Goal: Use online tool/utility: Utilize a website feature to perform a specific function

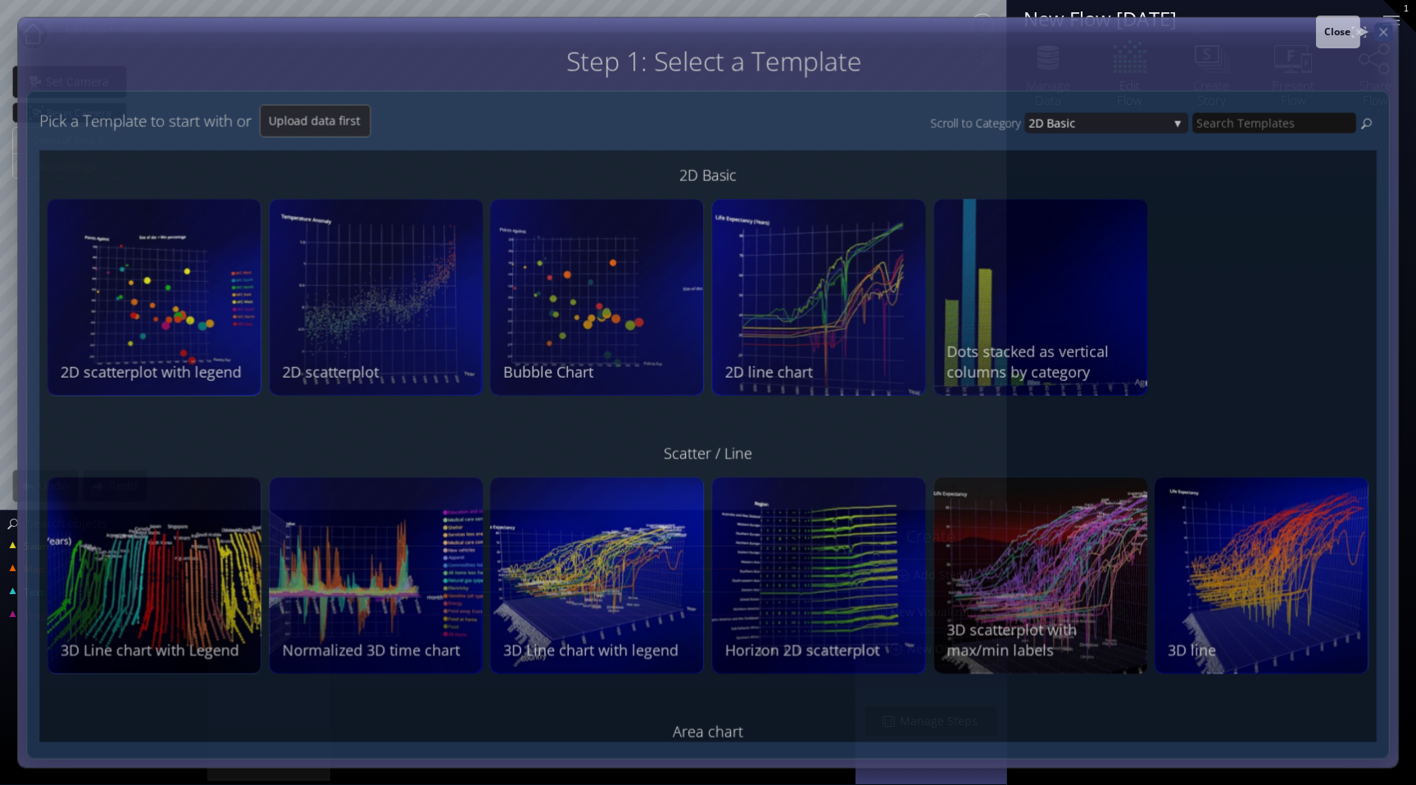
click at [1384, 31] on icon at bounding box center [1384, 32] width 14 height 14
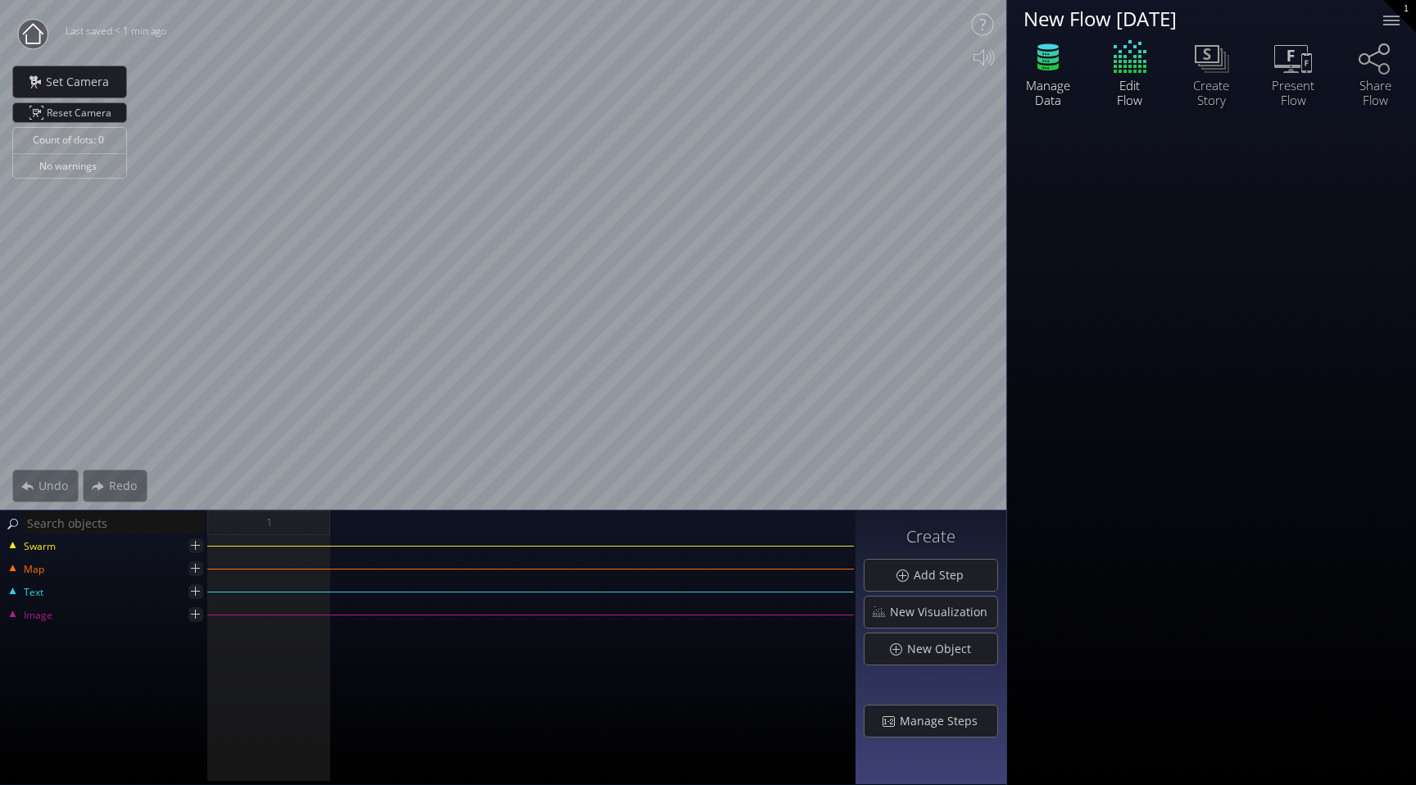
click at [1050, 58] on icon at bounding box center [1048, 59] width 21 height 7
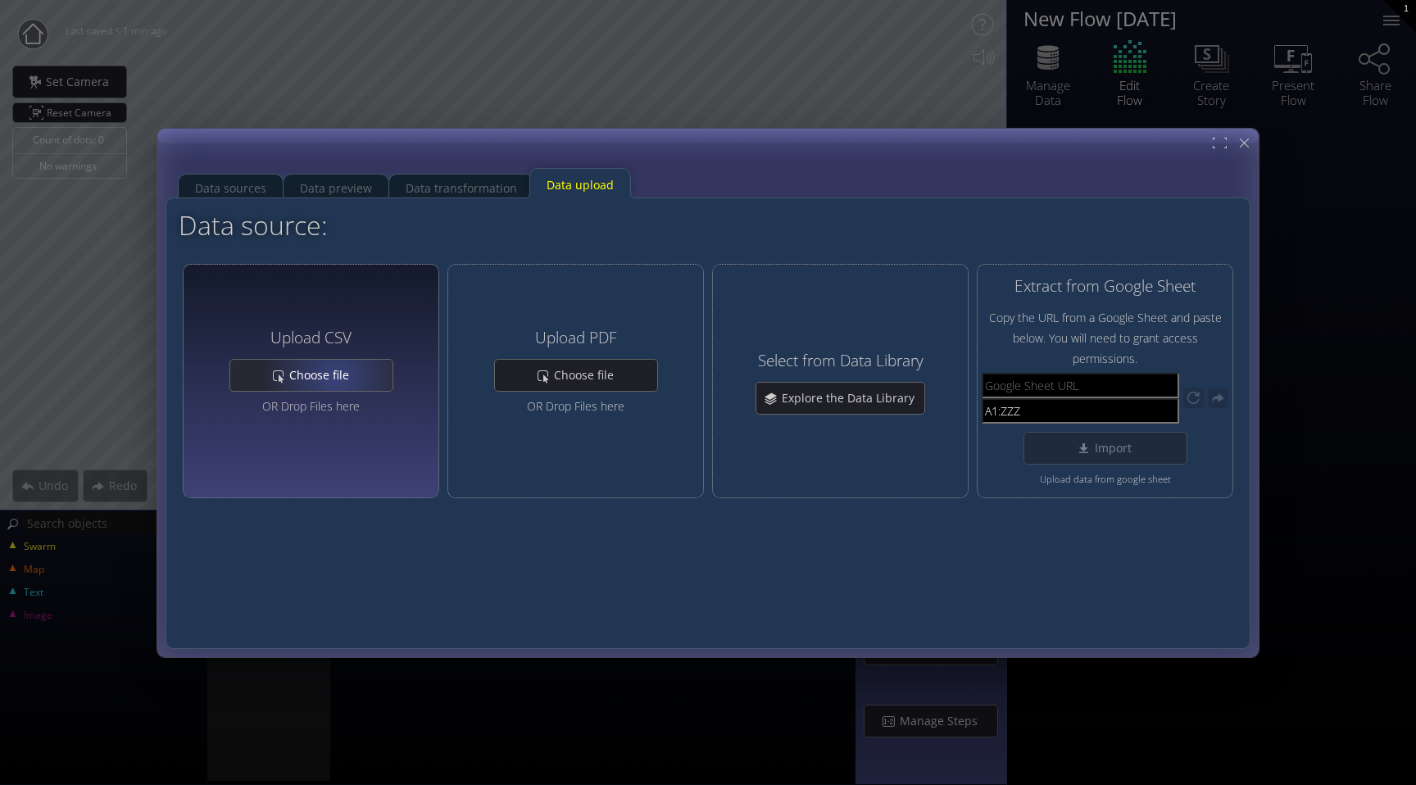
click at [336, 377] on span "Choose file" at bounding box center [324, 375] width 70 height 16
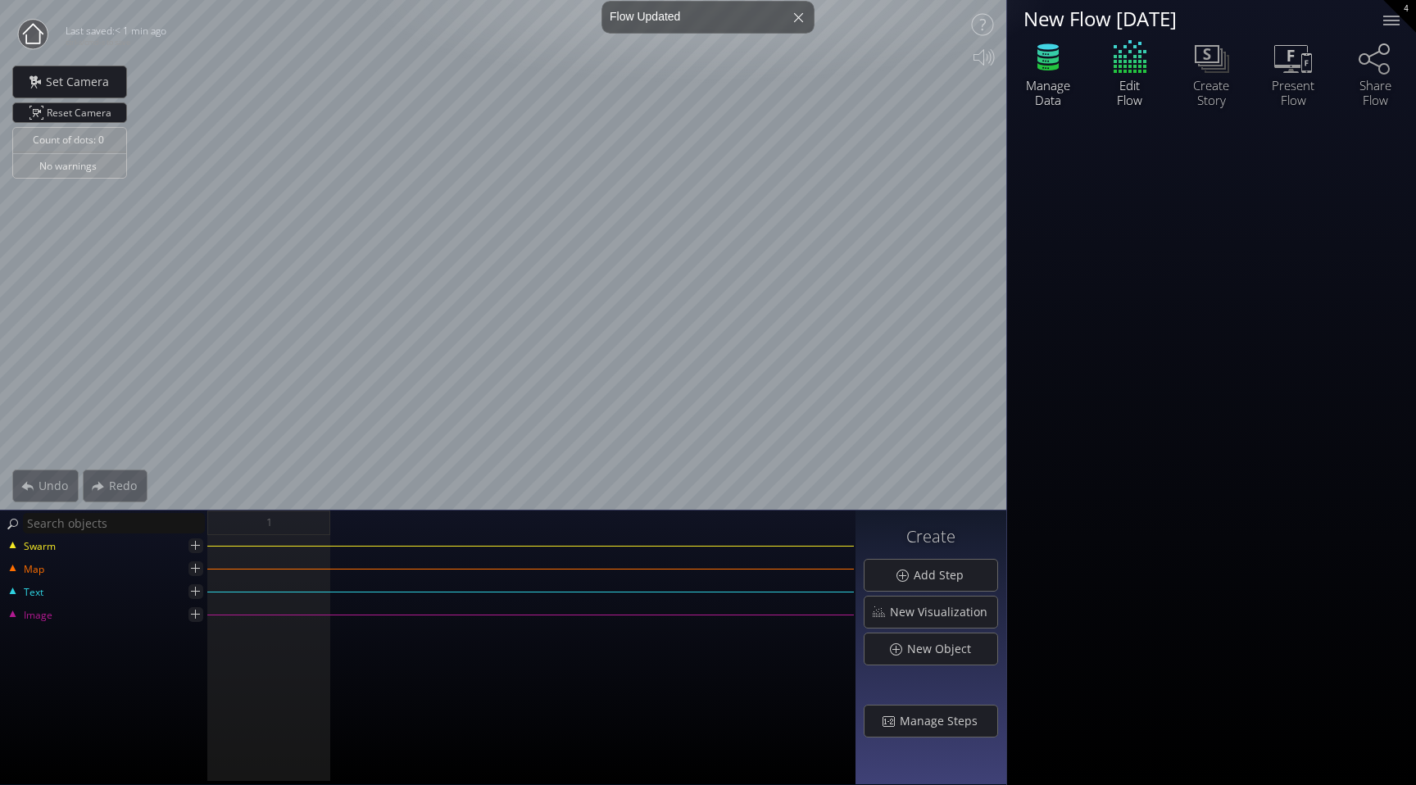
click at [1052, 79] on div "Manage Data" at bounding box center [1048, 93] width 57 height 30
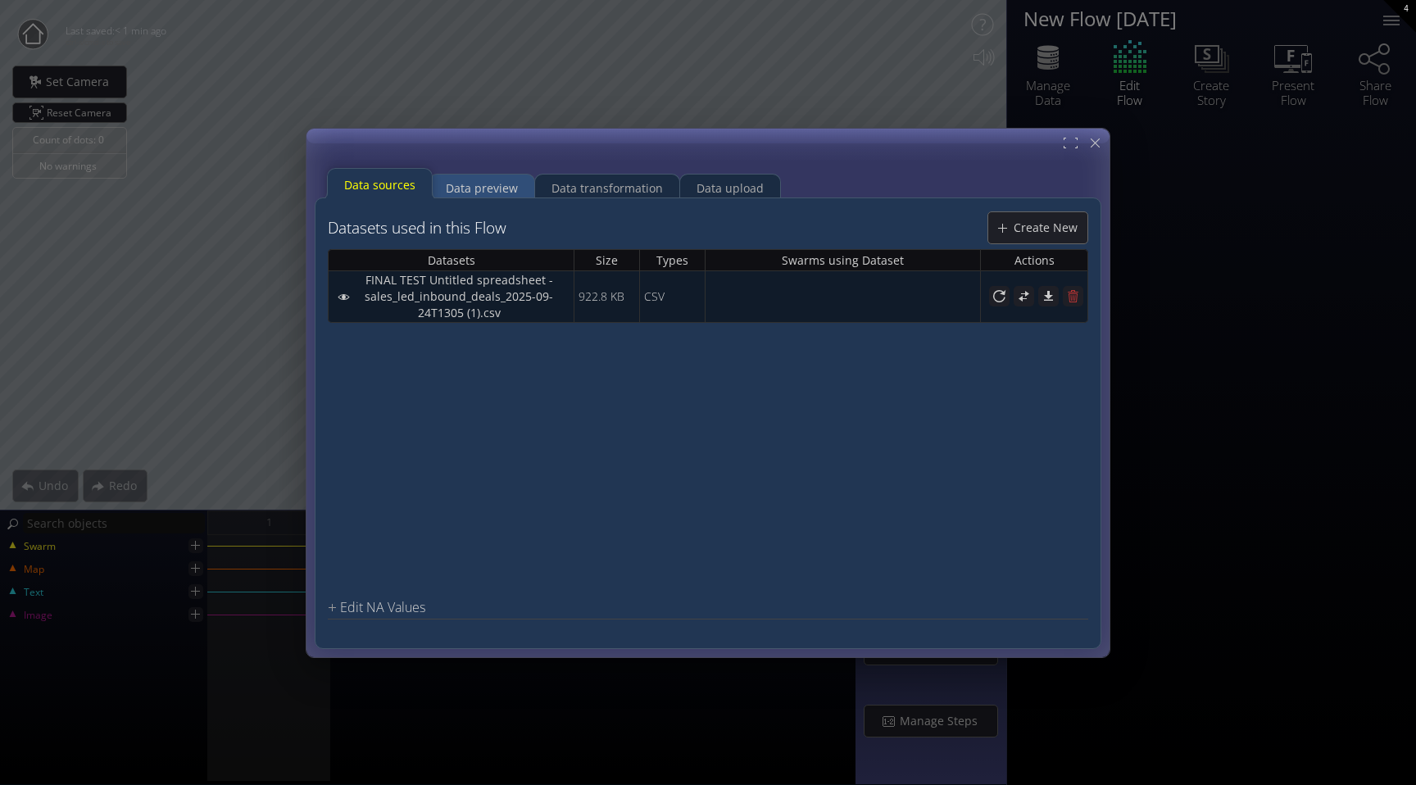
click at [492, 189] on div "Data preview" at bounding box center [482, 187] width 72 height 31
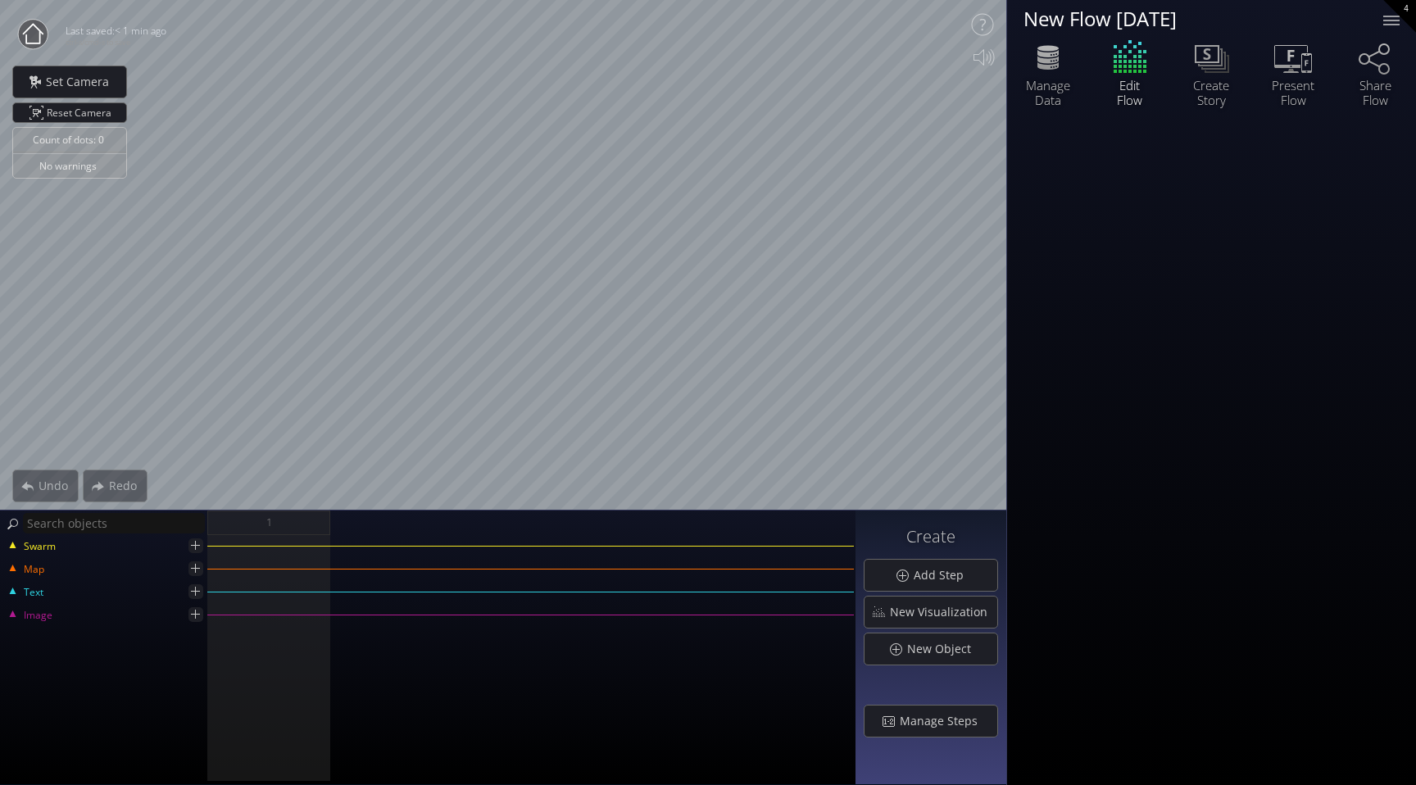
click at [1136, 16] on div "New Flow 2025-09-24" at bounding box center [1193, 18] width 339 height 20
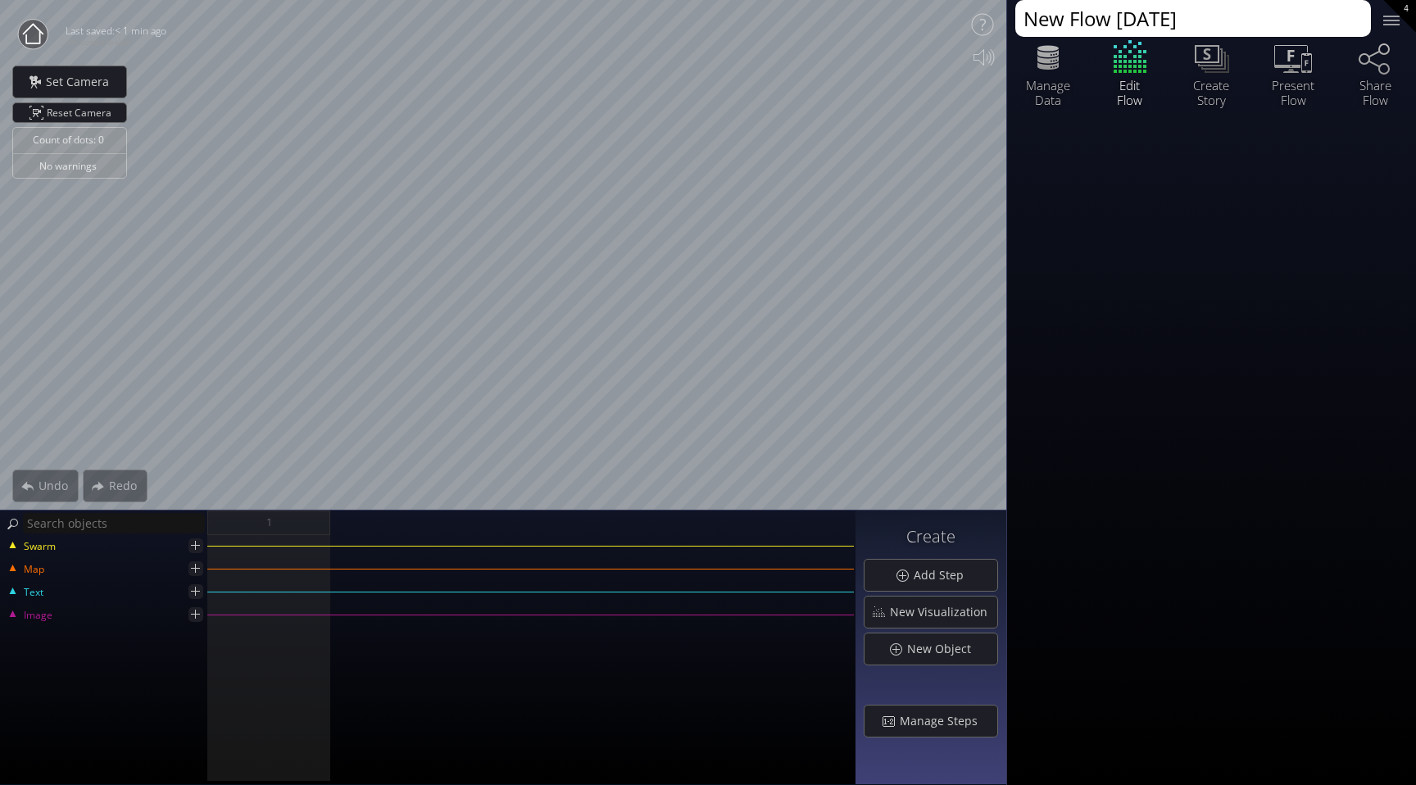
click at [1136, 16] on textarea "New Flow 2025-09-24" at bounding box center [1194, 18] width 356 height 37
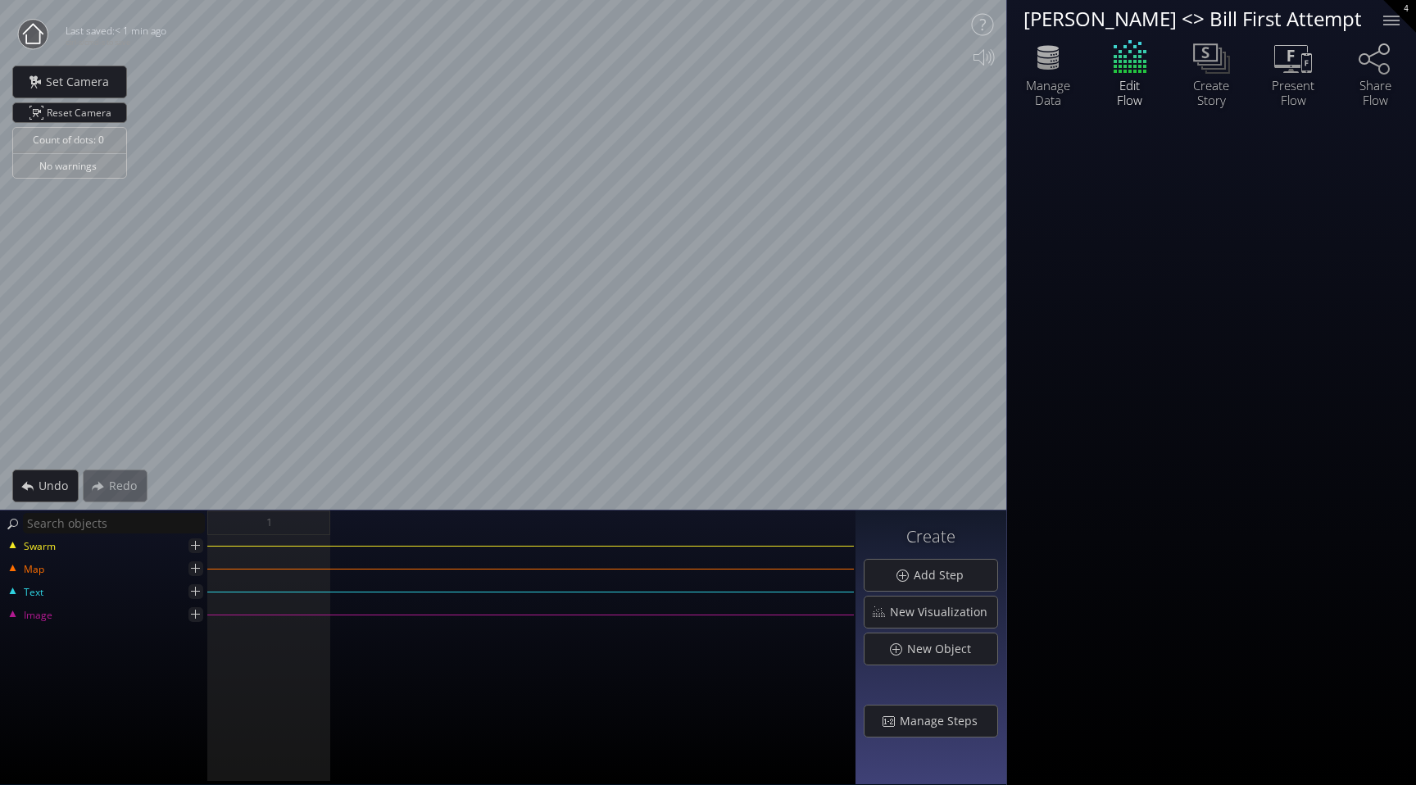
click at [1212, 19] on div "Adrian <> Bill First Attempt" at bounding box center [1193, 18] width 339 height 20
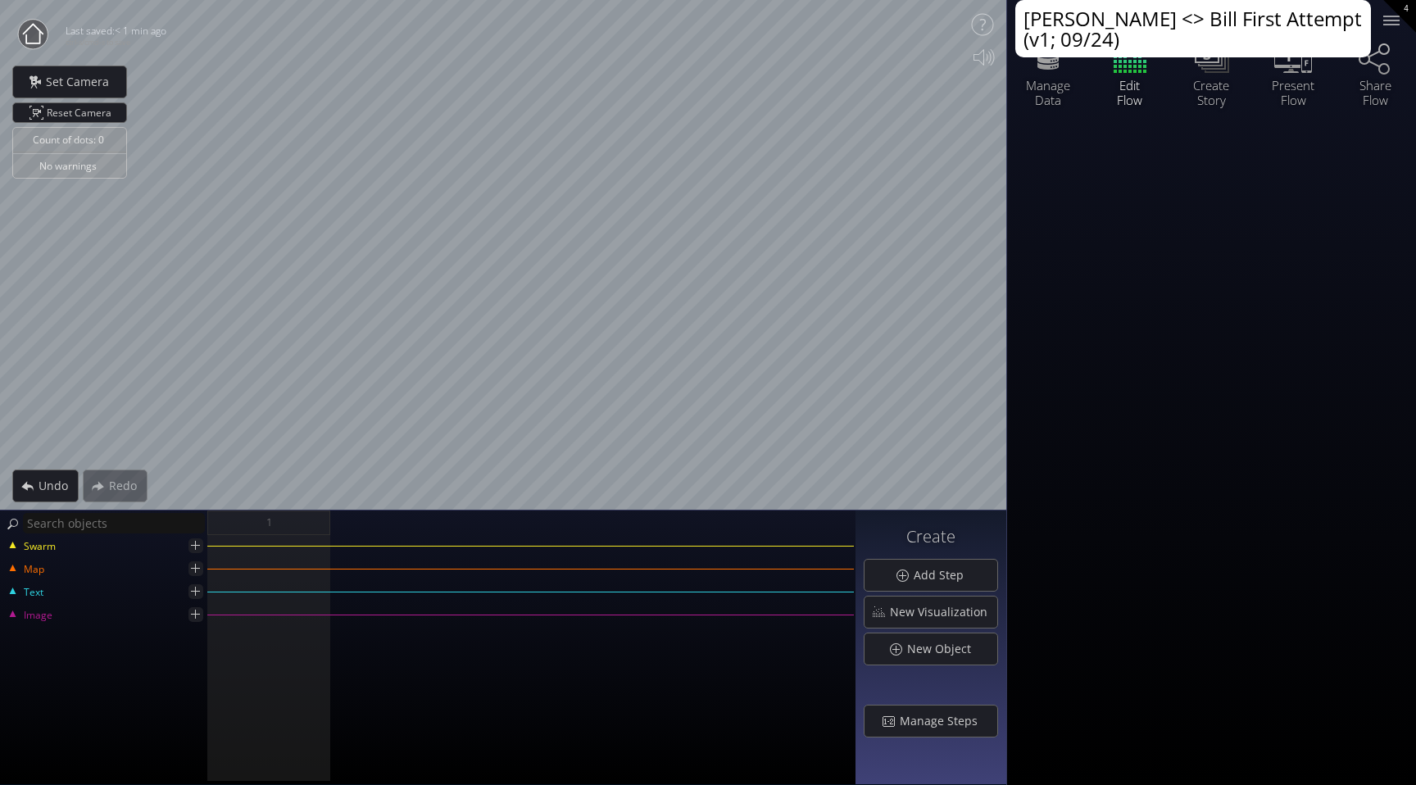
type textarea "[PERSON_NAME] <> Bill First Attempt (v1; 09/24)"
click at [1143, 646] on div at bounding box center [1211, 454] width 409 height 662
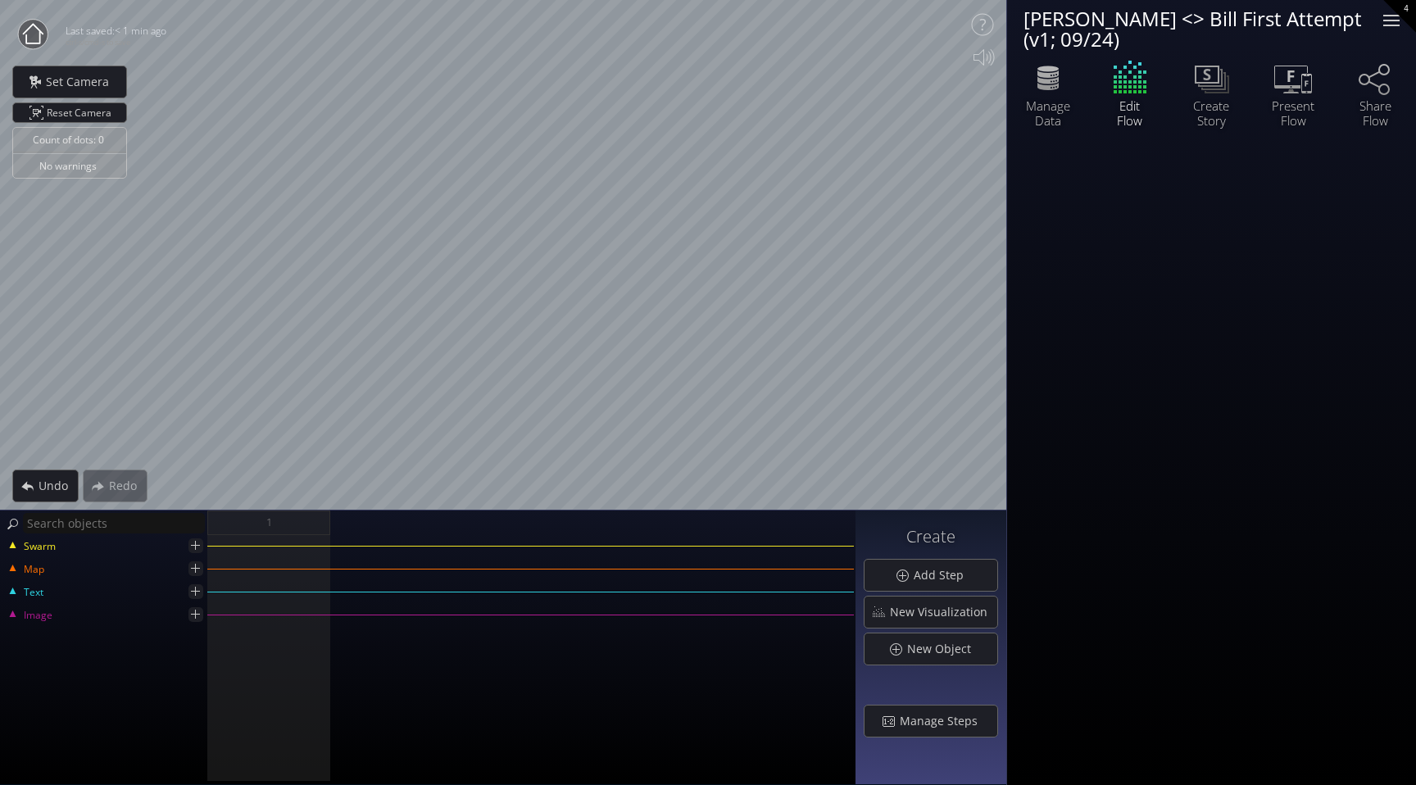
click at [1398, 15] on div at bounding box center [1392, 16] width 16 height 2
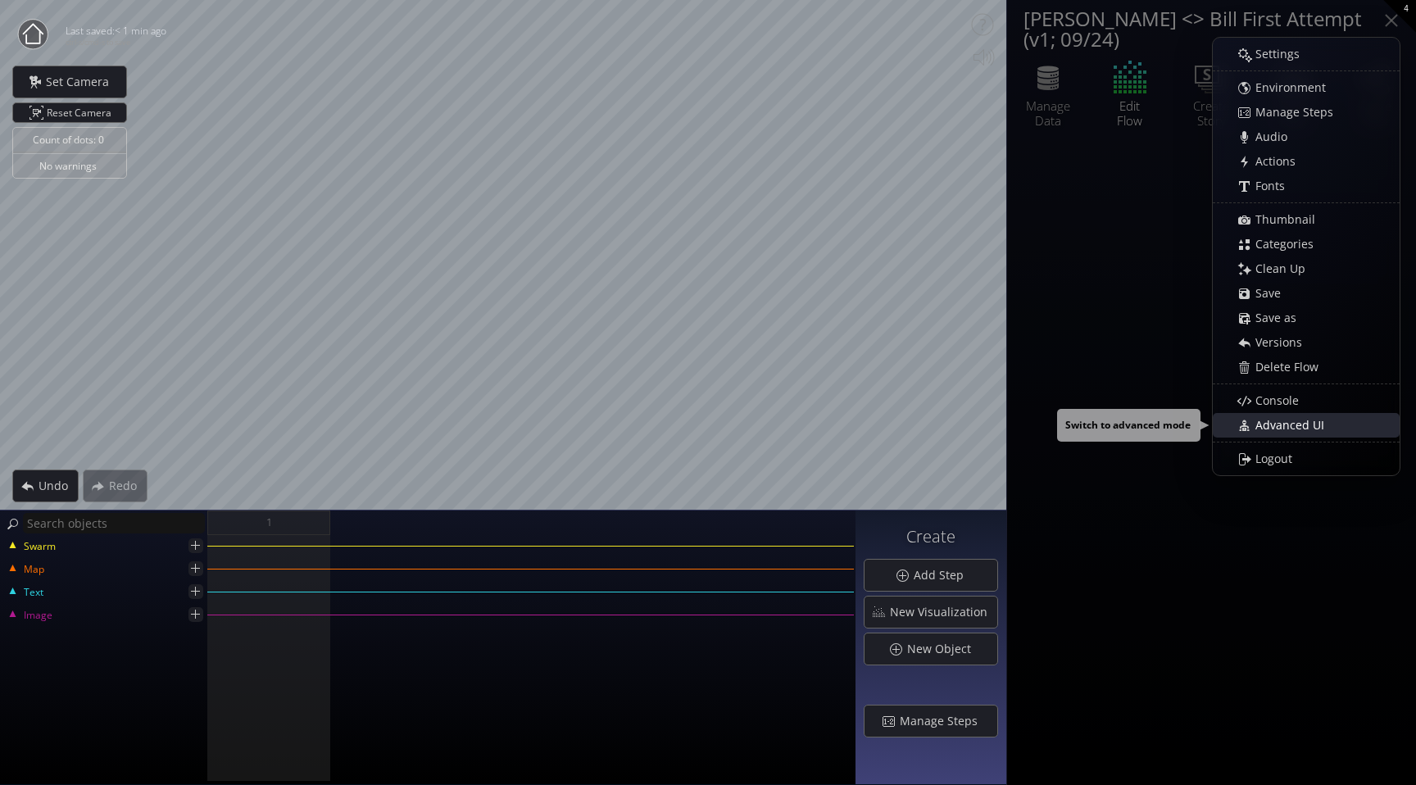
click at [1323, 428] on span "Advanced UI" at bounding box center [1295, 425] width 80 height 16
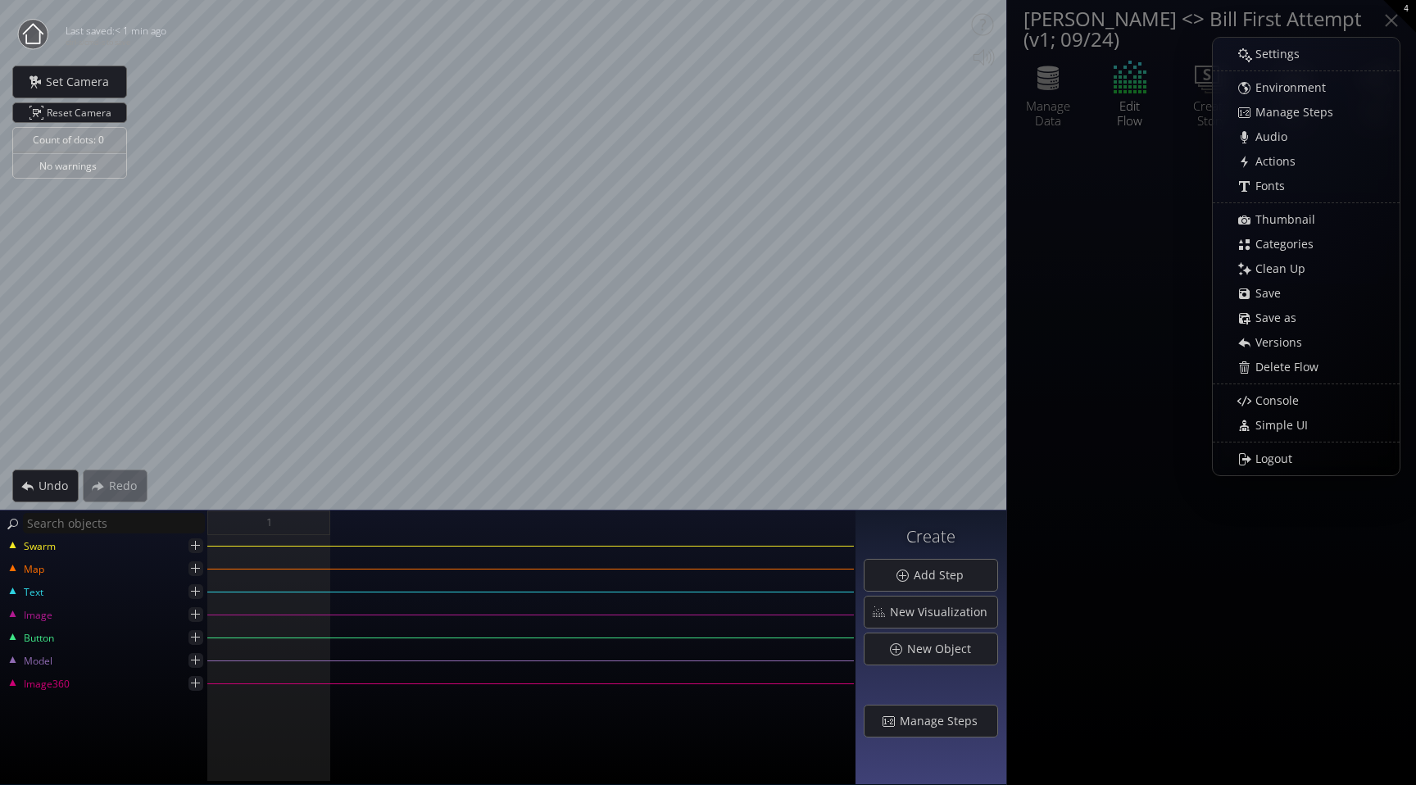
click at [1020, 315] on div at bounding box center [1211, 464] width 409 height 642
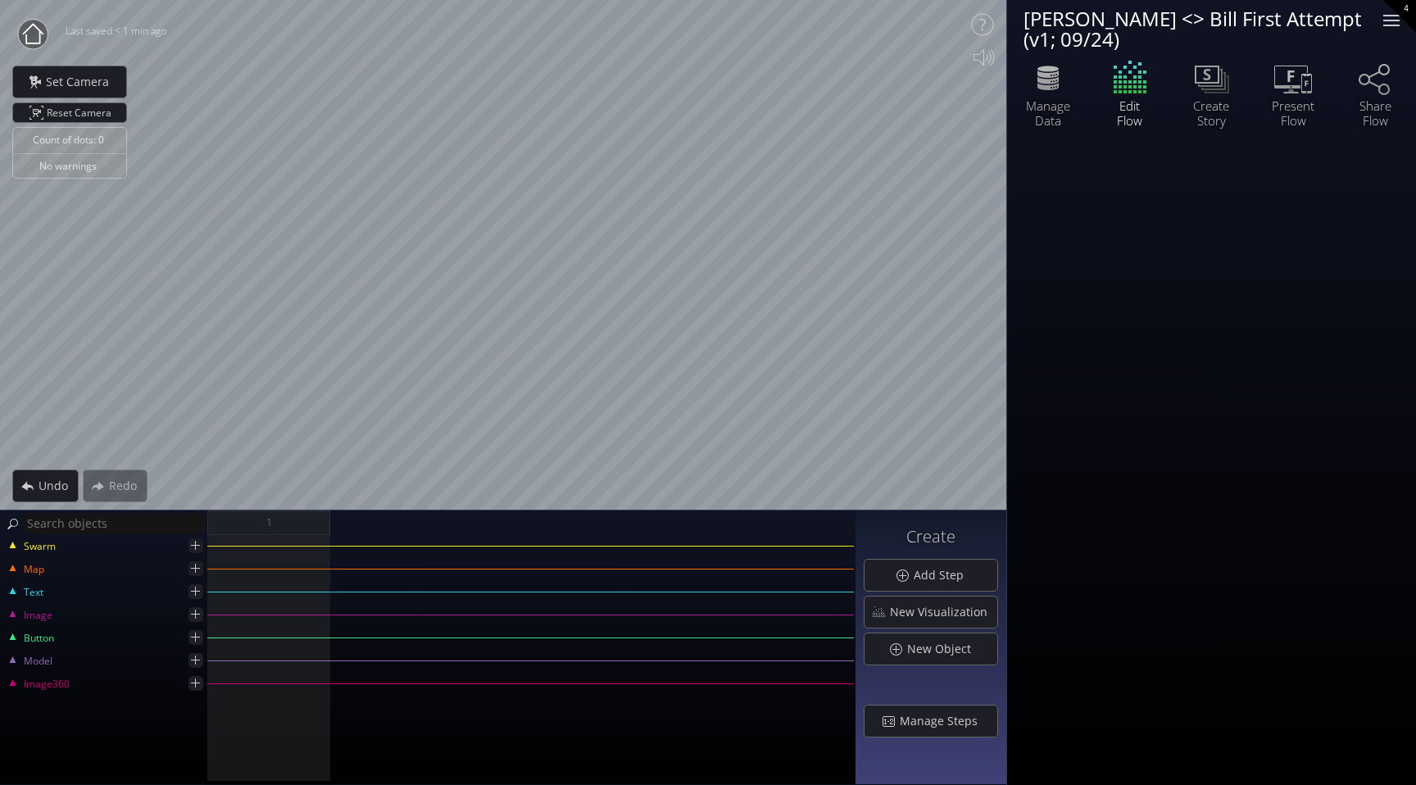
click at [1387, 27] on div at bounding box center [1391, 20] width 33 height 33
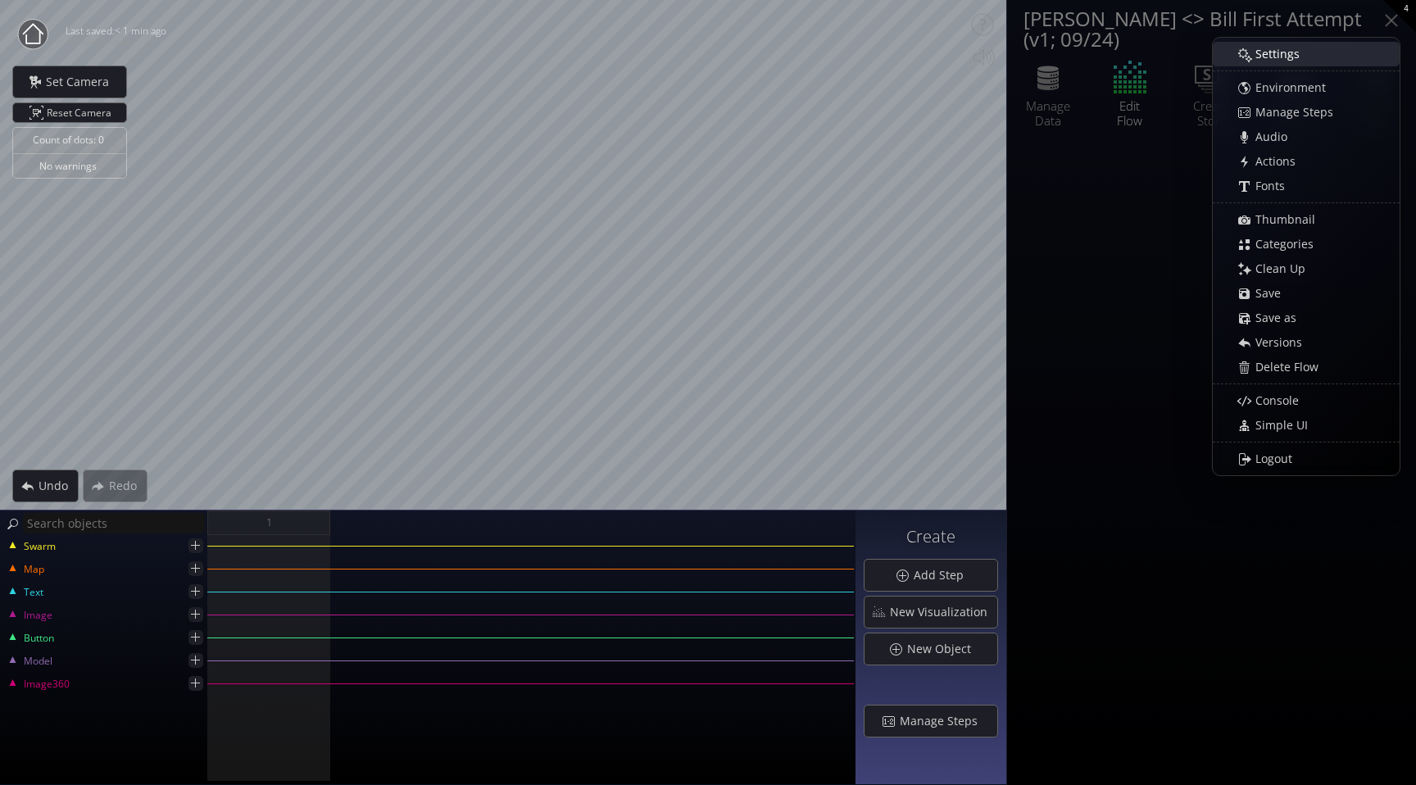
click at [1302, 57] on span "Settings" at bounding box center [1282, 54] width 55 height 16
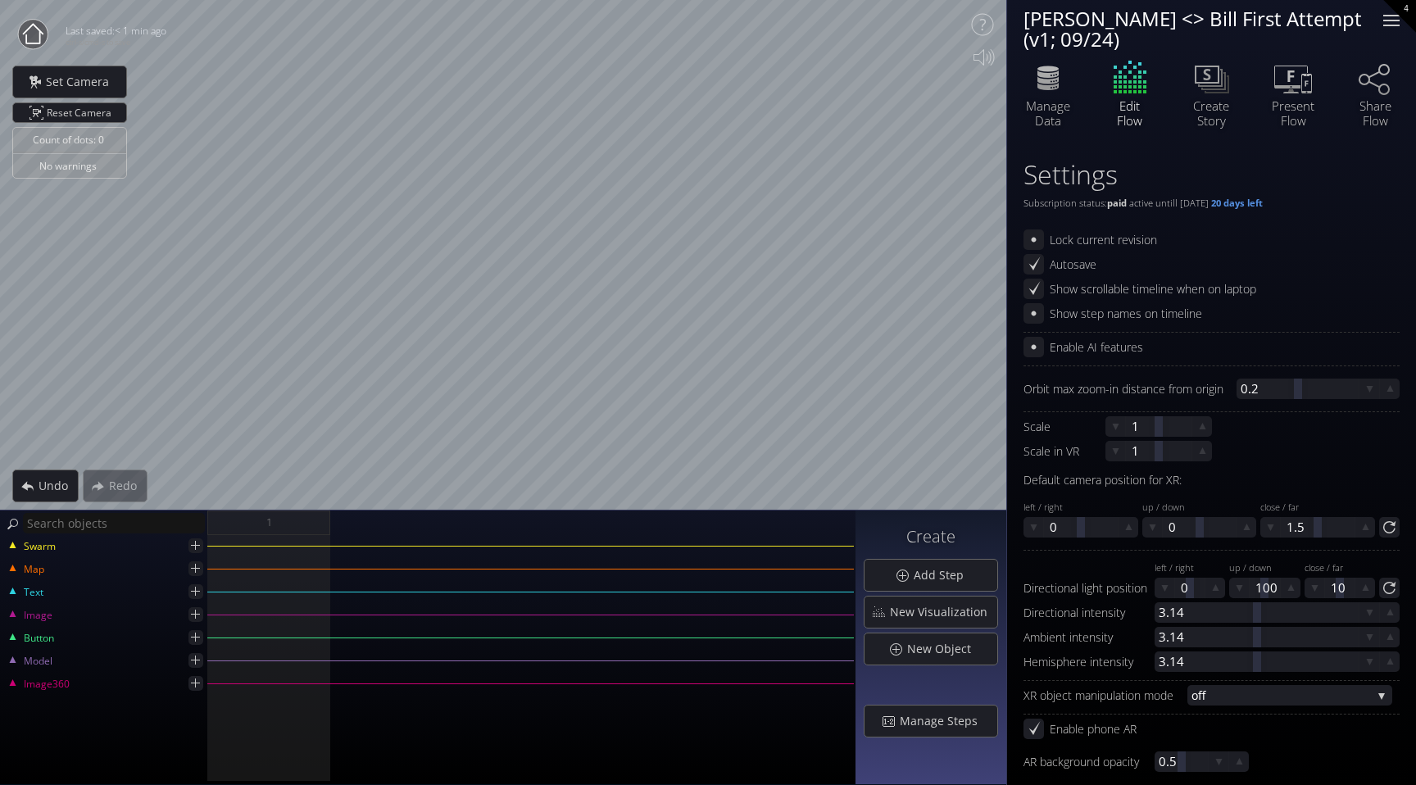
click at [1399, 20] on div at bounding box center [1392, 21] width 16 height 2
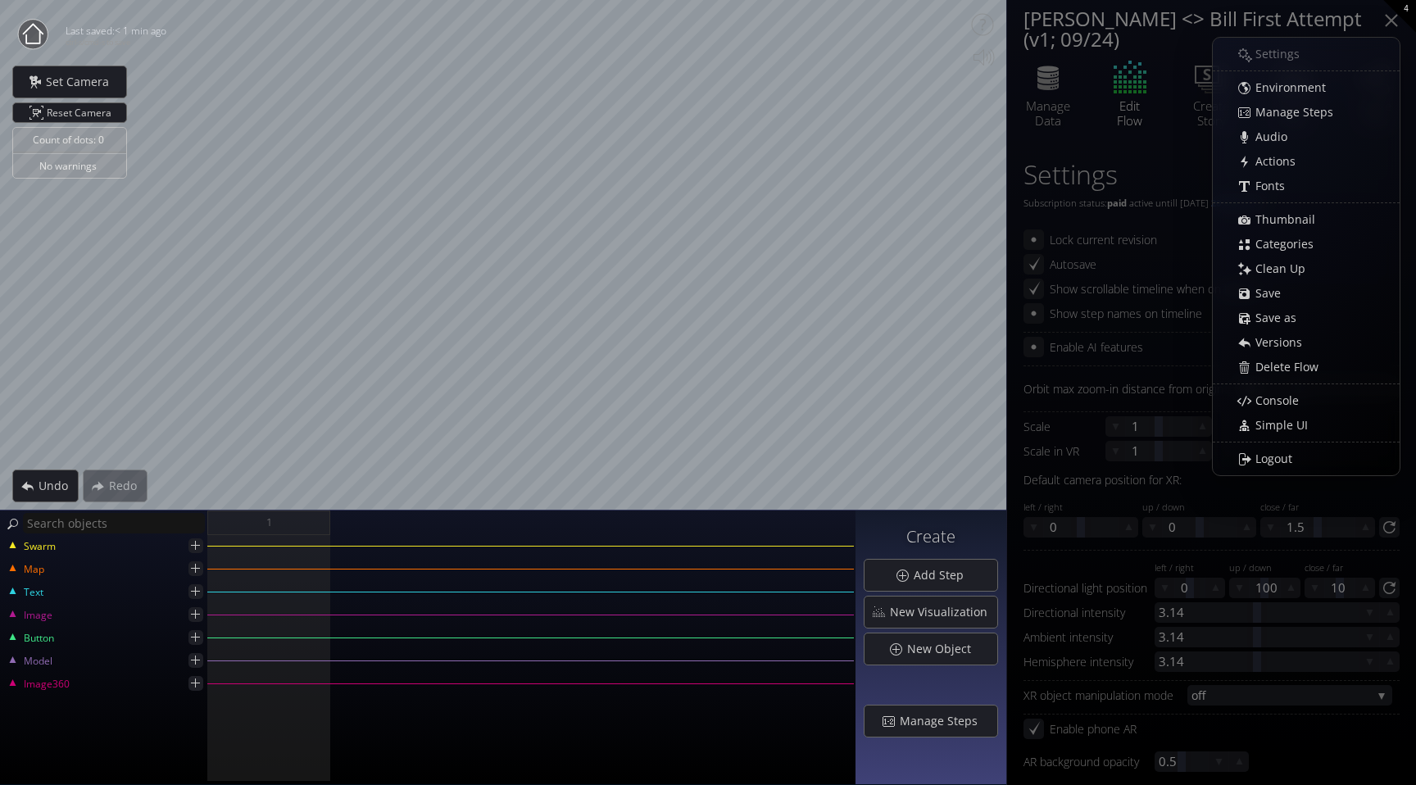
click at [1399, 20] on div at bounding box center [1391, 20] width 33 height 33
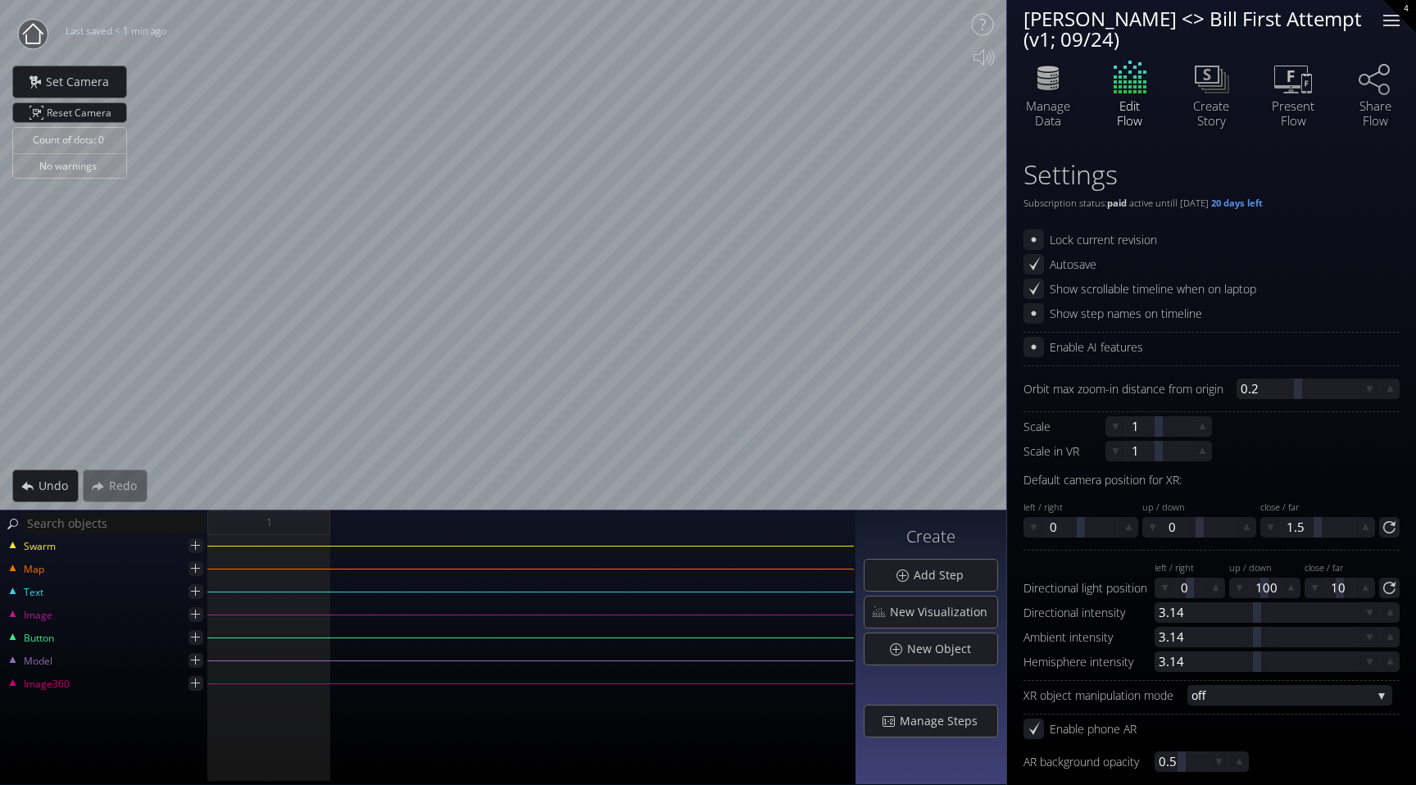
click at [1394, 16] on div at bounding box center [1392, 16] width 16 height 2
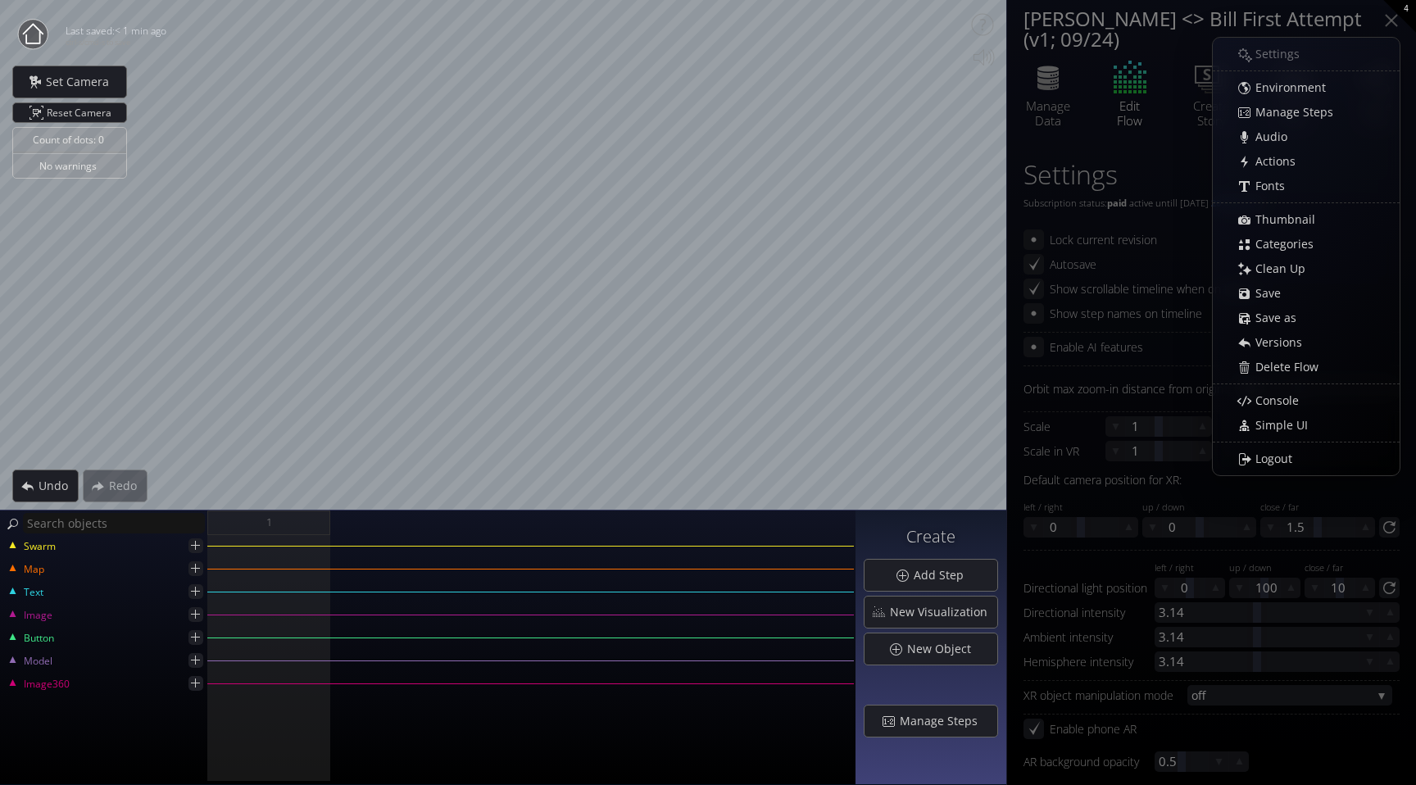
click at [1281, 61] on div "Settings Environment Manage Steps Audio Actions Fonts Thumbnail Categories Clea…" at bounding box center [1306, 257] width 187 height 430
click at [1380, 10] on div at bounding box center [1391, 20] width 33 height 33
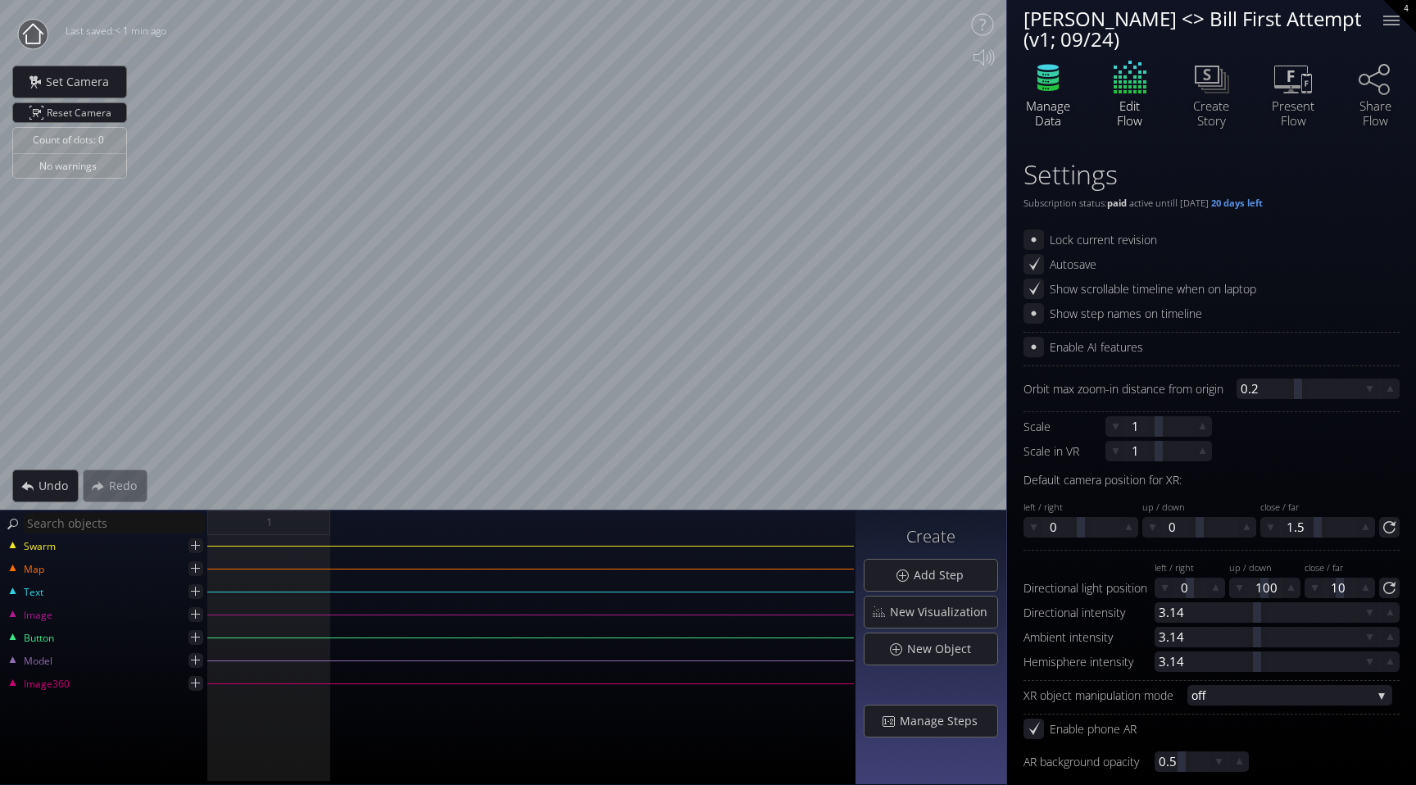
click at [1063, 90] on icon at bounding box center [1048, 77] width 49 height 41
click at [1047, 94] on icon at bounding box center [1048, 77] width 49 height 41
click at [931, 649] on span "New Object" at bounding box center [944, 649] width 75 height 16
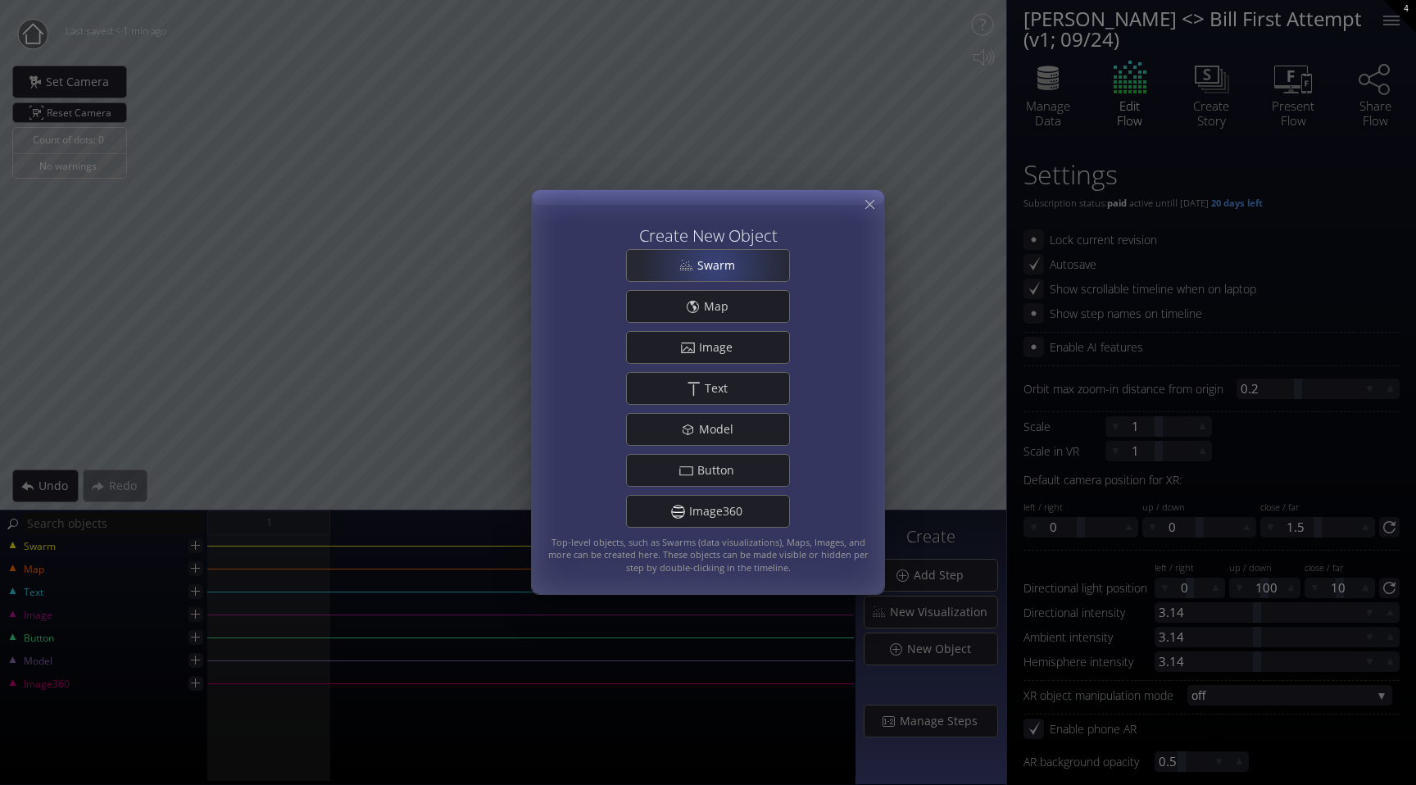
click at [715, 267] on span "Swarm" at bounding box center [721, 265] width 48 height 16
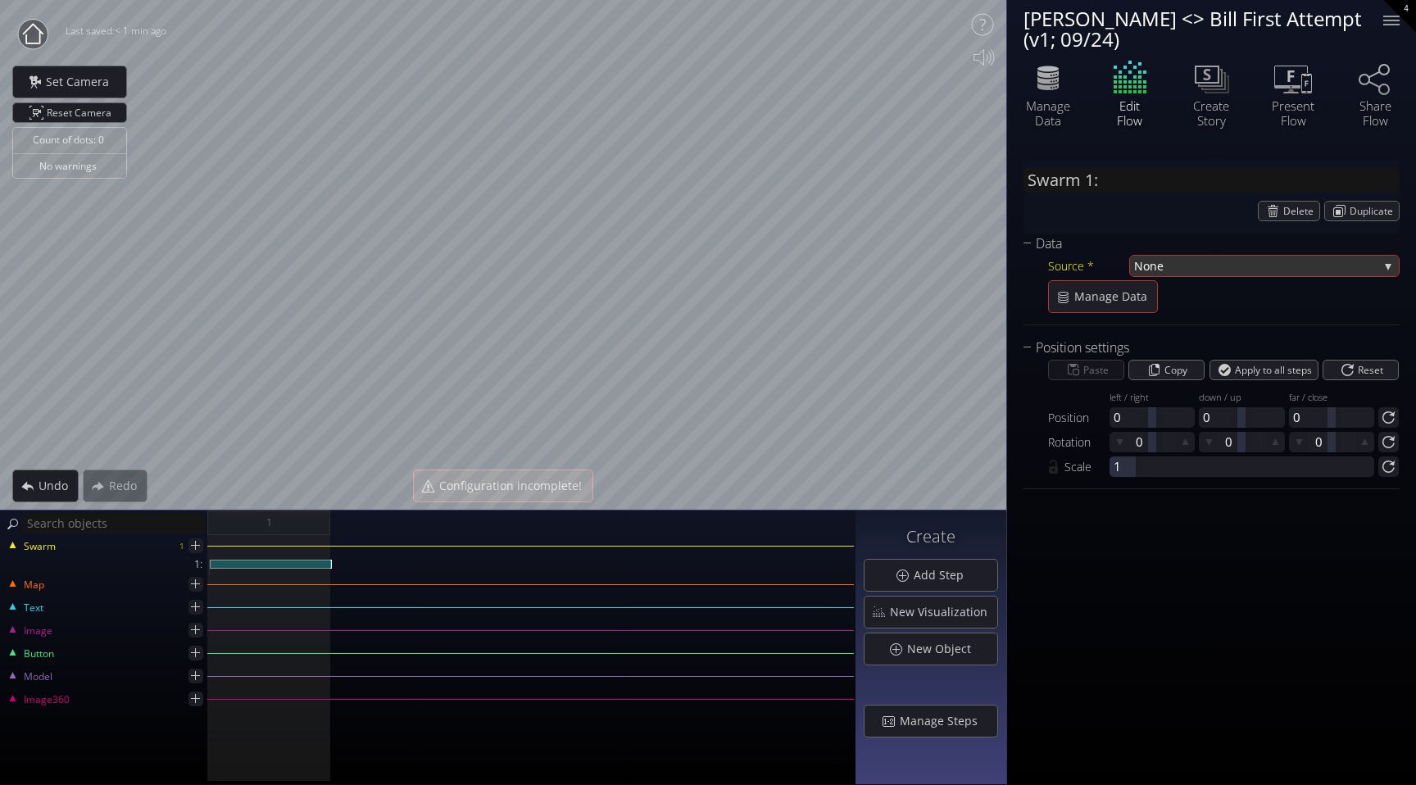
click at [1284, 266] on span "None" at bounding box center [1256, 266] width 244 height 20
click at [1272, 280] on span "FINAL TEST Untitled spreadsheet - sales_led_inbound_deals_2025-09-24T13" at bounding box center [1236, 277] width 204 height 22
type input "Swarm 1: FINAL TEST Untitled spreadsheet - sales_led_inbound_deals_2025-09-24T1…"
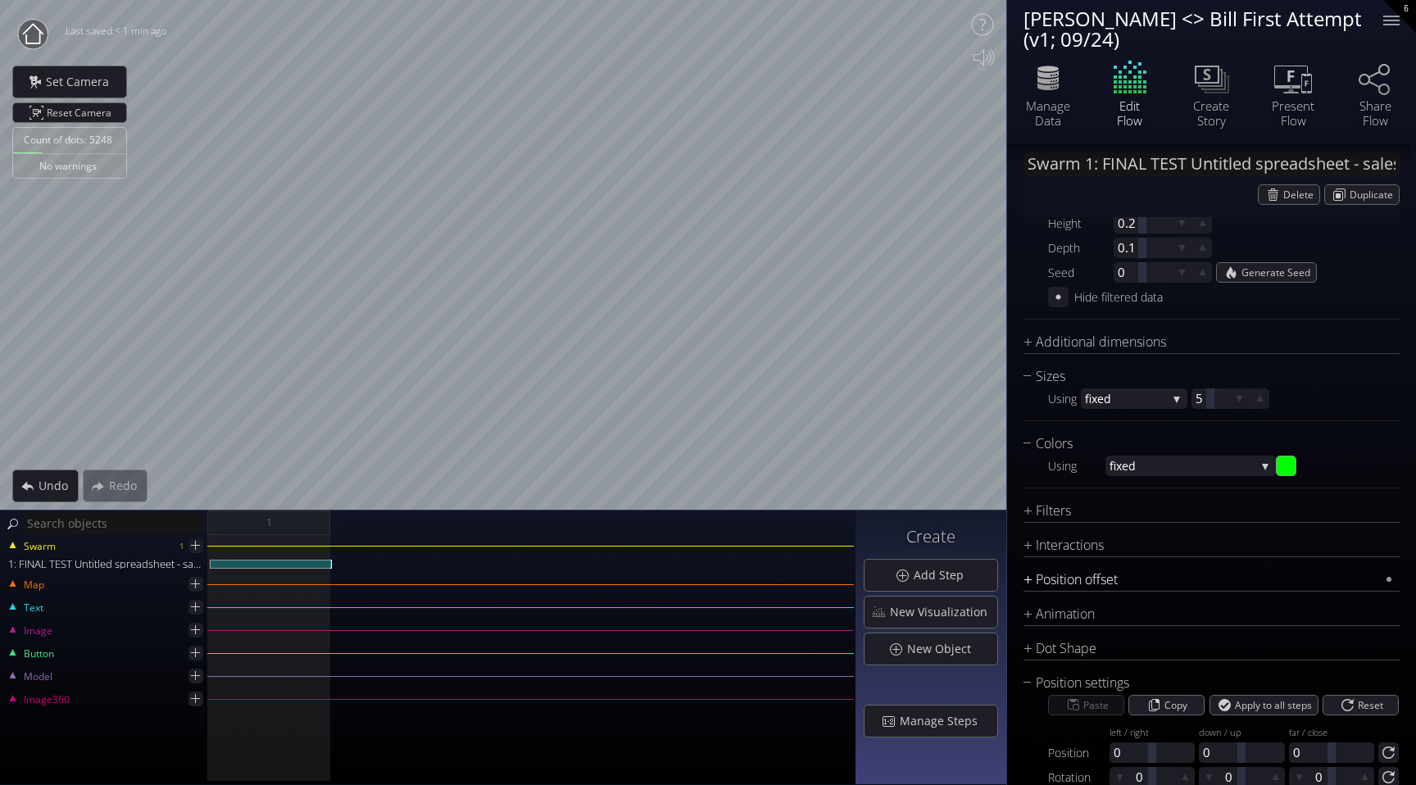
scroll to position [500, 0]
click at [1190, 538] on div "Interactions" at bounding box center [1202, 540] width 356 height 20
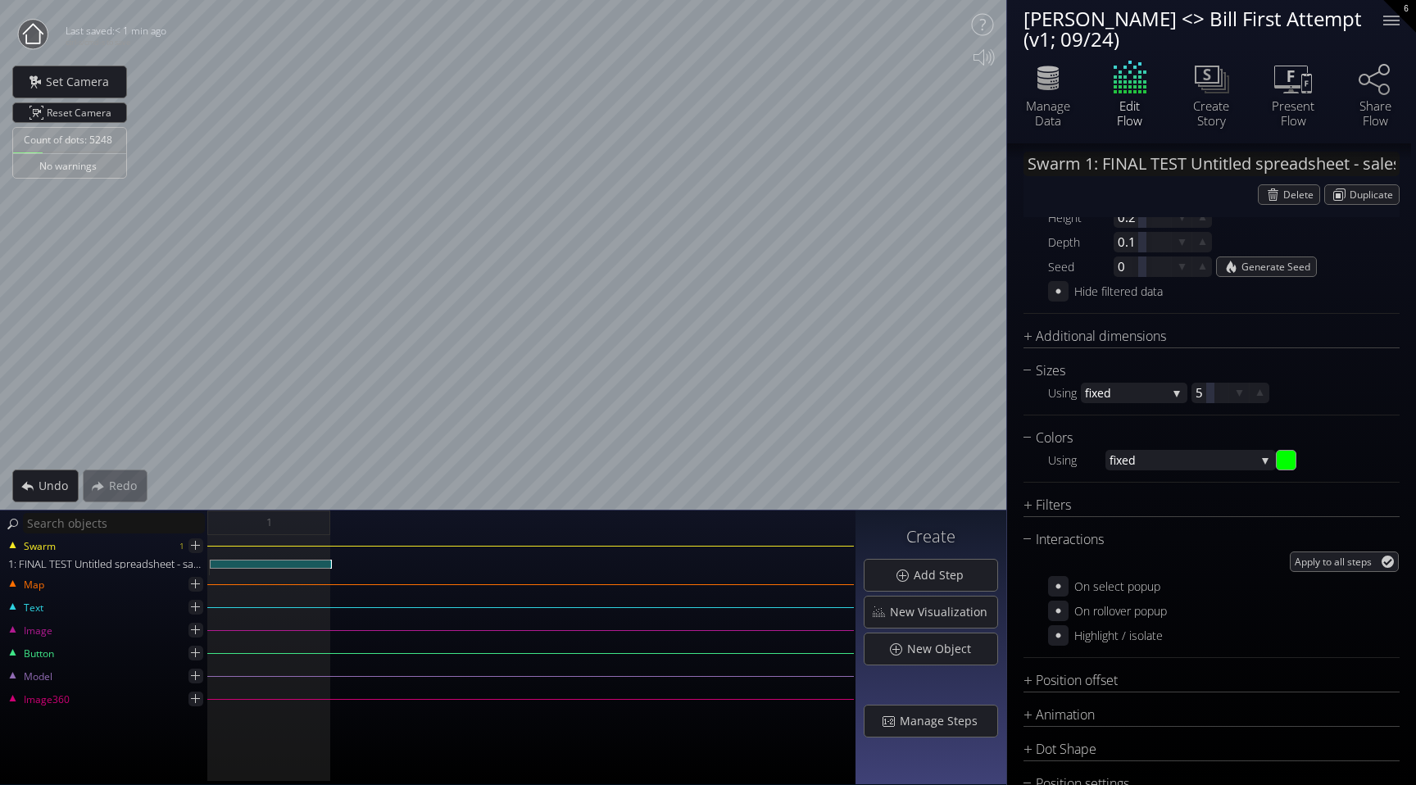
scroll to position [528, 0]
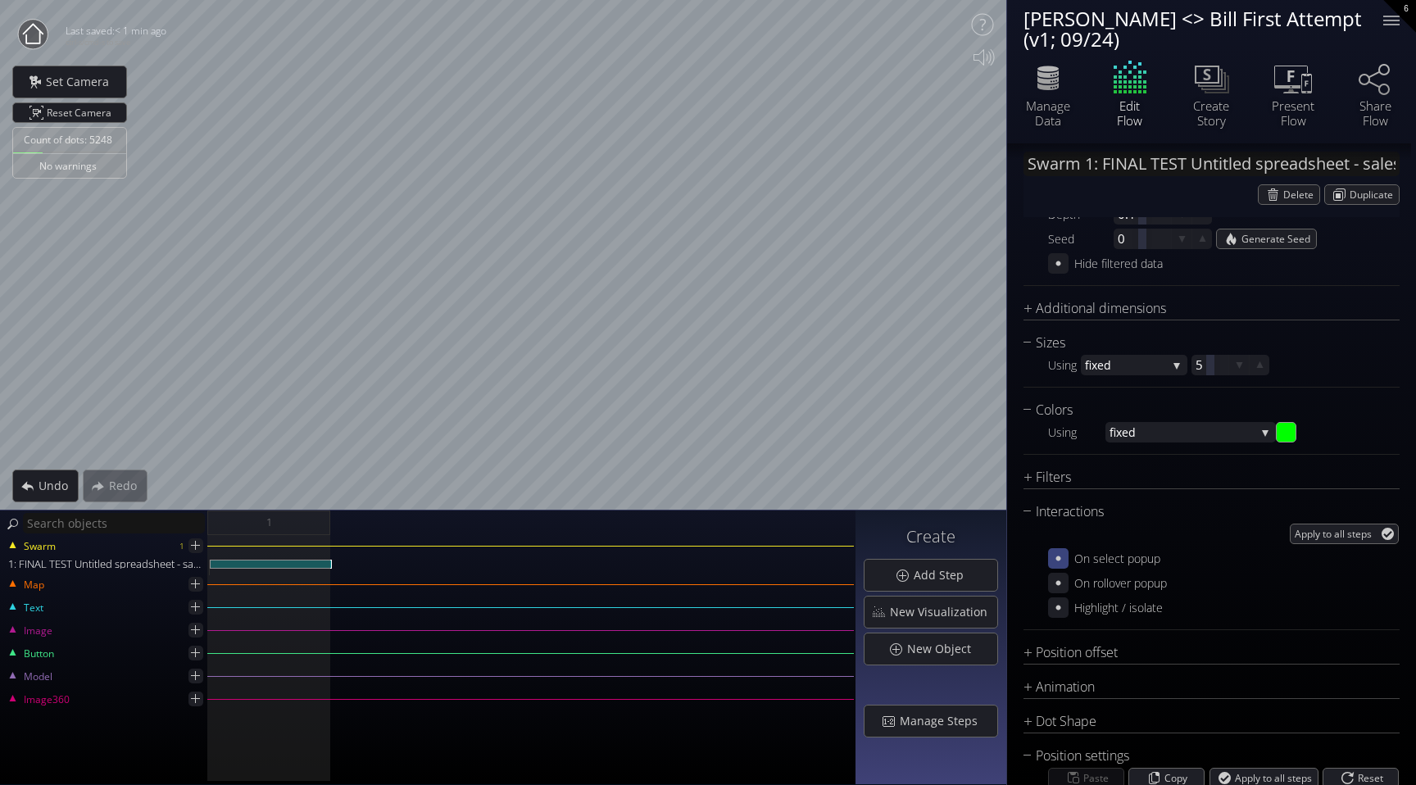
click at [1060, 556] on icon at bounding box center [1059, 559] width 16 height 16
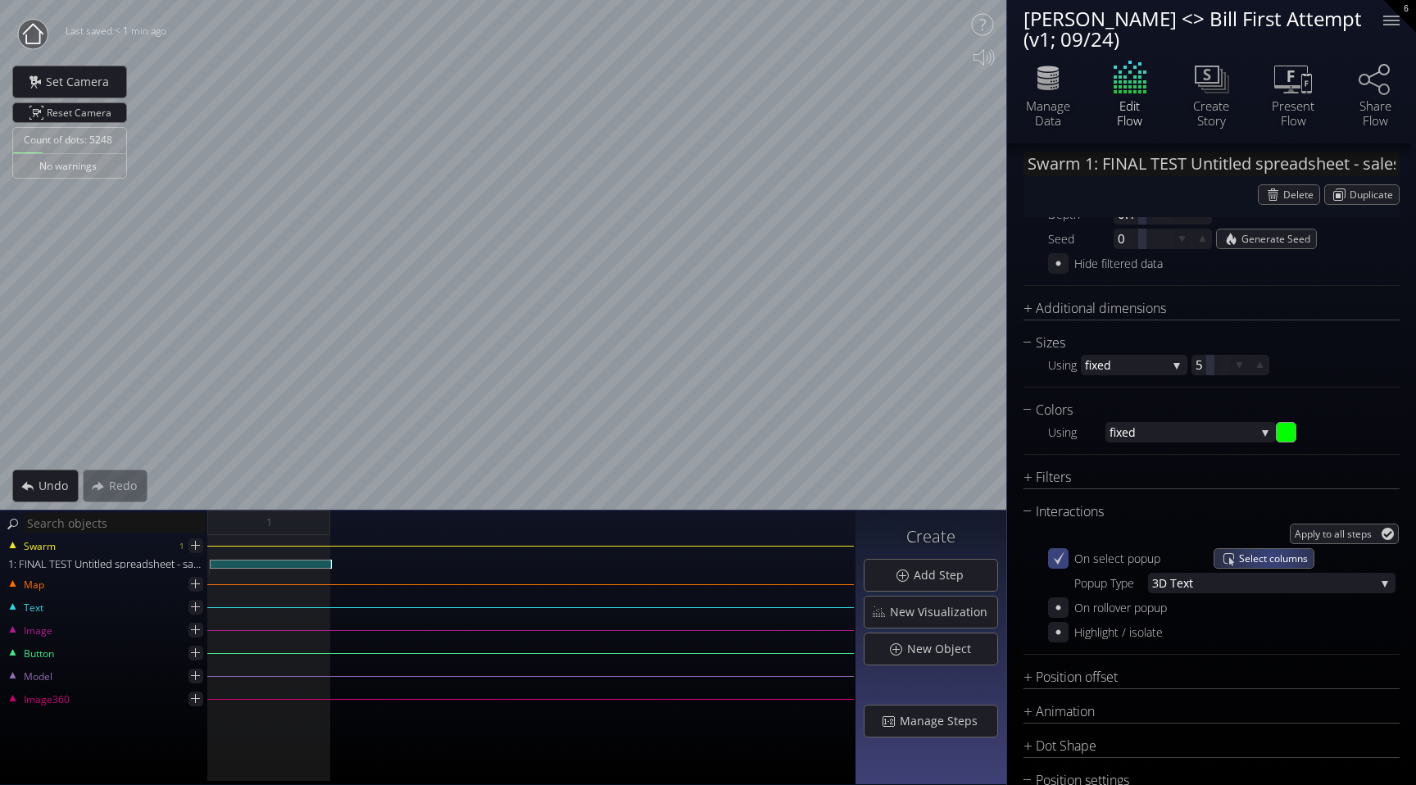
click at [1272, 556] on span "Select columns" at bounding box center [1276, 558] width 75 height 19
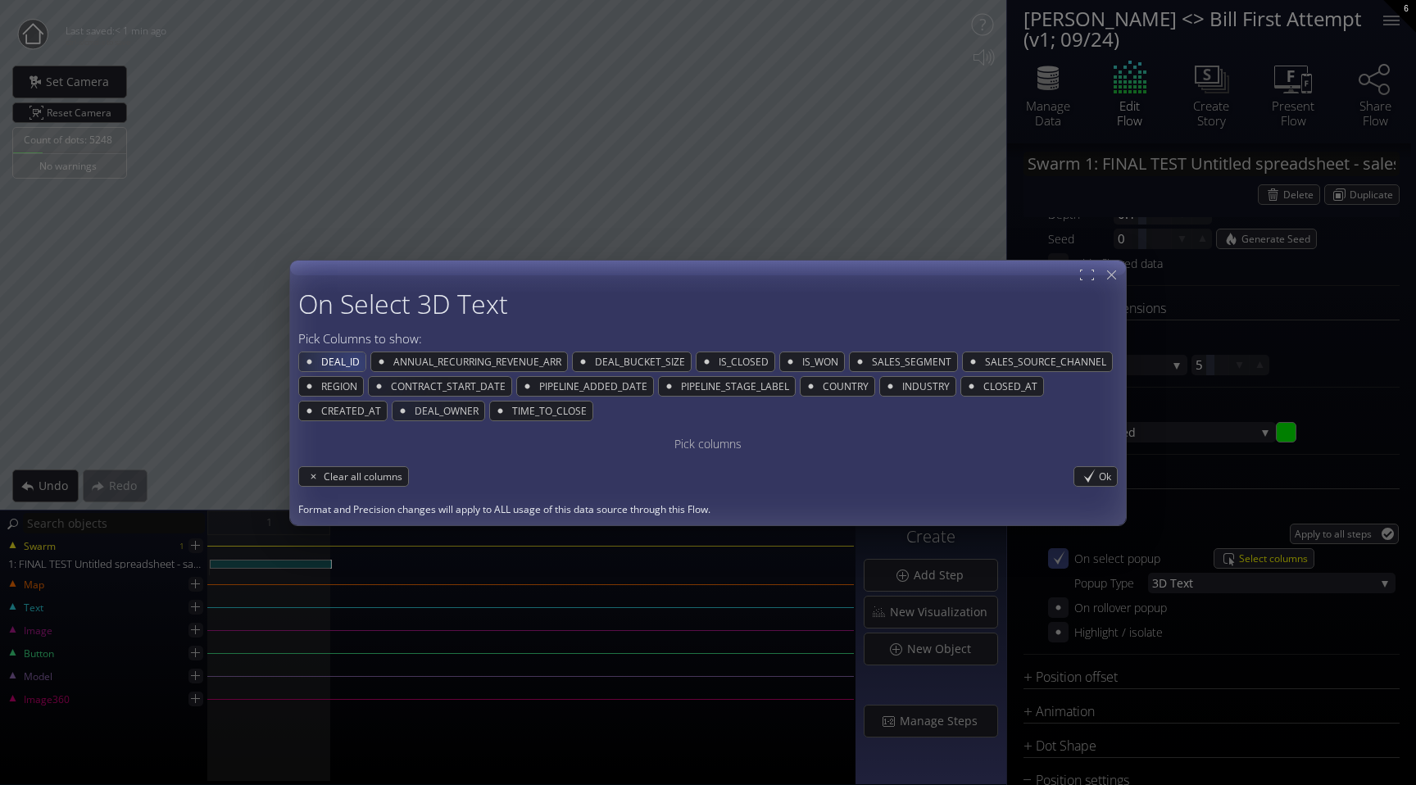
click at [349, 360] on span "DEAL_ID" at bounding box center [343, 361] width 46 height 19
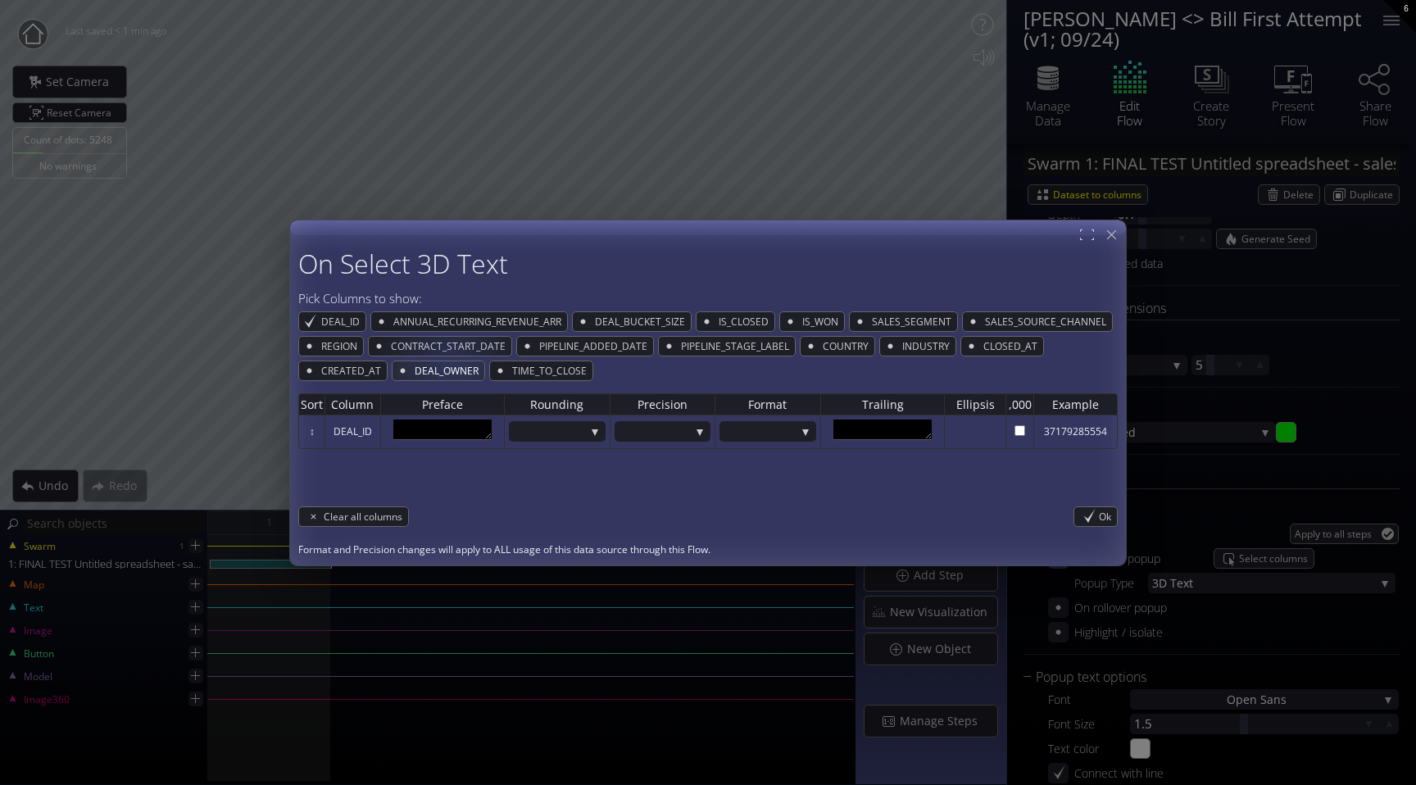
click at [450, 363] on span "DEAL_OWNER" at bounding box center [448, 370] width 71 height 19
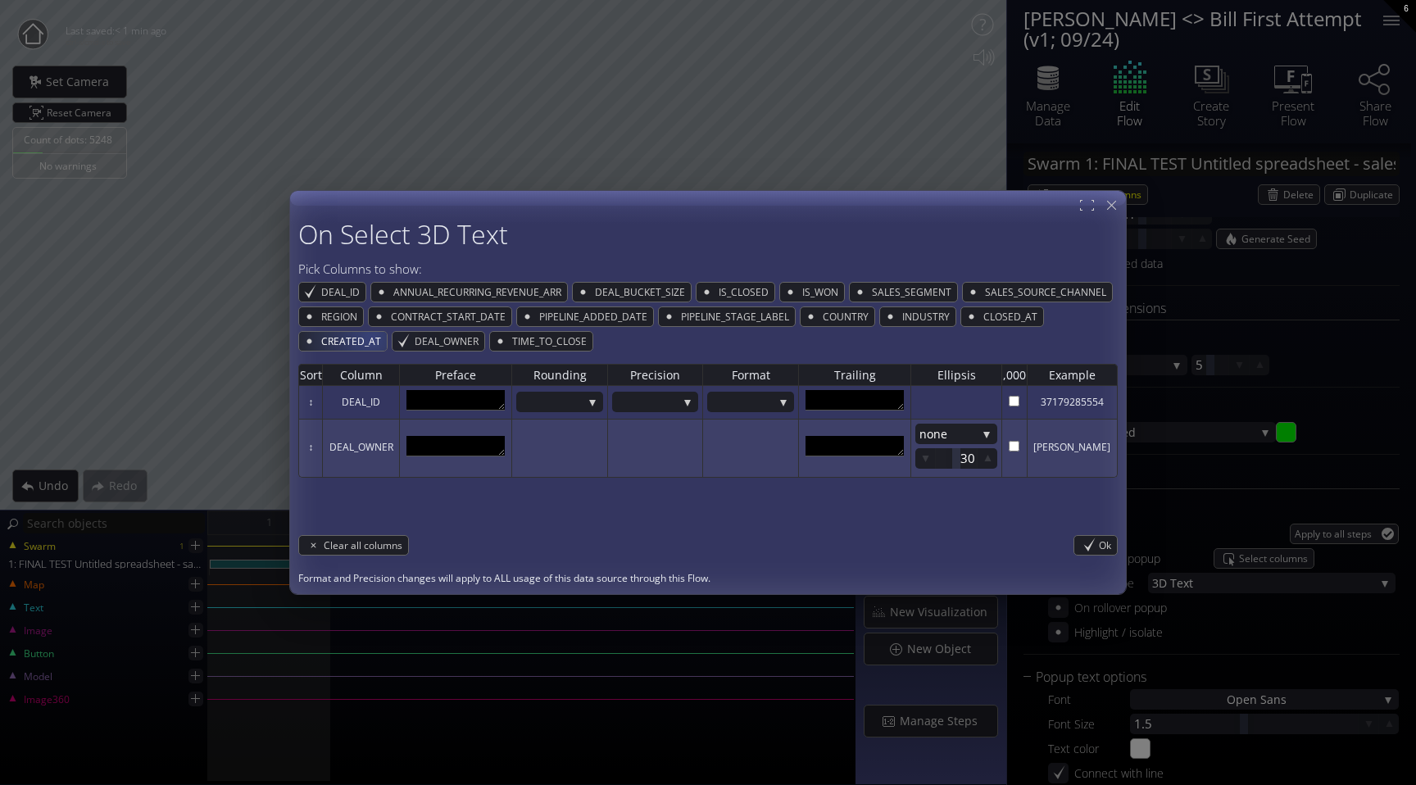
click at [363, 341] on span "CREATED_AT" at bounding box center [353, 341] width 67 height 19
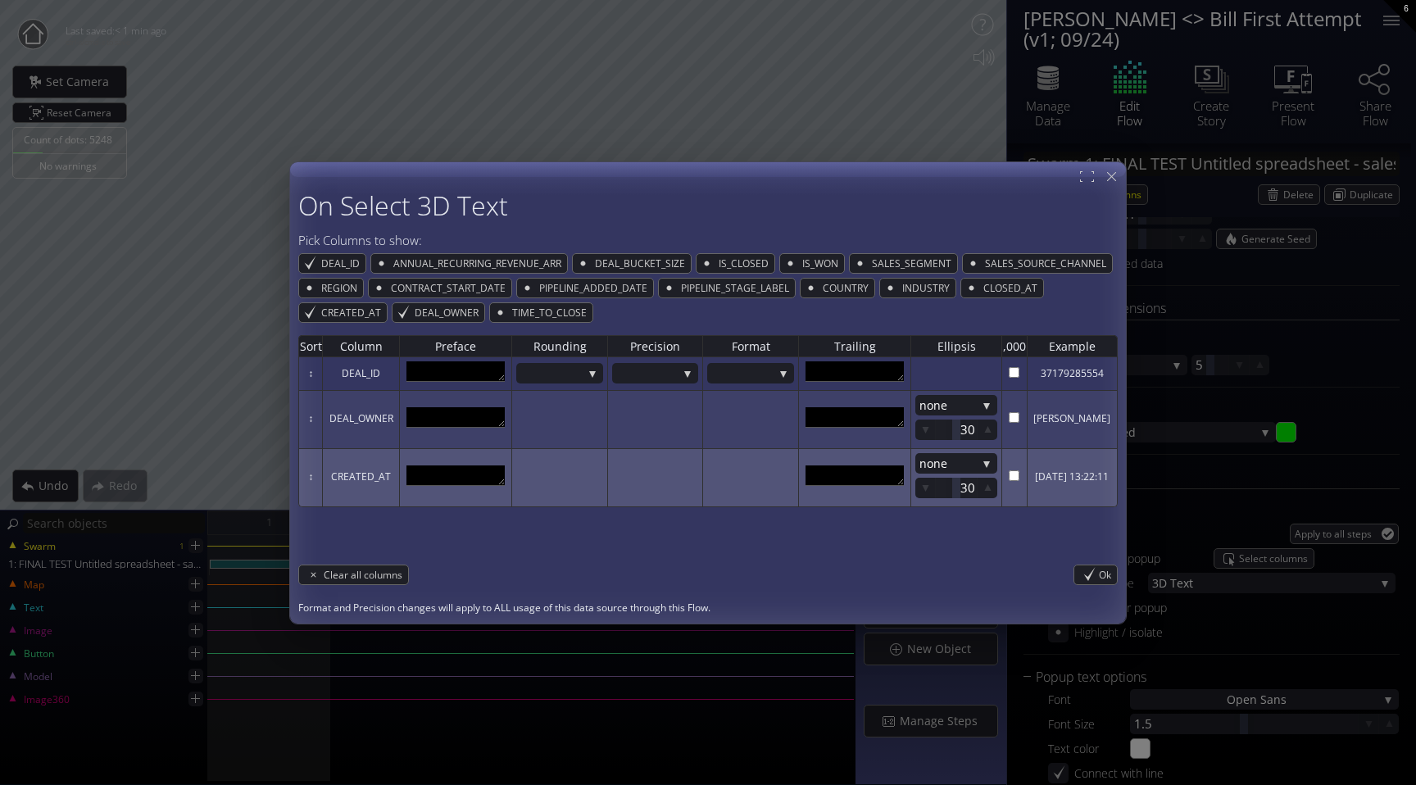
click at [760, 473] on td at bounding box center [750, 478] width 96 height 58
click at [1009, 472] on input "checkbox" at bounding box center [1014, 476] width 11 height 11
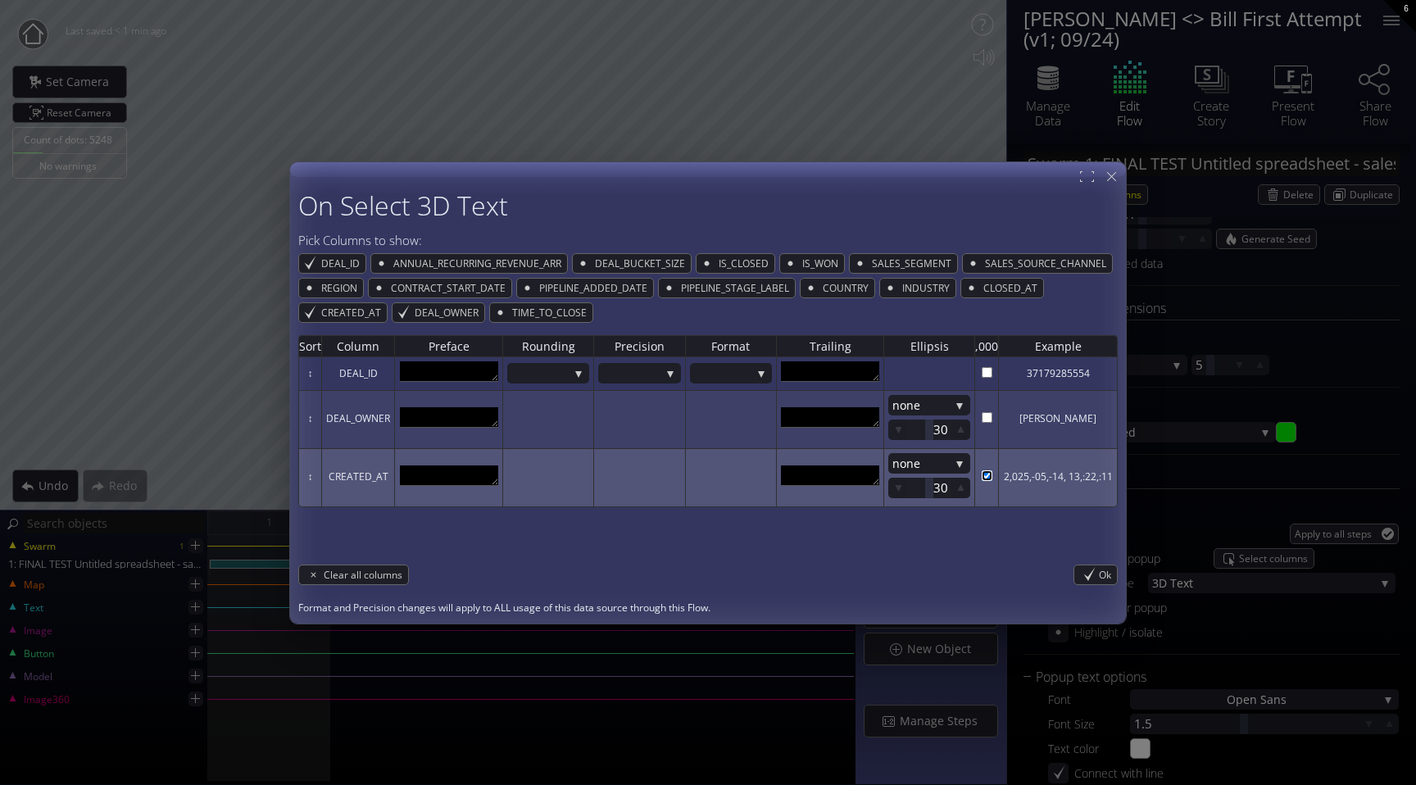
click at [987, 475] on input "checkbox" at bounding box center [987, 476] width 11 height 11
checkbox input "false"
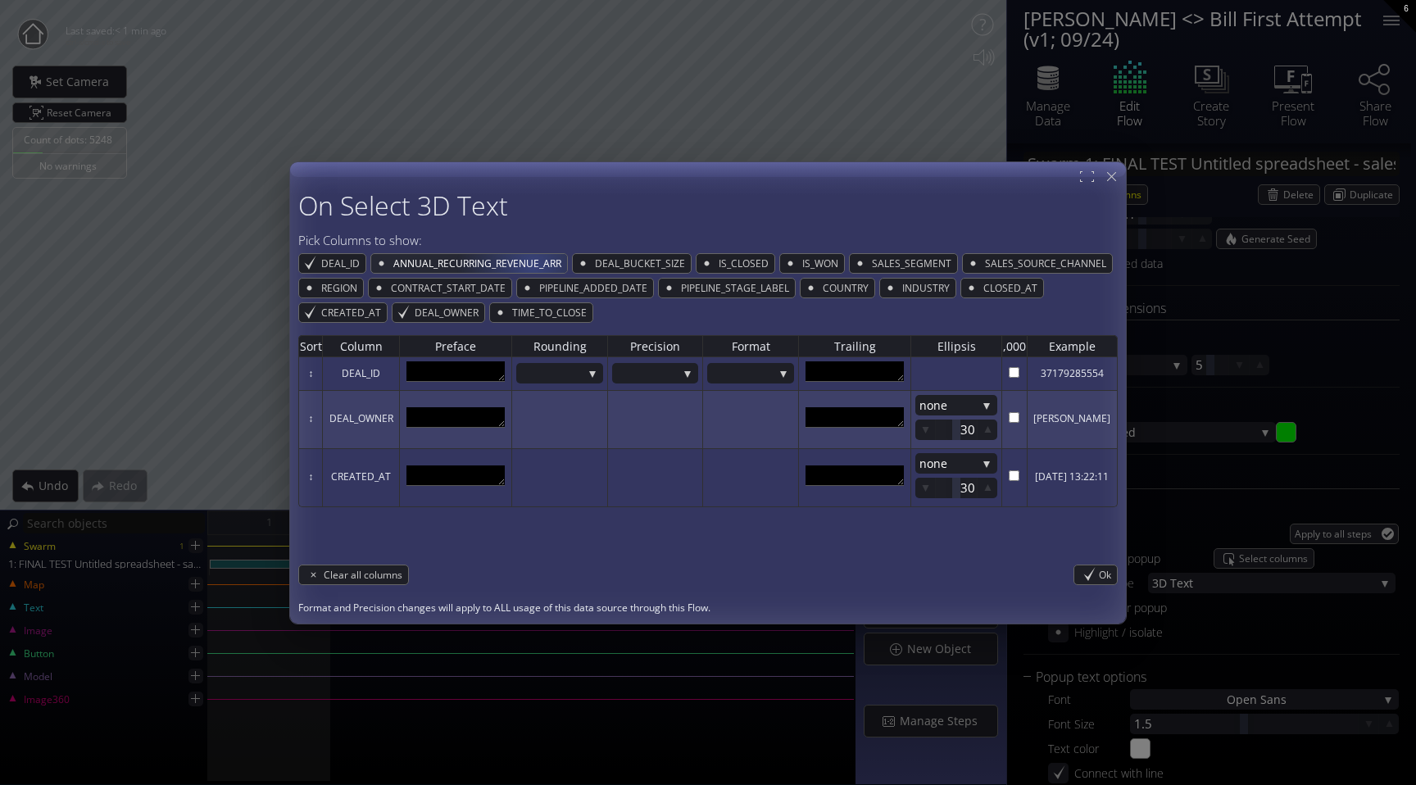
click at [532, 265] on span "ANNUAL_RECURRING_REVENUE_ARR" at bounding box center [479, 263] width 175 height 19
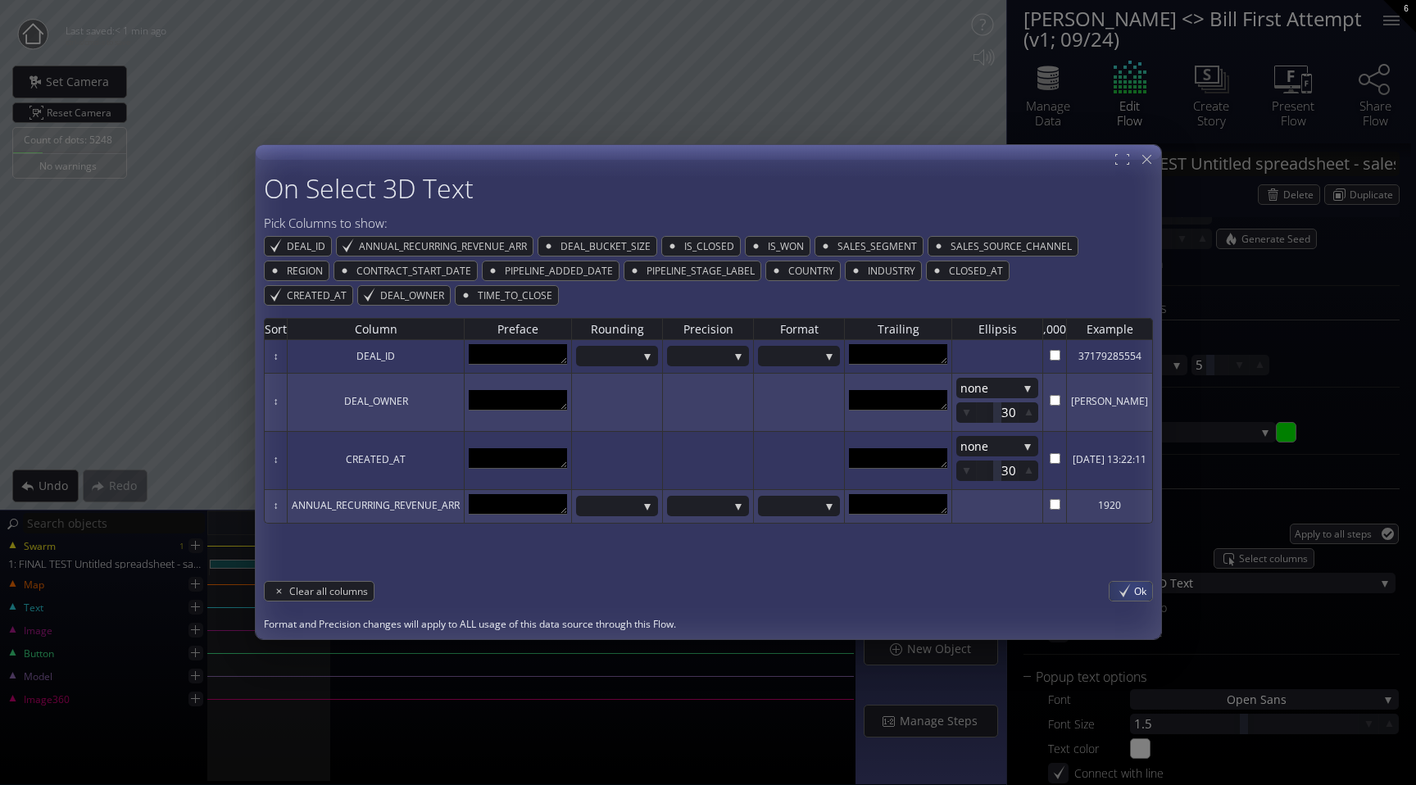
click at [1142, 587] on span "Ok" at bounding box center [1143, 591] width 18 height 19
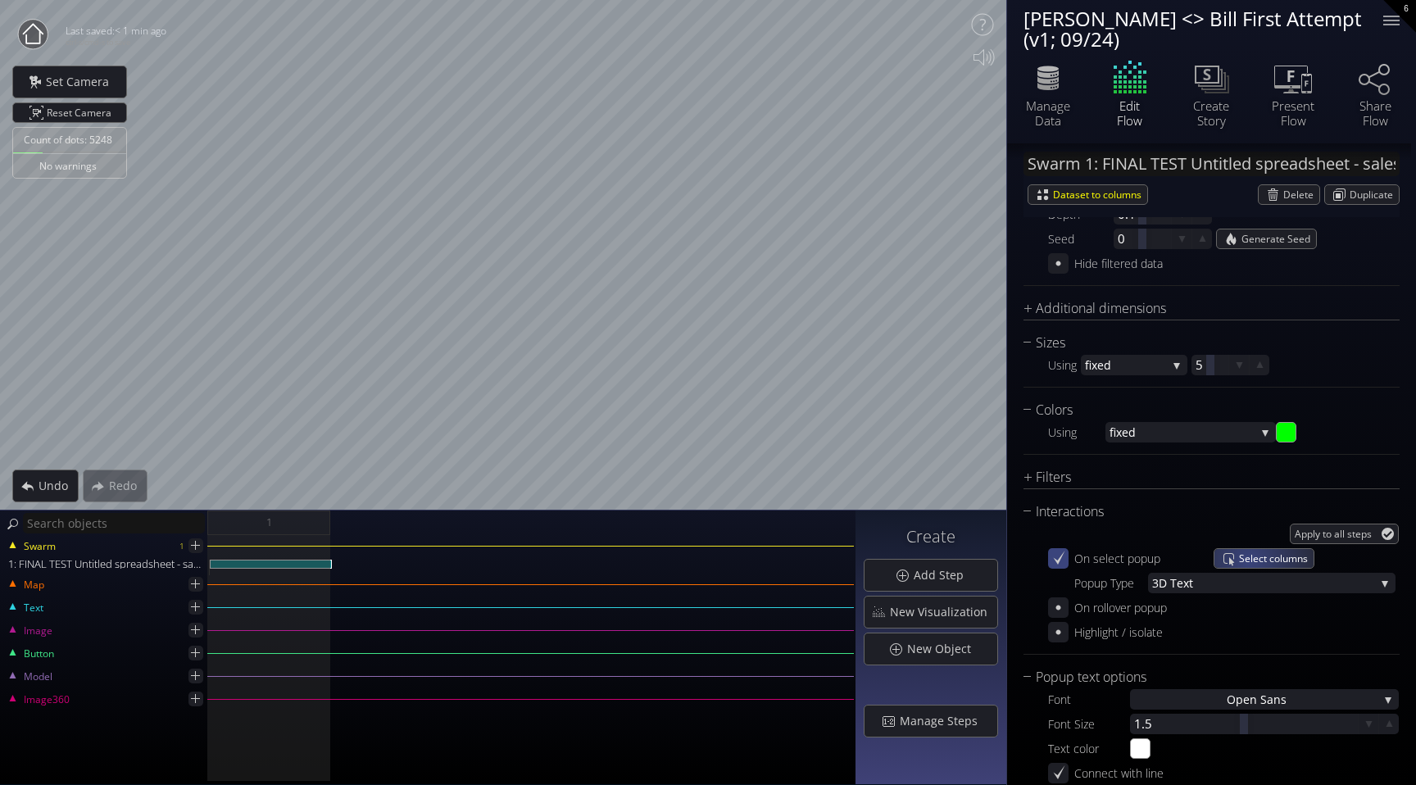
click at [1248, 560] on span "Select columns" at bounding box center [1276, 558] width 75 height 19
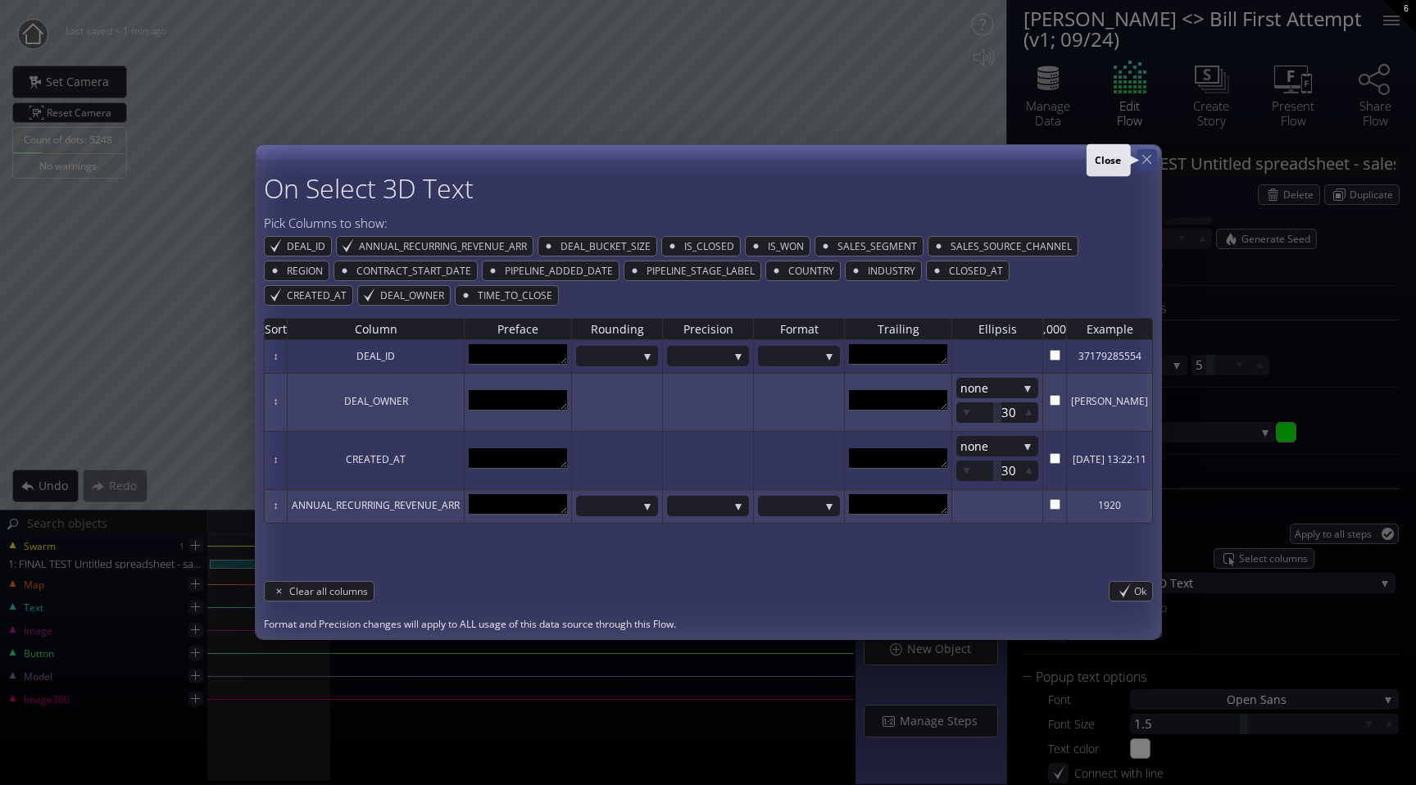
click at [1155, 166] on icon at bounding box center [1147, 160] width 16 height 16
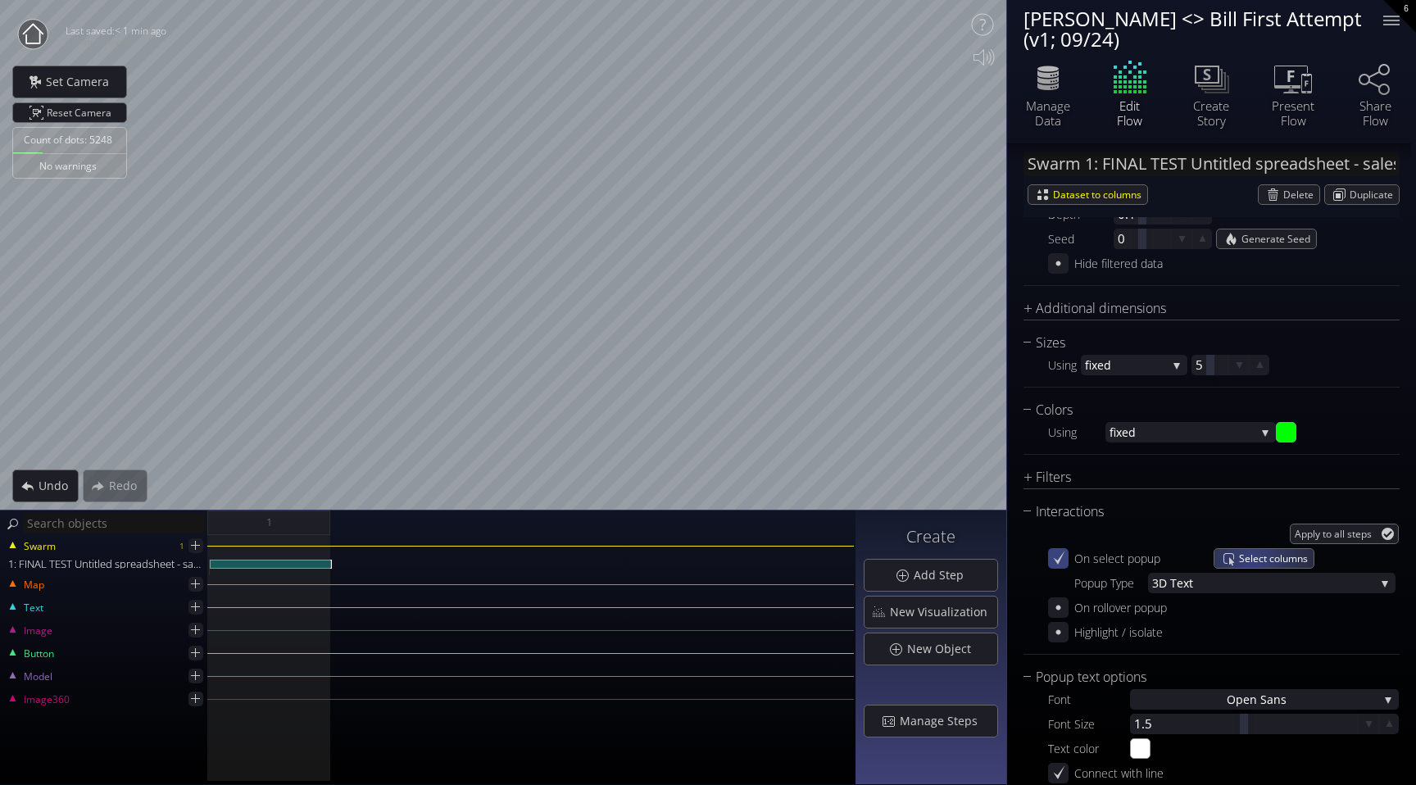
click at [1253, 558] on span "Select columns" at bounding box center [1276, 558] width 75 height 19
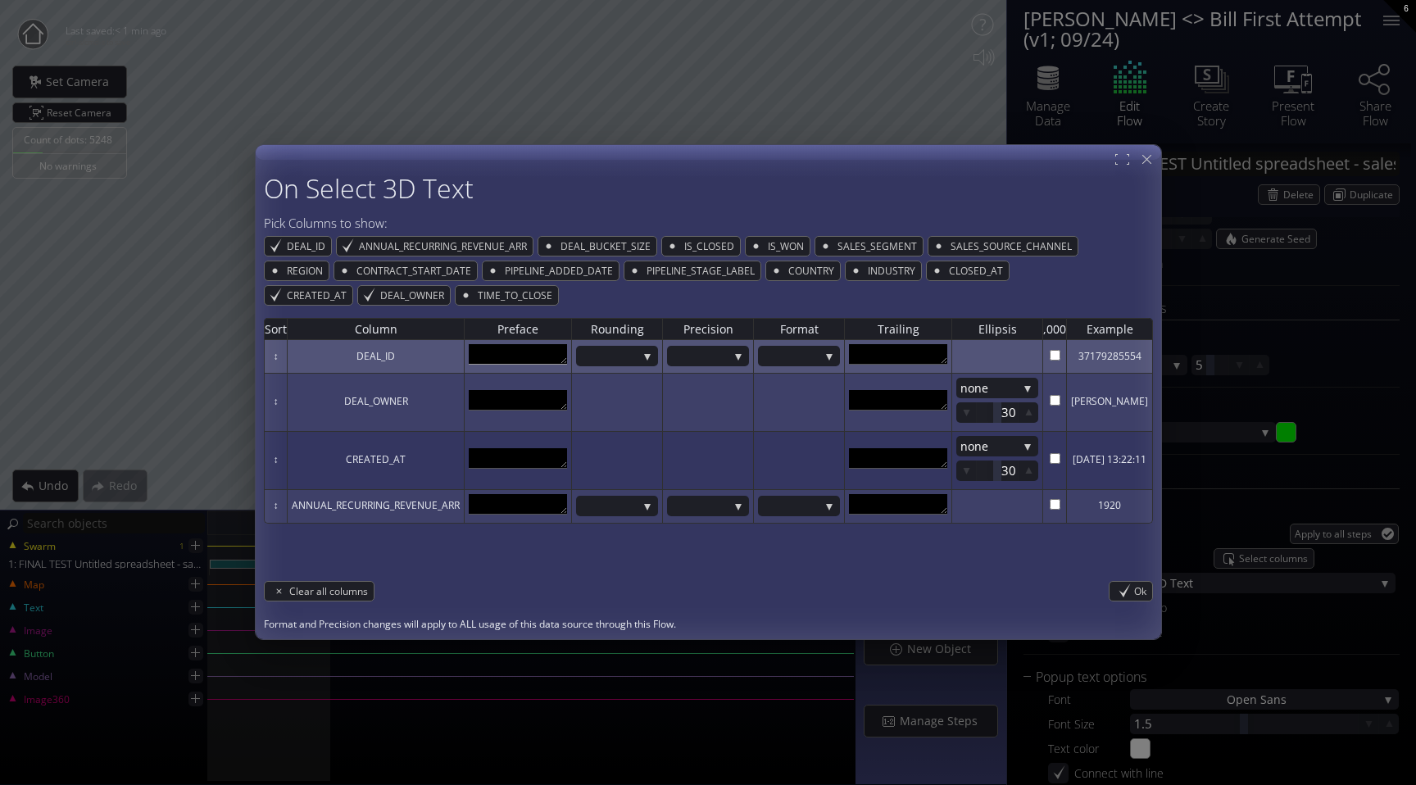
click at [498, 352] on textarea at bounding box center [518, 354] width 98 height 20
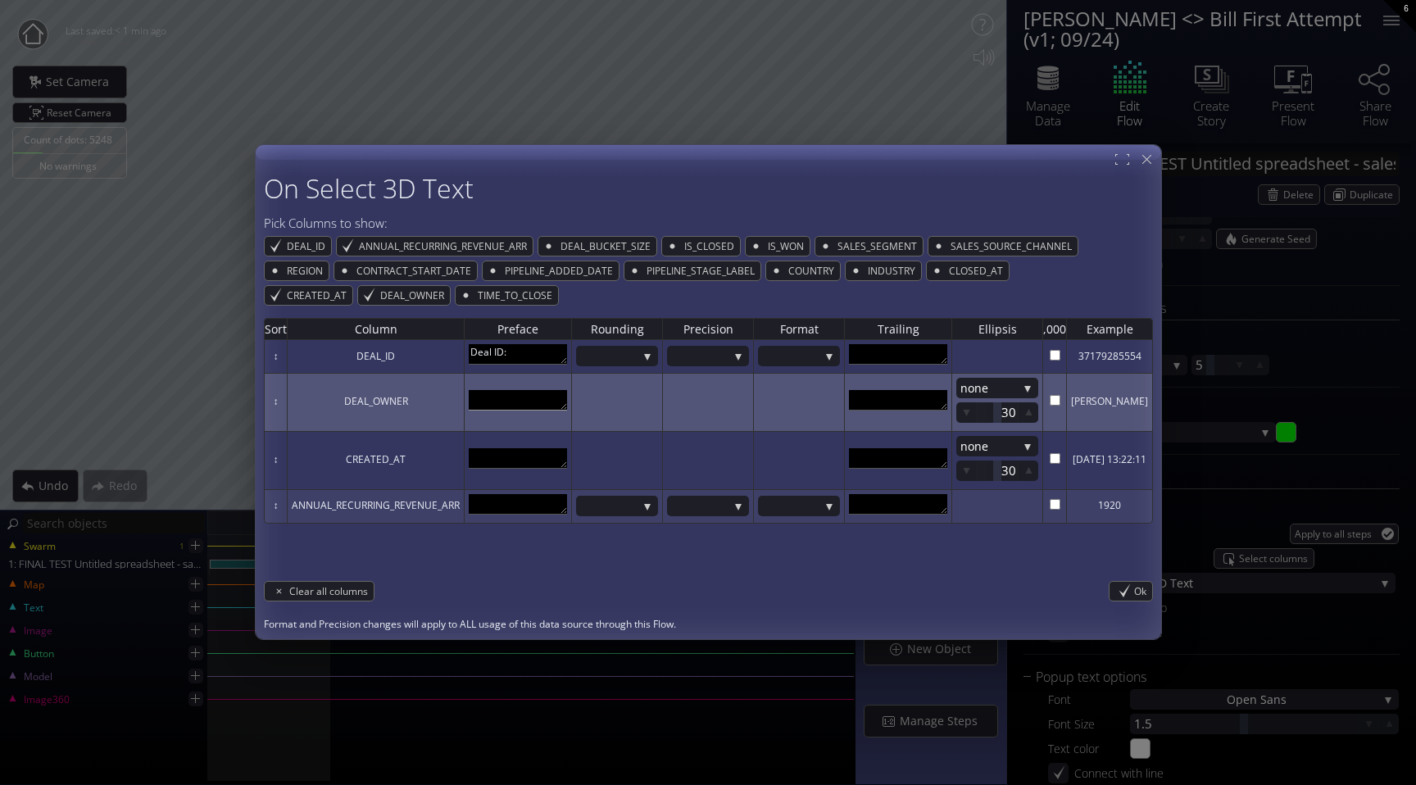
type textarea "Deal ID:"
click at [498, 400] on textarea at bounding box center [518, 400] width 98 height 20
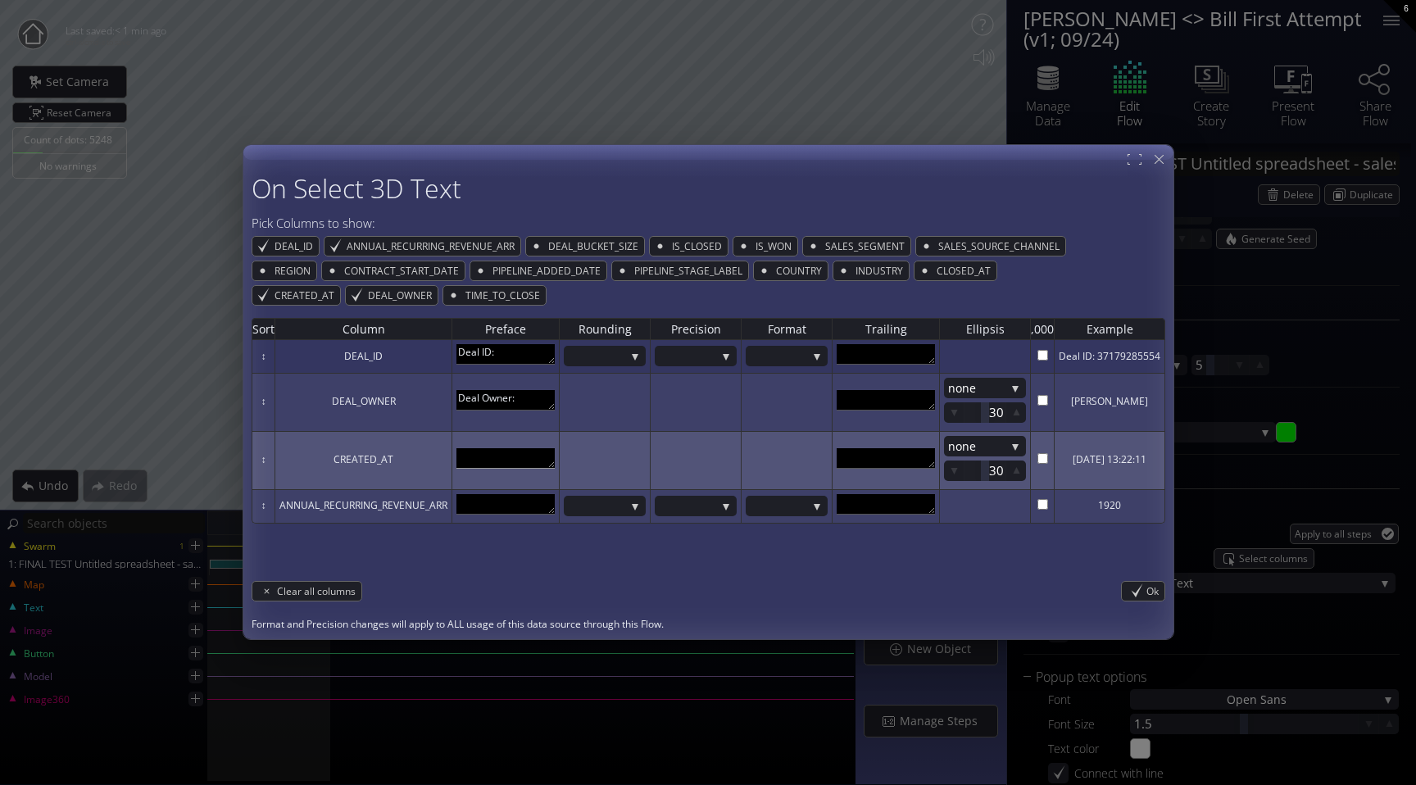
type textarea "Deal Owner:"
click at [505, 462] on textarea at bounding box center [506, 458] width 98 height 20
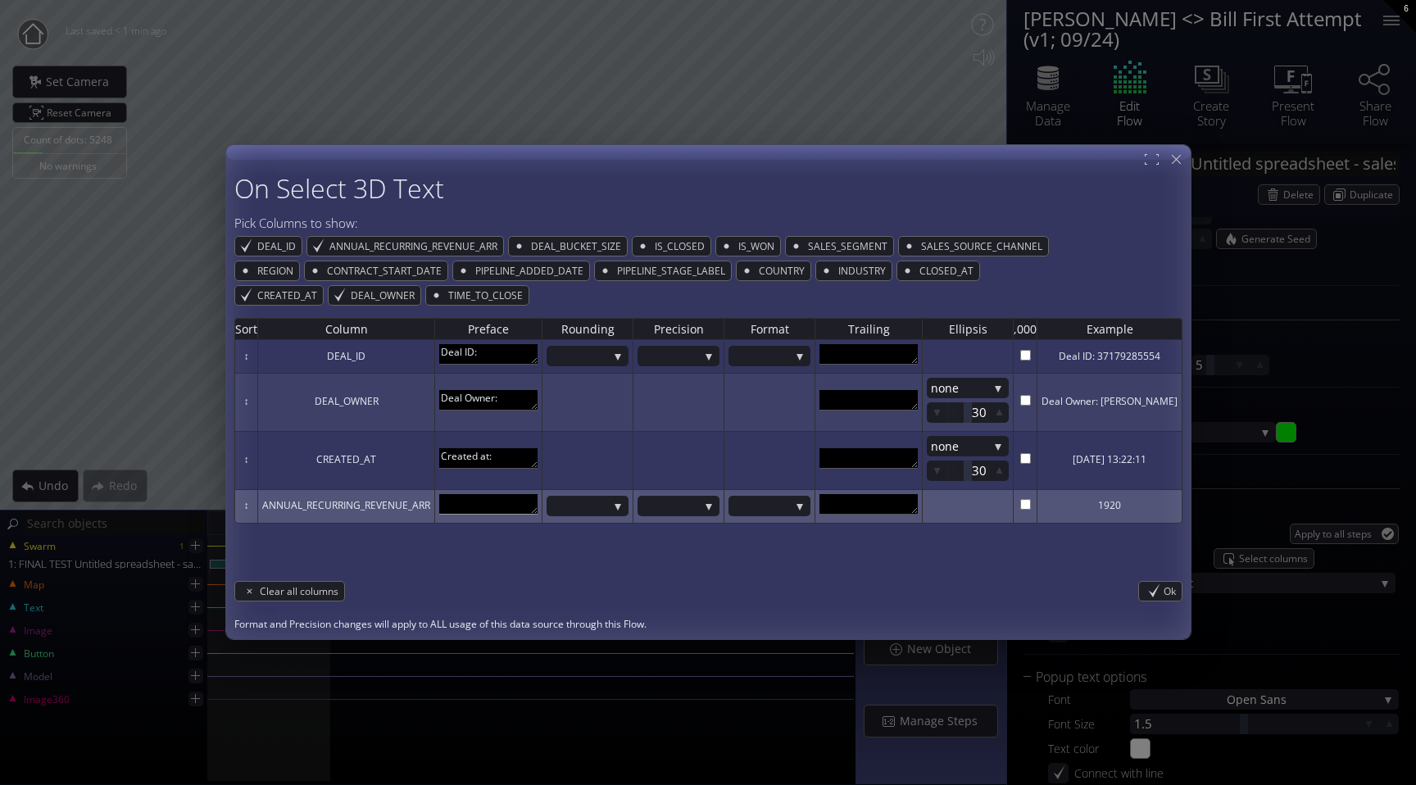
type textarea "Created at:"
click at [497, 511] on textarea at bounding box center [488, 504] width 98 height 20
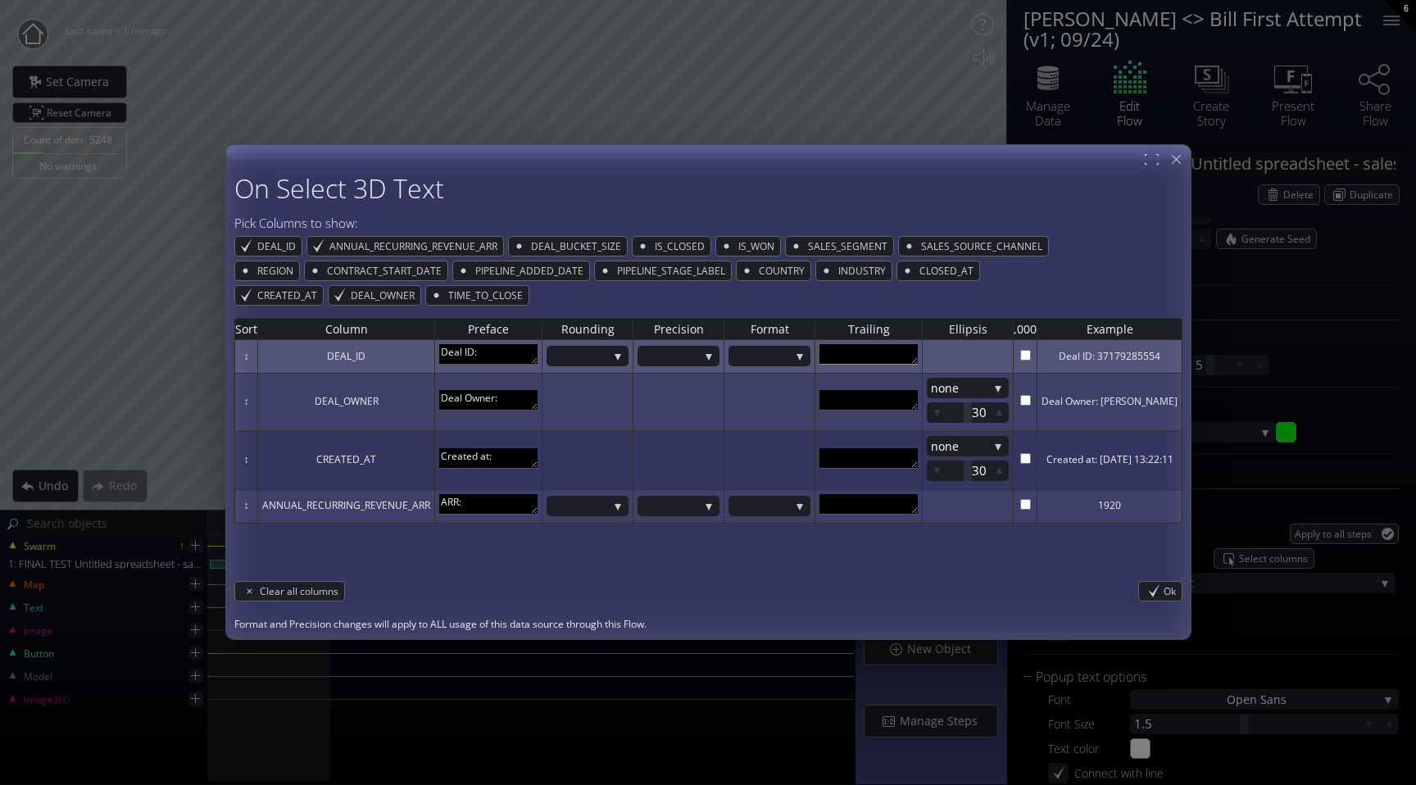
type textarea "ARR:"
click at [880, 353] on textarea at bounding box center [869, 354] width 98 height 20
type textarea "\"
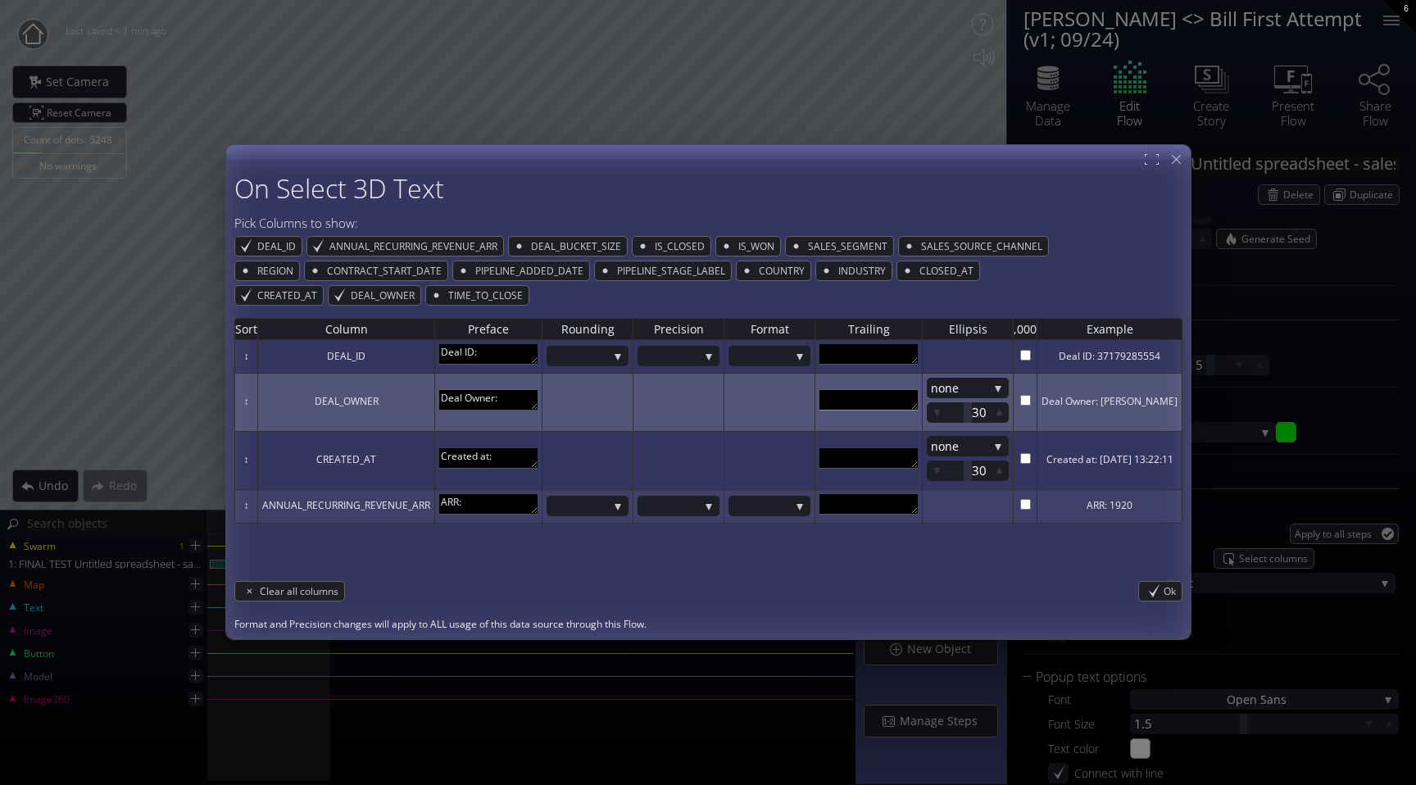
click at [841, 398] on textarea at bounding box center [869, 400] width 98 height 20
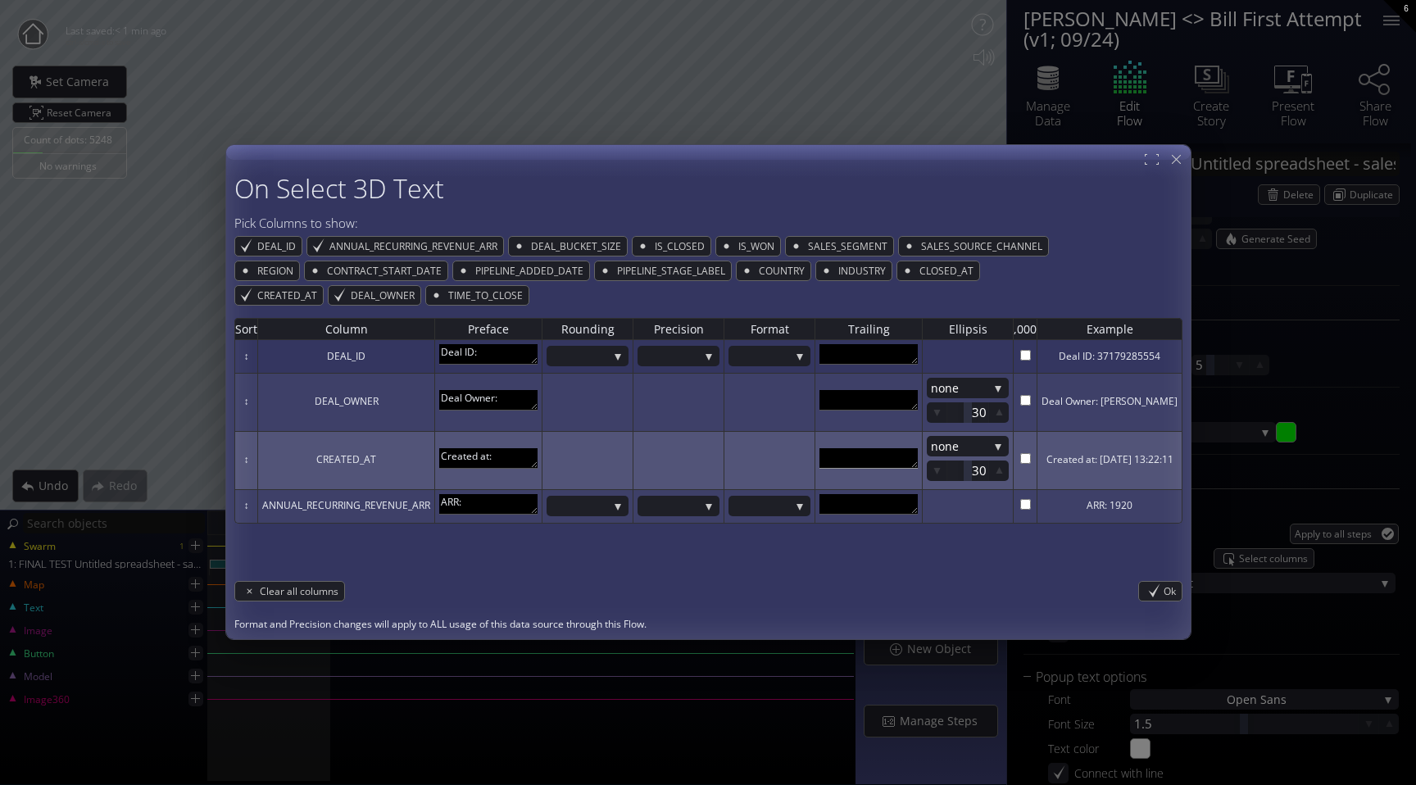
click at [843, 464] on textarea at bounding box center [869, 458] width 98 height 20
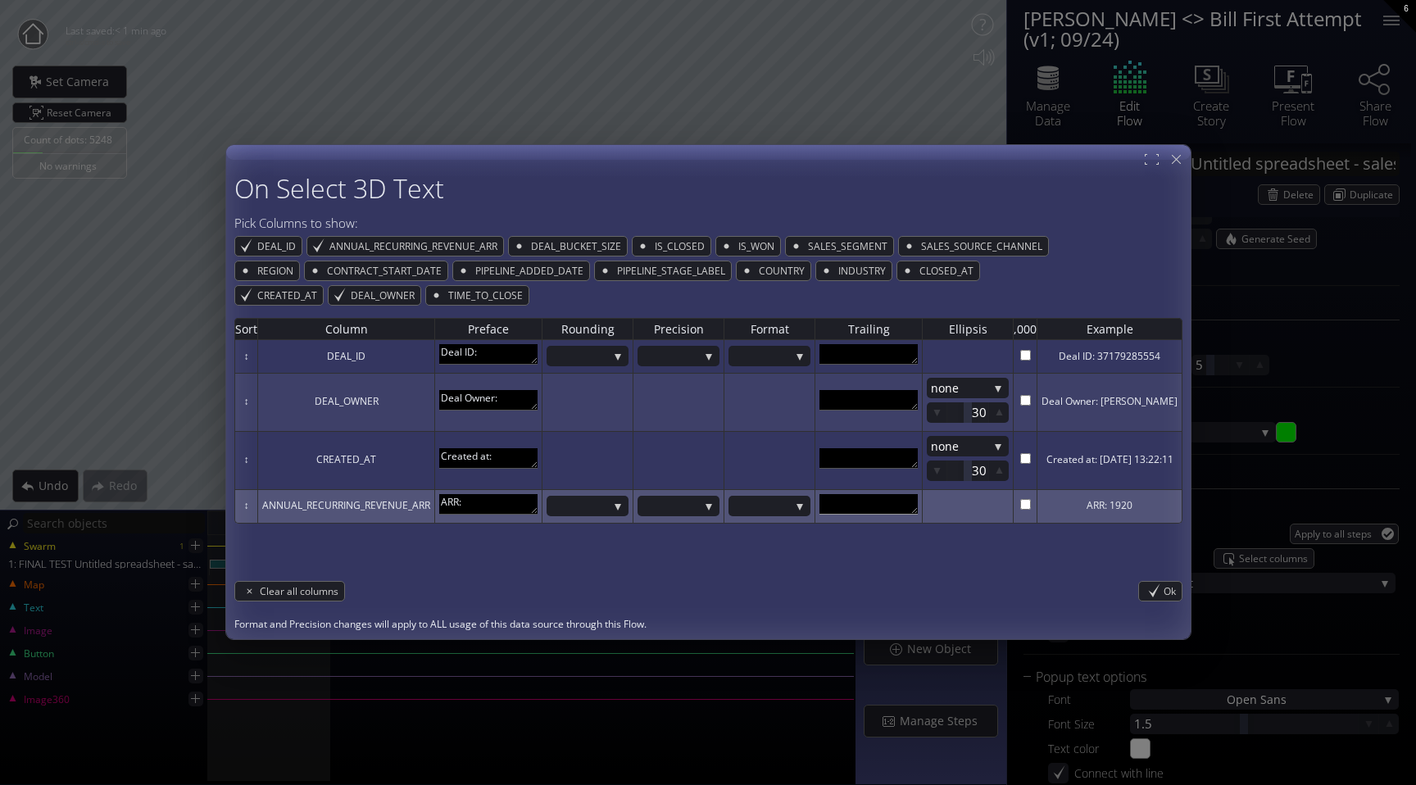
click at [843, 511] on textarea at bounding box center [869, 504] width 98 height 20
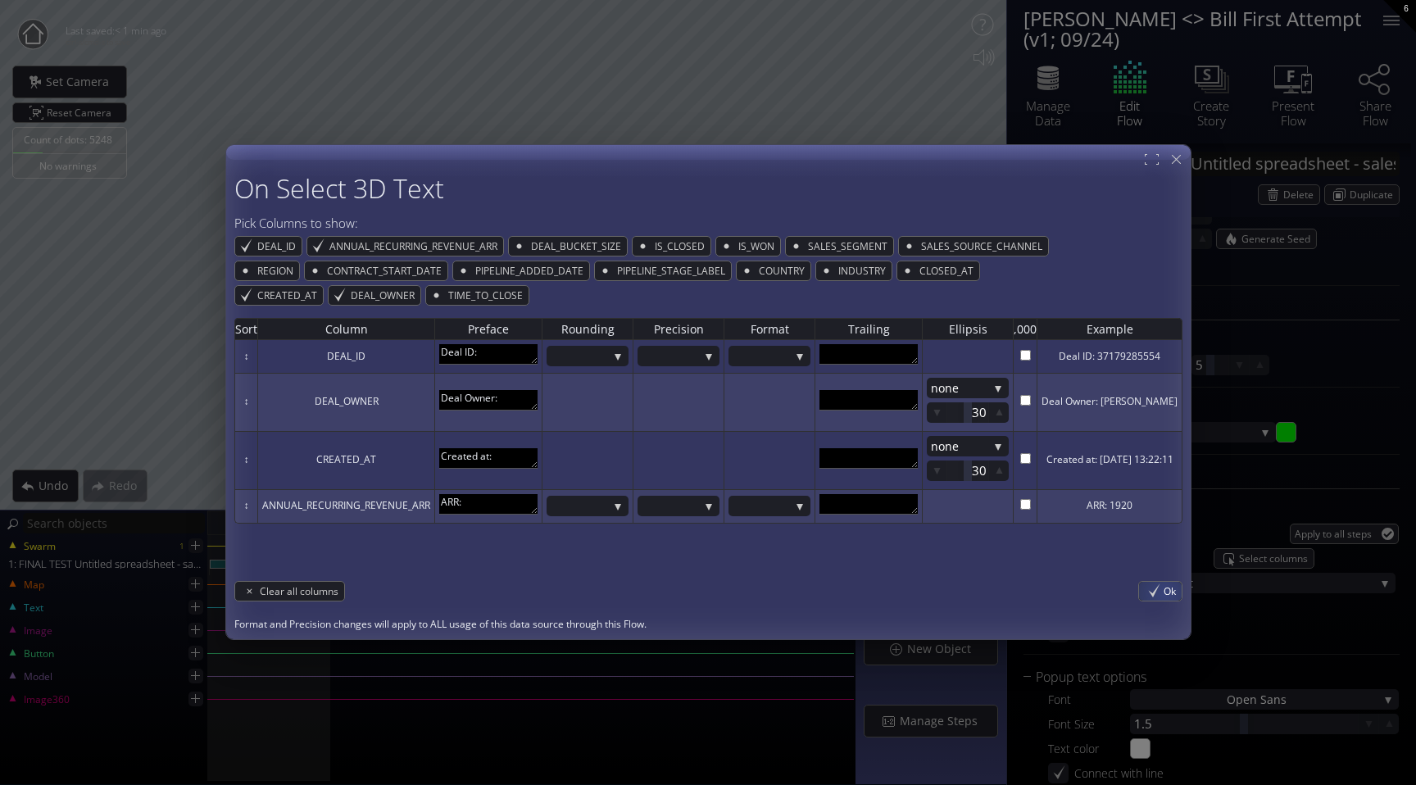
click at [1168, 593] on span "Ok" at bounding box center [1173, 591] width 18 height 19
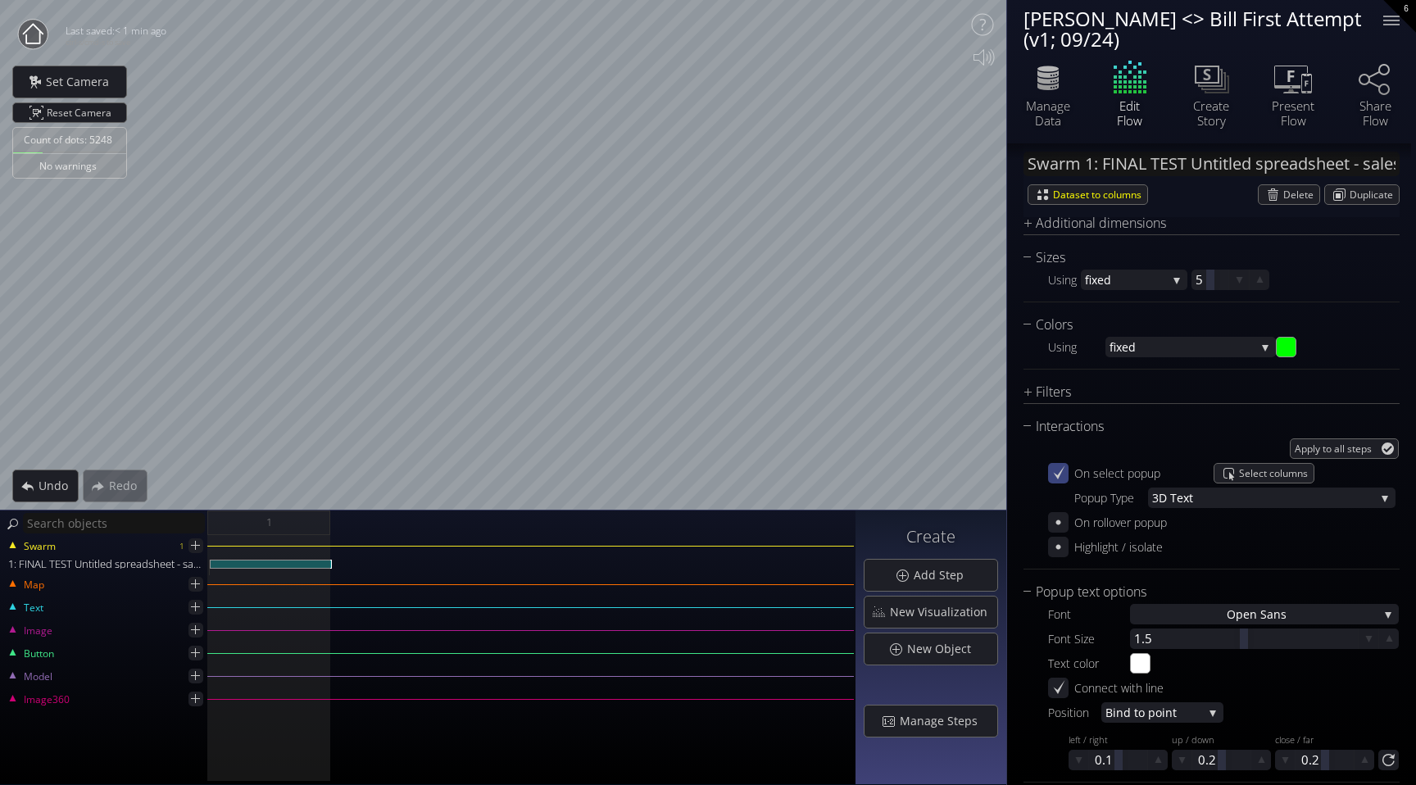
scroll to position [624, 0]
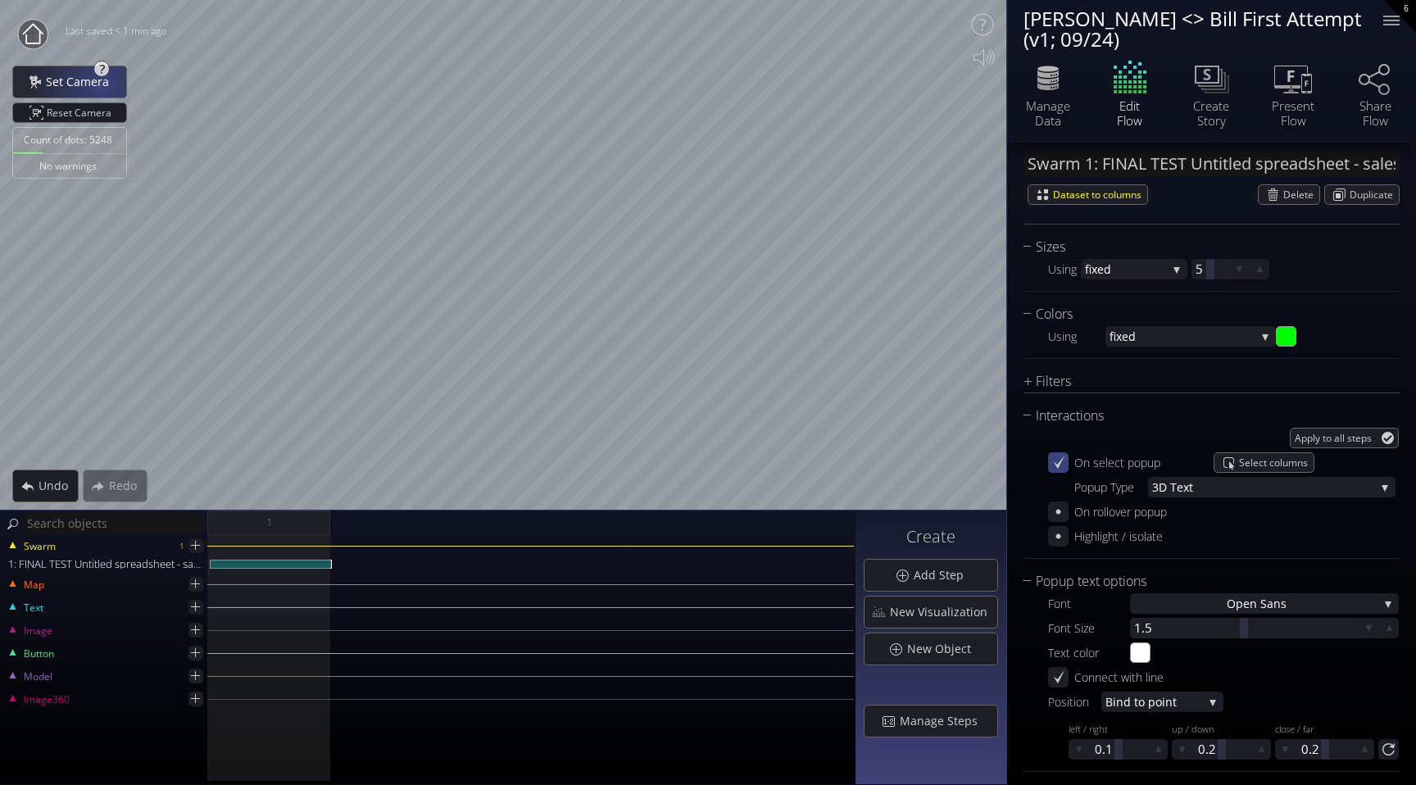
click at [98, 80] on span "Set Camera" at bounding box center [82, 82] width 74 height 16
click at [72, 83] on span "Set Camera" at bounding box center [82, 82] width 74 height 16
click at [77, 80] on span "Set Camera" at bounding box center [82, 82] width 74 height 16
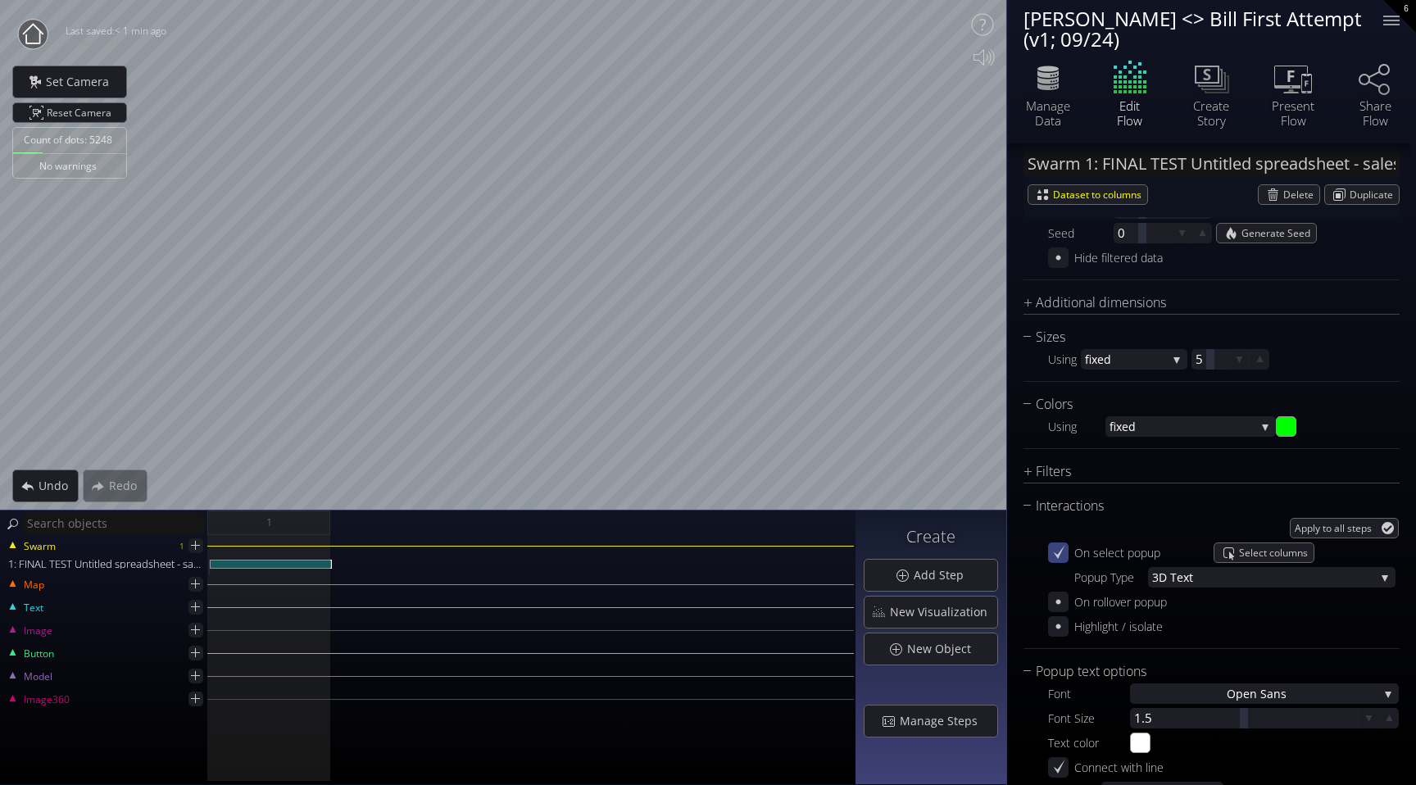
scroll to position [455, 0]
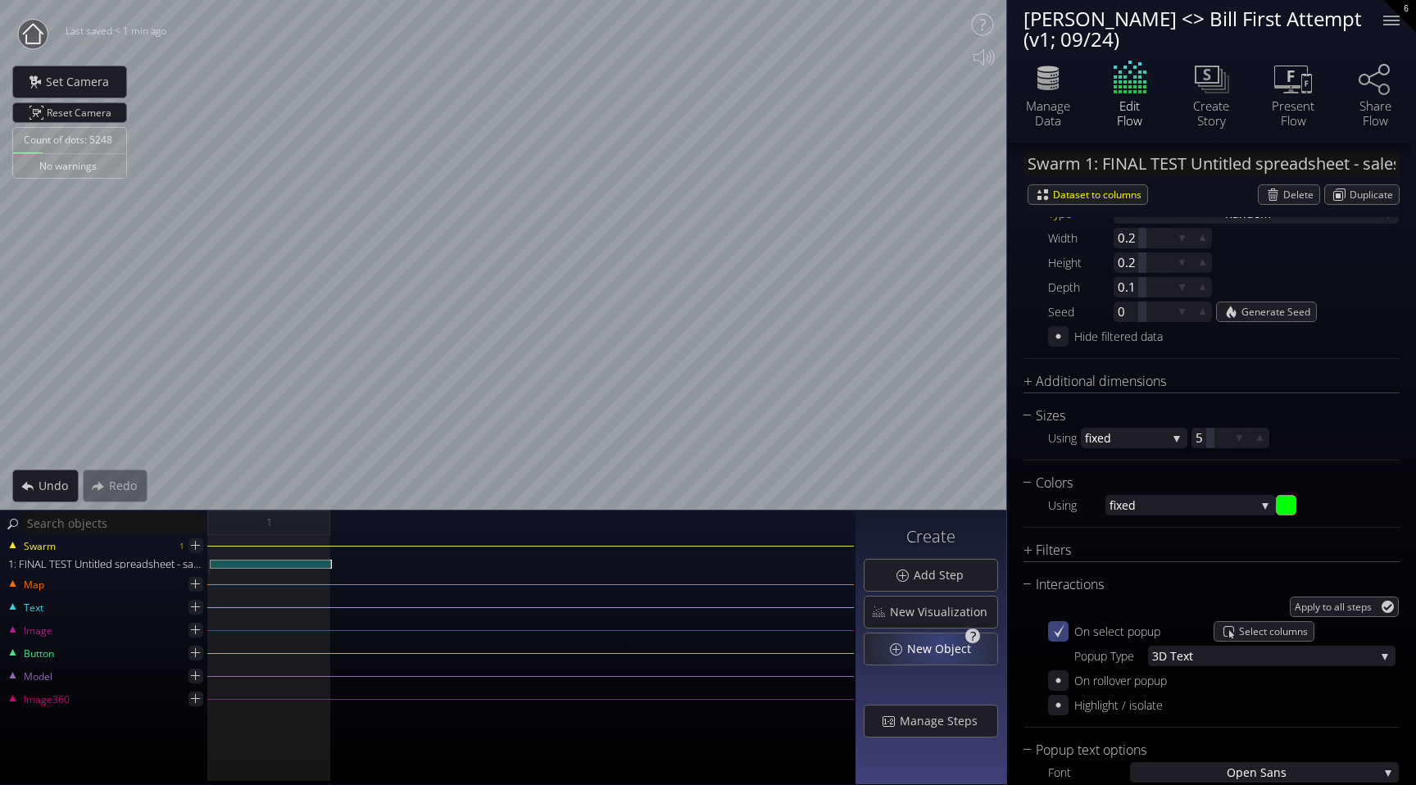
click at [943, 643] on span "New Object" at bounding box center [944, 649] width 75 height 16
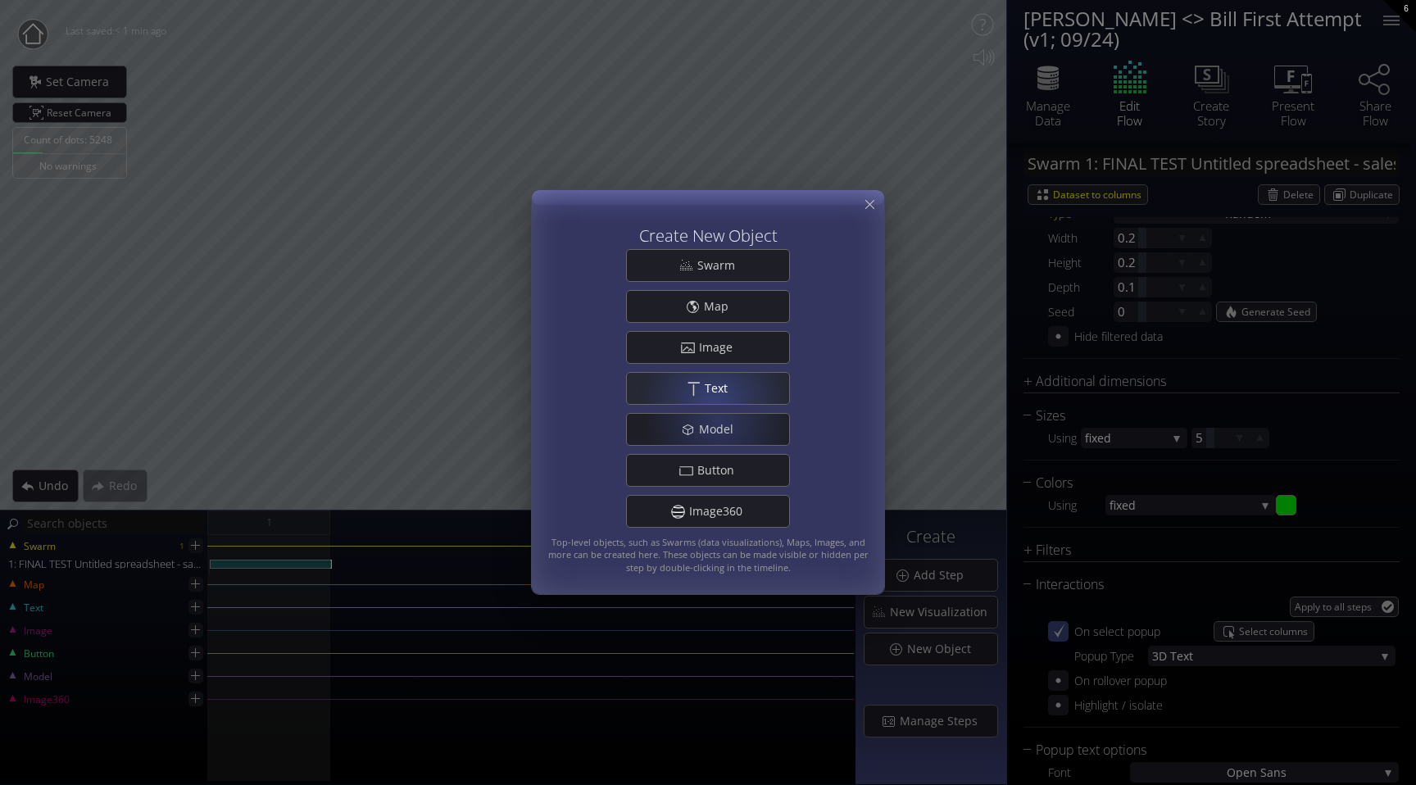
click at [713, 402] on div ".st0{fill:#FFFFFF;} Text" at bounding box center [708, 388] width 162 height 31
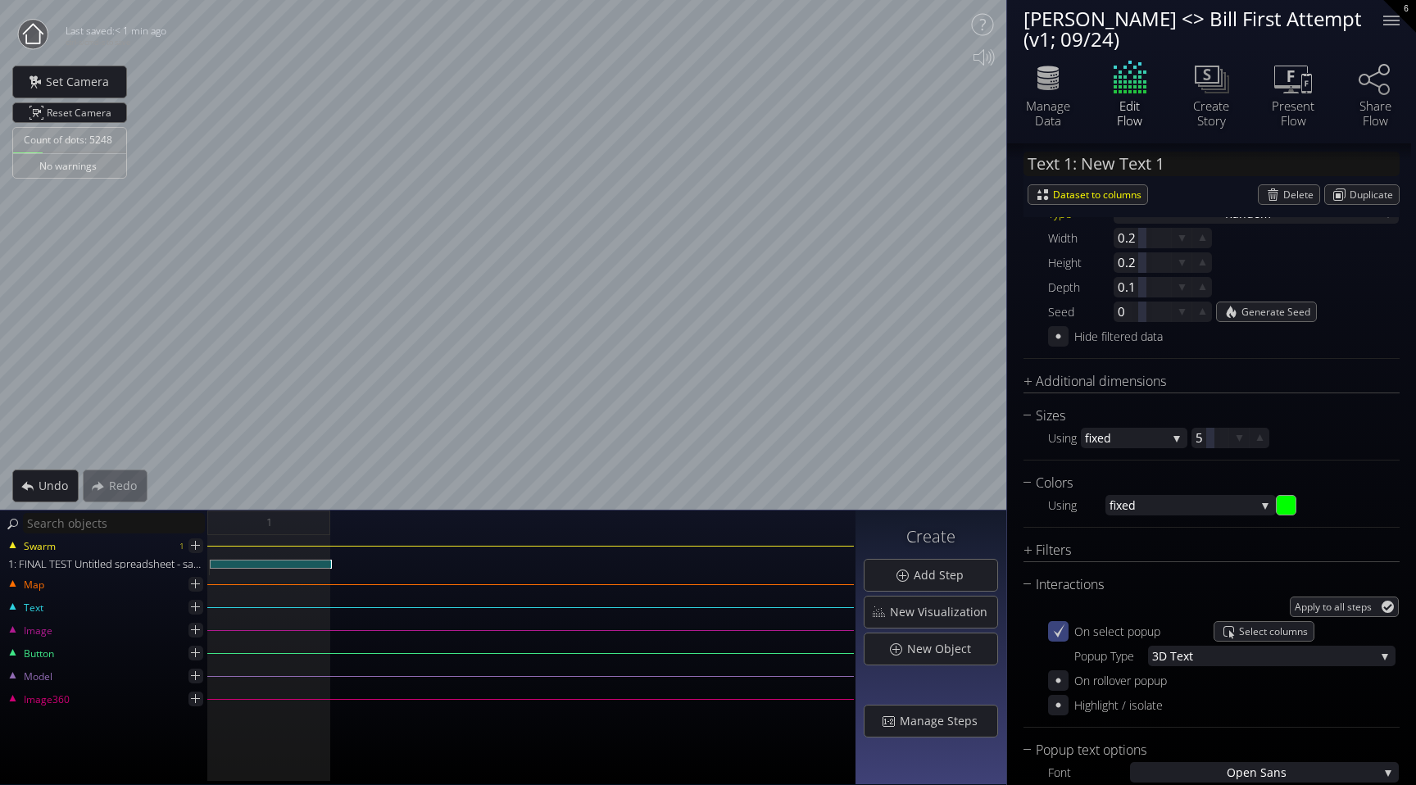
scroll to position [119, 0]
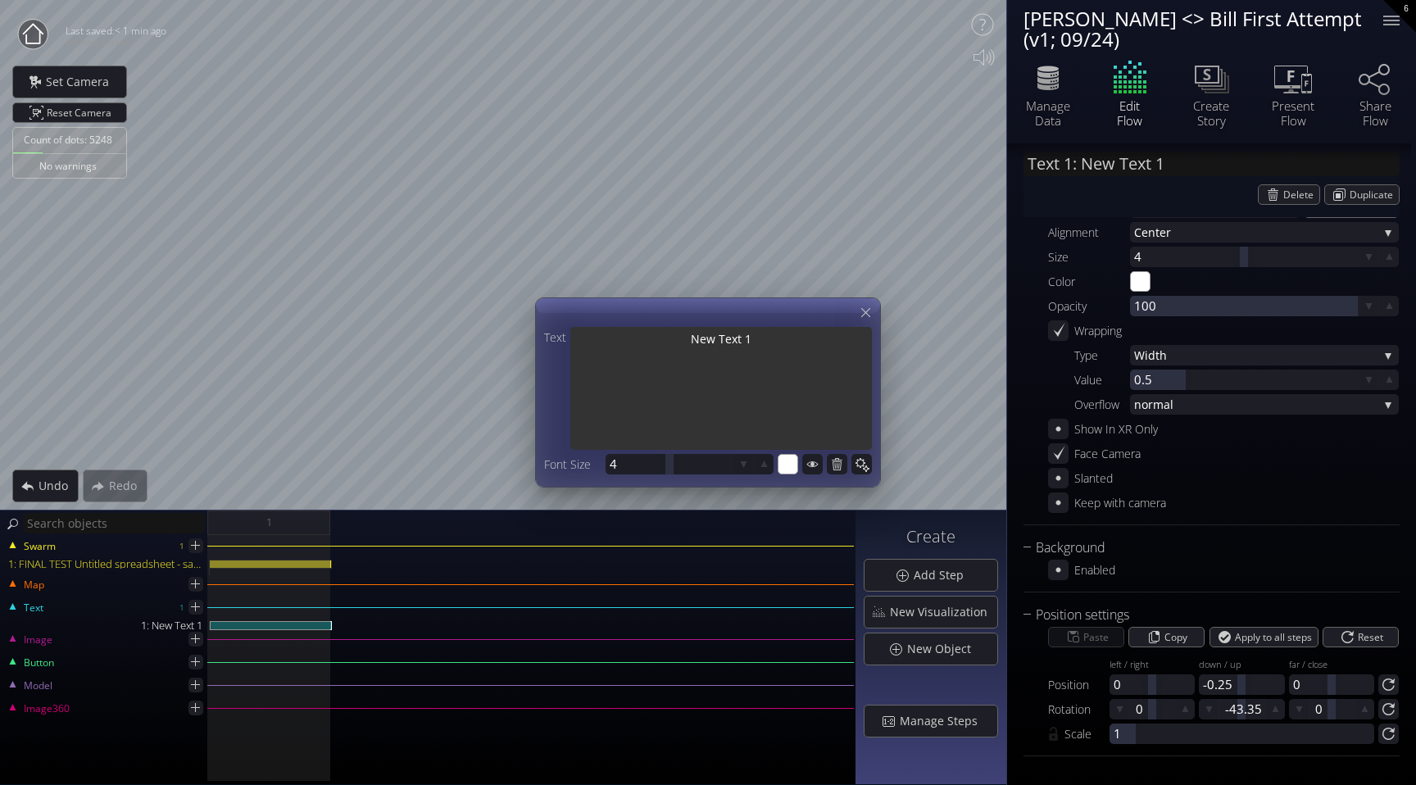
click at [728, 352] on textarea "New Text 1" at bounding box center [722, 390] width 302 height 126
type input "Text 1: I"
type textarea "I"
type input "Text 1: In"
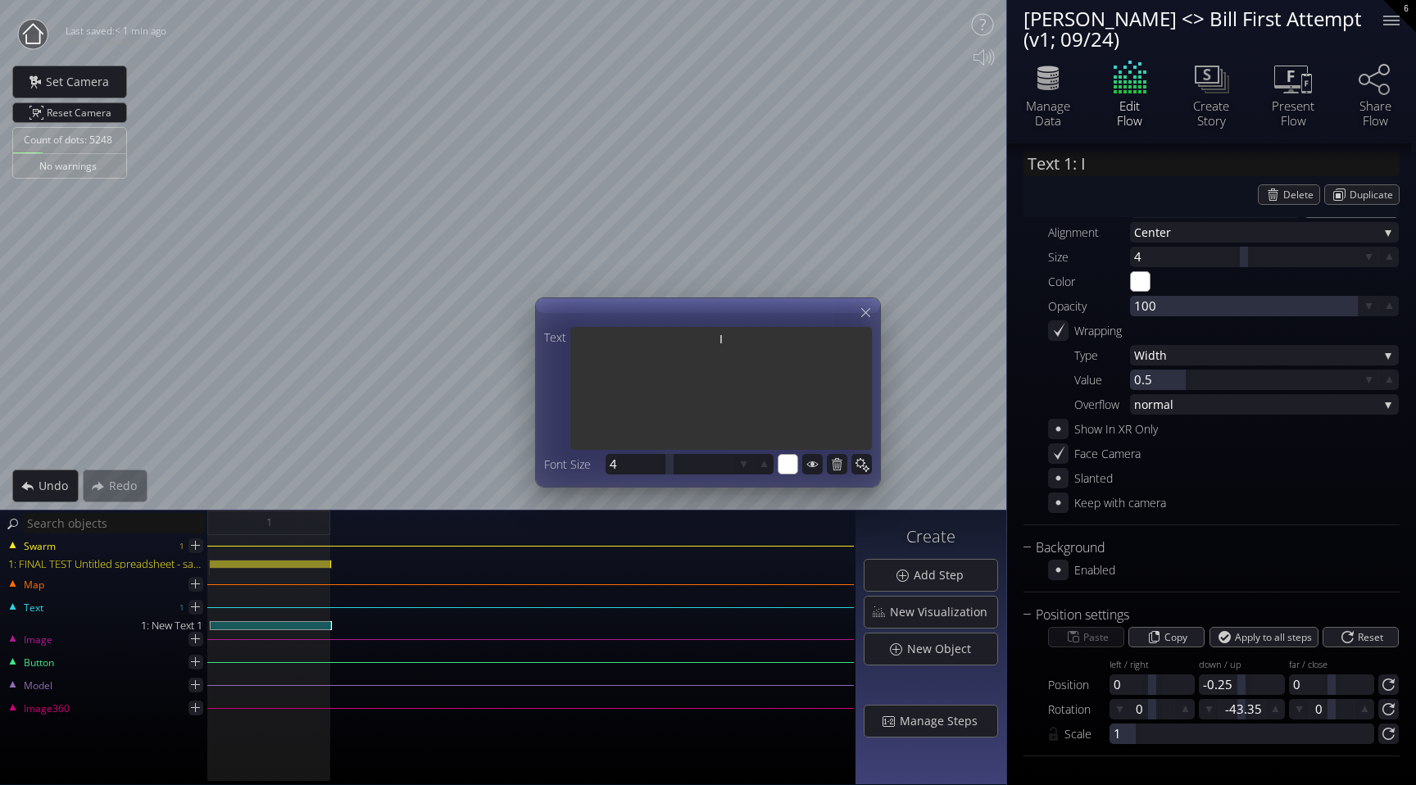
type textarea "In"
type input "Text 1: Inb"
type textarea "Inb"
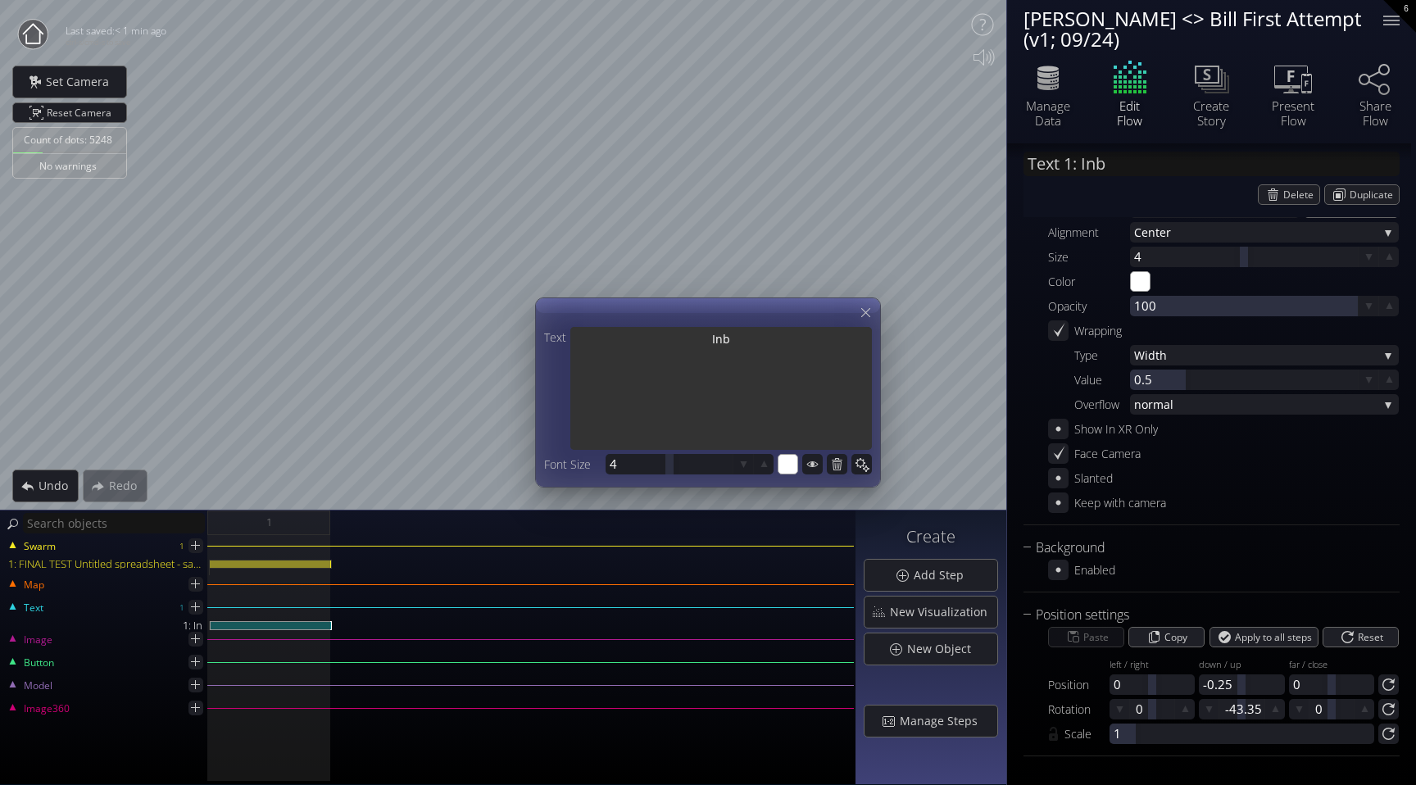
type textarea "Inbo"
type input "Text 1: Inbo"
type textarea "Inbo"
type input "Text 1: Inbou"
type textarea "Inbou"
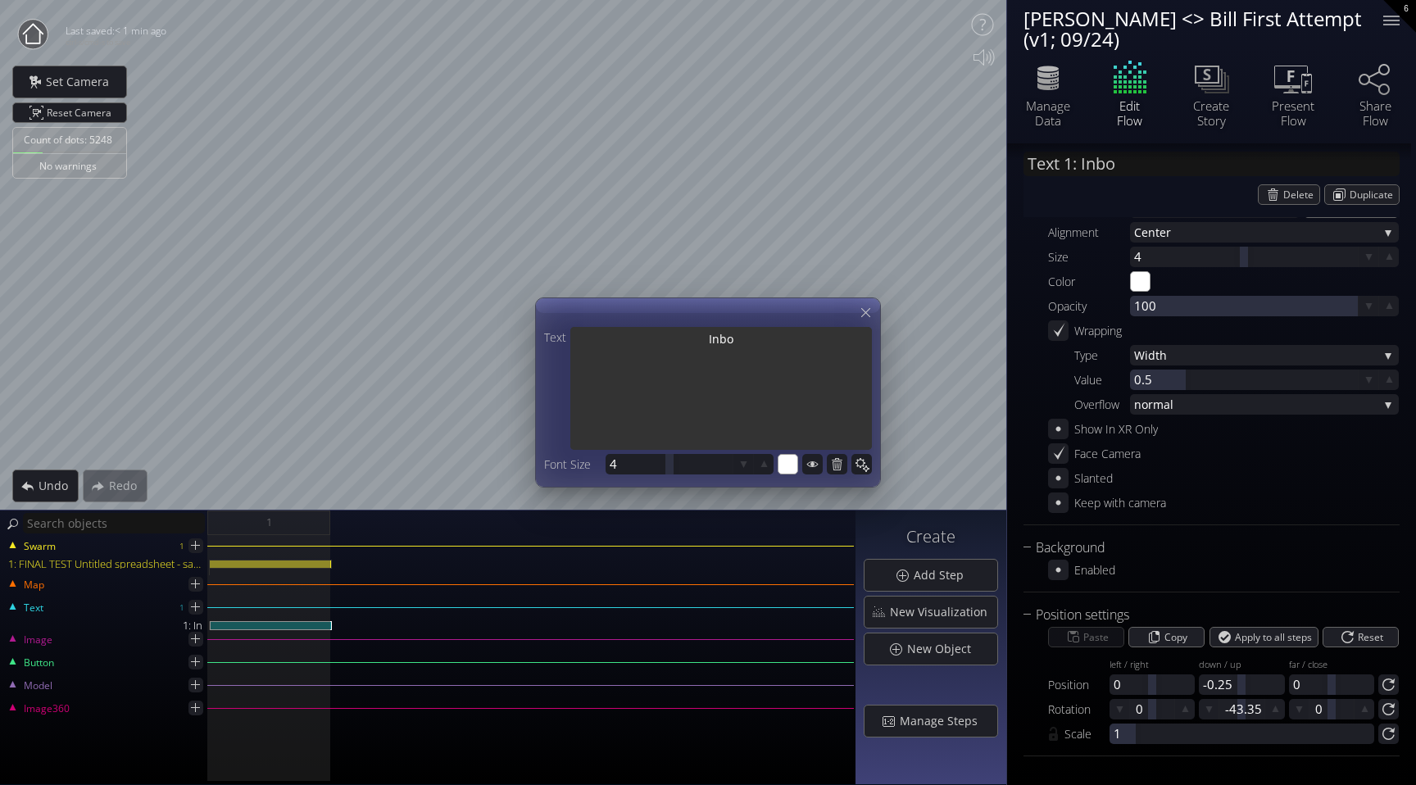
type textarea "Inbou"
type input "Text 1: Inboun"
type textarea "Inboun"
type input "Text 1: Inbound"
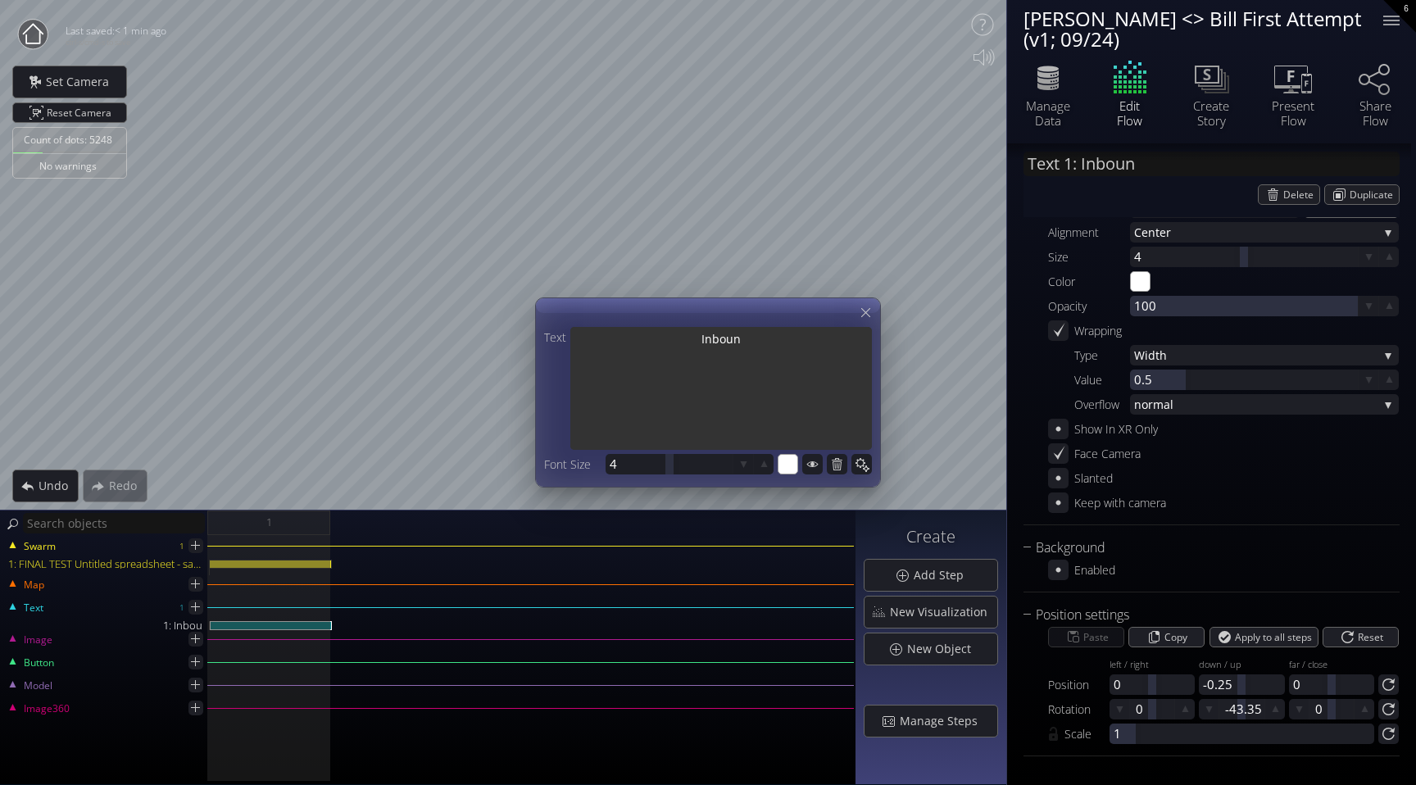
type textarea "Inbound"
type input "Text 1: Inbound"
type textarea "Inbound"
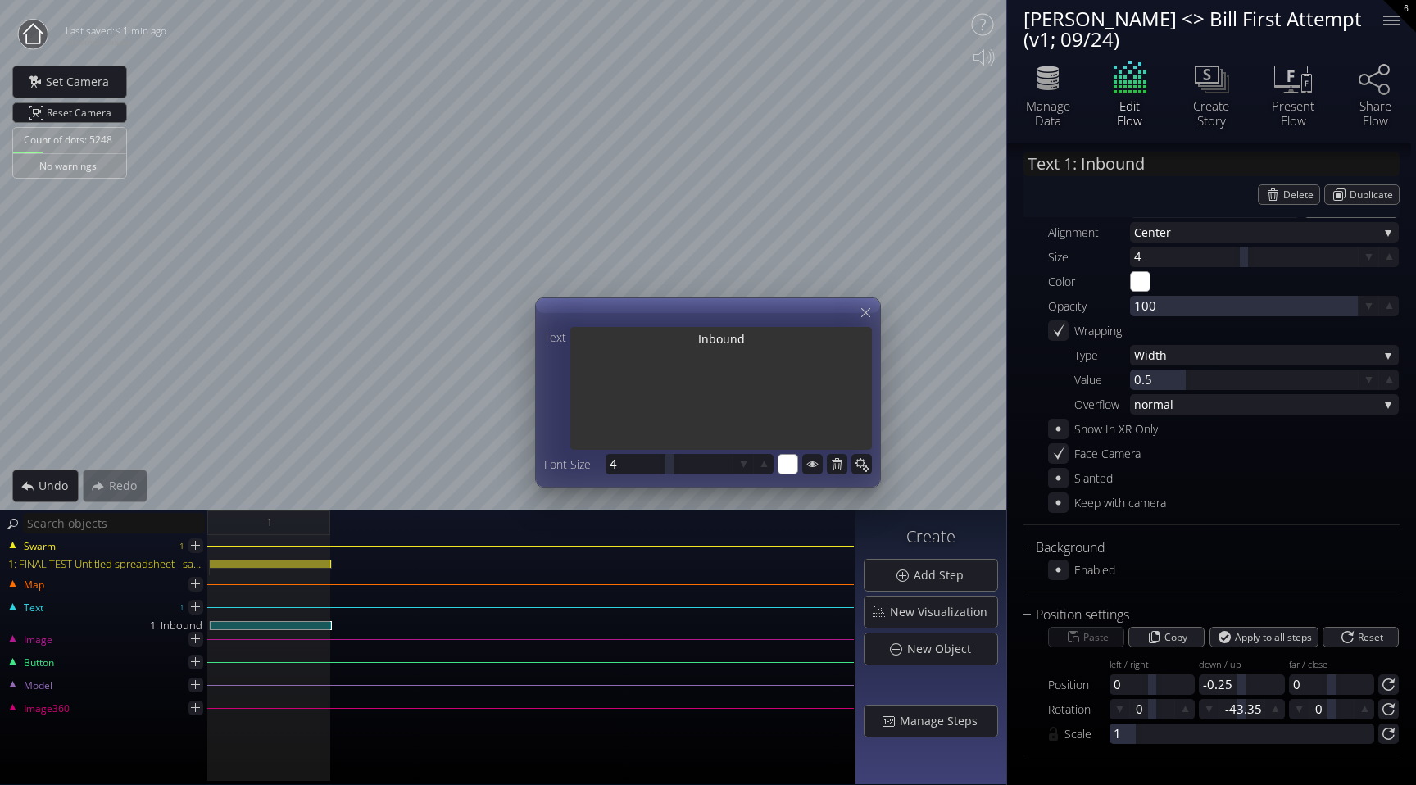
type input "Text 1: Inbound"
type textarea "Inbound"
type input "Text 1: Inbound"
type textarea "Inbound"
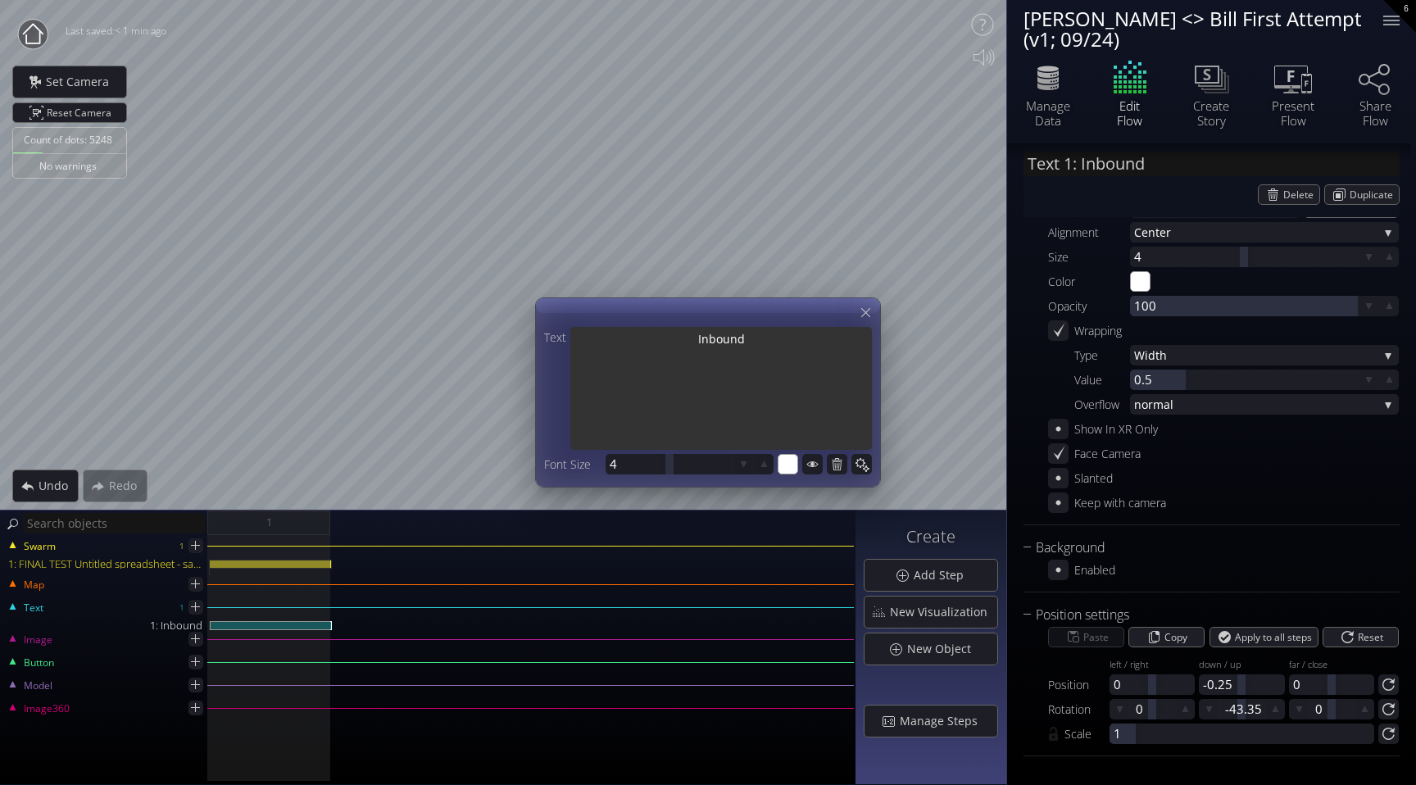
type textarea "Inbound"
type input "Text 1: Inbound"
type textarea "Inbound"
type input "Text 1: Inbound"
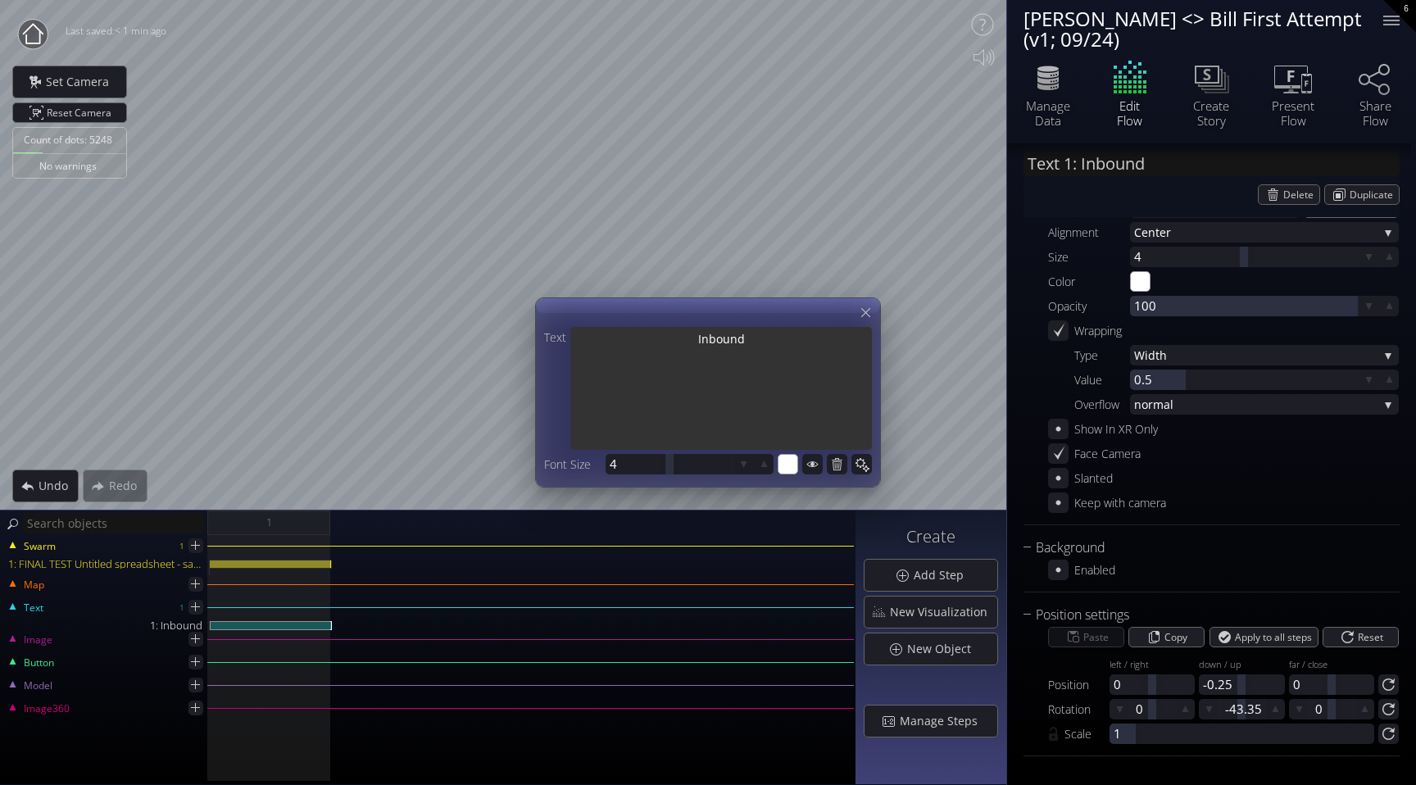
type textarea "Inbound"
type input "Text 1: Inbound D"
type textarea "Inbound D"
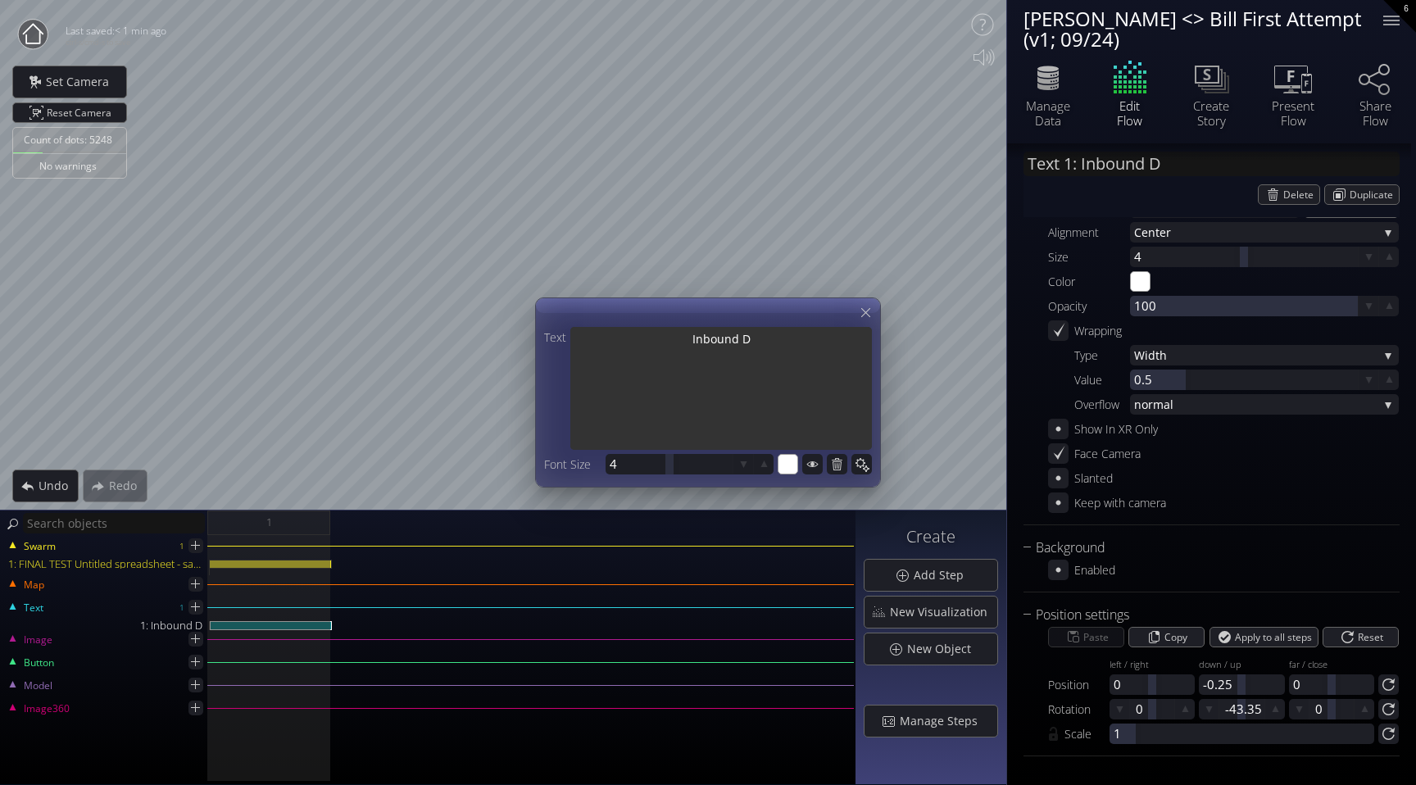
type input "Text 1: Inbound Dr"
type textarea "Inbound Dr"
type input "Text 1: Inbound Dra"
type textarea "Inbound Dra"
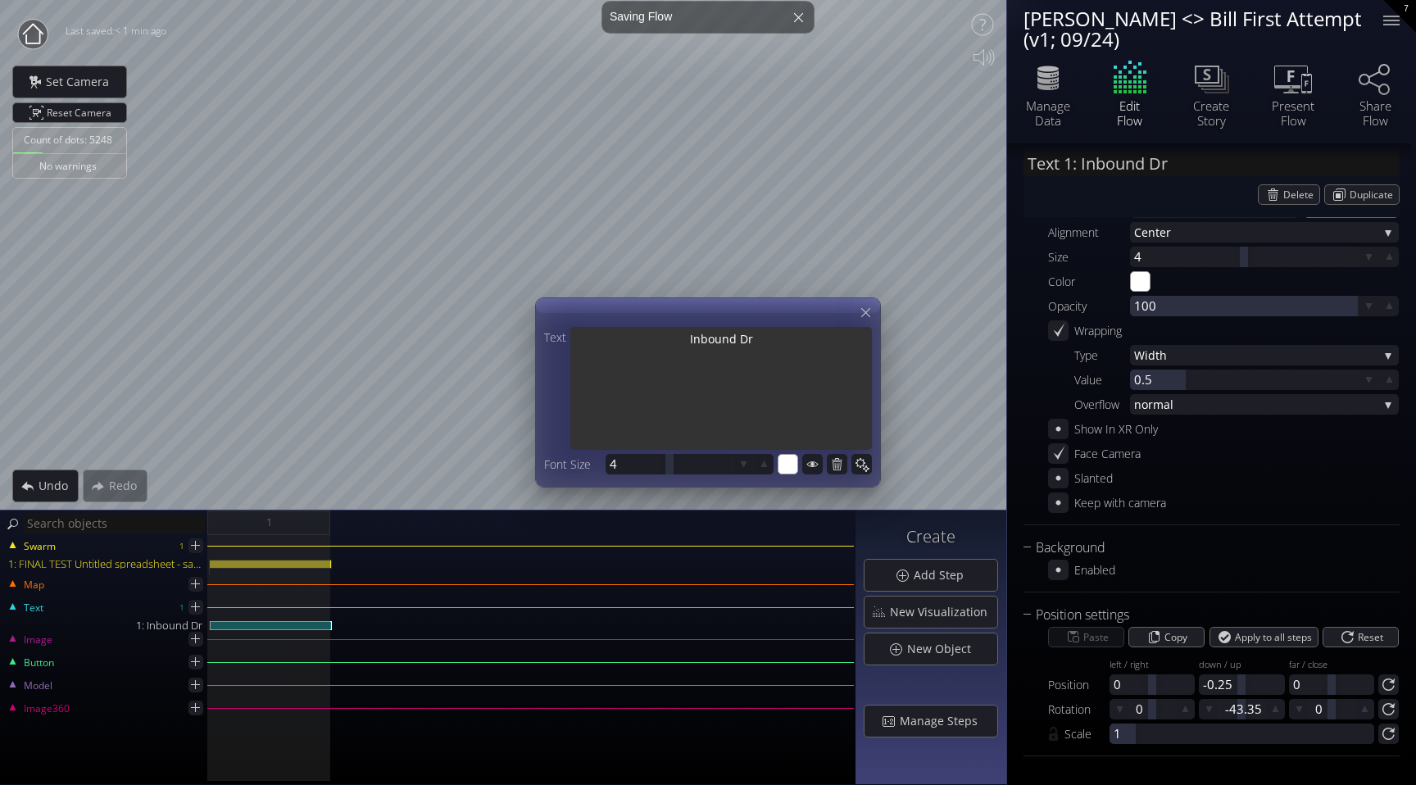
type textarea "Inbound Dra"
type input "Text 1: Inbound Dral"
type textarea "Inbound Dral"
type input "Text 1: Inbound Drals"
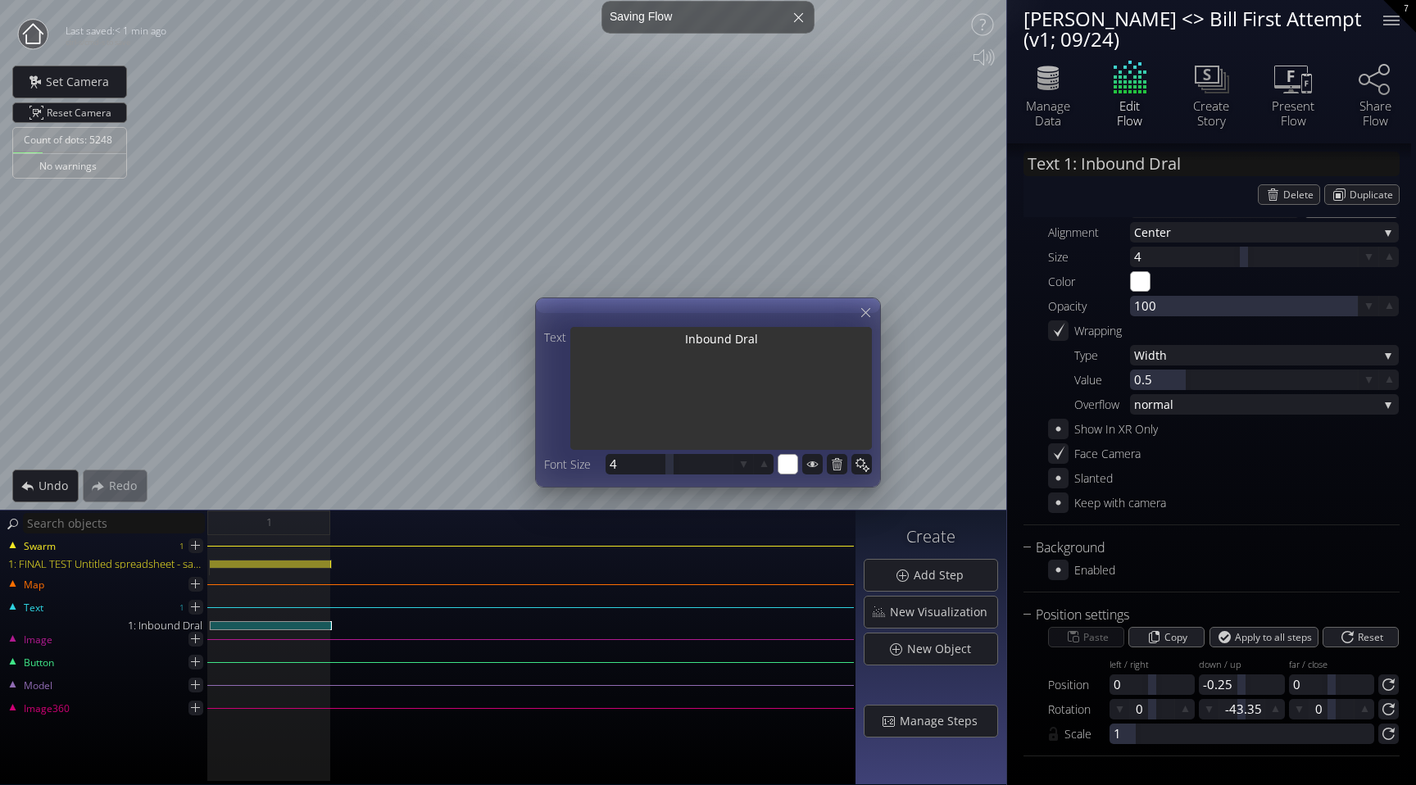
type textarea "Inbound Drals"
type input "Text 1: Inbound Dral"
type textarea "Inbound Dral"
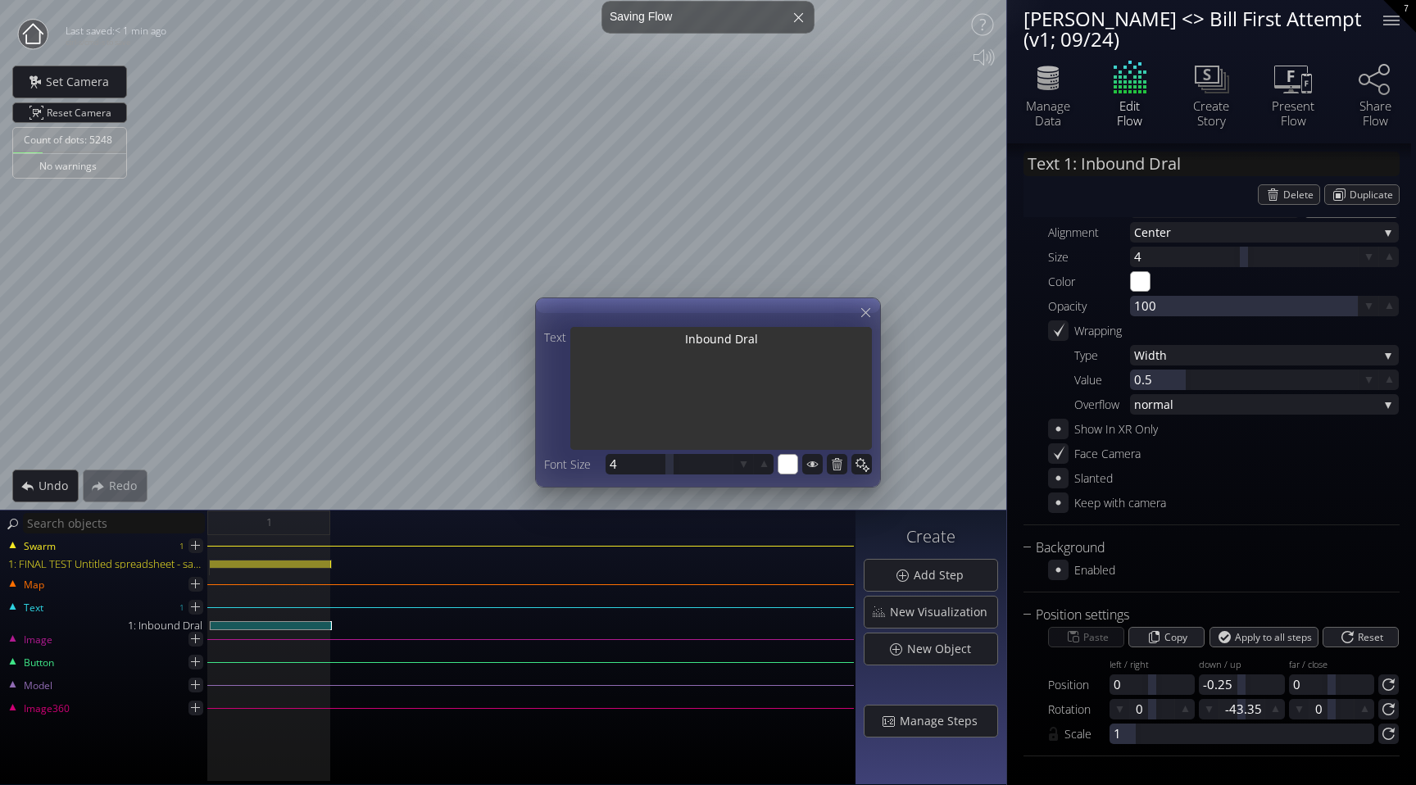
type input "Text 1: Inbound Dra"
type textarea "Inbound Dra"
type input "Text 1: Inbound Dr"
type textarea "Inbound Dr"
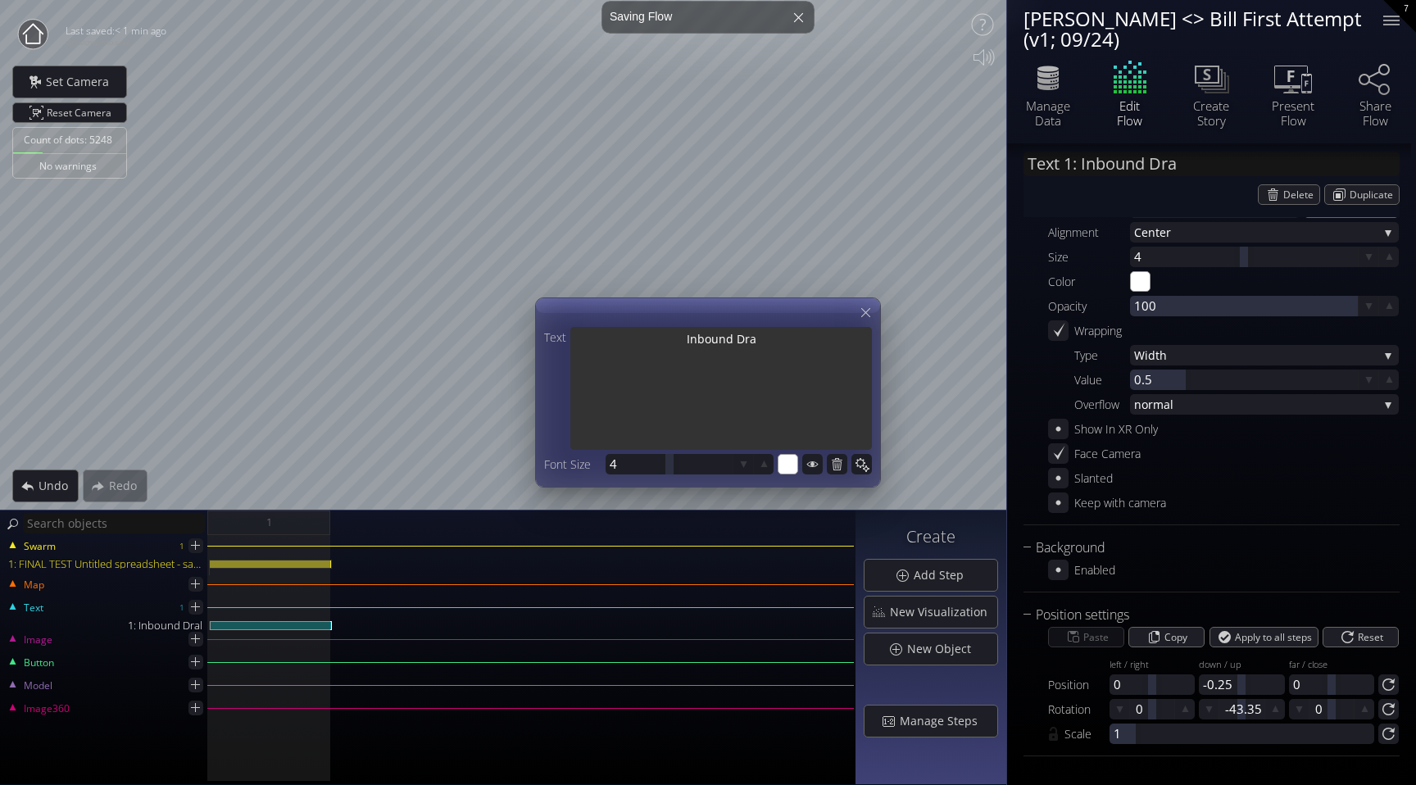
type textarea "Inbound Dr"
type input "Text 1: Inbound D"
type textarea "Inbound D"
type input "Text 1: Inbound De"
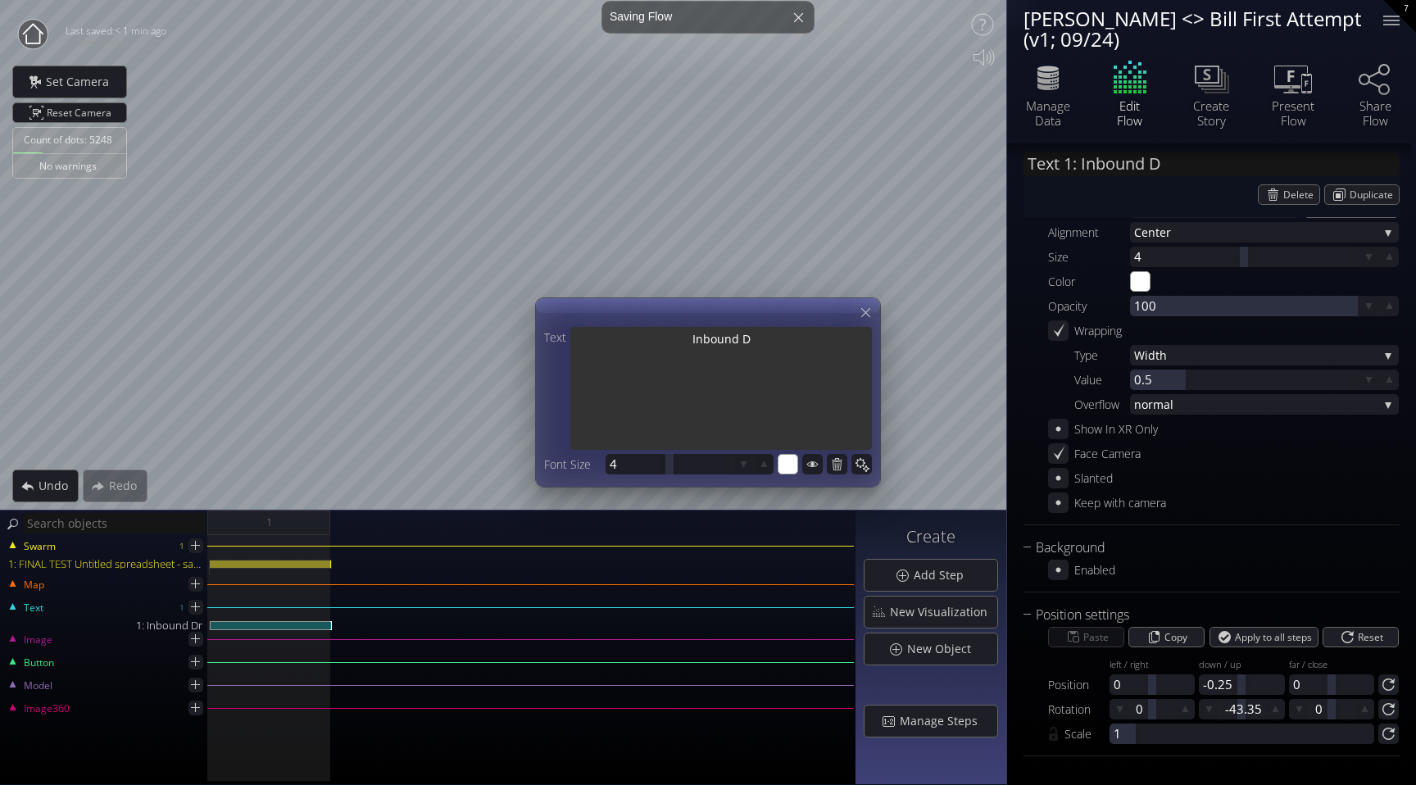
type textarea "Inbound De"
type input "Text 1: Inbound Dea"
type textarea "Inbound Dea"
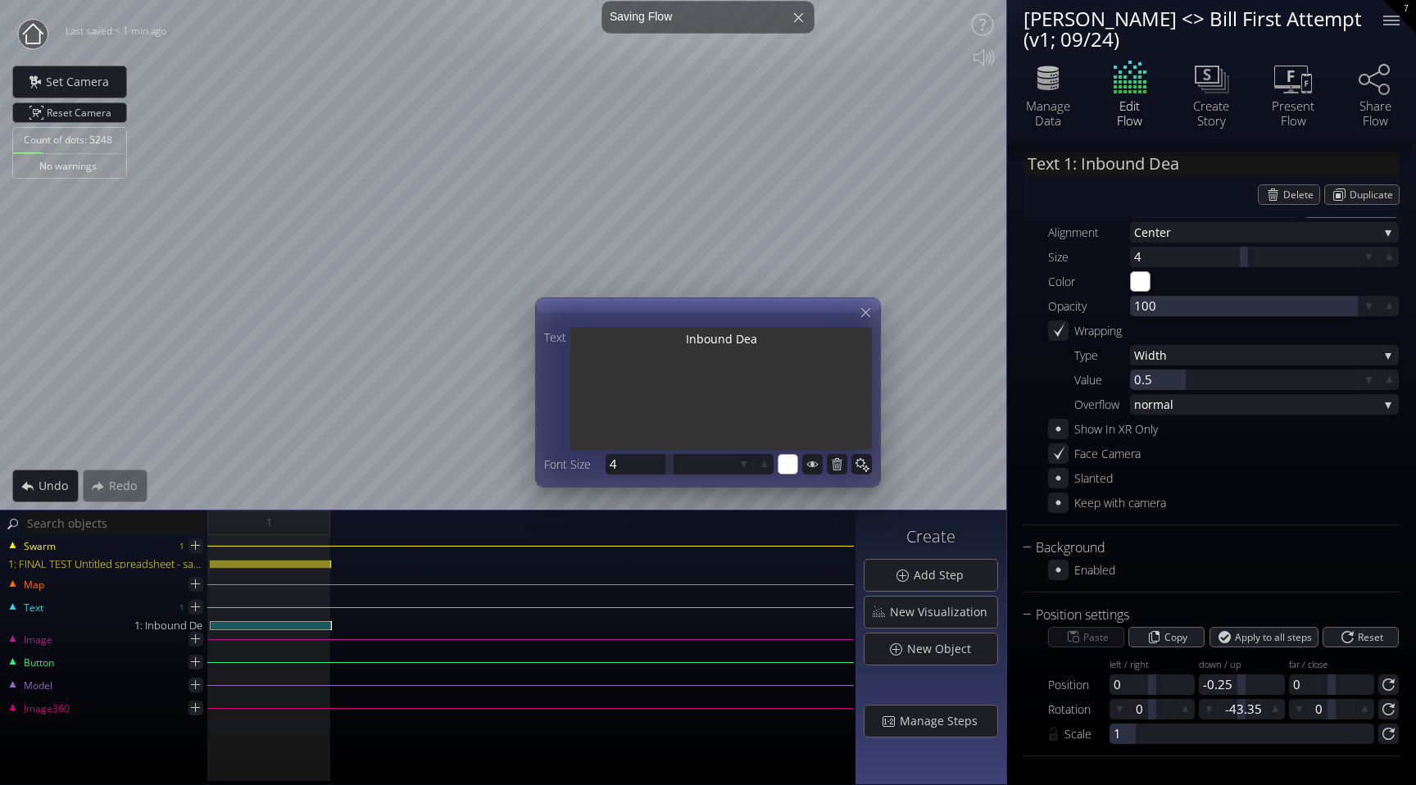
type input "Text 1: Inbound Deal"
type textarea "Inbound Deal"
type input "Text 1: Inbound Deals"
type textarea "Inbound Deals"
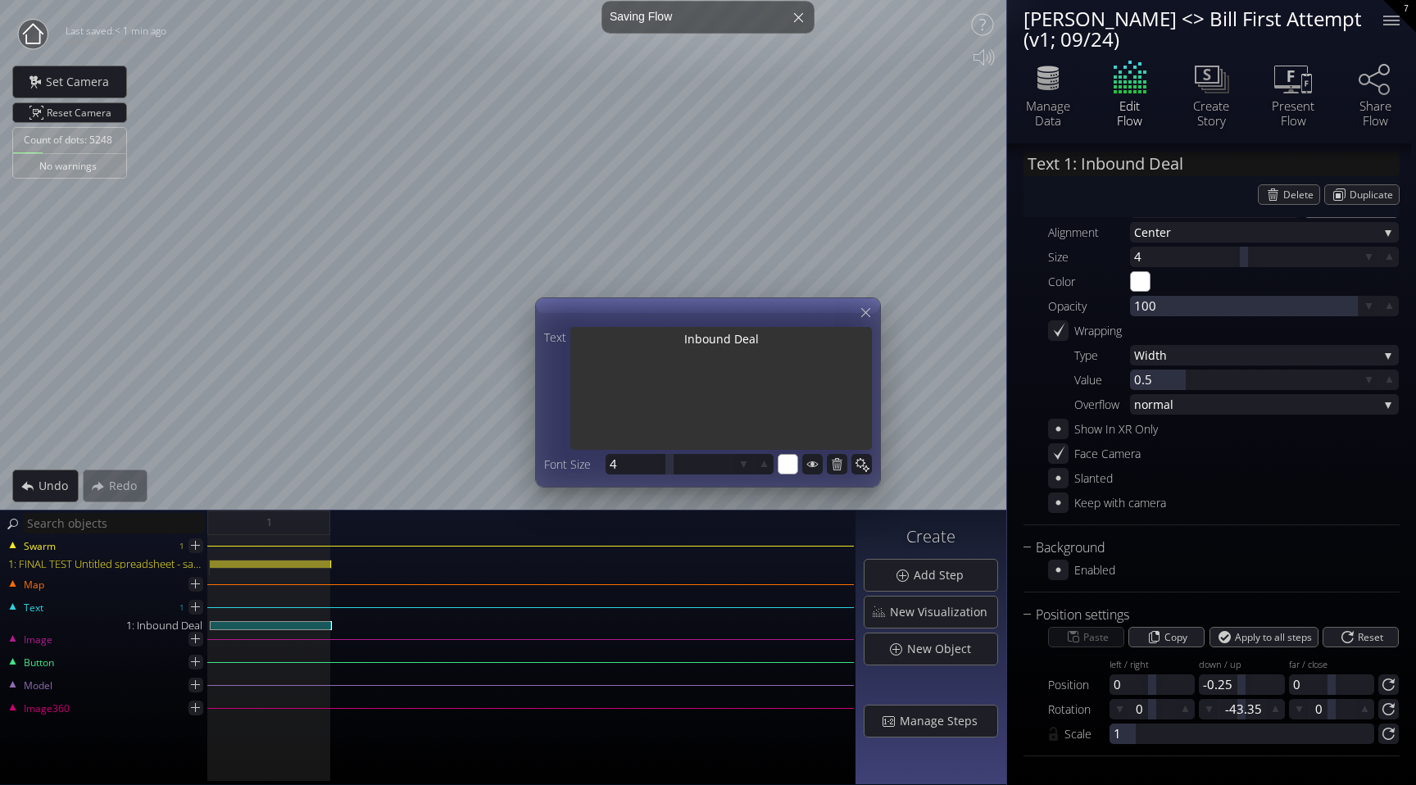
type textarea "Inbound Deals"
type input "Text 1: Inbound Deals"
type textarea "Inbound Deals"
type input "Text 1: Inbound Deals"
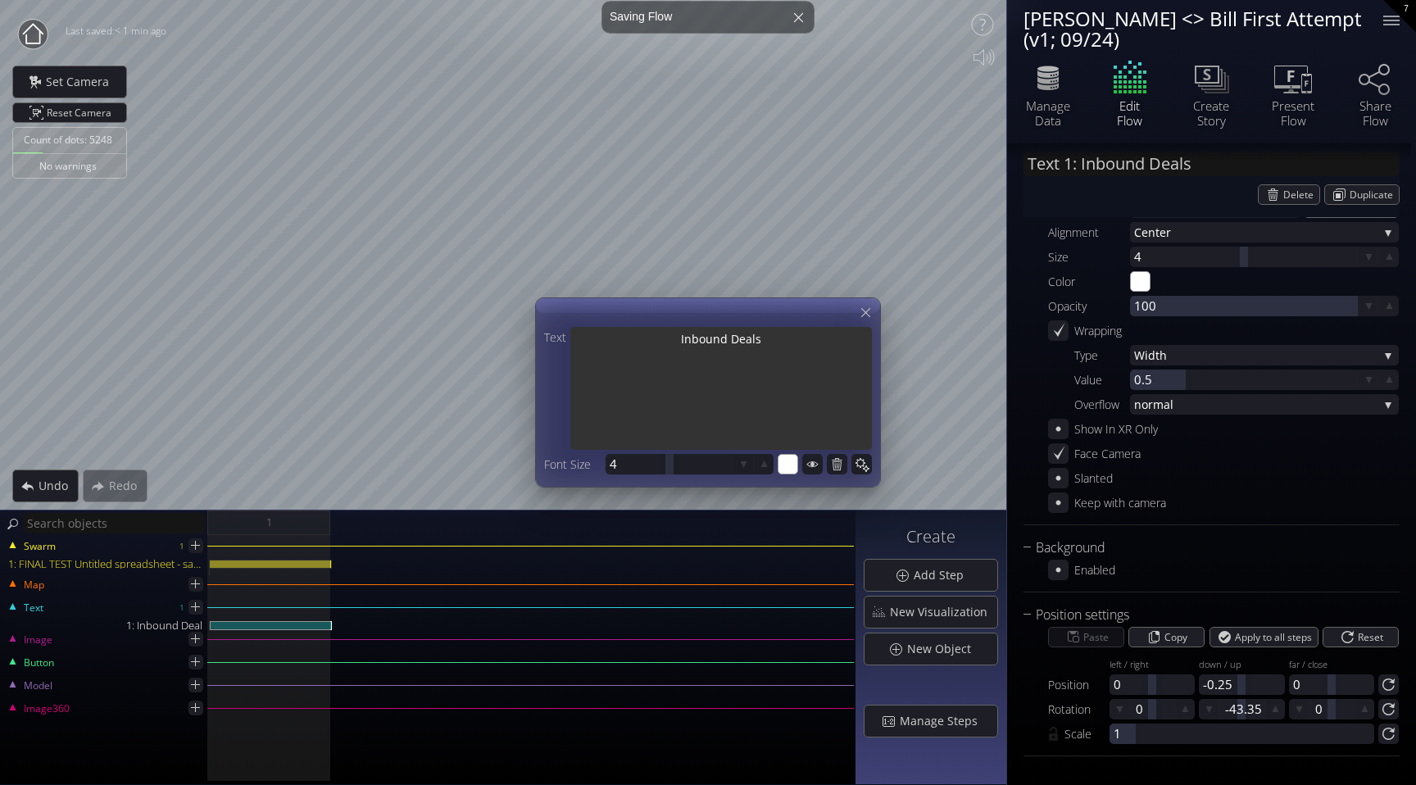
type textarea "Inbound Deals"
type input "Text 1: Inbound Deals"
type textarea "Inbound Deals"
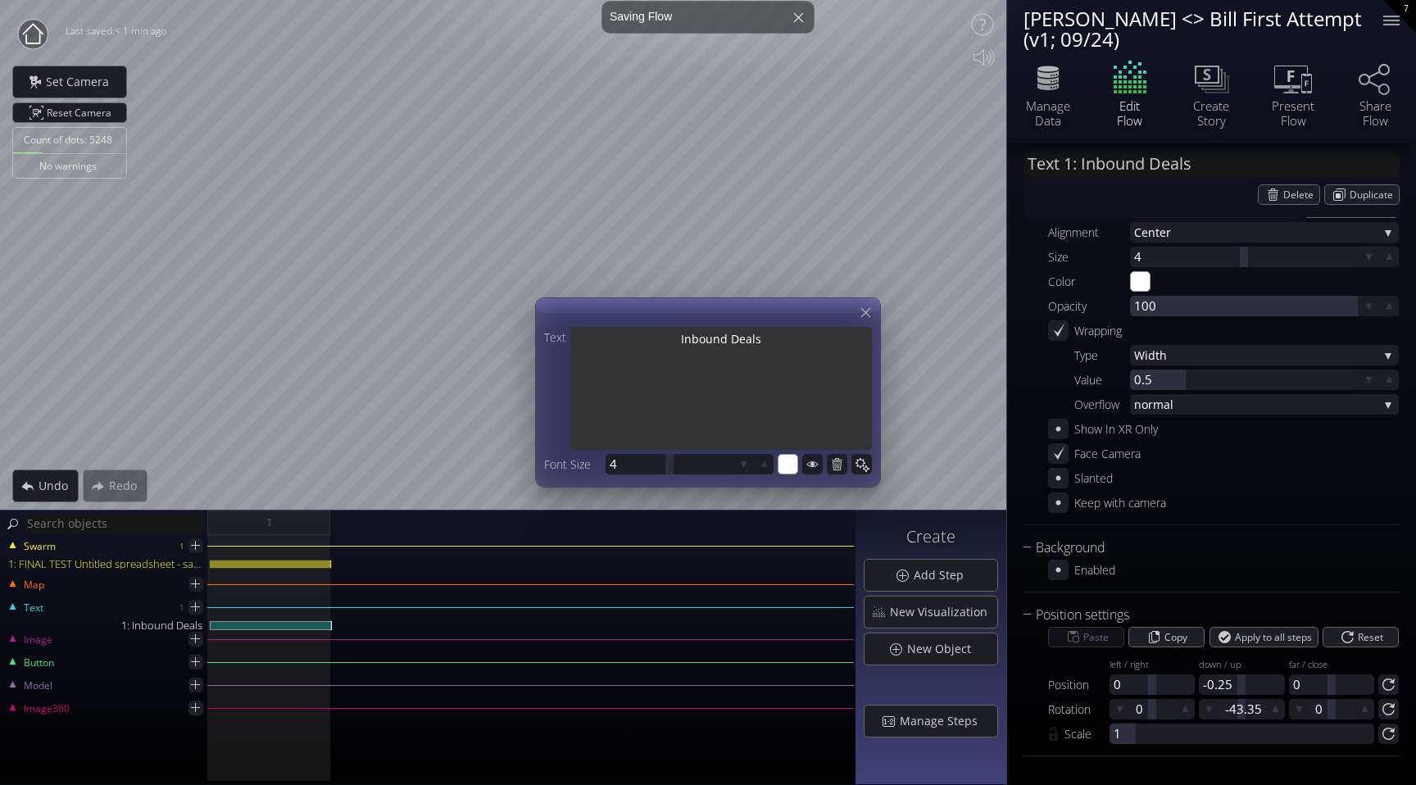
type input "Text 1: Inbound Deals"
type textarea "Inbound Deals"
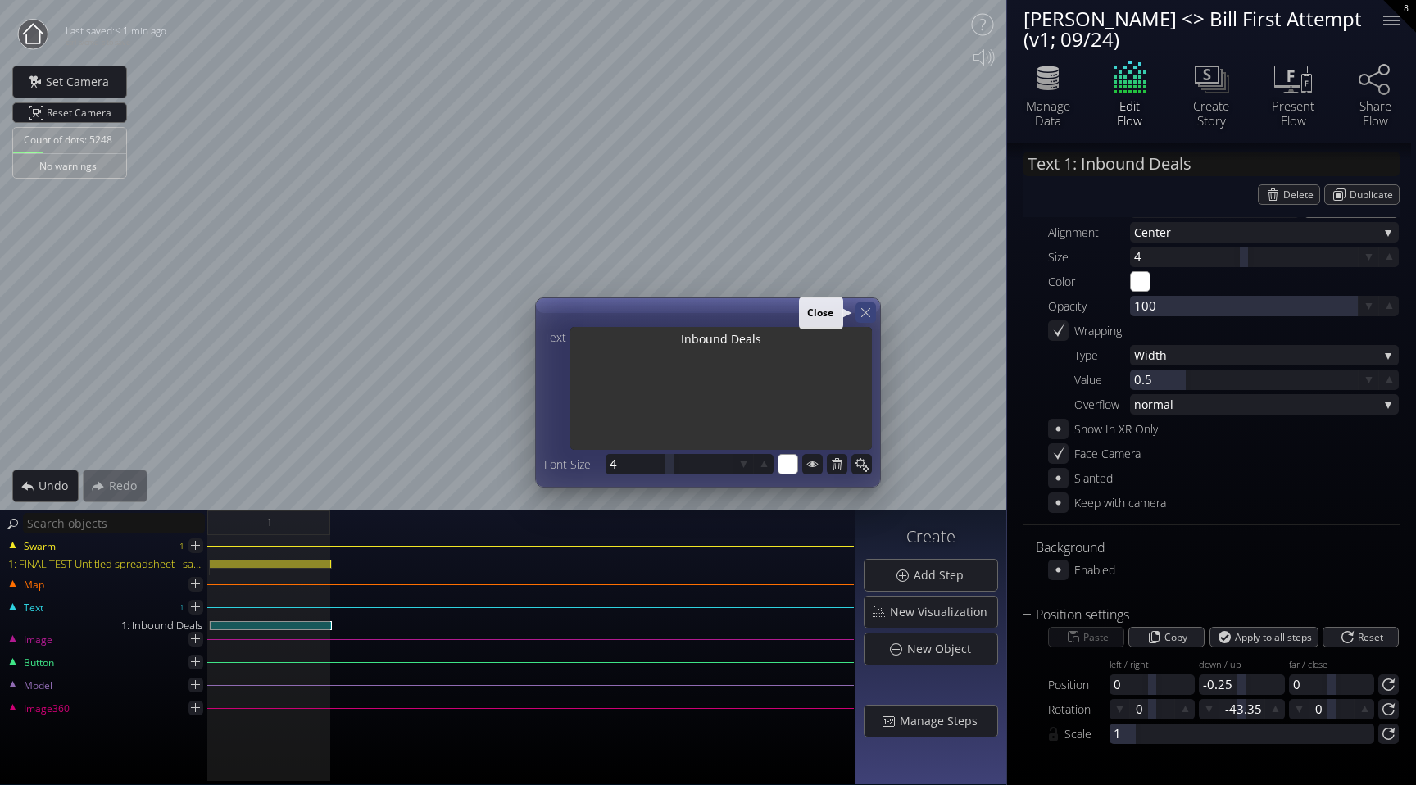
type textarea "Inbound Deals"
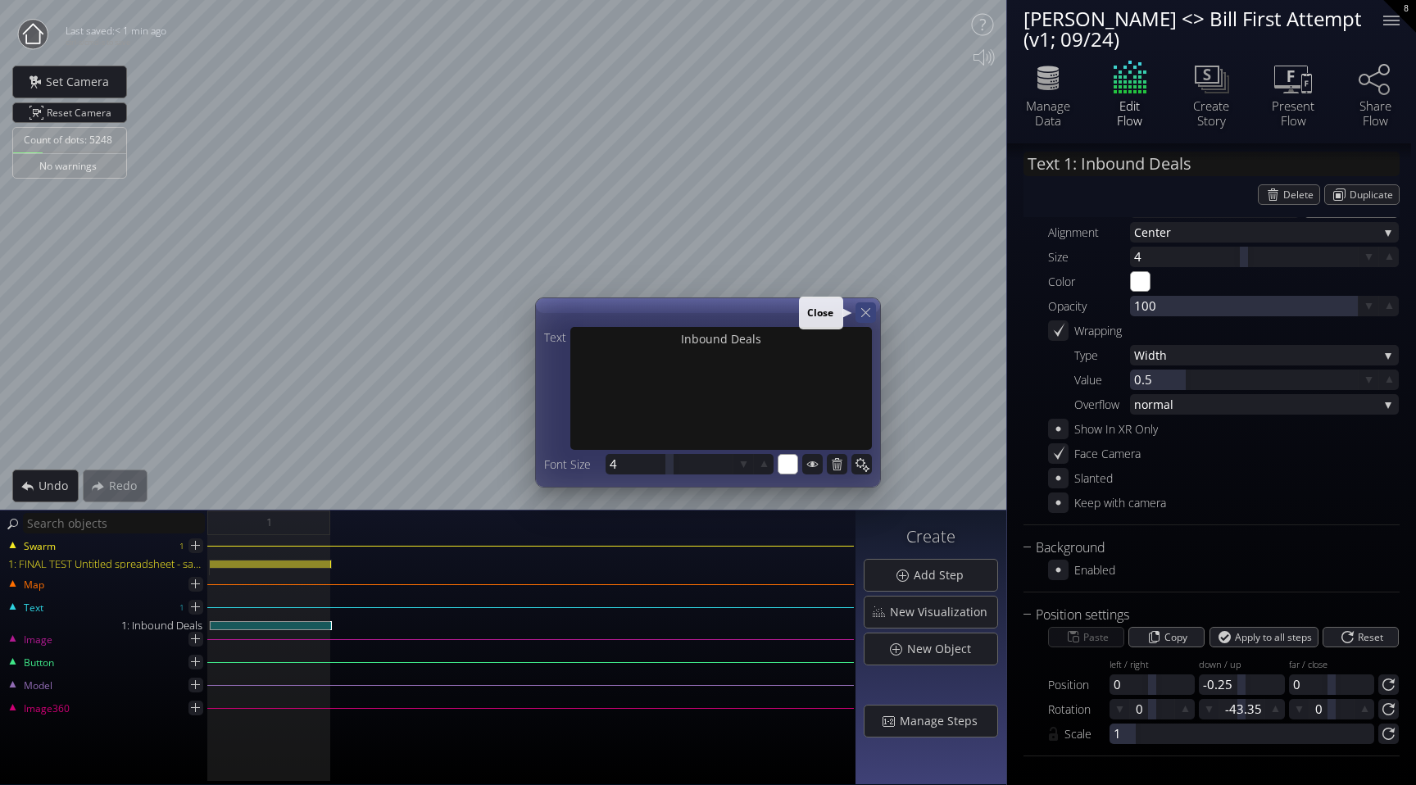
click at [867, 317] on icon at bounding box center [866, 313] width 16 height 16
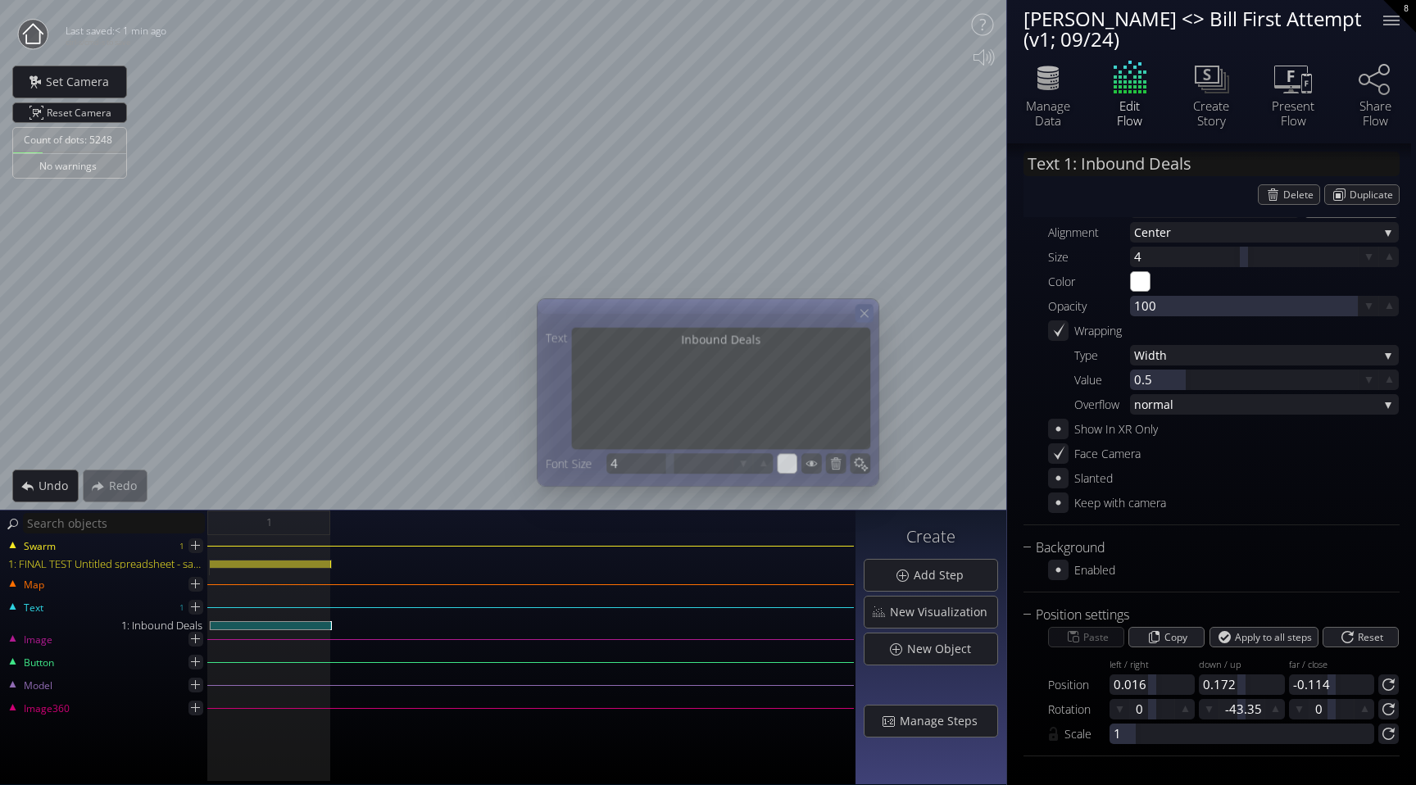
click at [866, 310] on icon at bounding box center [864, 314] width 14 height 14
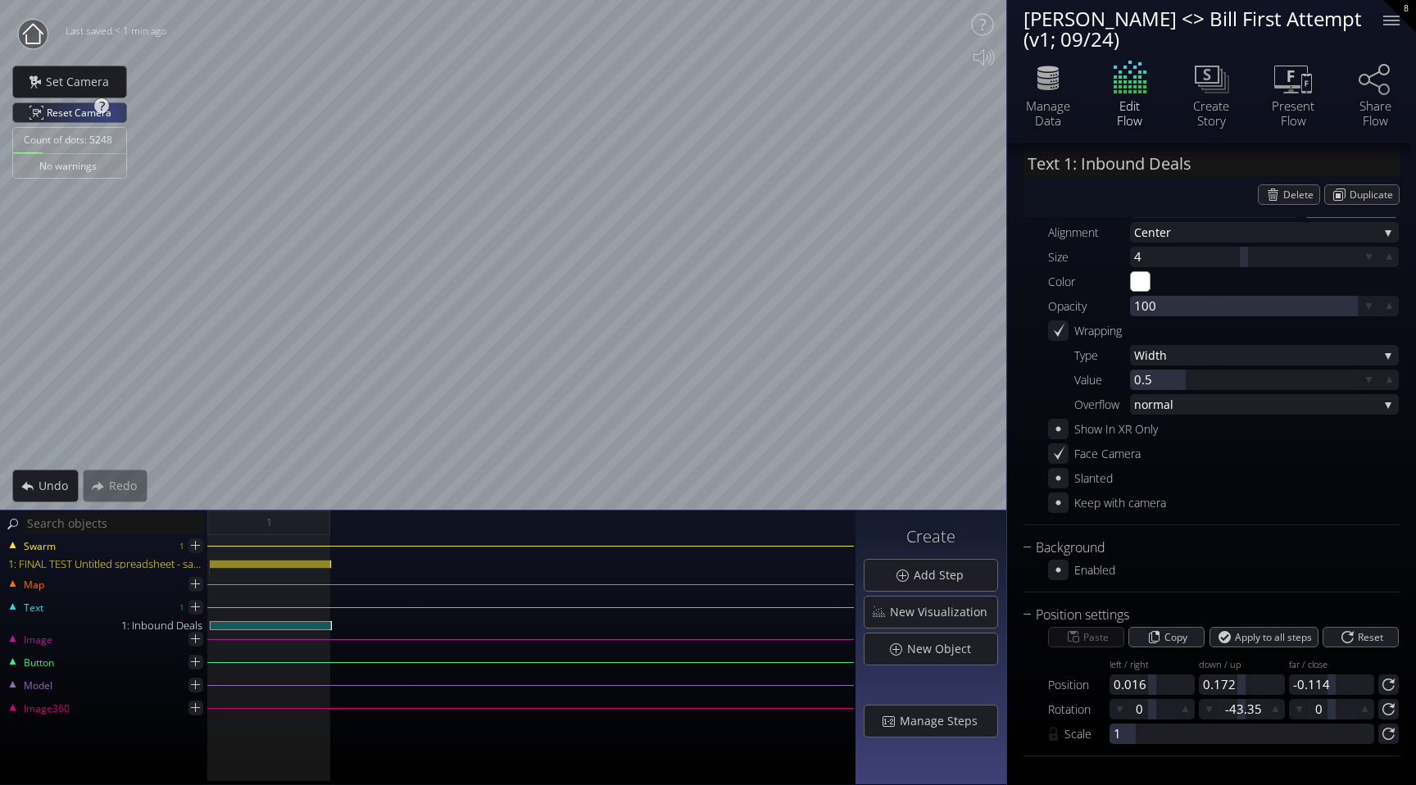
click at [106, 114] on span "Reset Camera" at bounding box center [82, 112] width 70 height 19
click at [77, 88] on span "Set Camera" at bounding box center [82, 82] width 74 height 16
click at [1239, 707] on div at bounding box center [1242, 709] width 8 height 20
type input "0"
click at [88, 80] on span "Set Camera" at bounding box center [82, 82] width 74 height 16
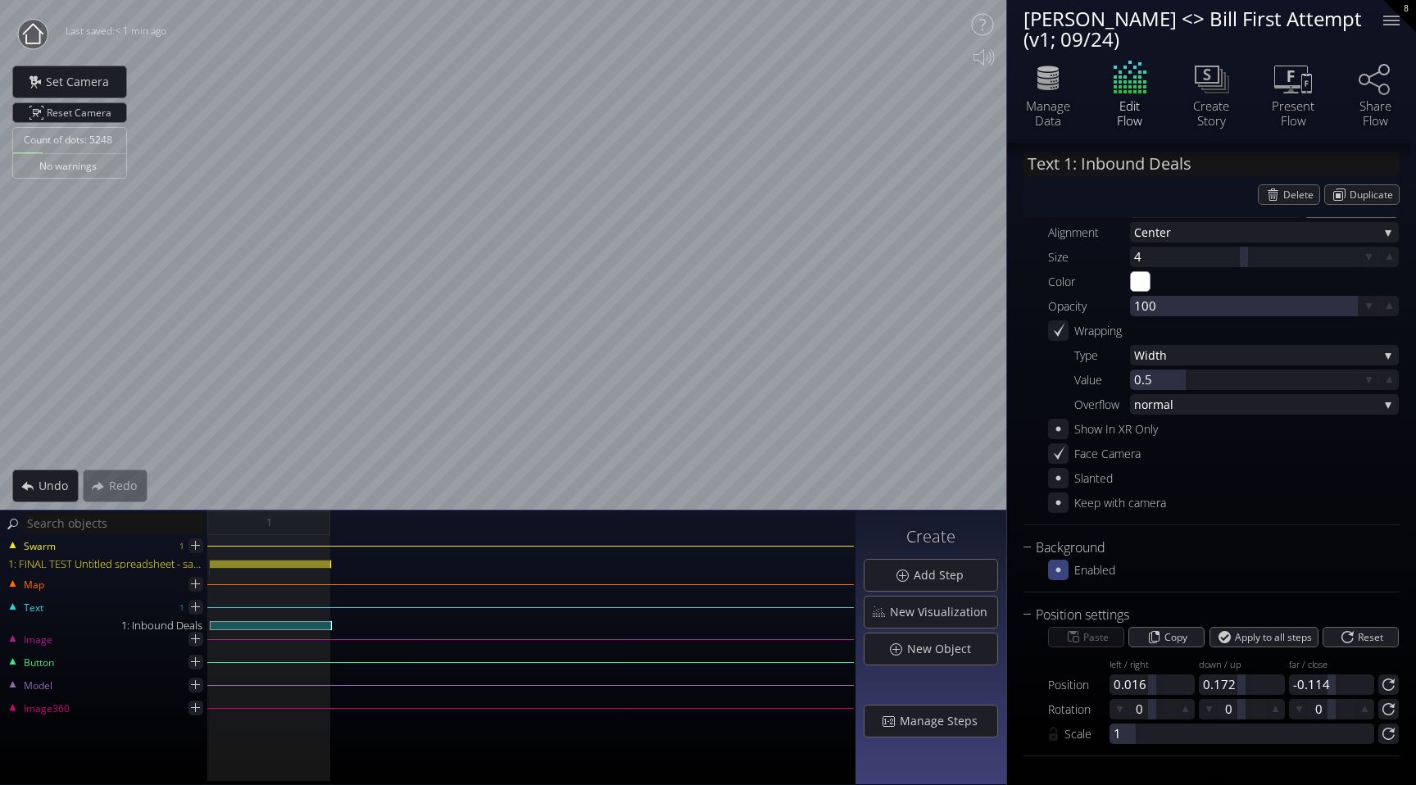
click at [1062, 574] on icon at bounding box center [1059, 570] width 16 height 16
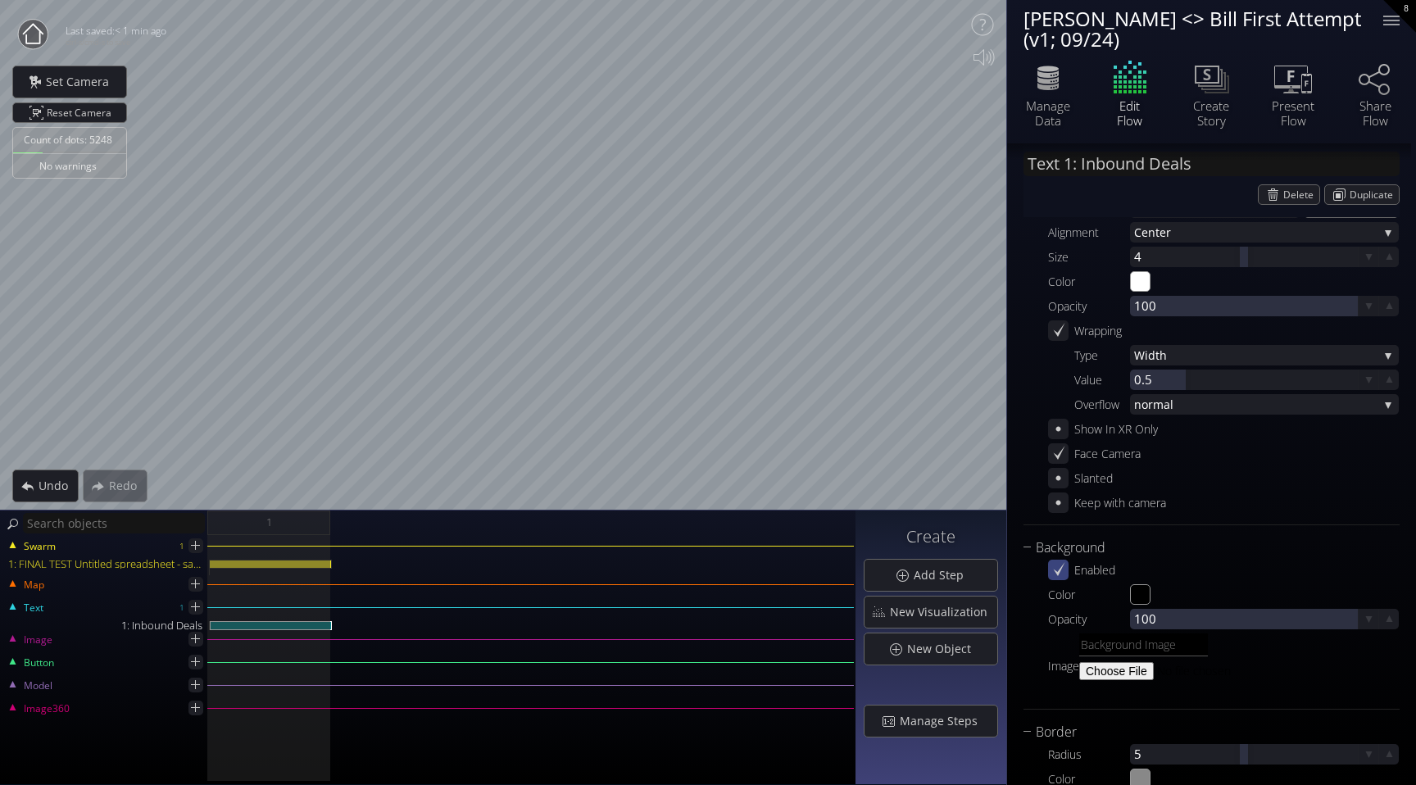
click at [1062, 574] on icon at bounding box center [1059, 570] width 16 height 16
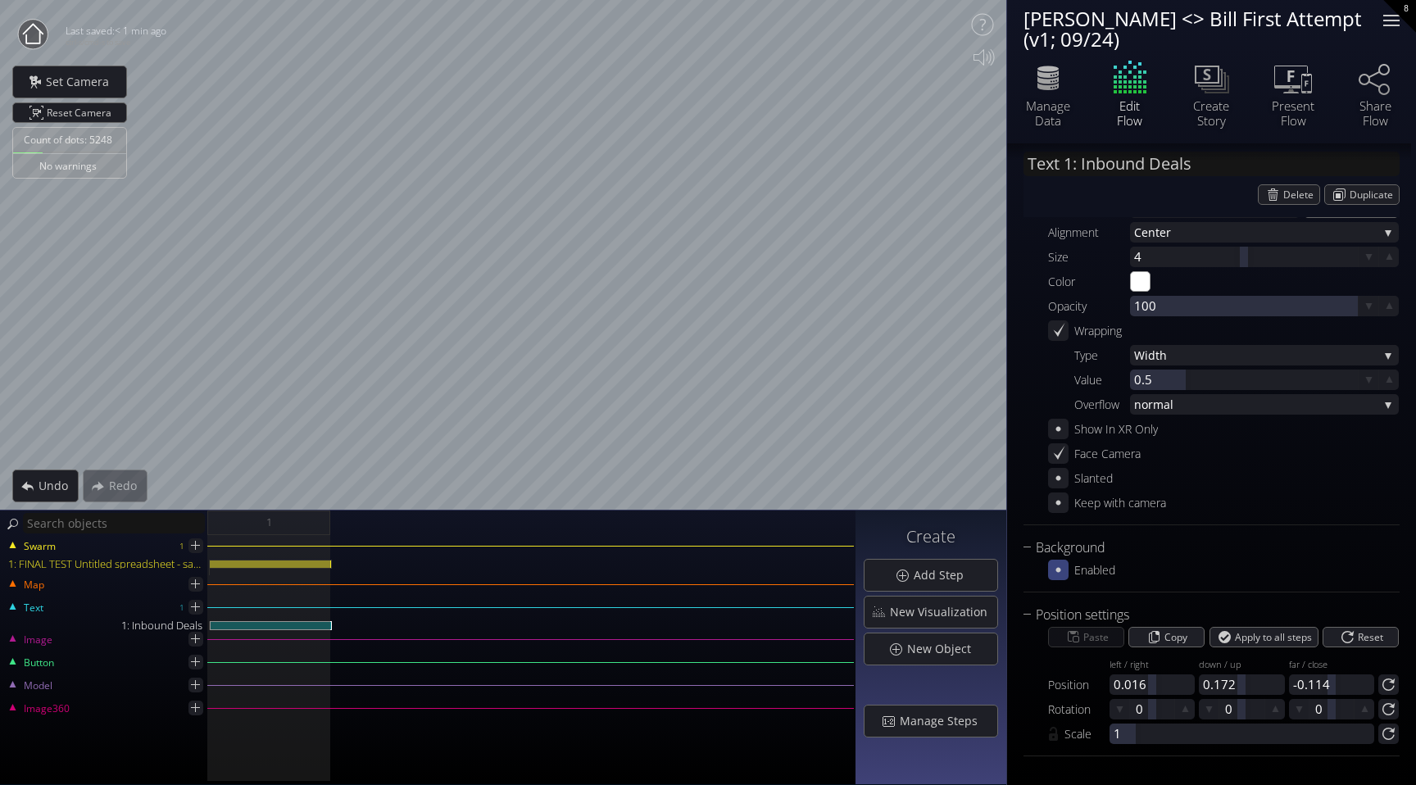
click at [1392, 18] on div at bounding box center [1391, 20] width 33 height 33
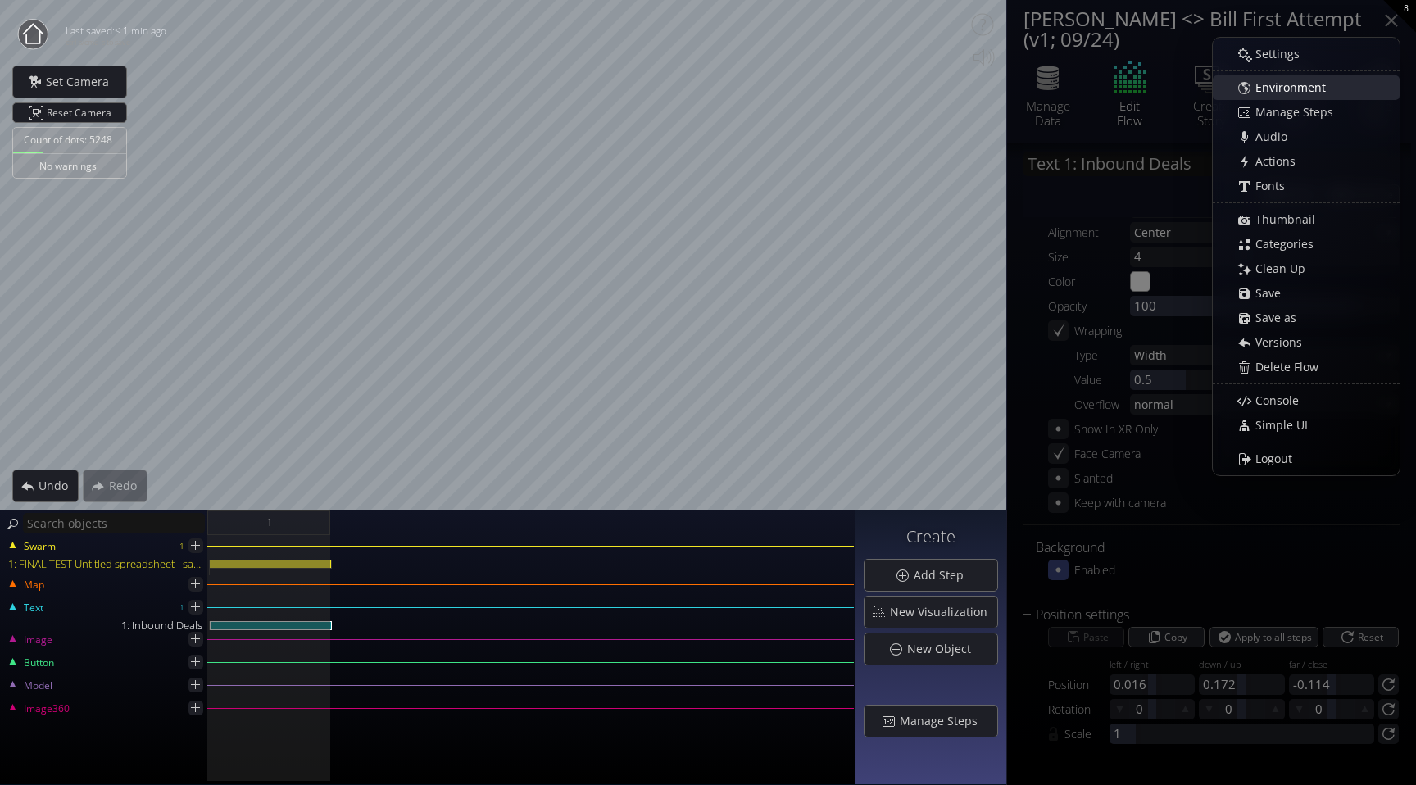
click at [1307, 89] on span "Environment" at bounding box center [1295, 88] width 81 height 16
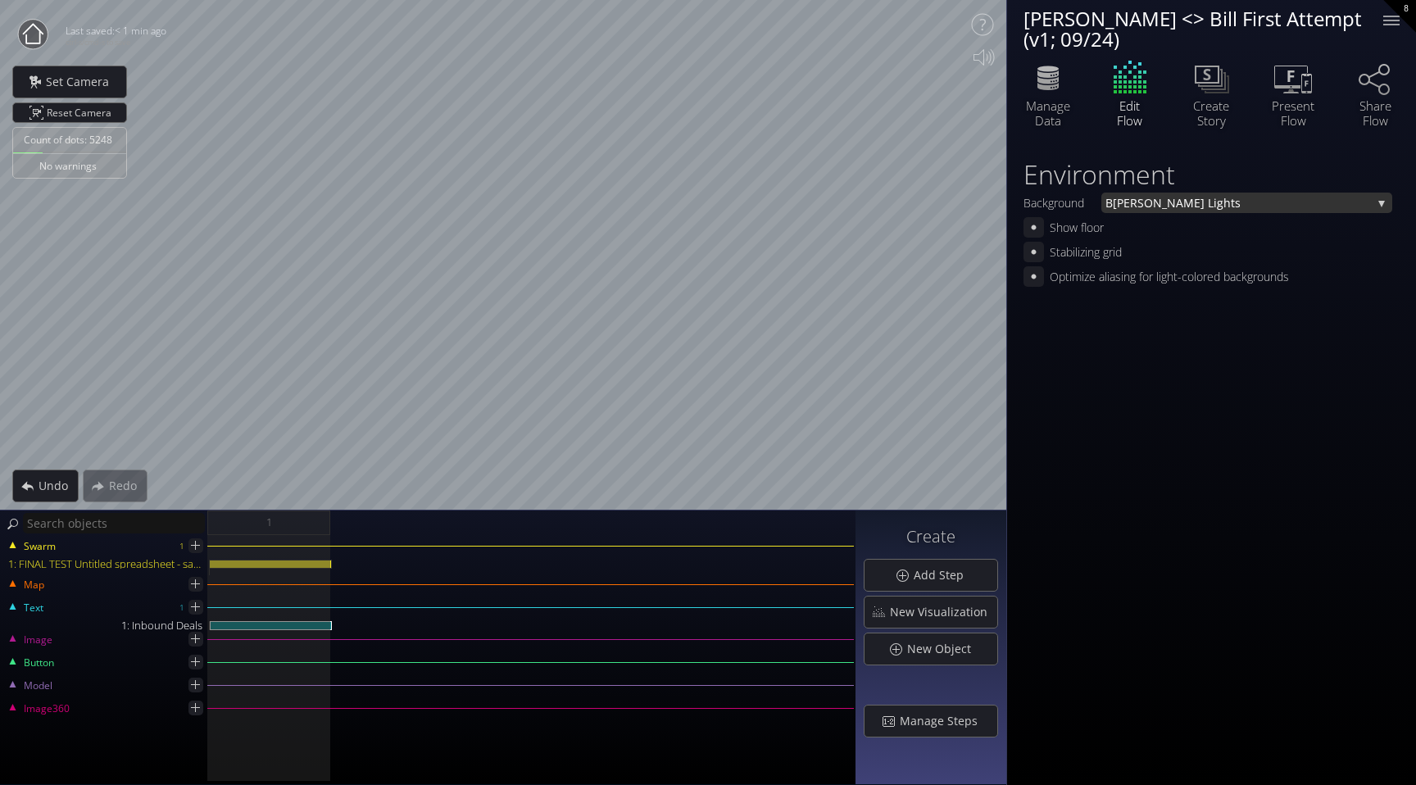
click at [1248, 206] on span "lue Lights" at bounding box center [1242, 203] width 259 height 20
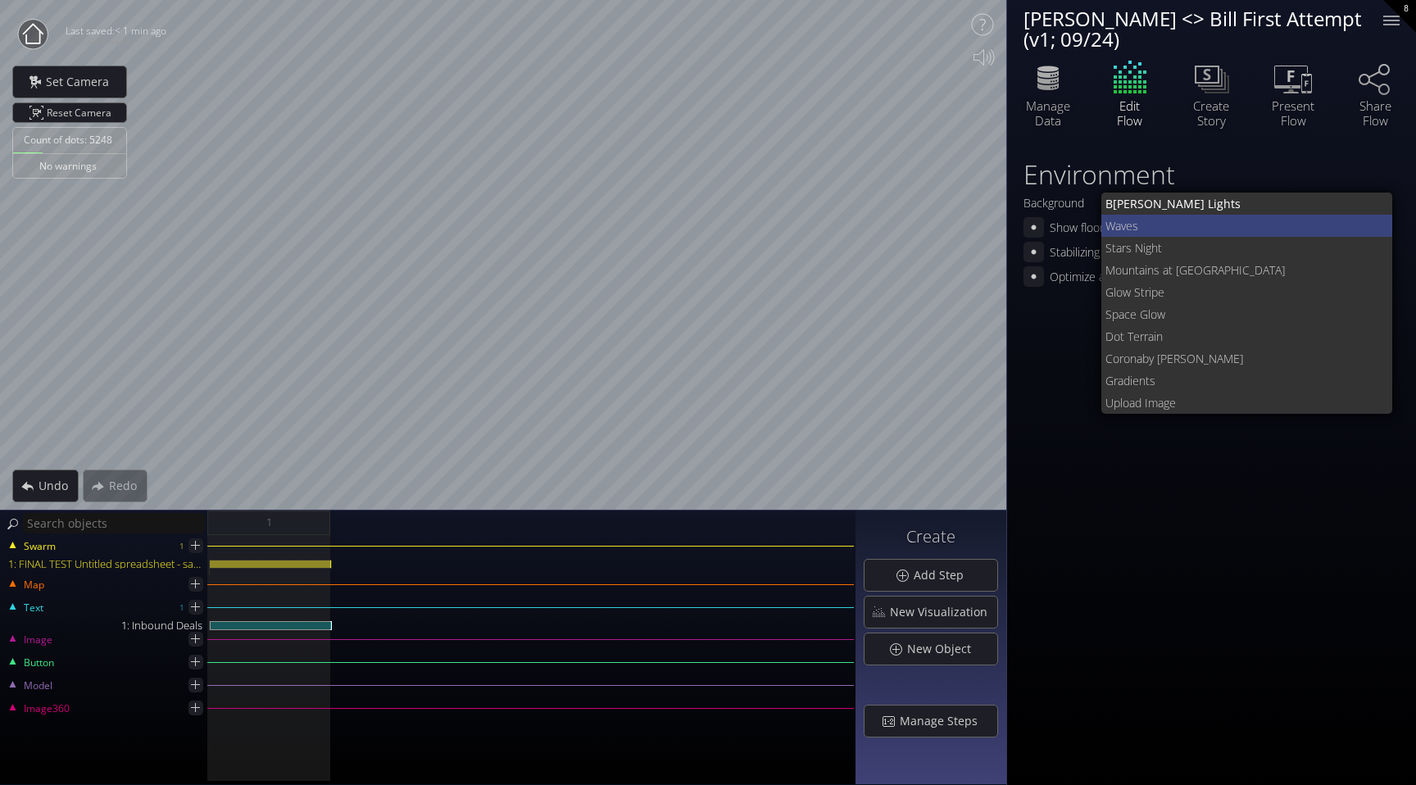
click at [1218, 221] on span "Waves" at bounding box center [1243, 226] width 275 height 22
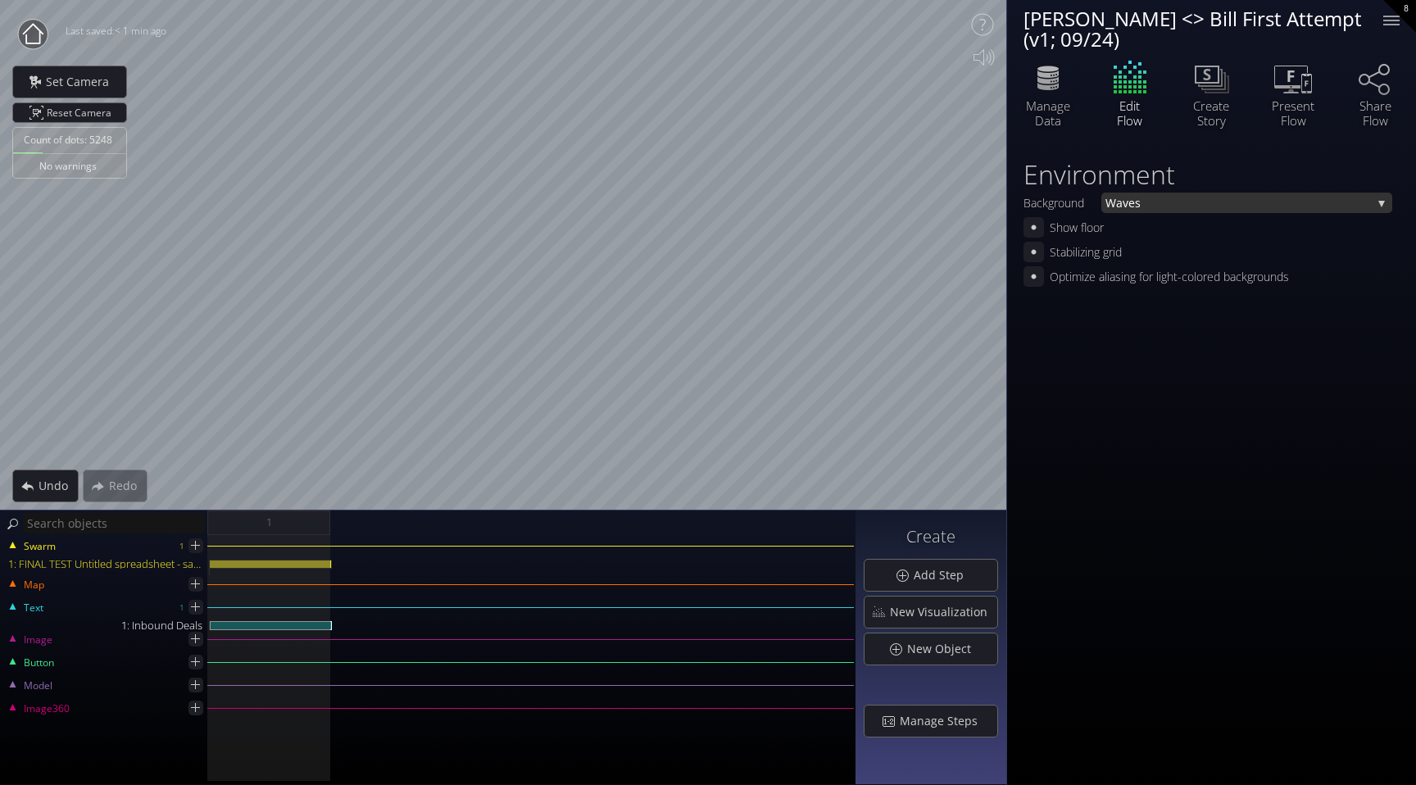
click at [1229, 201] on span "Waves" at bounding box center [1239, 203] width 266 height 20
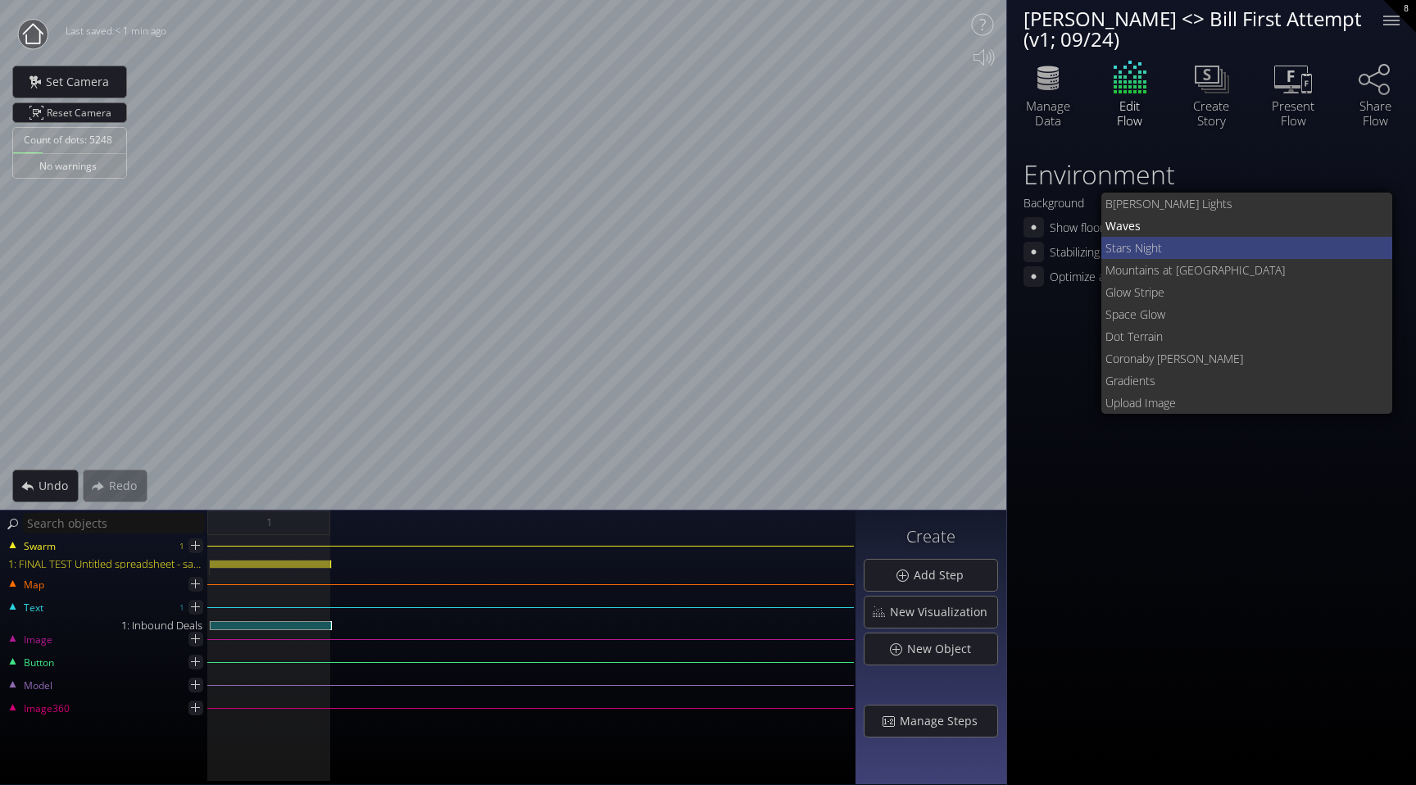
click at [1183, 250] on span "tars Night" at bounding box center [1246, 248] width 268 height 22
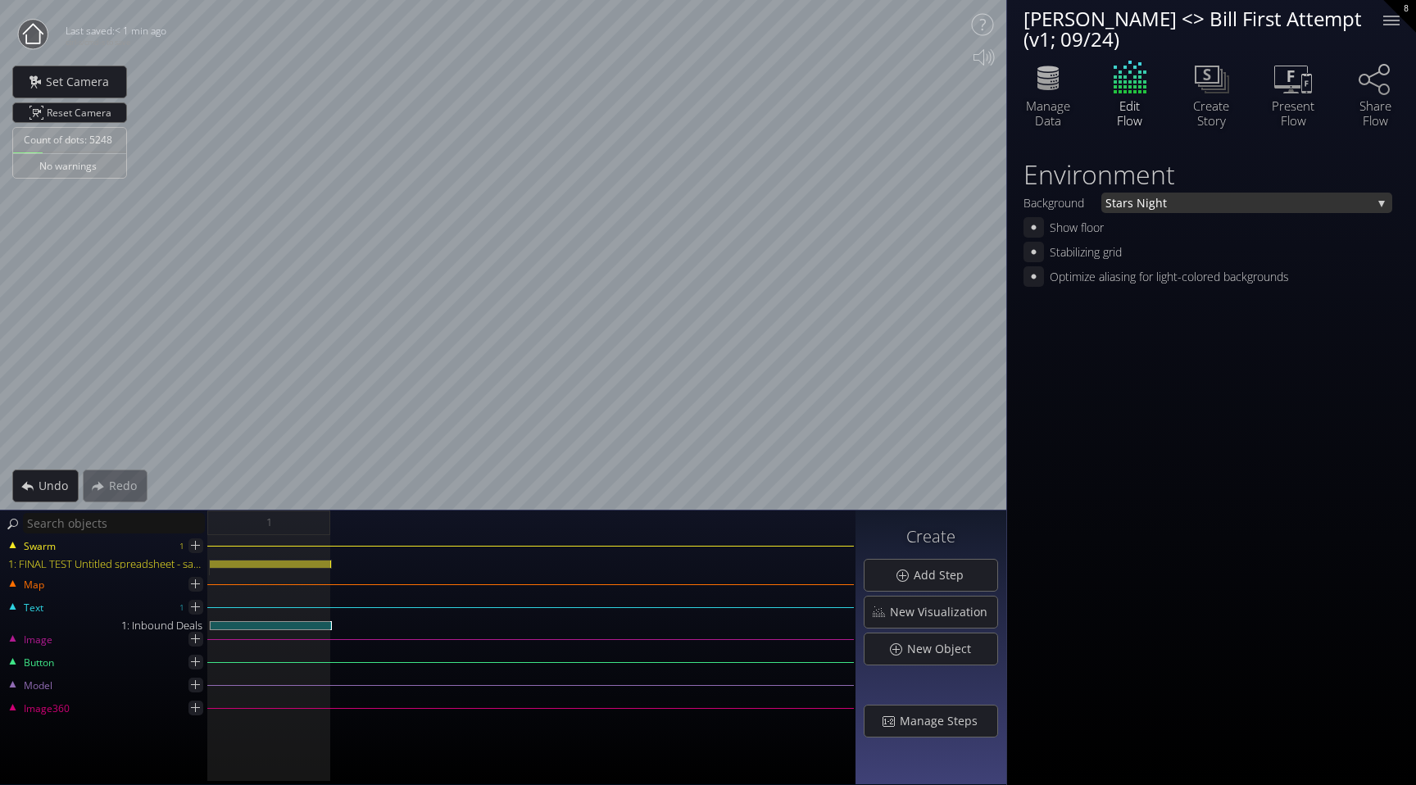
click at [1207, 211] on span "tars Night" at bounding box center [1242, 203] width 260 height 20
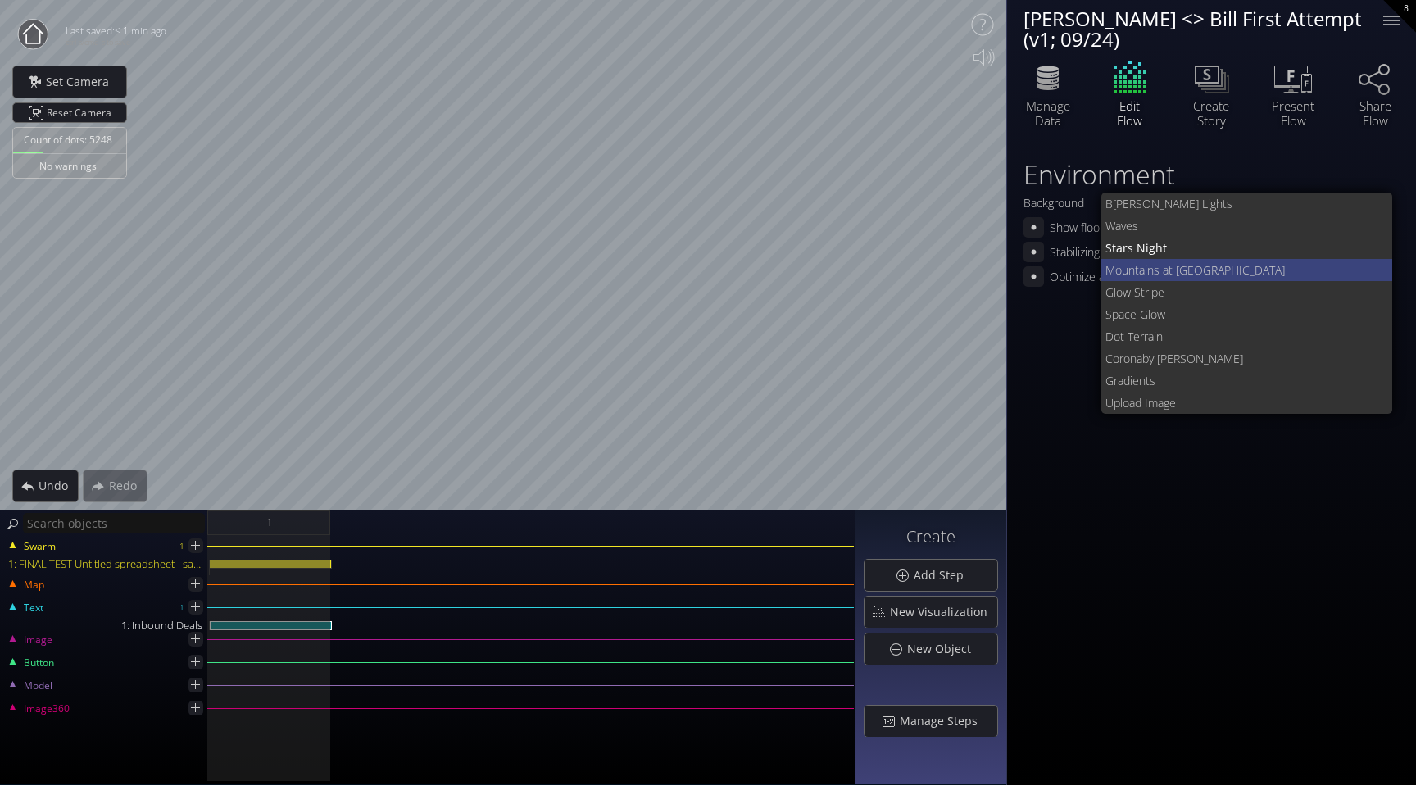
click at [1184, 272] on span "ns at Dusk" at bounding box center [1264, 270] width 233 height 22
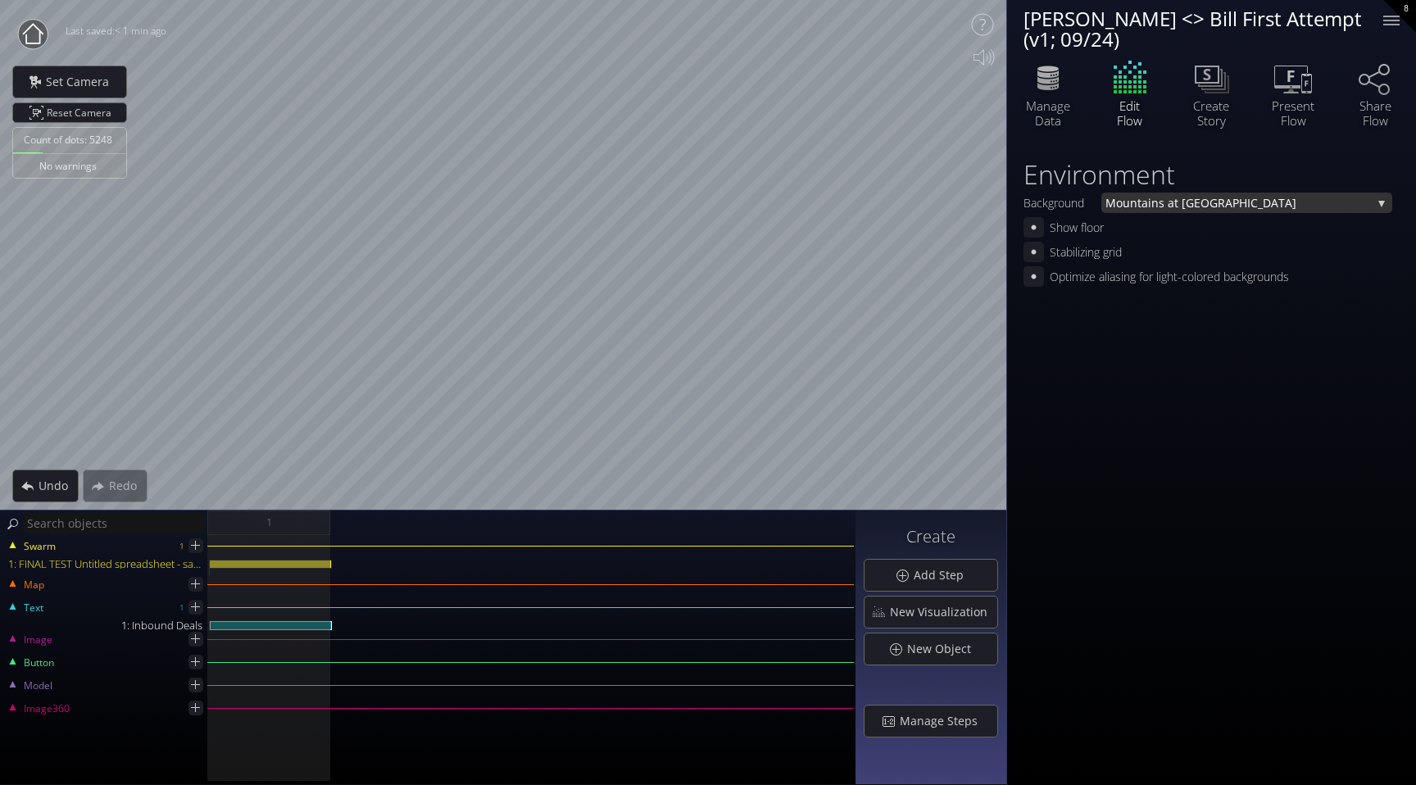
click at [1207, 207] on span "ns at Dusk" at bounding box center [1262, 203] width 221 height 20
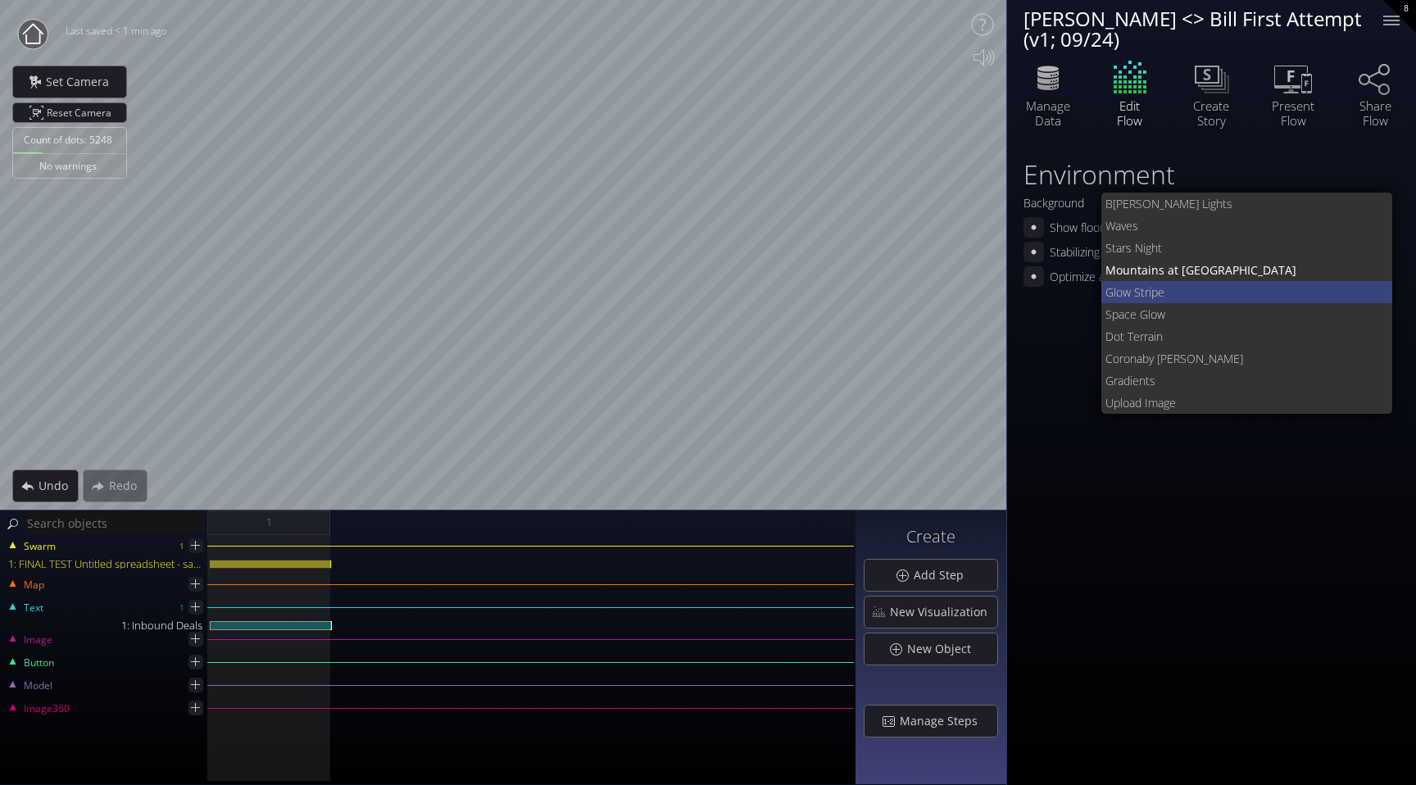
click at [1168, 284] on span "low Stripe" at bounding box center [1247, 292] width 266 height 22
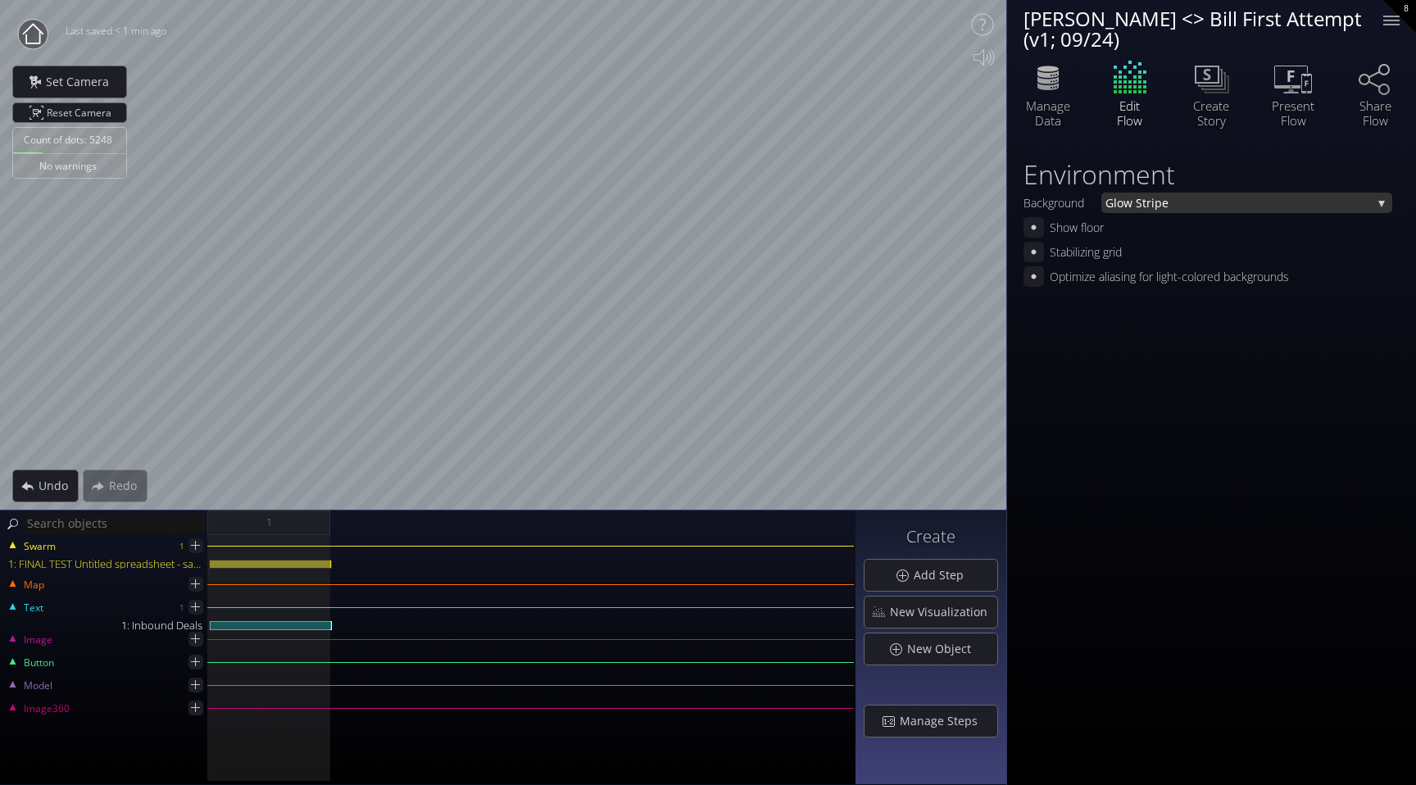
click at [1196, 202] on span "low Stripe" at bounding box center [1243, 203] width 258 height 20
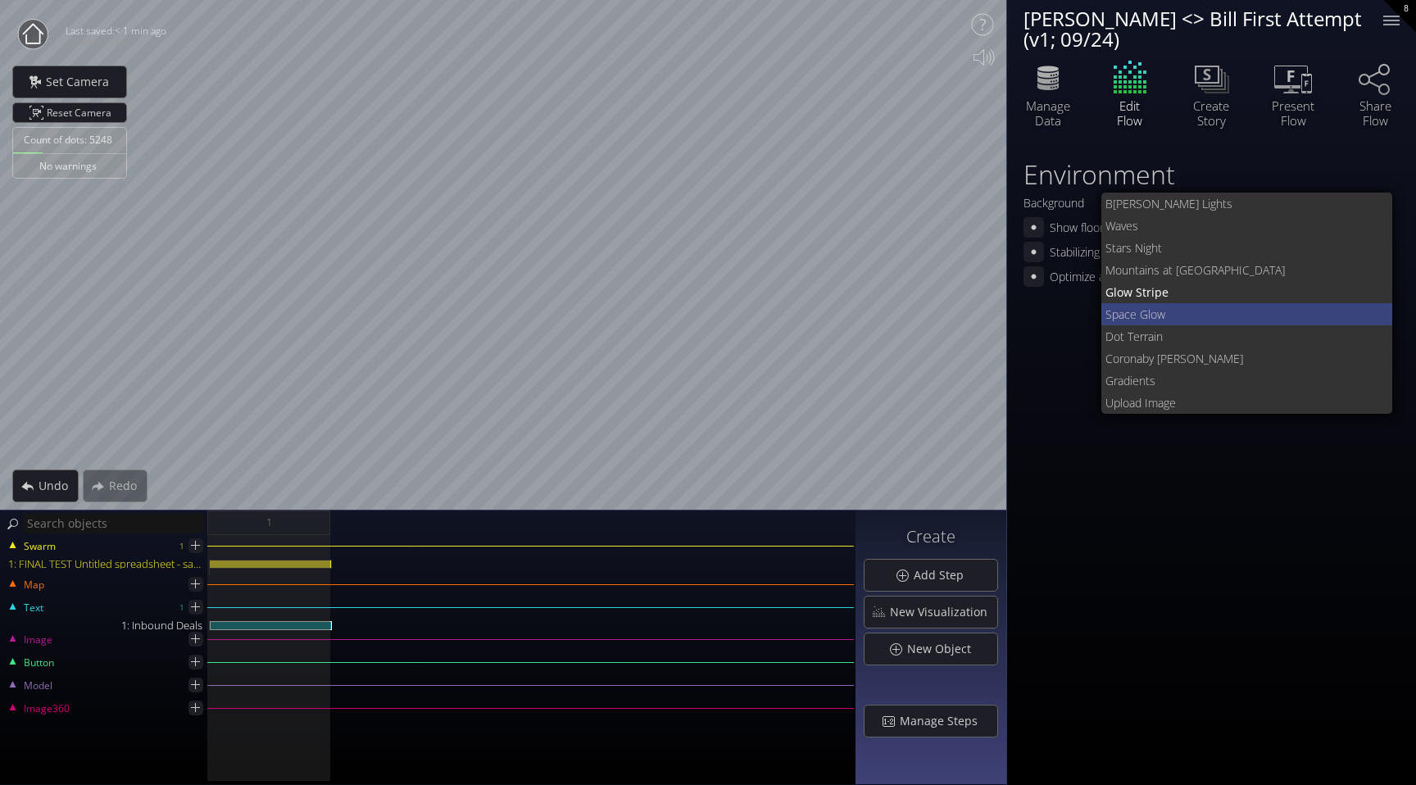
click at [1166, 307] on span "Space Glow" at bounding box center [1243, 314] width 275 height 22
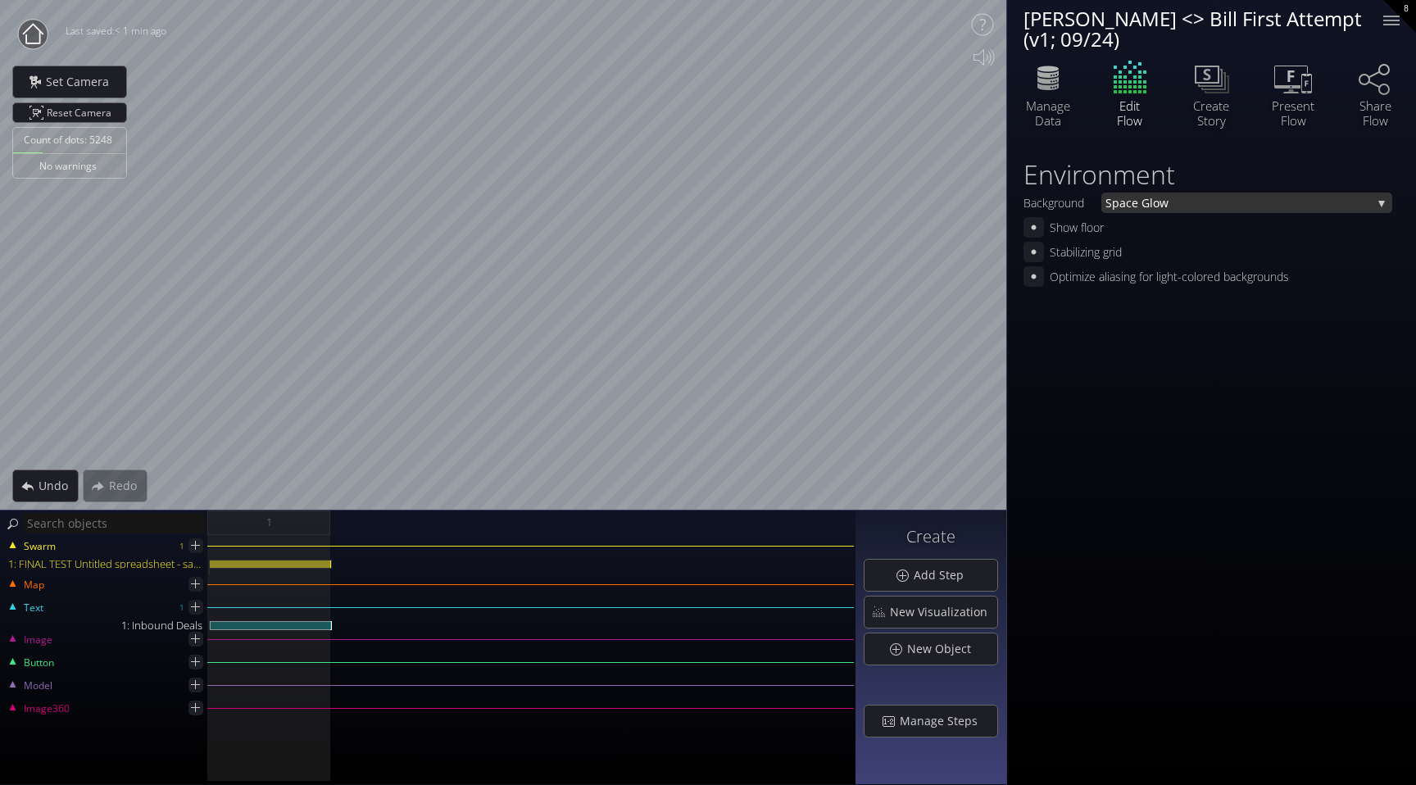
click at [1193, 204] on span "Space Glow" at bounding box center [1239, 203] width 266 height 20
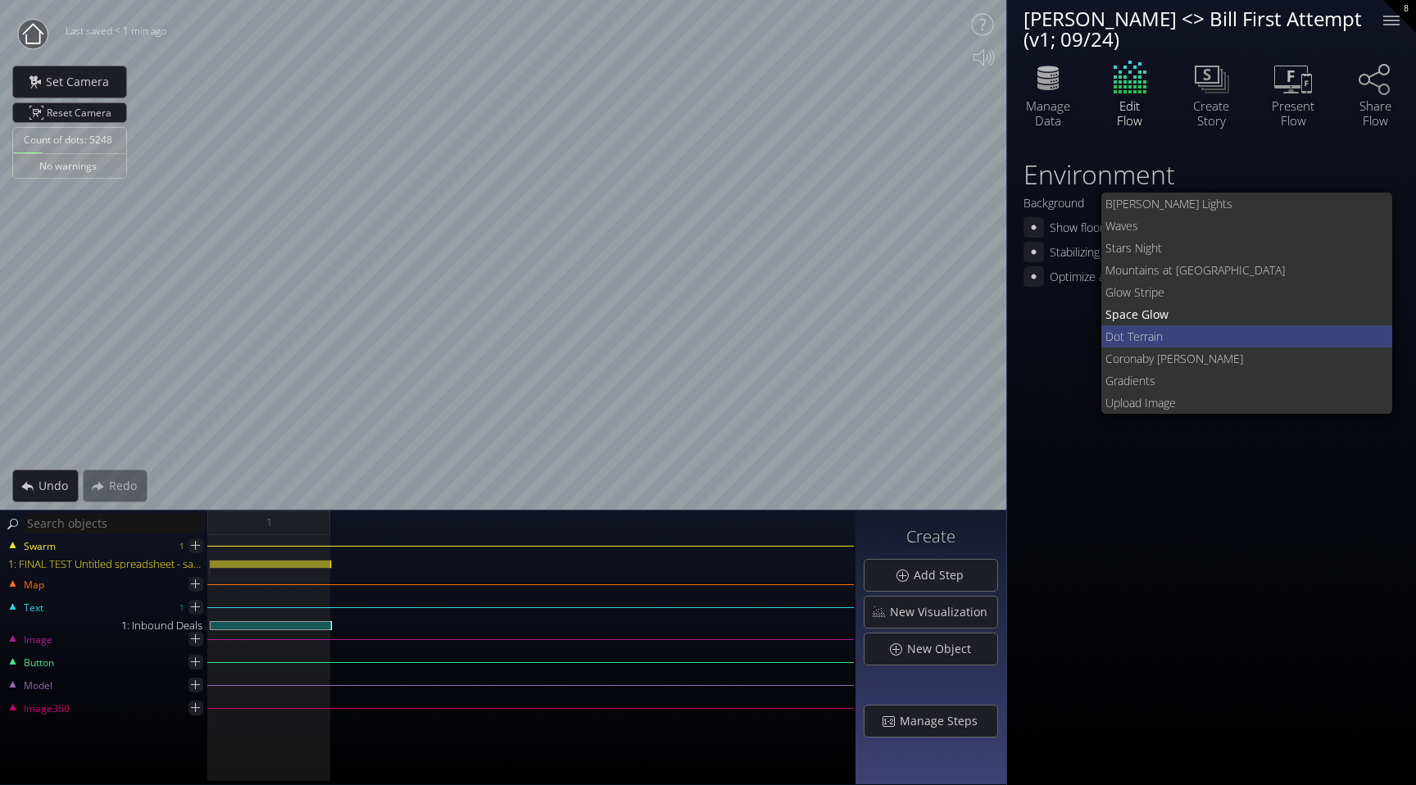
click at [1171, 329] on span "ot Terrain" at bounding box center [1247, 336] width 266 height 22
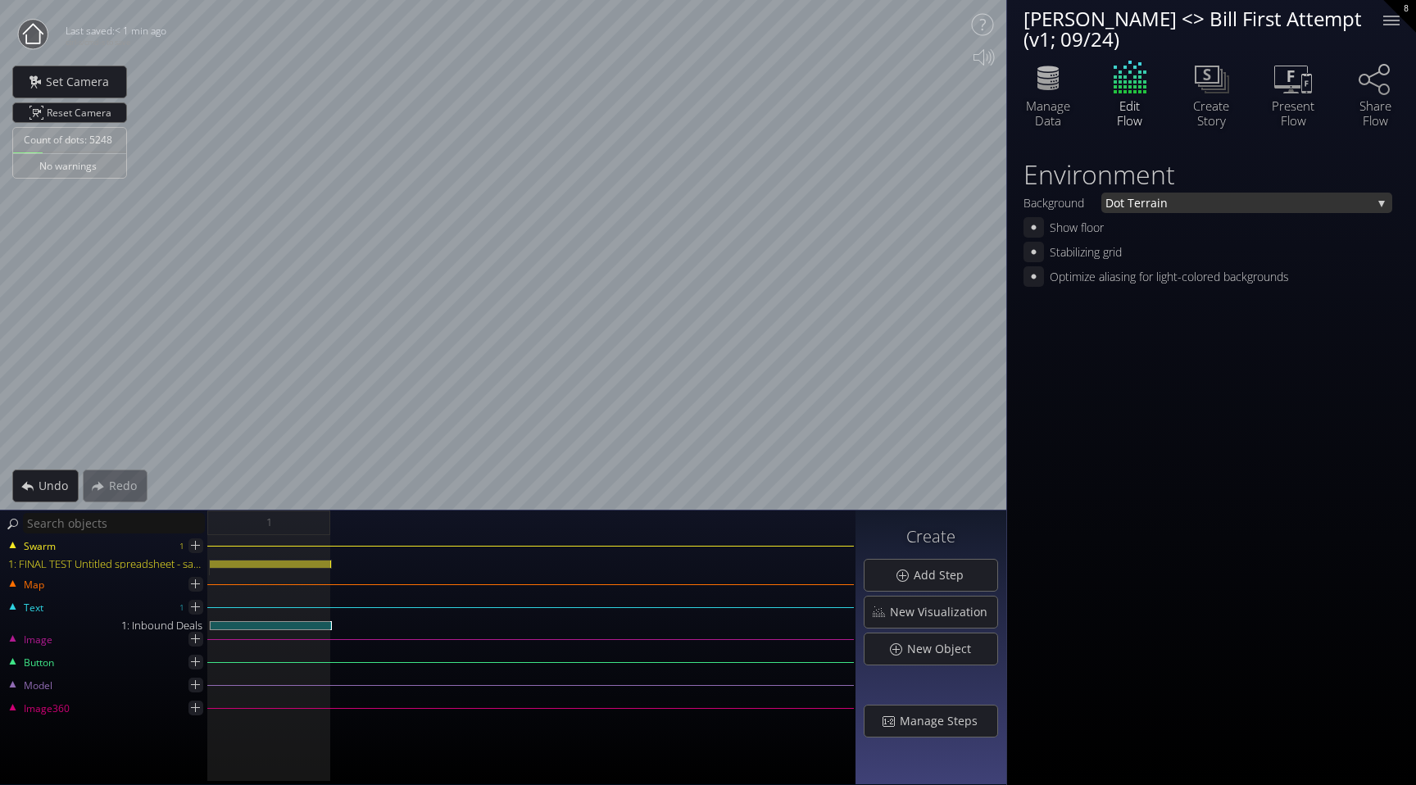
click at [1214, 199] on span "ot Terrain" at bounding box center [1243, 203] width 258 height 20
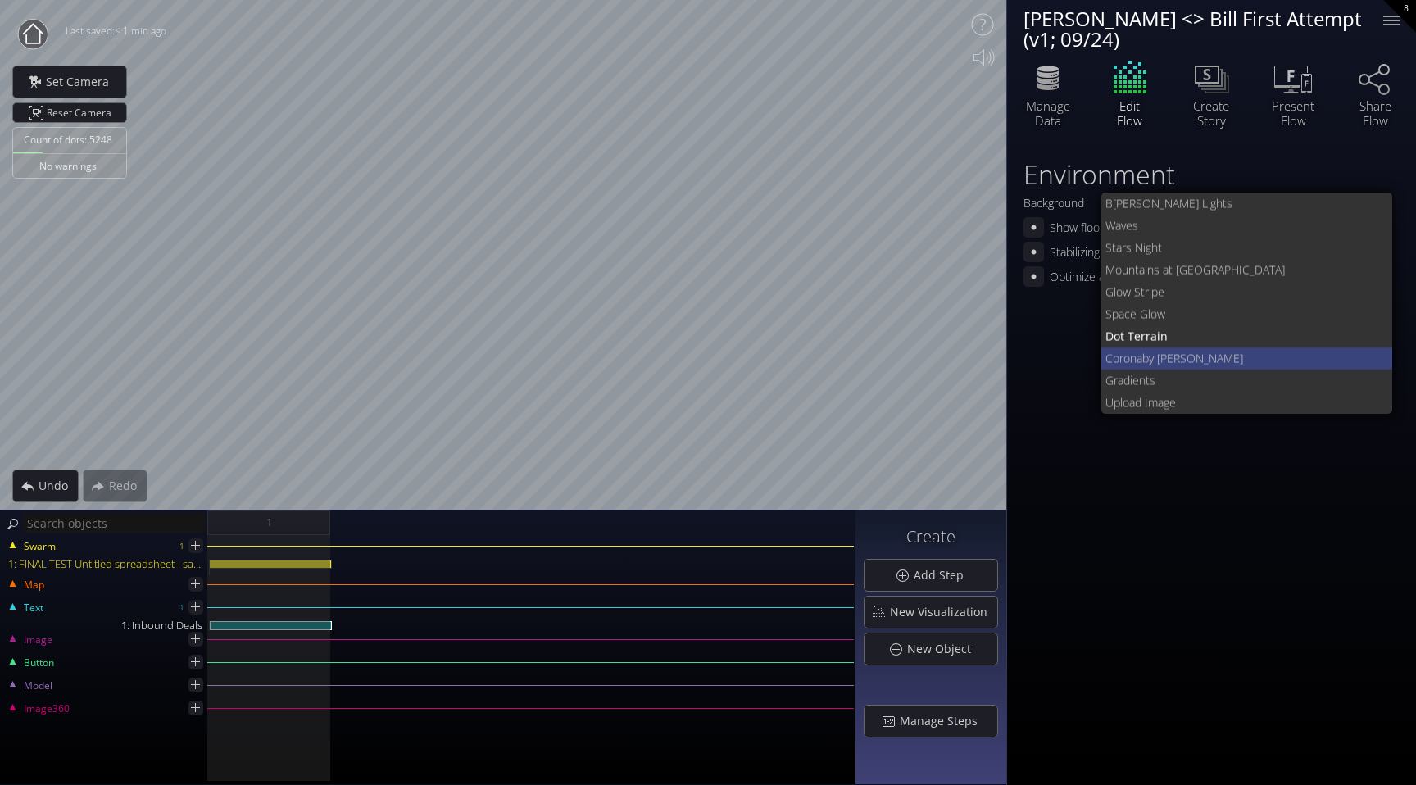
click at [1173, 356] on span "by Ulukai" at bounding box center [1262, 359] width 238 height 22
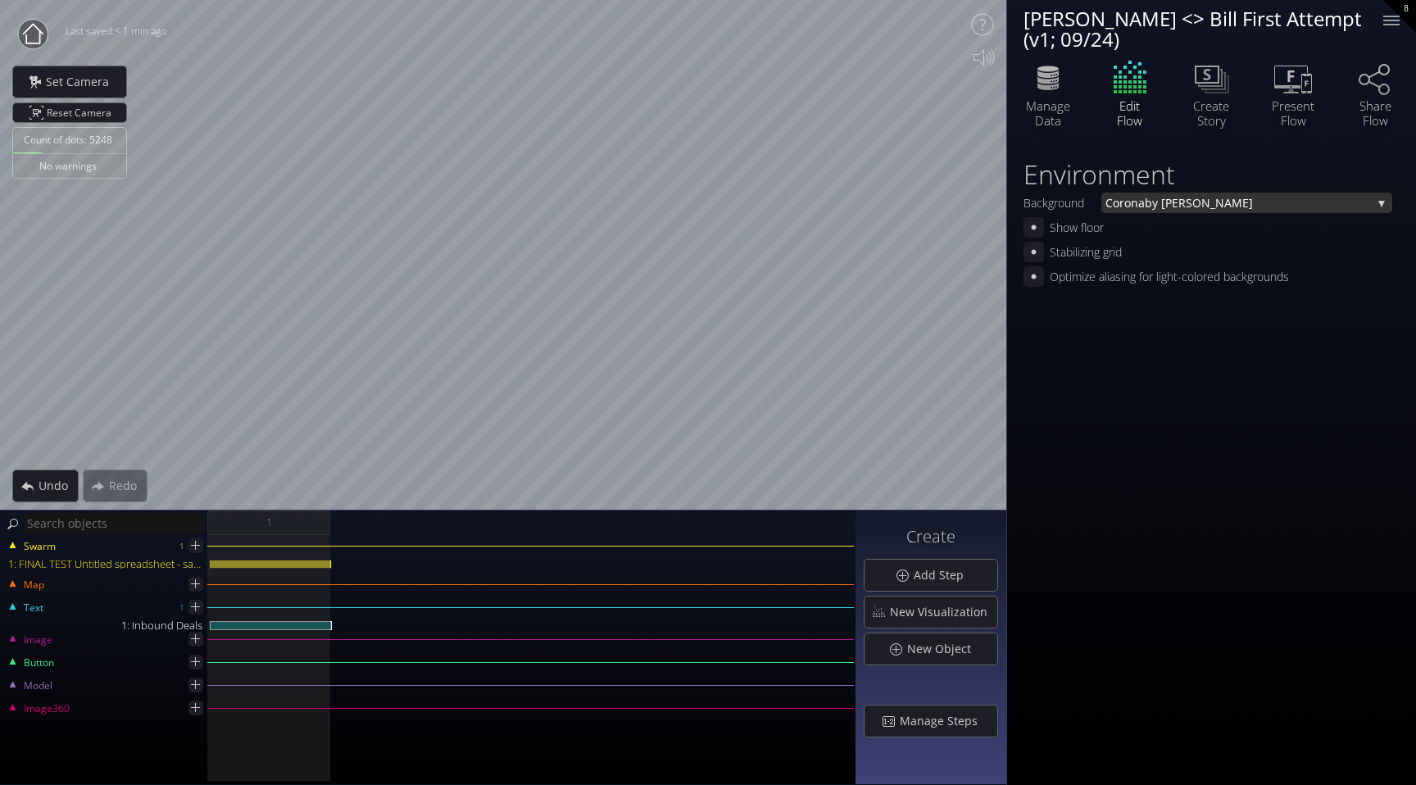
click at [1206, 207] on span "by Ulukai" at bounding box center [1258, 203] width 227 height 20
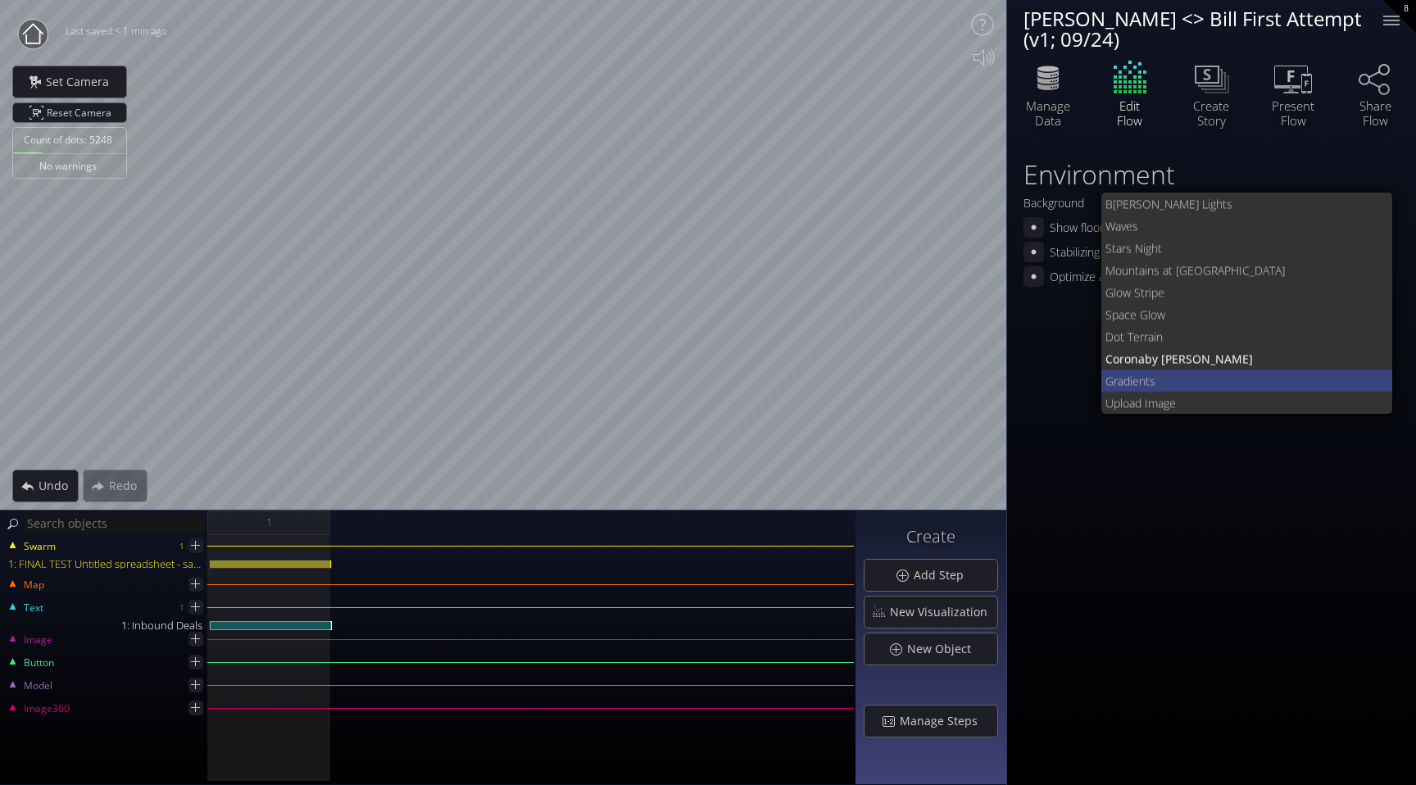
click at [1160, 383] on span "s" at bounding box center [1265, 381] width 230 height 22
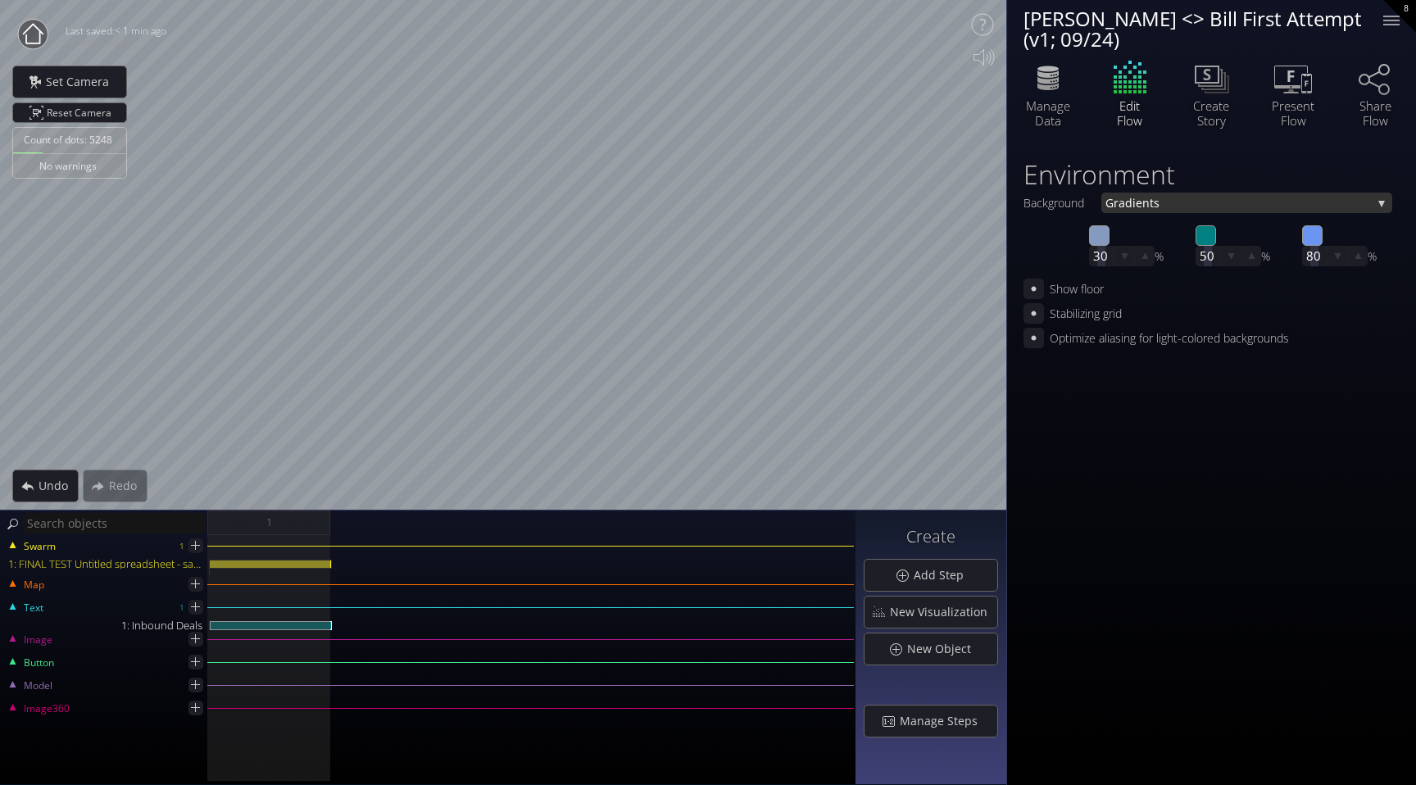
click at [1207, 207] on span "s" at bounding box center [1263, 203] width 218 height 20
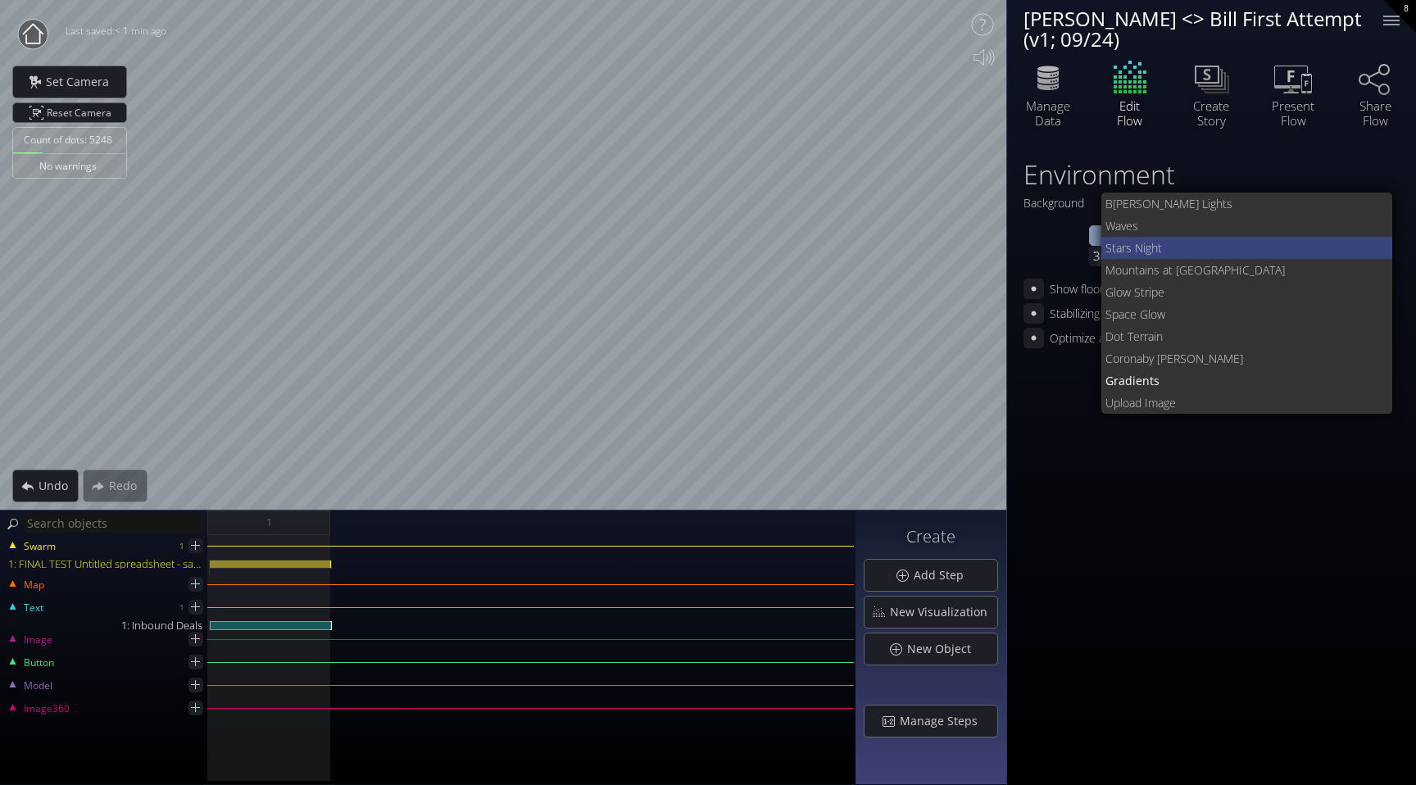
click at [1150, 247] on span "tars Night" at bounding box center [1246, 248] width 268 height 22
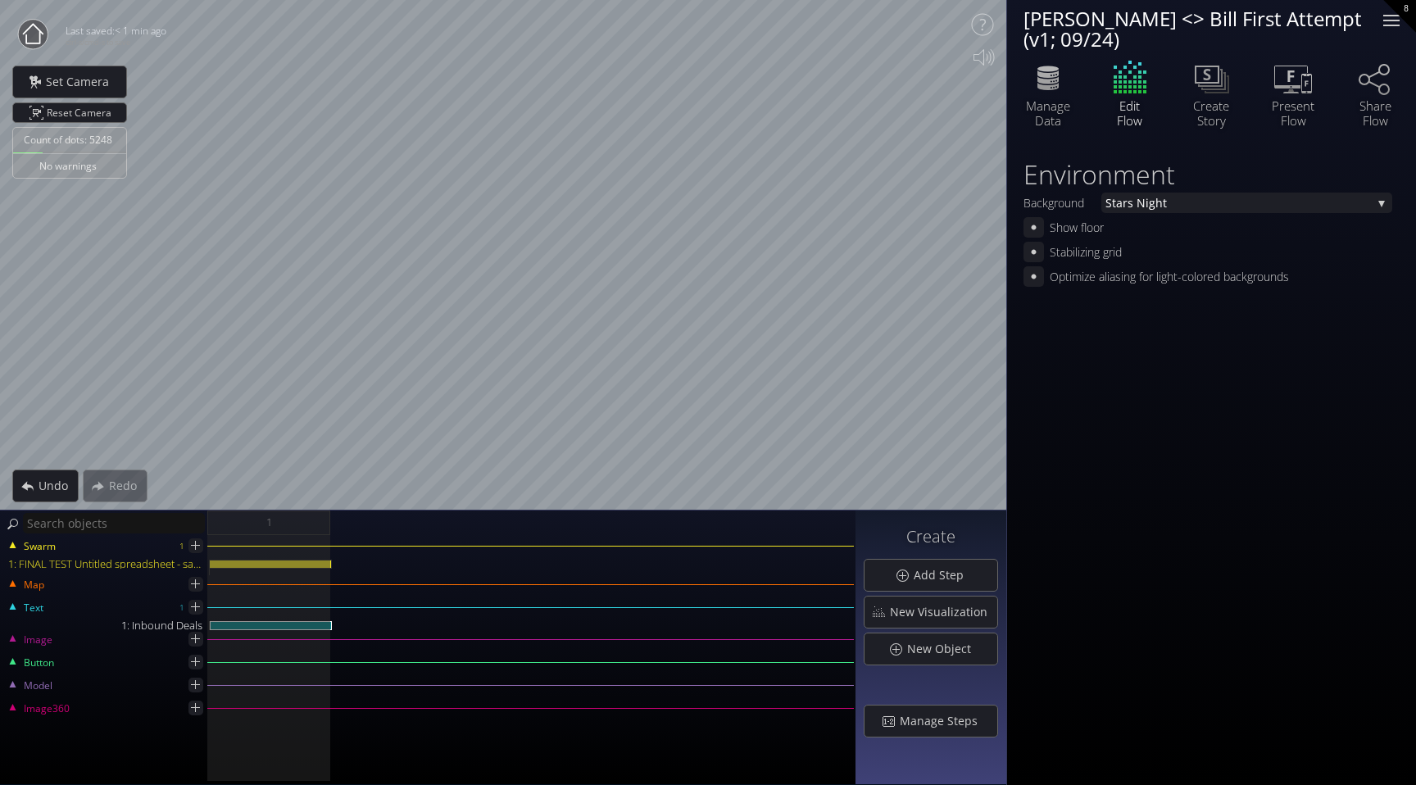
click at [1391, 30] on div at bounding box center [1391, 20] width 33 height 33
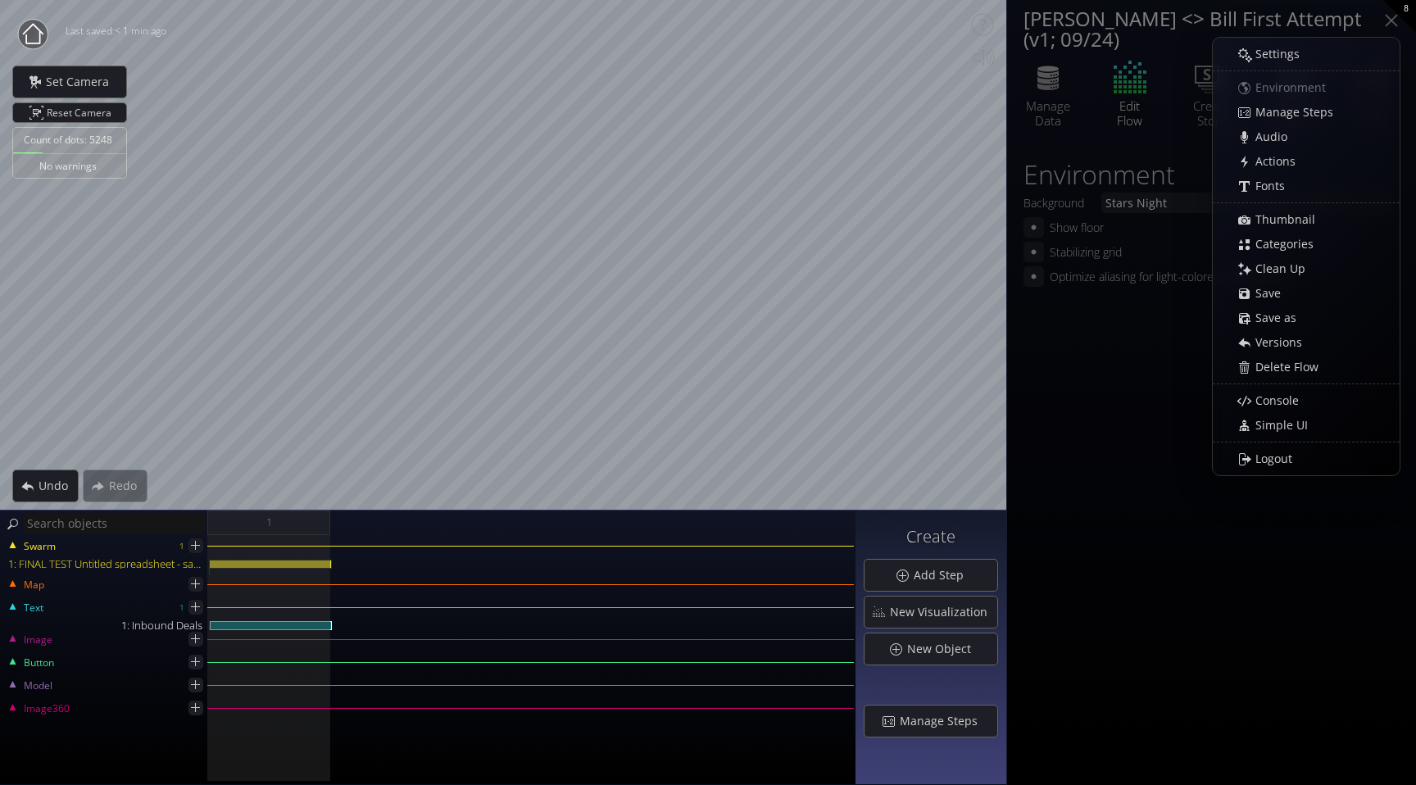
click at [1332, 84] on div "Settings Environment Manage Steps Audio Actions Fonts Thumbnail Categories Clea…" at bounding box center [1306, 257] width 187 height 430
click at [1389, 20] on div at bounding box center [1391, 20] width 33 height 33
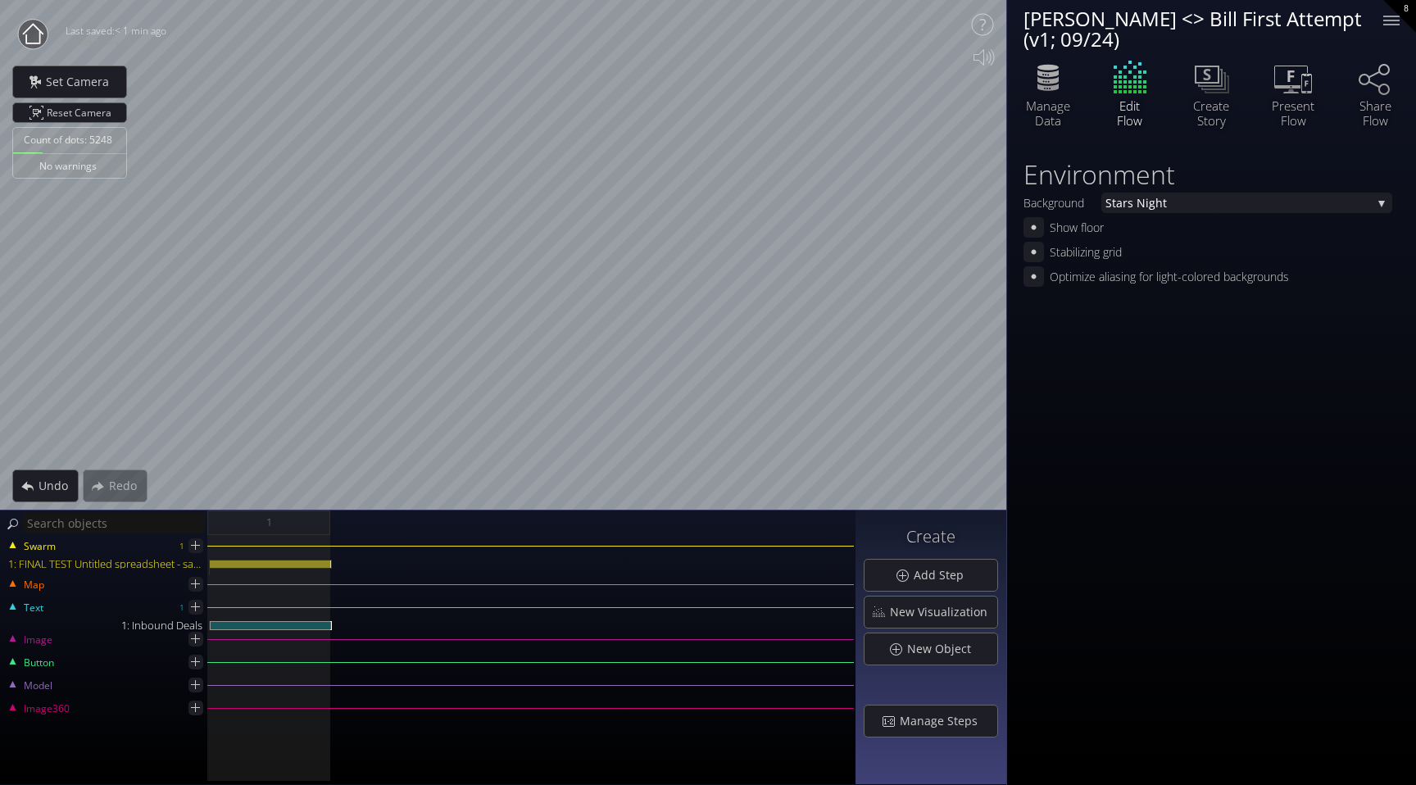
click at [1125, 82] on div "Edit Flow" at bounding box center [1130, 92] width 82 height 70
click at [1196, 96] on icon at bounding box center [1211, 77] width 49 height 41
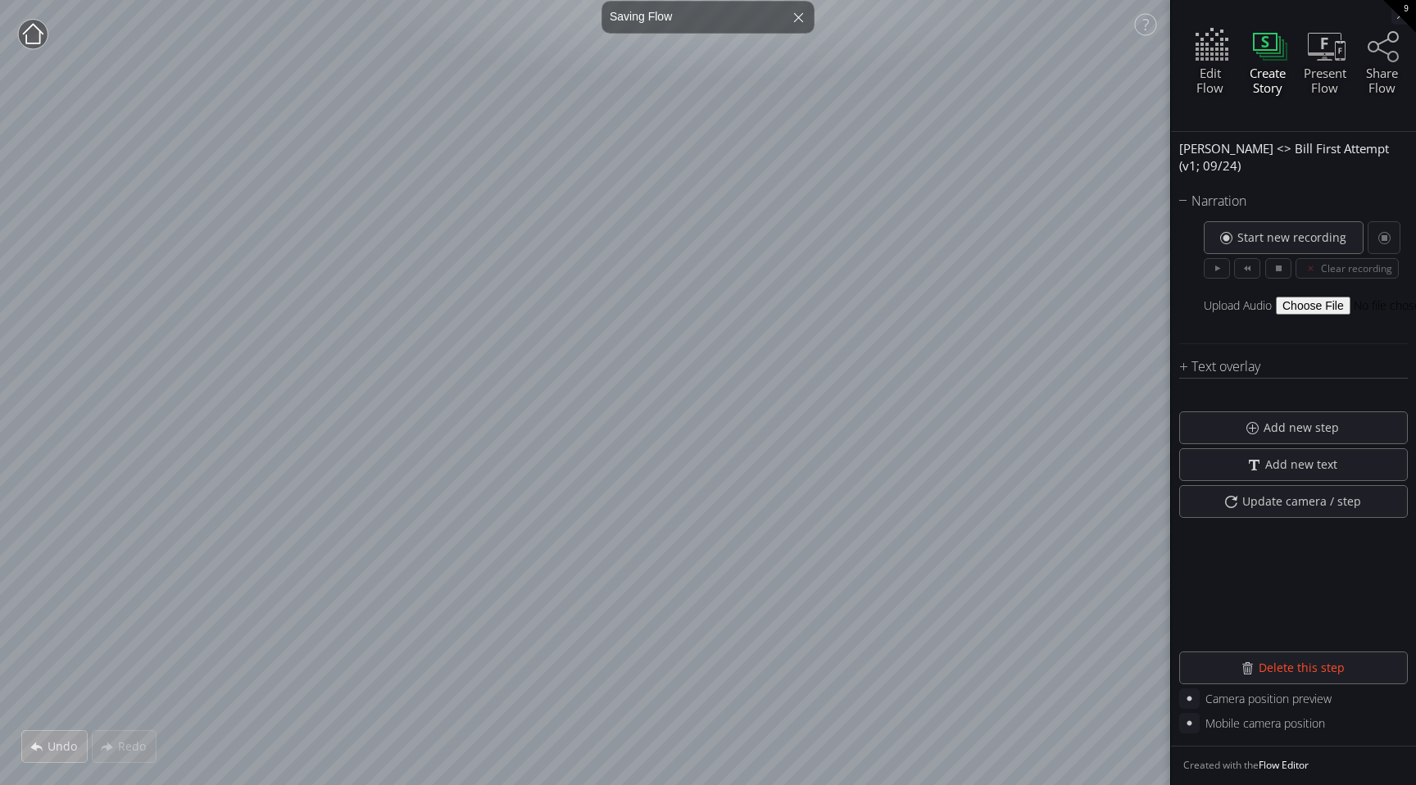
click at [1401, 11] on div "9" at bounding box center [1400, 16] width 33 height 33
click at [1403, 14] on div "9" at bounding box center [1400, 16] width 33 height 33
click at [1403, 15] on div "10" at bounding box center [1400, 16] width 33 height 33
click at [1403, 7] on div "10" at bounding box center [1400, 16] width 33 height 33
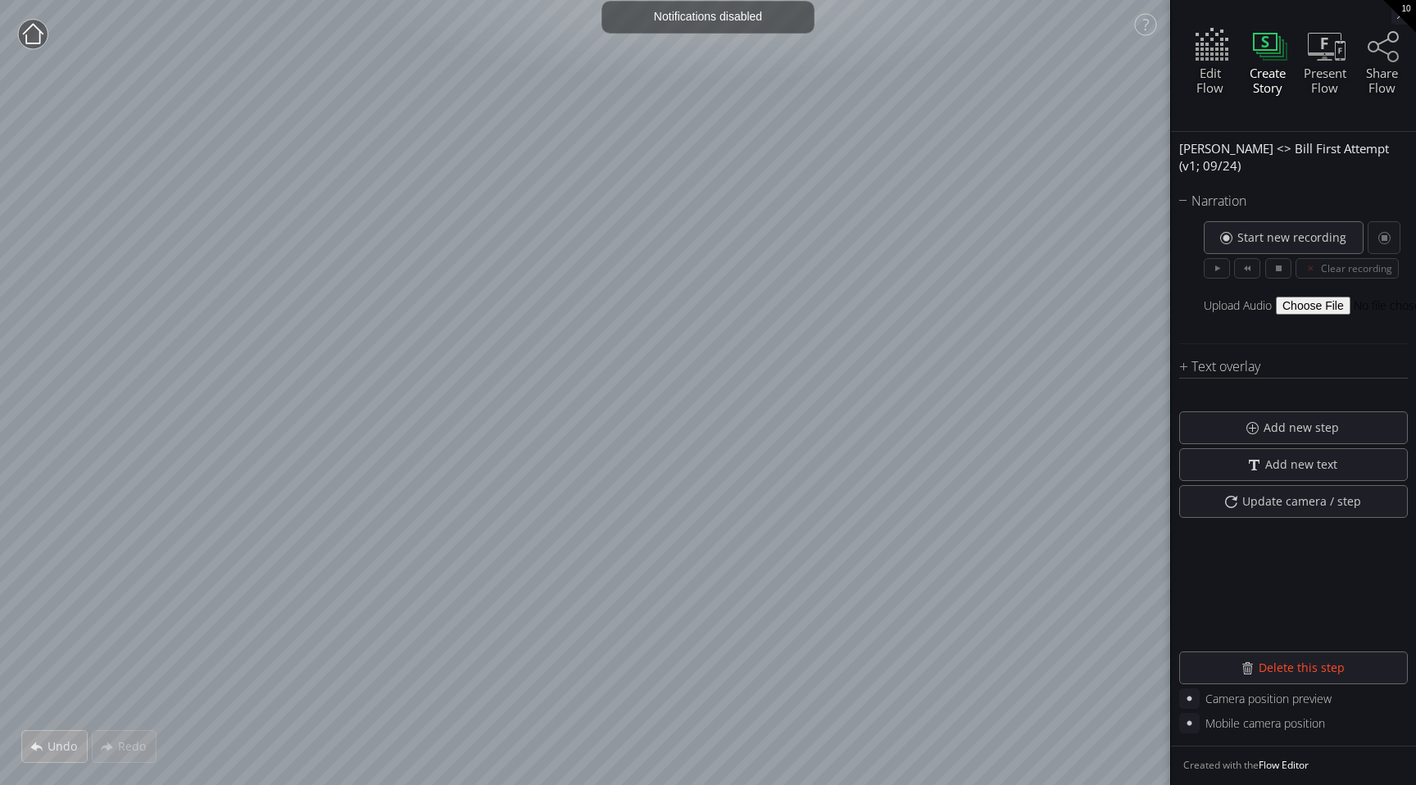
click at [1401, 14] on div "10" at bounding box center [1400, 16] width 33 height 33
click at [1394, 16] on icon at bounding box center [1402, 15] width 16 height 16
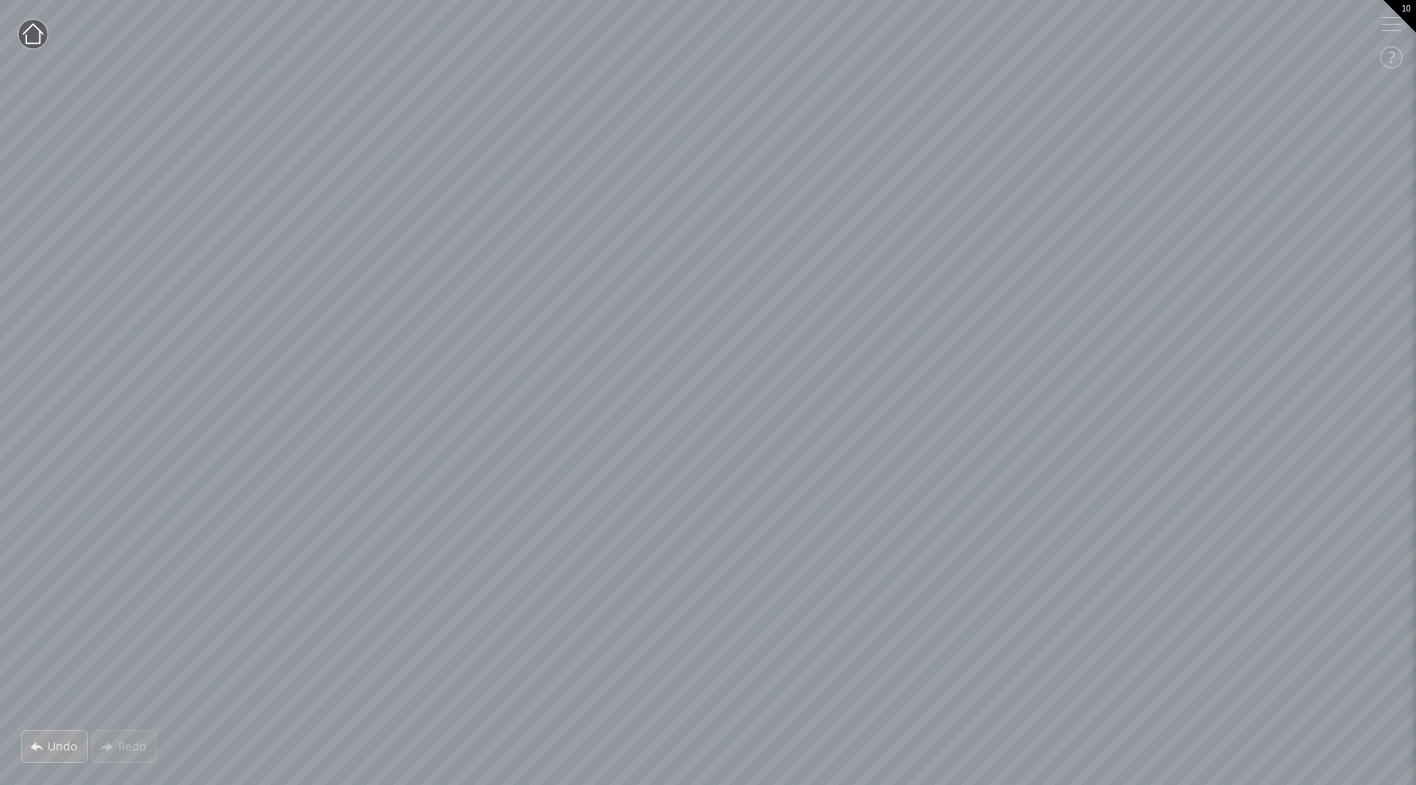
click at [1403, 17] on div "10" at bounding box center [1400, 16] width 33 height 33
click at [1397, 22] on icon at bounding box center [1391, 24] width 33 height 33
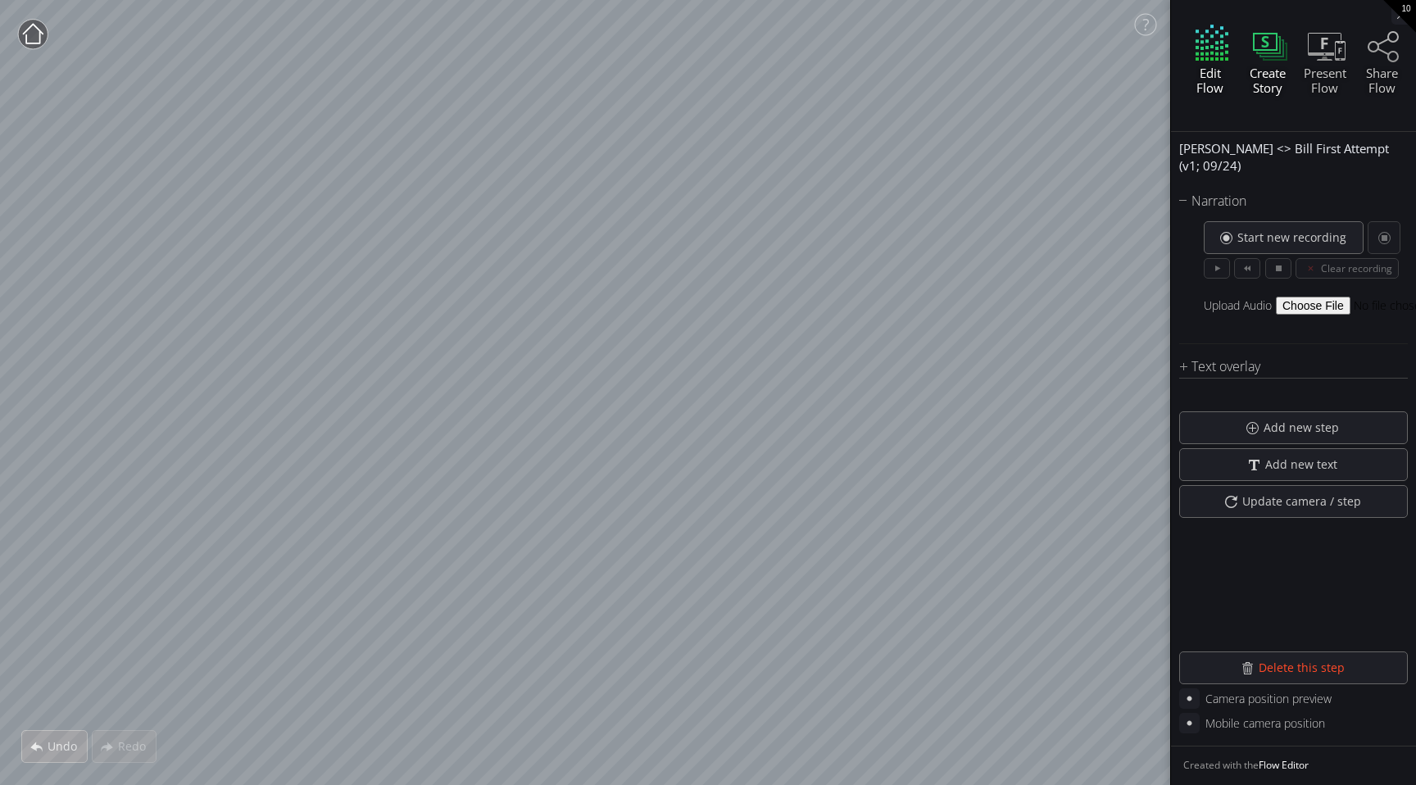
click at [1223, 56] on icon at bounding box center [1212, 45] width 49 height 41
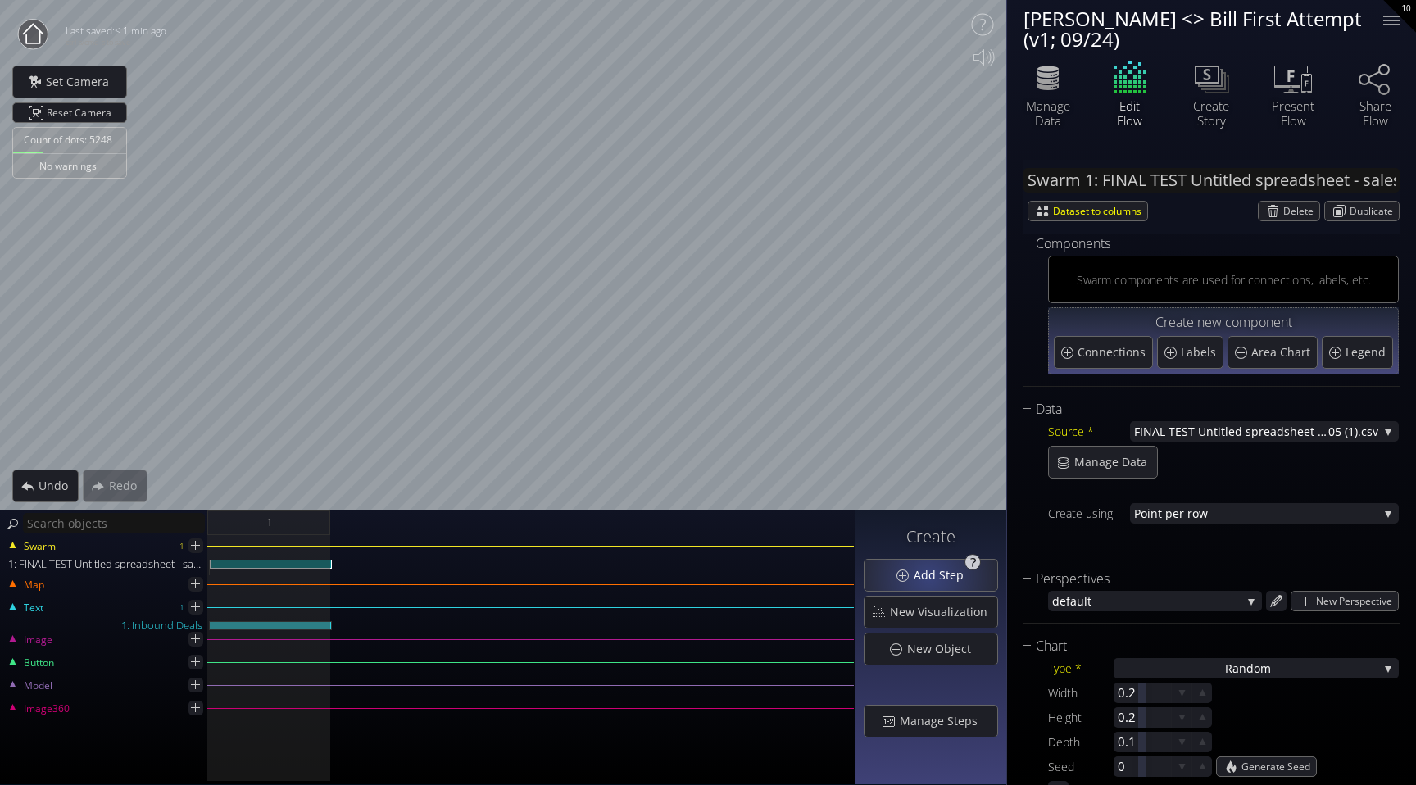
click at [932, 576] on span "Add Step" at bounding box center [943, 575] width 61 height 16
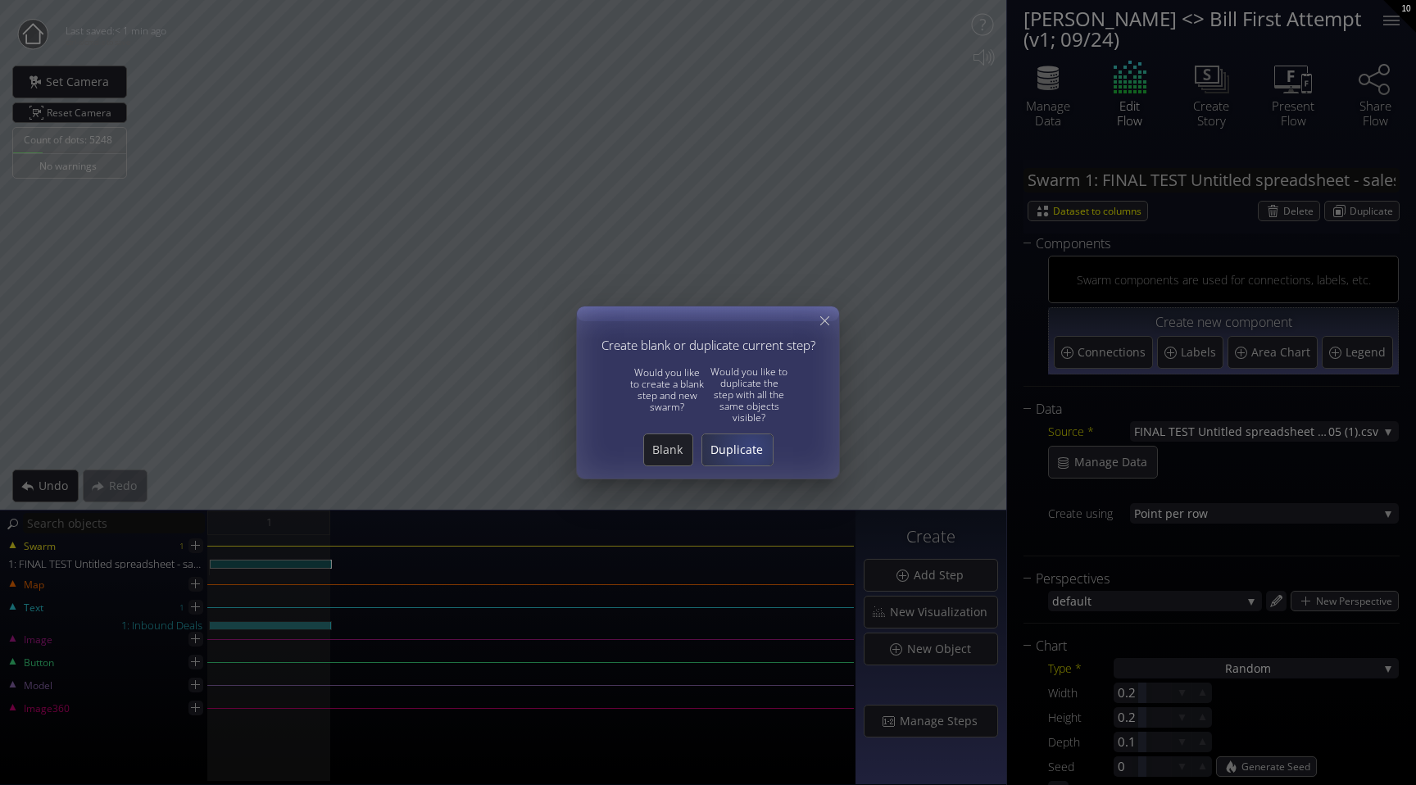
click at [752, 447] on span "Duplicate" at bounding box center [737, 450] width 70 height 16
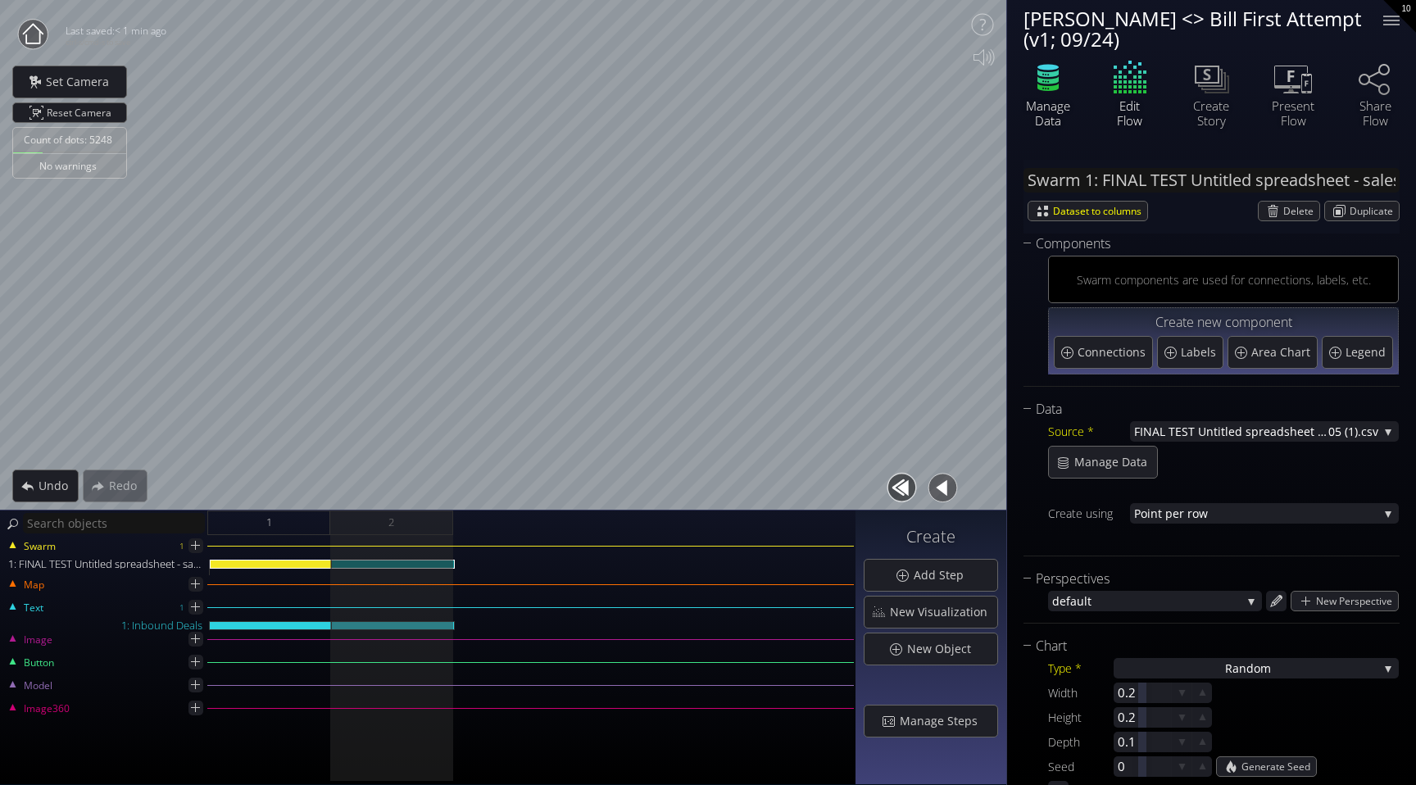
click at [1051, 99] on div "Manage Data" at bounding box center [1048, 113] width 57 height 30
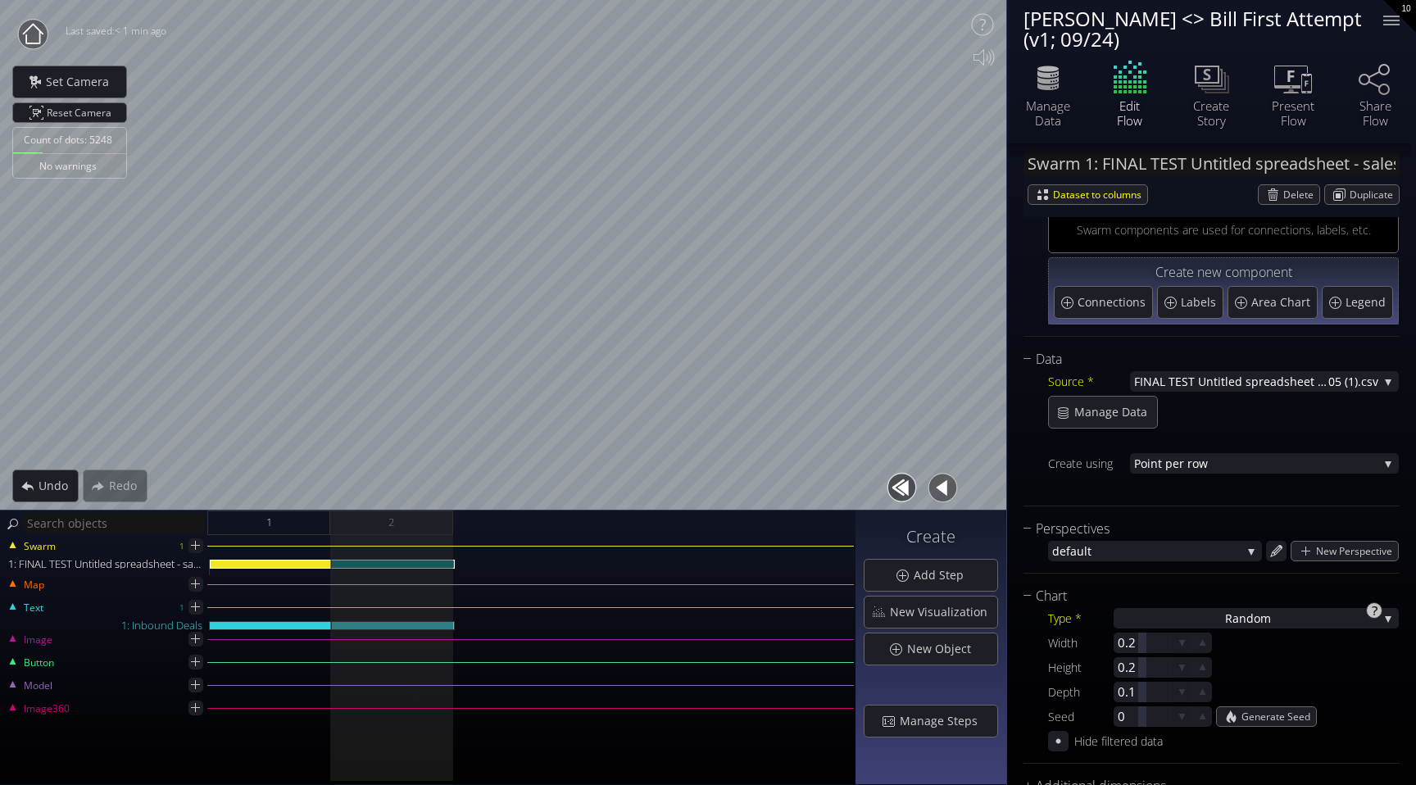
scroll to position [70, 0]
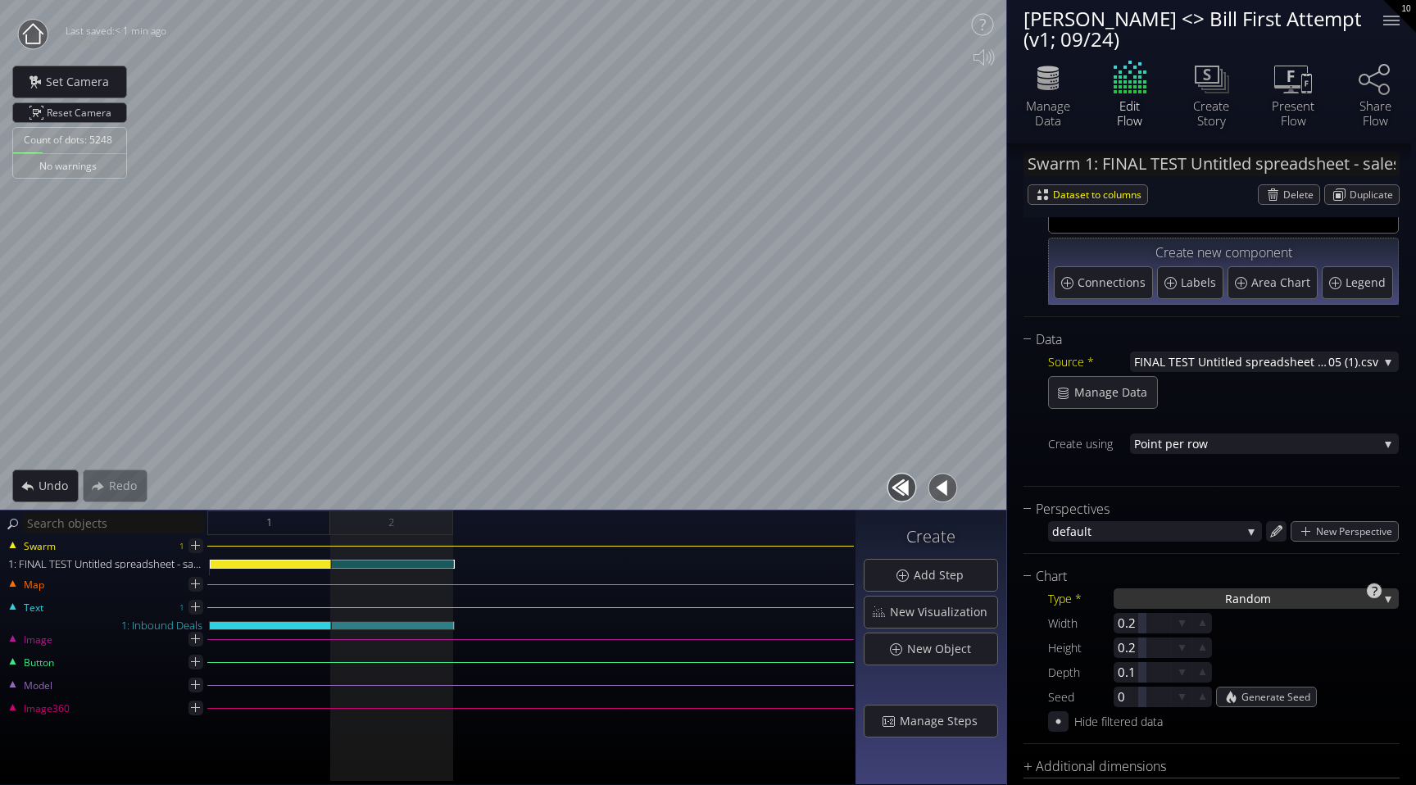
click at [1312, 596] on div "Ra ndom" at bounding box center [1256, 599] width 285 height 20
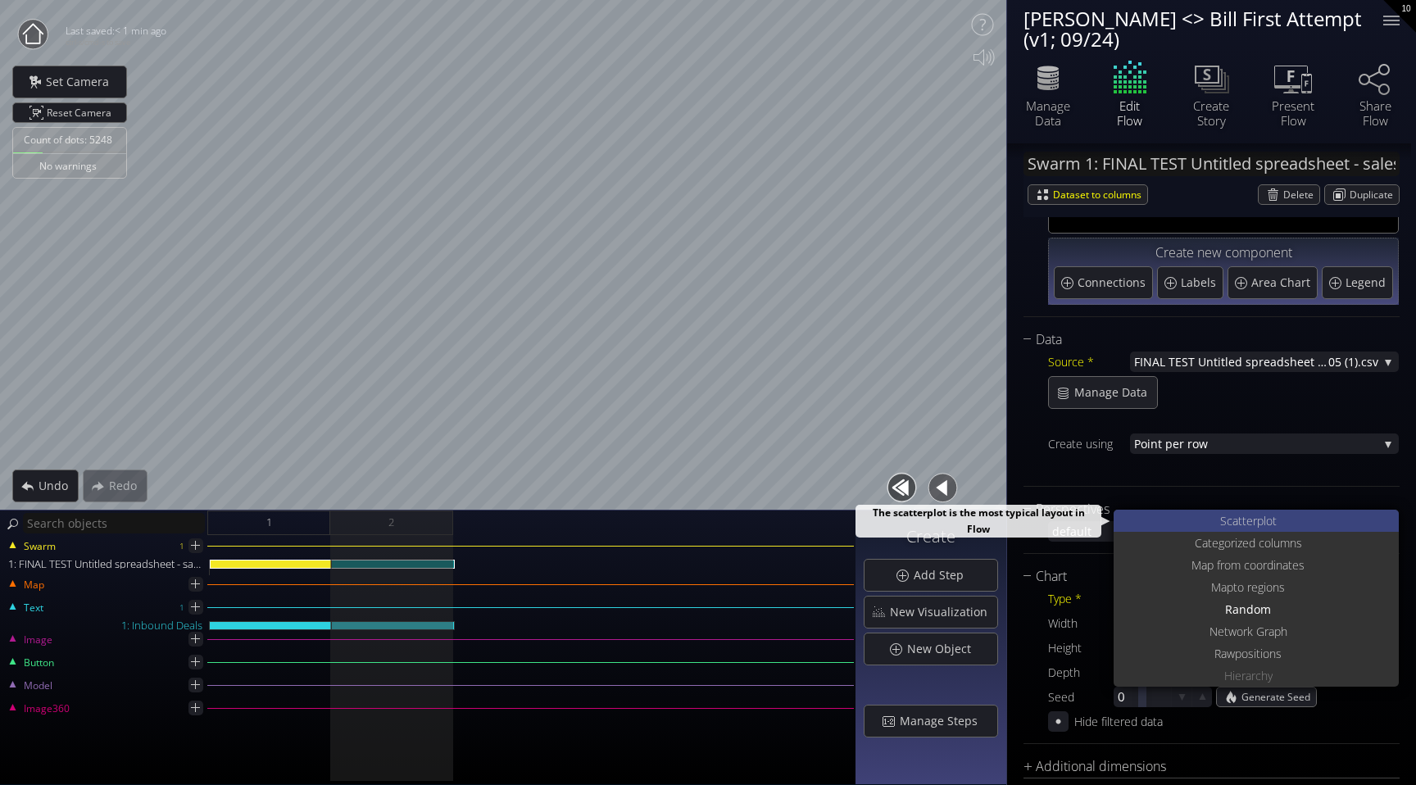
click at [1278, 525] on div "S catterplot" at bounding box center [1258, 521] width 281 height 22
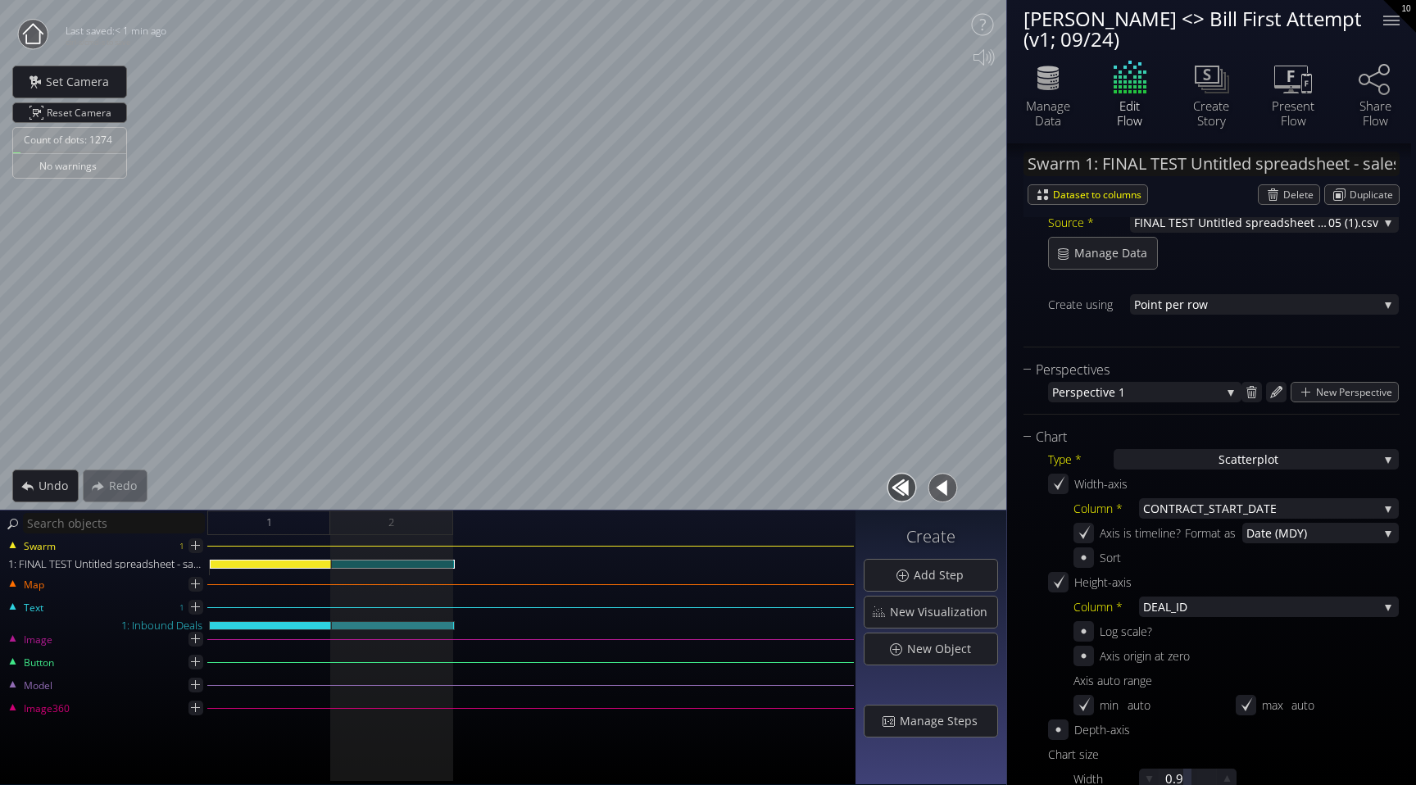
scroll to position [243, 0]
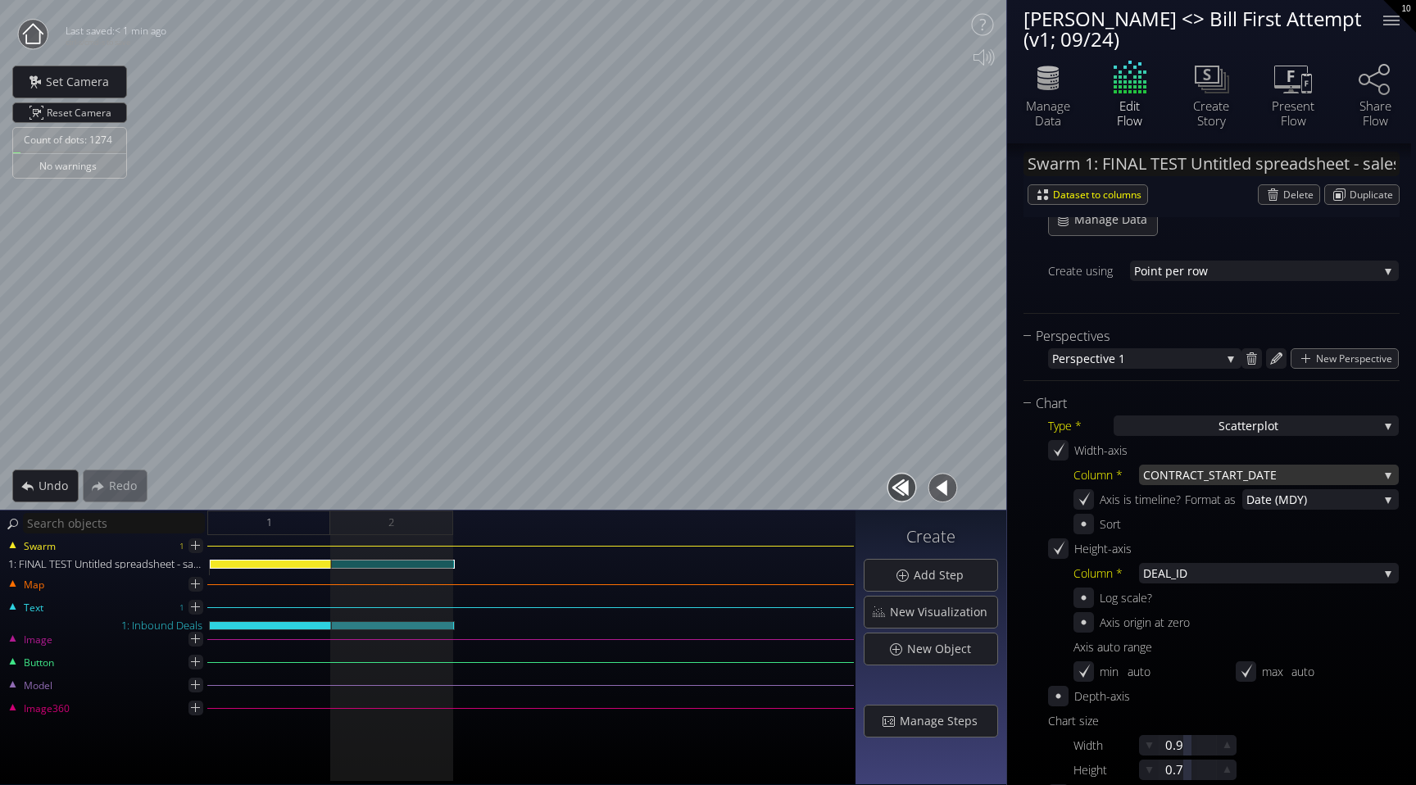
click at [1220, 479] on span "START_DATE" at bounding box center [1294, 475] width 170 height 20
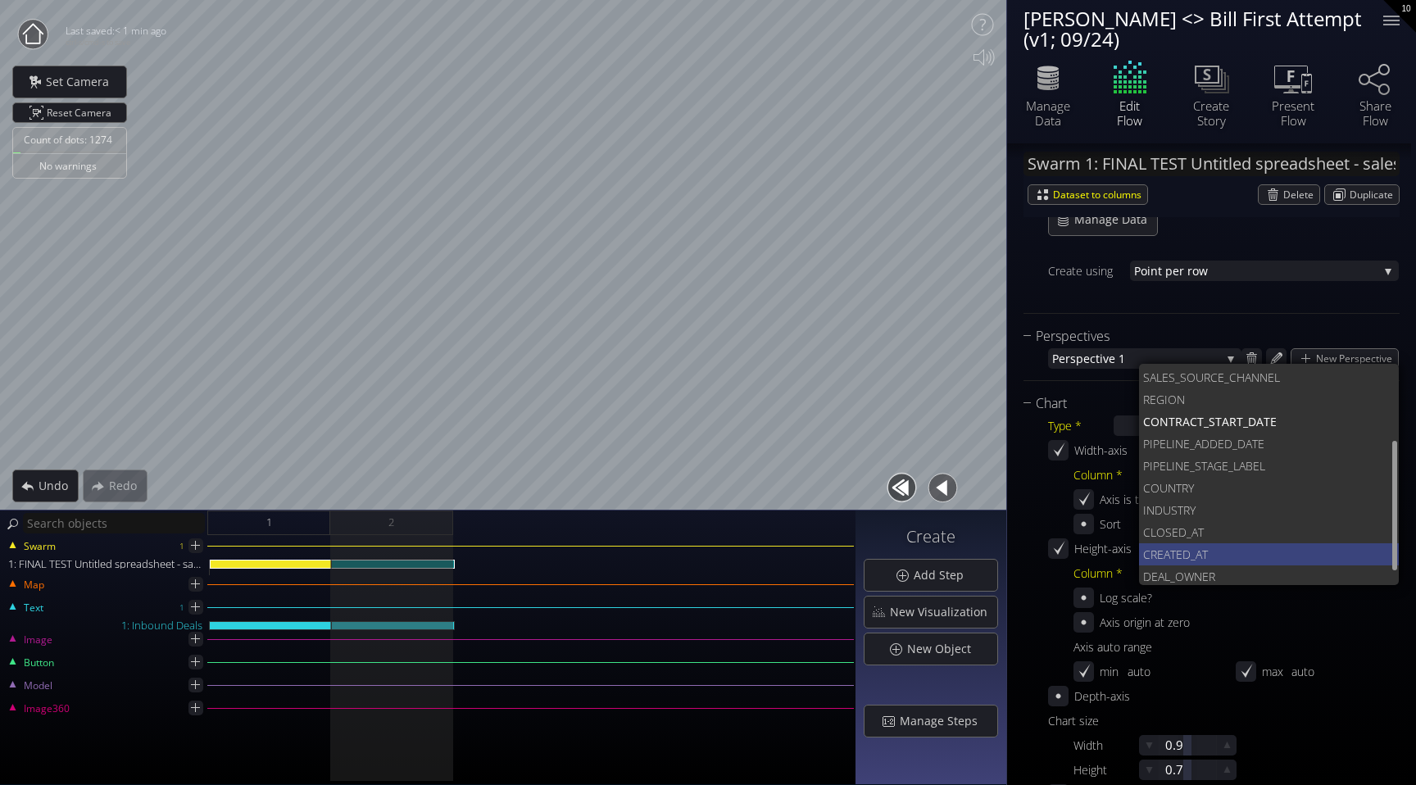
scroll to position [155, 0]
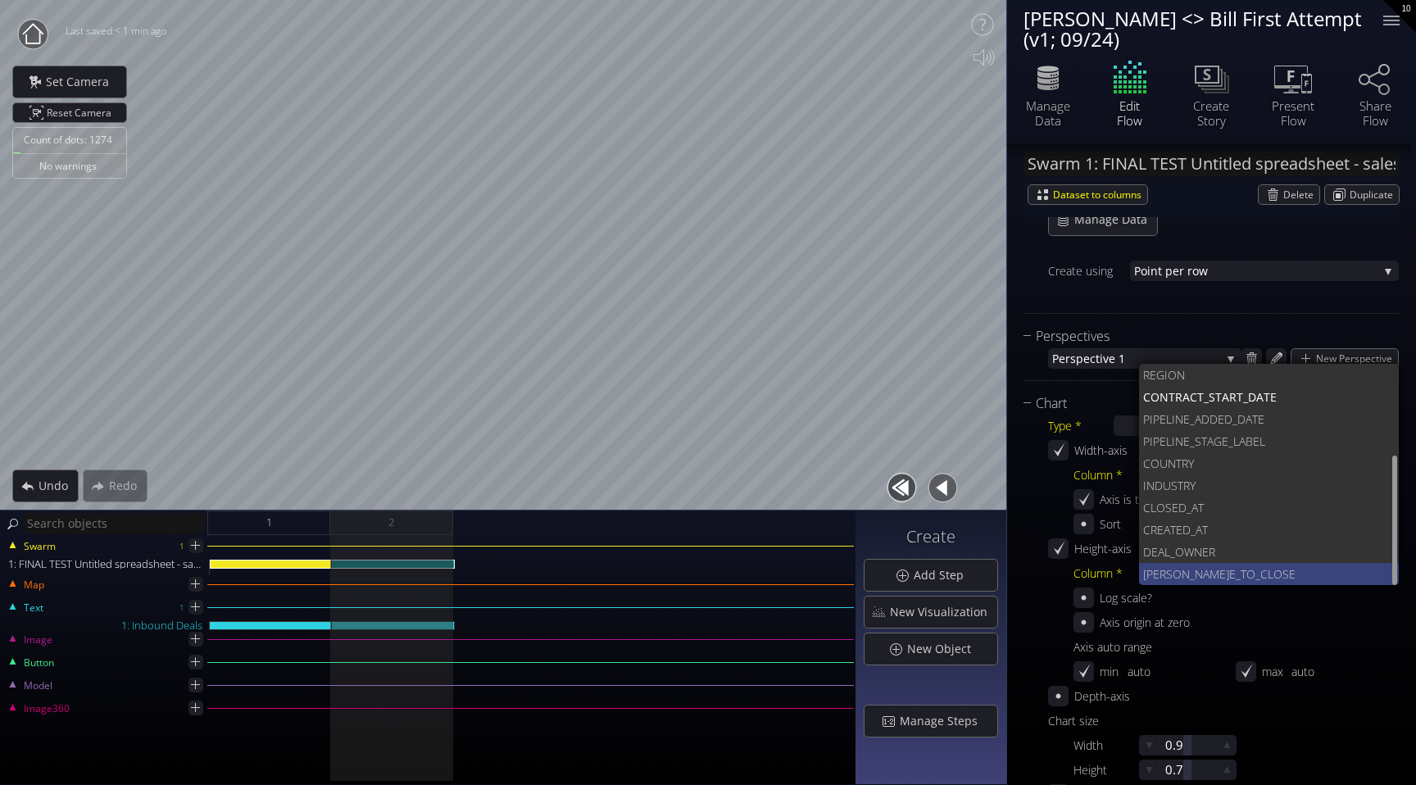
click at [1230, 569] on span "E_TO_CLOSE" at bounding box center [1308, 574] width 157 height 22
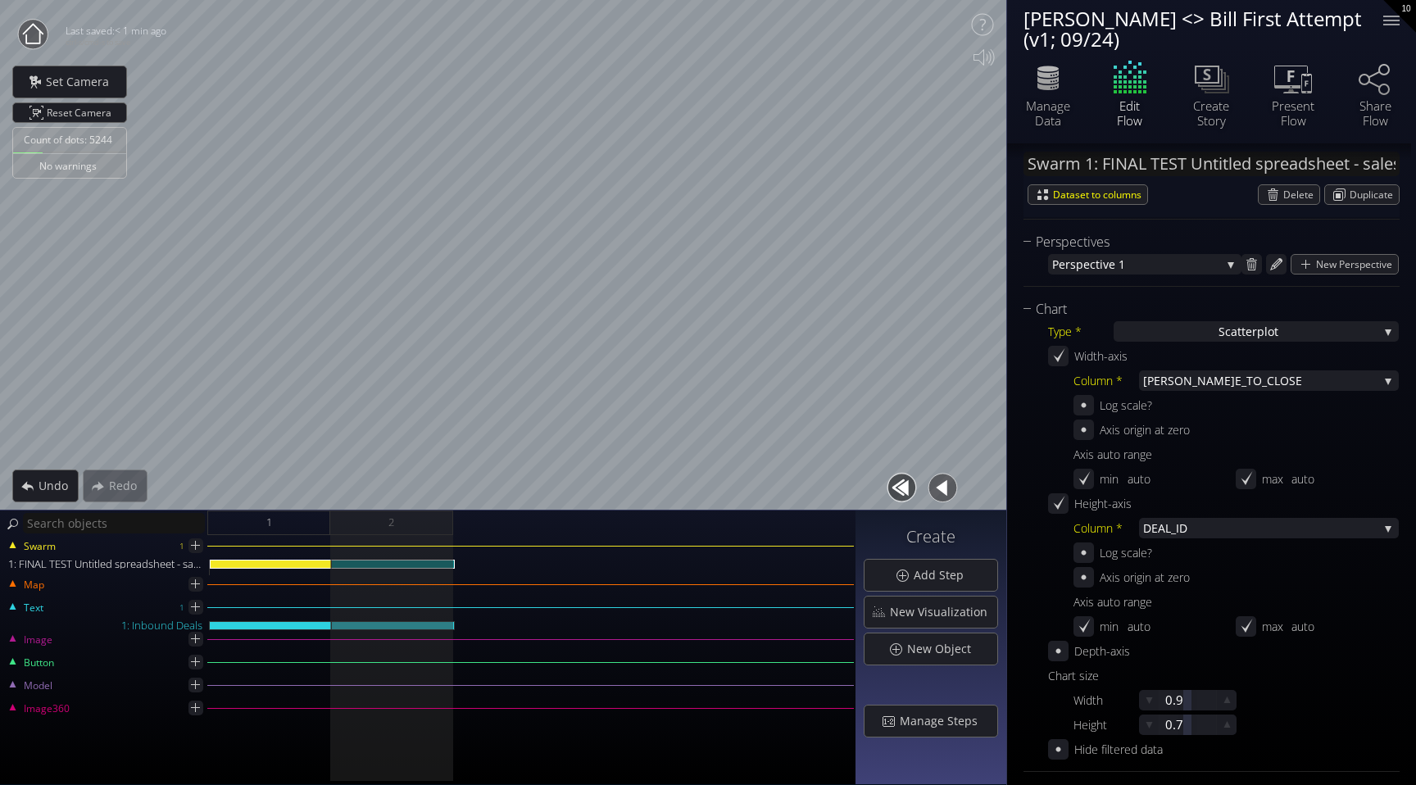
scroll to position [330, 0]
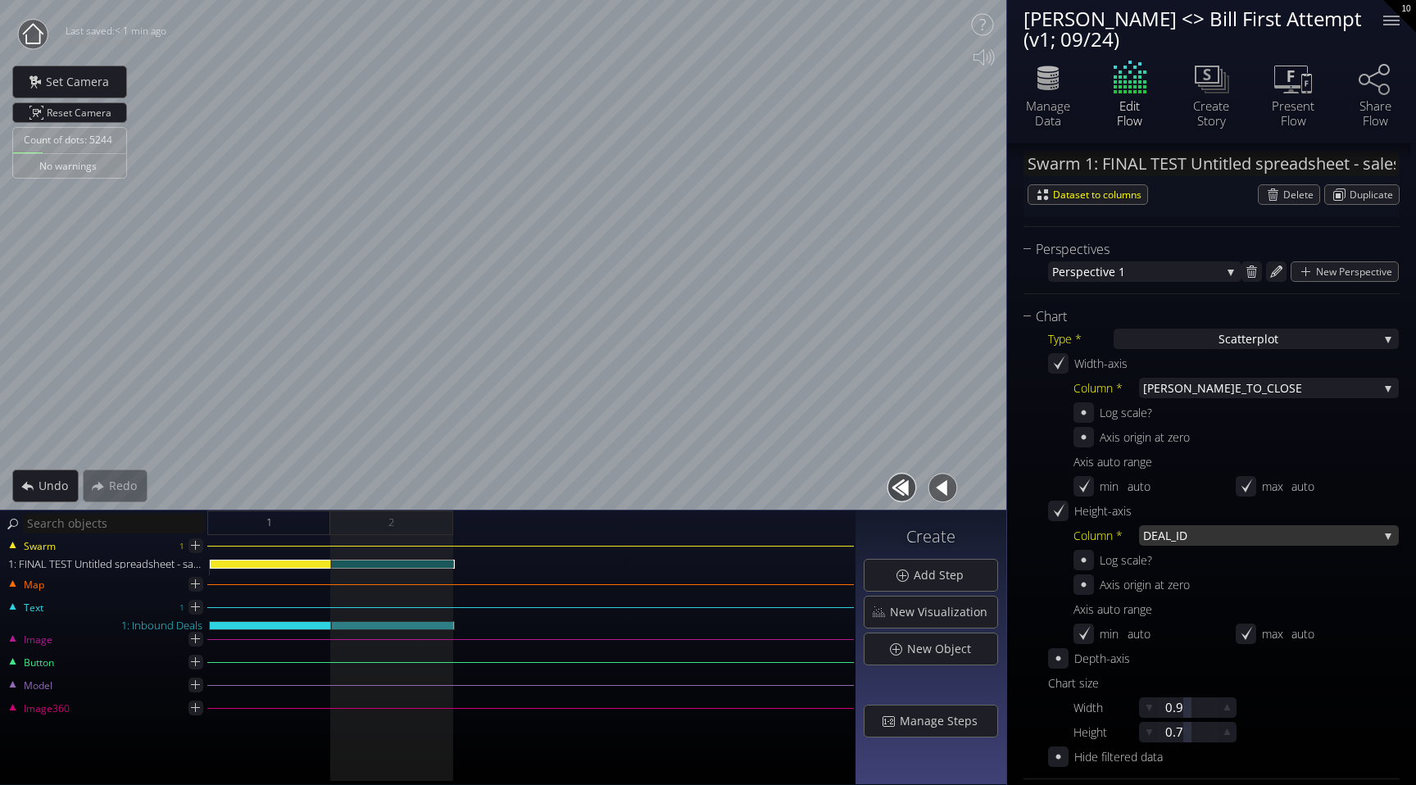
click at [1216, 531] on span "_ID" at bounding box center [1274, 535] width 207 height 20
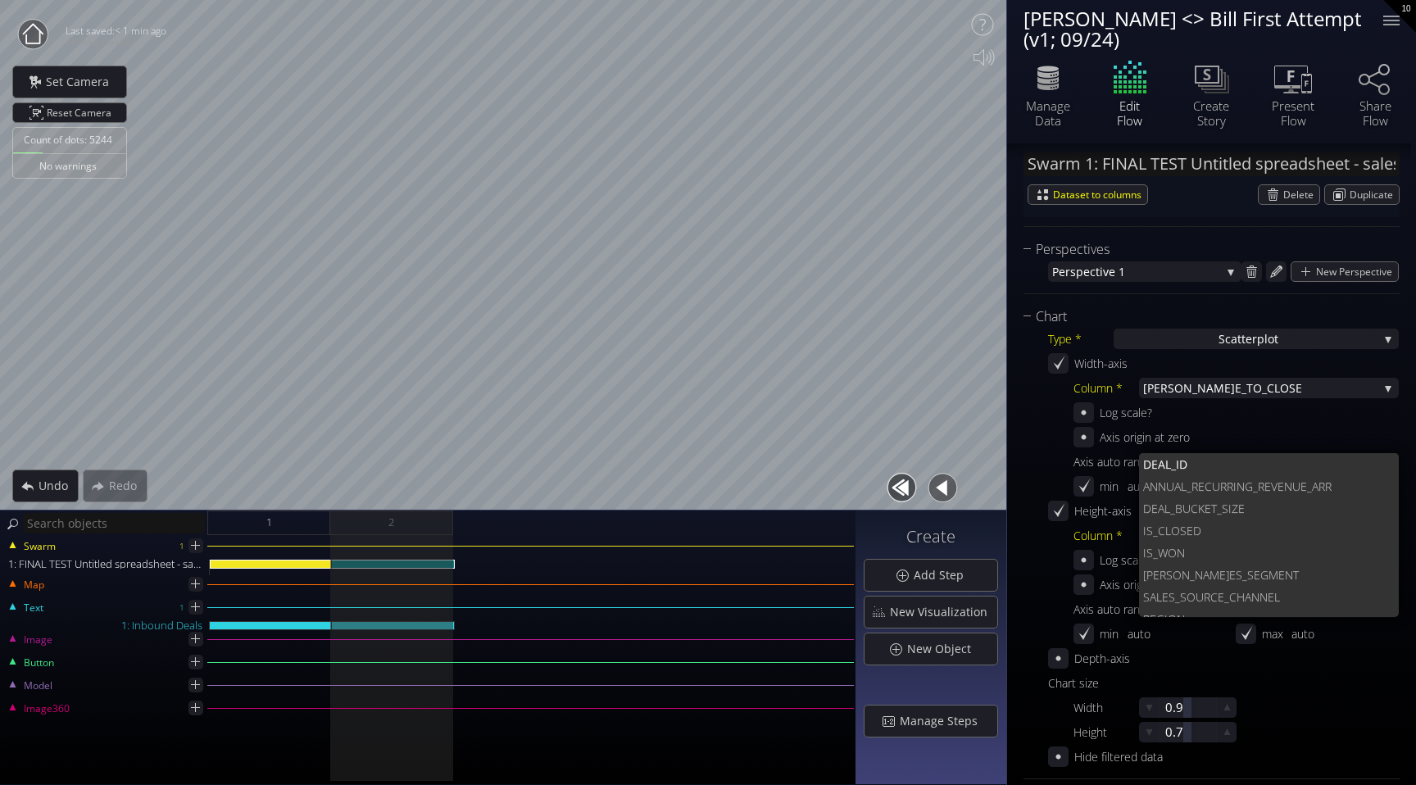
click at [1020, 519] on div "Swarm 1: FINAL TEST Untitled spreadsheet - sales_led_inbound_deals_2025-09-24T1…" at bounding box center [1211, 753] width 409 height 1878
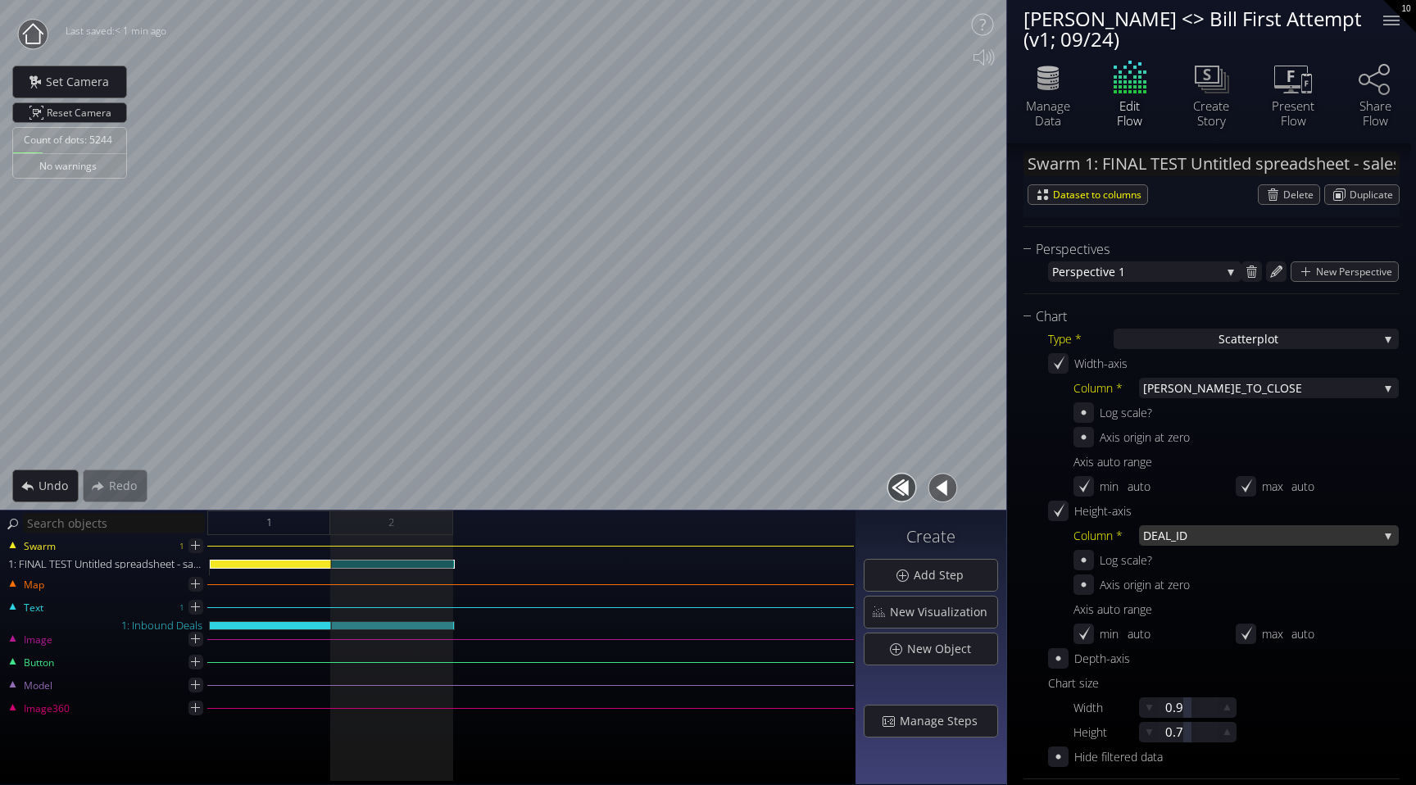
click at [1242, 541] on span "_ID" at bounding box center [1274, 535] width 207 height 20
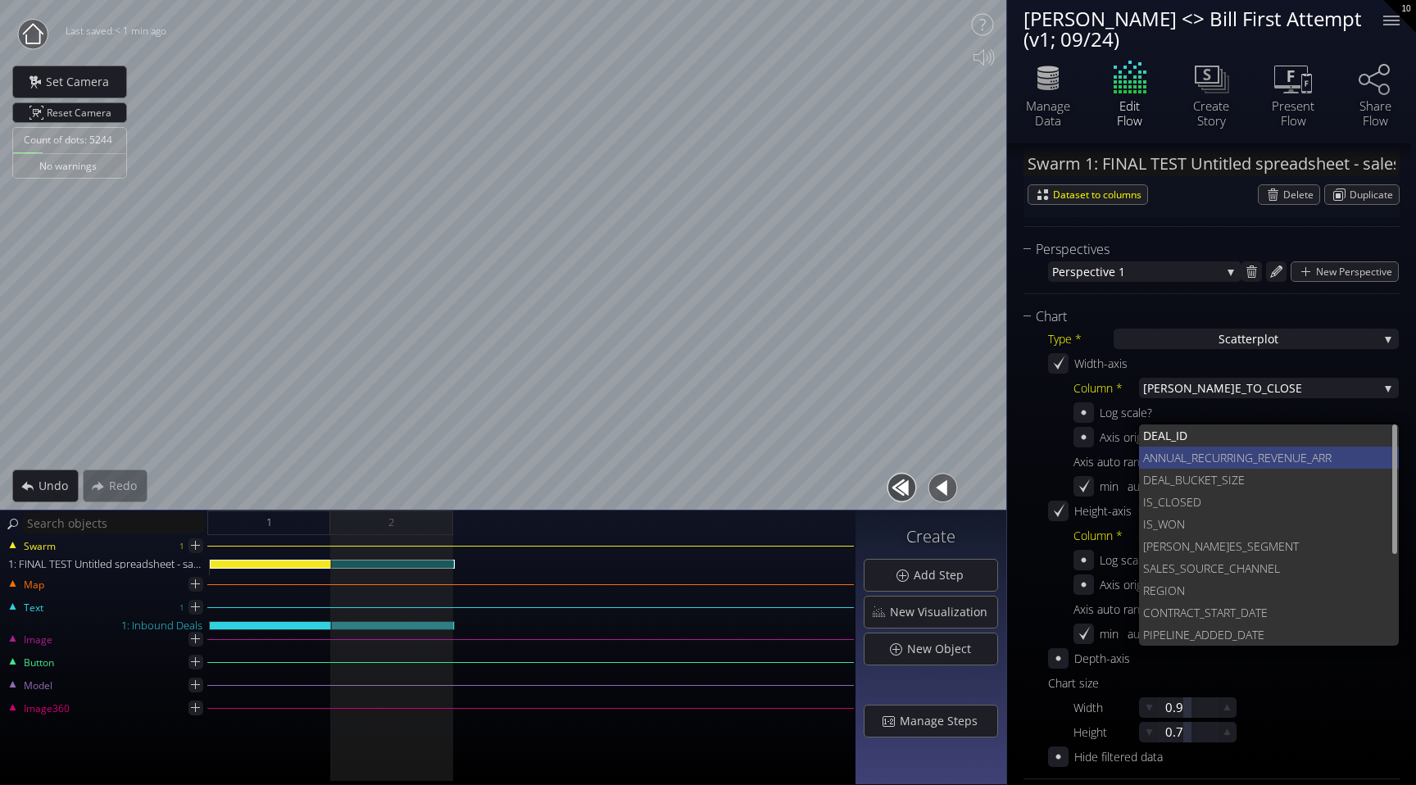
click at [1233, 454] on span "ANNUAL_RECURRING_R" at bounding box center [1203, 458] width 121 height 22
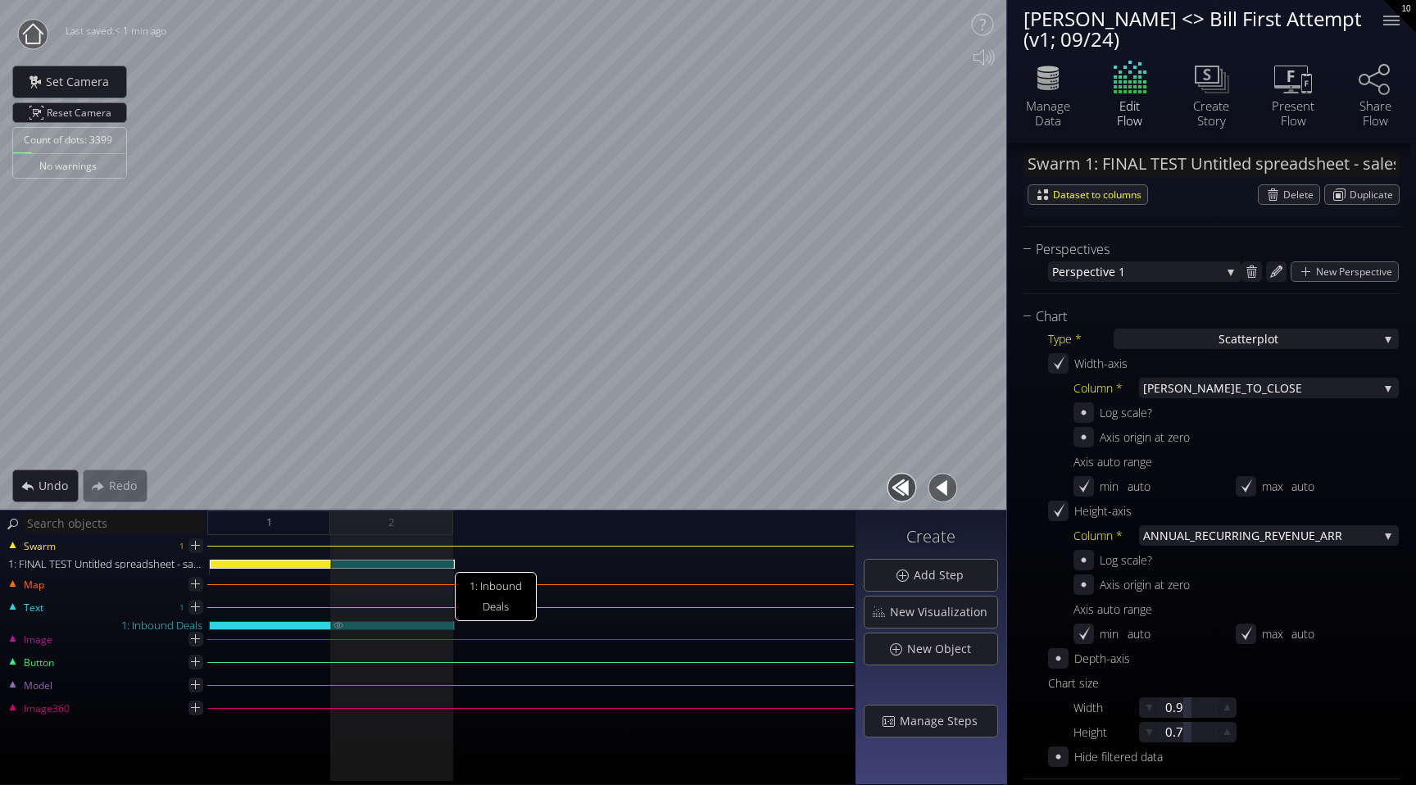
click at [374, 621] on div "1: Inbound Deals" at bounding box center [393, 625] width 123 height 9
type input "Text 1: Inbound Deals"
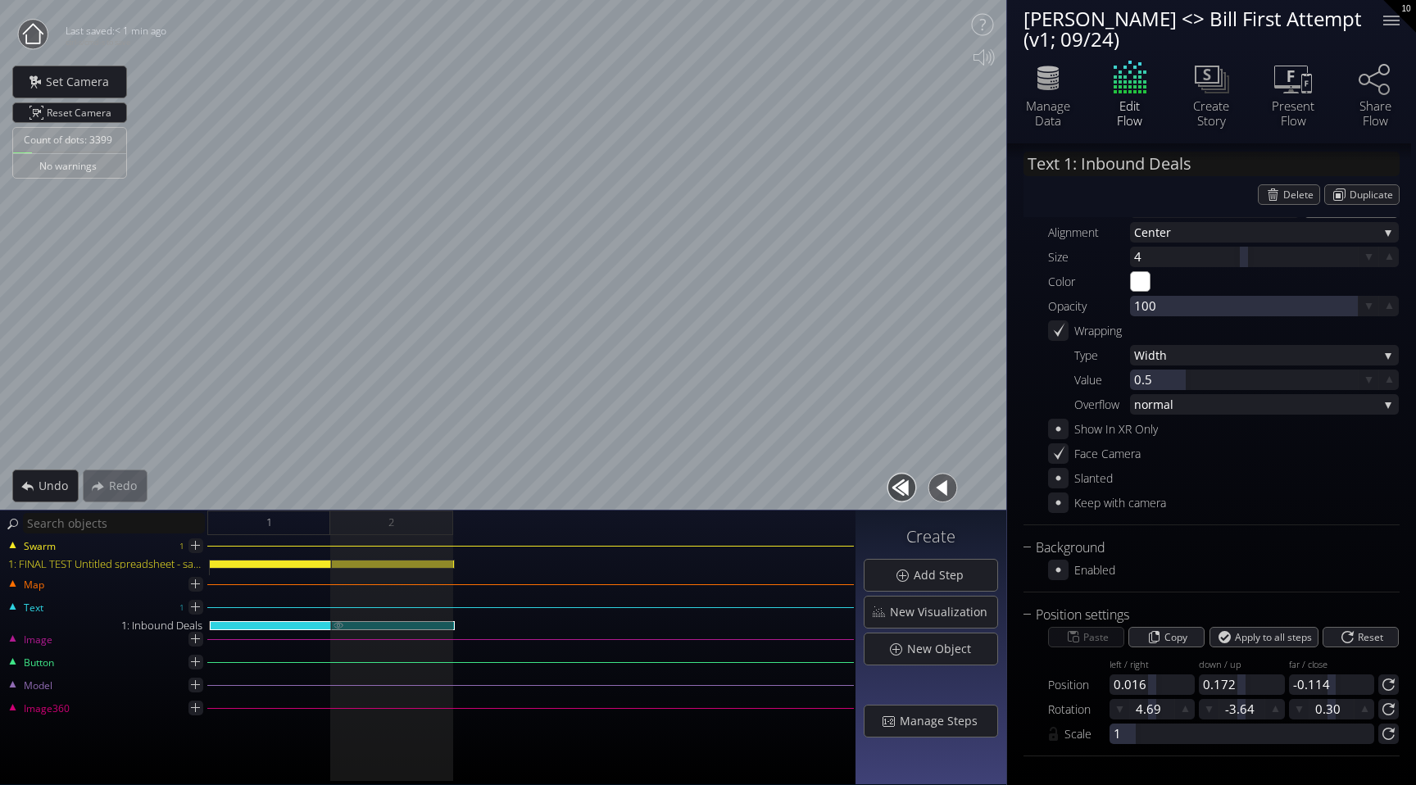
scroll to position [119, 0]
click at [438, 624] on div "1: Inbound Deals" at bounding box center [393, 625] width 123 height 9
click at [422, 628] on div "1: Inbound Deals" at bounding box center [393, 625] width 123 height 9
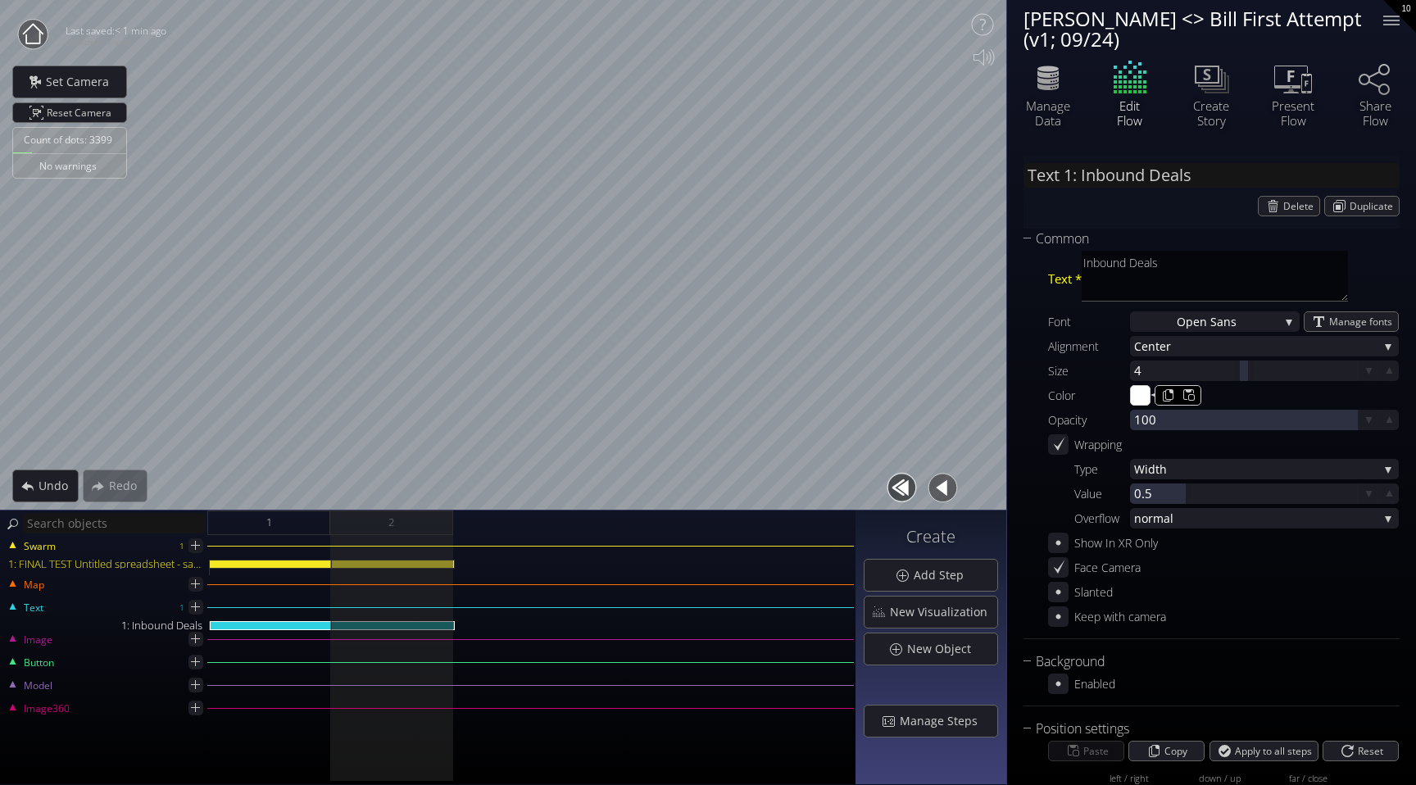
scroll to position [0, 0]
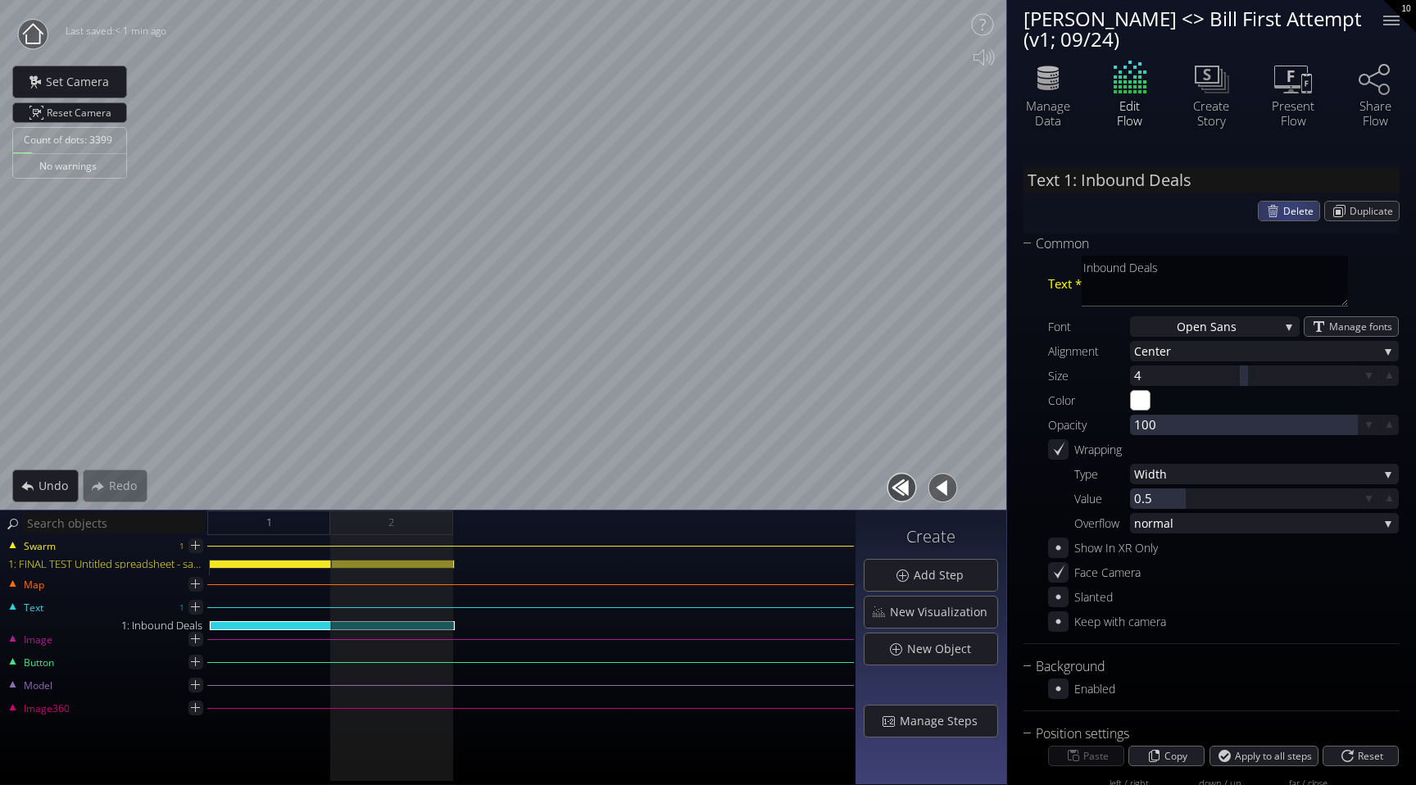
click at [1284, 210] on span "Delete" at bounding box center [1302, 211] width 36 height 19
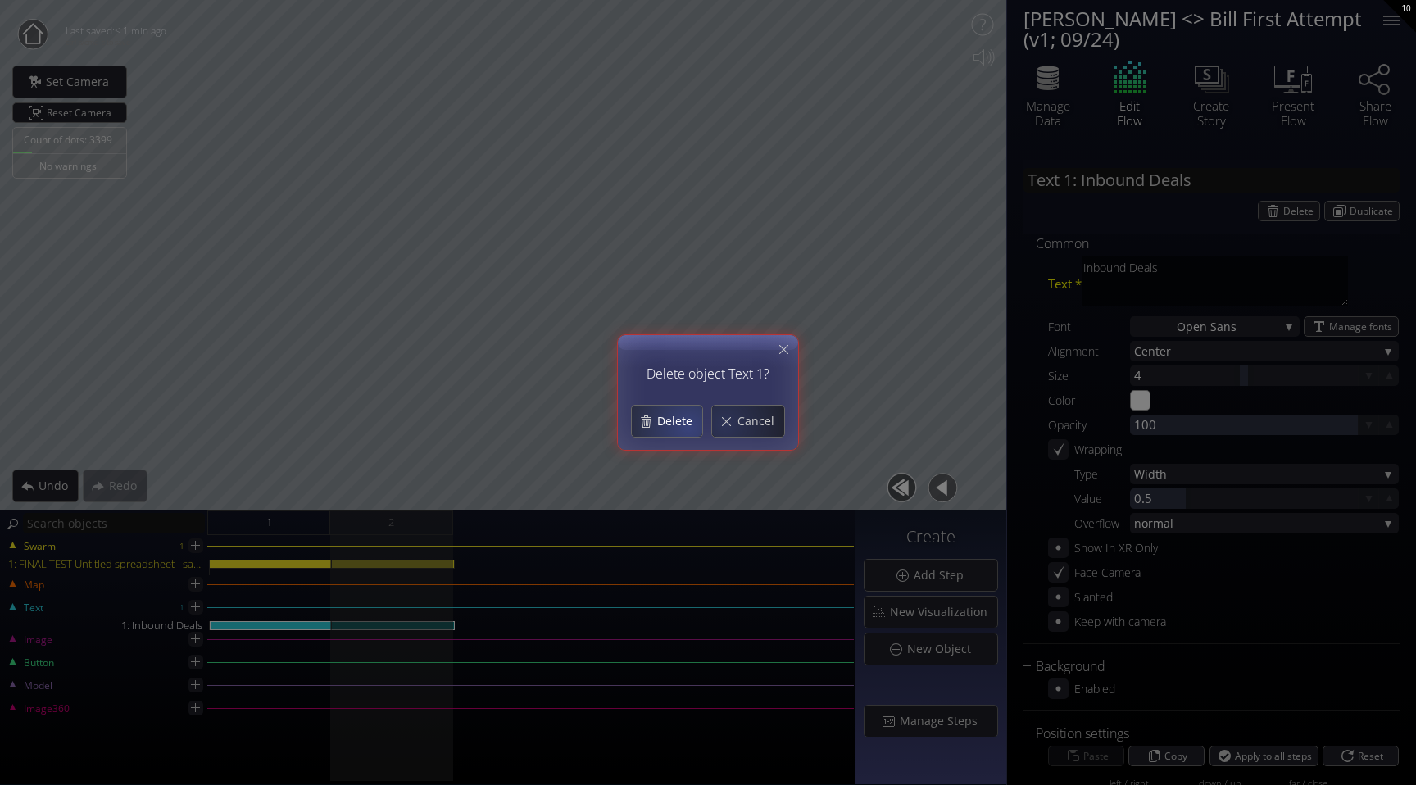
click at [675, 425] on span "Delete" at bounding box center [680, 421] width 46 height 16
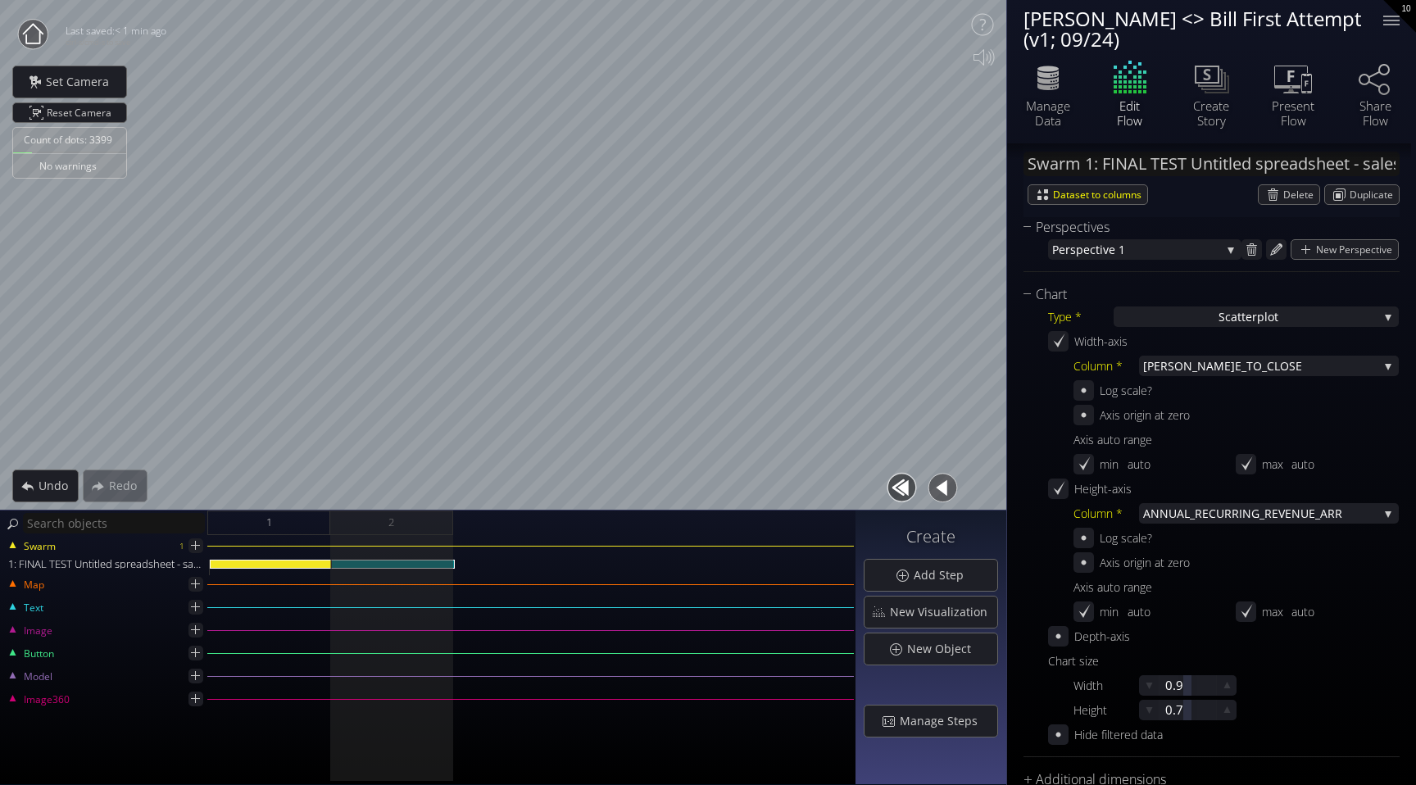
scroll to position [379, 0]
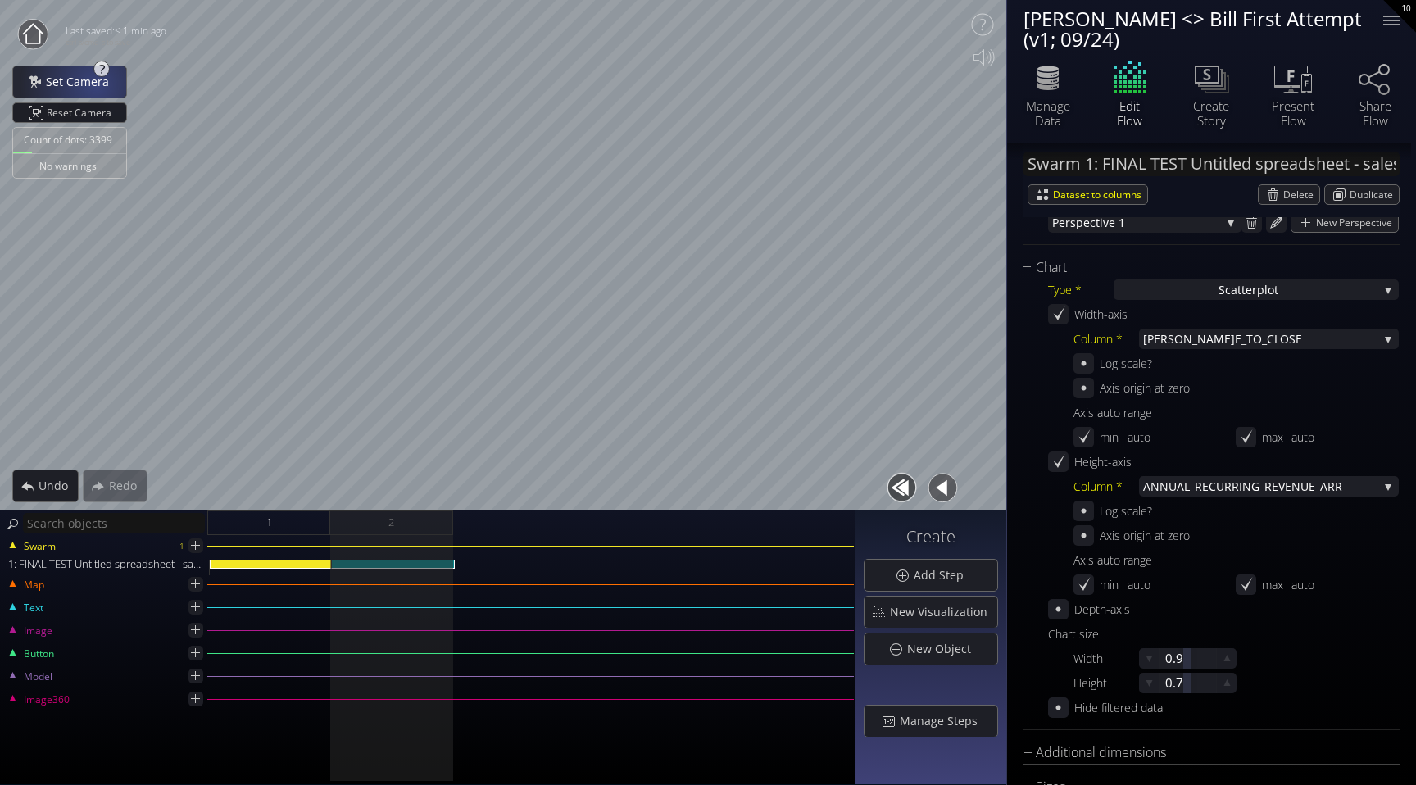
click at [94, 84] on span "Set Camera" at bounding box center [82, 82] width 74 height 16
click at [949, 573] on span "Add Step" at bounding box center [943, 575] width 61 height 16
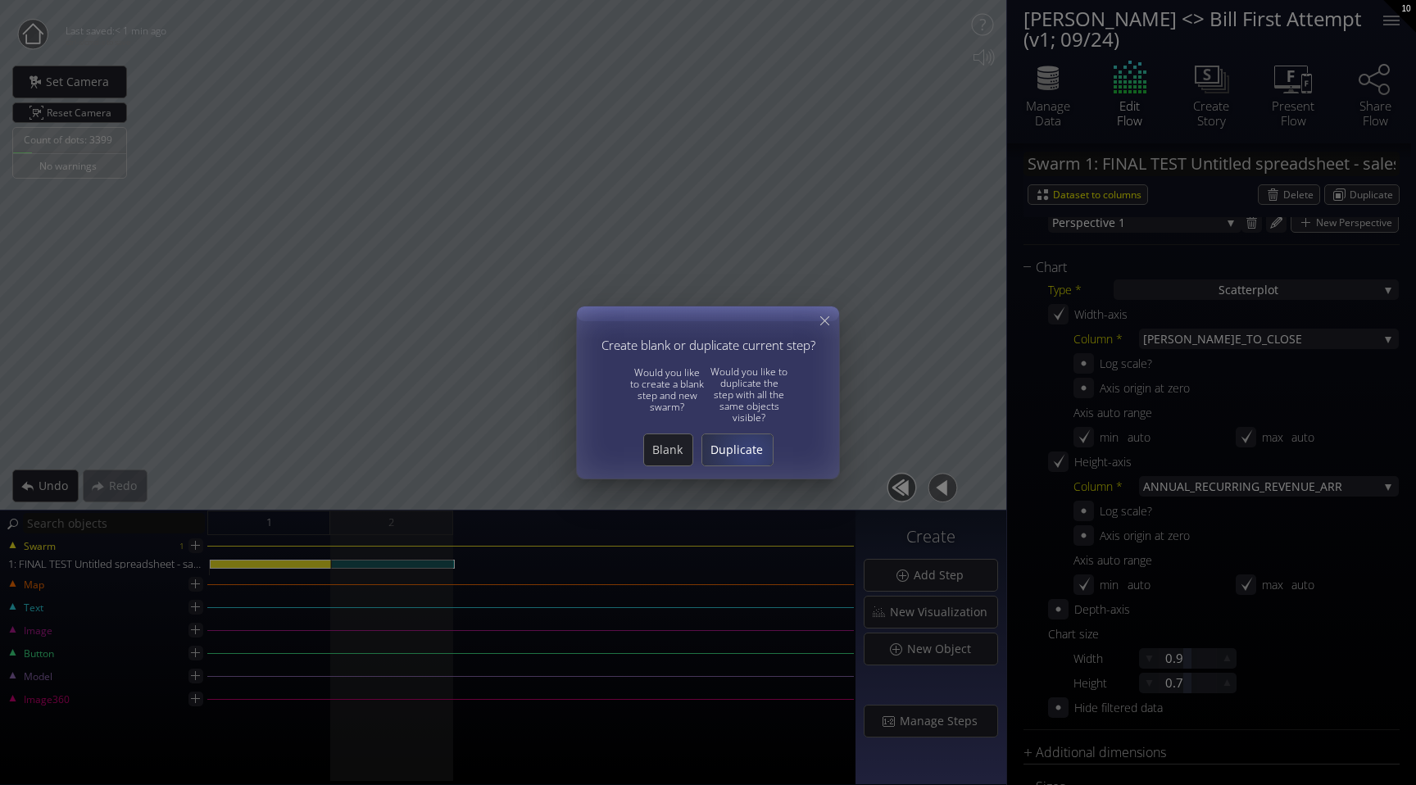
click at [751, 453] on span "Duplicate" at bounding box center [737, 450] width 70 height 16
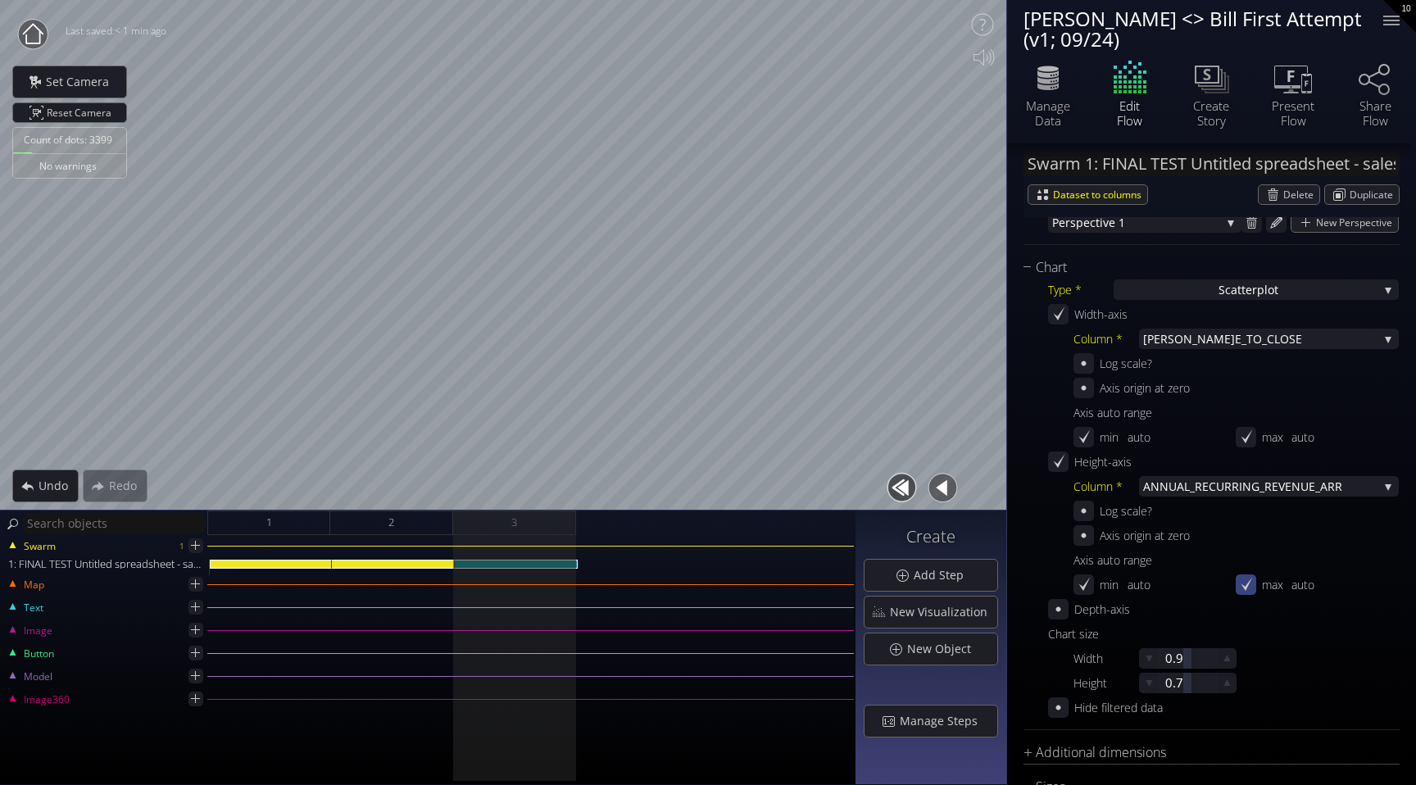
click at [1249, 590] on icon at bounding box center [1247, 585] width 16 height 16
click at [1299, 582] on div at bounding box center [1325, 585] width 67 height 20
click at [1304, 585] on input "337200" at bounding box center [1350, 585] width 108 height 20
type input "49999"
click at [1241, 582] on icon at bounding box center [1247, 585] width 16 height 16
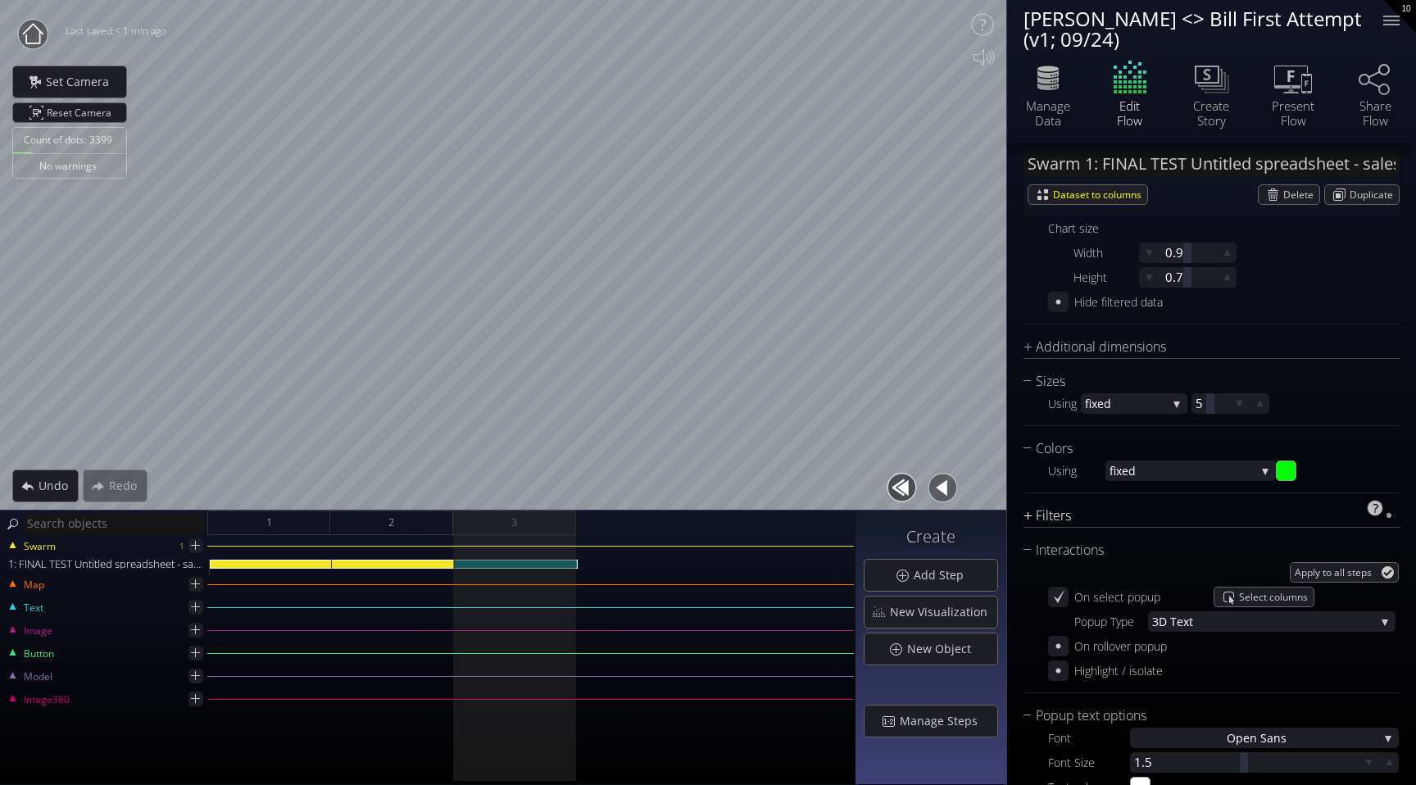
scroll to position [788, 0]
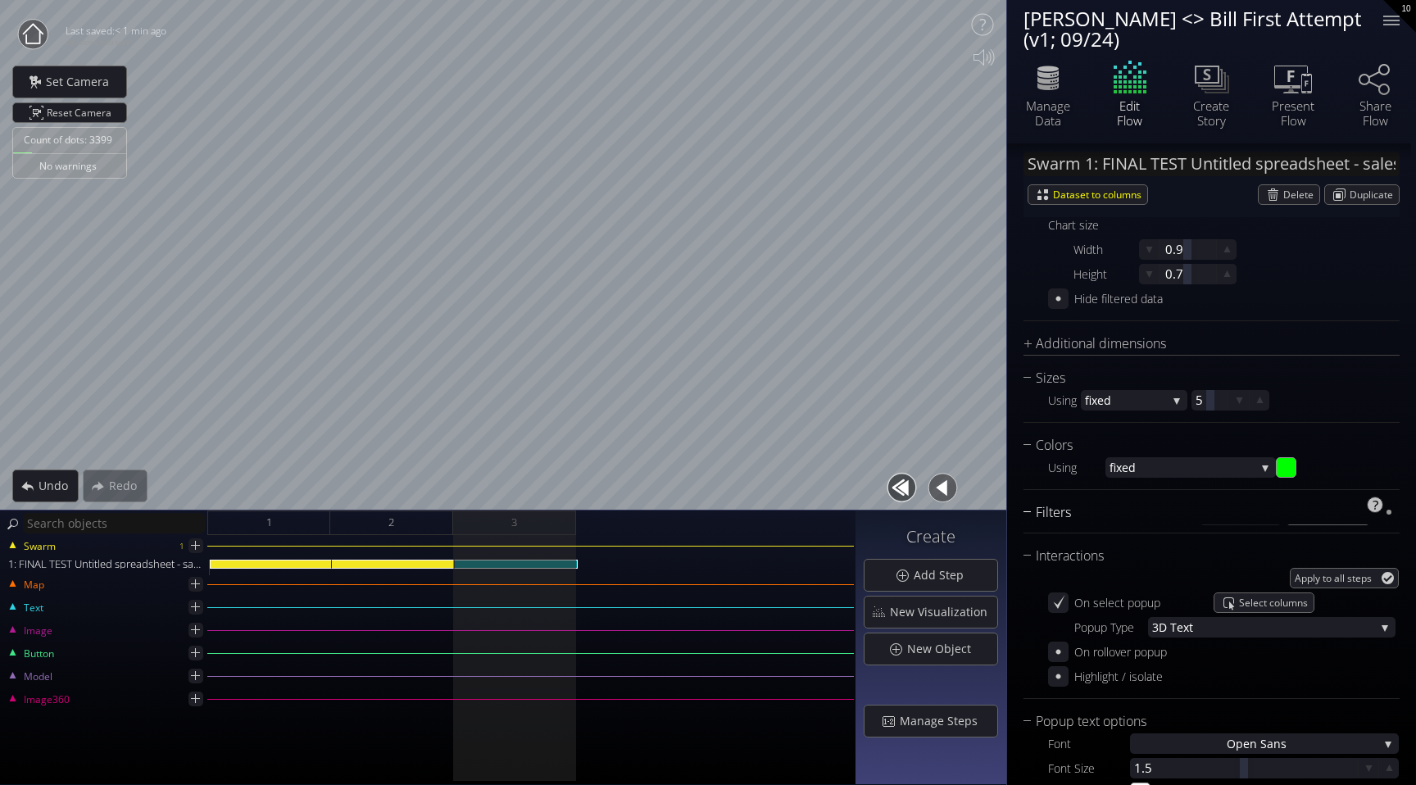
click at [1056, 508] on div "Filters" at bounding box center [1202, 512] width 356 height 20
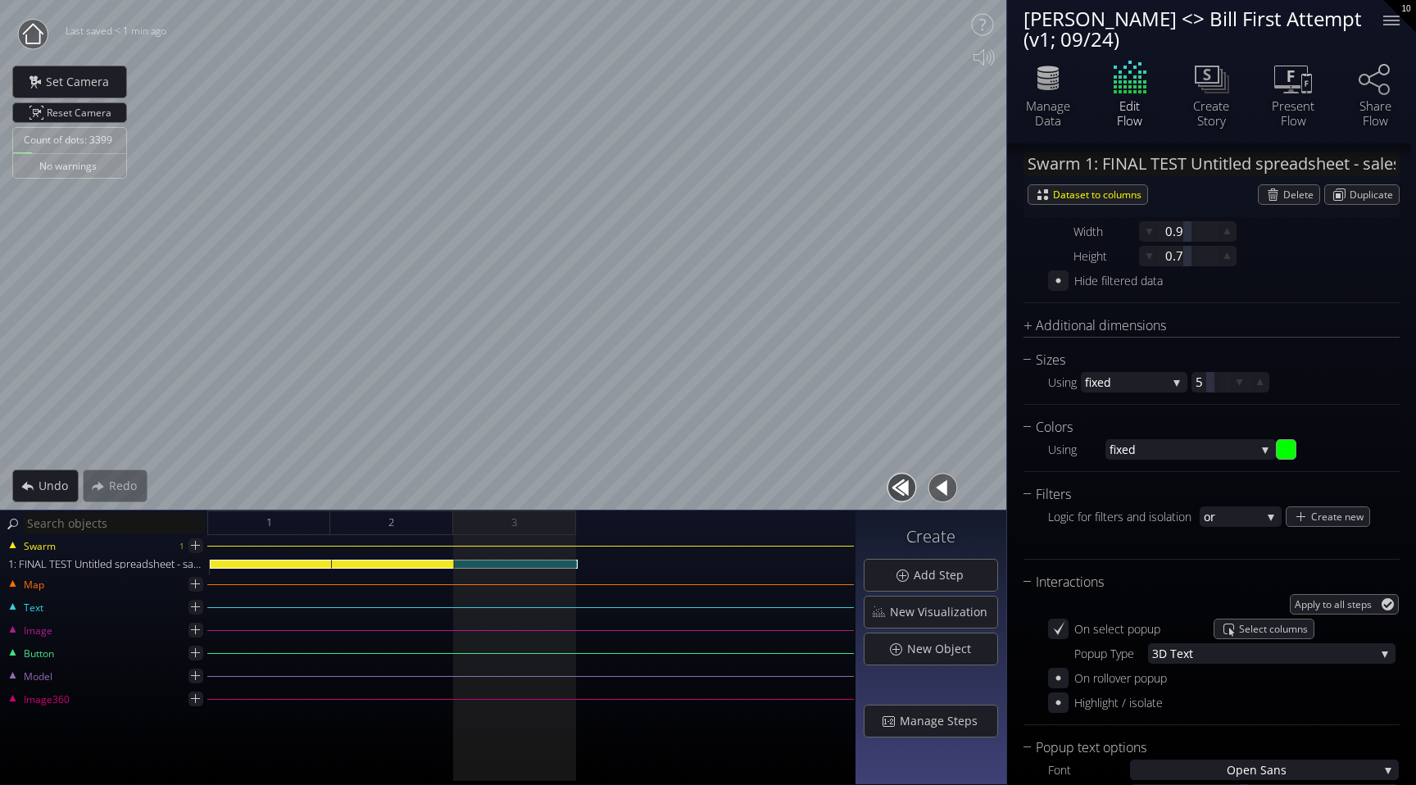
scroll to position [807, 0]
click at [1311, 516] on div "Create new" at bounding box center [1328, 516] width 83 height 19
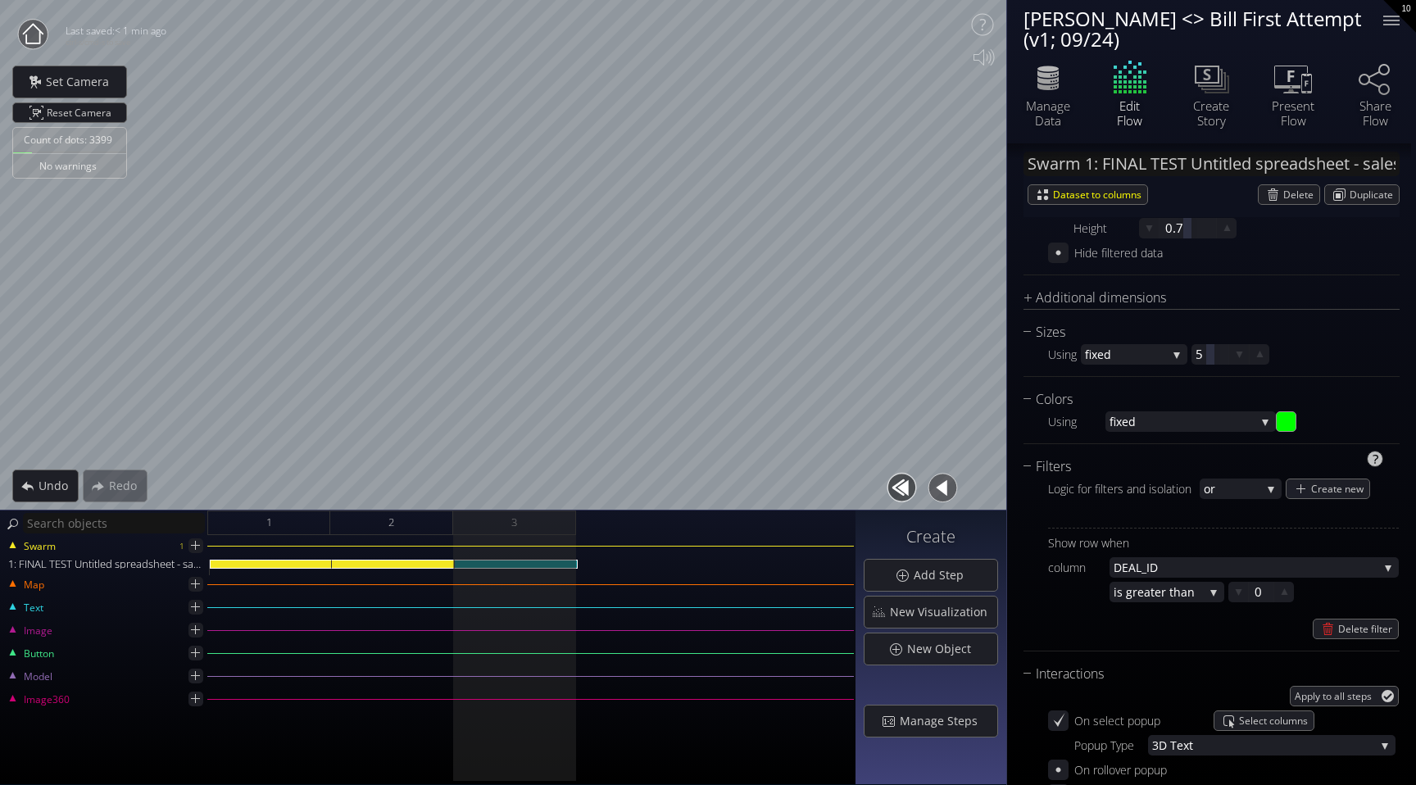
scroll to position [869, 0]
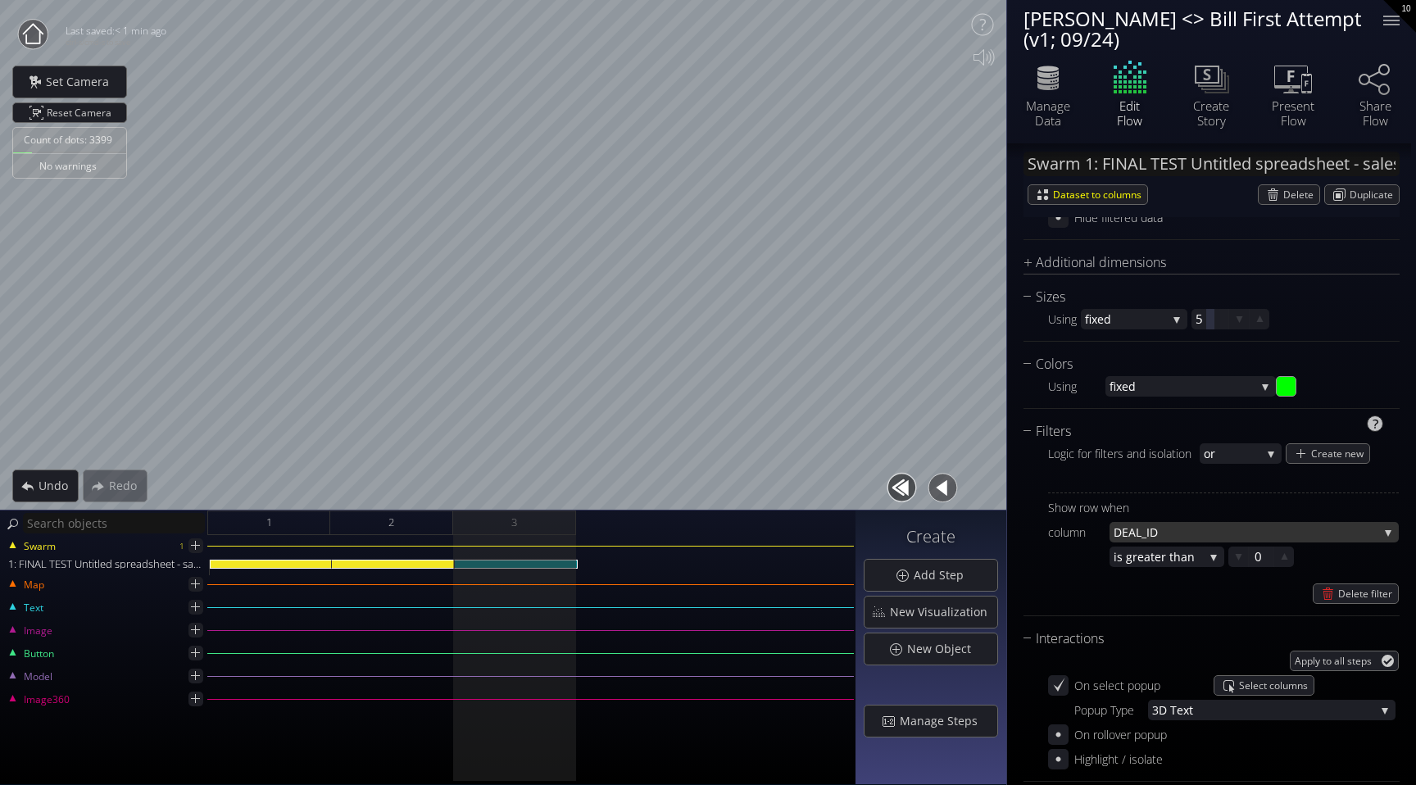
click at [1227, 533] on span "_ID" at bounding box center [1260, 532] width 237 height 20
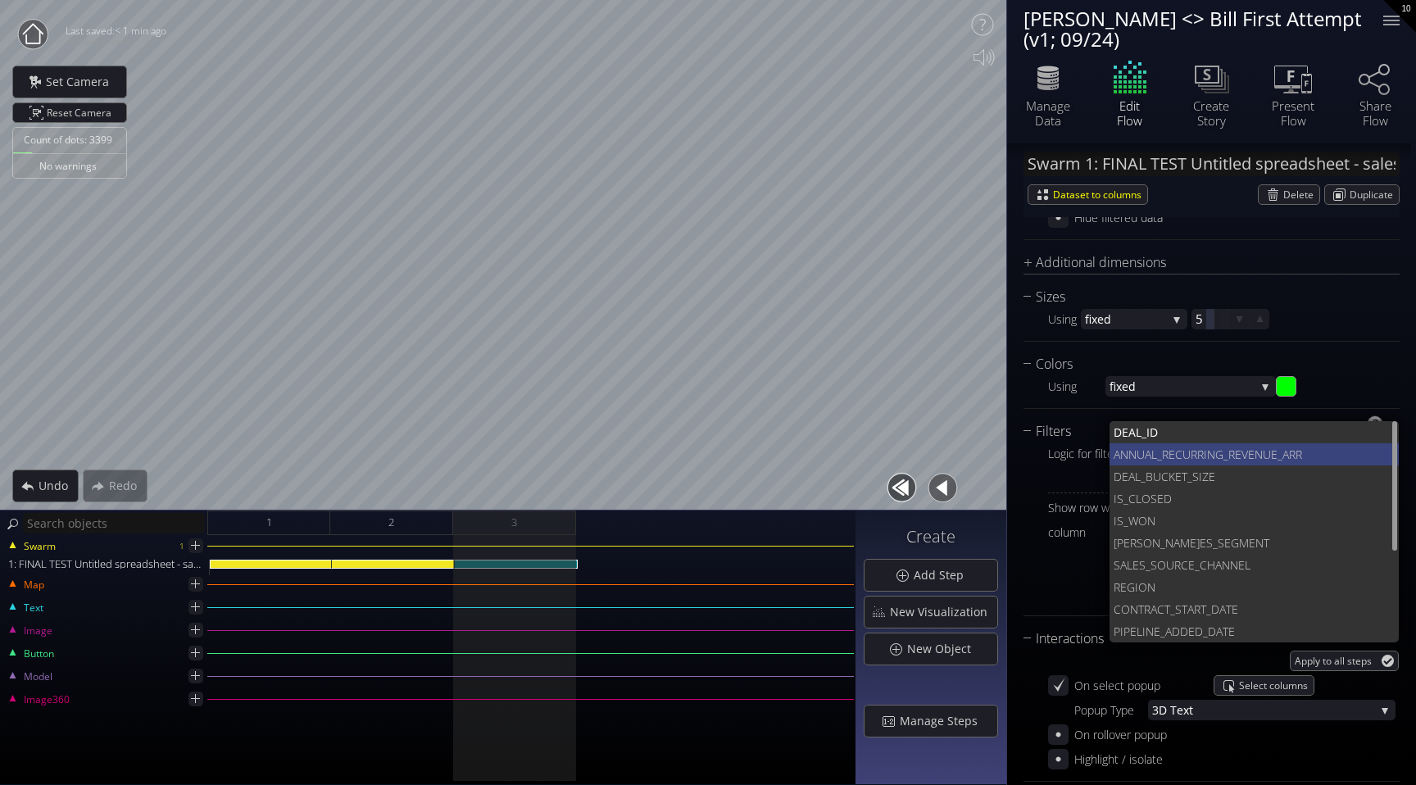
click at [1222, 457] on span "ANNUAL_RECURRING_R" at bounding box center [1174, 454] width 121 height 22
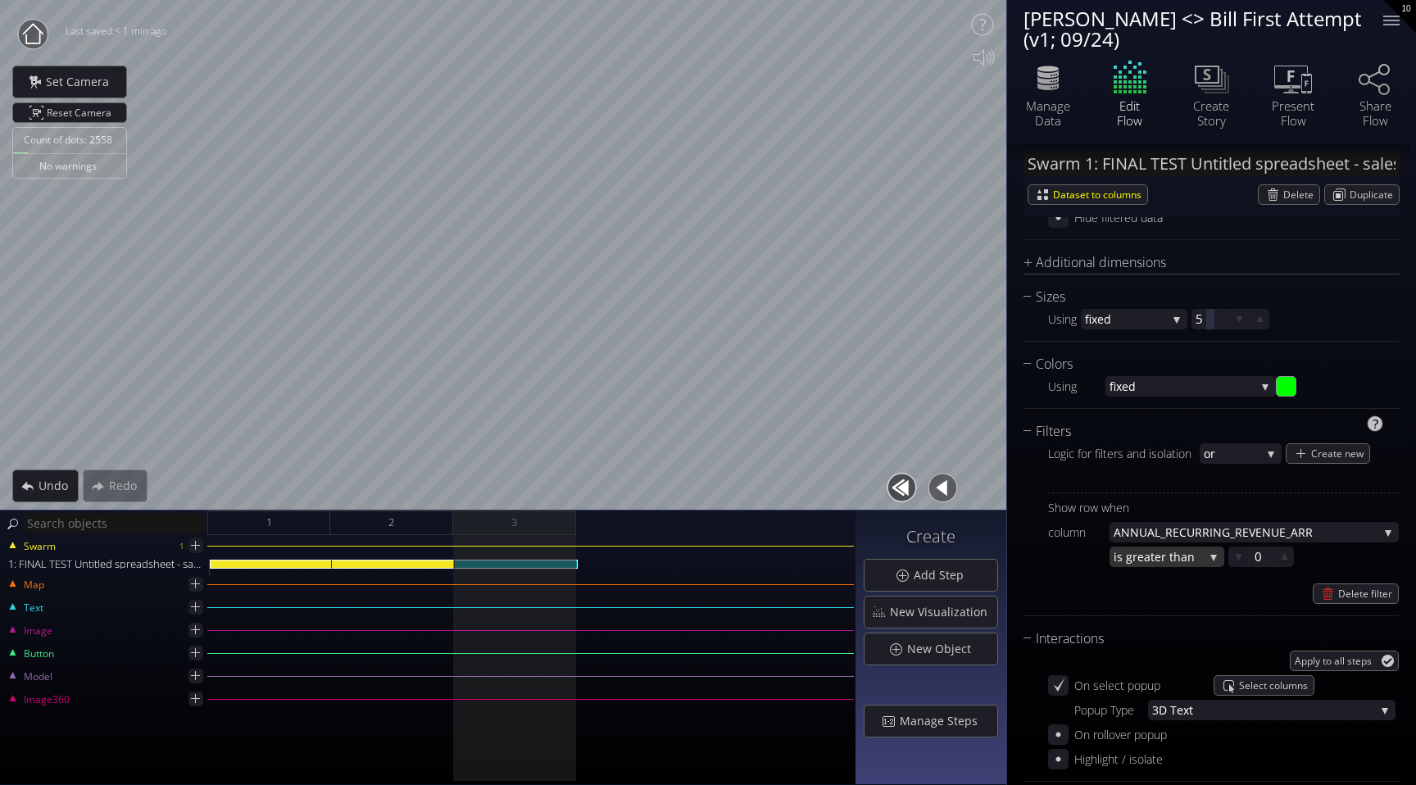
click at [1148, 555] on span "eater than" at bounding box center [1171, 557] width 66 height 20
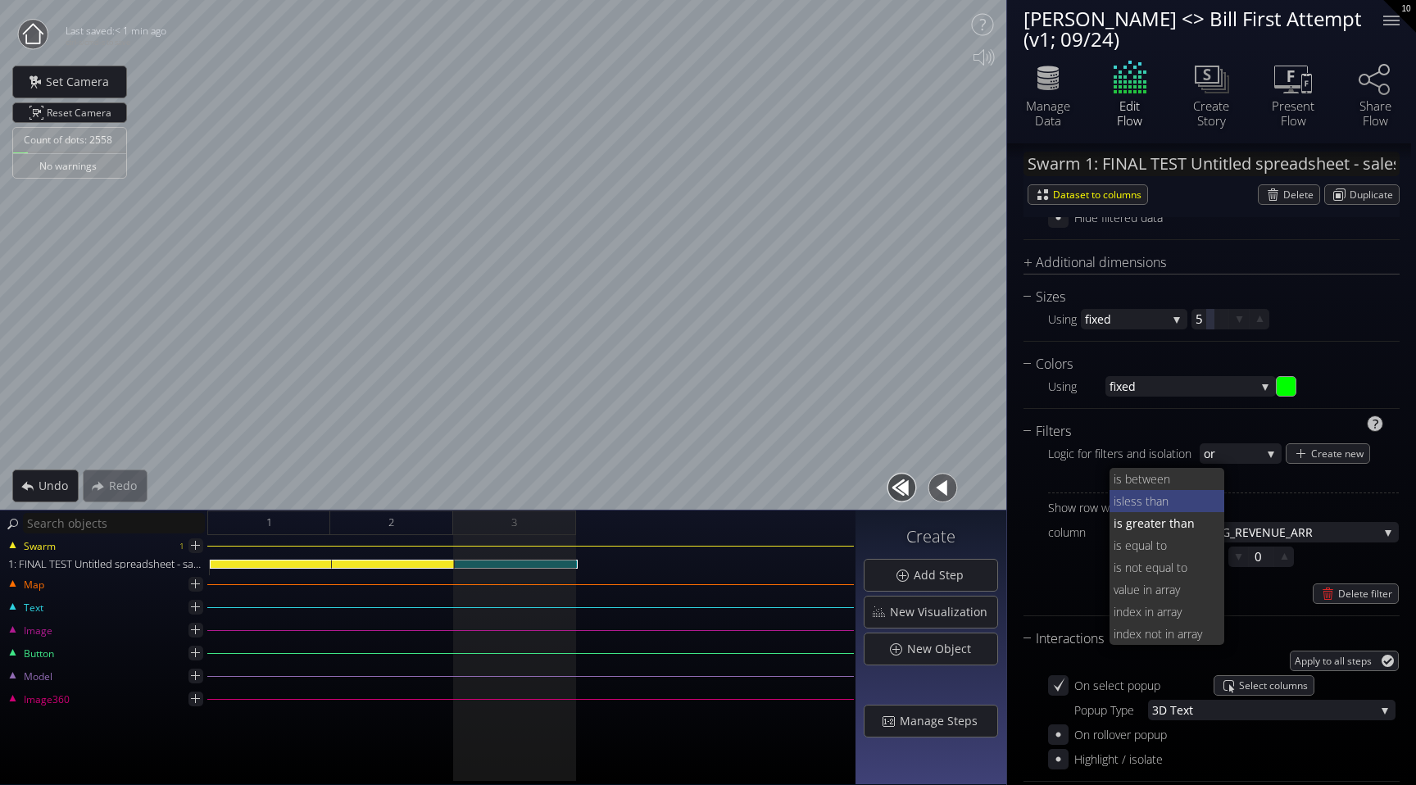
click at [1162, 502] on span "less than" at bounding box center [1167, 501] width 90 height 22
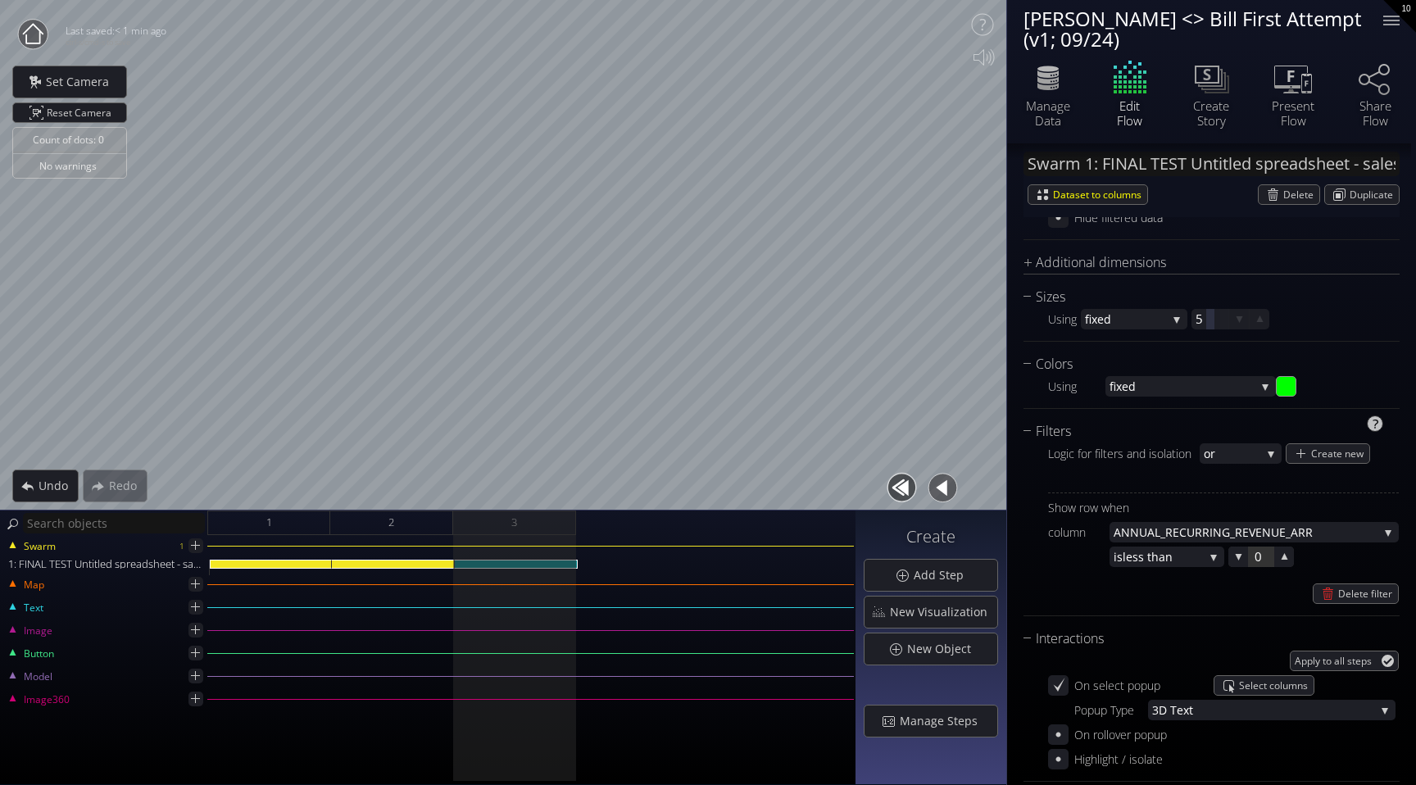
click at [1253, 550] on div at bounding box center [1261, 557] width 25 height 20
click at [1255, 557] on input "0" at bounding box center [1288, 557] width 66 height 20
type input "50000"
click at [1078, 580] on div "Show row when column ANNUAL_RECURRING_R EVENUE_ARR DEAL _ID ANNUAL_RECURRING_R …" at bounding box center [1223, 548] width 351 height 111
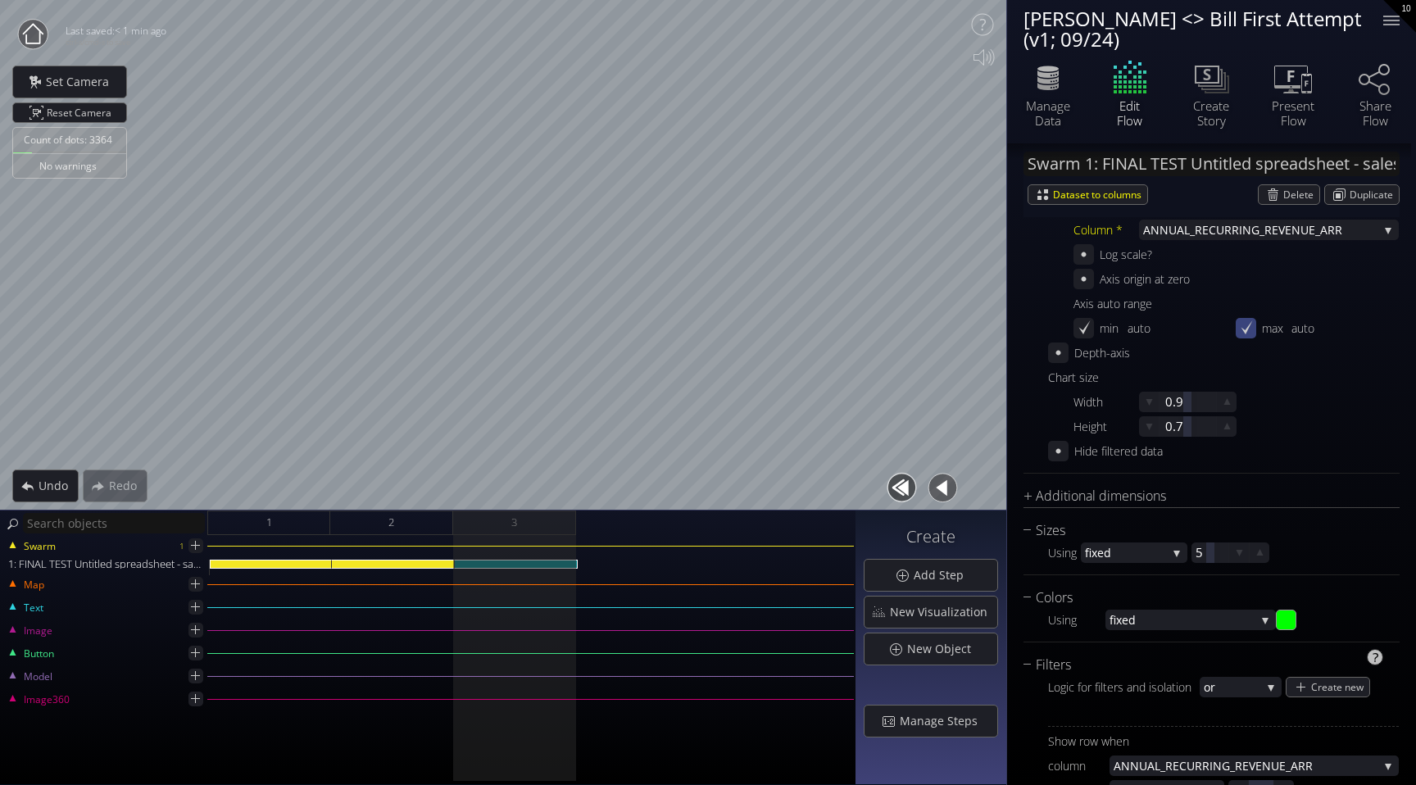
scroll to position [619, 0]
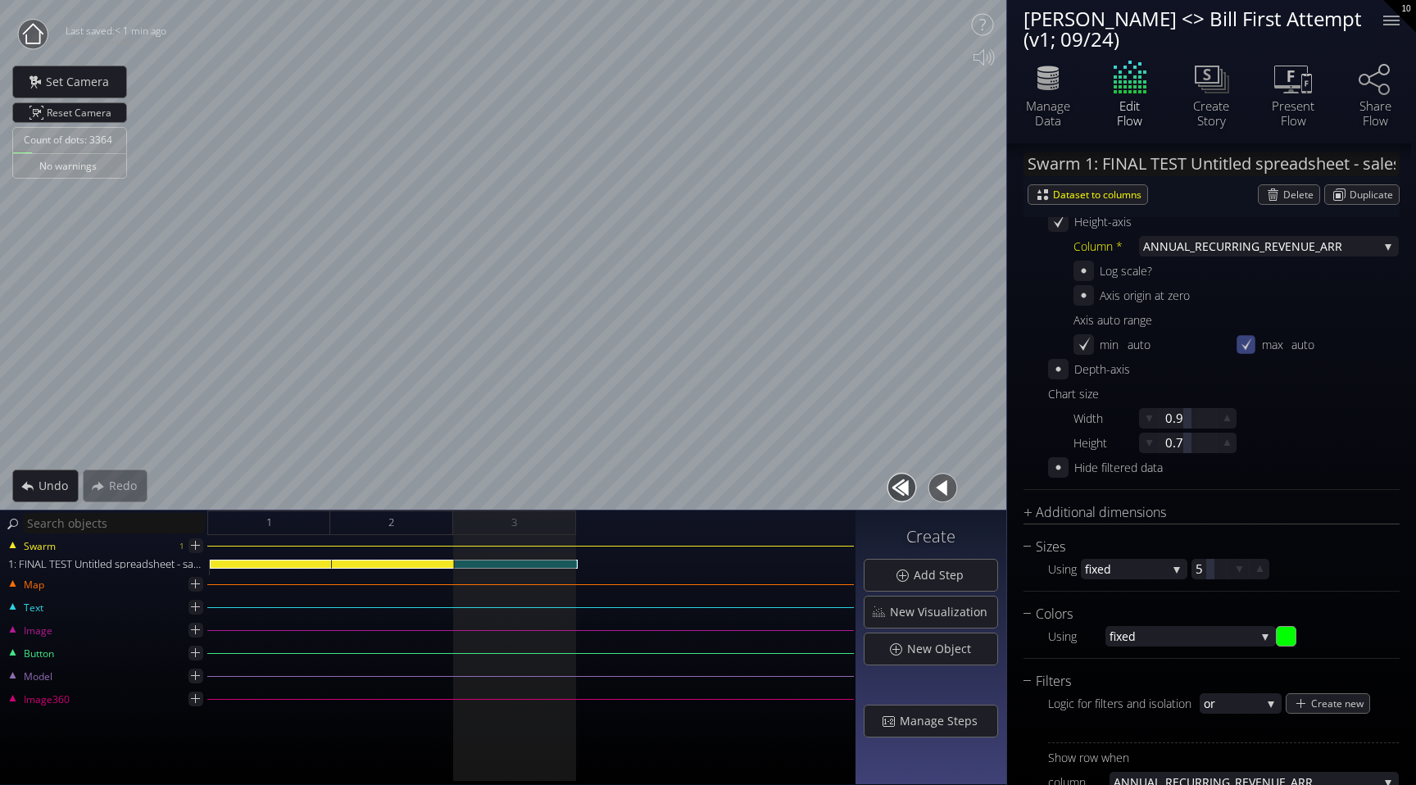
click at [1243, 345] on icon at bounding box center [1247, 344] width 11 height 12
click at [1243, 345] on icon at bounding box center [1245, 345] width 4 height 4
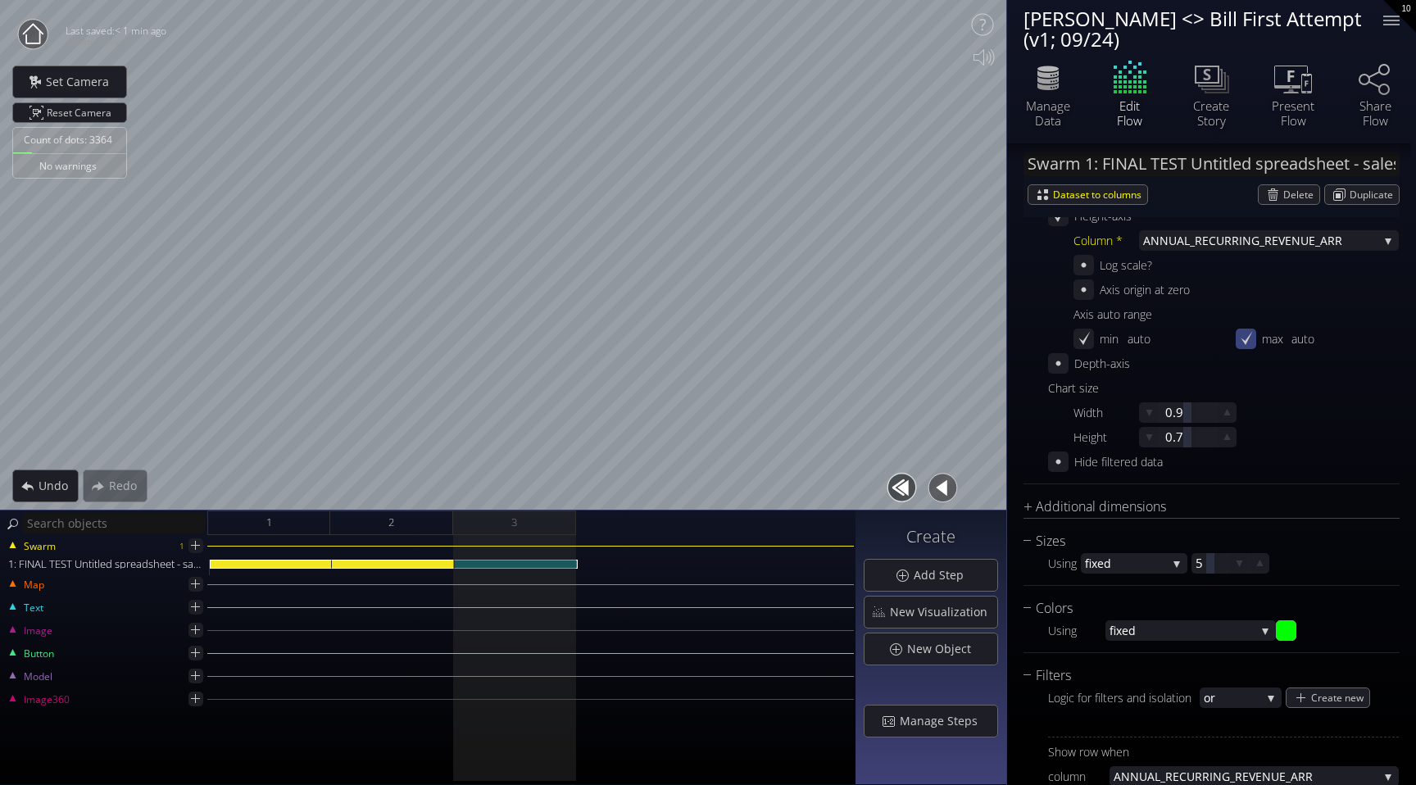
scroll to position [616, 0]
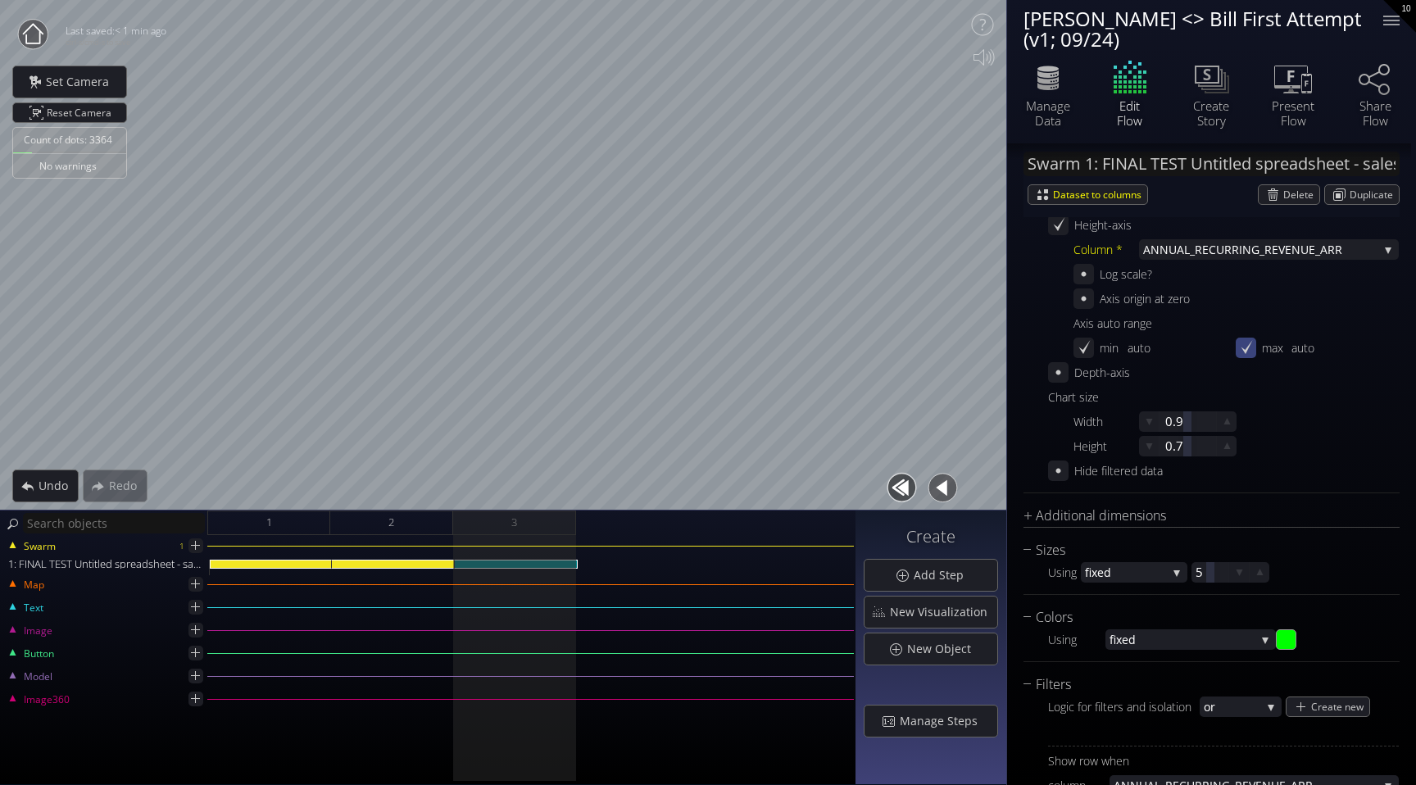
click at [1241, 348] on icon at bounding box center [1246, 347] width 11 height 14
click at [1303, 348] on div at bounding box center [1325, 348] width 67 height 20
type input "55000"
click at [940, 643] on span "New Object" at bounding box center [944, 649] width 75 height 16
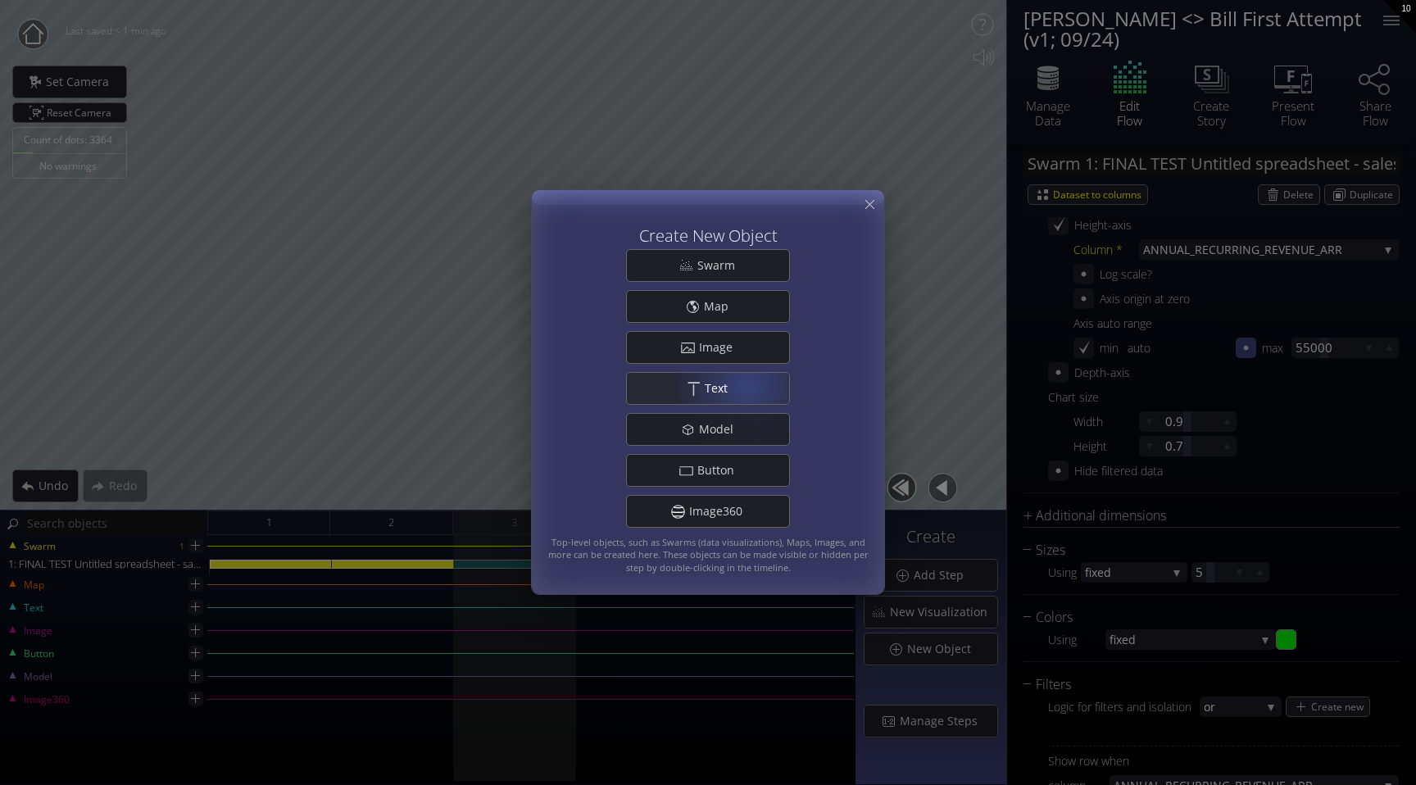
click at [745, 381] on div ".st0{fill:#FFFFFF;} Text" at bounding box center [708, 388] width 162 height 31
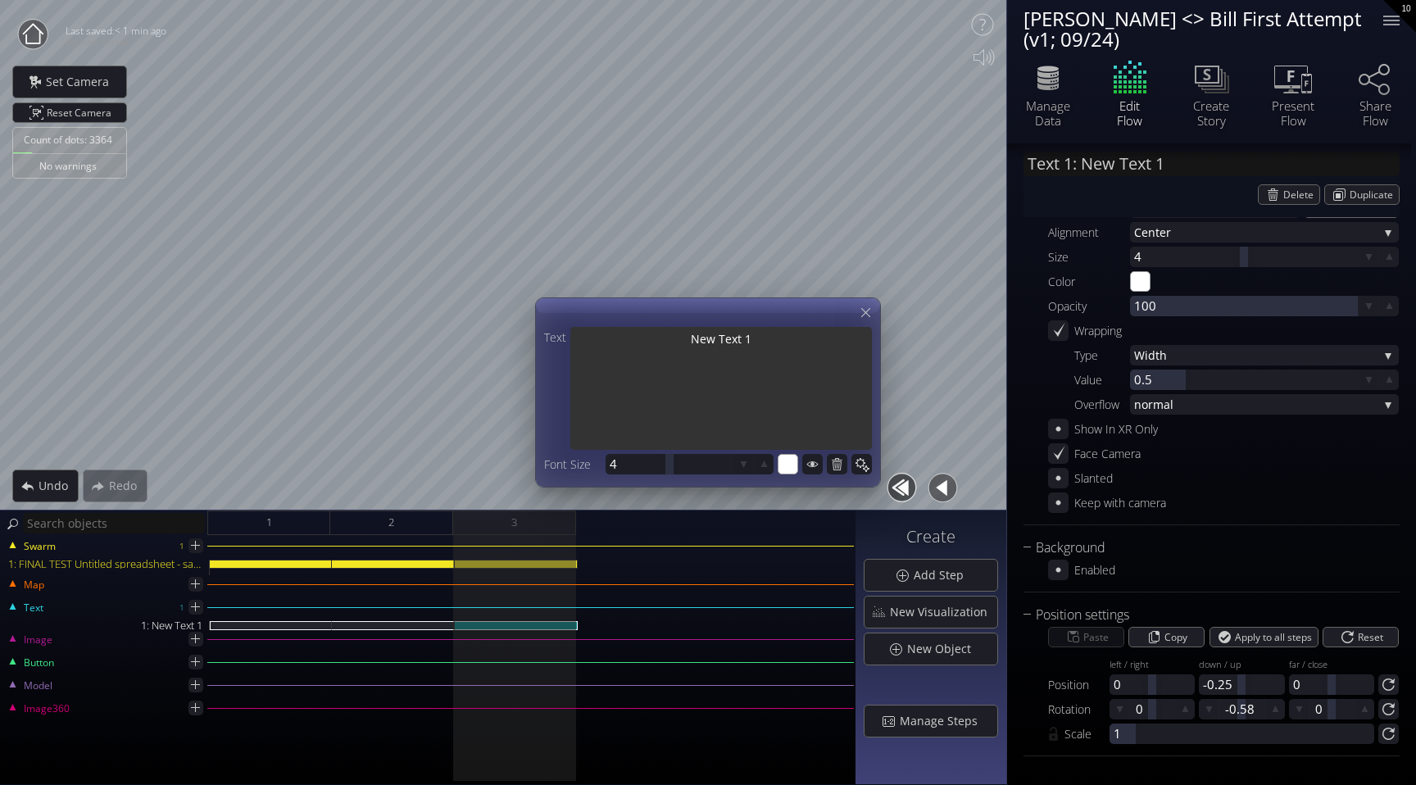
click at [765, 348] on textarea "New Text 1" at bounding box center [722, 390] width 302 height 126
type input "Text 1: L"
type textarea "L"
type input "Text 1: Le"
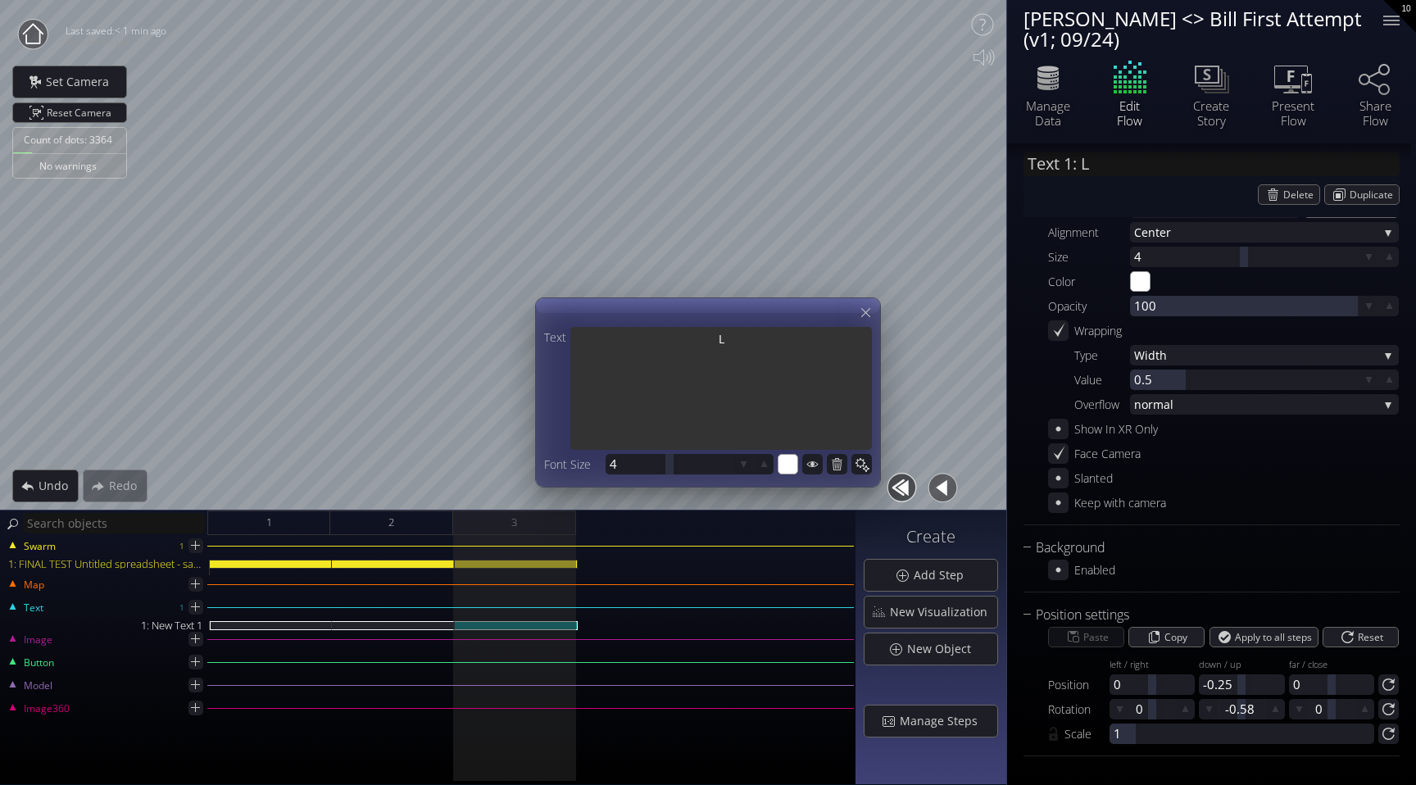
type textarea "Le"
type input "Text 1: Let"
type textarea "Let"
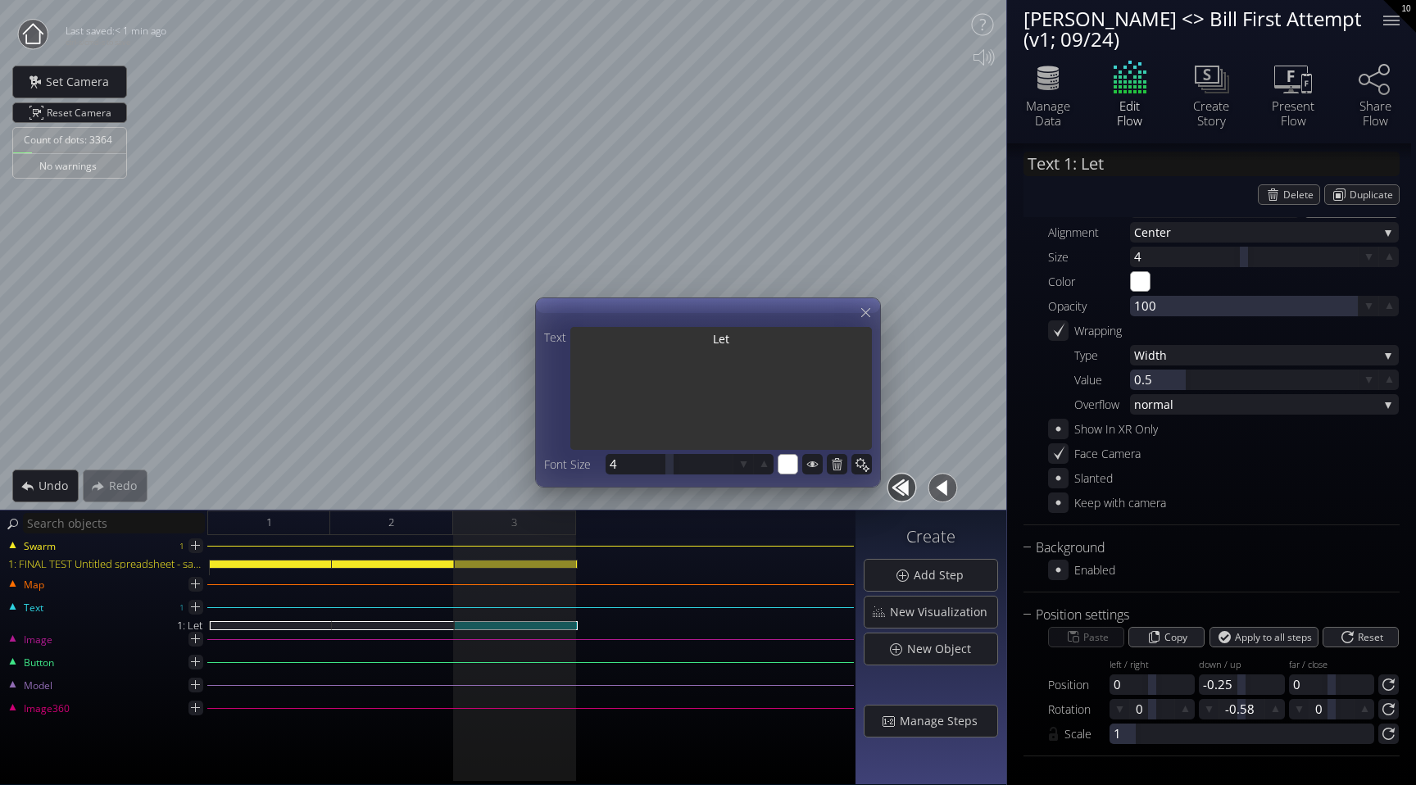
type input "Text 1: Lets"
type textarea "Lets"
type input "Text 1: Lets"
type textarea "Lets"
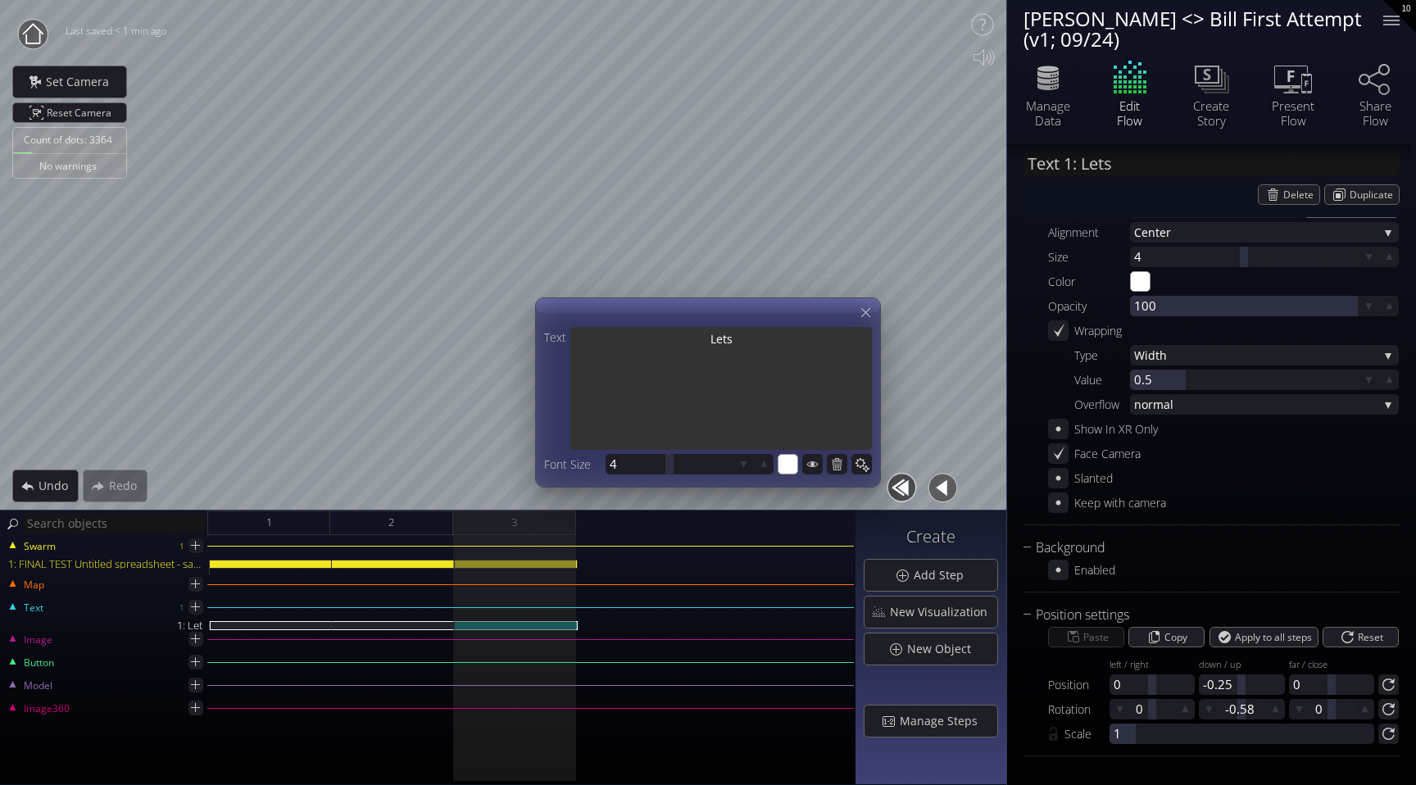
type textarea "Lets"
type input "Text 1: Lets Z"
type textarea "Lets Z"
type input "Text 1: Lets"
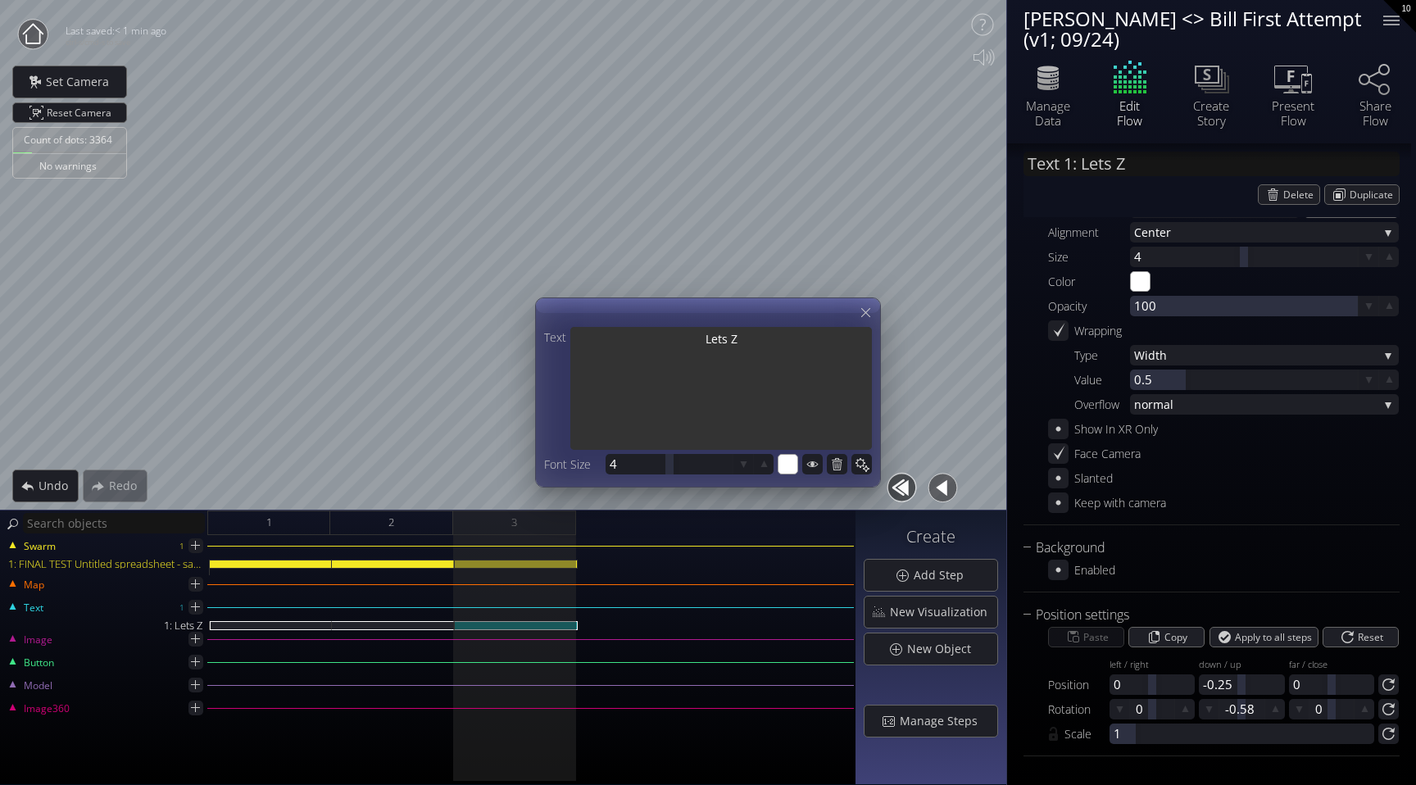
type textarea "Lets"
type input "Text 1: Lets Z"
type textarea "Lets Z"
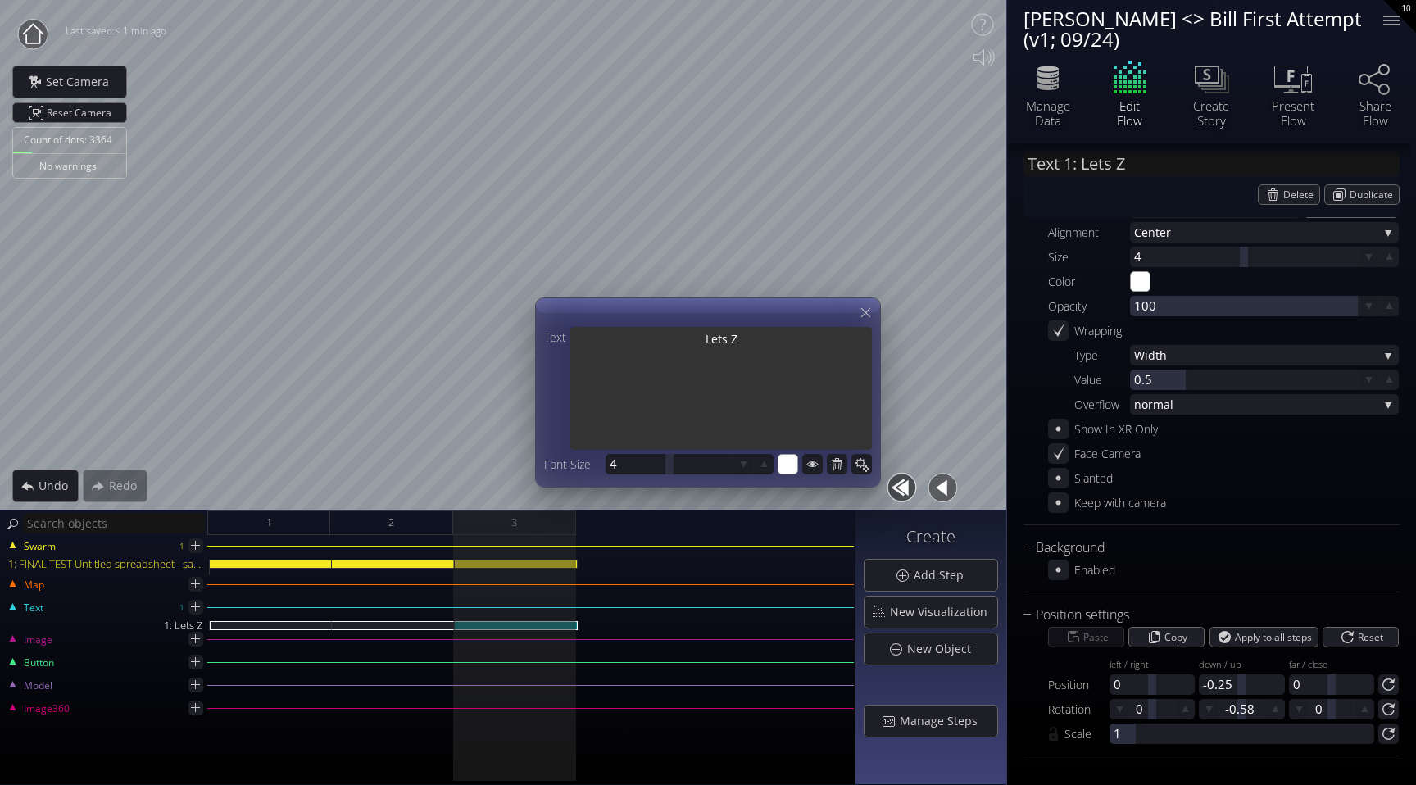
type input "Text 1: Lets Zo"
type textarea "Lets Zo"
type input "Text 1: Lets Zoo"
type textarea "Lets Zoo"
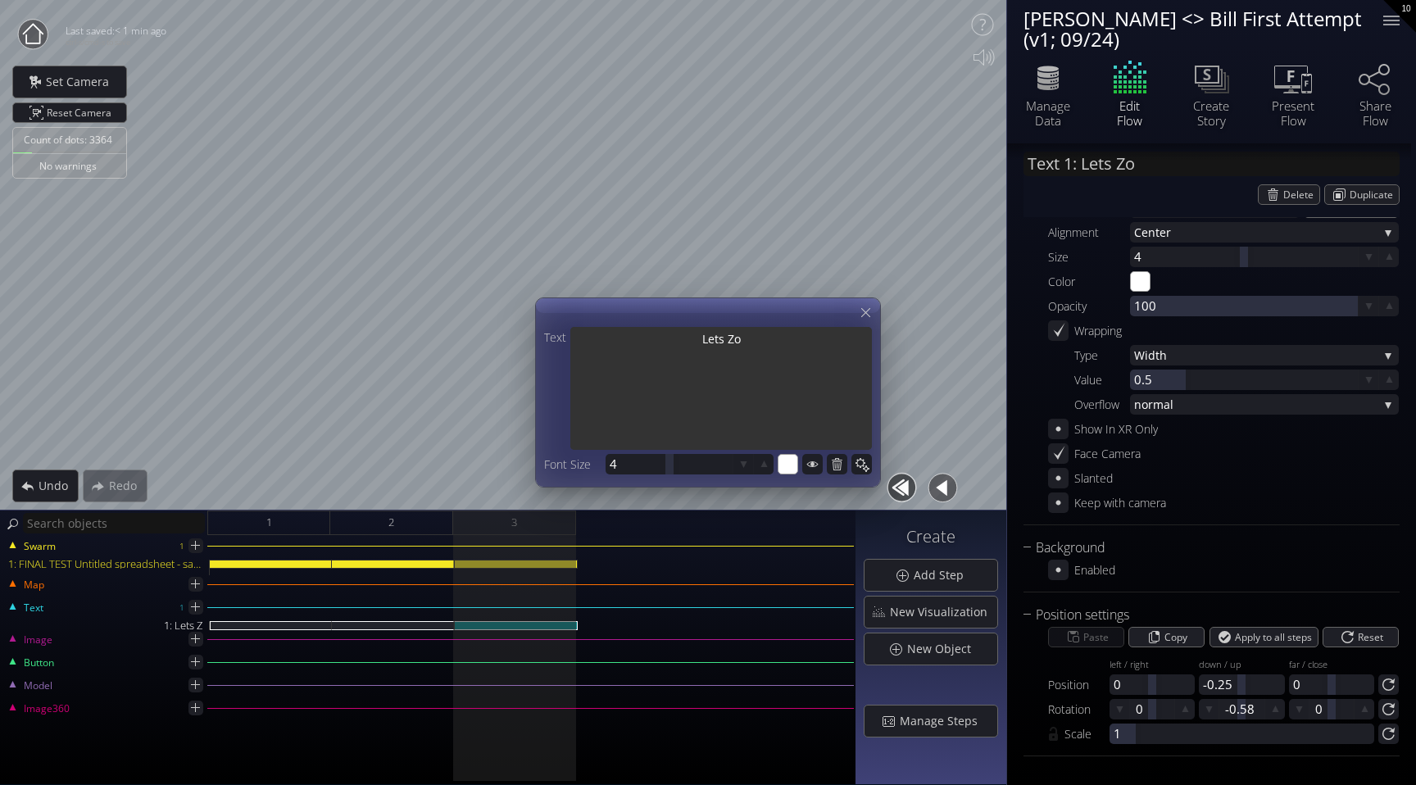
type textarea "Lets Zoo"
type input "Text 1: Lets Zoom"
type textarea "Lets Zoom"
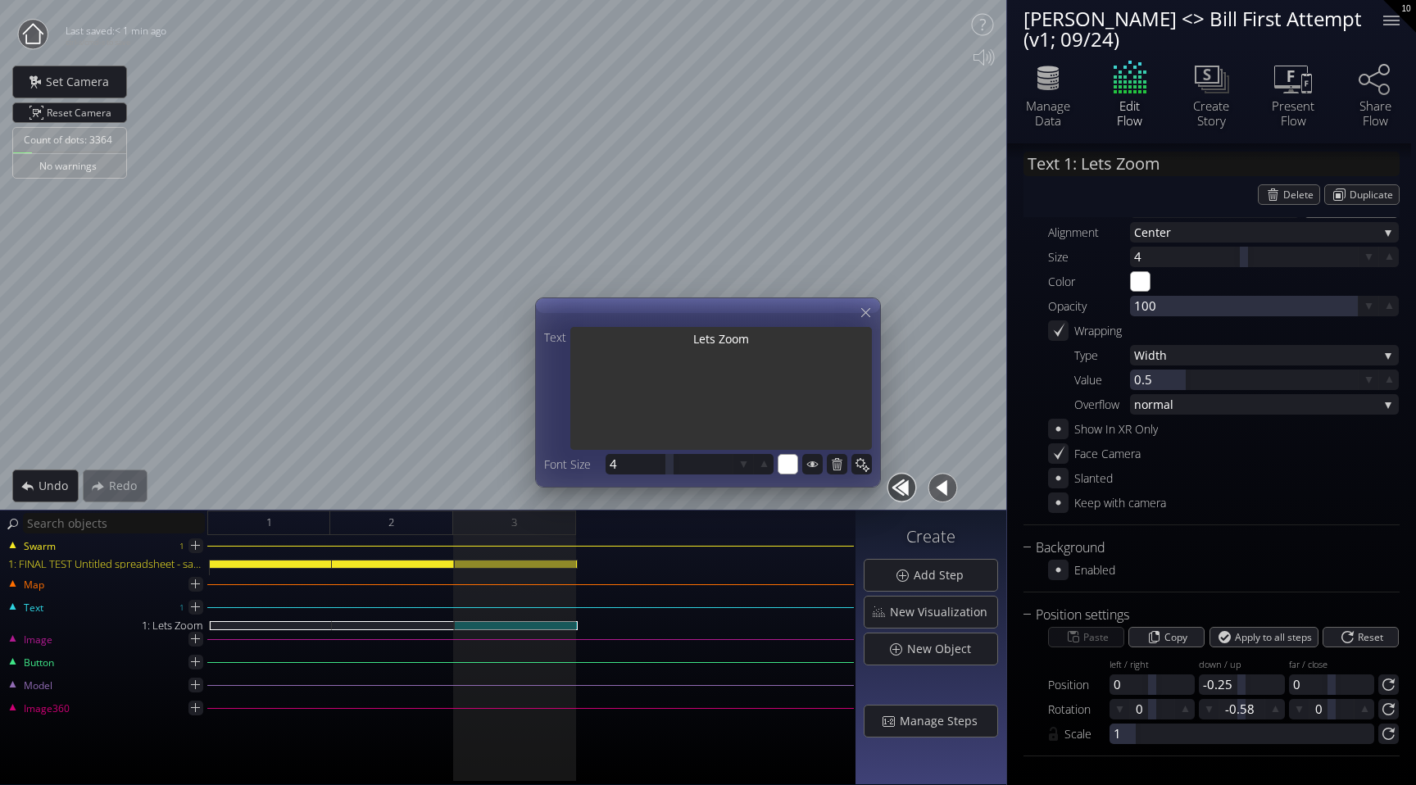
type input "Text 1: Lets Zoom"
type textarea "Lets Zoom"
type input "Text 1: Lets Zoom i"
type textarea "Lets Zoom i"
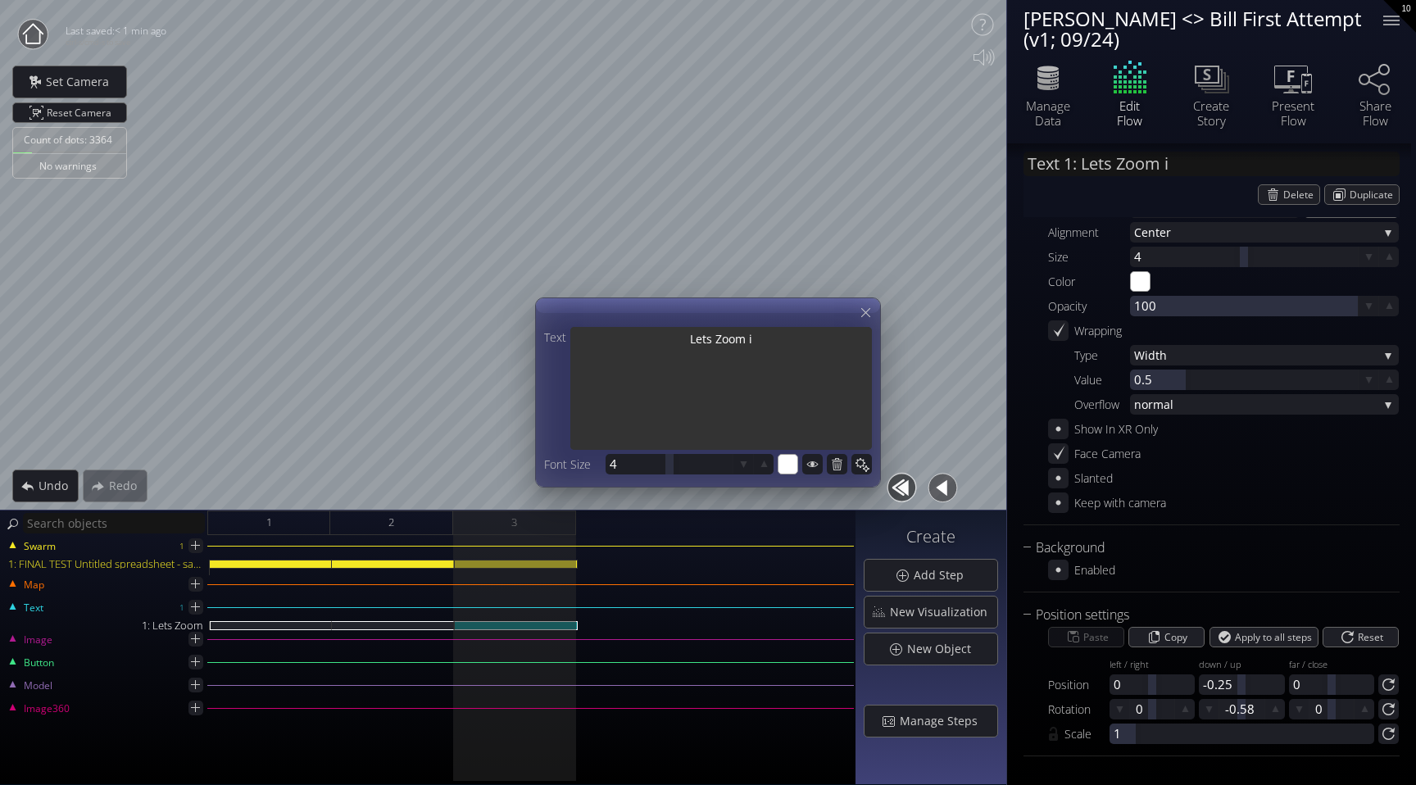
type input "Text 1: Lets Zoom in"
type textarea "Lets Zoom in"
type input "Text 1: Lets Zoom in"
type textarea "Lets Zoom in"
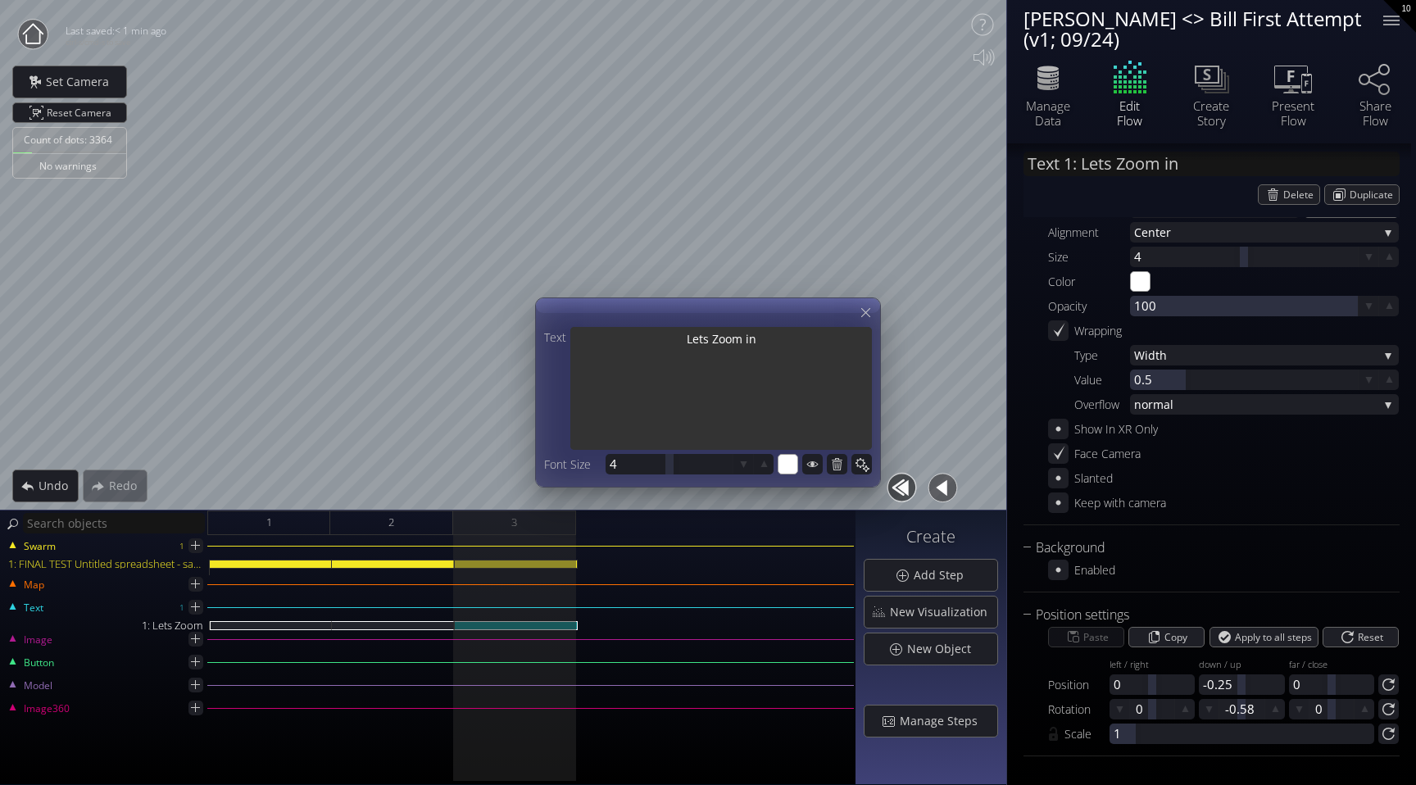
type textarea "Lets Zoom in"
type input "Text 1: Lets Zoom in o"
type textarea "Lets Zoom in o"
type input "Text 1: Lets Zoom in on"
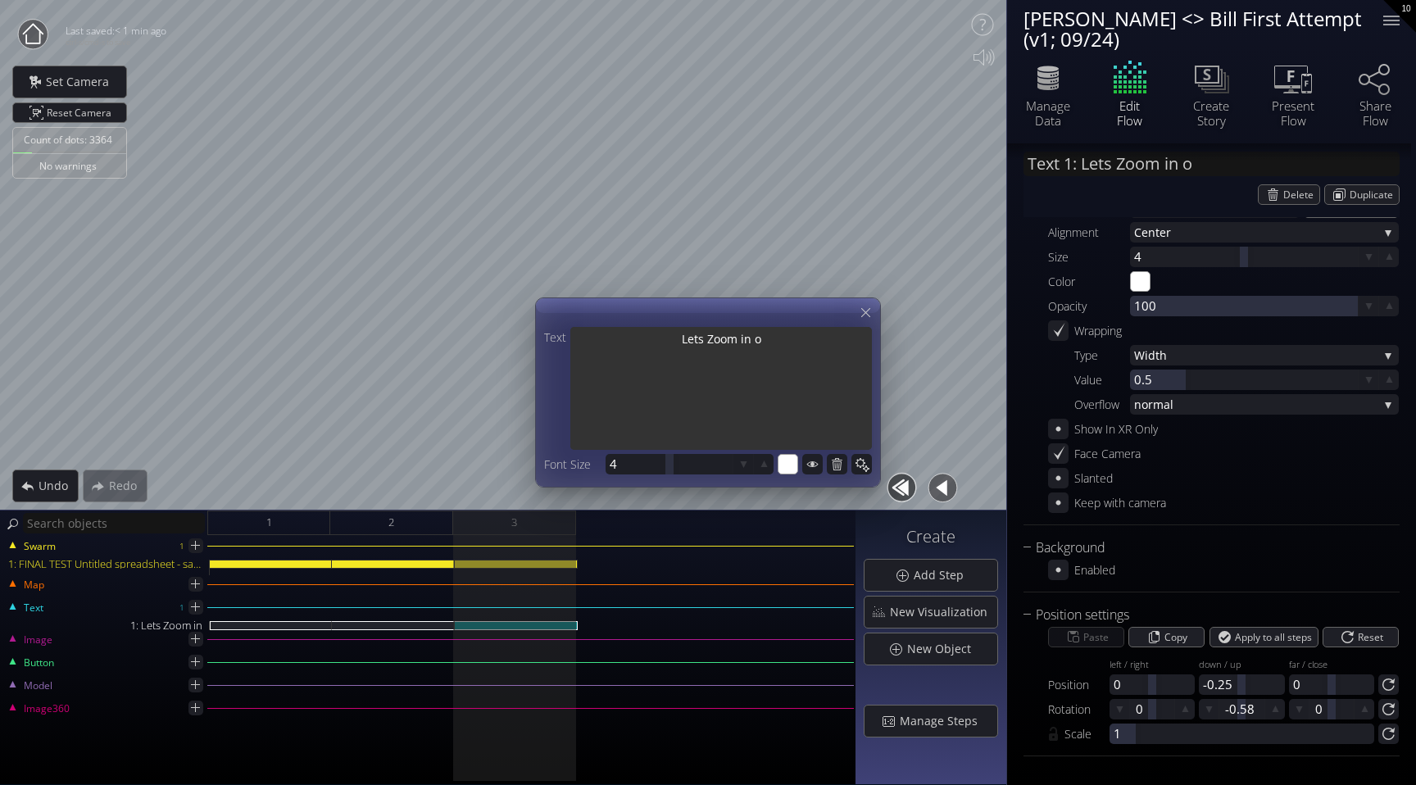
type textarea "Lets Zoom in on"
type input "Text 1: Lets Zoom in on"
type textarea "Lets Zoom in on"
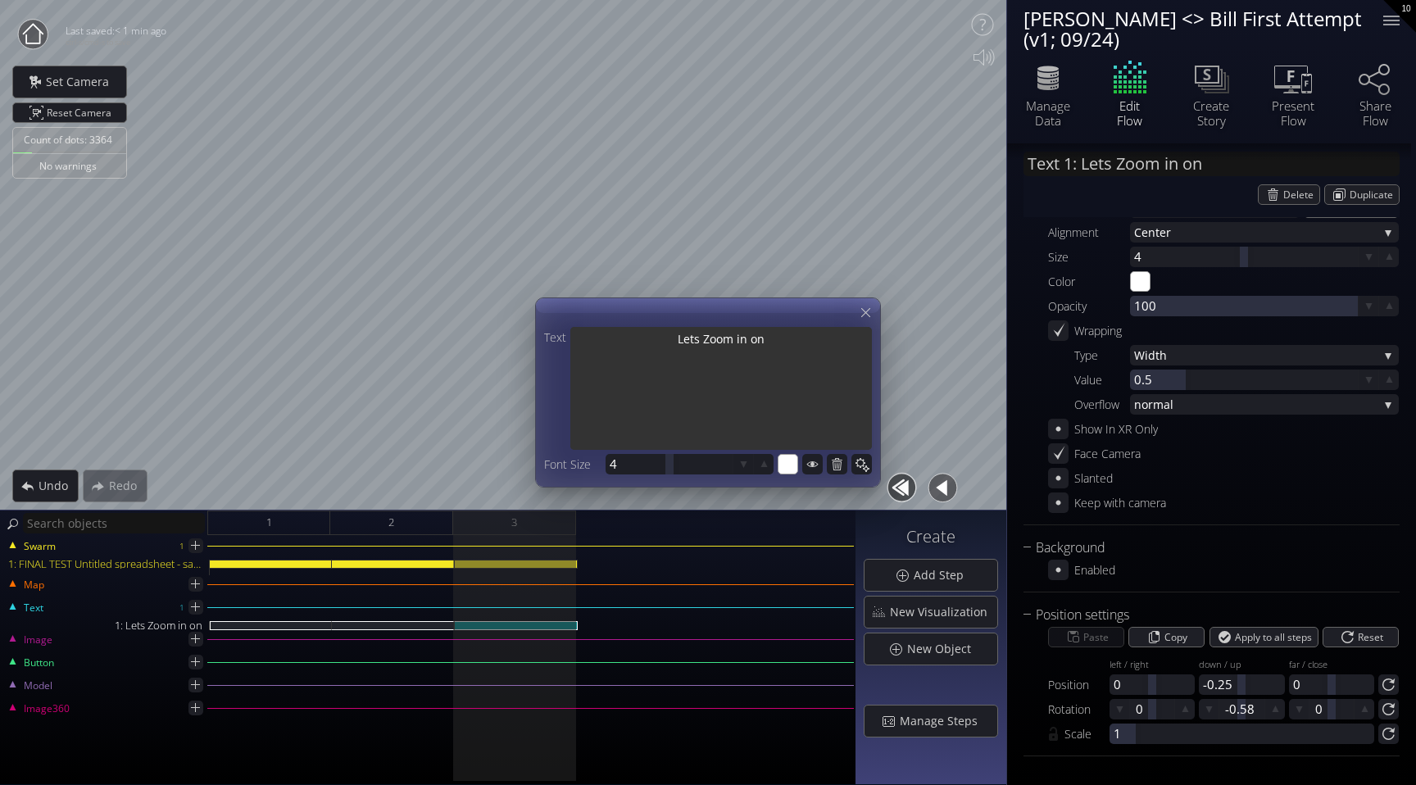
type input "Text 1: Lets Zoom in on $"
type textarea "Lets Zoom in on $"
type input "Text 1: Lets Zoom in on $5"
type textarea "Lets Zoom in on $5"
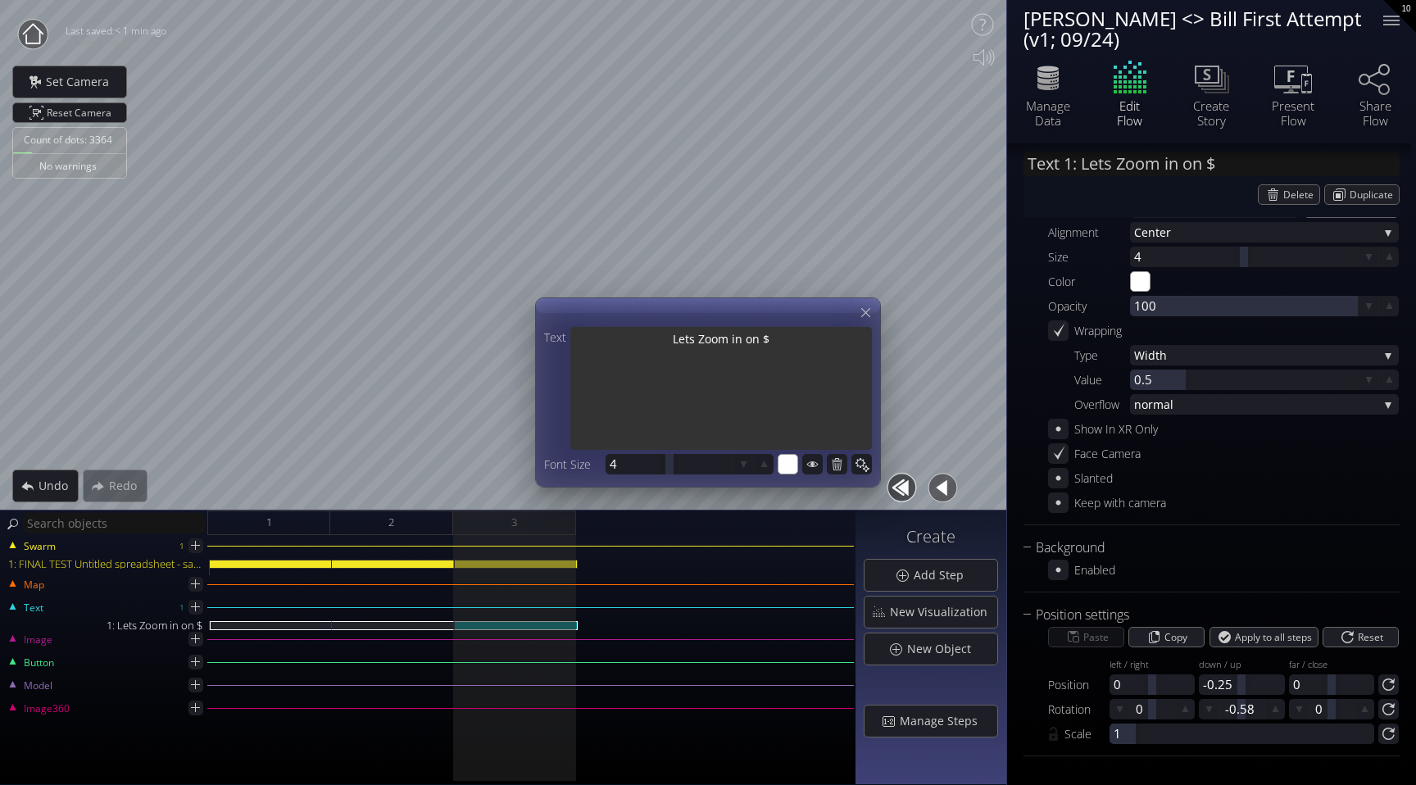
type textarea "Lets Zoom in on $5"
type input "Text 1: Lets Zoom in on $50"
type textarea "Lets Zoom in on $50"
type input "Text 1: Lets Zoom in on $50K"
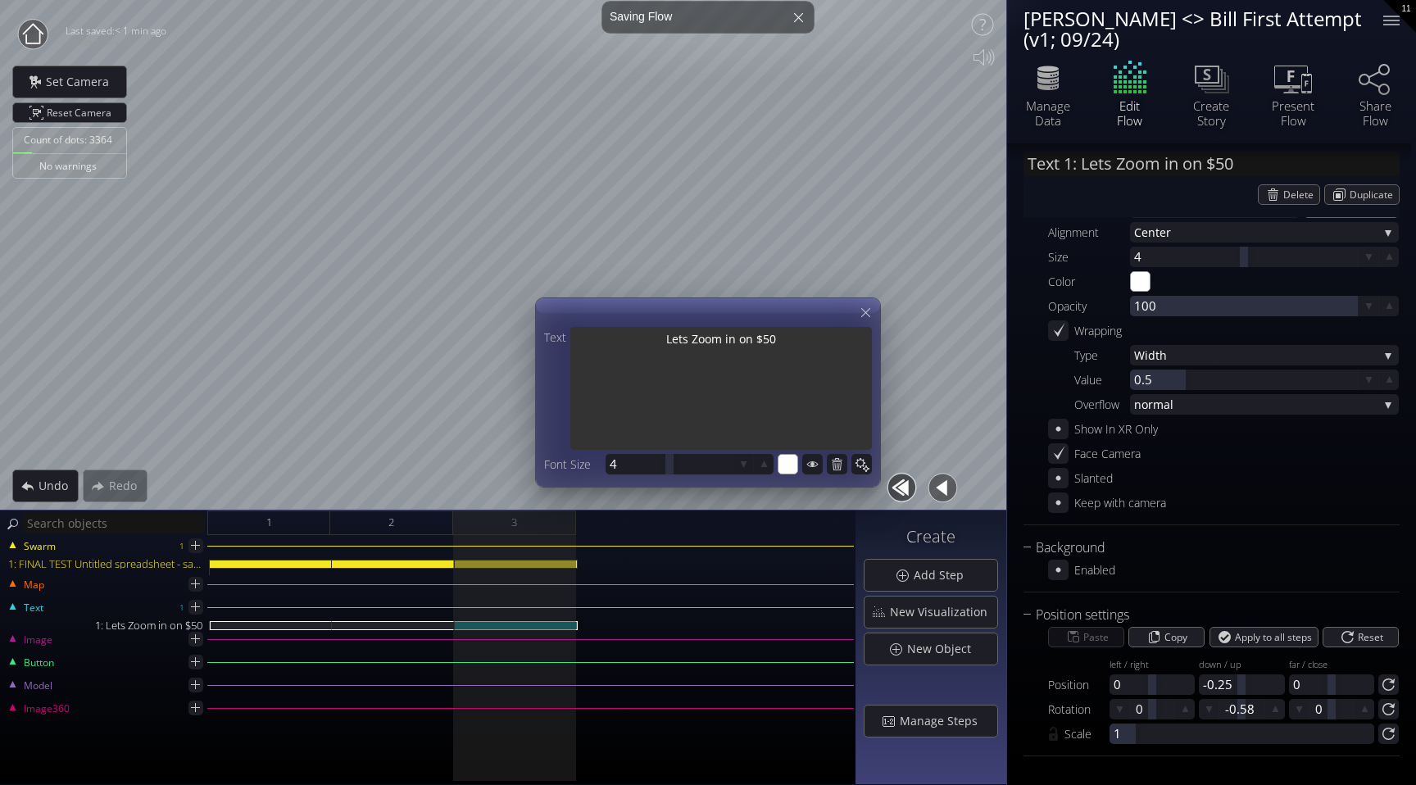
type textarea "Lets Zoom in on $50K"
type input "Text 1: Lets Zoom in on $50K"
type textarea "Lets Zoom in on $50K"
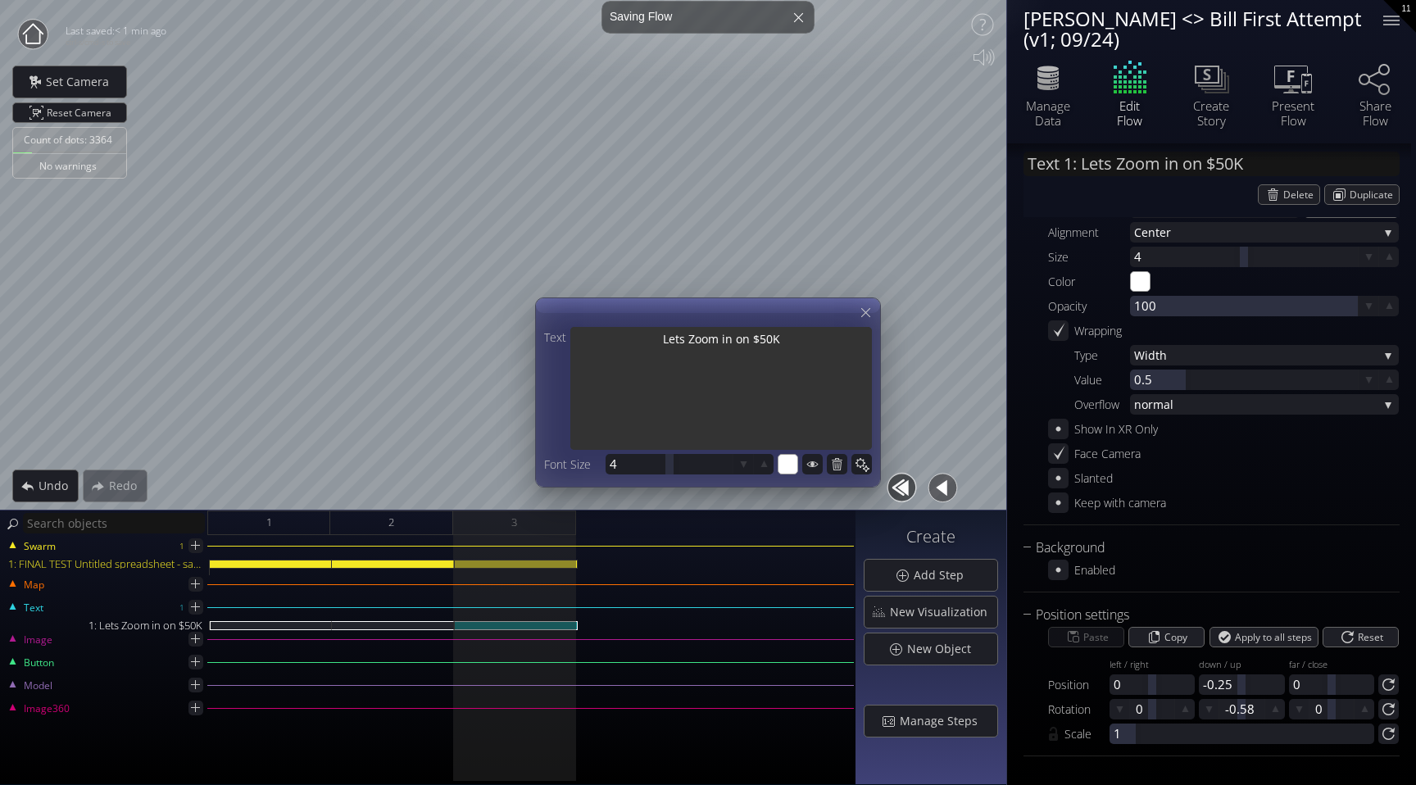
type textarea "Lets Zoom in on $50K"
type input "Text 1: Lets Zoom in on $50K"
type textarea "Lets Zoom in on $50K"
type input "Text 1: Lets Zoom in on $50K"
type textarea "Lets Zoom in on $50K"
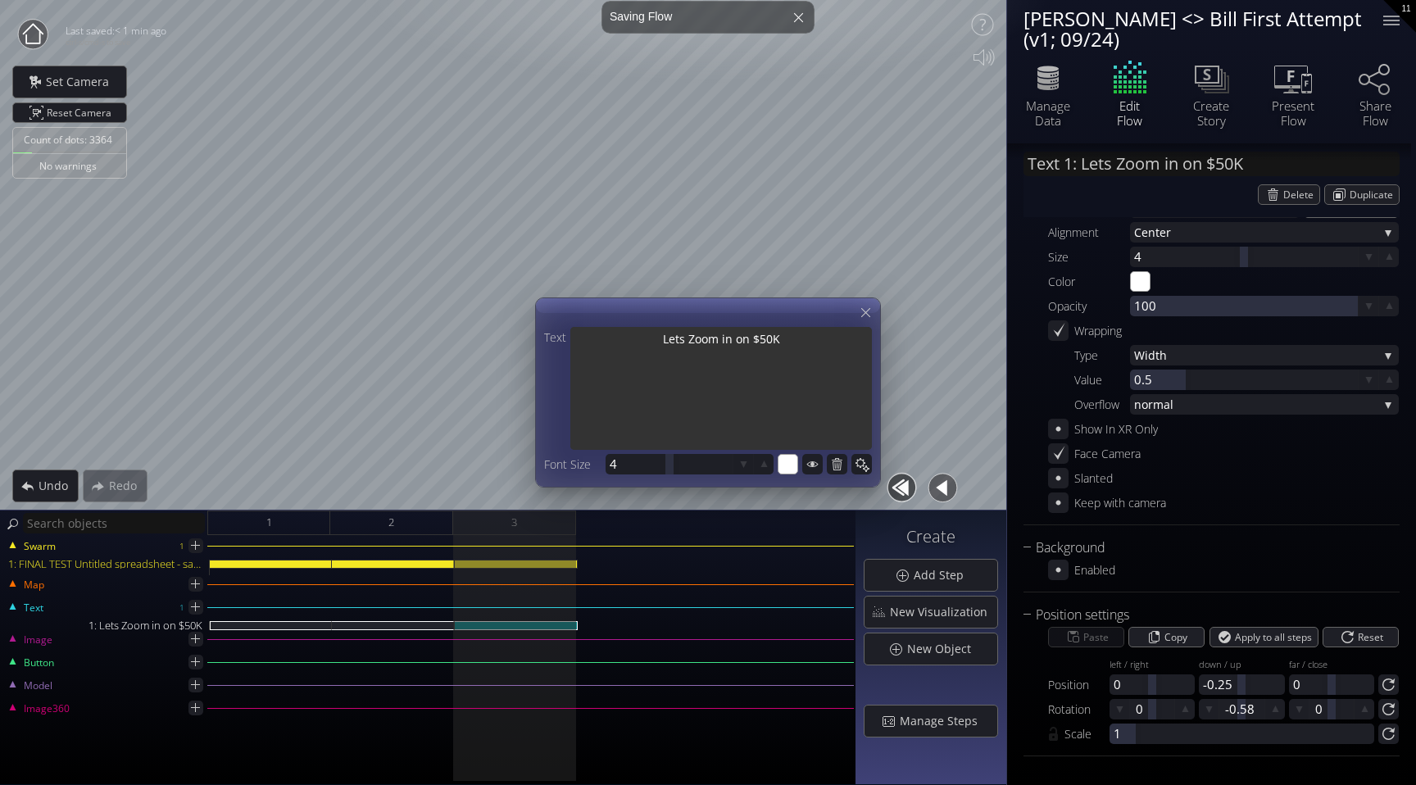
type textarea "Lets Zoom in on $50K"
type input "Text 1: Lets Zoom in on $50K"
type textarea "Lets Zoom in on $50K"
type input "Text 1: Lets Zoom in on <$50K"
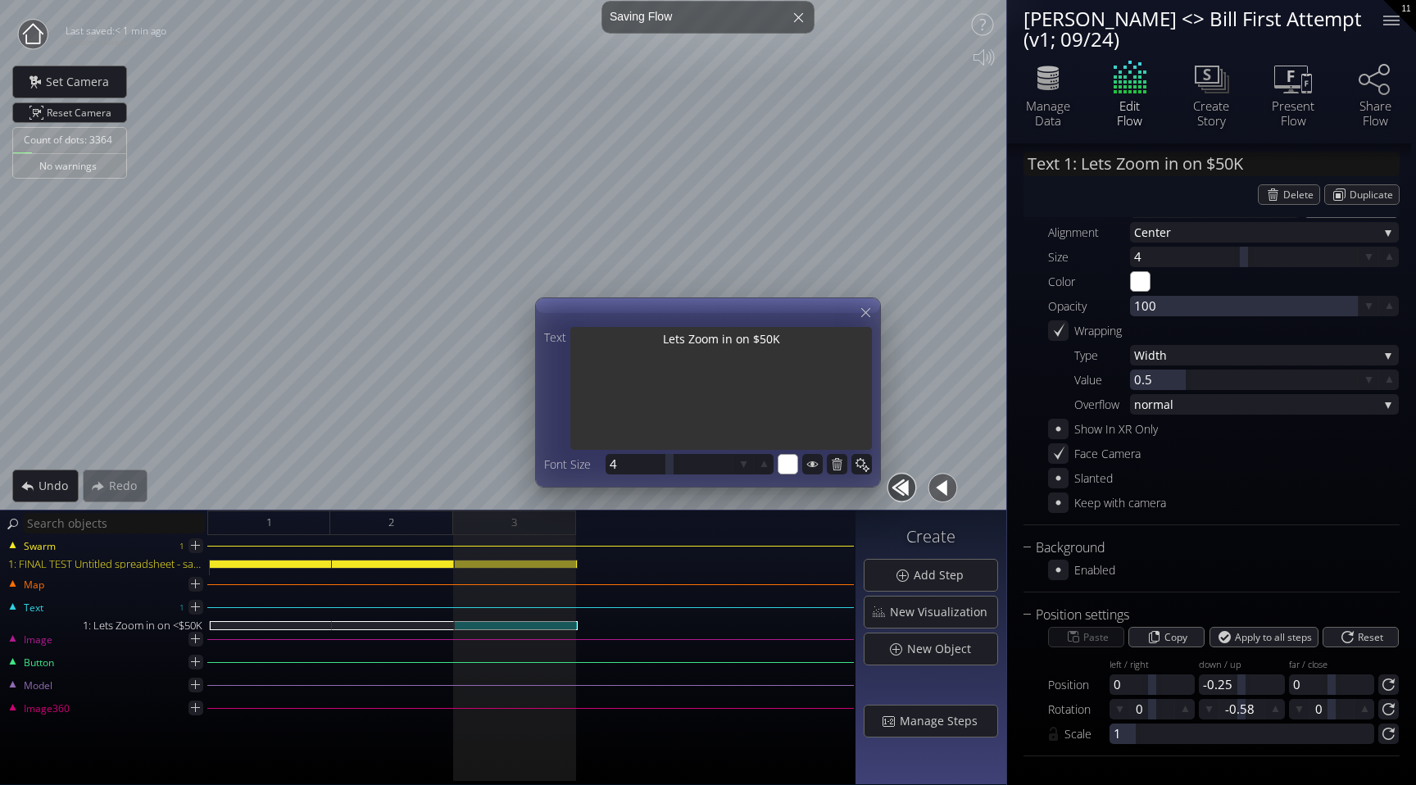
type textarea "Lets Zoom in on <$50K"
type input "Text 1: Lets Zoom in on < $50K"
type textarea "Lets Zoom in on < $50K"
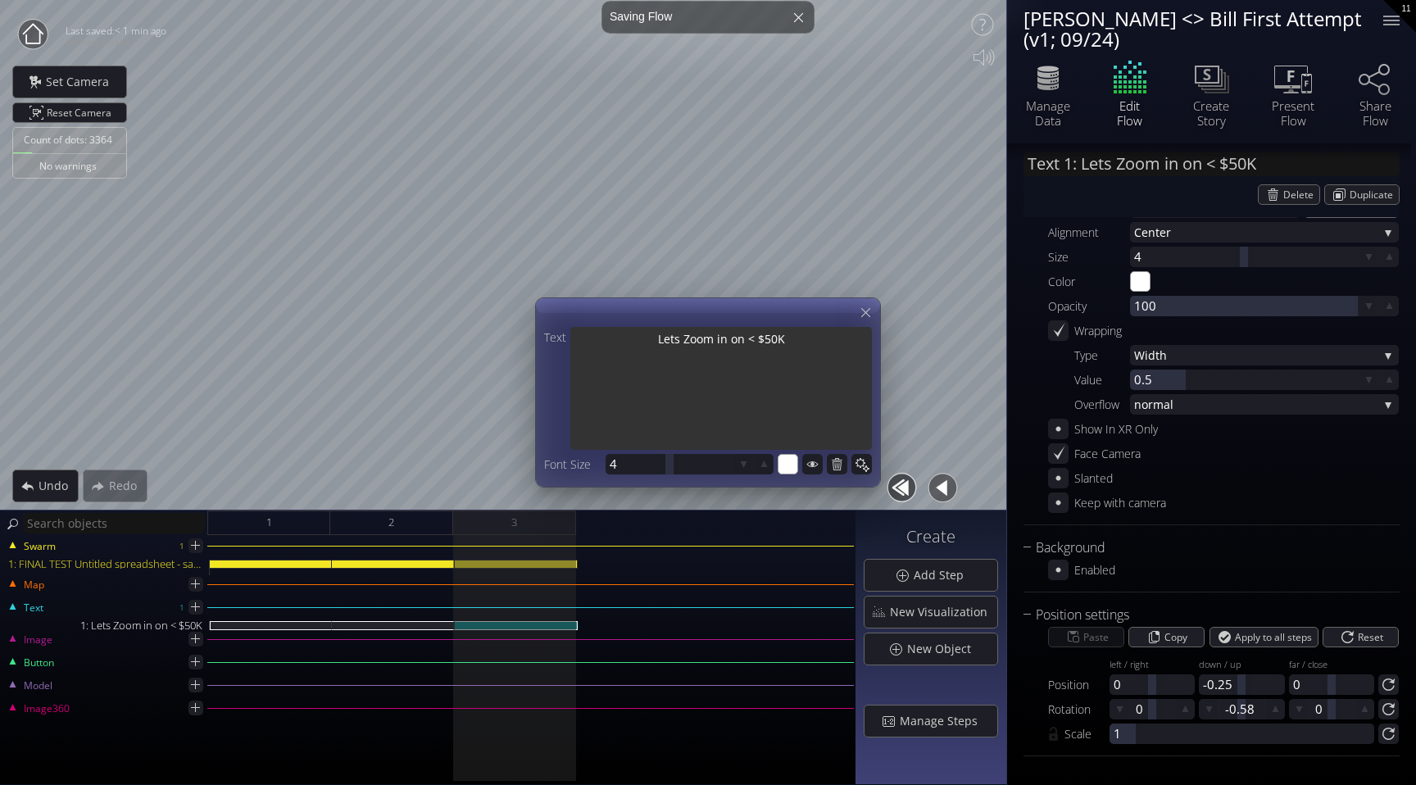
type input "Text 1: Lets Zoom in on < $50K"
type textarea "Lets Zoom in on < $50K"
type input "Text 1: Lets Zoom in on < $50K D"
type textarea "Lets Zoom in on < $50K D"
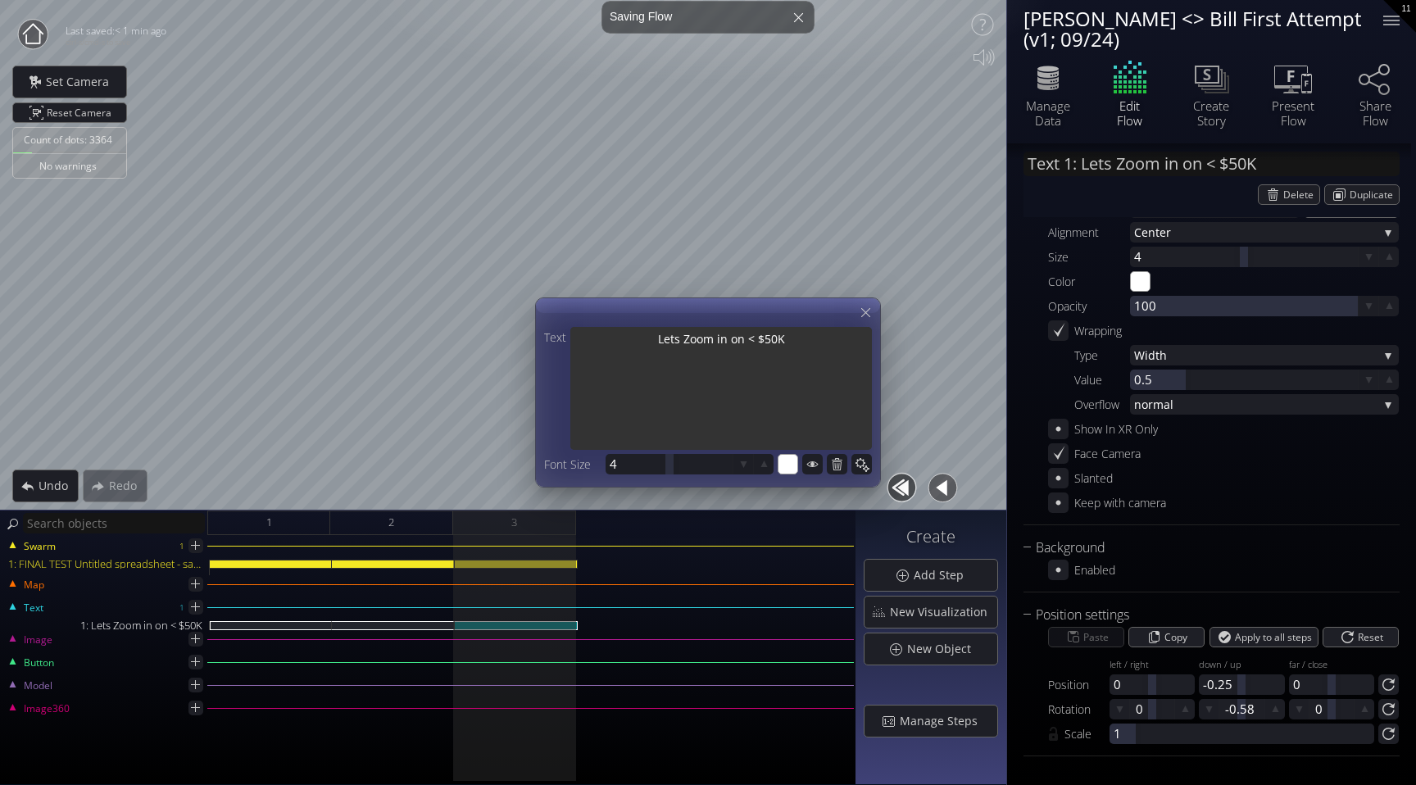
type textarea "Lets Zoom in on < $50K D"
type input "Text 1: Lets Zoom in on < $50K Dr"
type textarea "Lets Zoom in on < $50K Dr"
type input "Text 1: Lets Zoom in on < $50K Dr..."
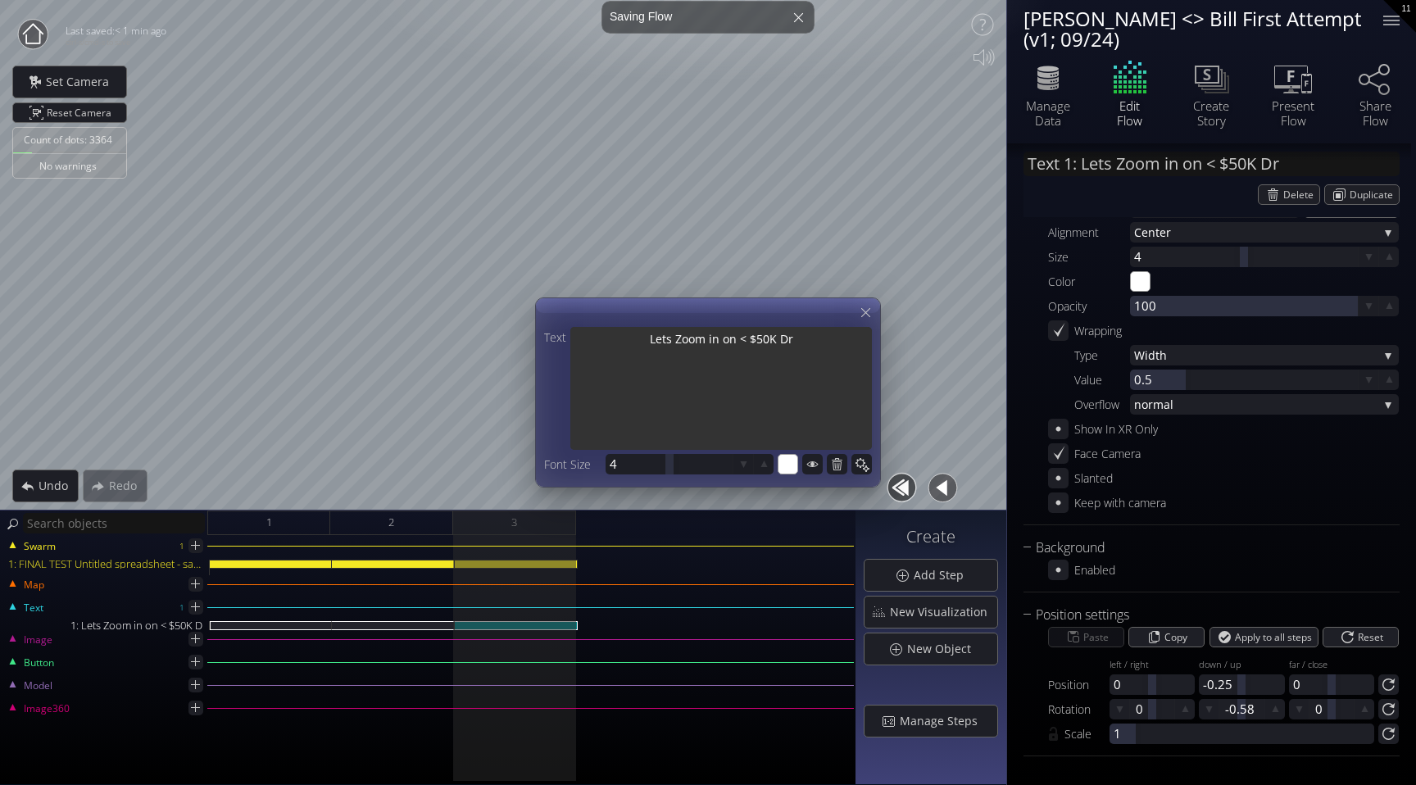
type textarea "Lets Zoom in on < $50K Dra"
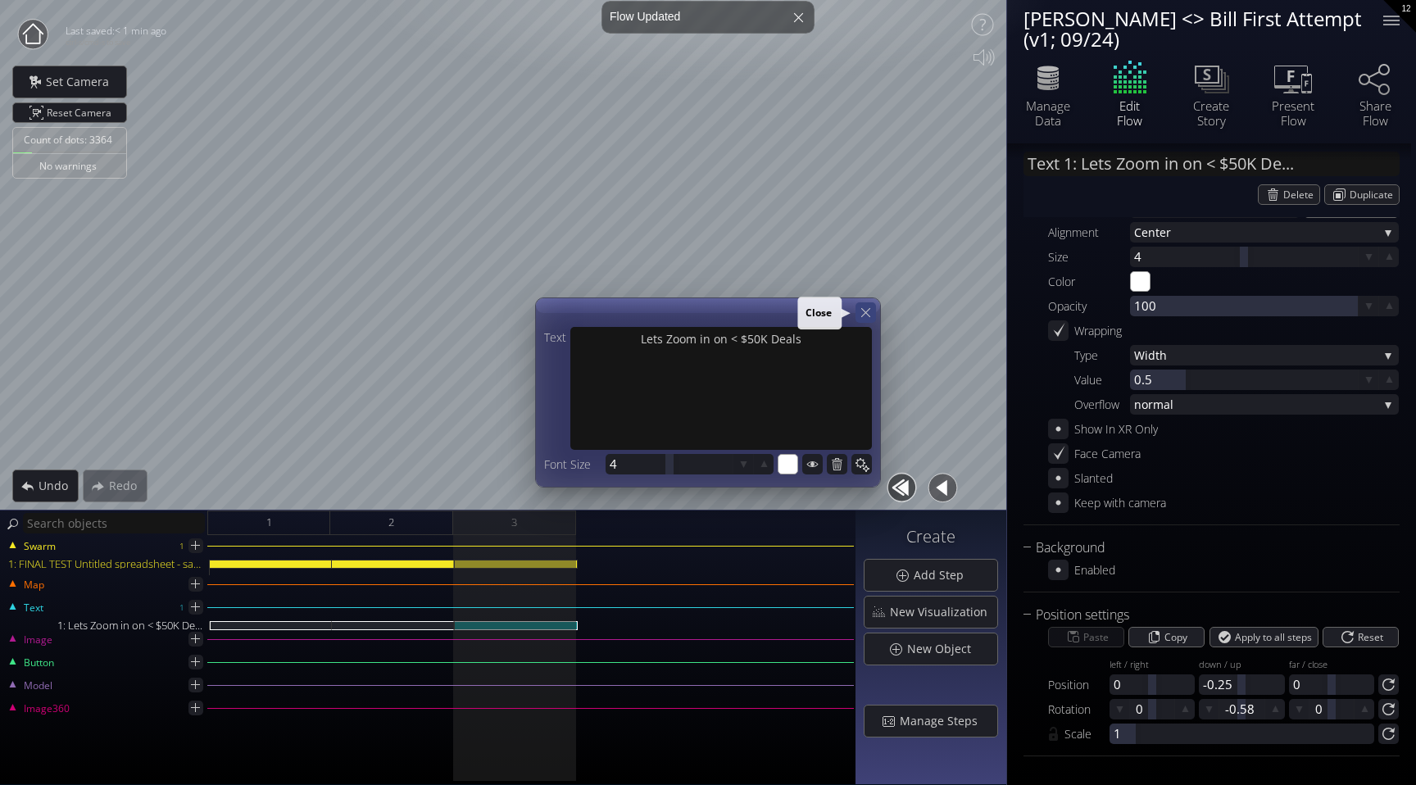
click at [870, 312] on icon at bounding box center [866, 313] width 16 height 16
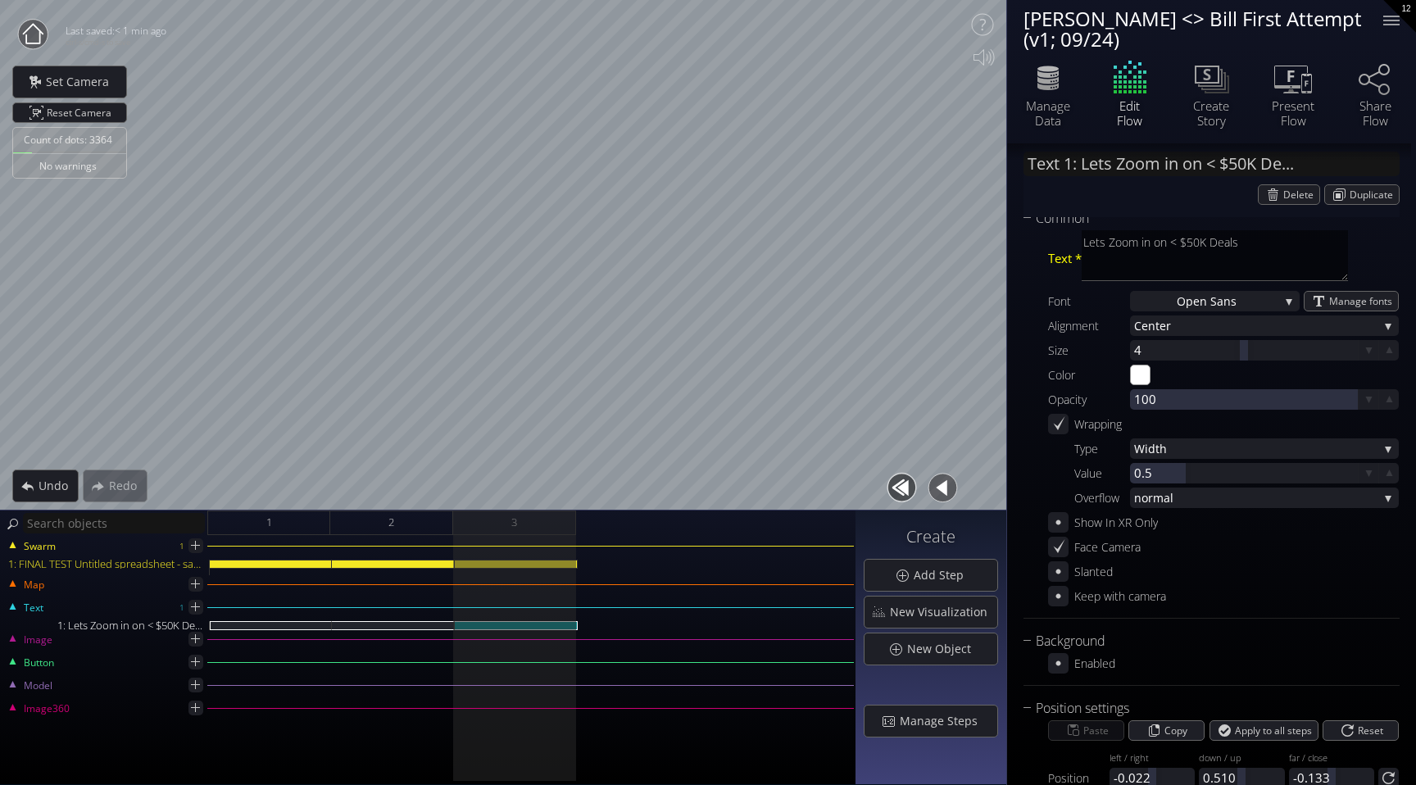
scroll to position [0, 0]
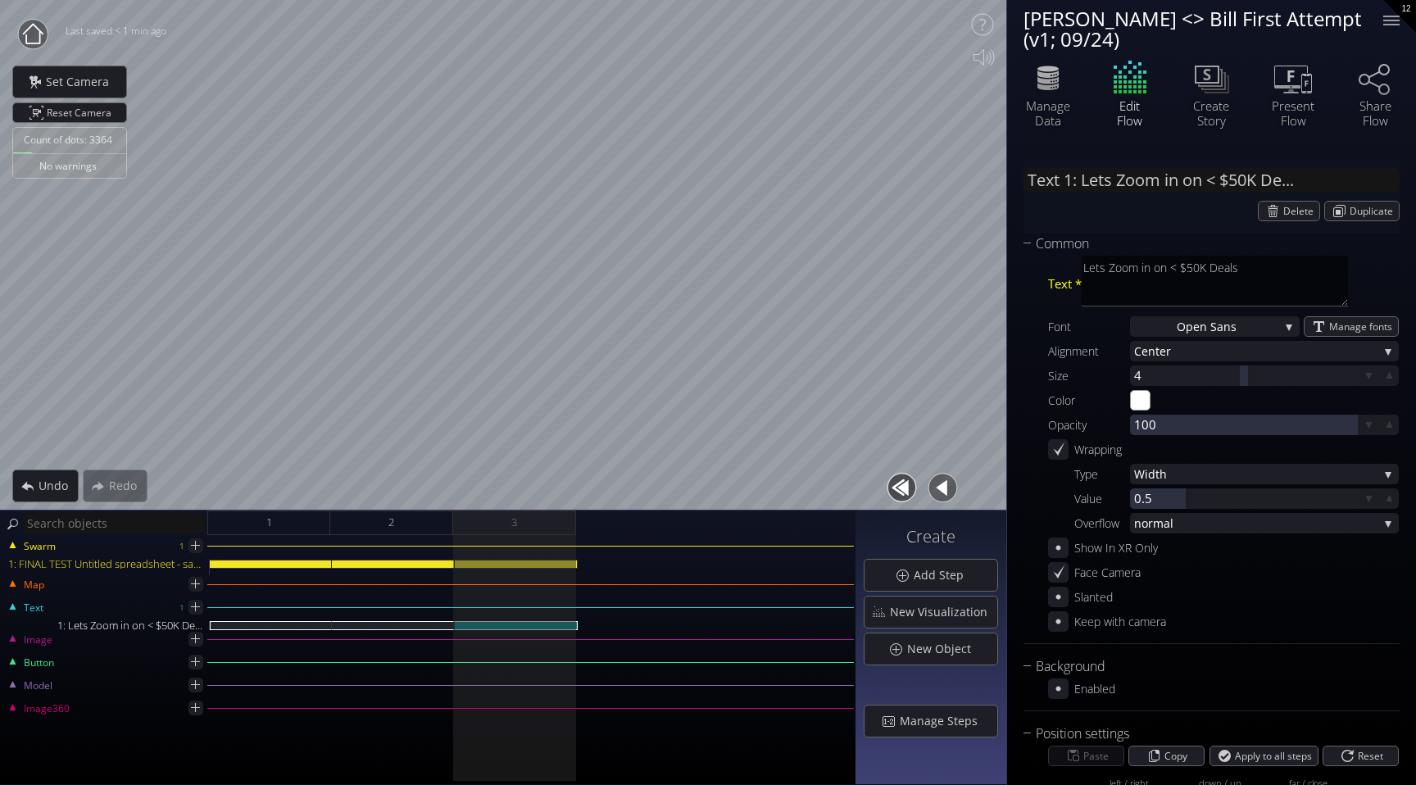
click at [1127, 92] on div "Edit Flow" at bounding box center [1130, 92] width 82 height 70
click at [1134, 91] on div "Edit Flow" at bounding box center [1130, 92] width 82 height 70
click at [509, 563] on div "1: FINAL TEST Untitled spreadsheet - sales_led_inbound_deals_2025-09-24T1305 (1…" at bounding box center [516, 564] width 123 height 9
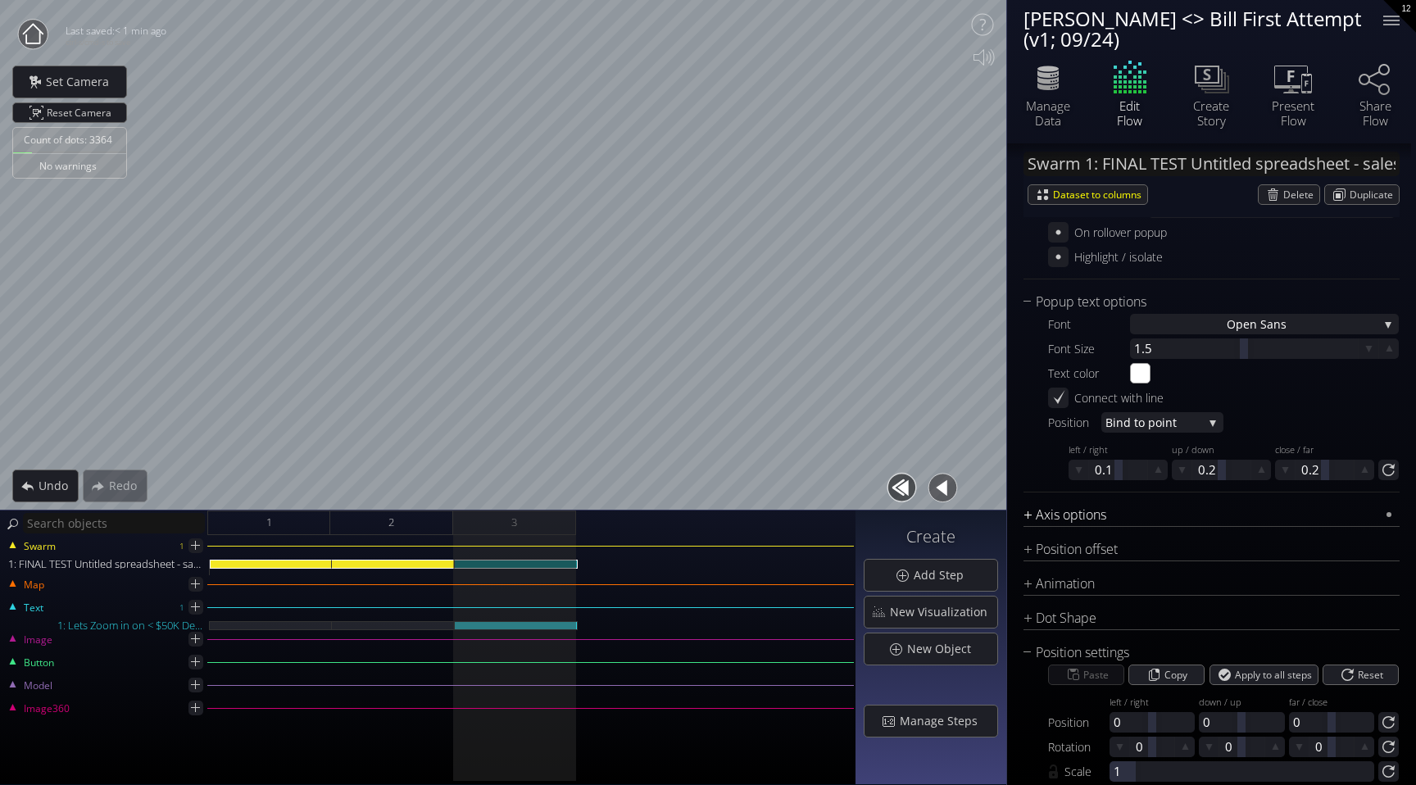
scroll to position [1375, 0]
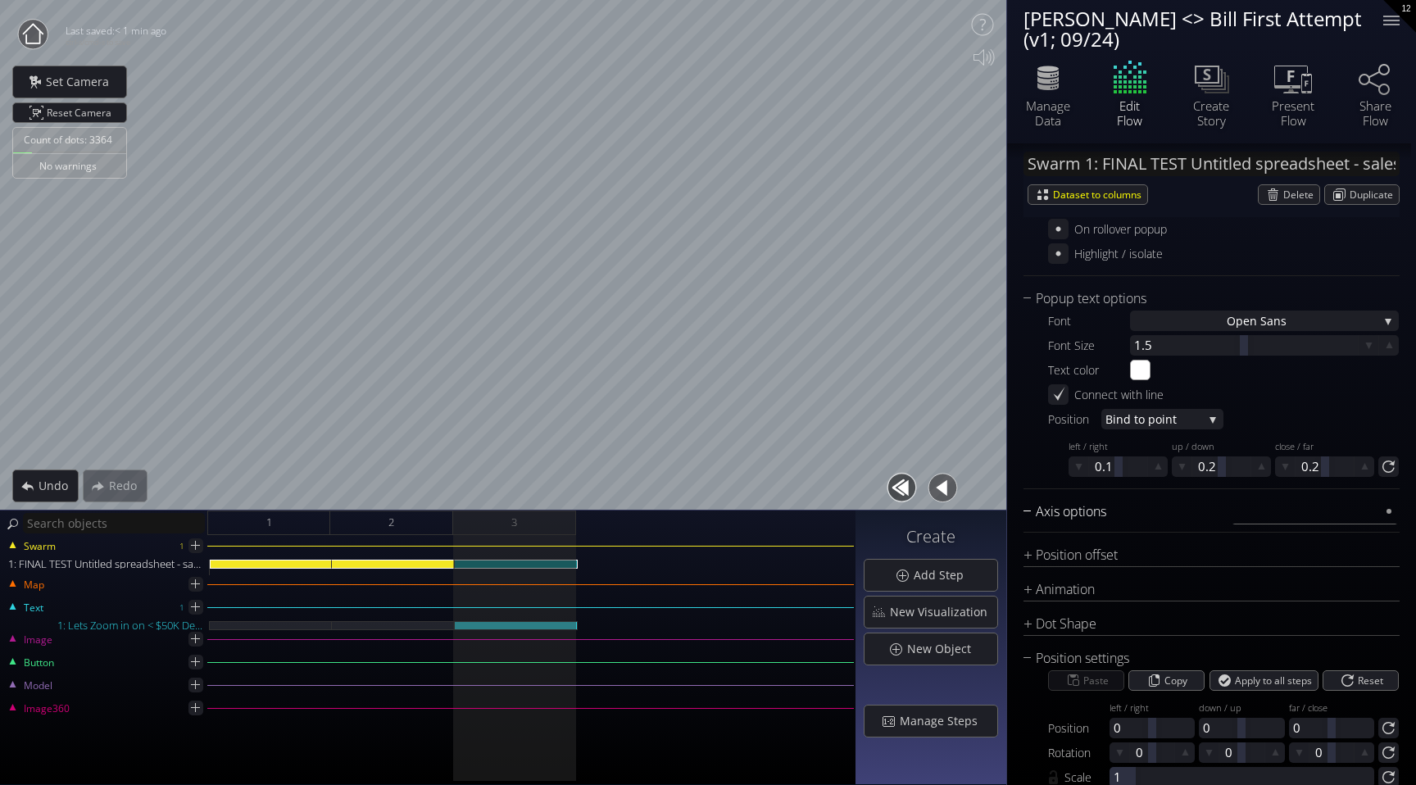
click at [1152, 510] on div "Axis options" at bounding box center [1202, 512] width 356 height 20
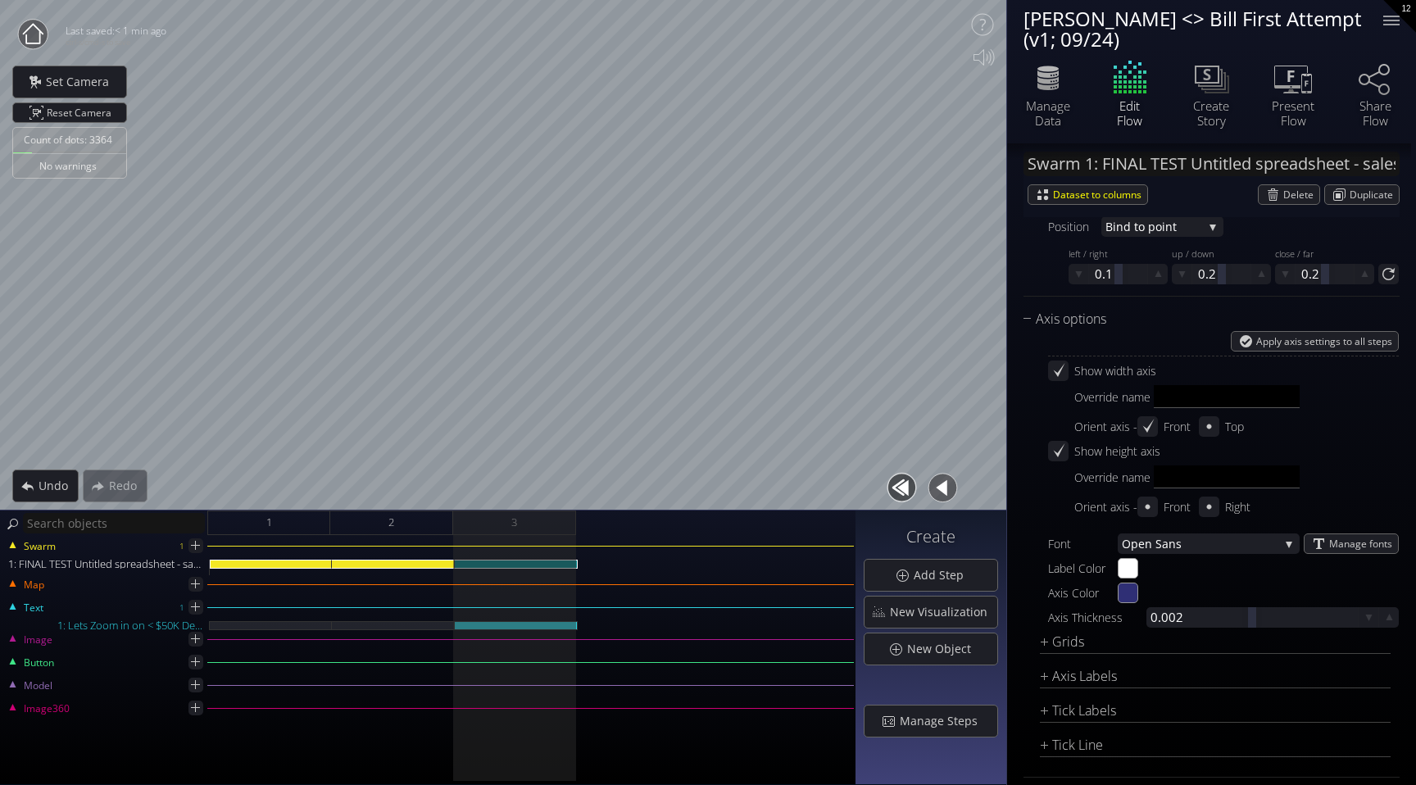
scroll to position [1580, 0]
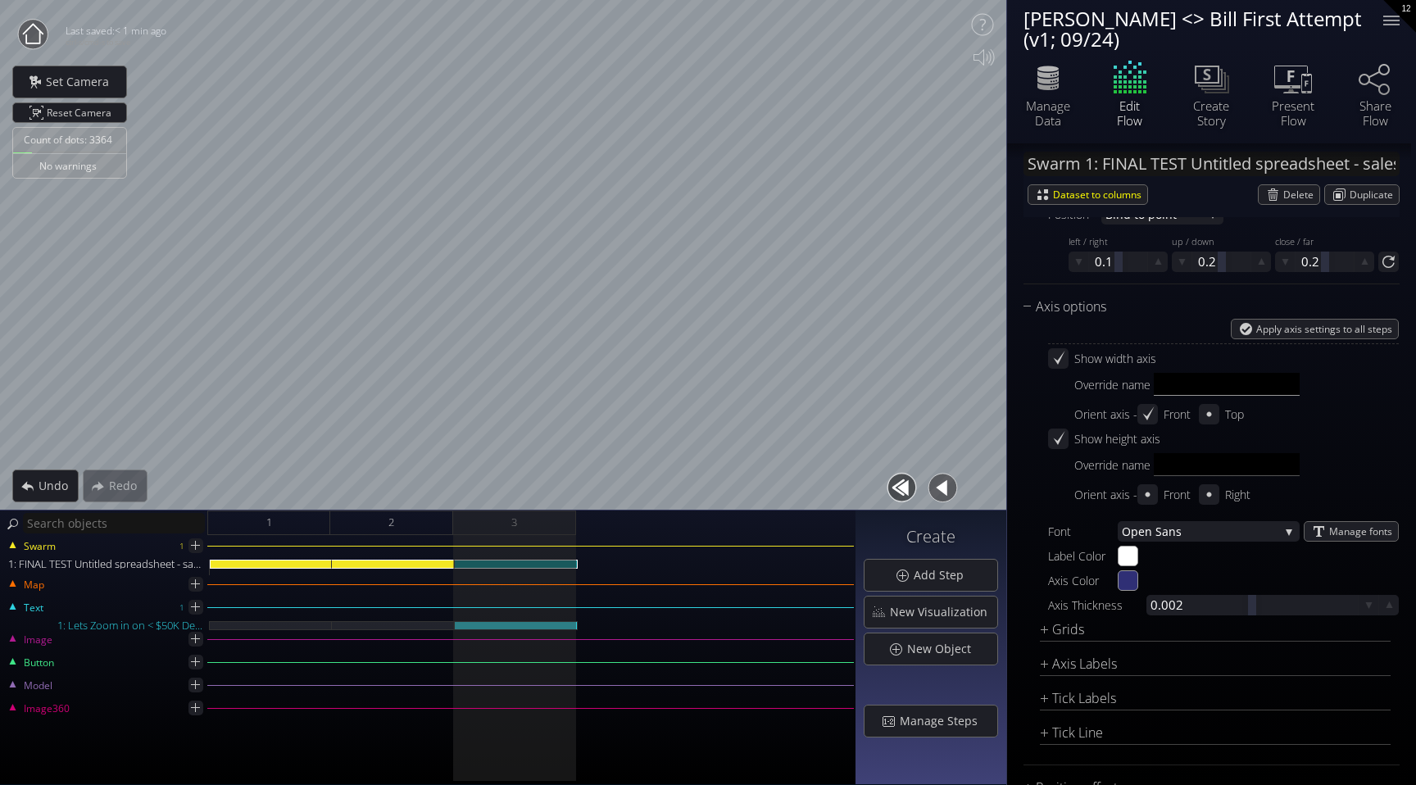
click at [1182, 387] on input "text" at bounding box center [1227, 384] width 146 height 23
click at [1059, 359] on icon at bounding box center [1059, 358] width 11 height 14
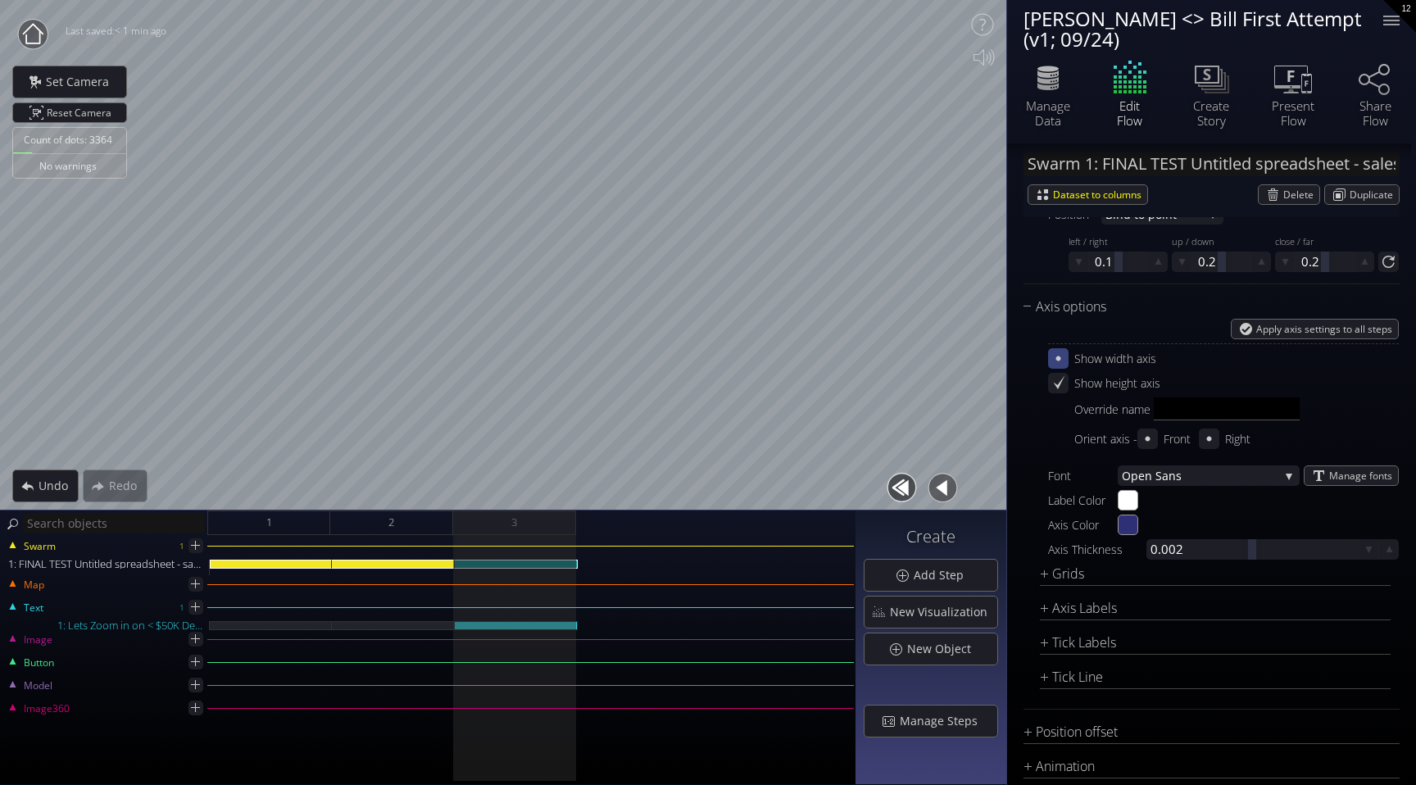
click at [1059, 352] on icon at bounding box center [1059, 359] width 16 height 16
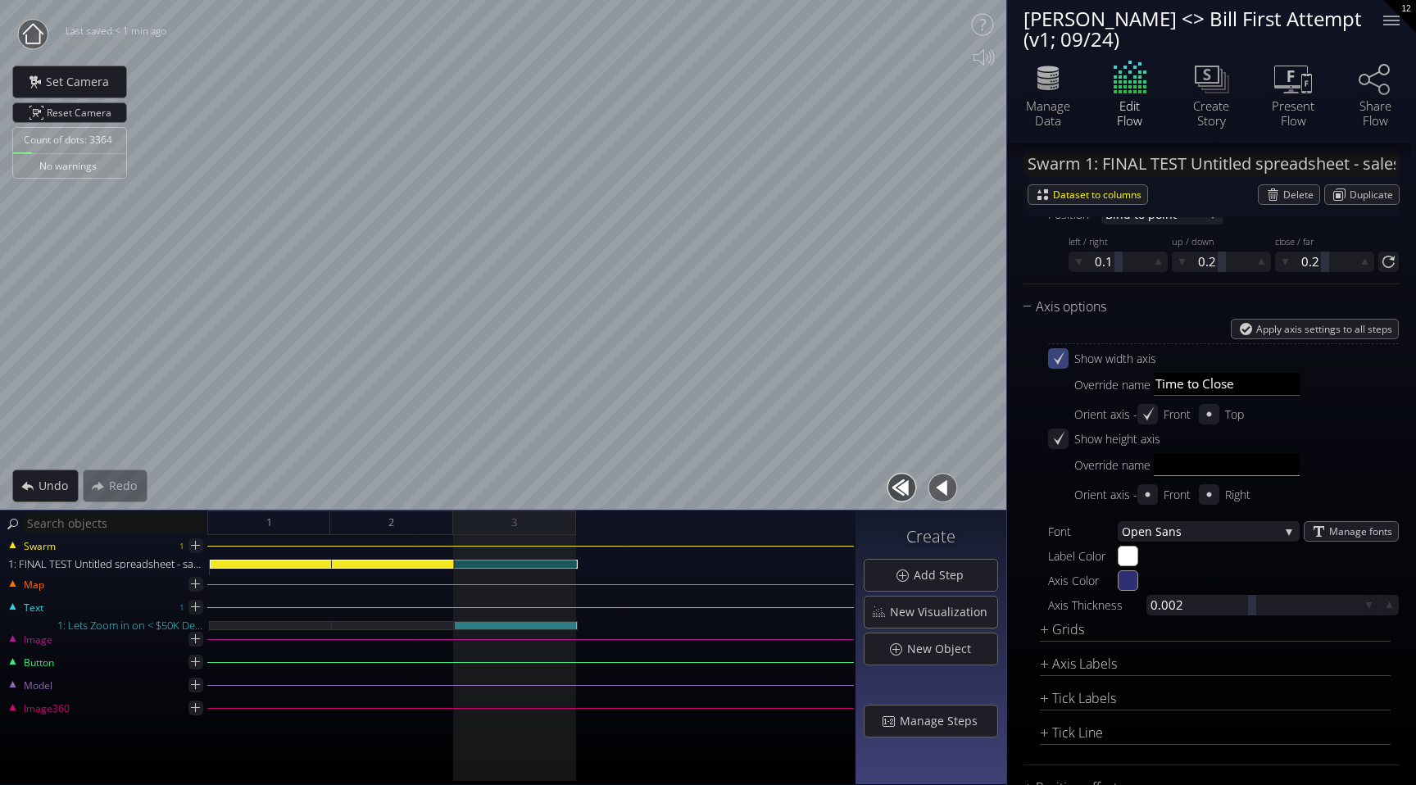
click at [1178, 468] on input "text" at bounding box center [1227, 464] width 146 height 23
click at [1196, 375] on input "Time to Close" at bounding box center [1227, 384] width 146 height 23
click at [1243, 461] on input "ARR" at bounding box center [1227, 464] width 146 height 23
click at [1253, 376] on input "Time to Close" at bounding box center [1227, 384] width 146 height 23
click at [1057, 436] on icon at bounding box center [1059, 439] width 14 height 14
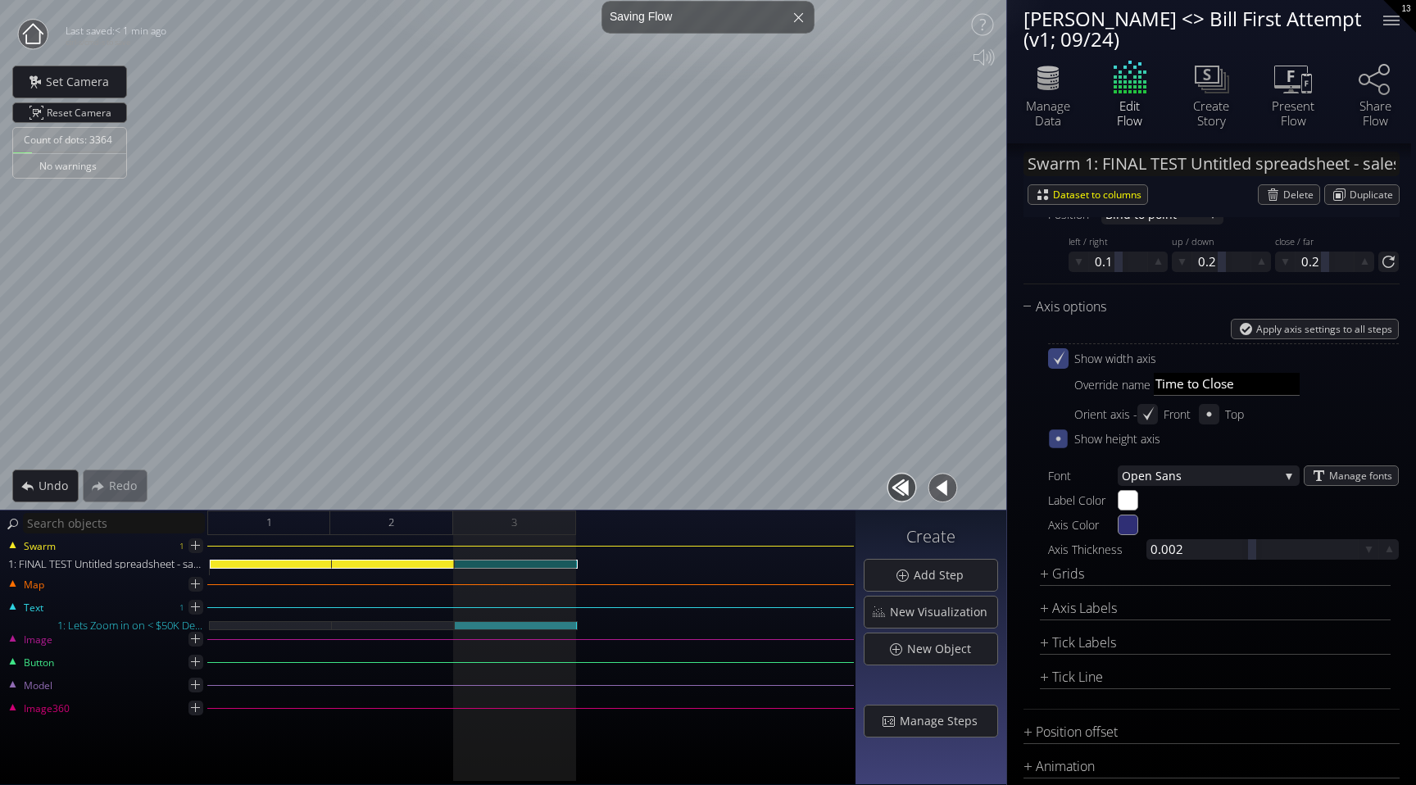
click at [1057, 437] on icon at bounding box center [1059, 439] width 4 height 4
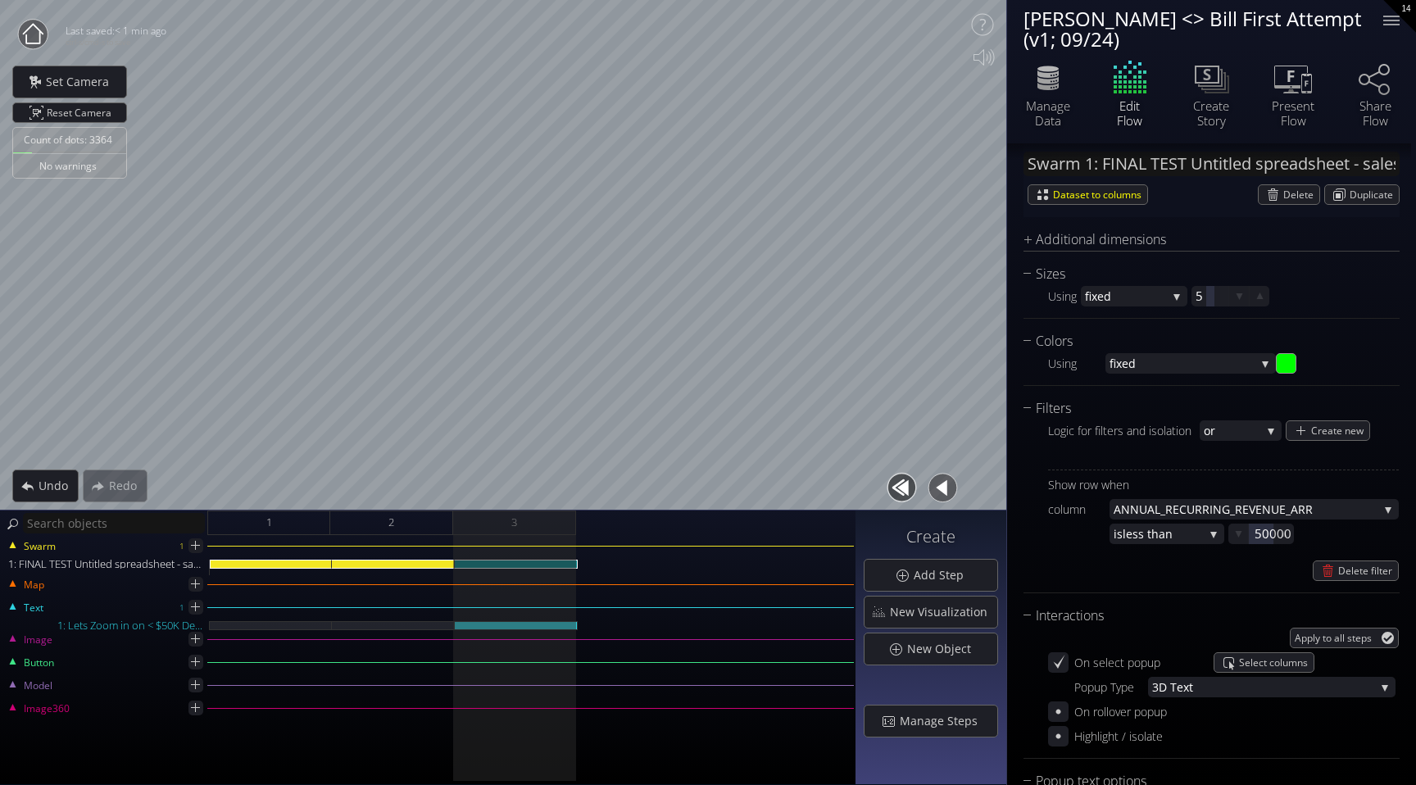
scroll to position [886, 0]
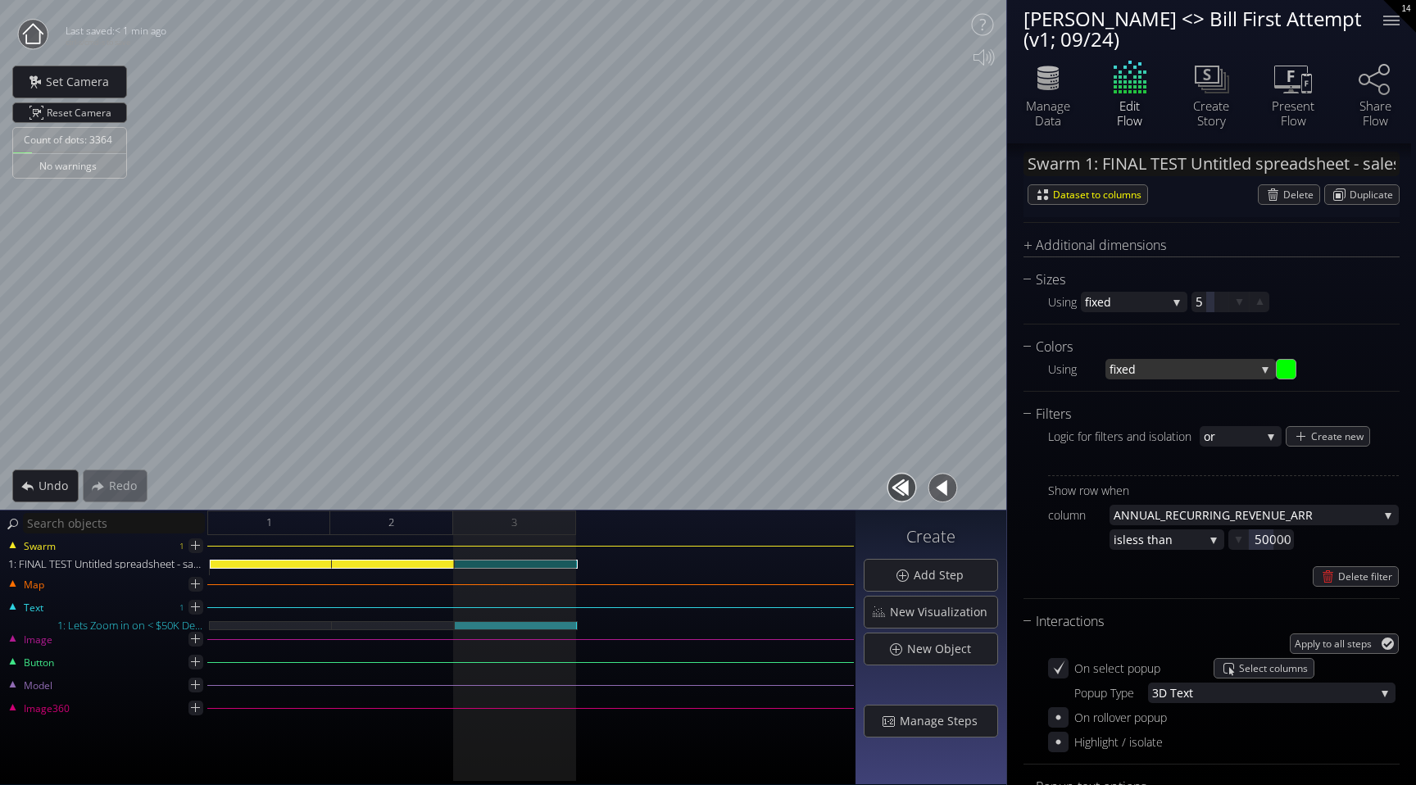
click at [1182, 373] on span "fixed" at bounding box center [1183, 369] width 146 height 20
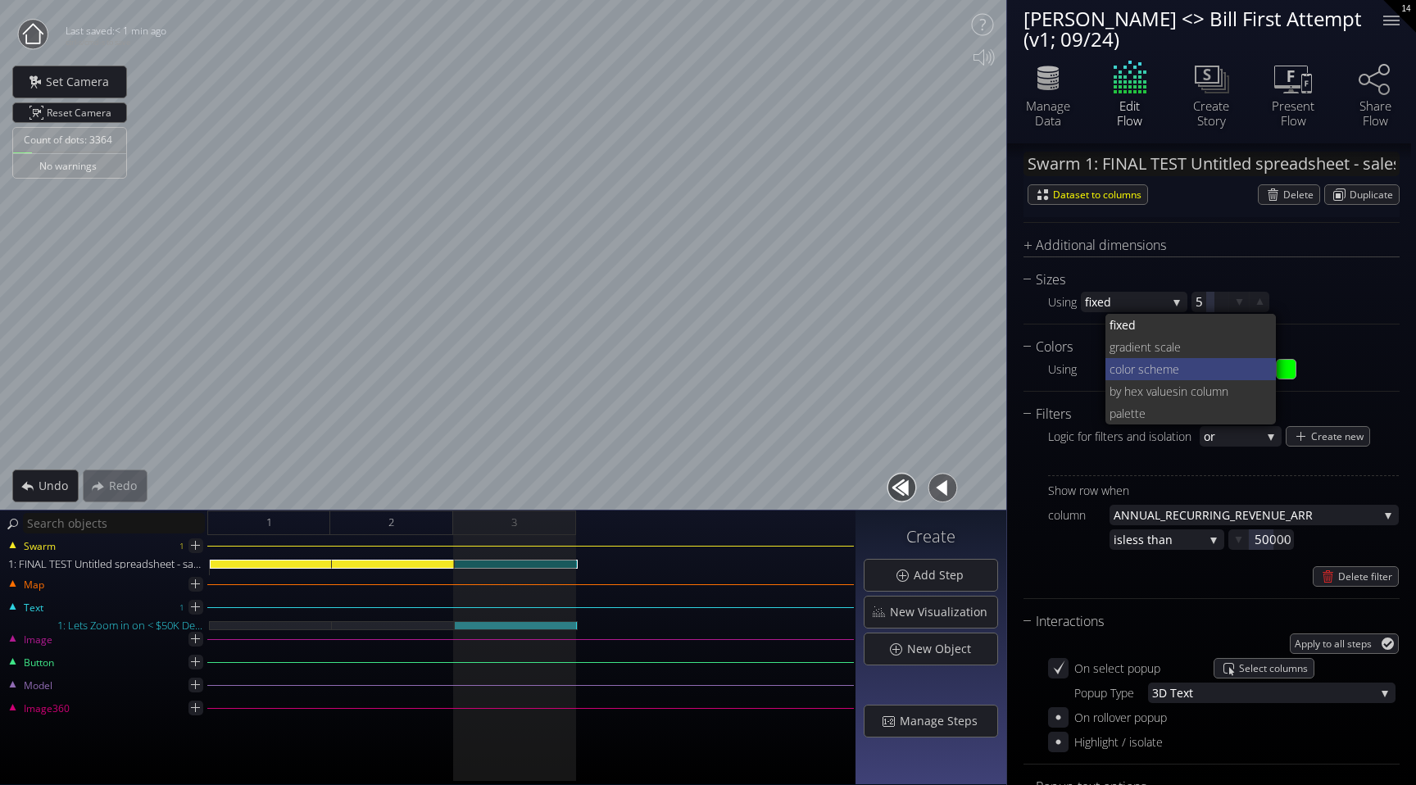
click at [1198, 363] on span "lor scheme" at bounding box center [1193, 369] width 142 height 22
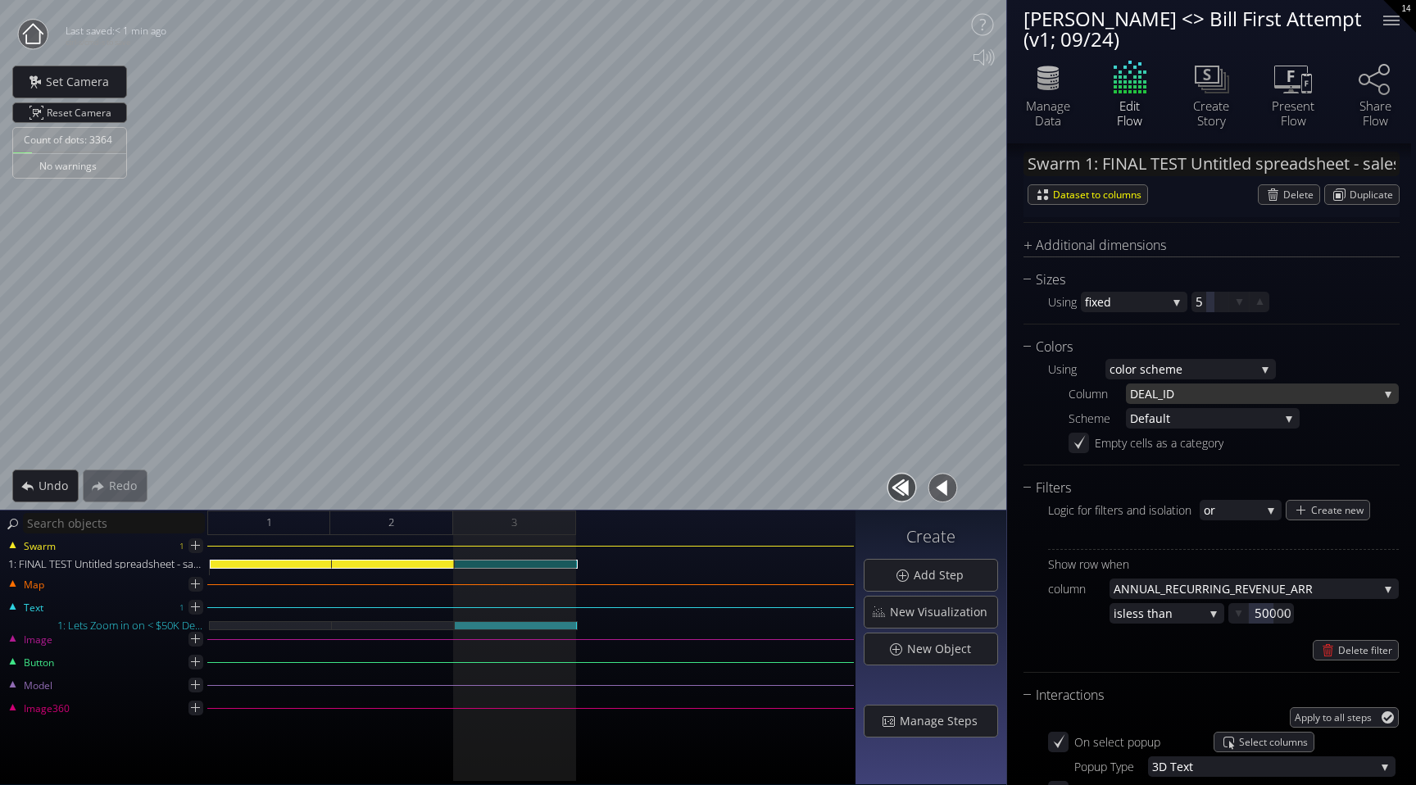
click at [1210, 398] on span "_ID" at bounding box center [1268, 394] width 221 height 20
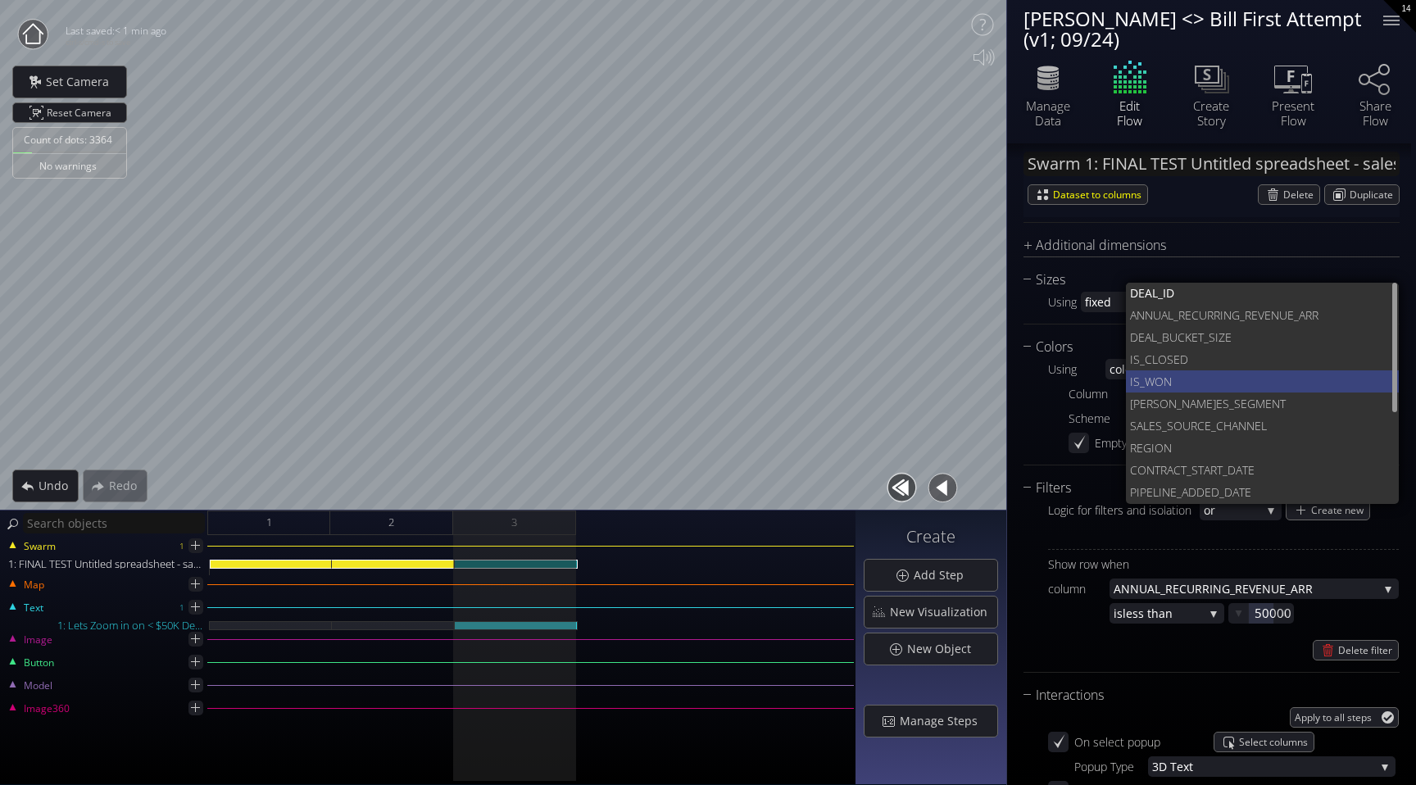
scroll to position [6, 0]
click at [1225, 358] on span "D" at bounding box center [1283, 354] width 207 height 22
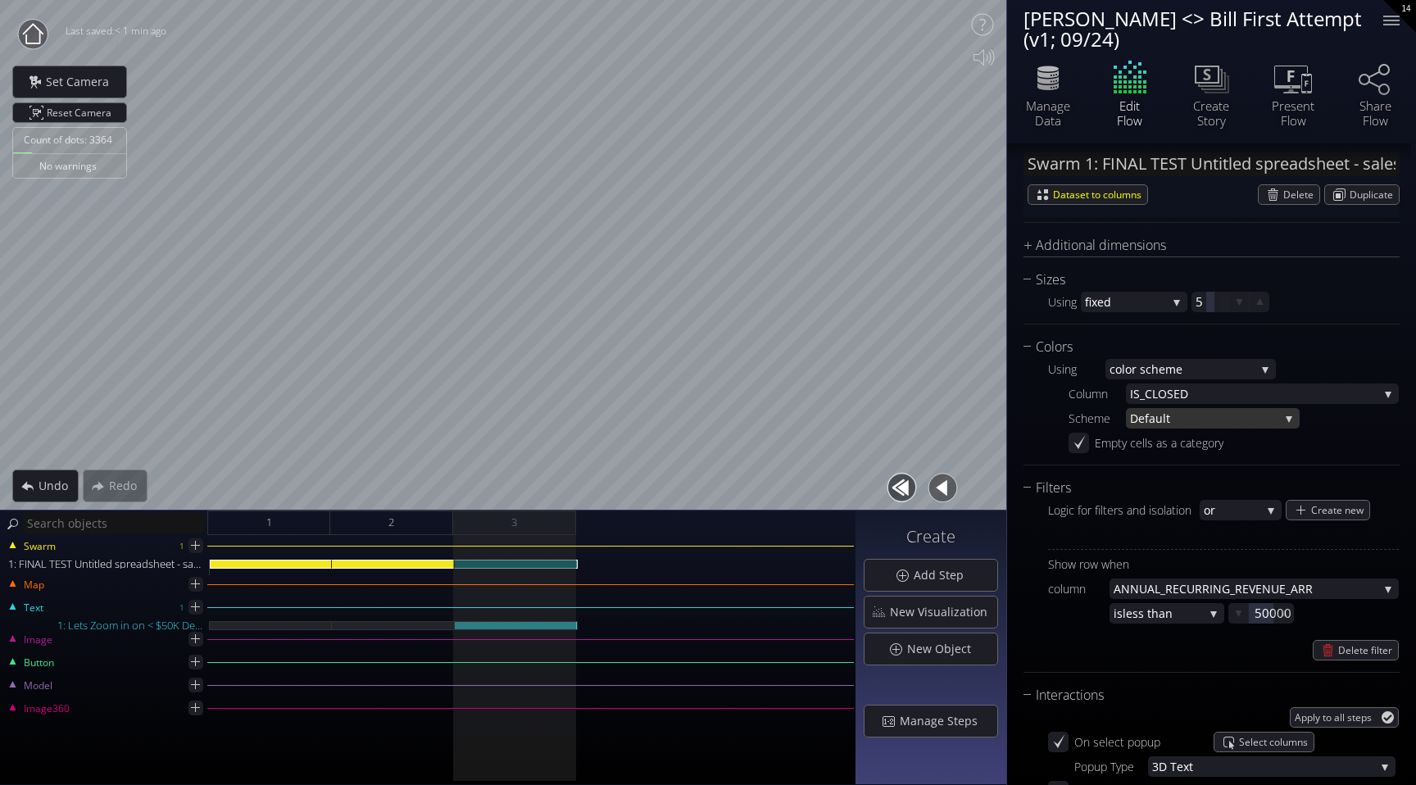
click at [1224, 416] on span "ult" at bounding box center [1218, 418] width 124 height 20
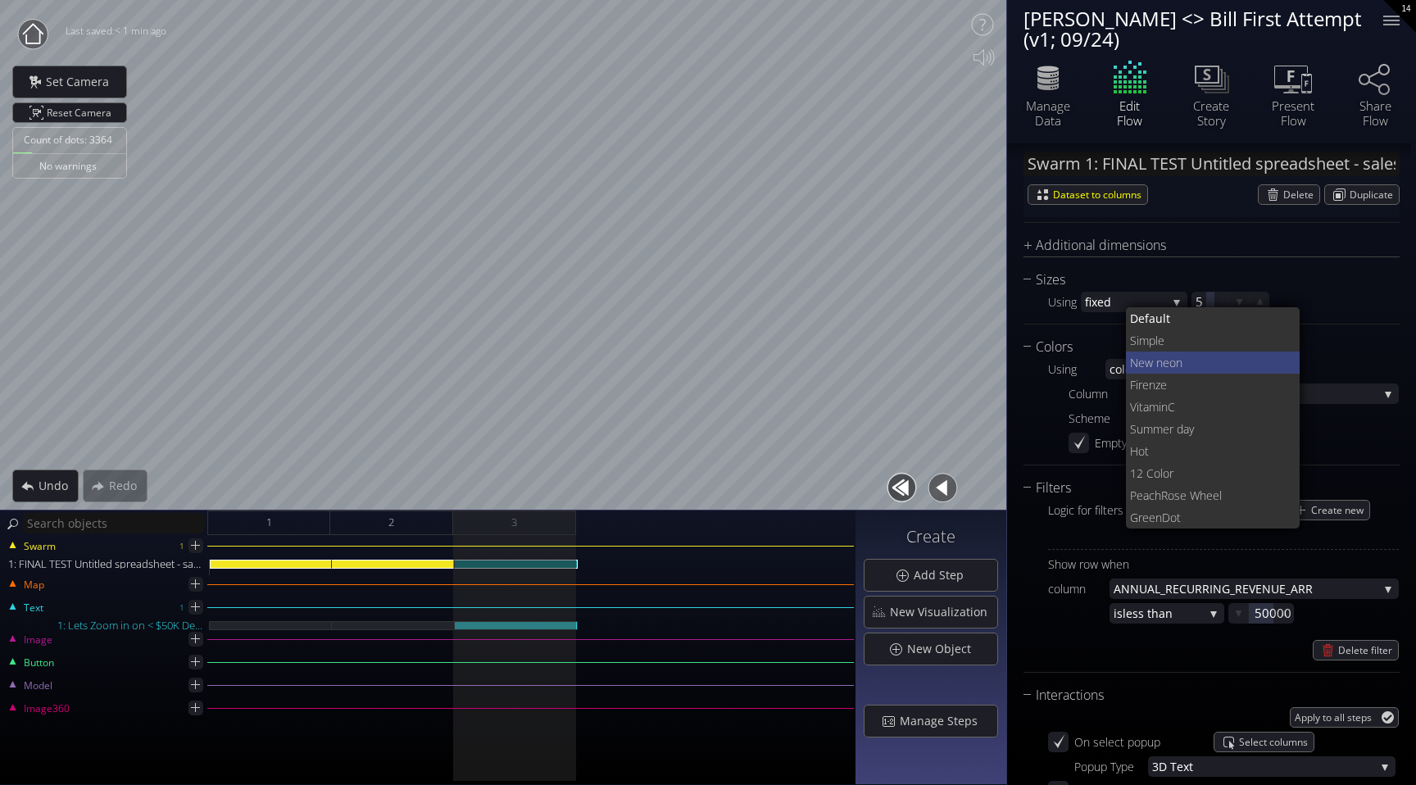
click at [1216, 357] on span "on" at bounding box center [1229, 363] width 118 height 22
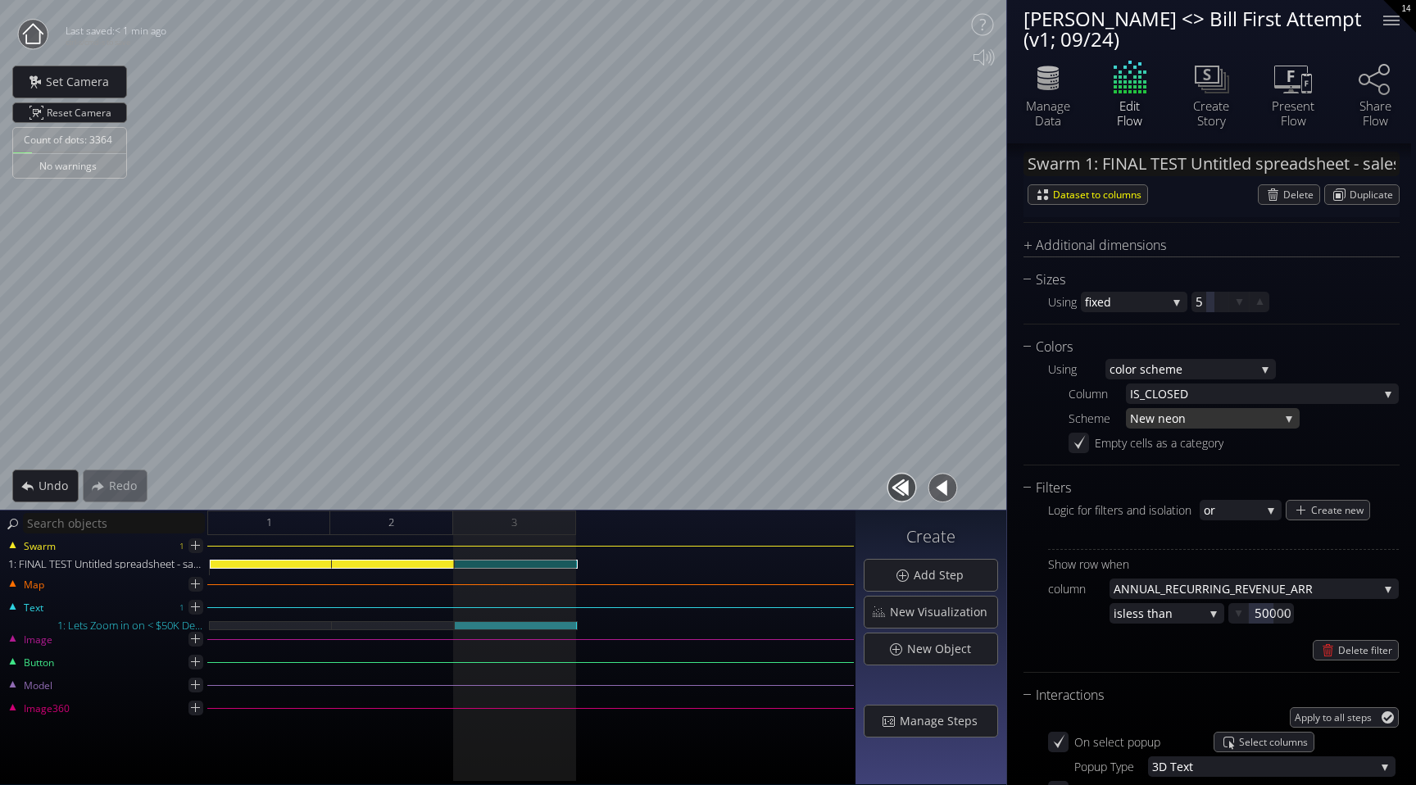
click at [1217, 420] on span "on" at bounding box center [1225, 418] width 107 height 20
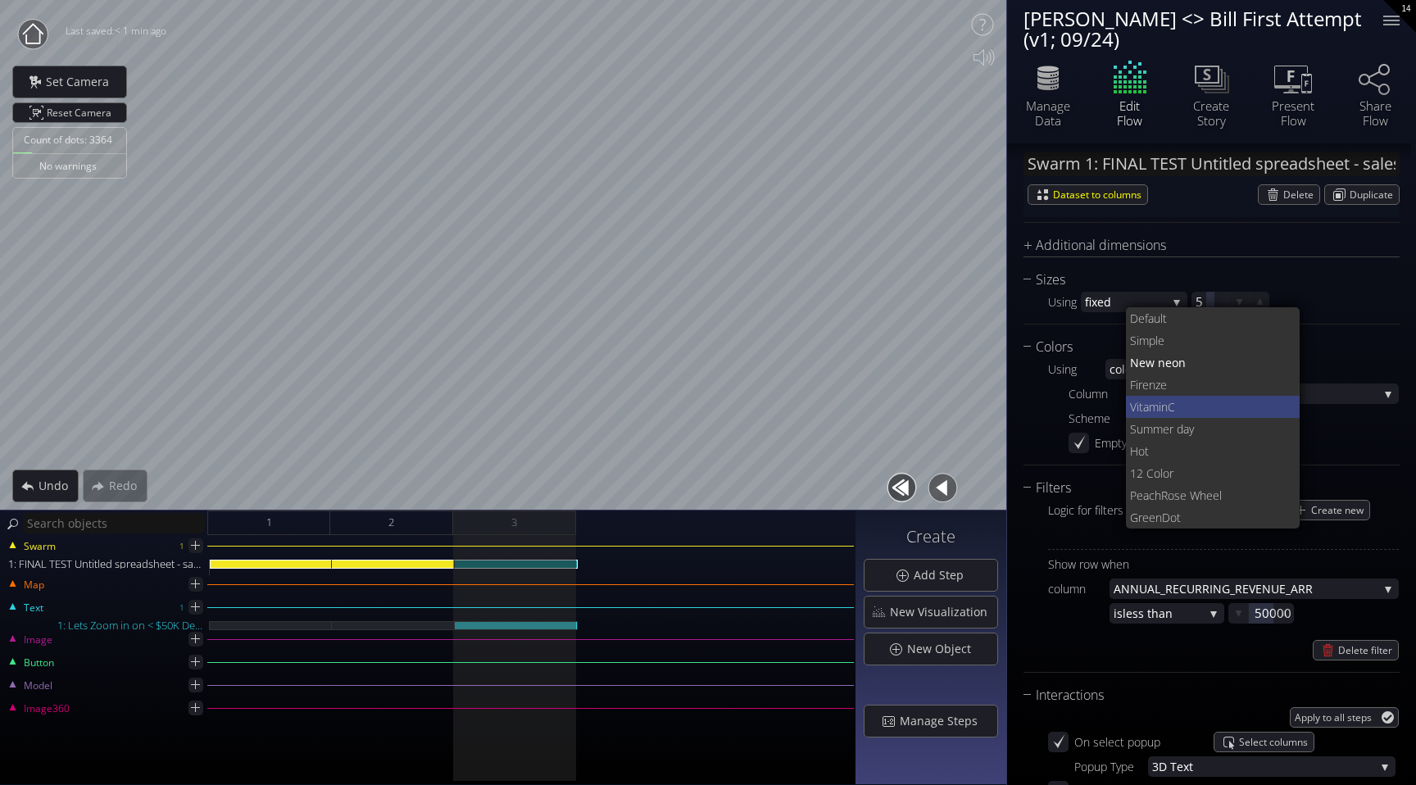
click at [1181, 412] on span "C" at bounding box center [1228, 407] width 120 height 22
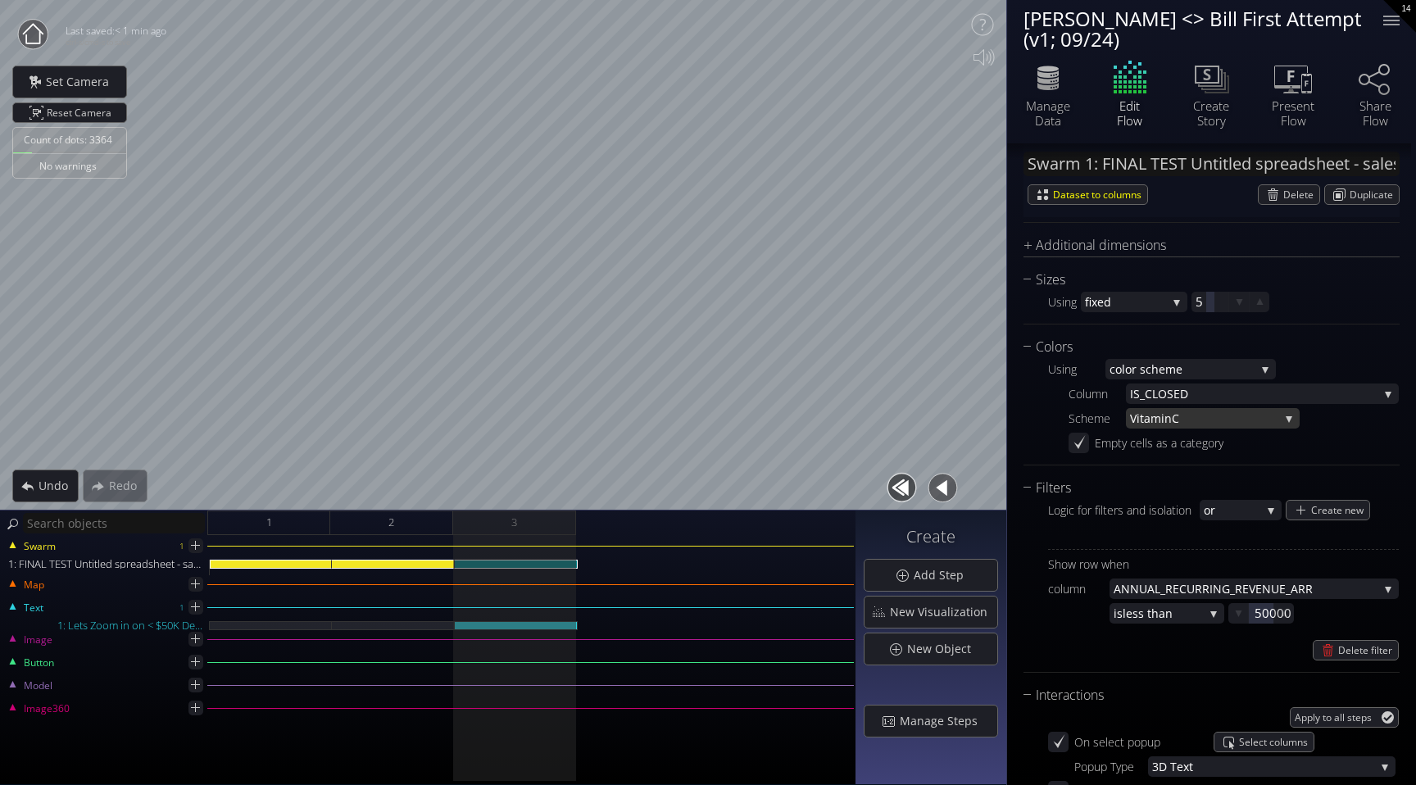
click at [1210, 425] on span "C" at bounding box center [1225, 418] width 107 height 20
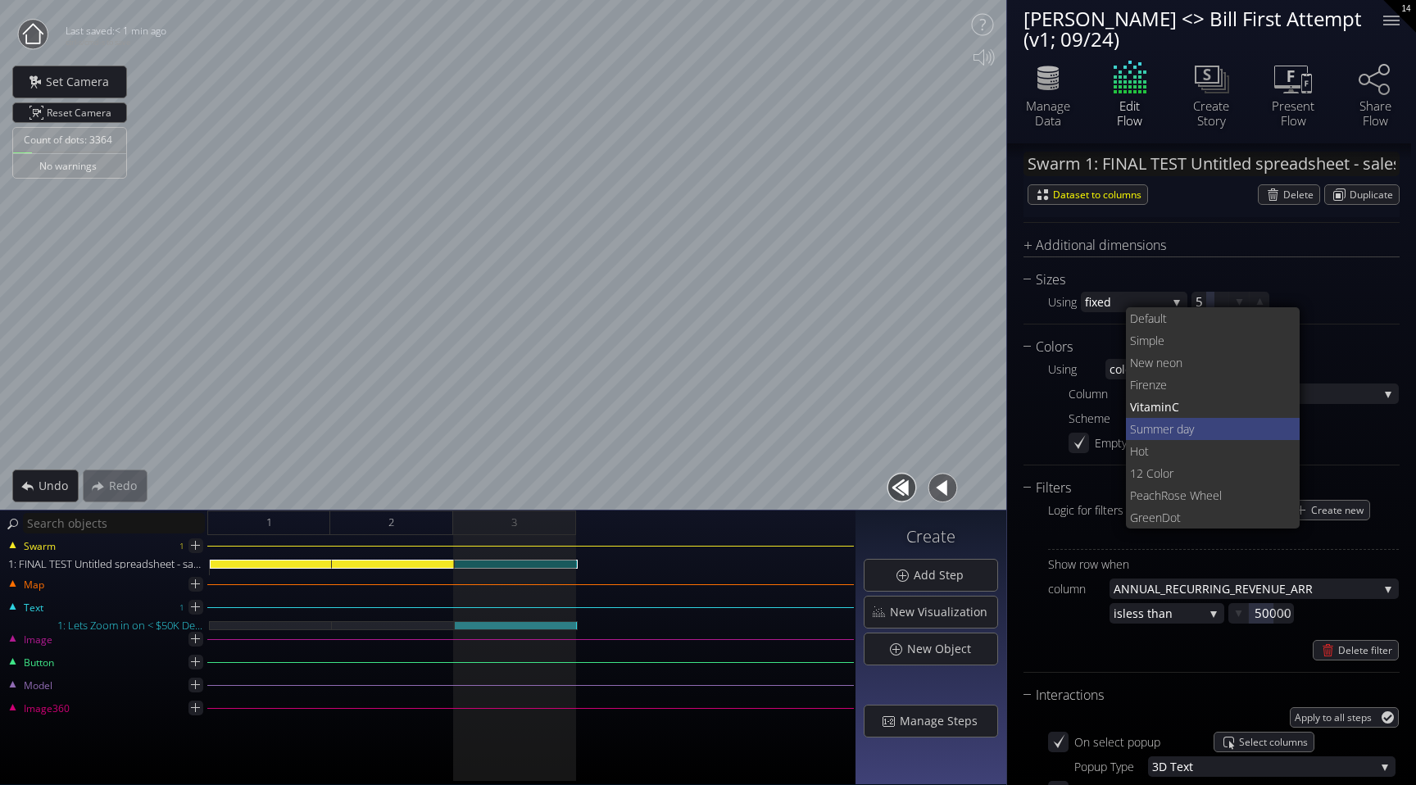
click at [1183, 434] on span "Summer day" at bounding box center [1208, 429] width 157 height 22
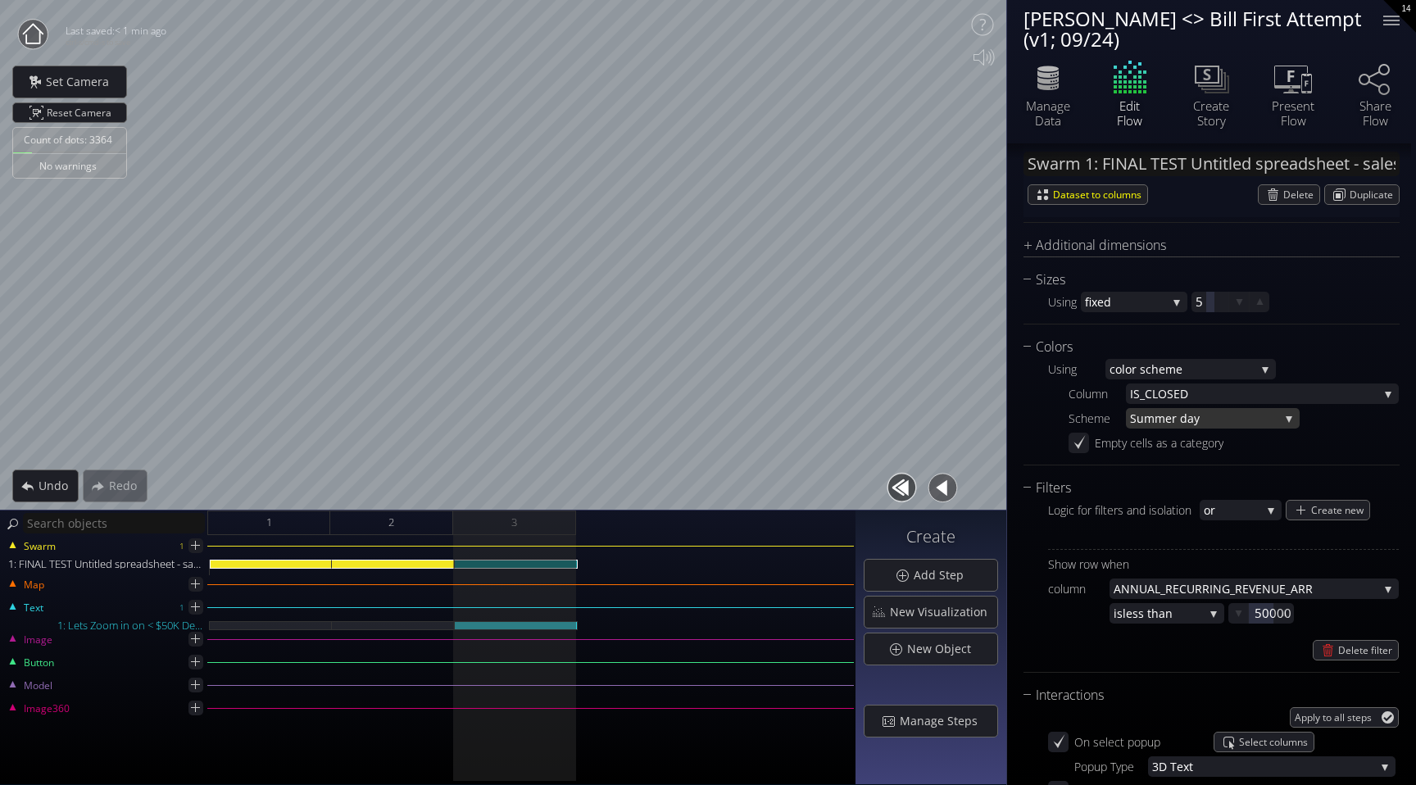
click at [1212, 422] on span "Summer day" at bounding box center [1204, 418] width 149 height 20
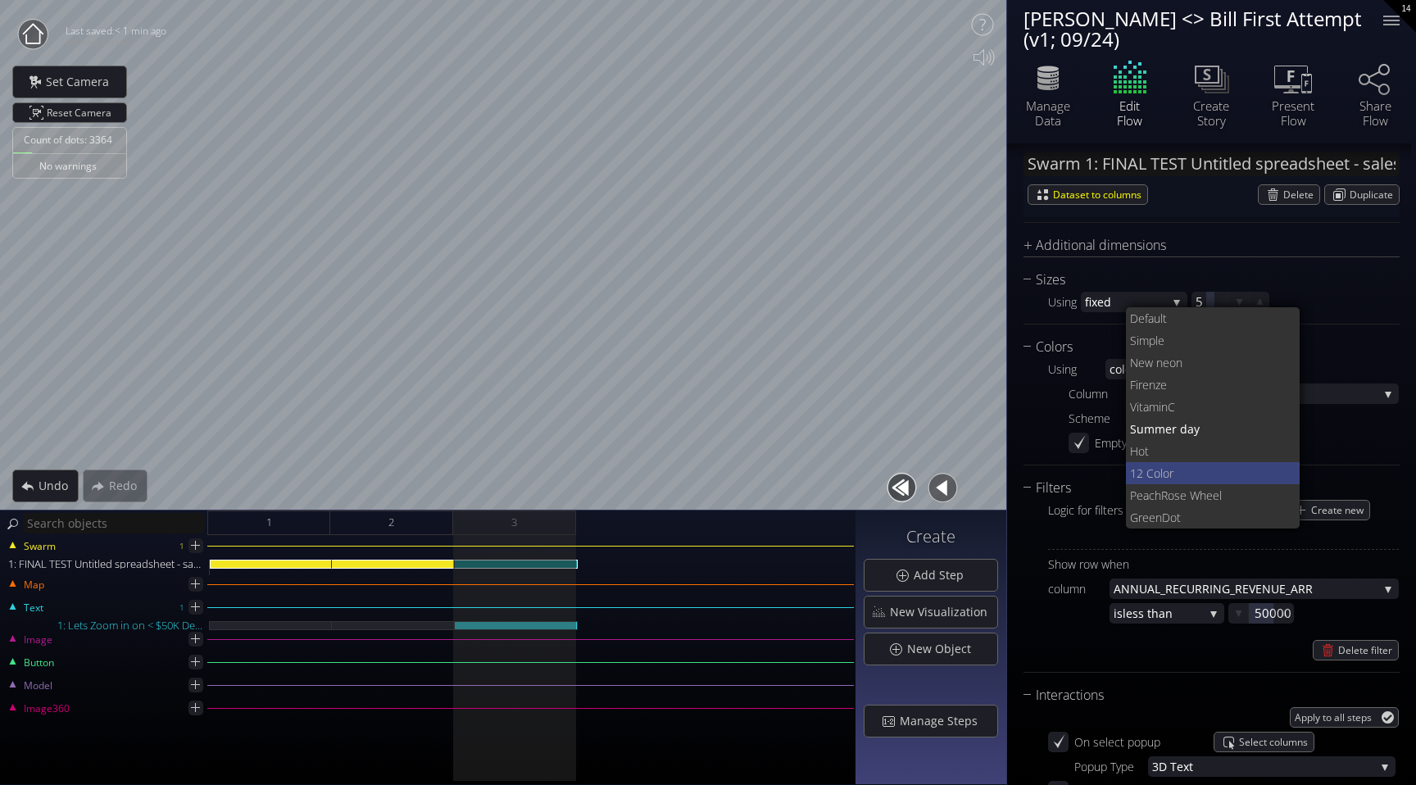
click at [1185, 477] on span "or" at bounding box center [1225, 473] width 125 height 22
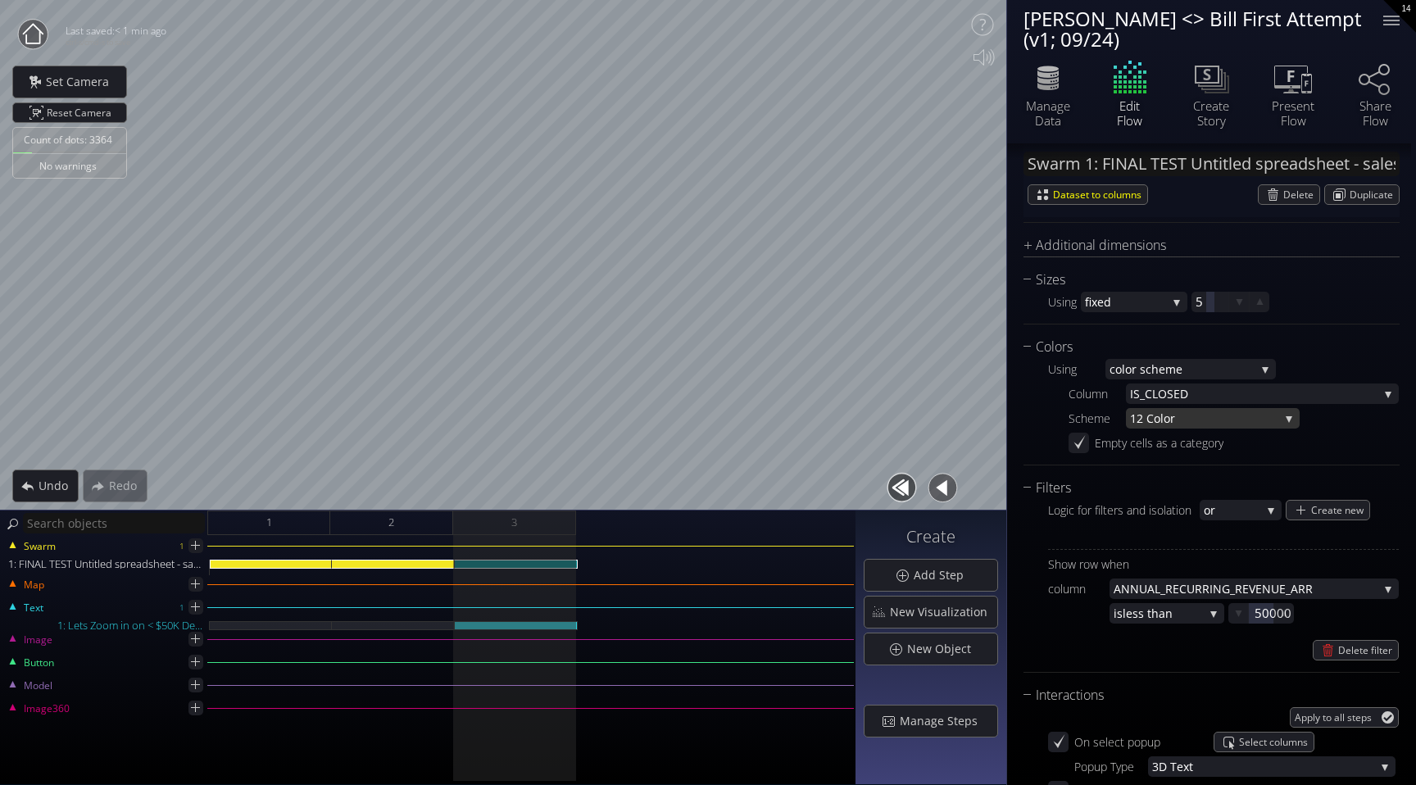
click at [1226, 416] on span "or" at bounding box center [1222, 418] width 116 height 20
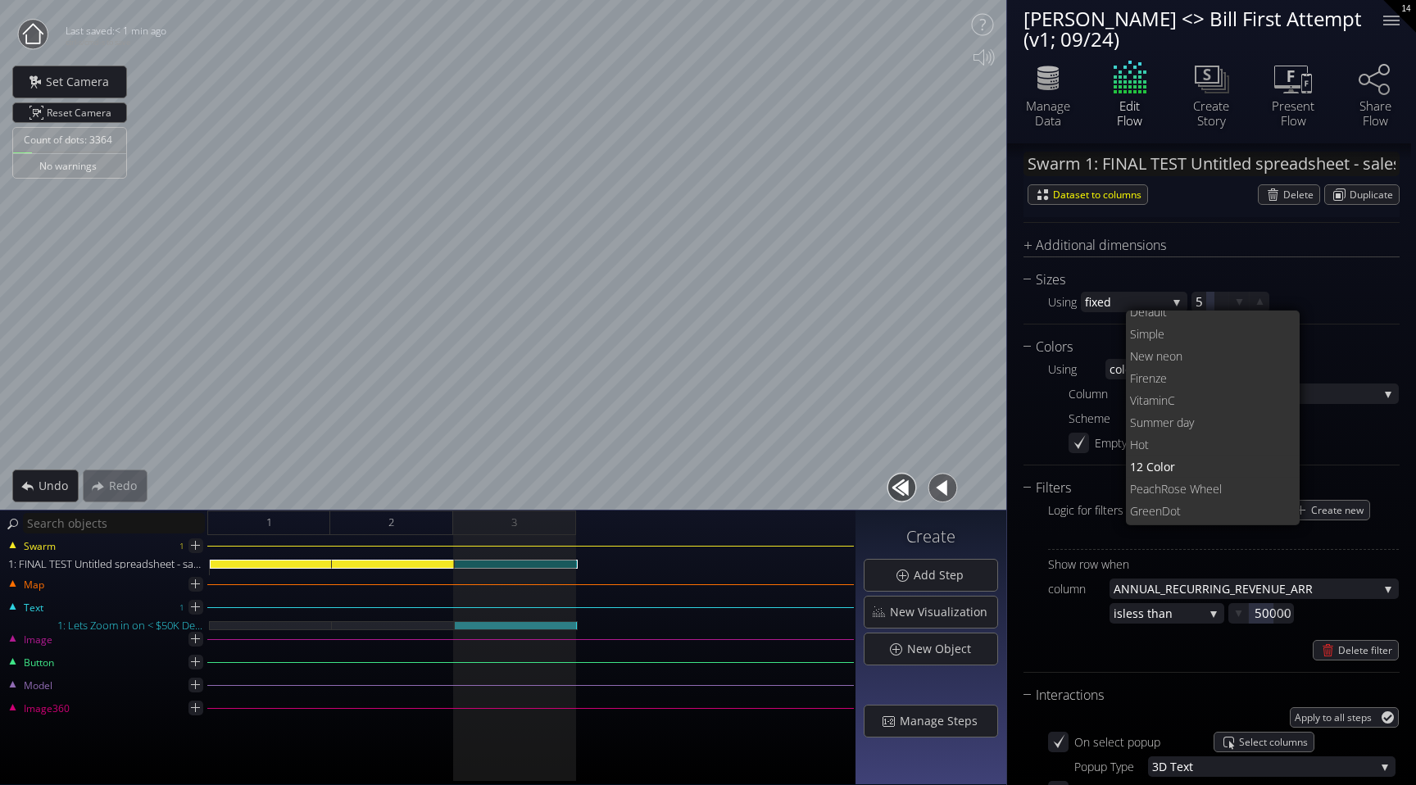
scroll to position [0, 0]
click at [1194, 493] on span "Rose Wheel" at bounding box center [1225, 495] width 126 height 22
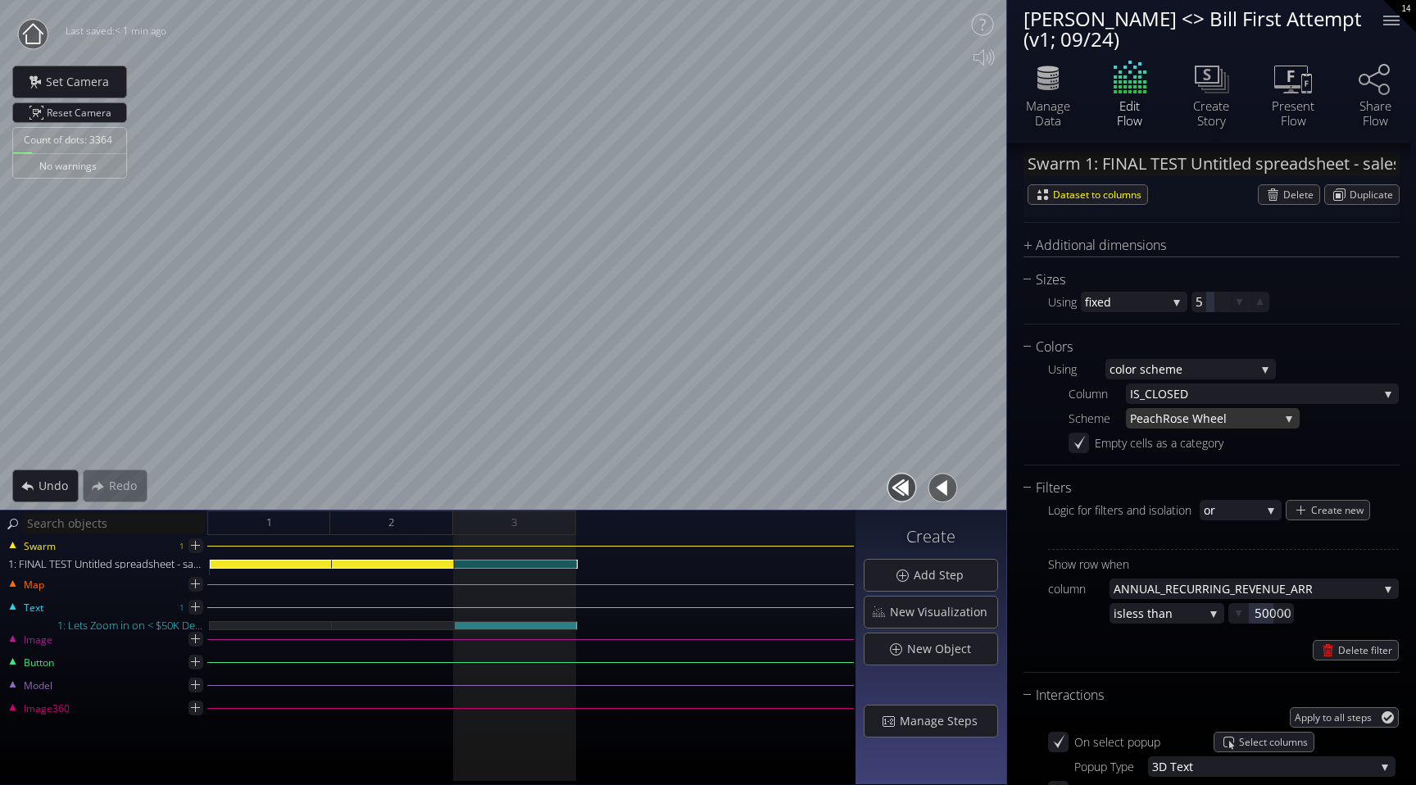
click at [1225, 418] on span "Rose Wheel" at bounding box center [1221, 418] width 116 height 20
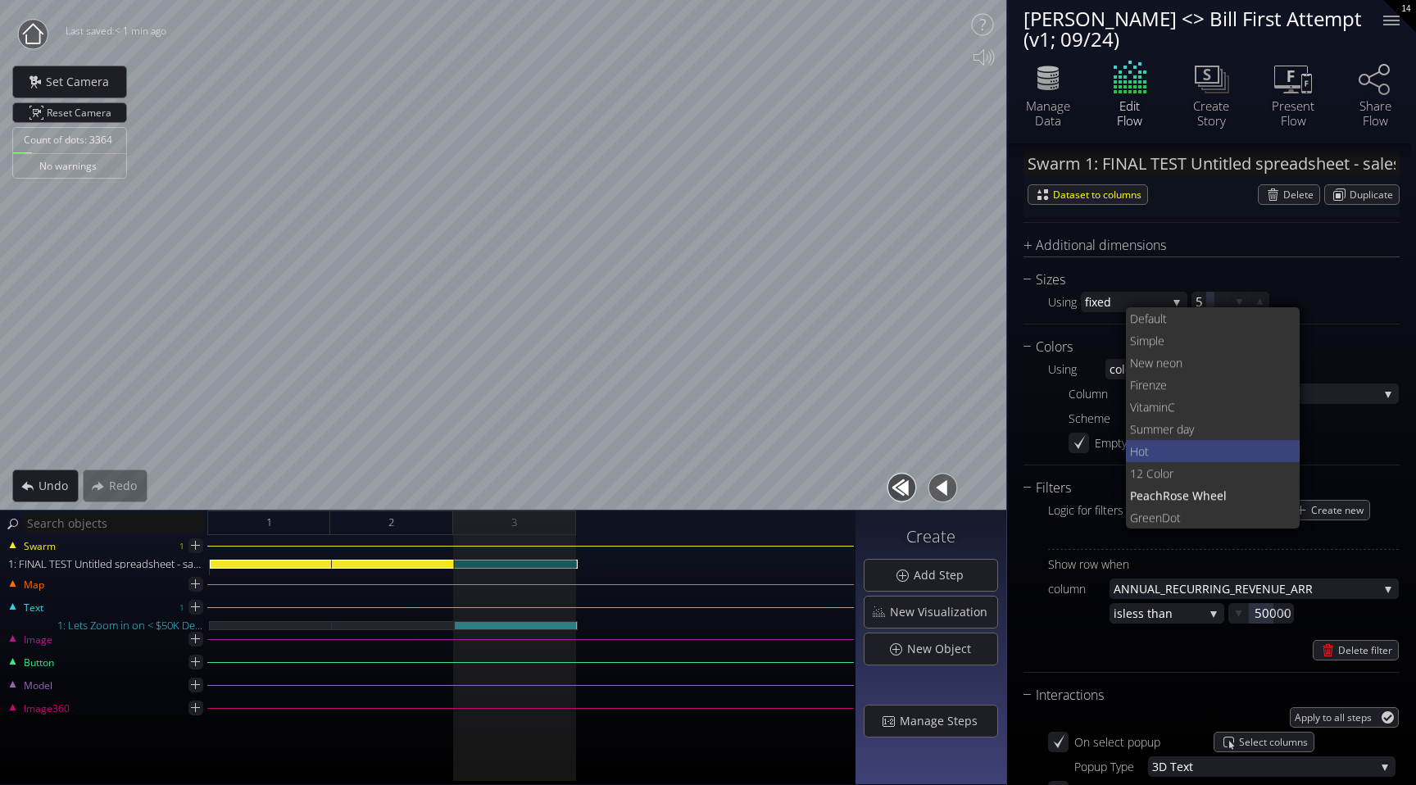
click at [1189, 444] on span "Hot" at bounding box center [1208, 451] width 157 height 22
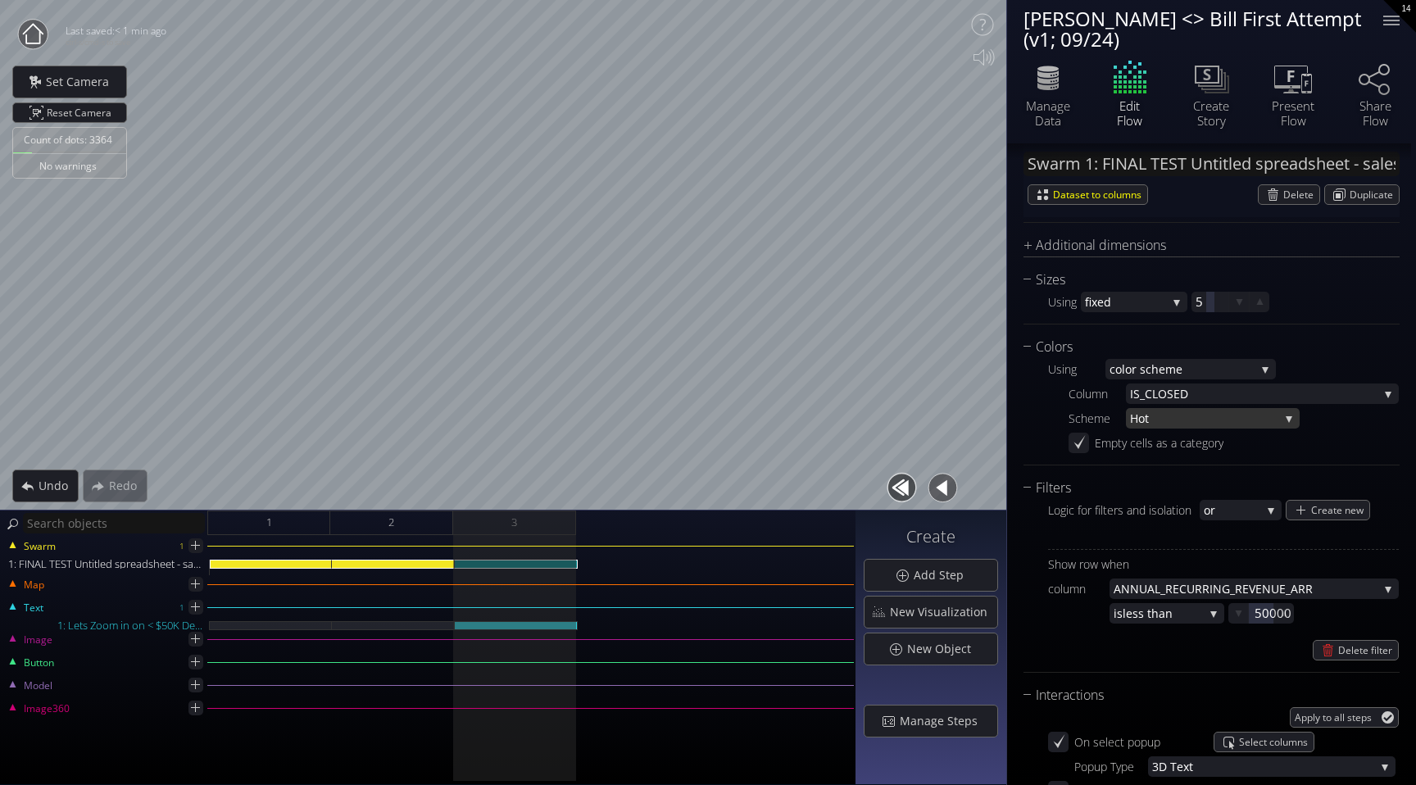
click at [1207, 419] on span "Hot" at bounding box center [1204, 418] width 149 height 20
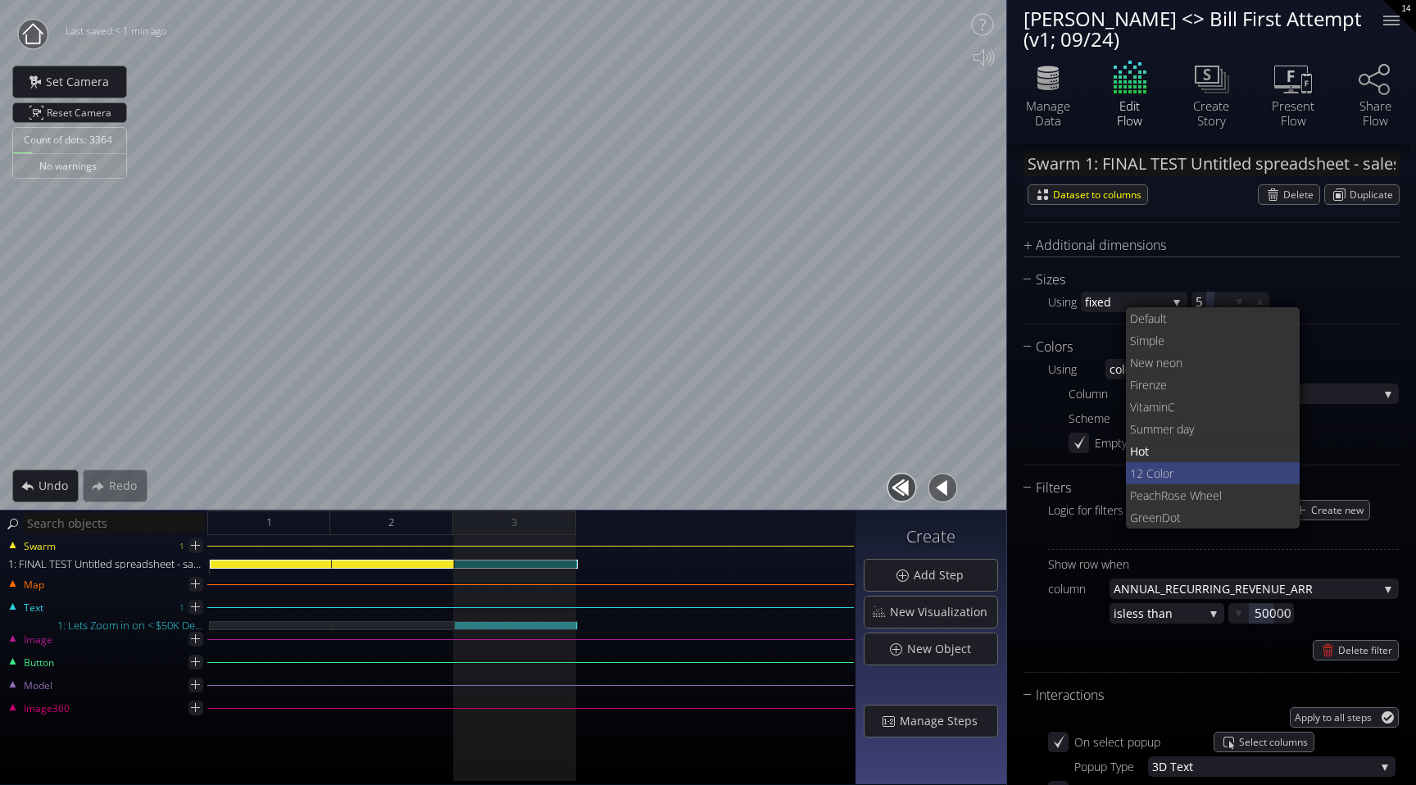
click at [1187, 475] on span "or" at bounding box center [1225, 473] width 125 height 22
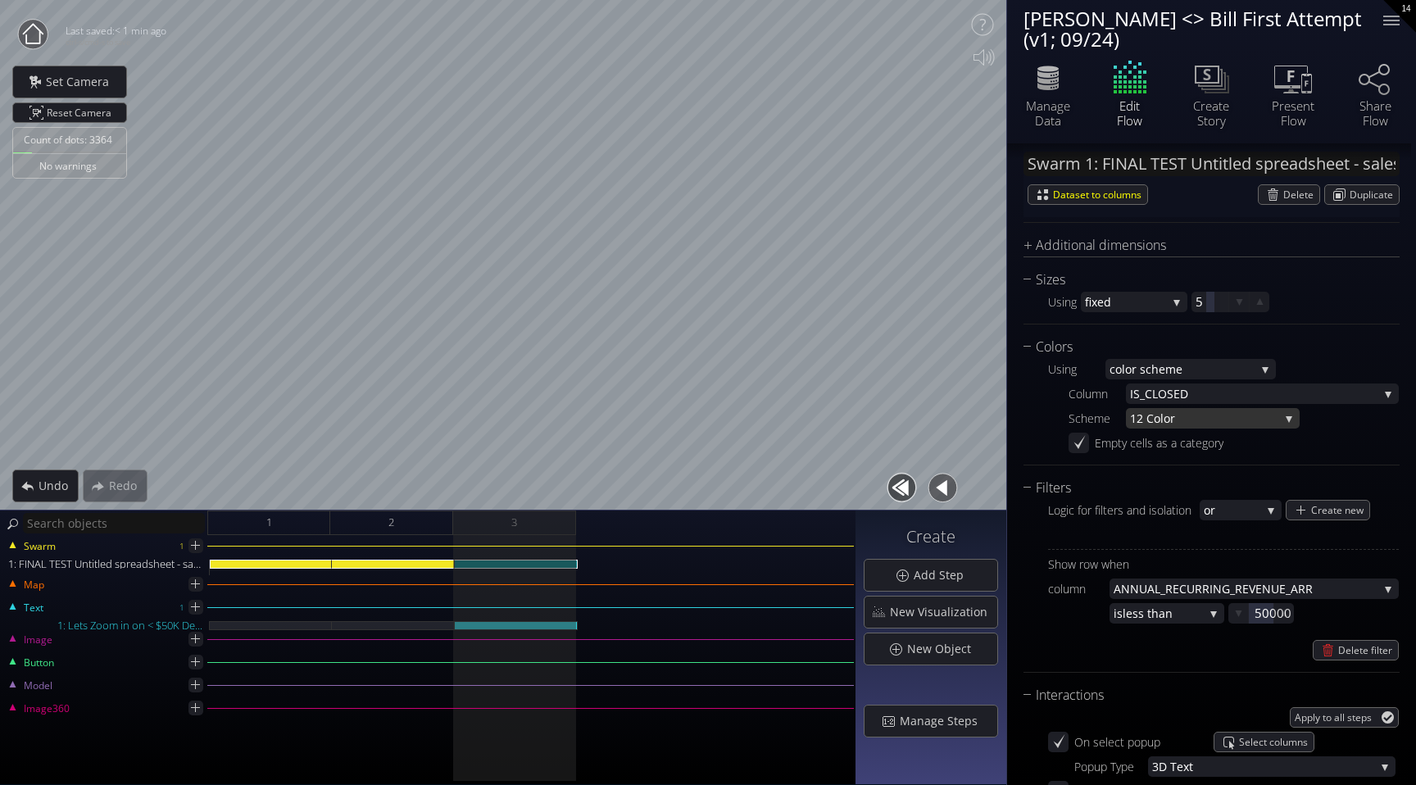
click at [1209, 420] on span "or" at bounding box center [1222, 418] width 116 height 20
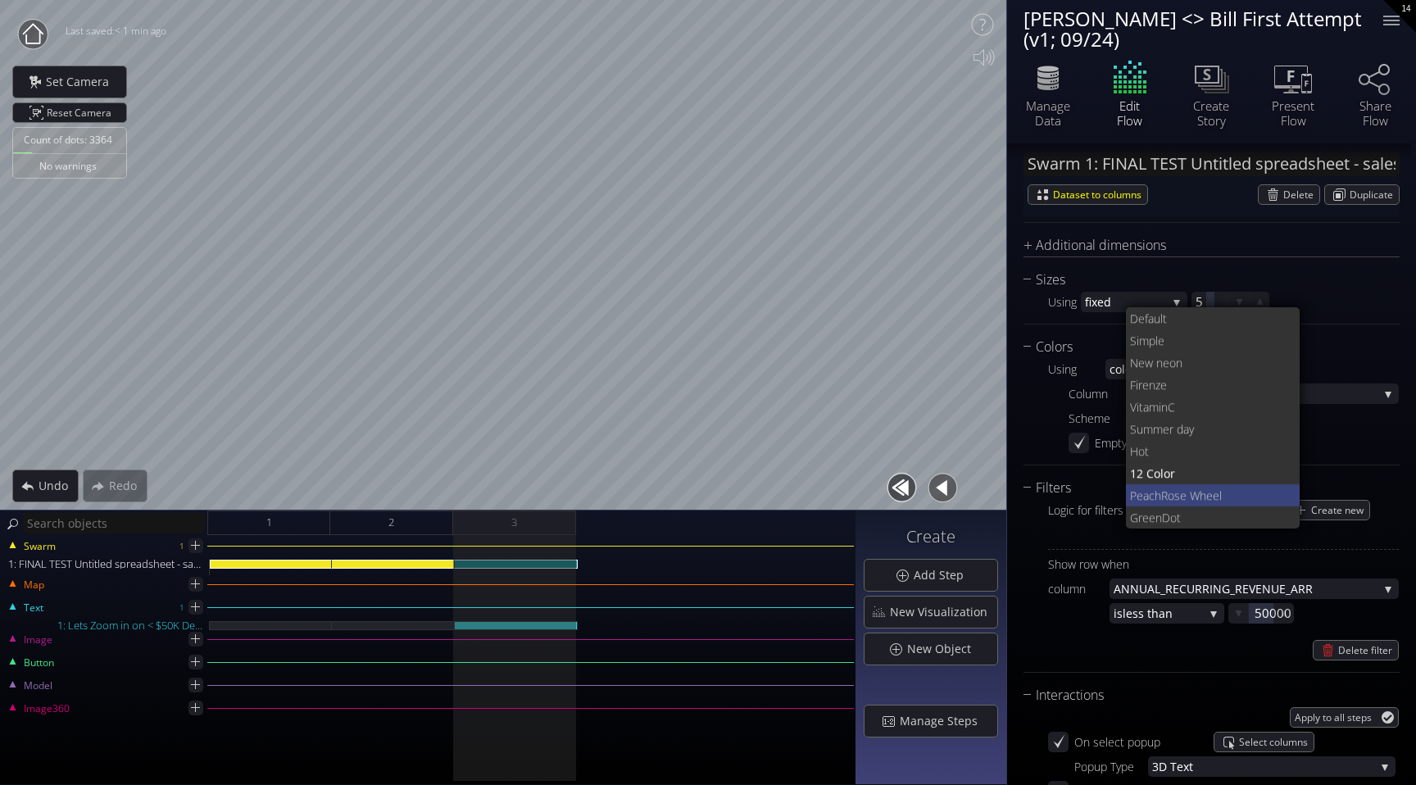
click at [1191, 494] on span "Rose Wheel" at bounding box center [1225, 495] width 126 height 22
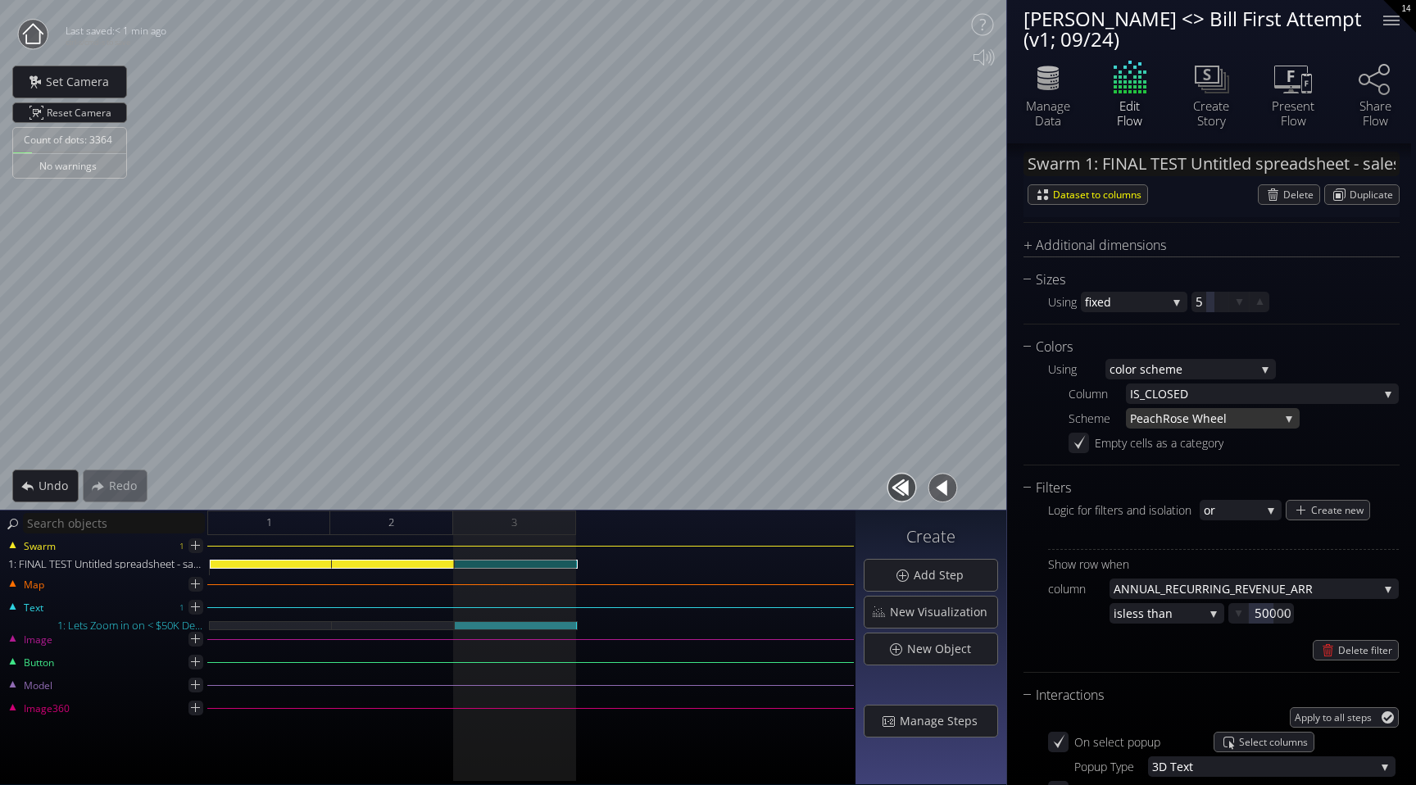
click at [1214, 416] on span "Rose Wheel" at bounding box center [1221, 418] width 116 height 20
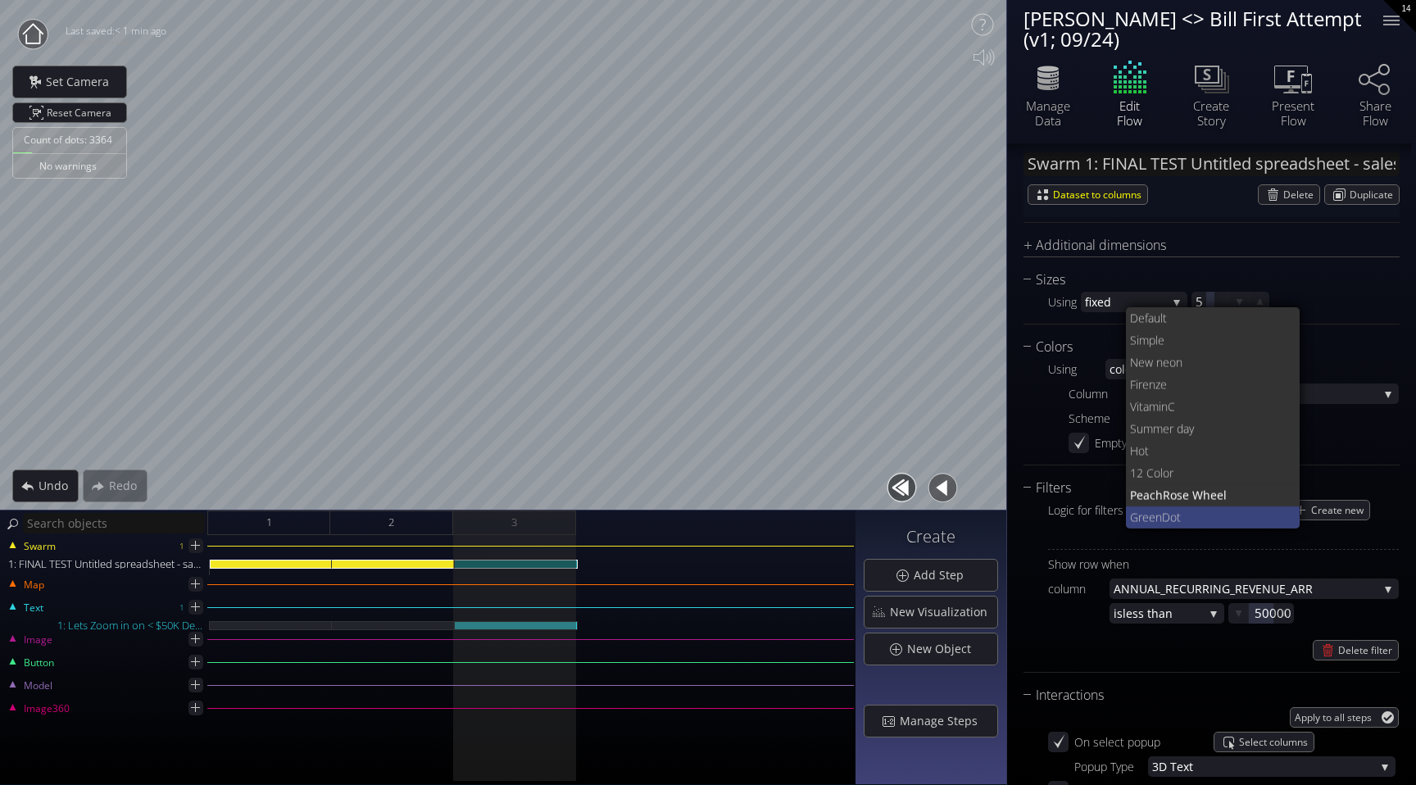
click at [1183, 516] on span "ot" at bounding box center [1229, 518] width 117 height 22
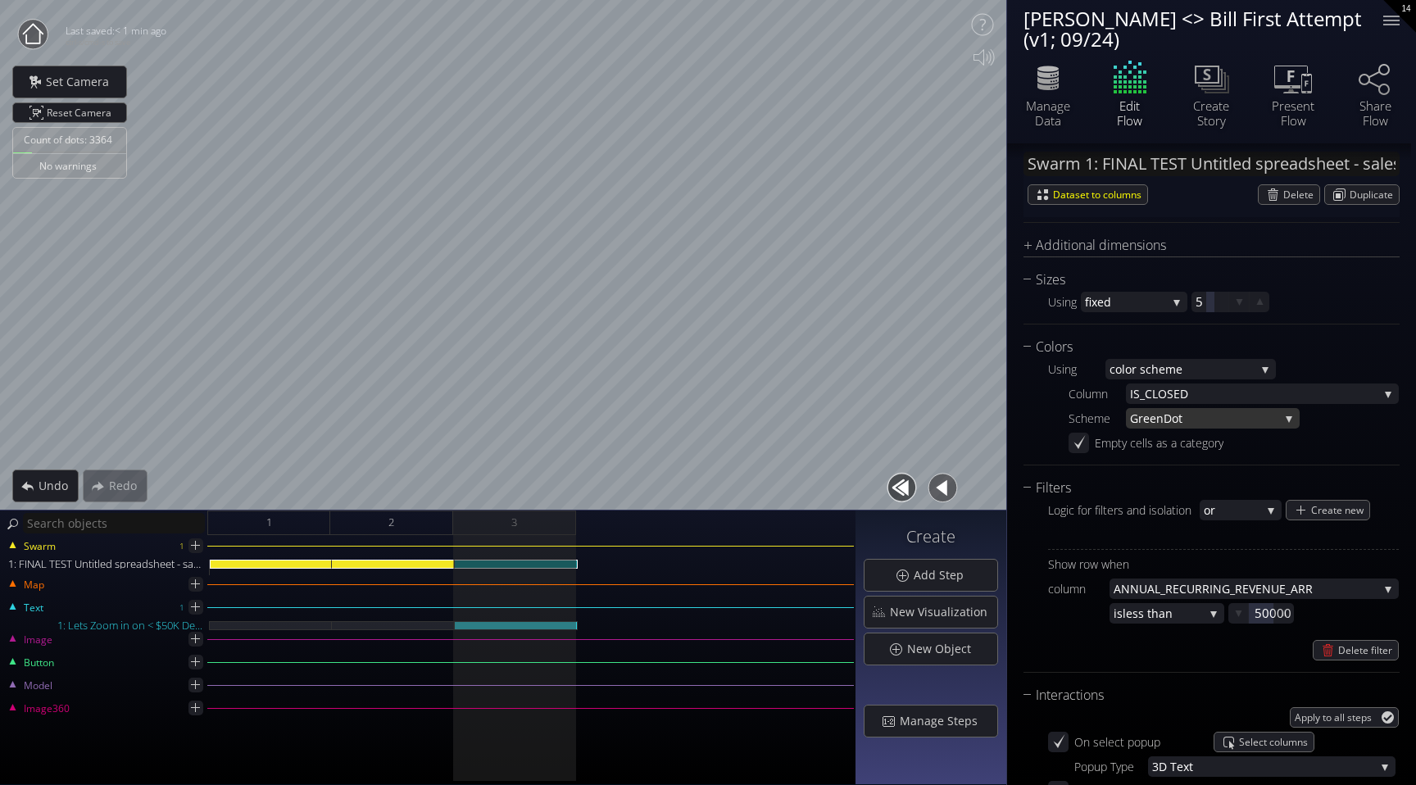
click at [1212, 421] on span "ot" at bounding box center [1225, 418] width 107 height 20
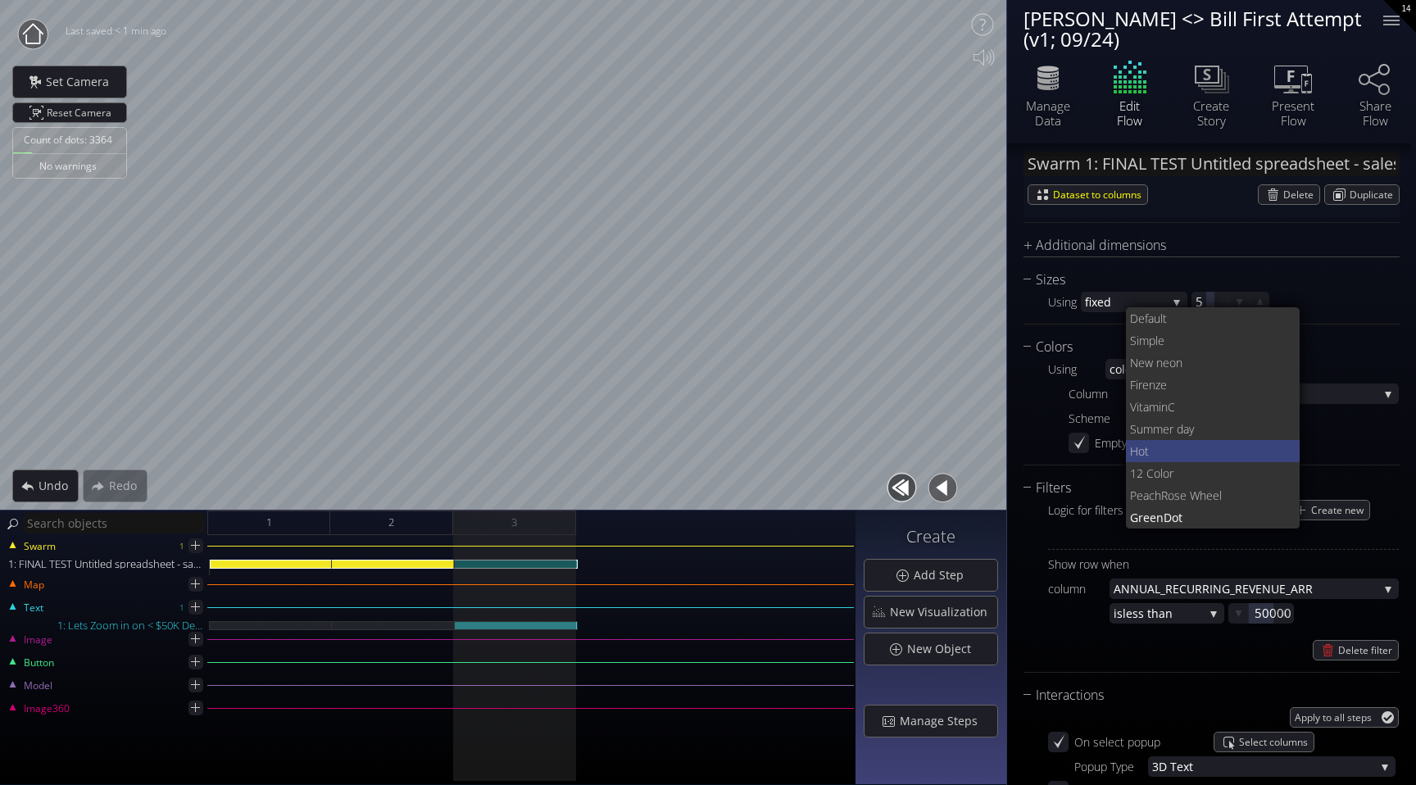
click at [1179, 446] on span "Hot" at bounding box center [1208, 451] width 157 height 22
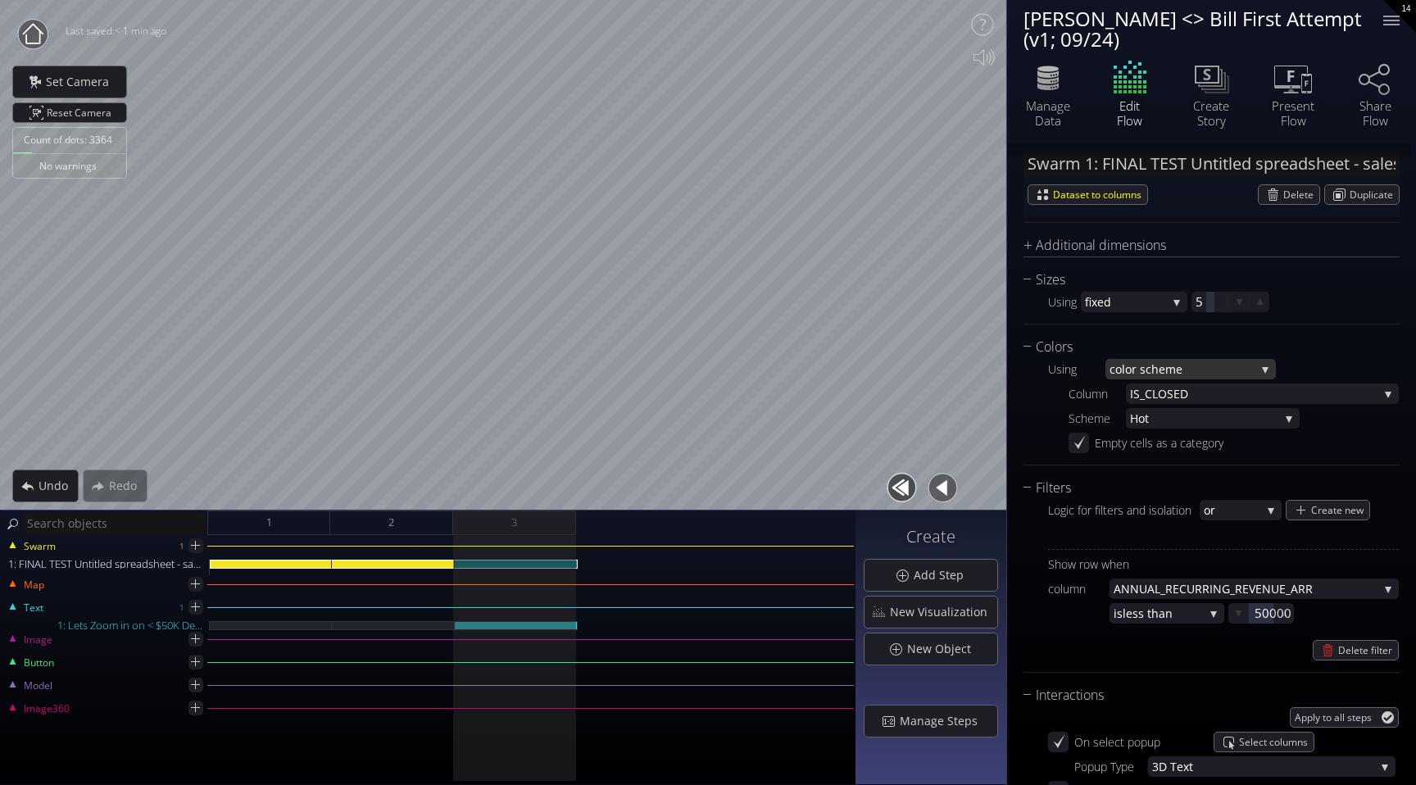
click at [1204, 369] on span "lor scheme" at bounding box center [1189, 369] width 134 height 20
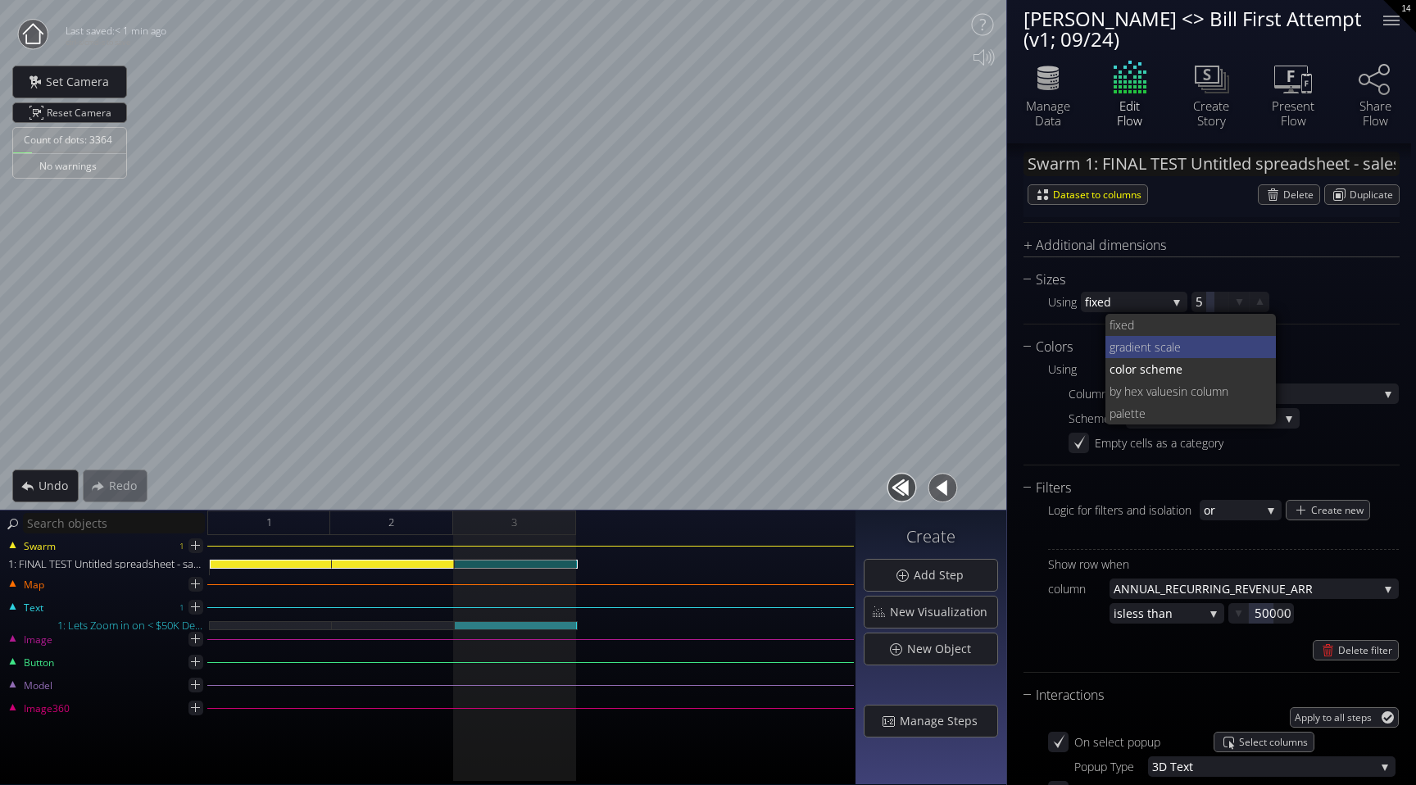
click at [1205, 351] on span "ient scale" at bounding box center [1198, 347] width 132 height 22
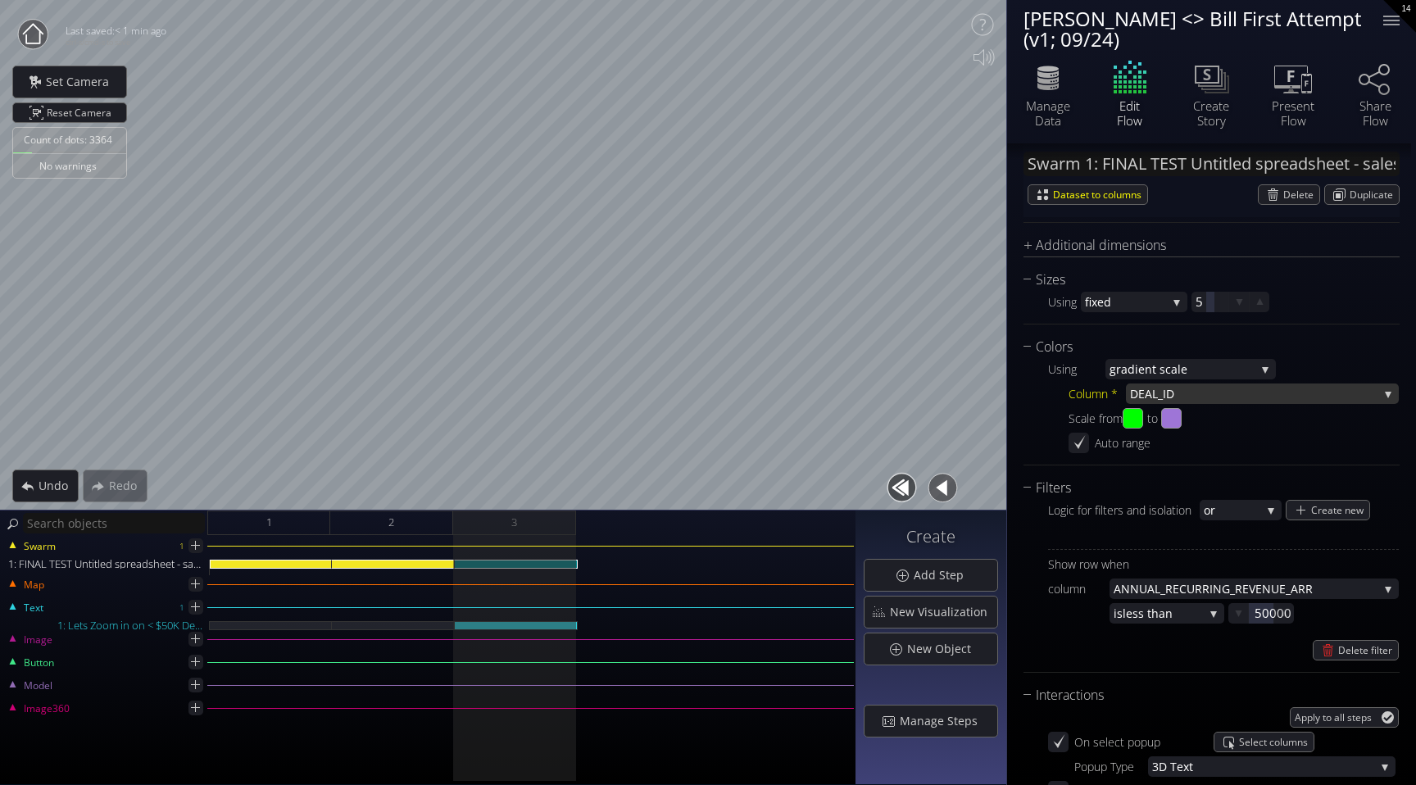
click at [1179, 394] on span "_ID" at bounding box center [1268, 394] width 221 height 20
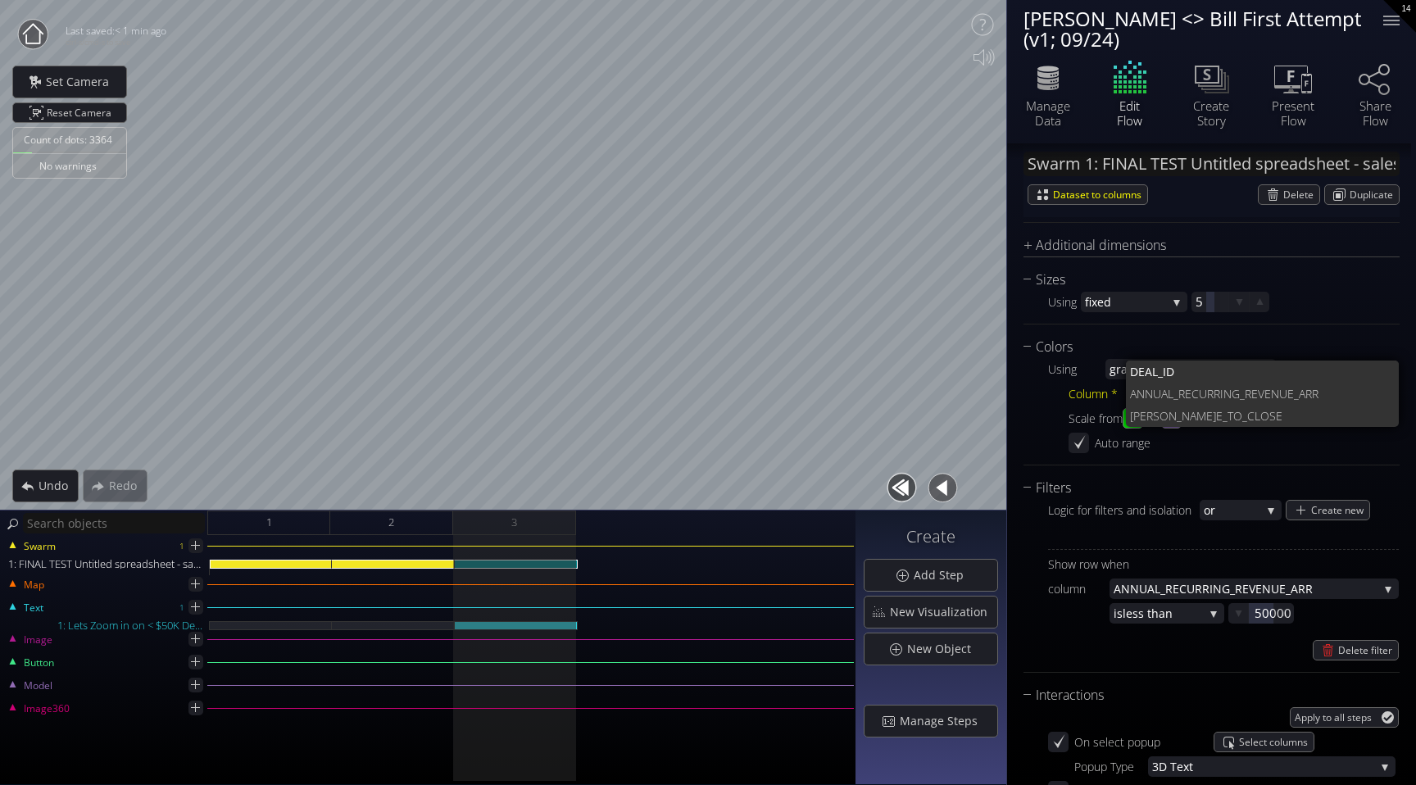
click at [1268, 436] on div "Auto range" at bounding box center [1234, 443] width 330 height 20
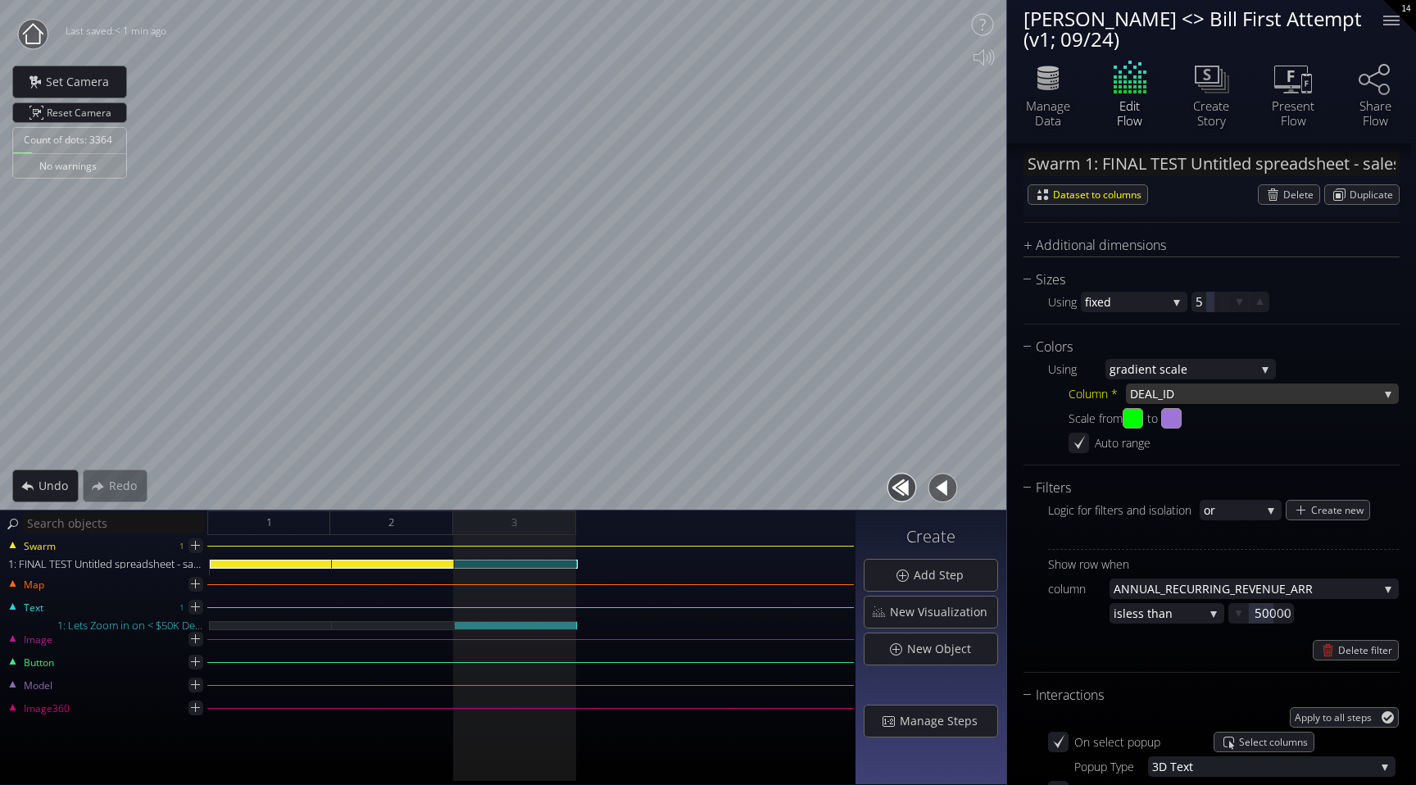
click at [1274, 399] on span "_ID" at bounding box center [1268, 394] width 221 height 20
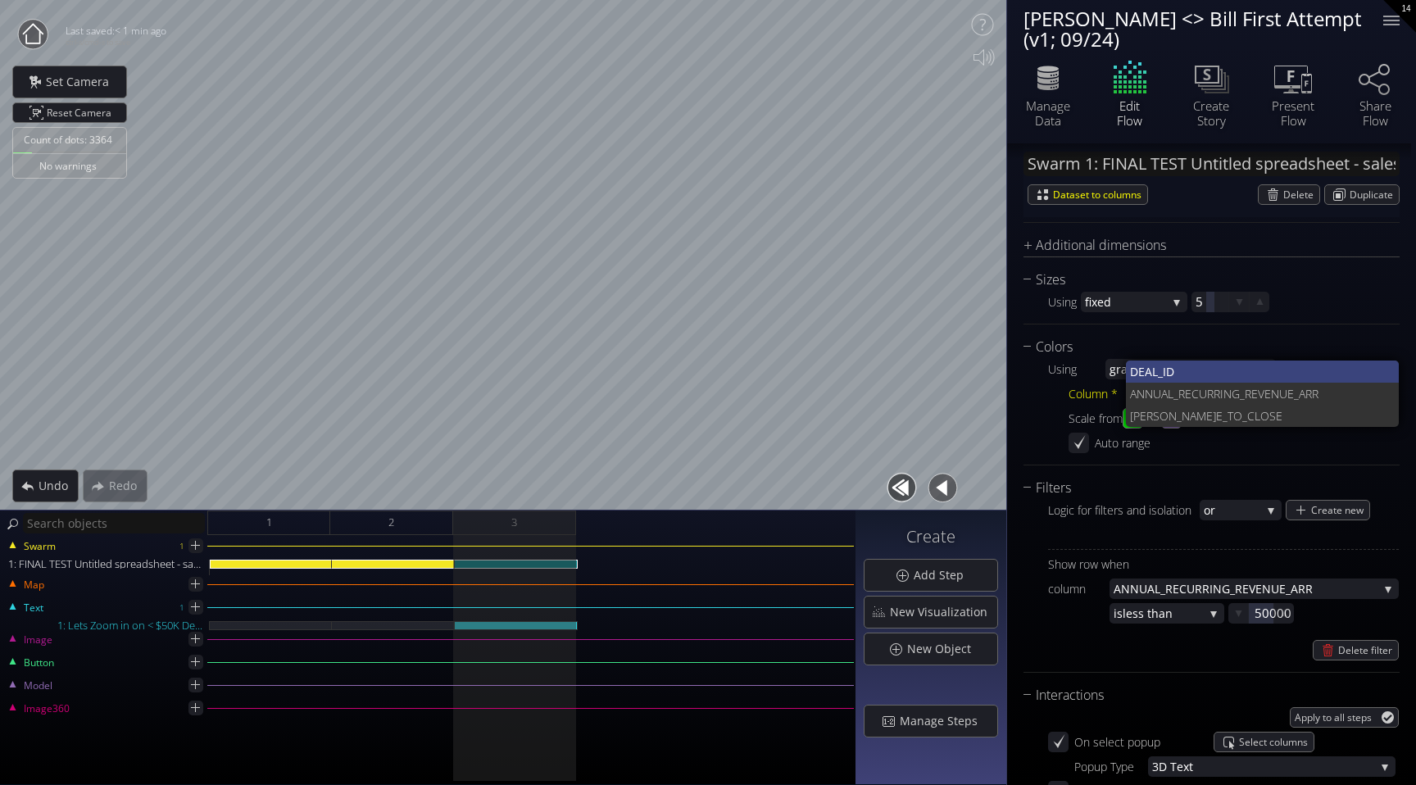
click at [1289, 361] on span "_ID" at bounding box center [1272, 372] width 229 height 22
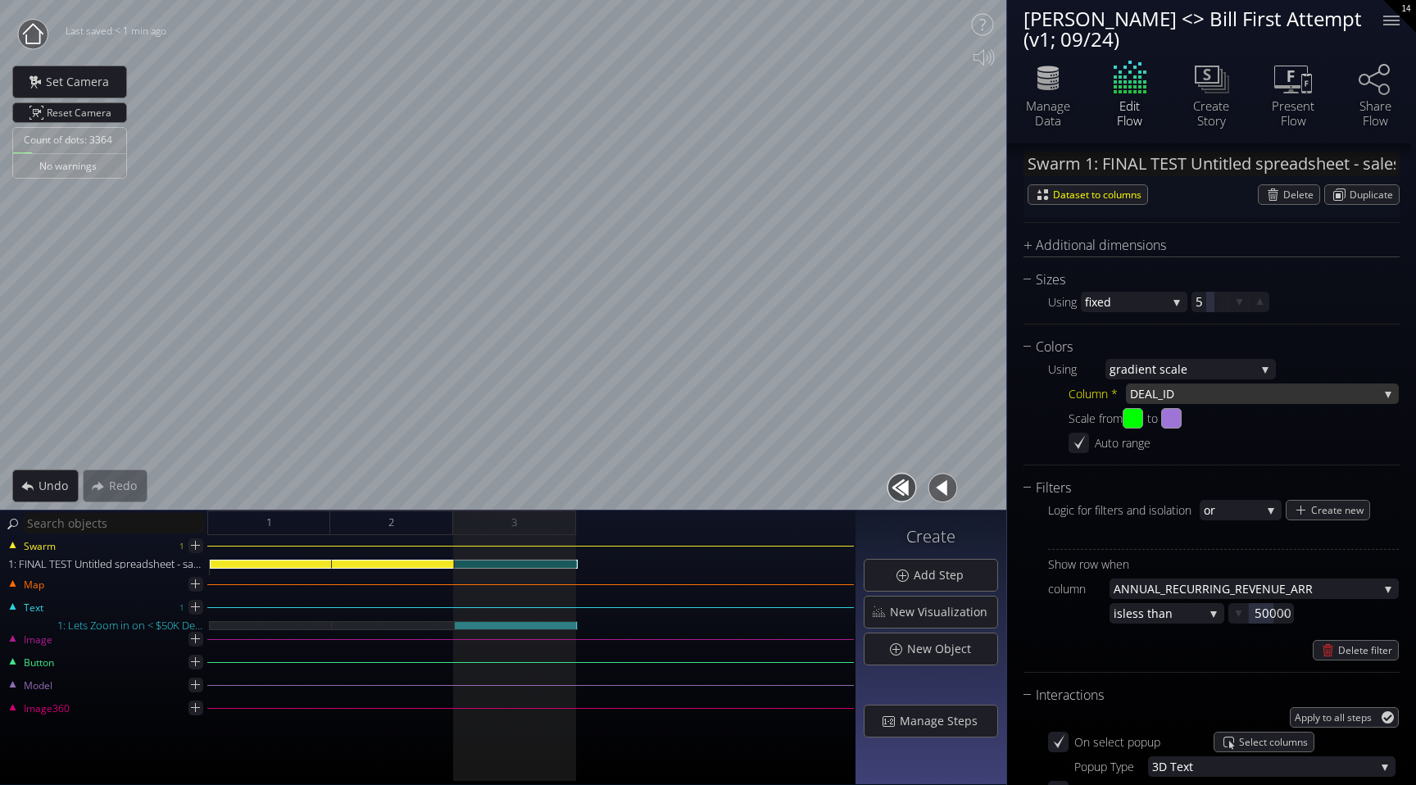
click at [1261, 398] on span "_ID" at bounding box center [1268, 394] width 221 height 20
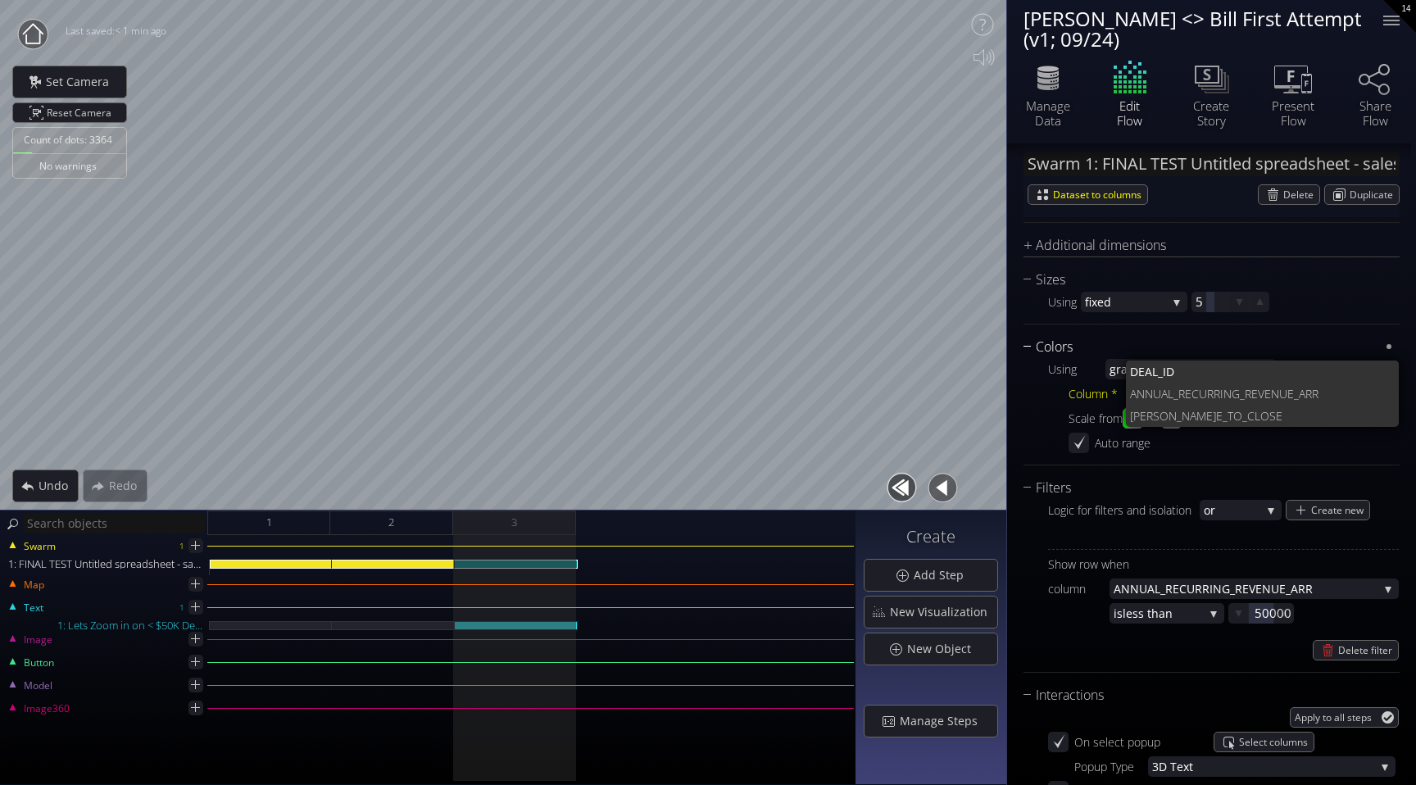
click at [1307, 348] on div "Colors" at bounding box center [1202, 347] width 356 height 20
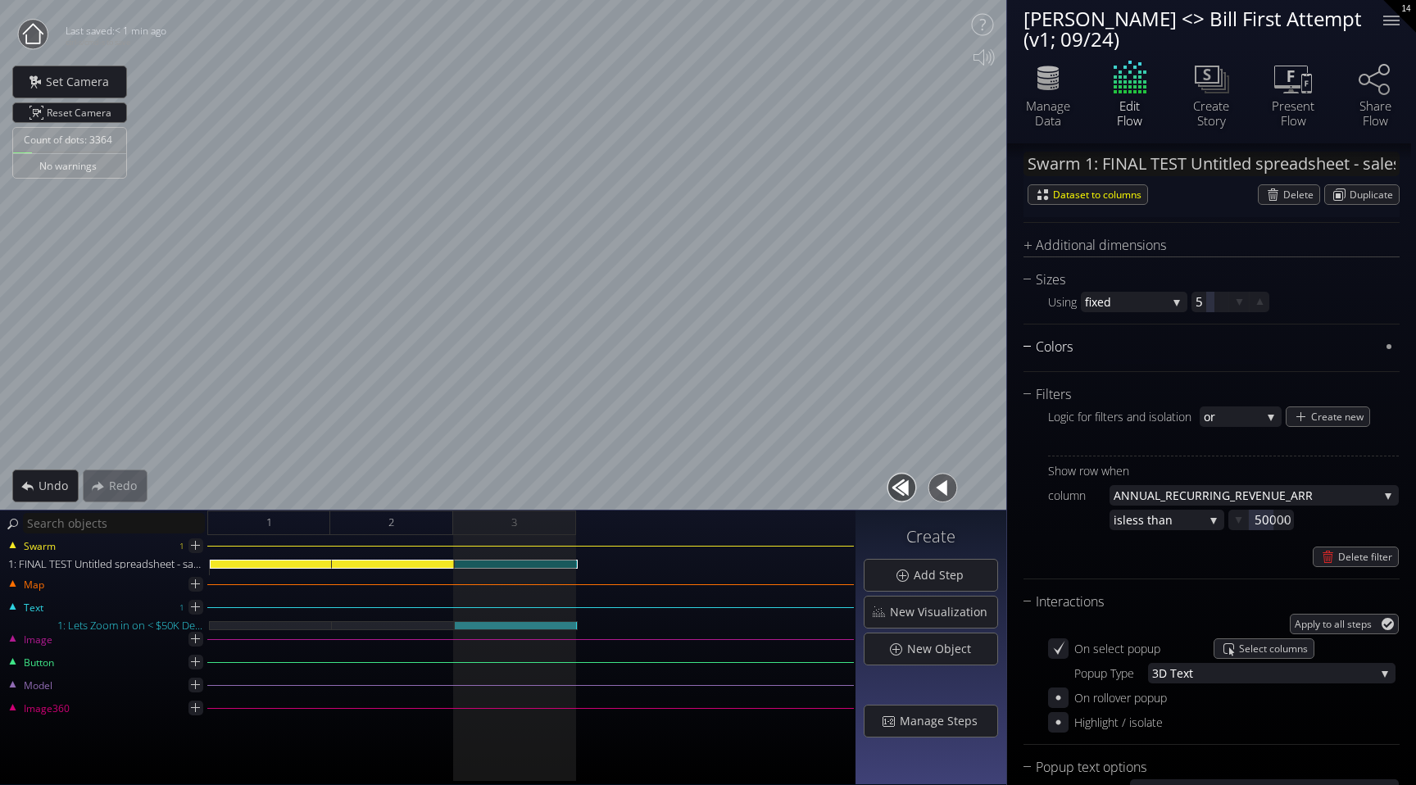
click at [1172, 348] on div "Colors" at bounding box center [1202, 347] width 356 height 20
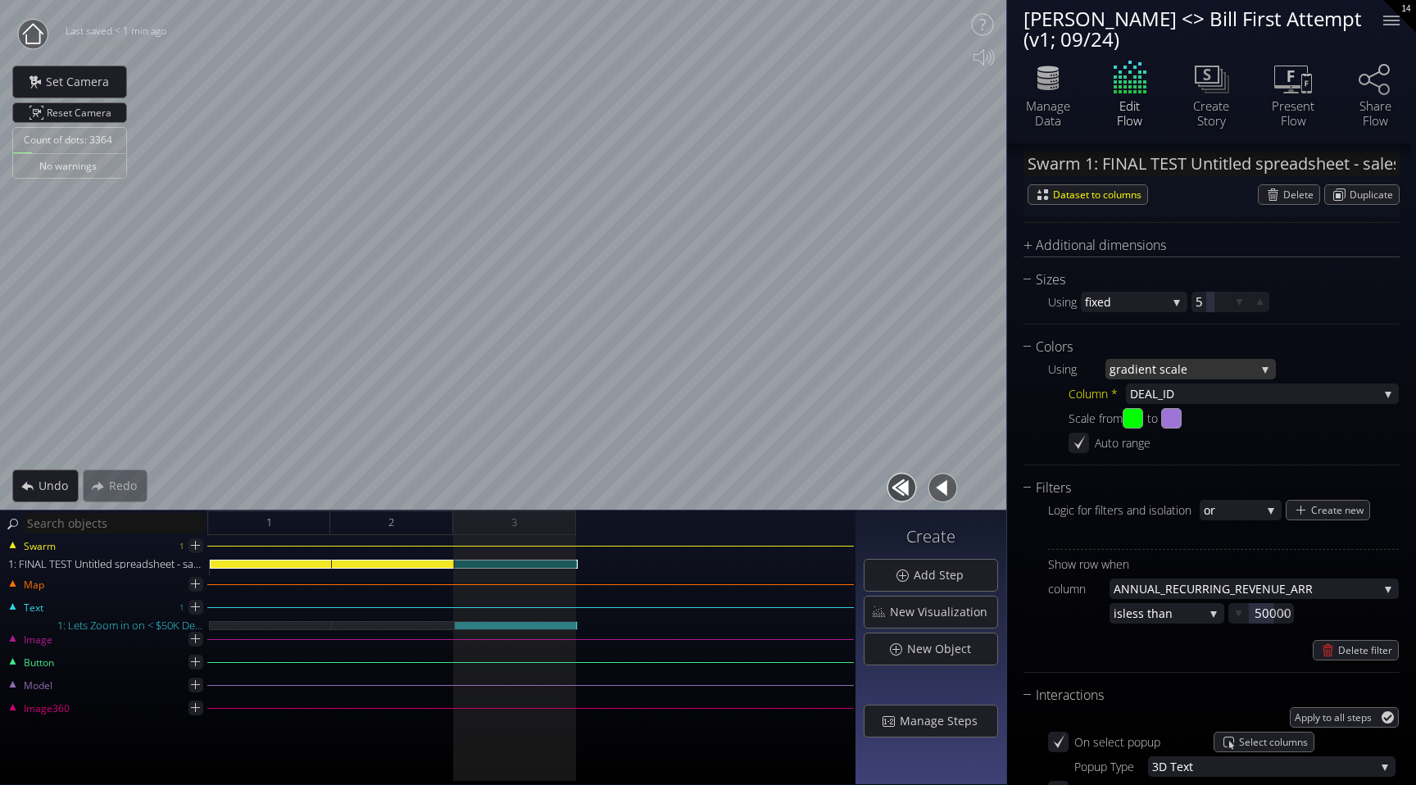
click at [1202, 366] on span "ient scale" at bounding box center [1195, 369] width 120 height 20
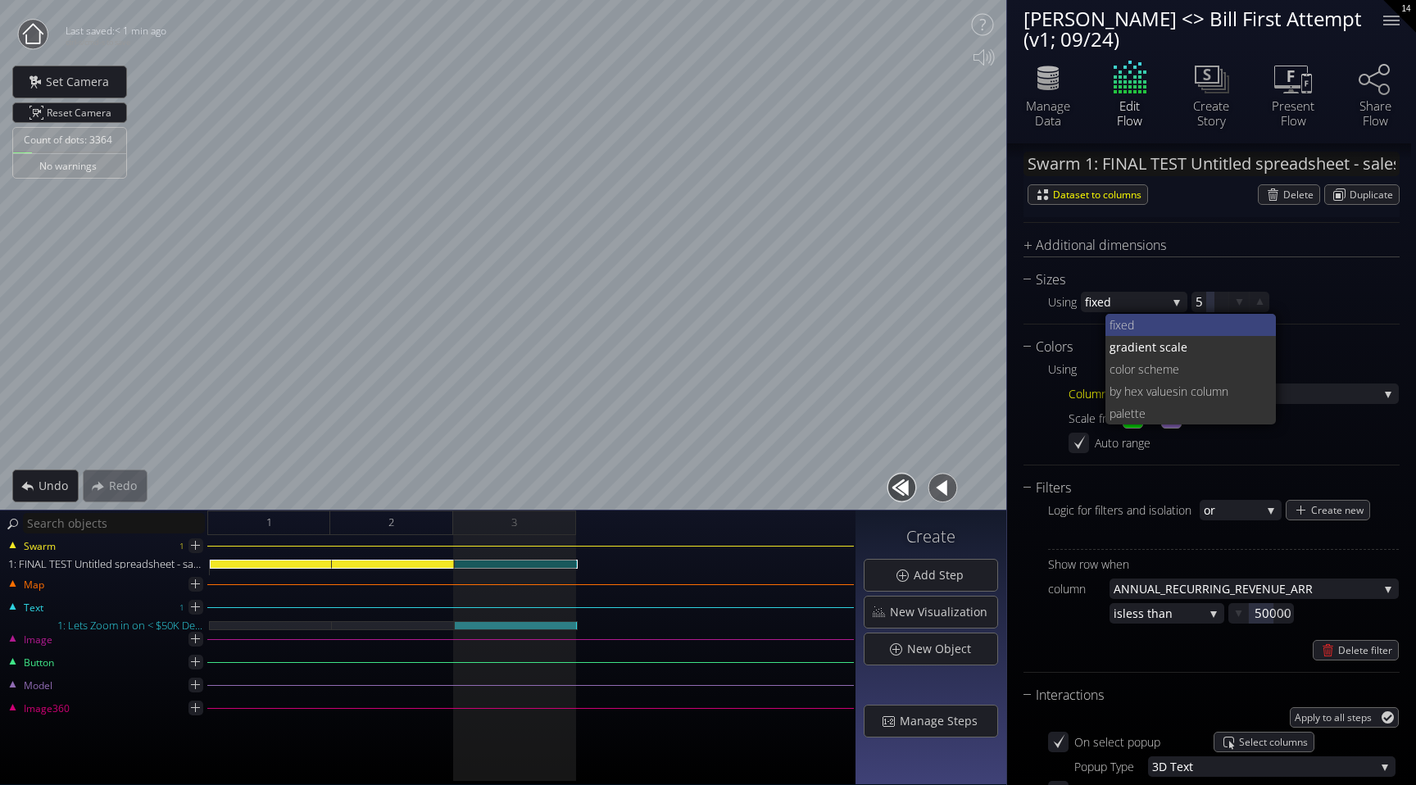
click at [1180, 328] on span "fixed" at bounding box center [1187, 325] width 154 height 22
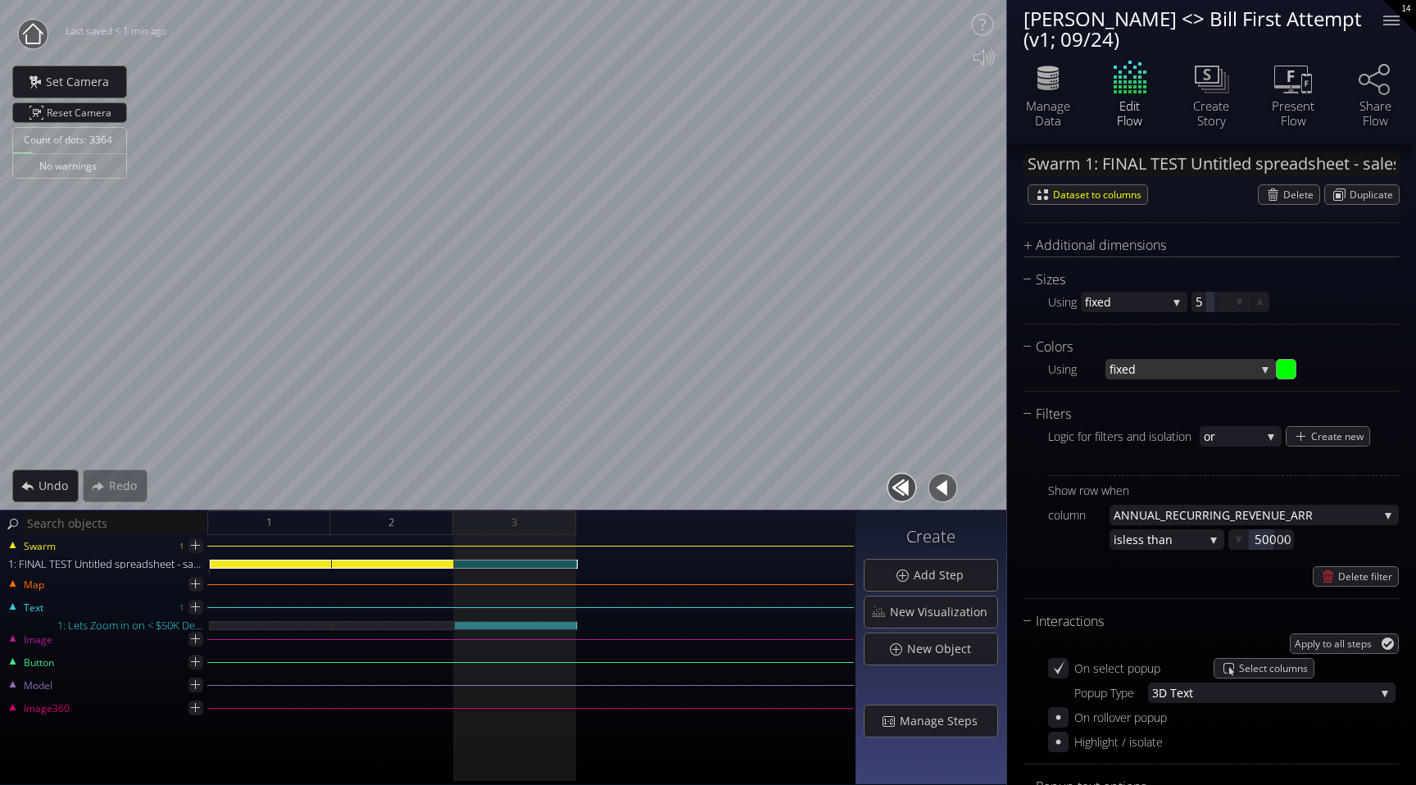
click at [1192, 366] on span "fixed" at bounding box center [1183, 369] width 146 height 20
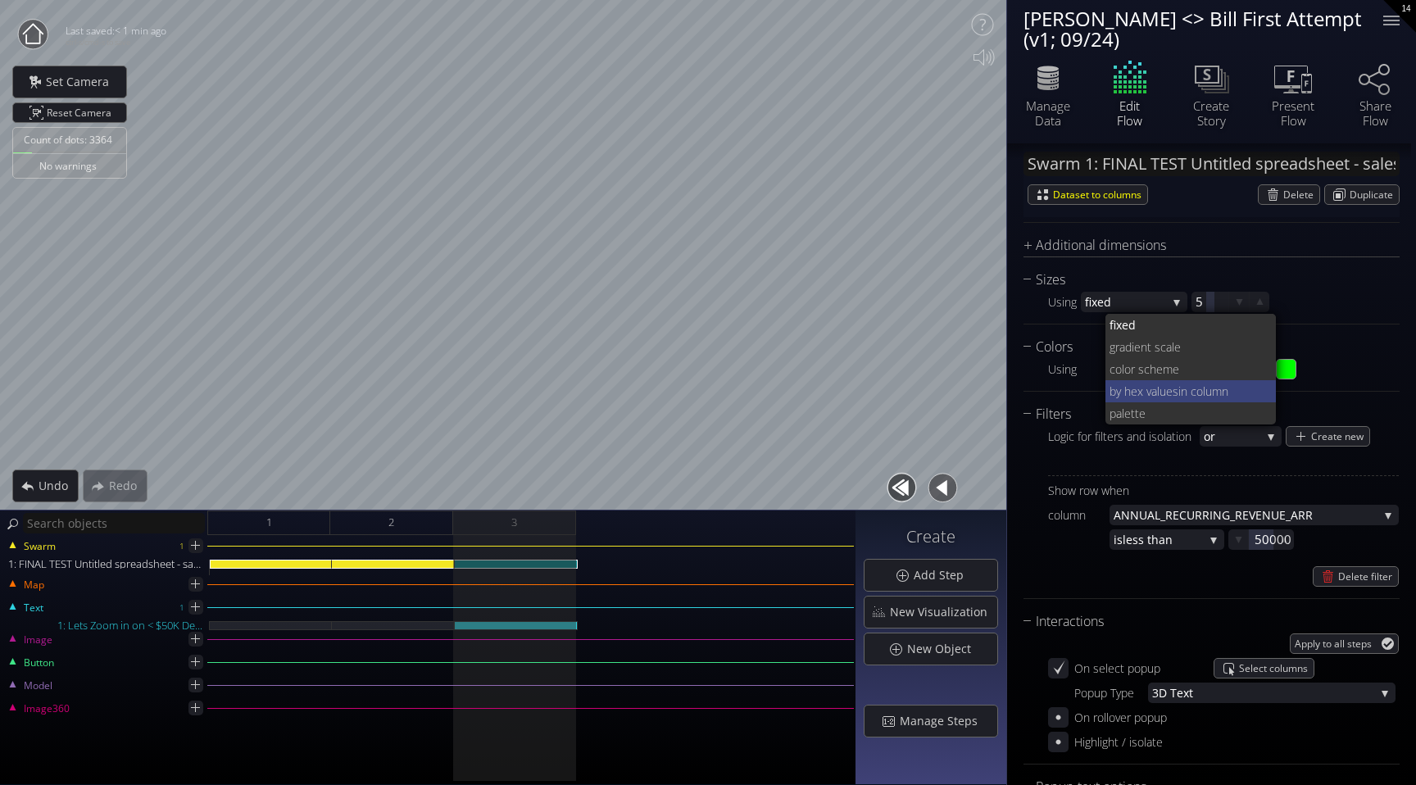
click at [1181, 391] on span "in column" at bounding box center [1221, 391] width 85 height 22
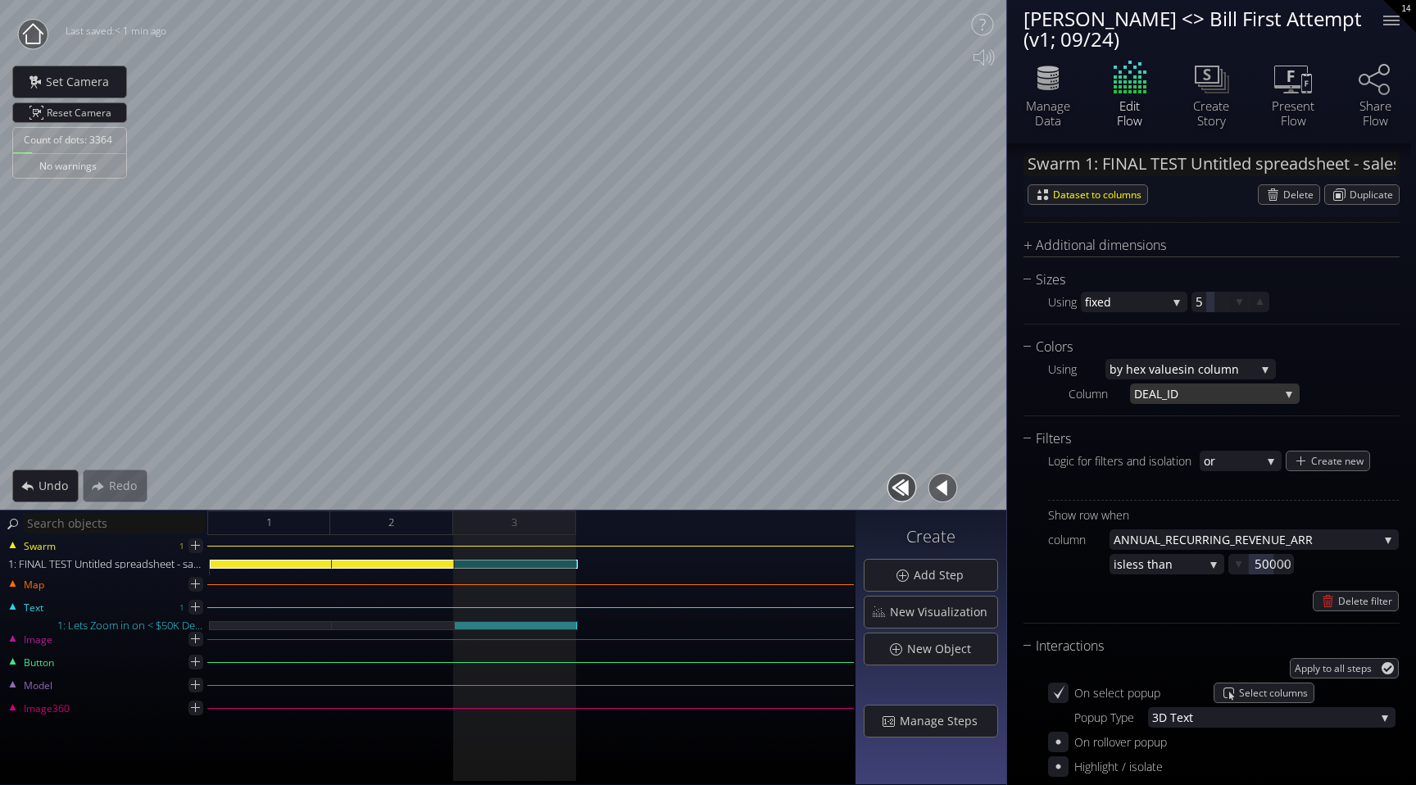
click at [1186, 388] on span "_ID" at bounding box center [1220, 394] width 117 height 20
click at [1103, 378] on div "Using" at bounding box center [1076, 369] width 57 height 20
click at [1132, 378] on span "by hex values" at bounding box center [1147, 369] width 75 height 20
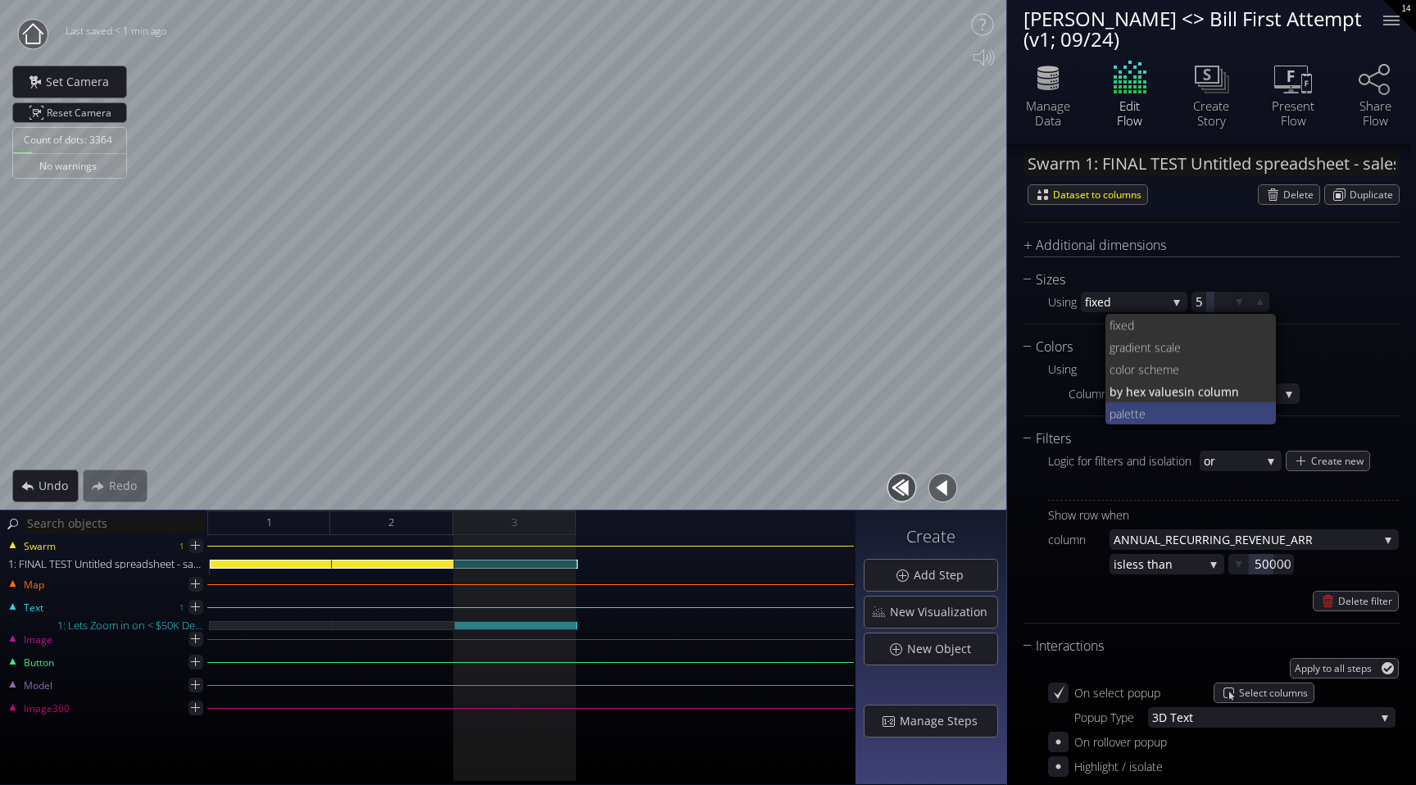
click at [1142, 411] on span "tte" at bounding box center [1197, 413] width 133 height 22
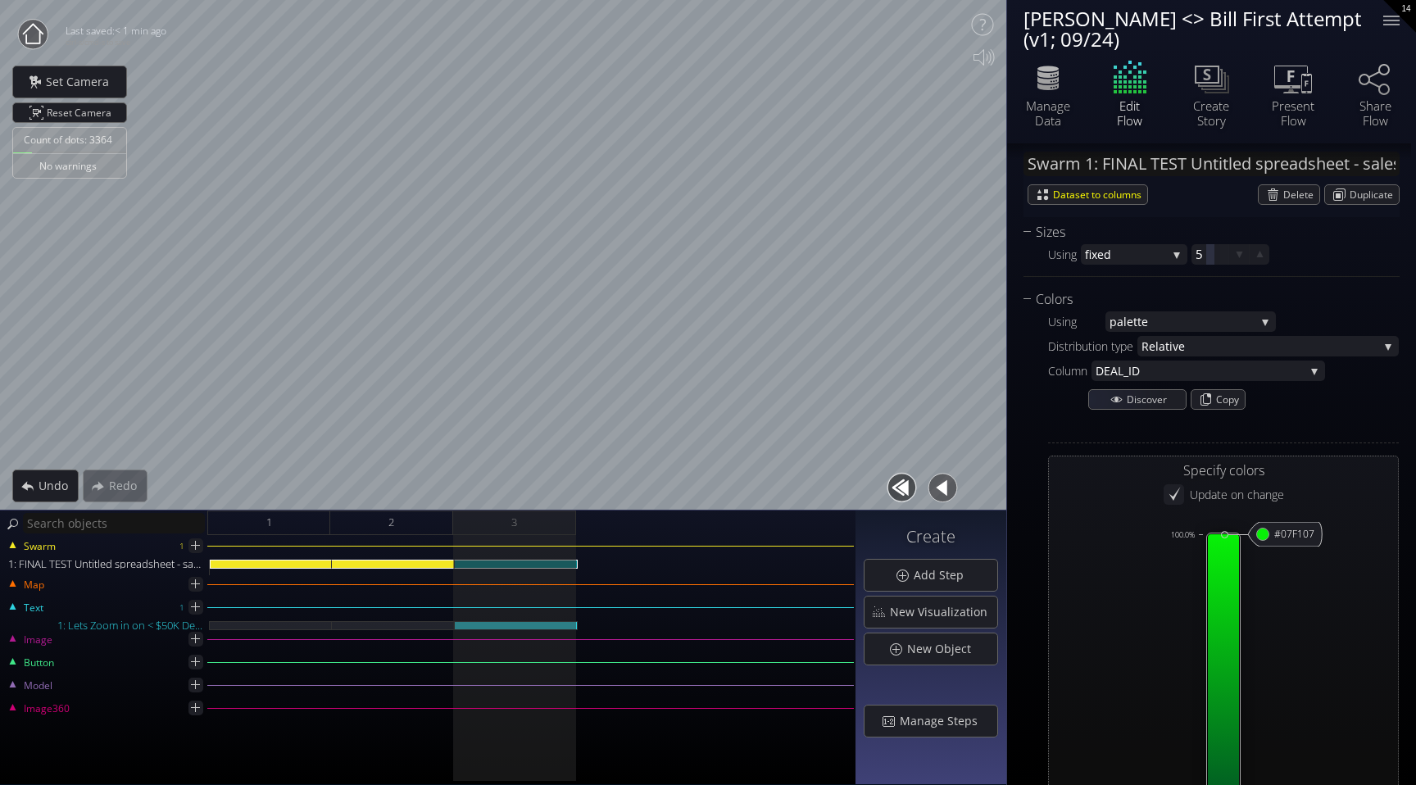
scroll to position [964, 0]
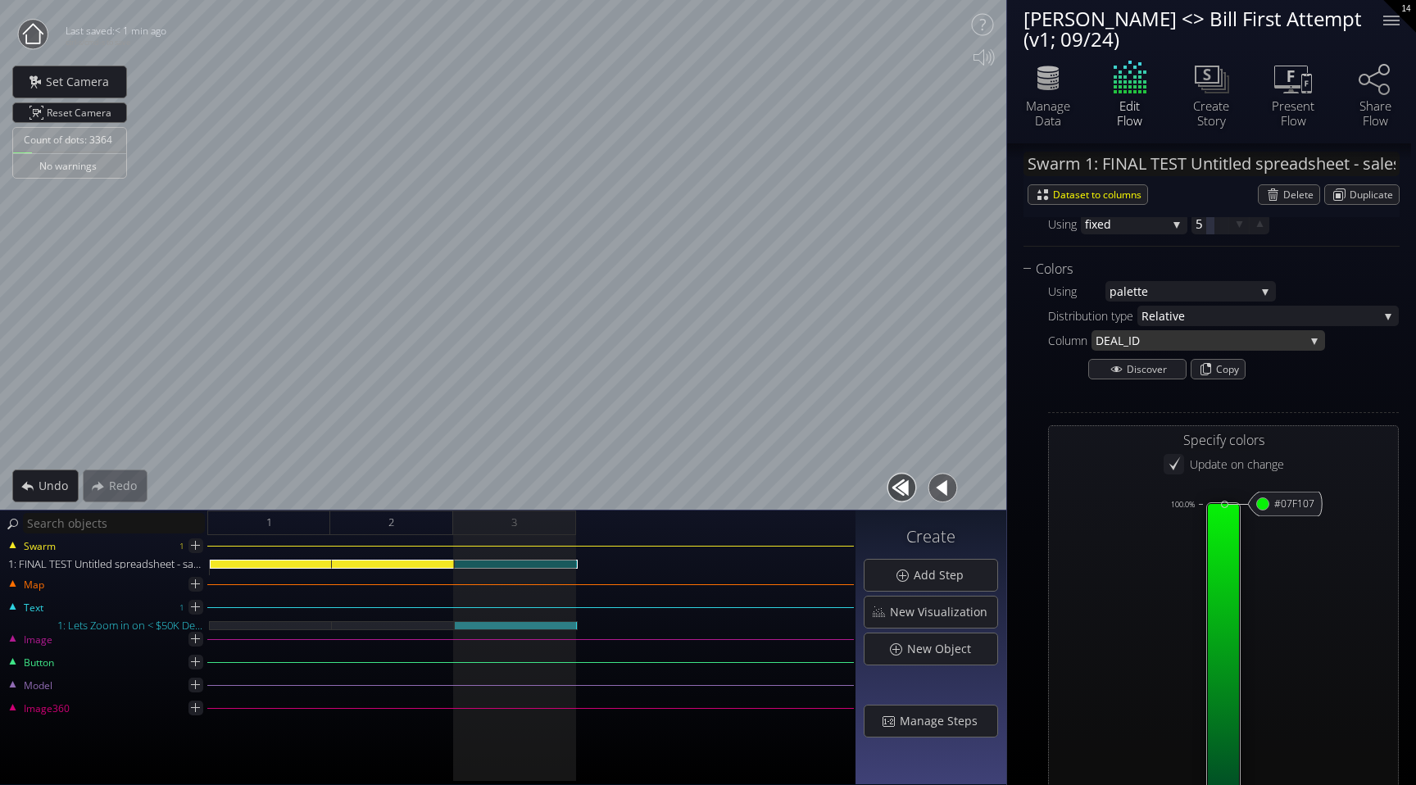
click at [1189, 339] on span "_ID" at bounding box center [1214, 340] width 181 height 20
click at [1350, 313] on span "ve" at bounding box center [1276, 316] width 206 height 20
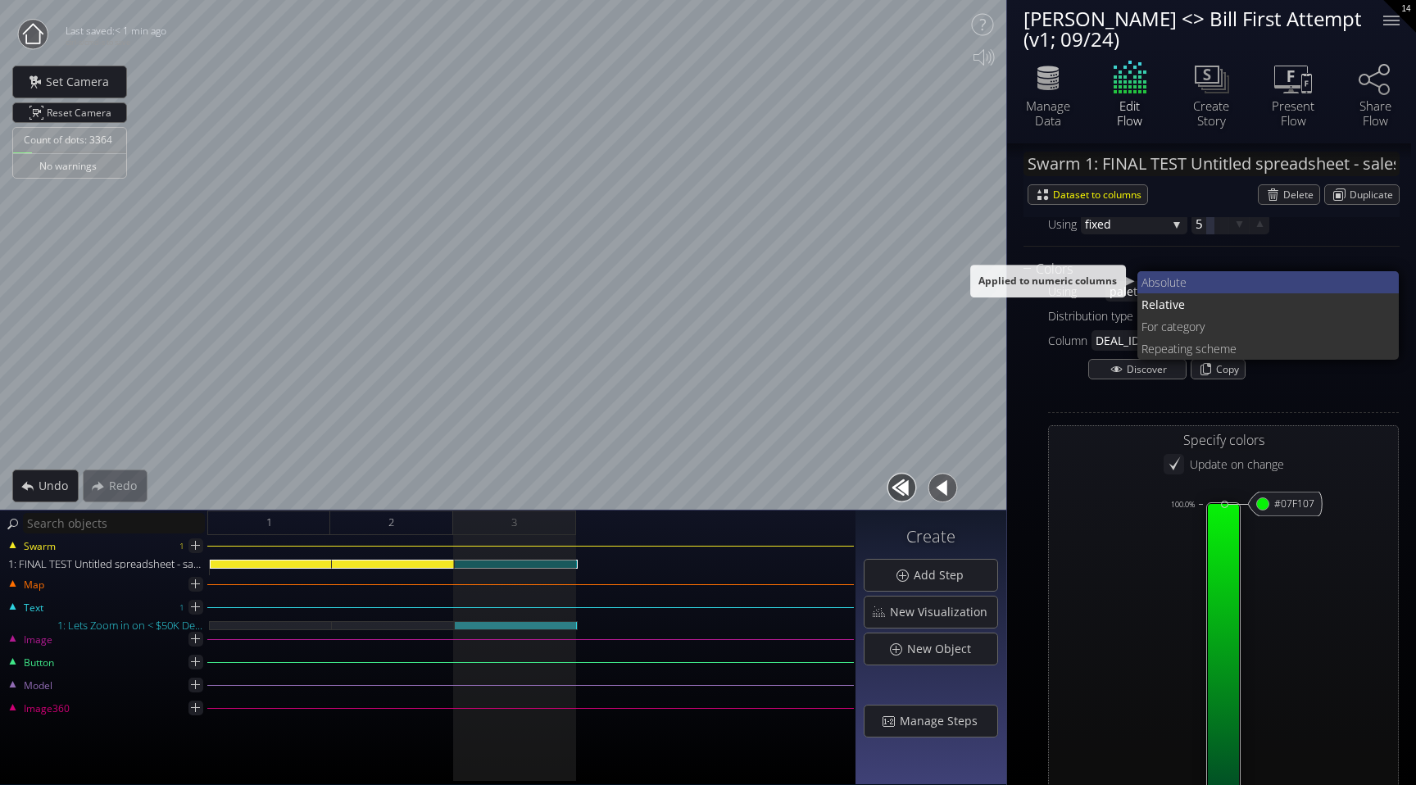
click at [1287, 282] on span "te" at bounding box center [1281, 282] width 211 height 22
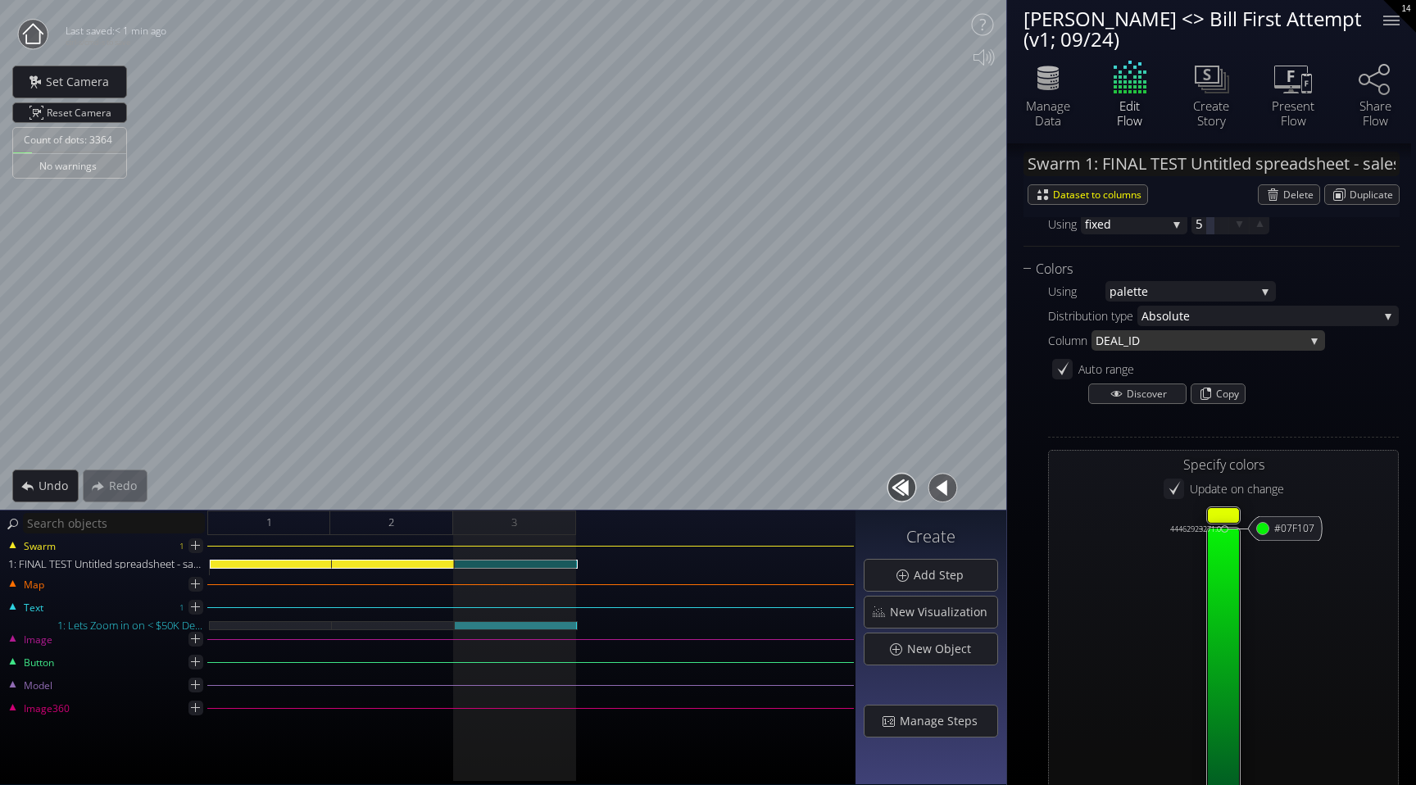
click at [1213, 340] on span "_ID" at bounding box center [1214, 340] width 181 height 20
click at [1339, 357] on div "Distribution type Absolu te Absolu te Relati ve Fo r category Repeat ing scheme…" at bounding box center [1223, 629] width 351 height 646
click at [1343, 316] on span "te" at bounding box center [1279, 316] width 199 height 20
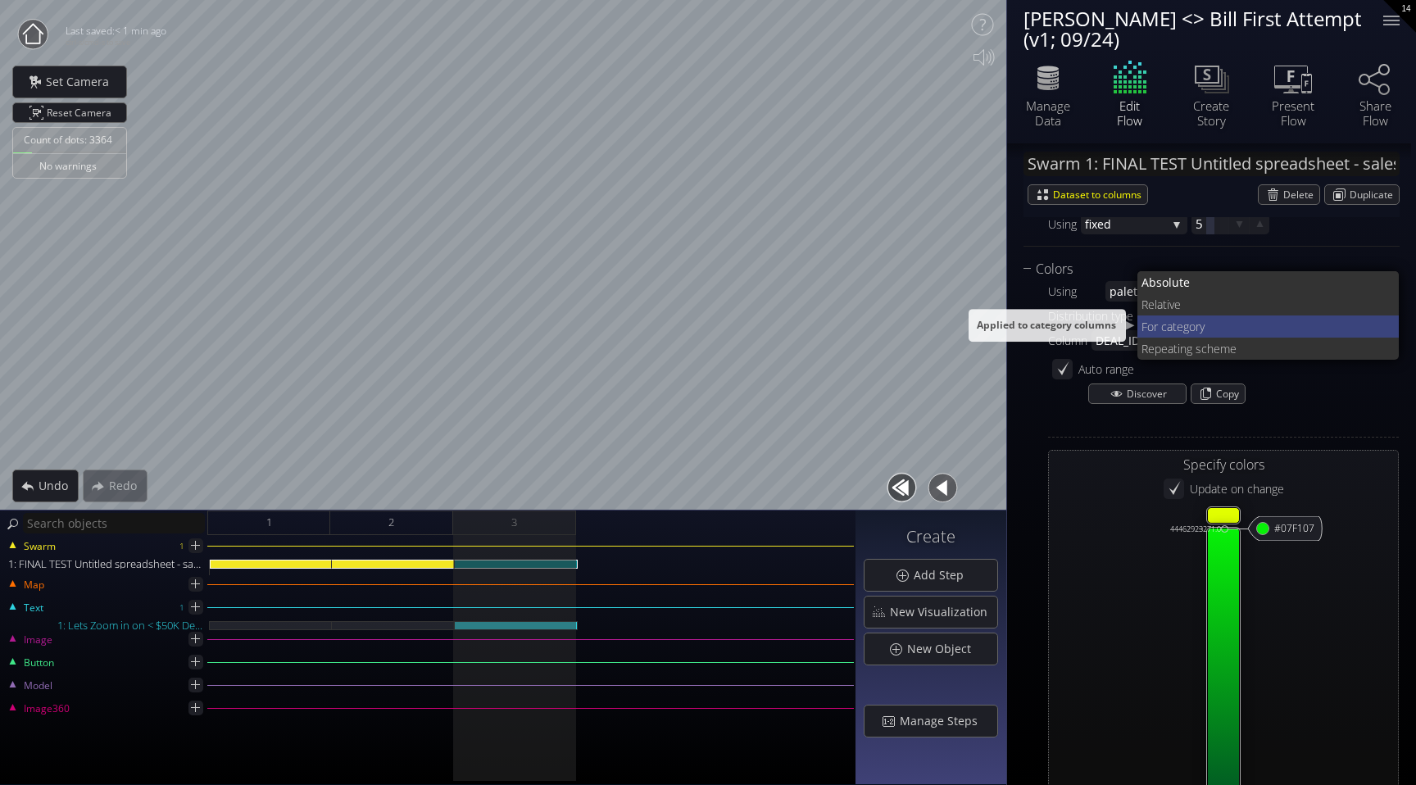
click at [1240, 334] on span "r category" at bounding box center [1270, 327] width 233 height 22
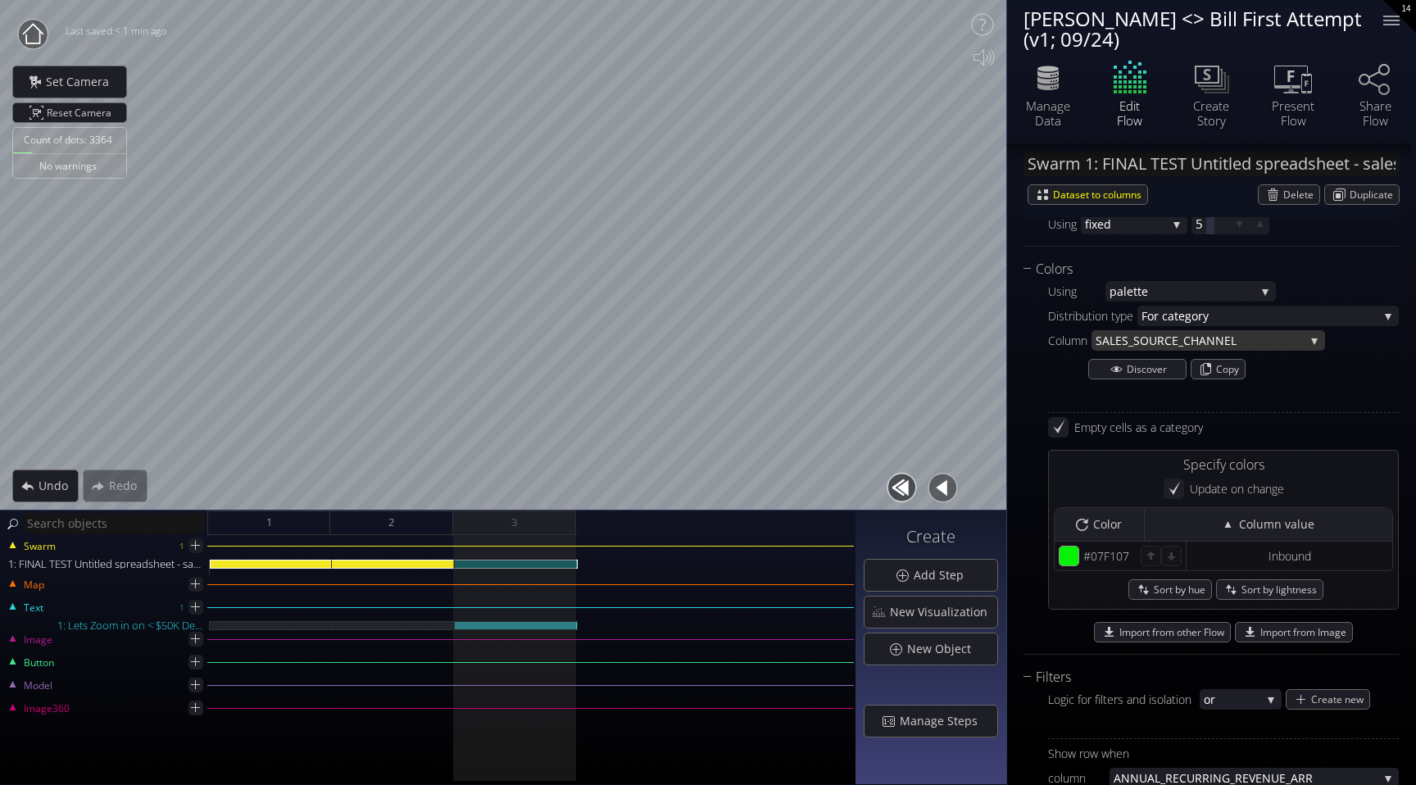
click at [1245, 338] on span "CE_CHANNEL" at bounding box center [1235, 340] width 140 height 20
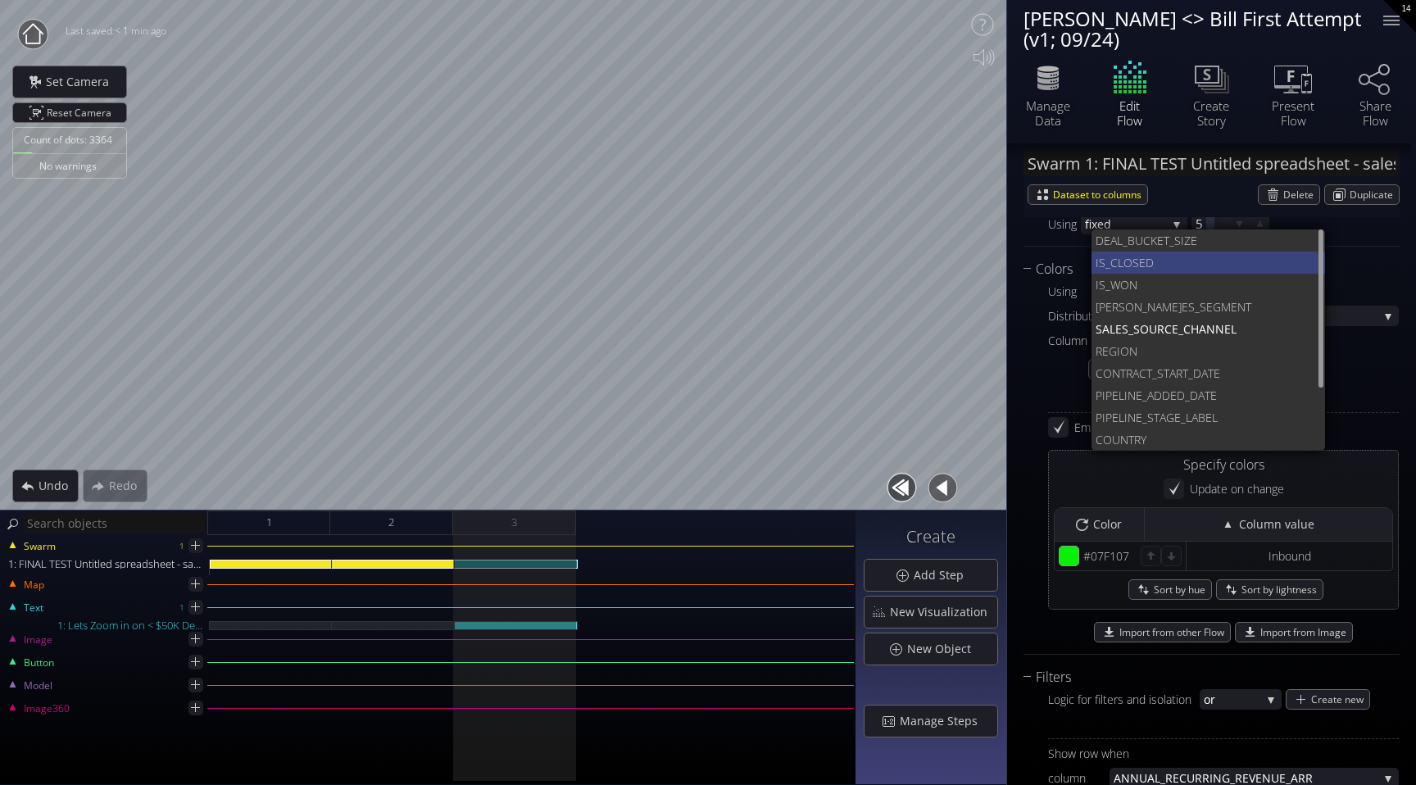
click at [1161, 265] on span "D" at bounding box center [1229, 263] width 167 height 22
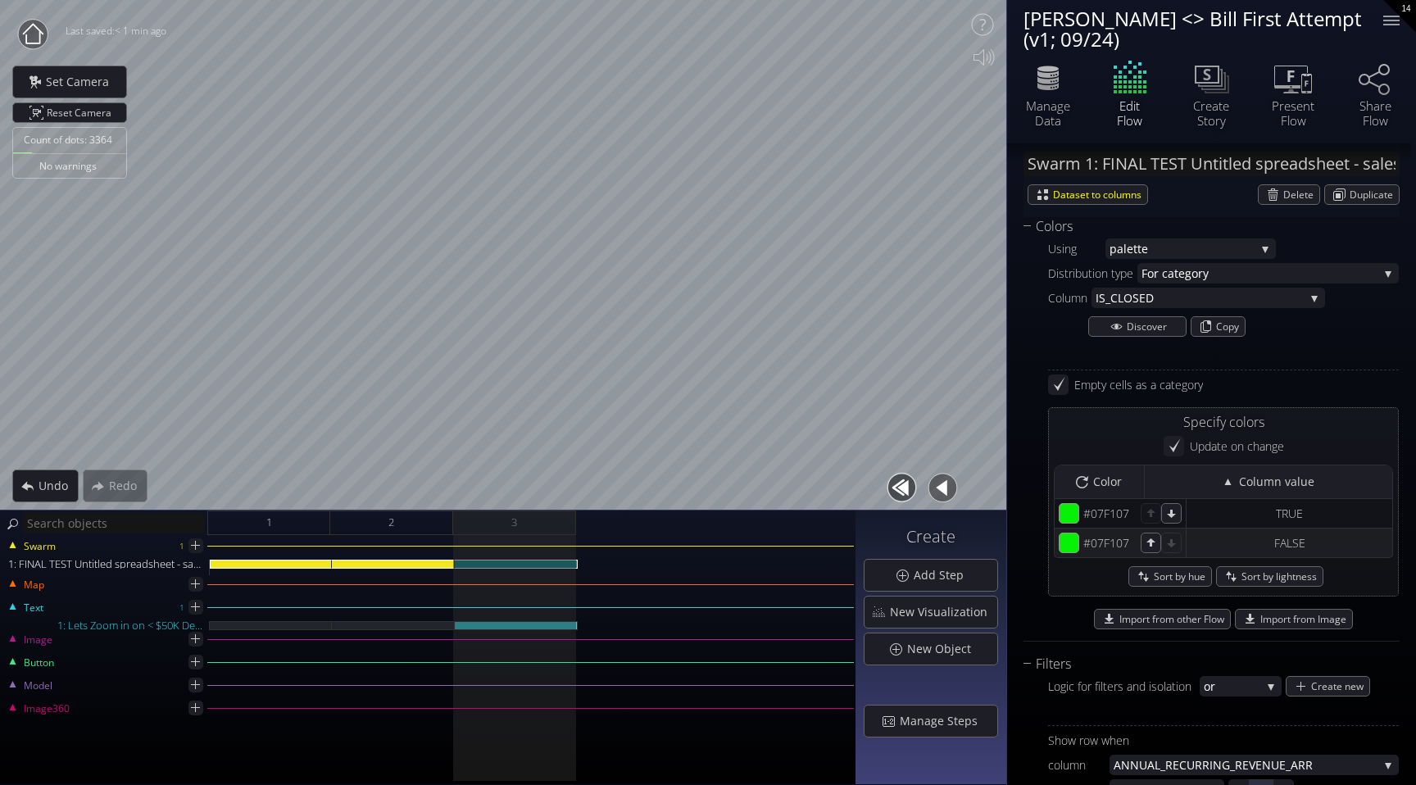
scroll to position [1037, 0]
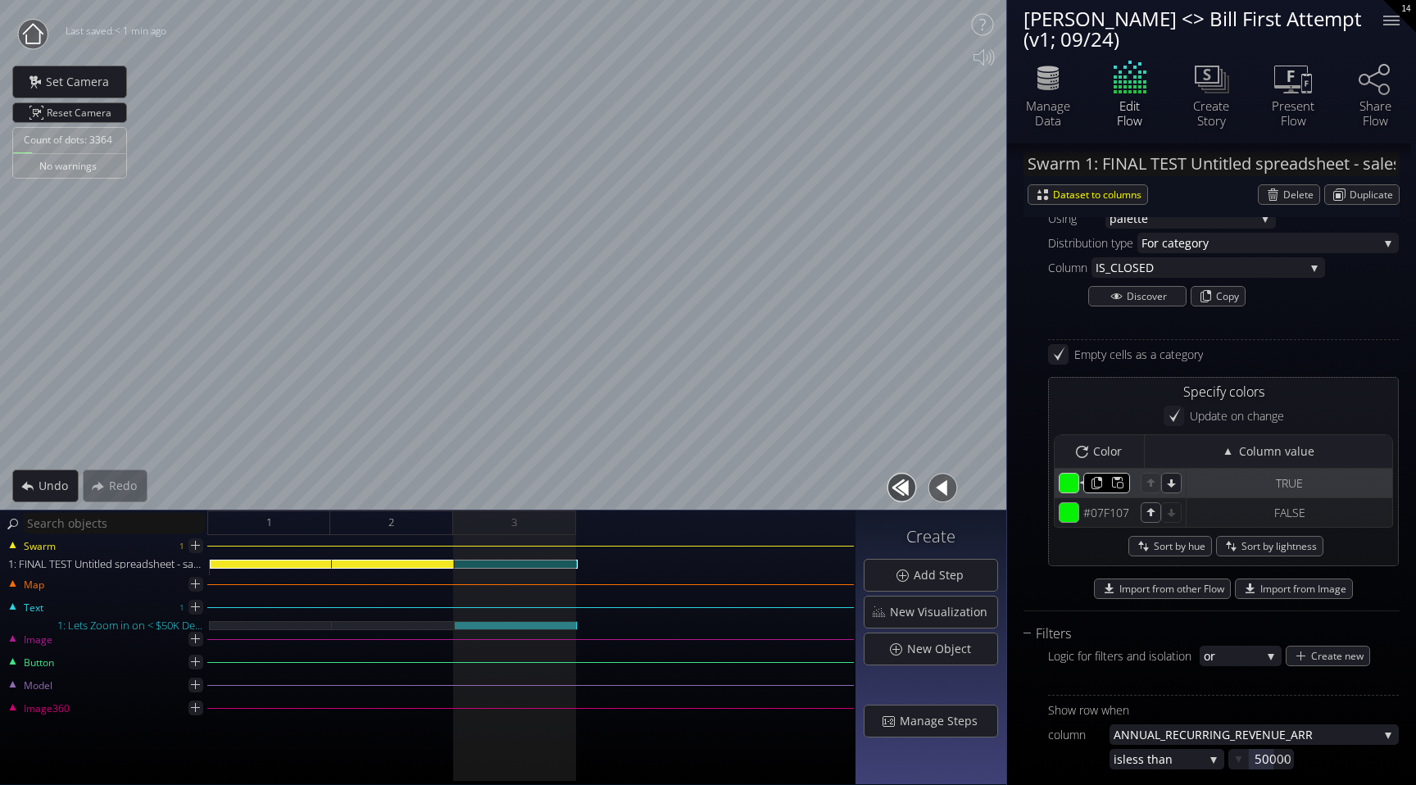
click at [1071, 487] on input "#07f107" at bounding box center [1070, 484] width 20 height 20
click at [1039, 437] on div "Using pale tte fixed grad ient scale co lor scheme by hex values in column pale…" at bounding box center [1212, 405] width 376 height 397
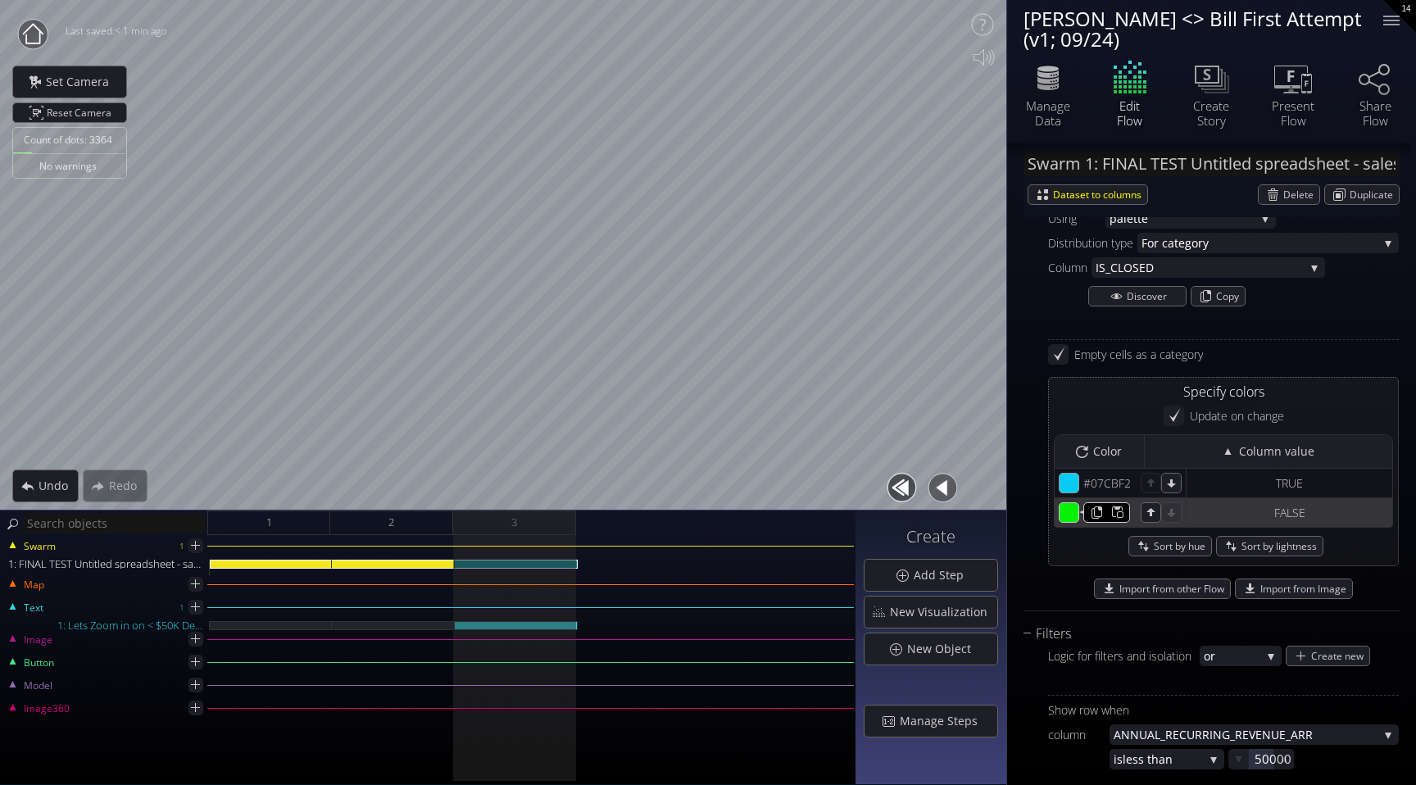
click at [1071, 511] on input "#07f107" at bounding box center [1070, 513] width 20 height 20
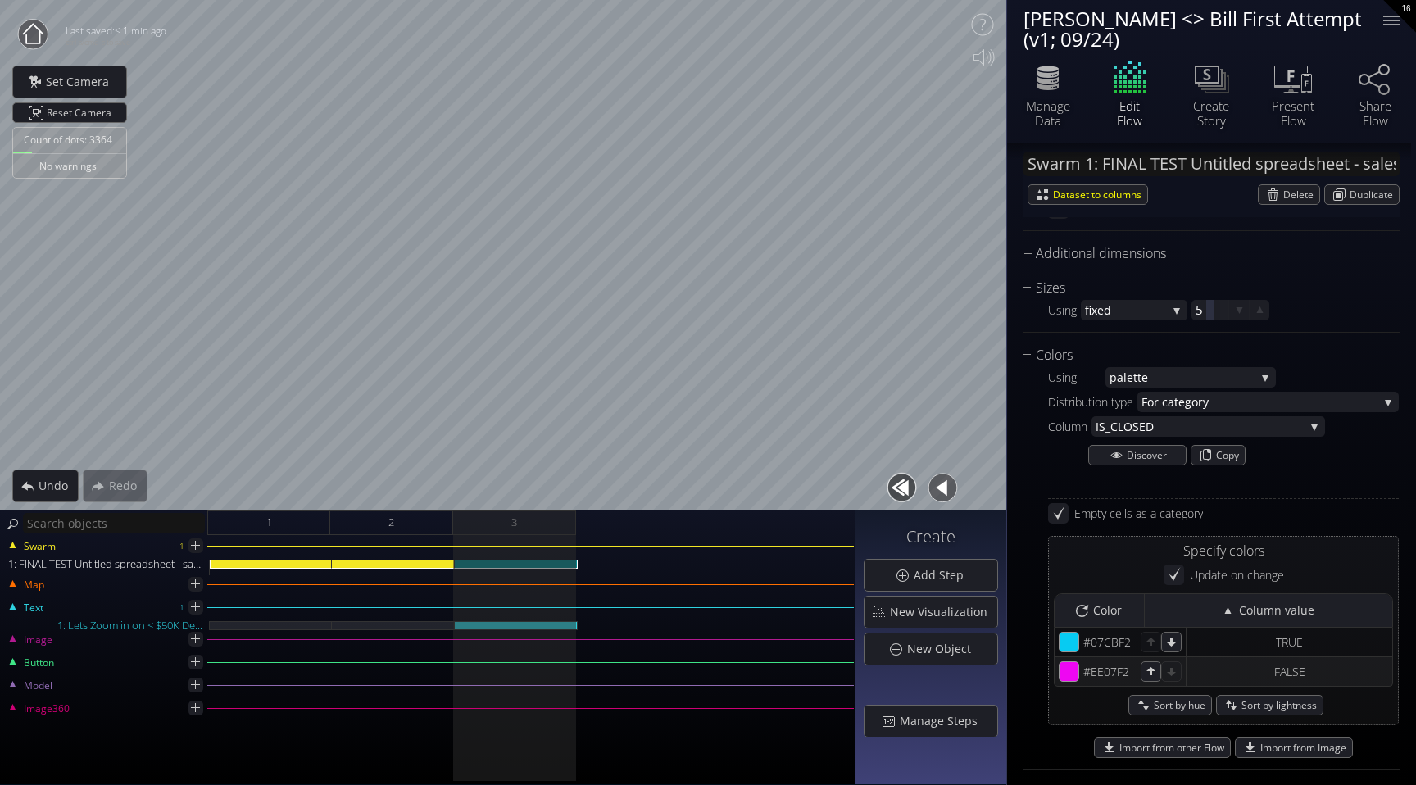
scroll to position [866, 0]
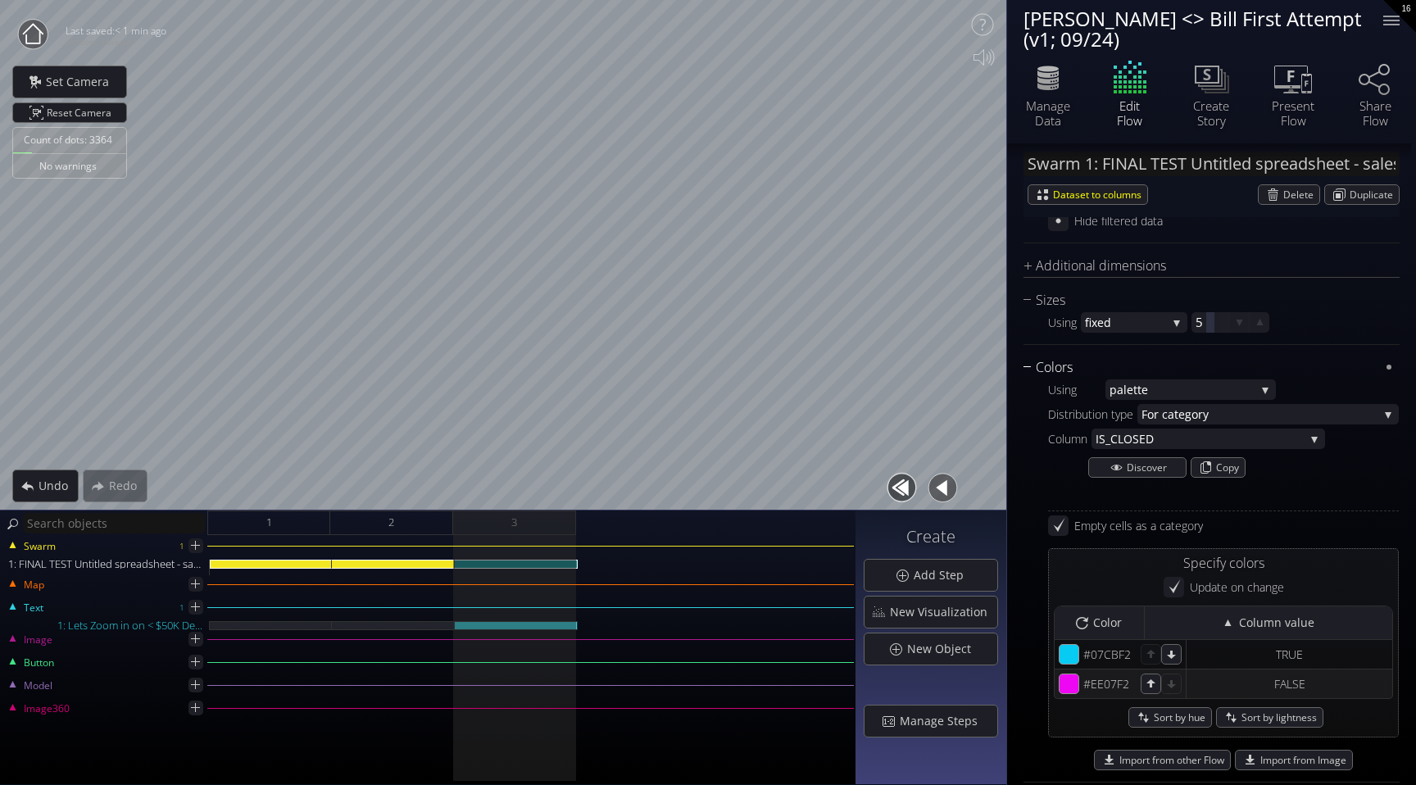
click at [1025, 366] on div "Colors" at bounding box center [1202, 367] width 356 height 20
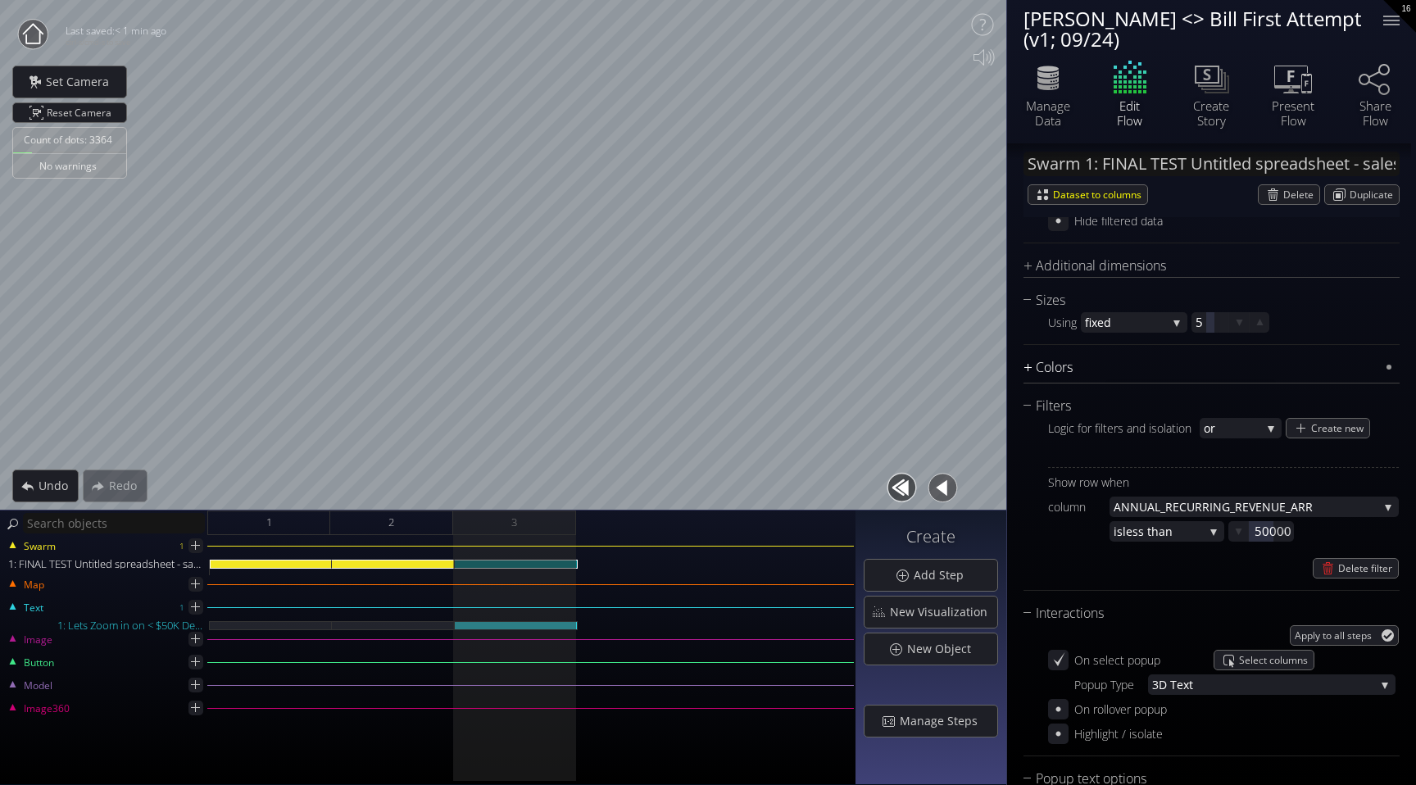
click at [1025, 366] on div "Colors" at bounding box center [1202, 367] width 356 height 20
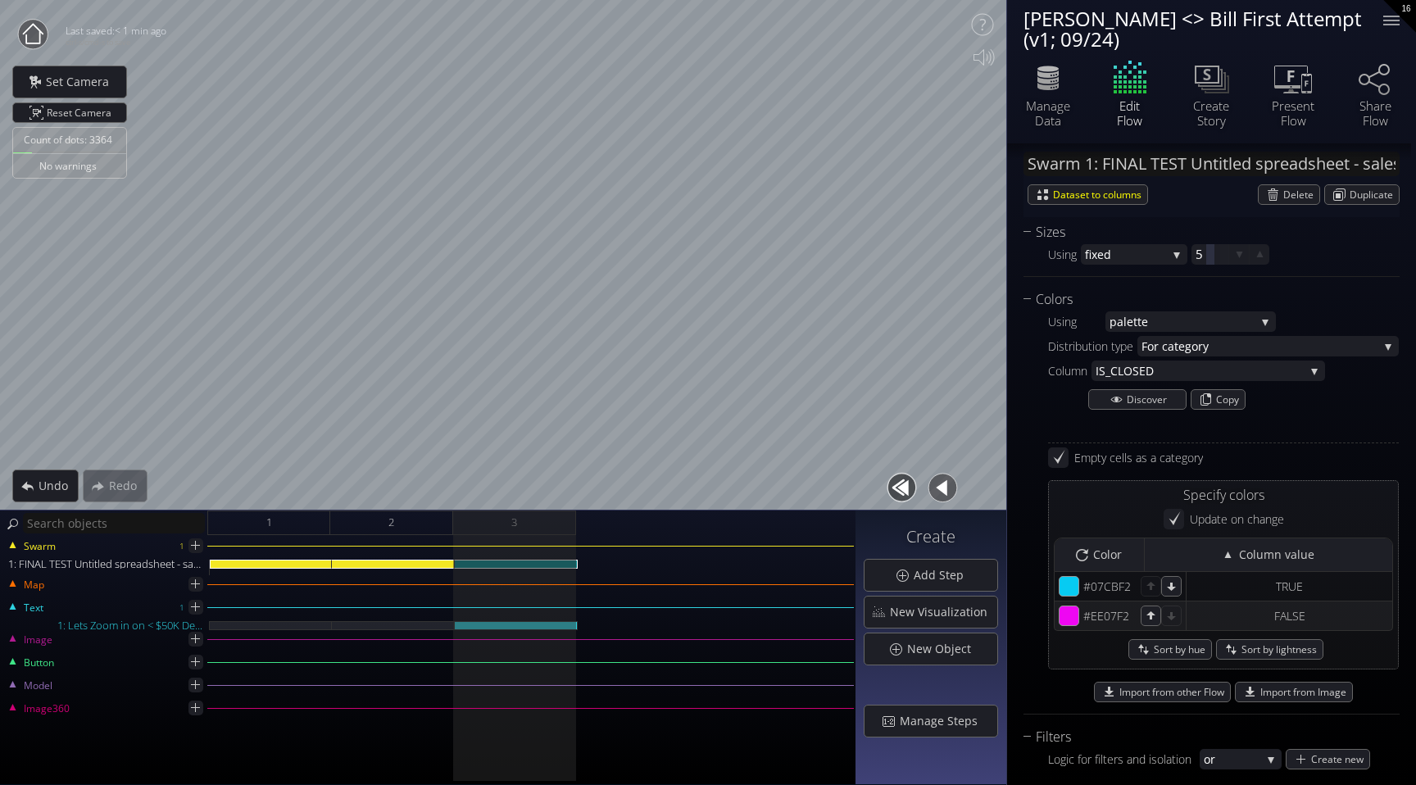
scroll to position [918, 0]
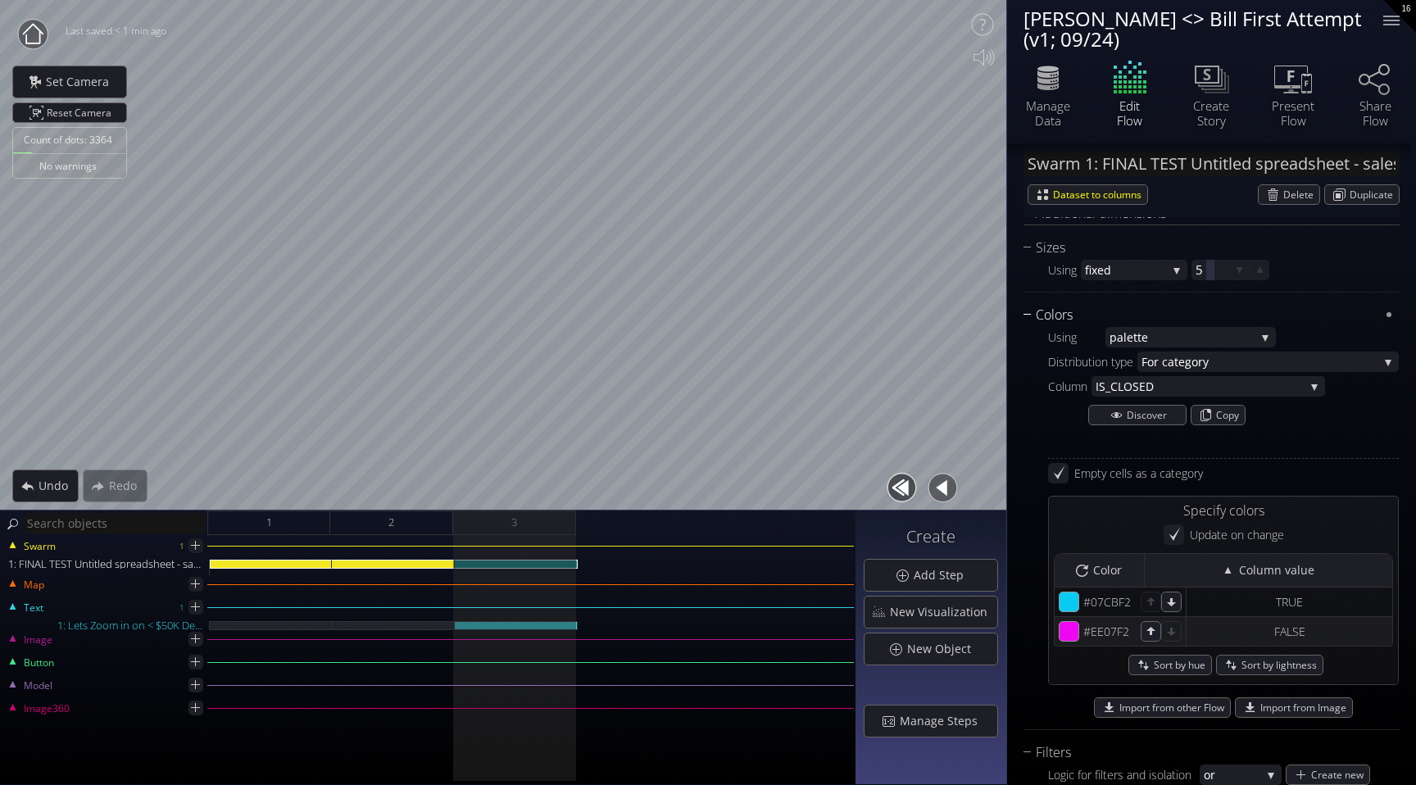
click at [1031, 318] on div "Colors" at bounding box center [1202, 315] width 356 height 20
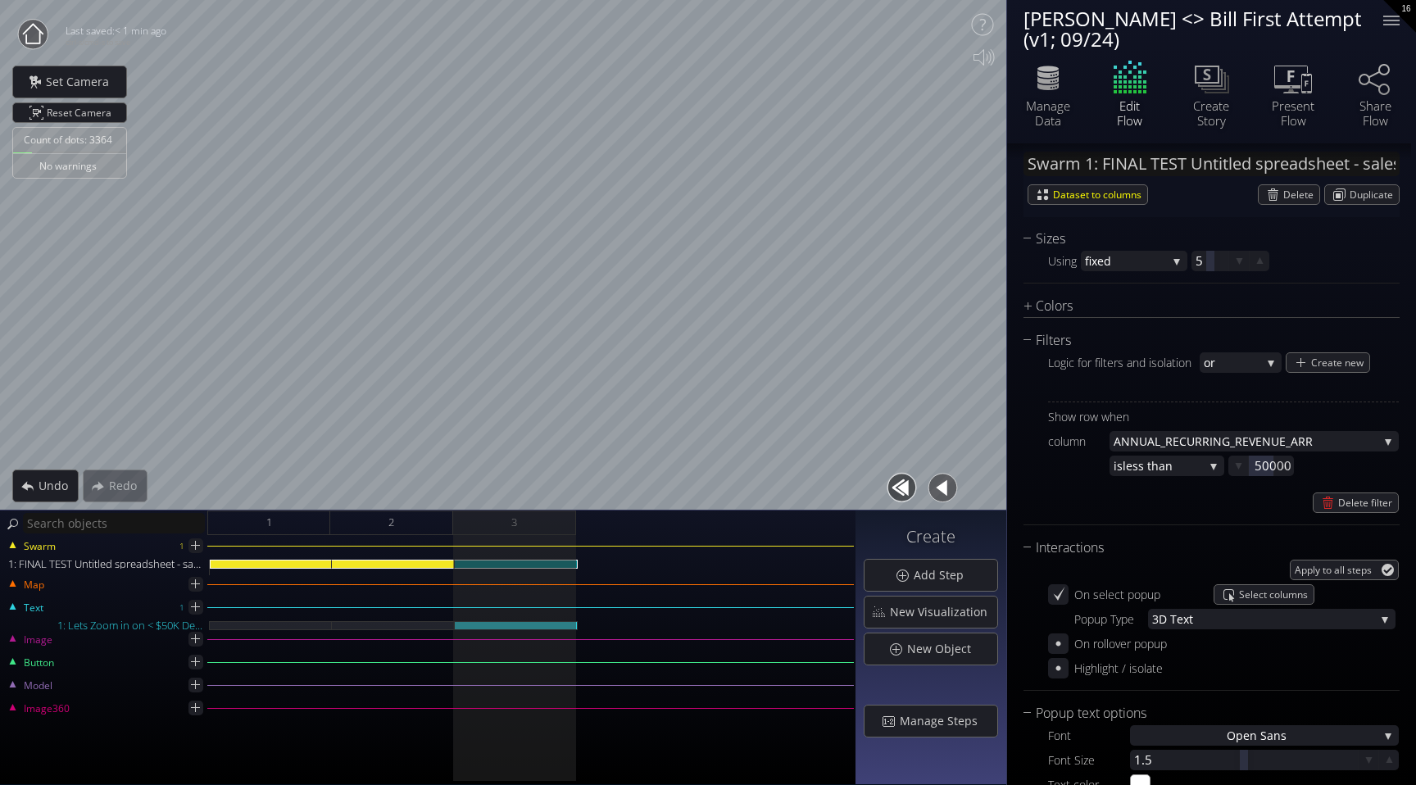
scroll to position [929, 0]
click at [555, 562] on div "1: FINAL TEST Untitled spreadsheet - sales_led_inbound_deals_2025-09-24T1305 (1…" at bounding box center [516, 564] width 123 height 9
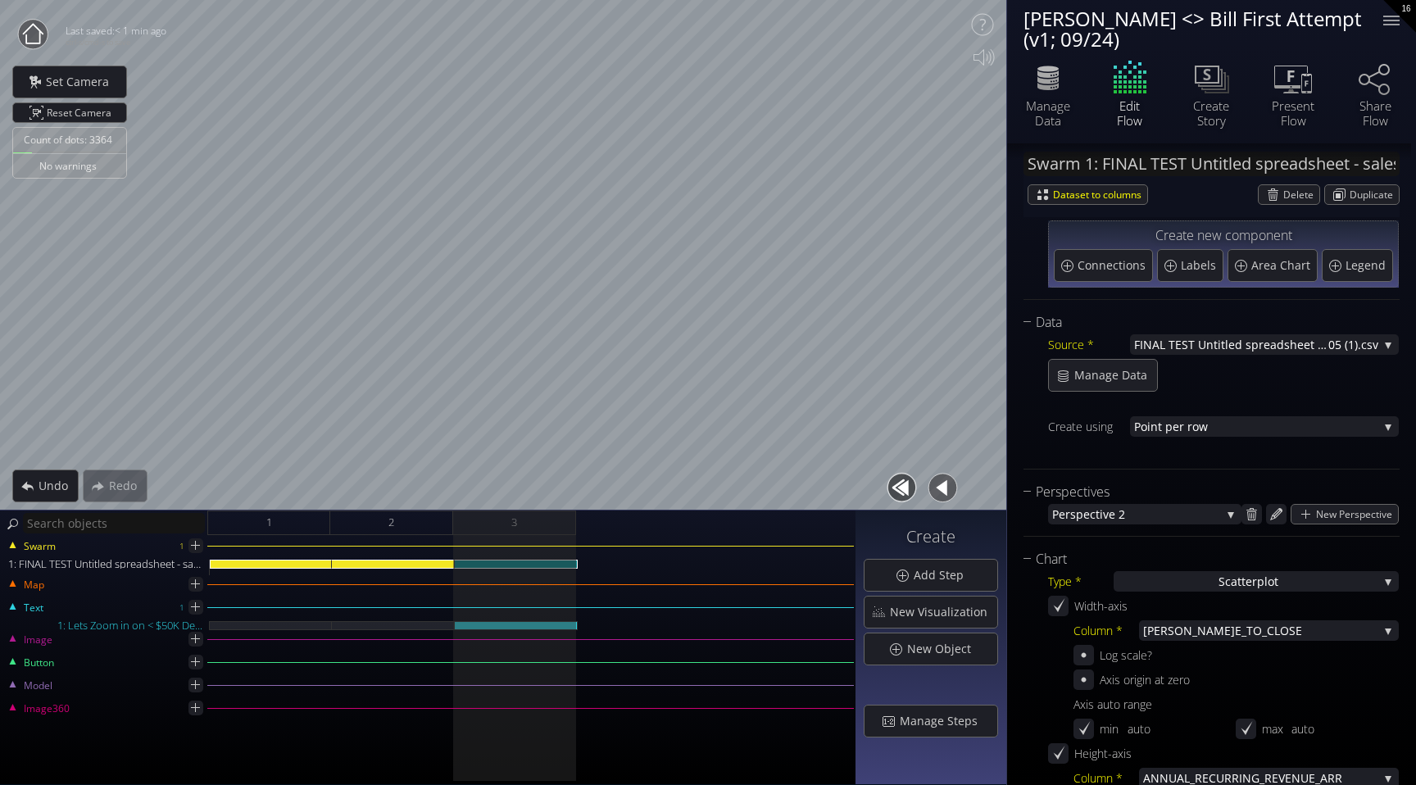
scroll to position [88, 0]
click at [1353, 266] on span "Legend" at bounding box center [1368, 265] width 44 height 16
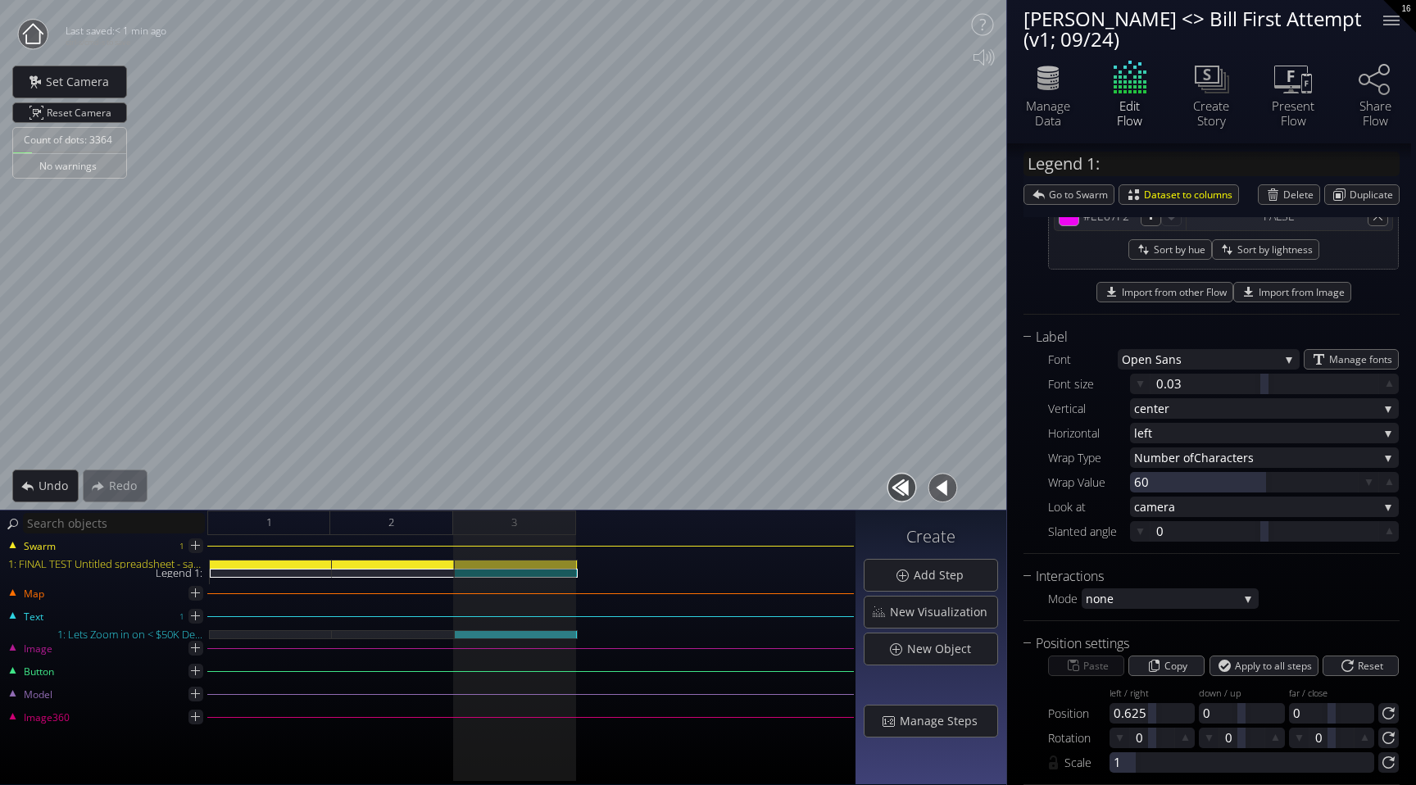
scroll to position [659, 0]
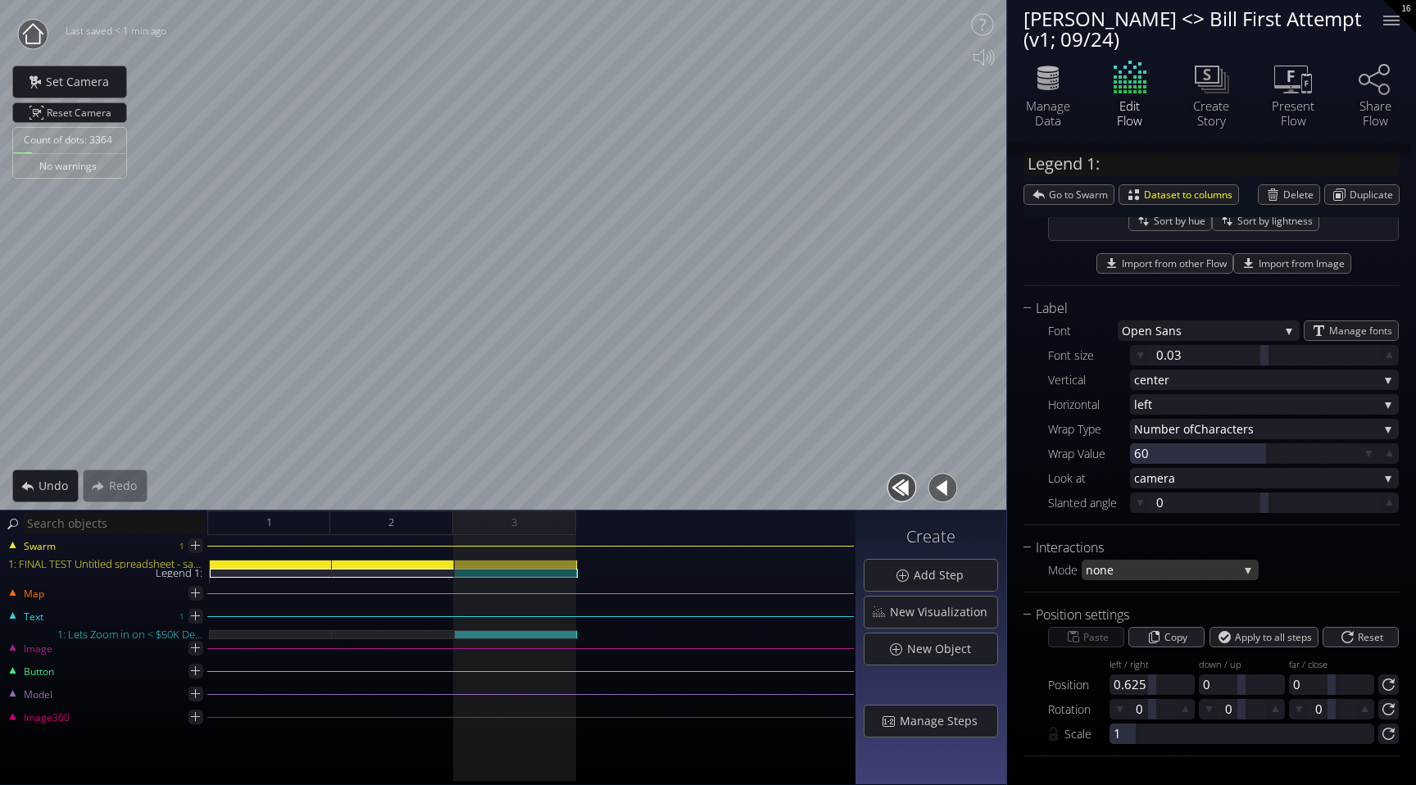
click at [1146, 575] on span "none" at bounding box center [1162, 570] width 152 height 20
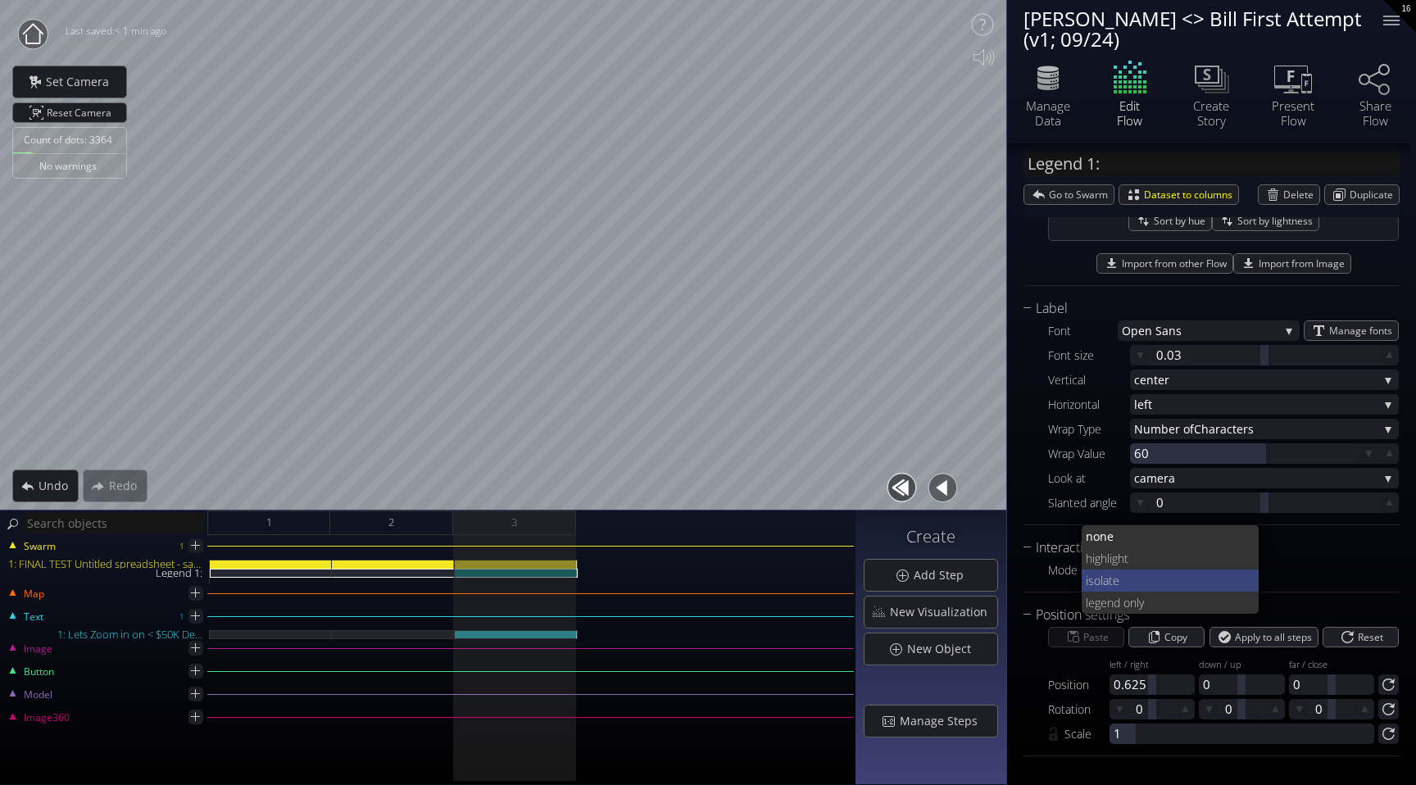
click at [1137, 580] on span "ate" at bounding box center [1174, 581] width 143 height 22
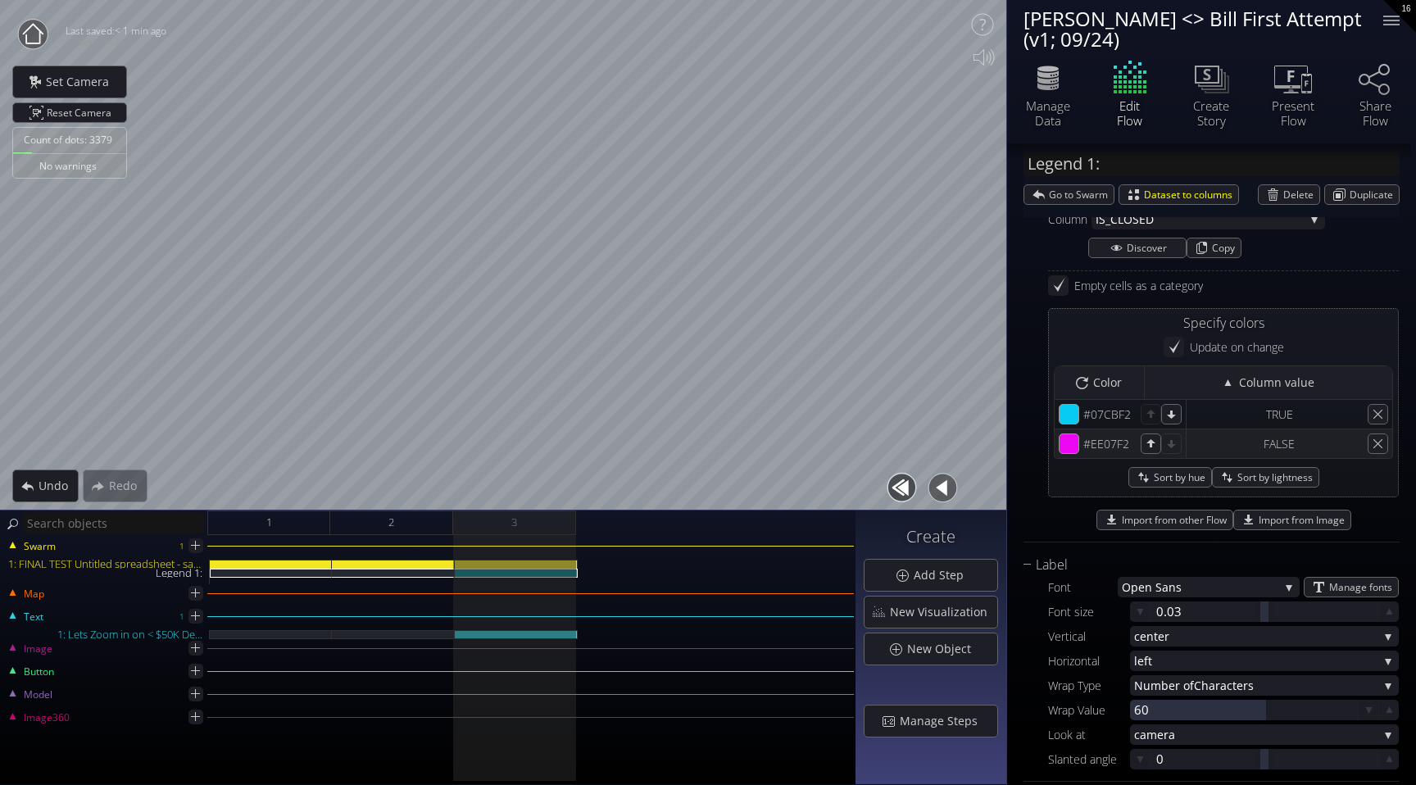
scroll to position [403, 0]
click at [1393, 17] on div at bounding box center [1391, 20] width 33 height 33
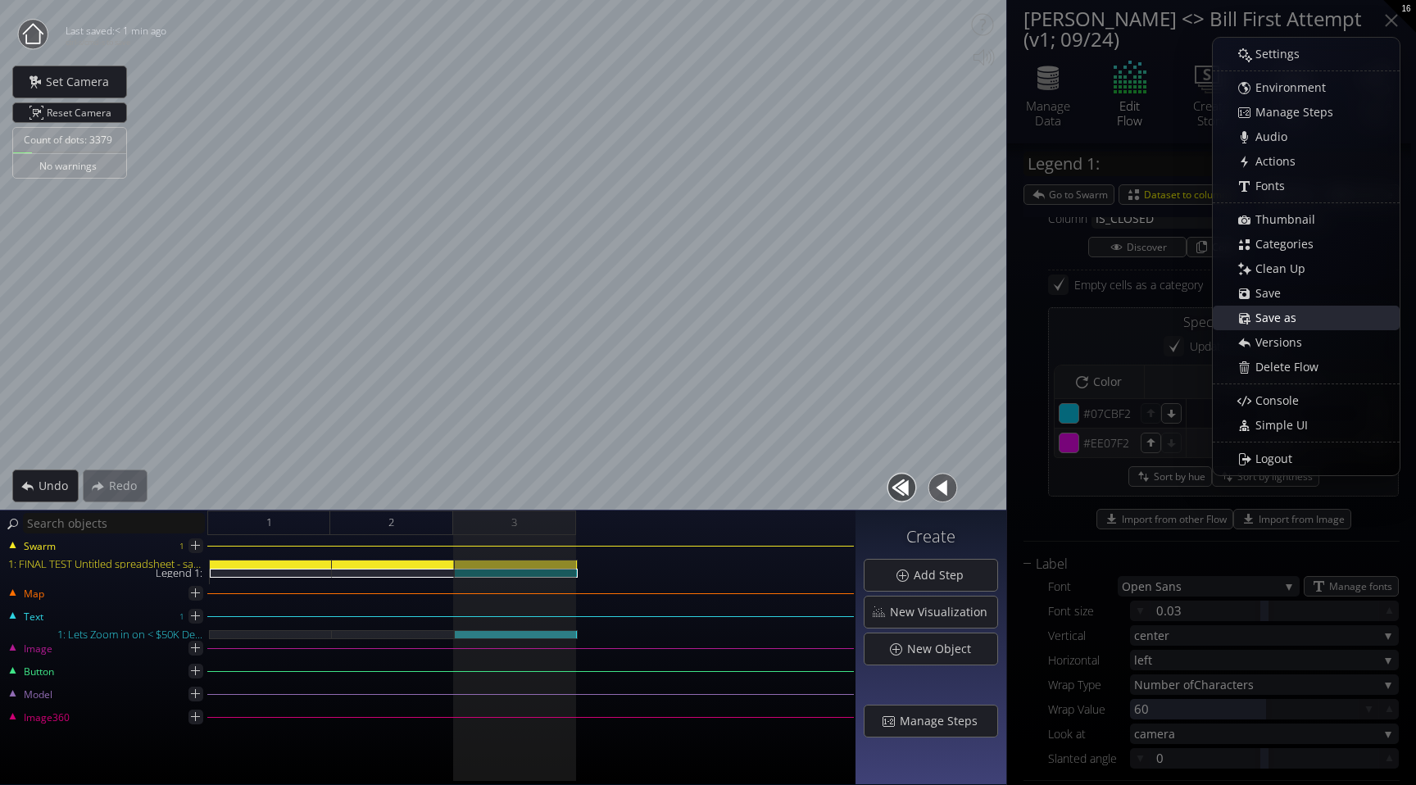
click at [1288, 314] on span "Save as" at bounding box center [1281, 318] width 52 height 16
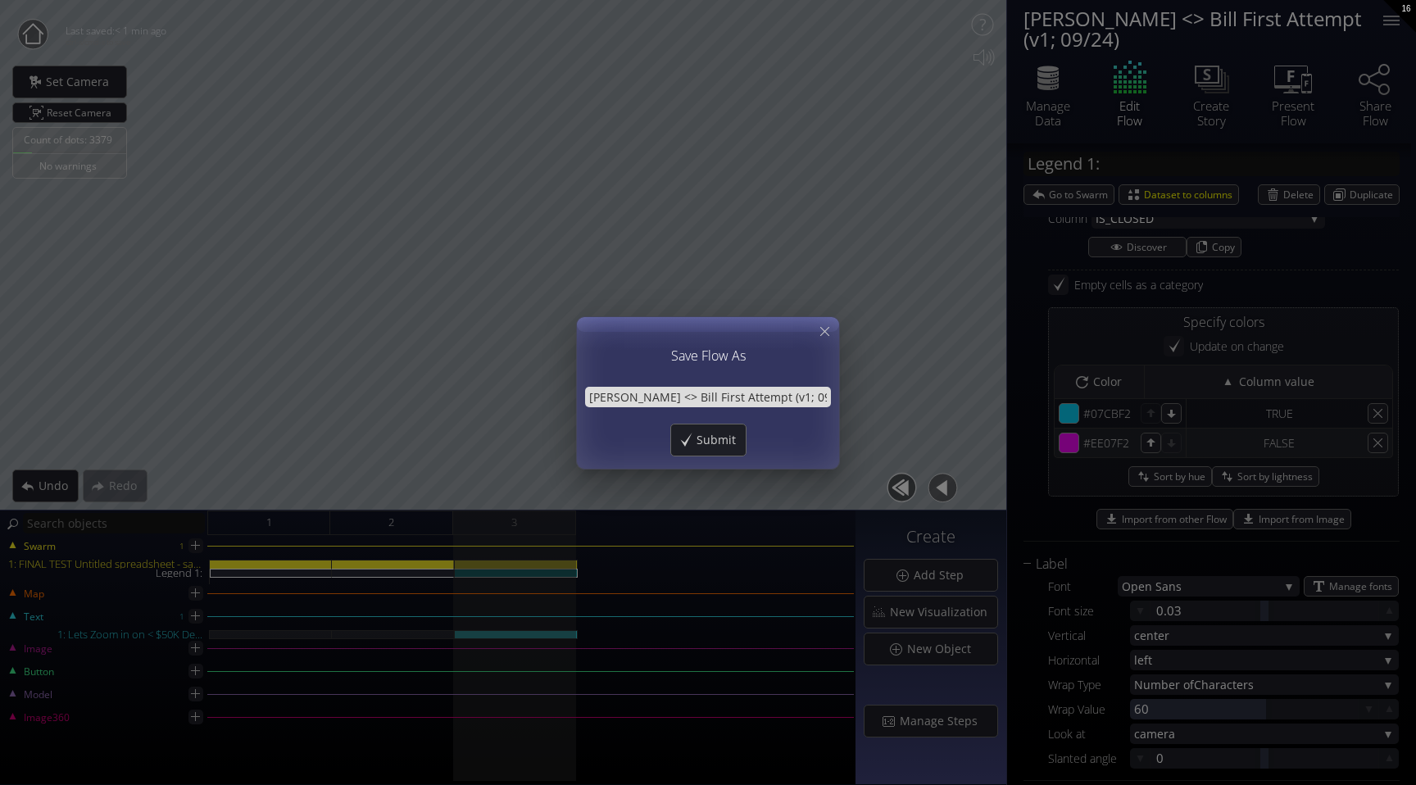
scroll to position [0, 39]
click at [743, 397] on input "Adrian <> Bill First Attempt (v1; 09/24) v2025-09-24a" at bounding box center [708, 397] width 246 height 20
click at [827, 333] on icon at bounding box center [825, 332] width 16 height 16
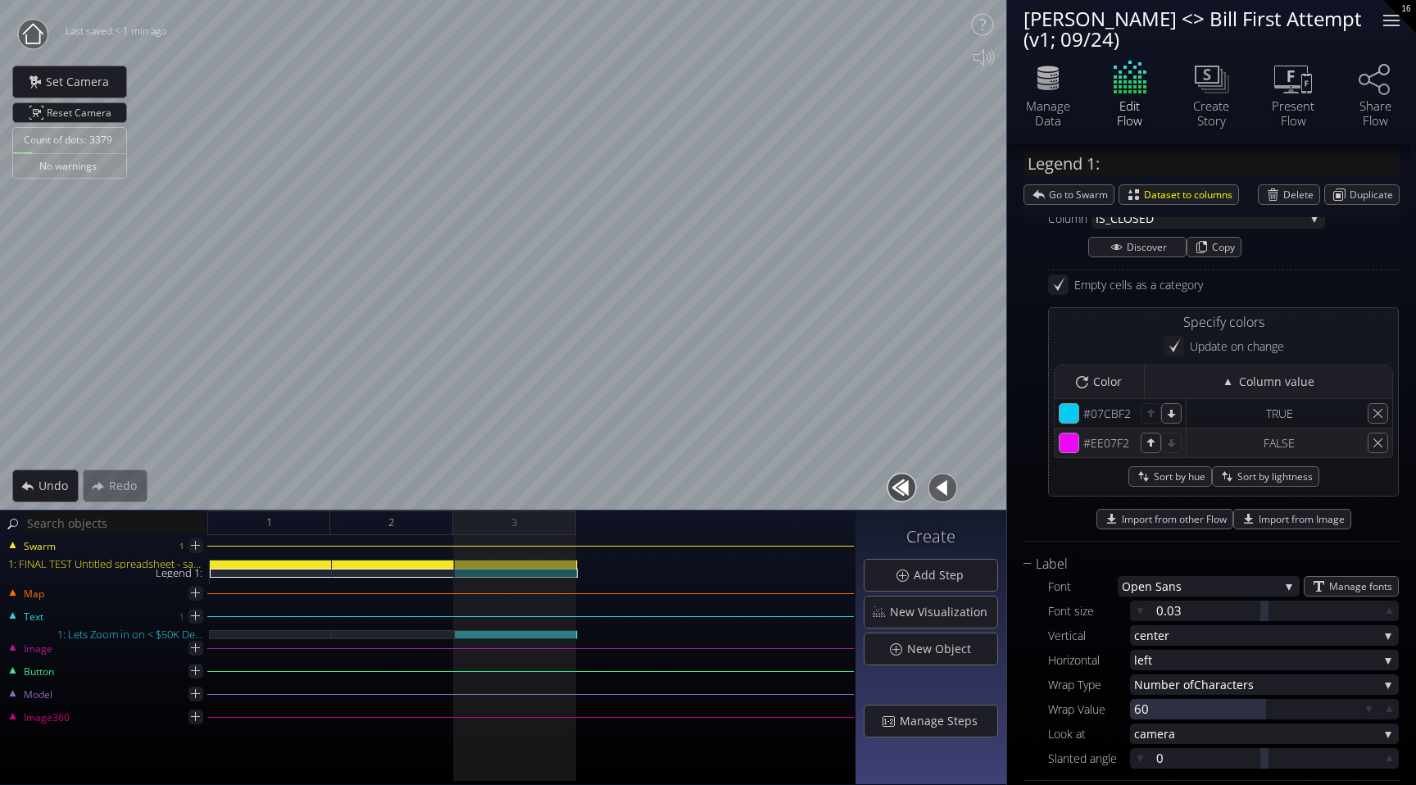
click at [1389, 15] on div at bounding box center [1392, 16] width 16 height 2
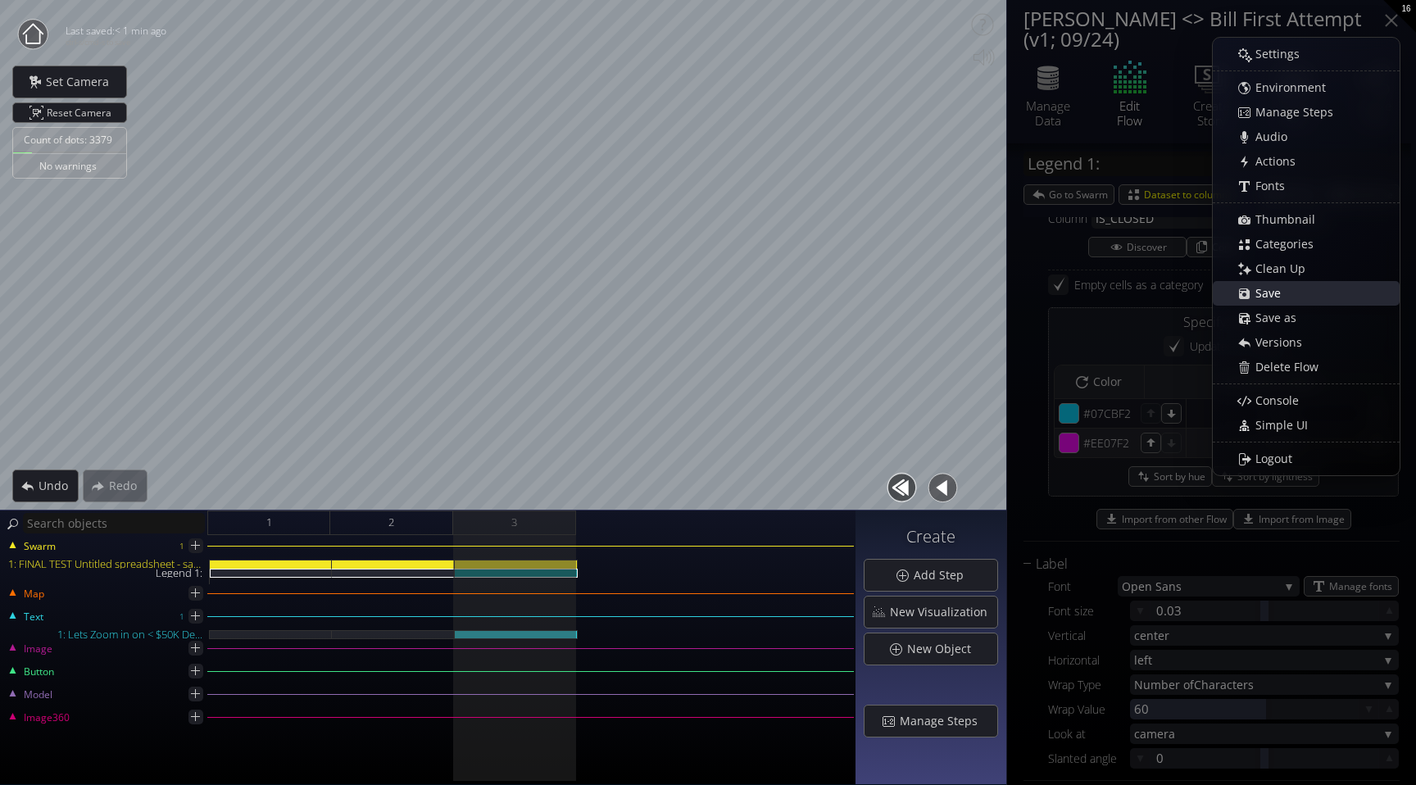
click at [1289, 298] on span "Save" at bounding box center [1273, 293] width 36 height 16
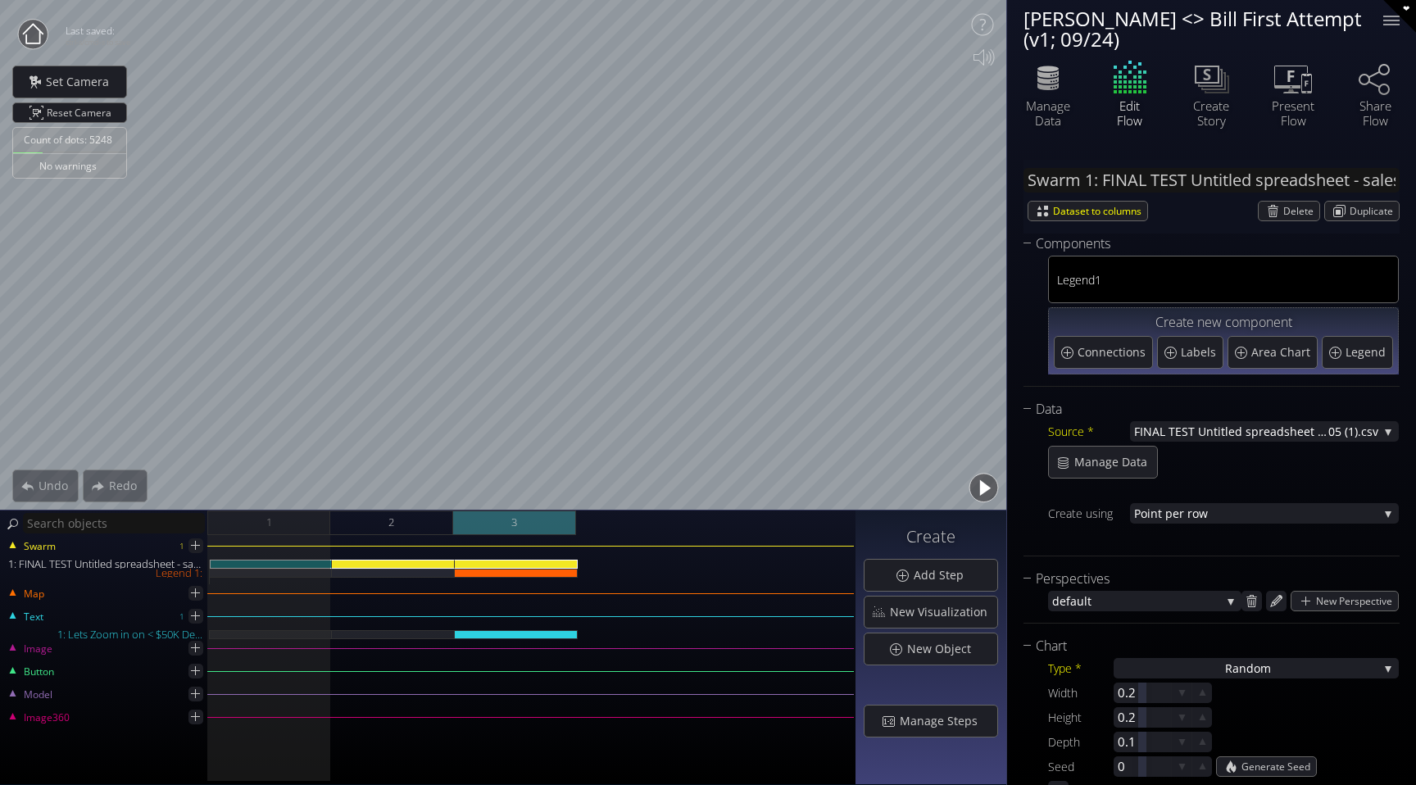
click at [538, 519] on div "3" at bounding box center [514, 523] width 123 height 25
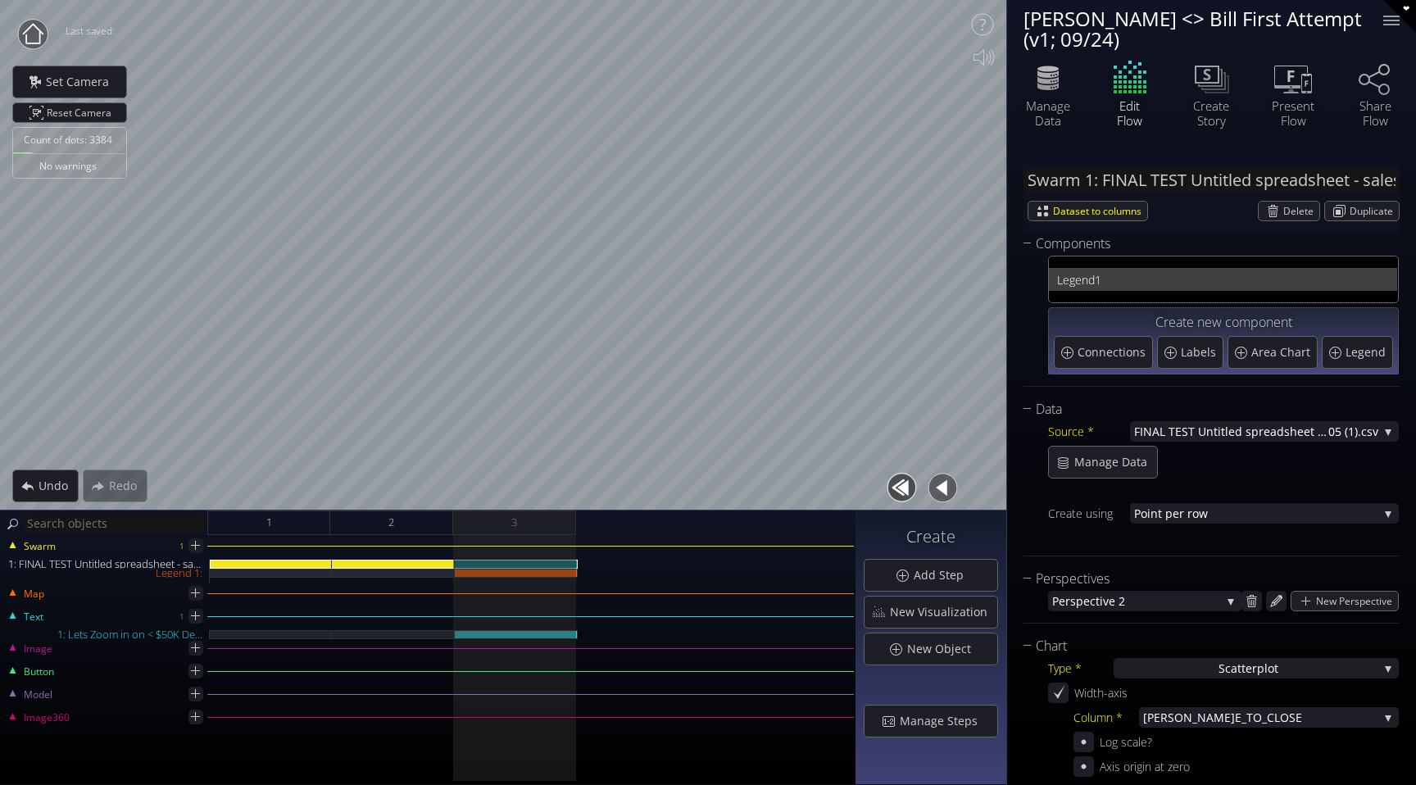
click at [1125, 274] on span "1" at bounding box center [1242, 280] width 294 height 20
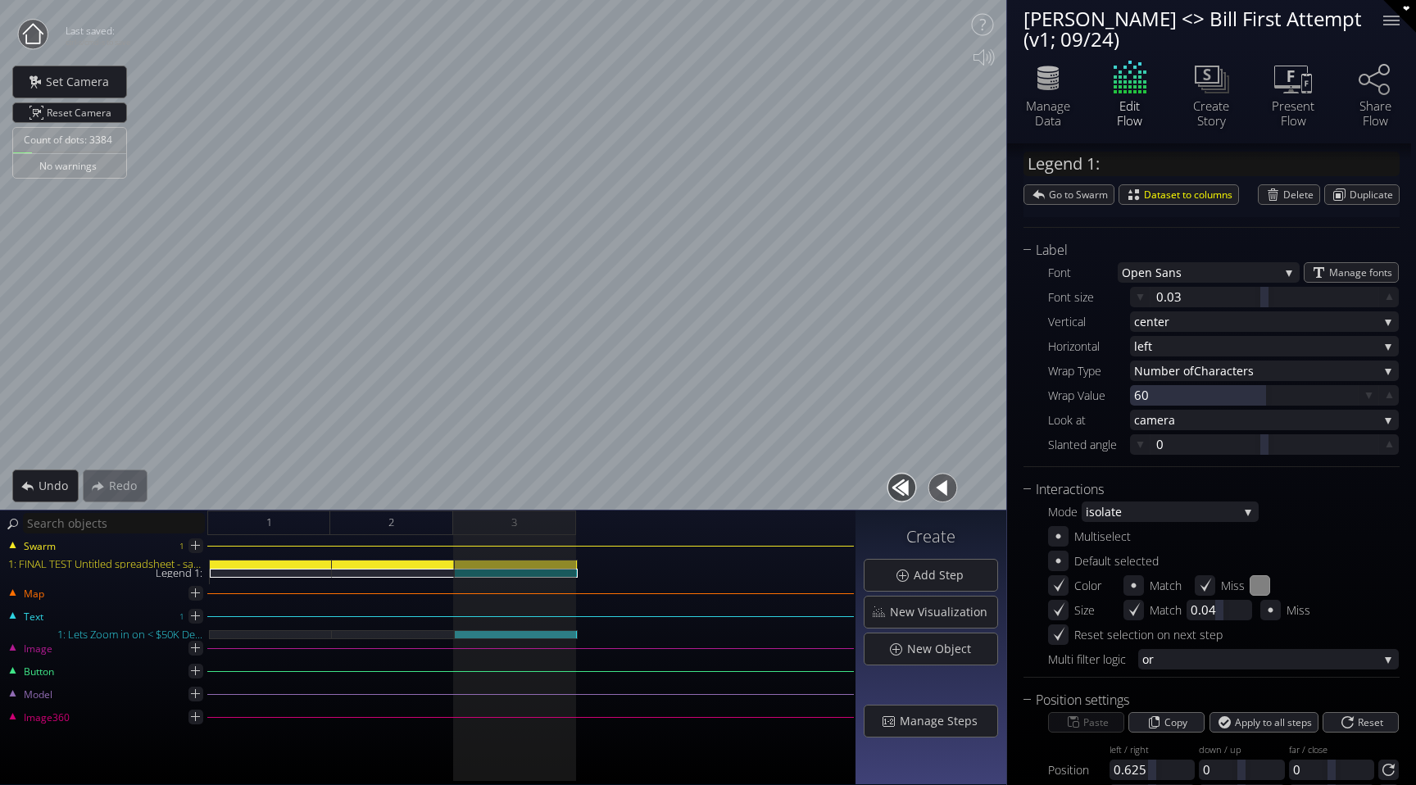
scroll to position [726, 0]
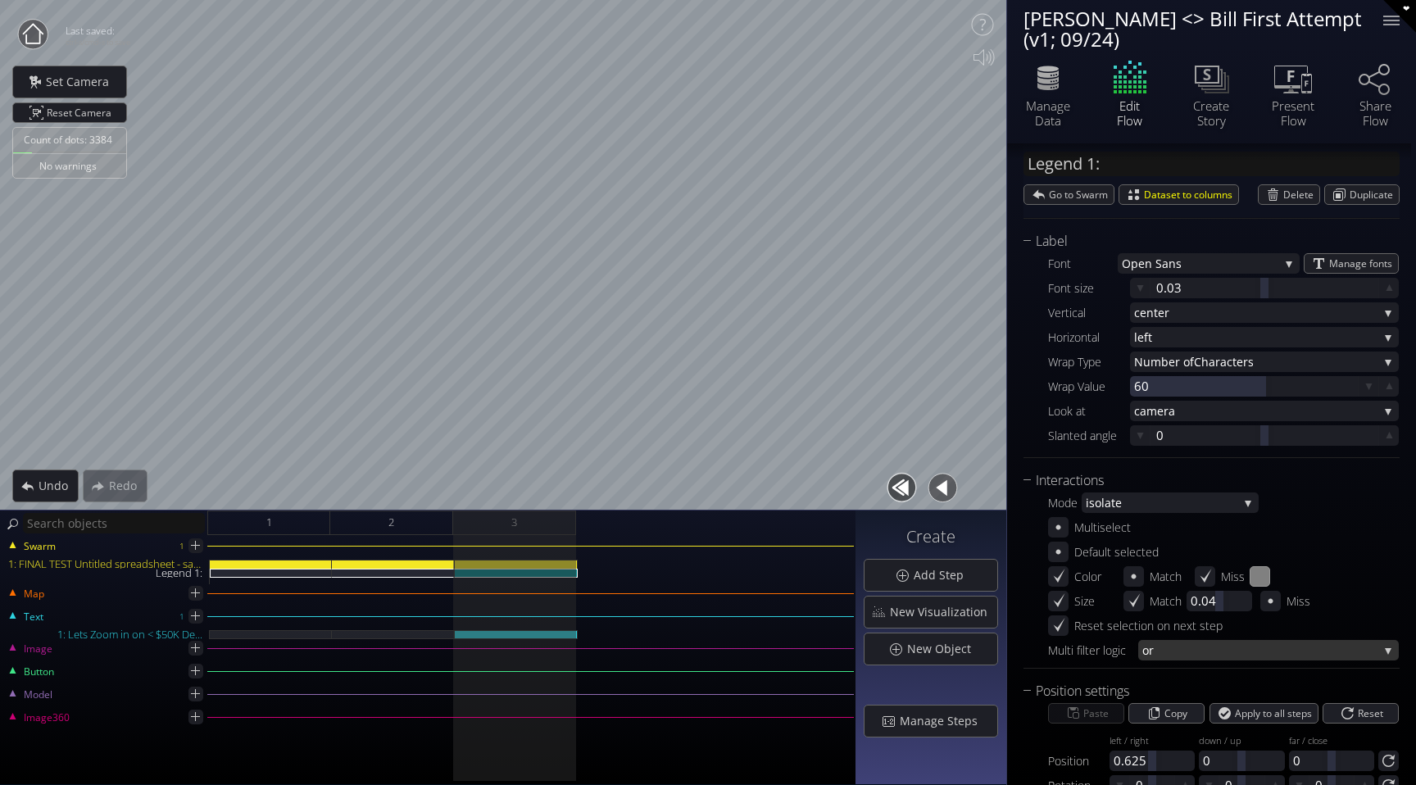
click at [1203, 648] on span "or" at bounding box center [1261, 650] width 236 height 20
click at [1186, 658] on span "and" at bounding box center [1265, 661] width 244 height 22
click at [1193, 647] on span "and" at bounding box center [1261, 650] width 236 height 20
click at [1193, 636] on span "or" at bounding box center [1265, 639] width 244 height 22
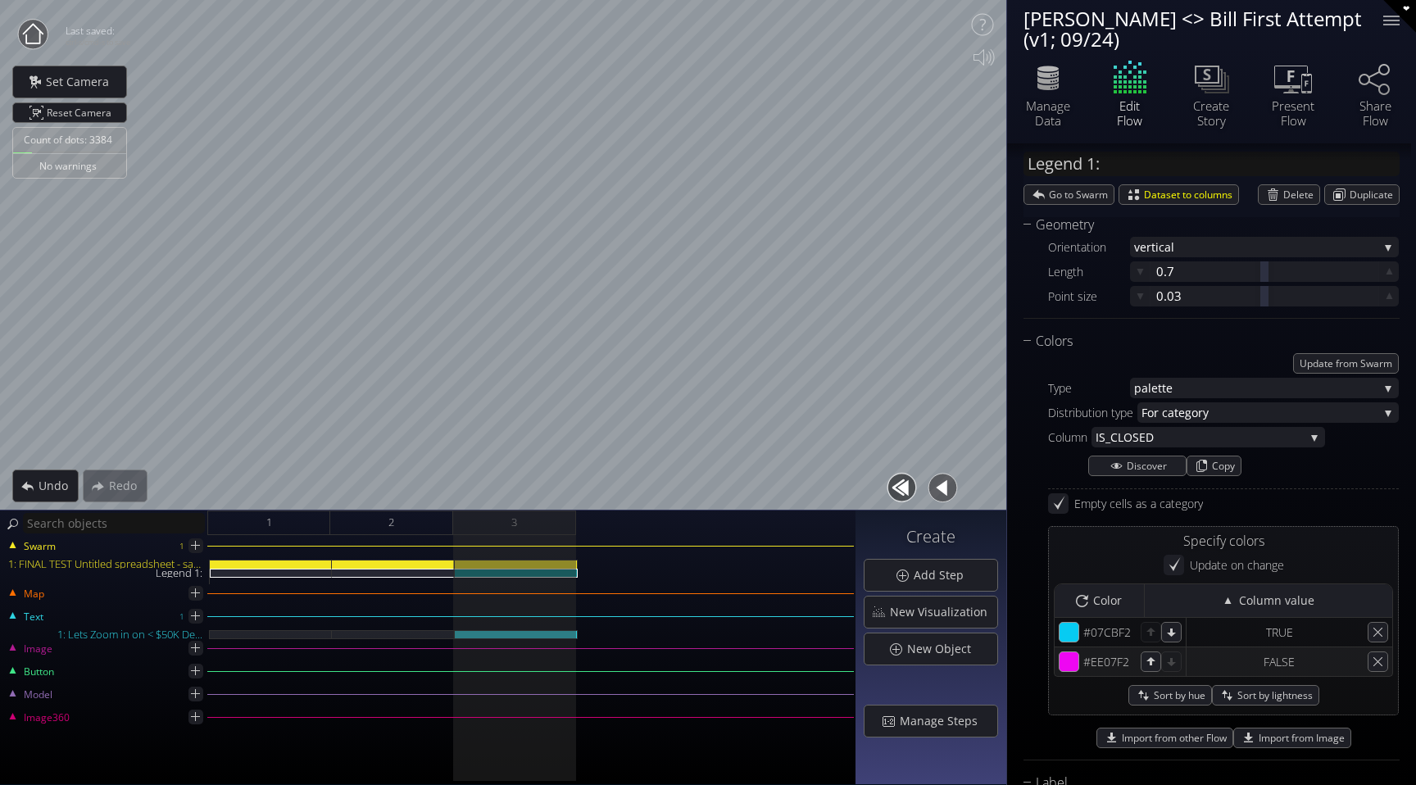
scroll to position [0, 0]
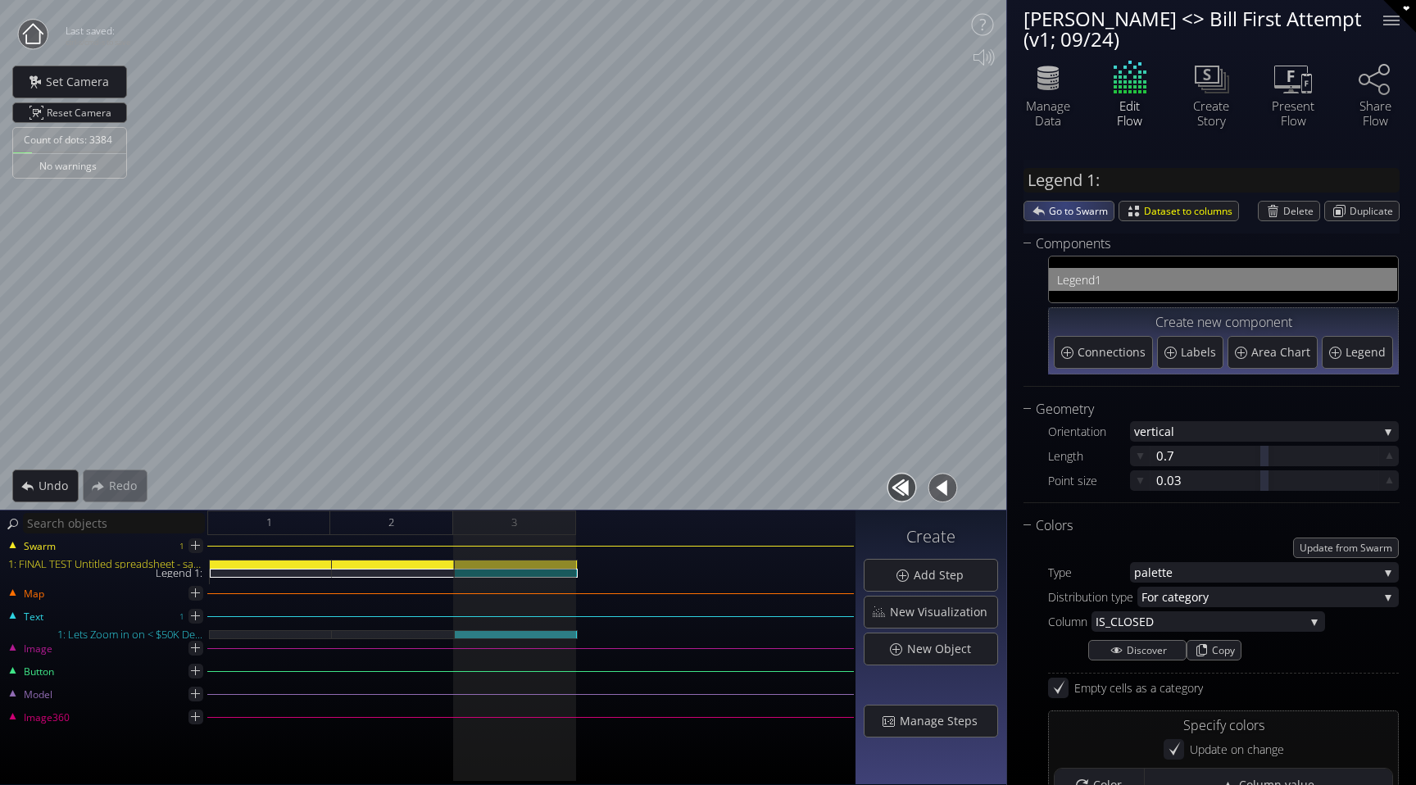
click at [1065, 204] on span "Go to Swarm" at bounding box center [1081, 211] width 65 height 19
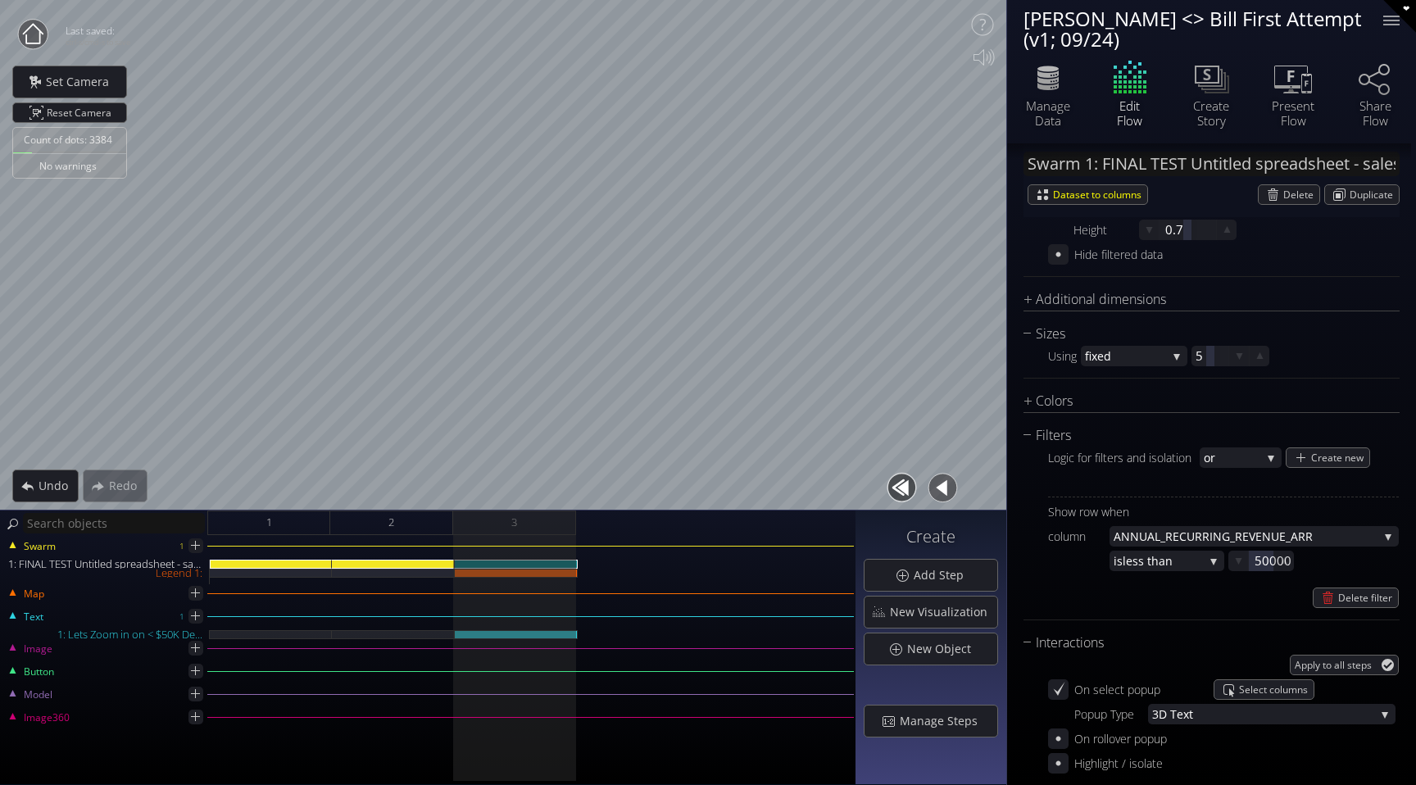
scroll to position [838, 0]
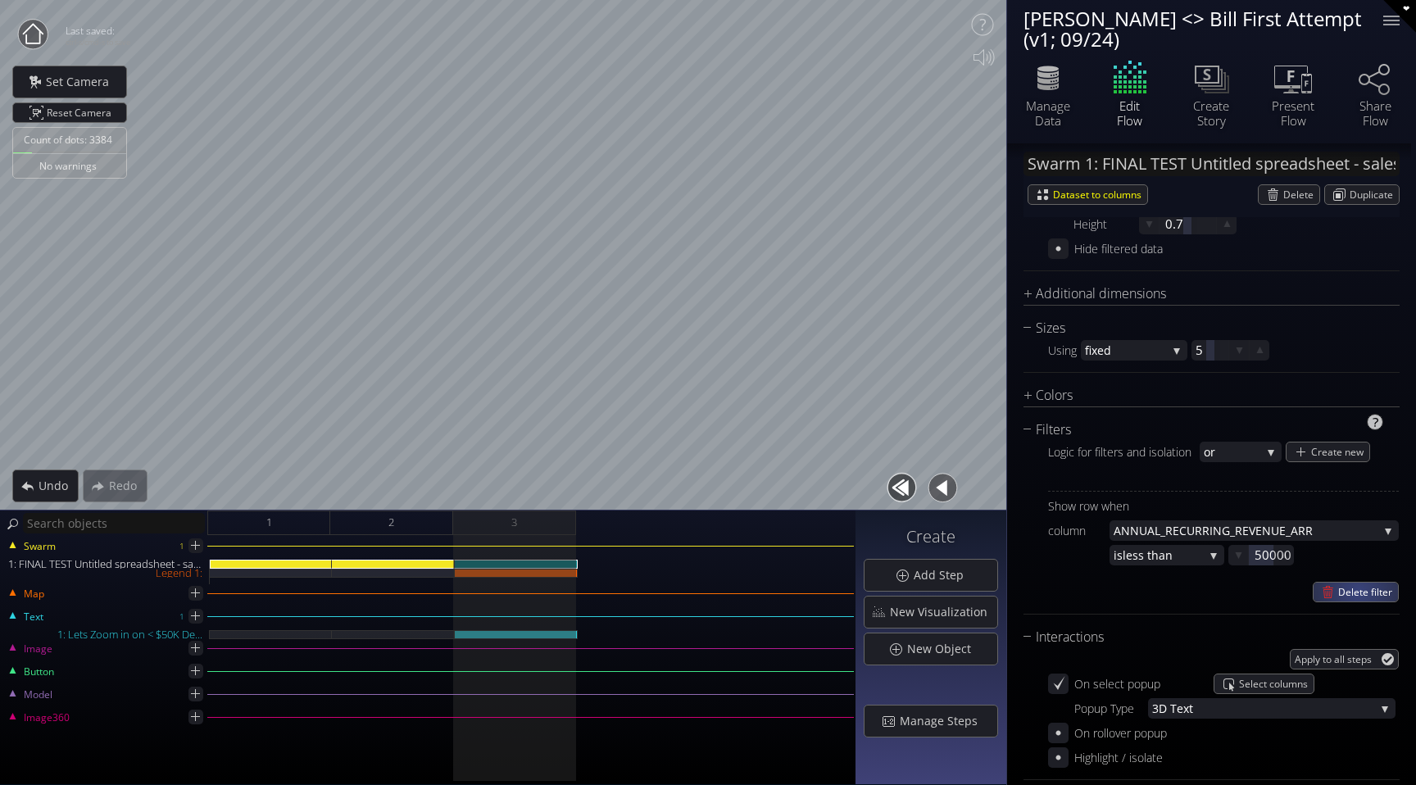
click at [1353, 591] on span "Delete filter" at bounding box center [1369, 592] width 60 height 19
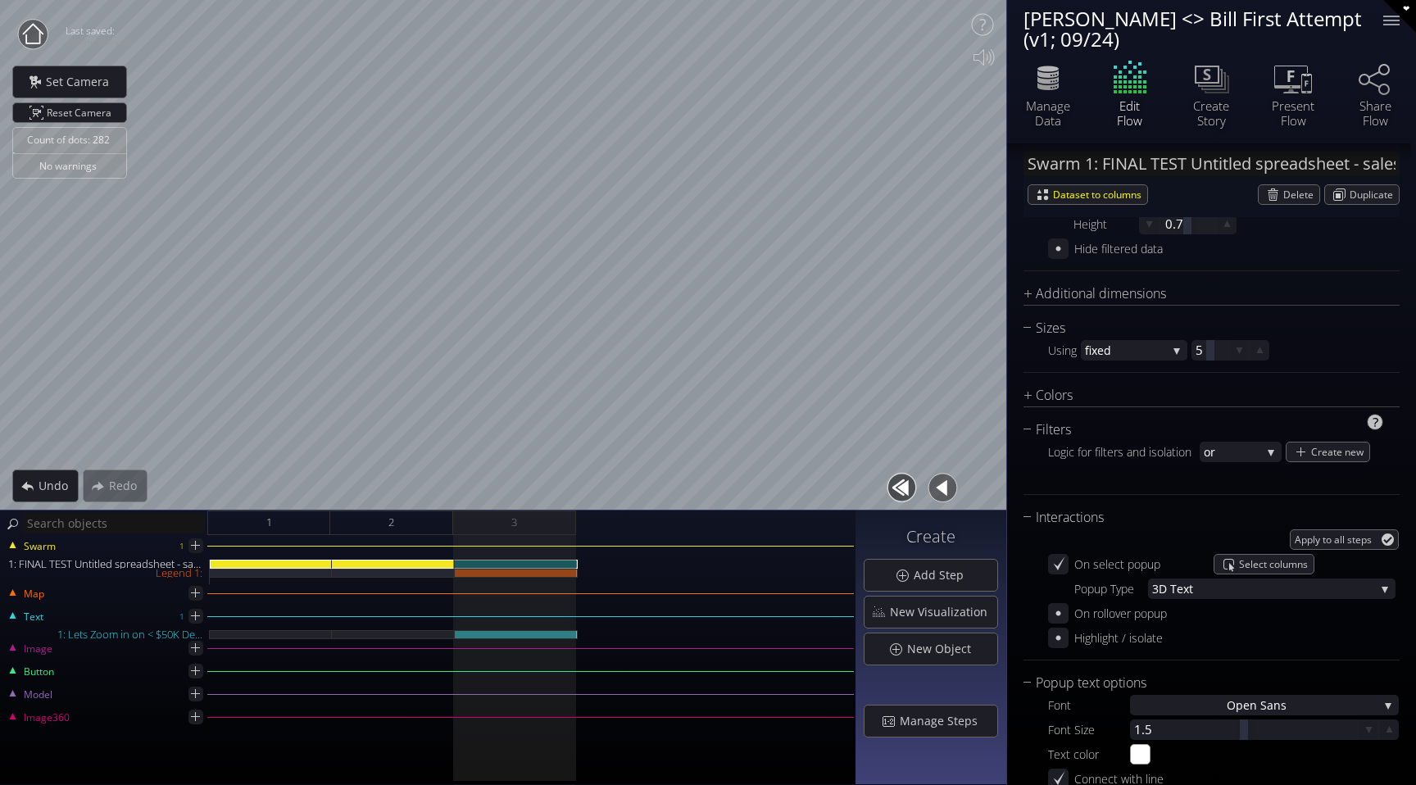
type input "Text 1: Lets Zoom in on < $50K De..."
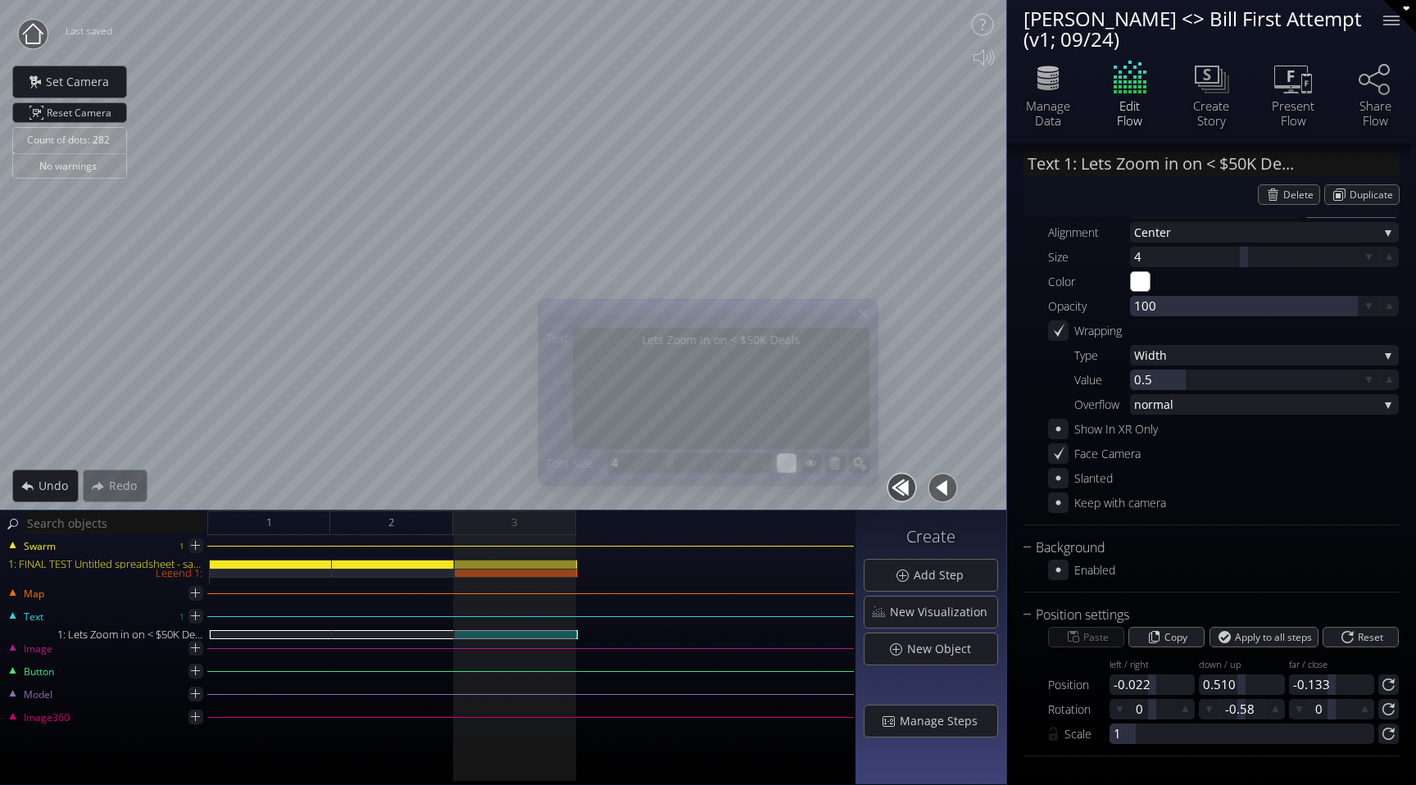
scroll to position [119, 0]
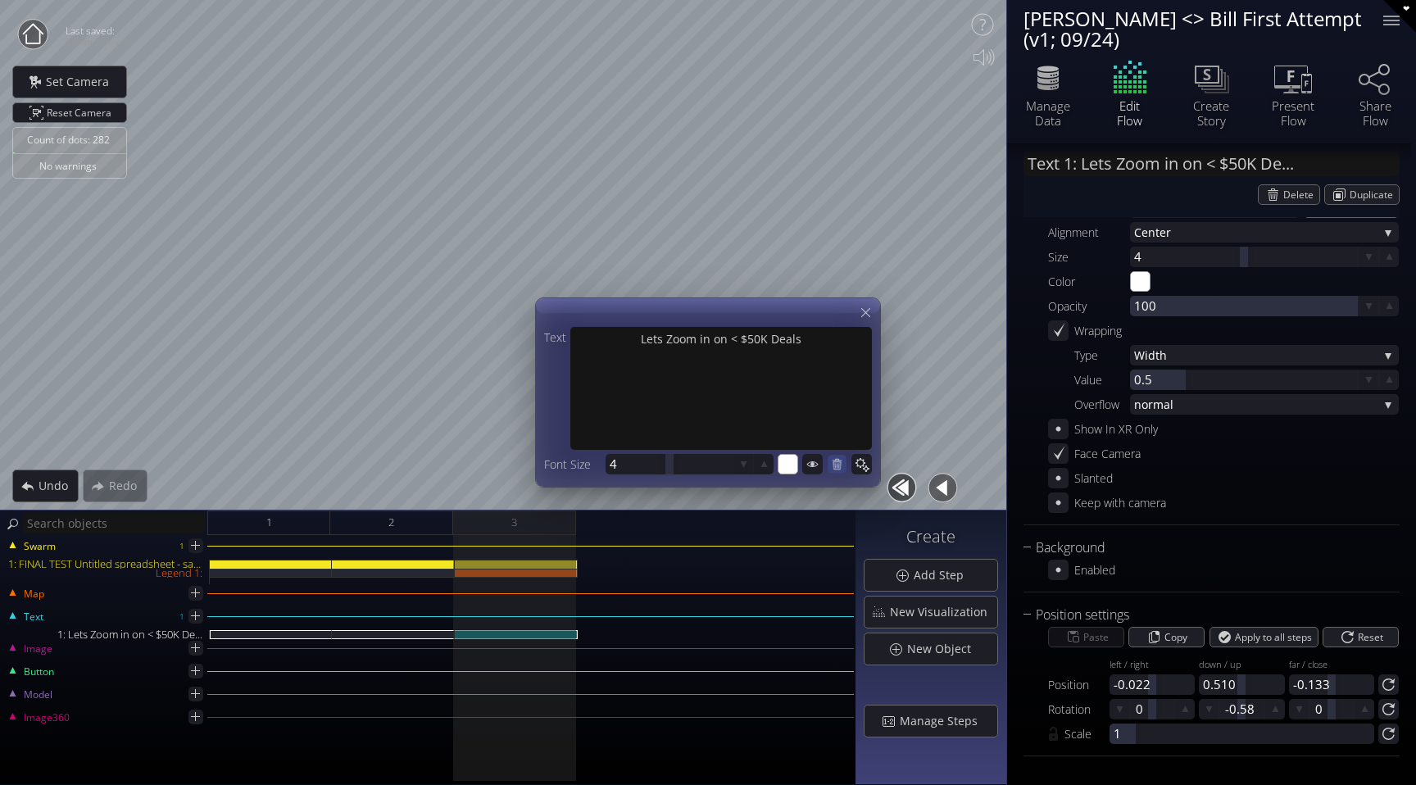
click at [842, 460] on icon at bounding box center [838, 464] width 10 height 11
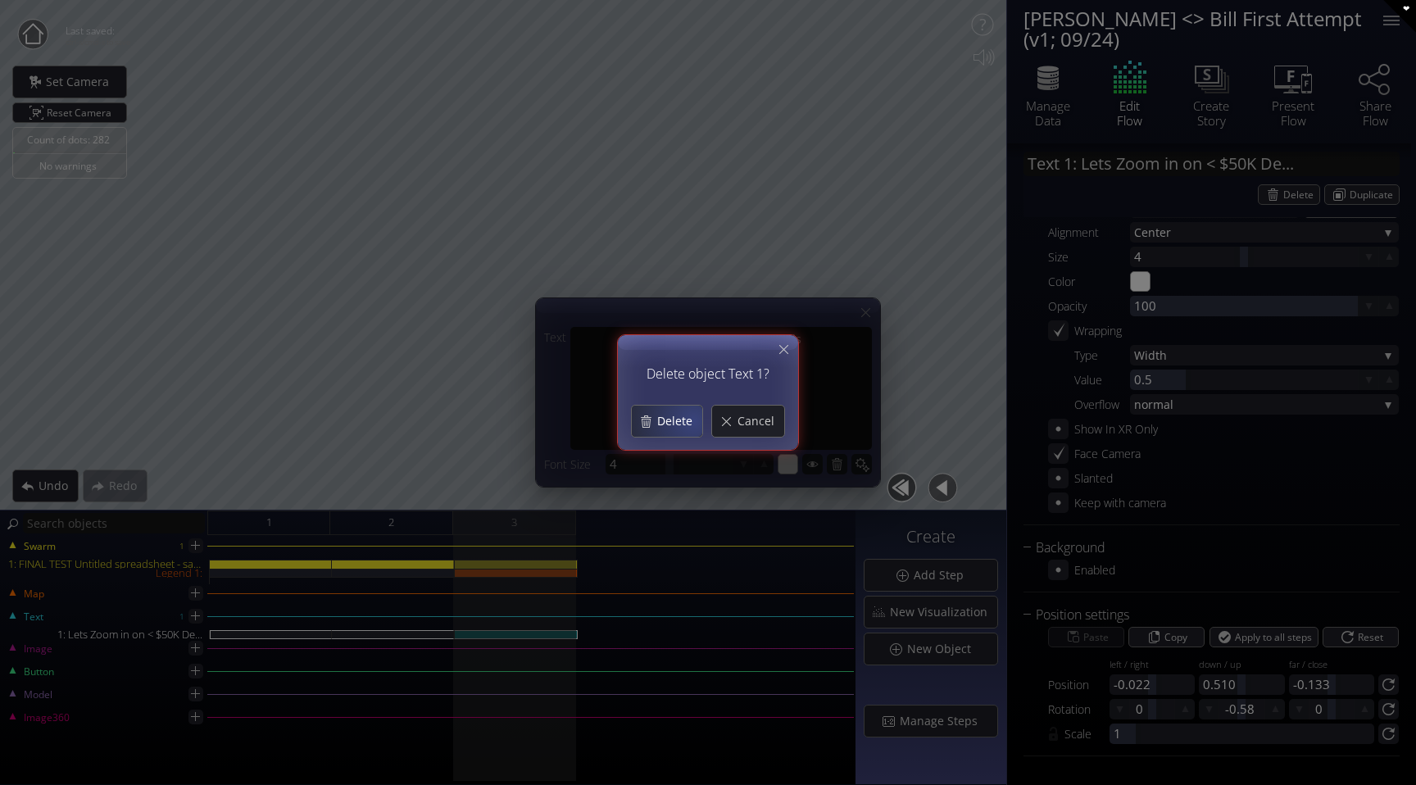
click at [694, 421] on span "Delete" at bounding box center [680, 421] width 46 height 16
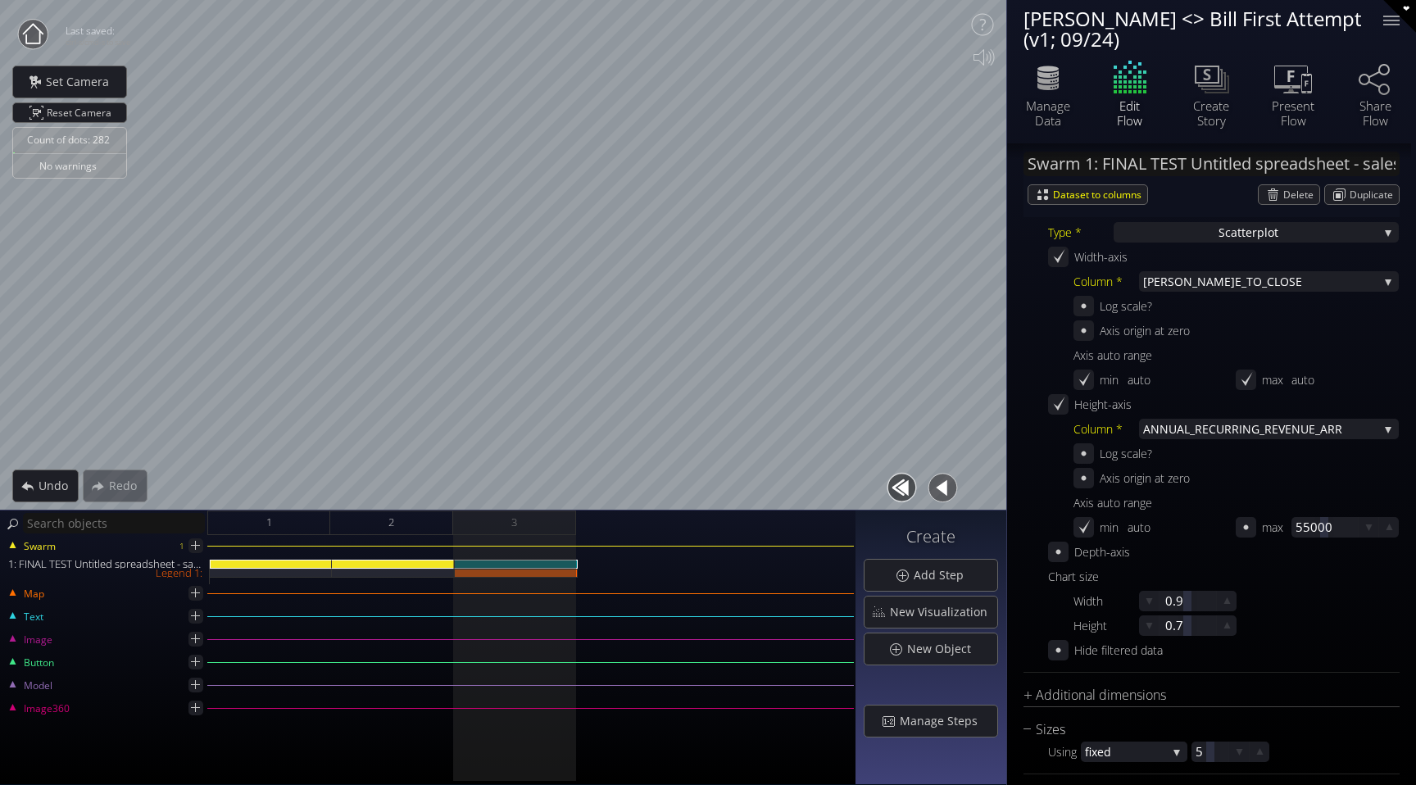
scroll to position [453, 0]
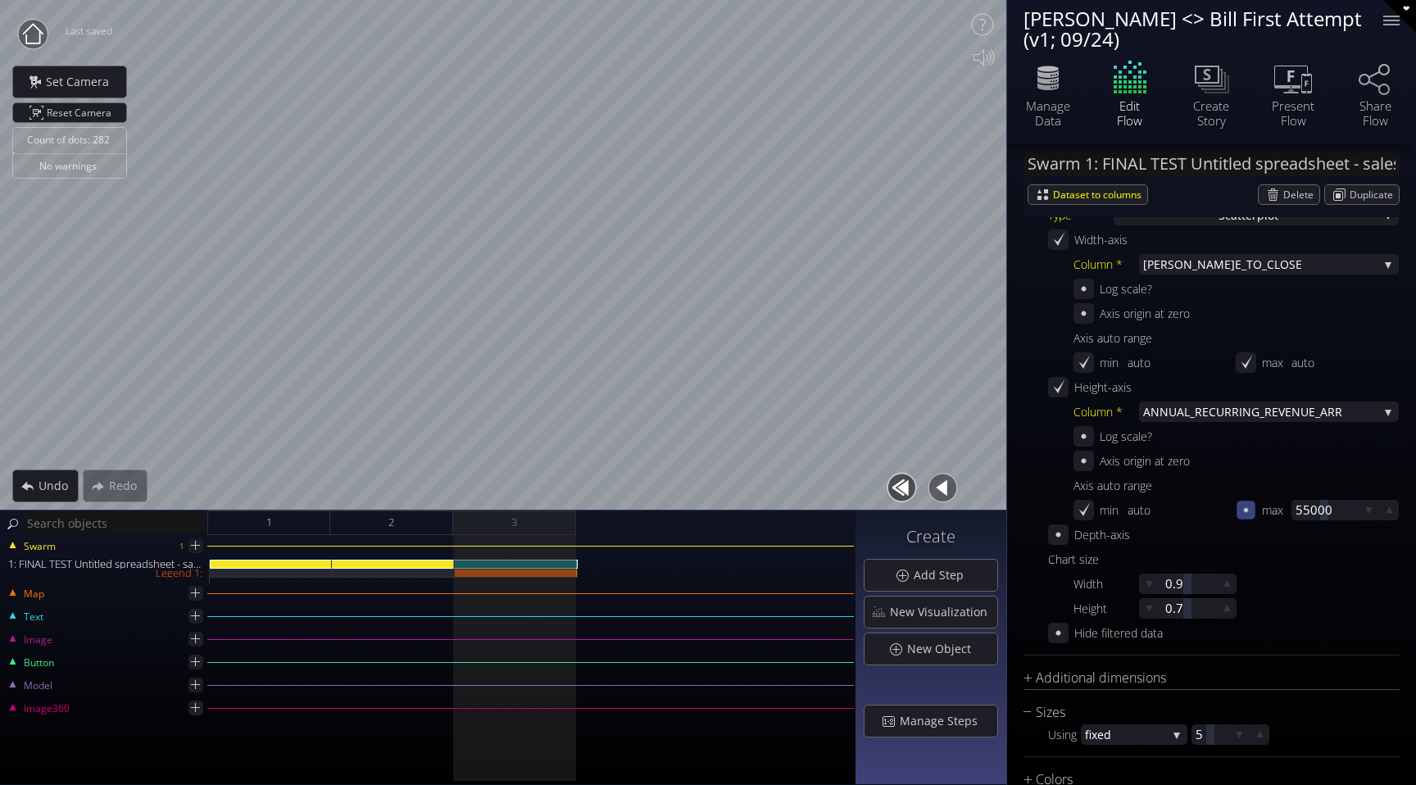
click at [1241, 512] on icon at bounding box center [1246, 510] width 14 height 14
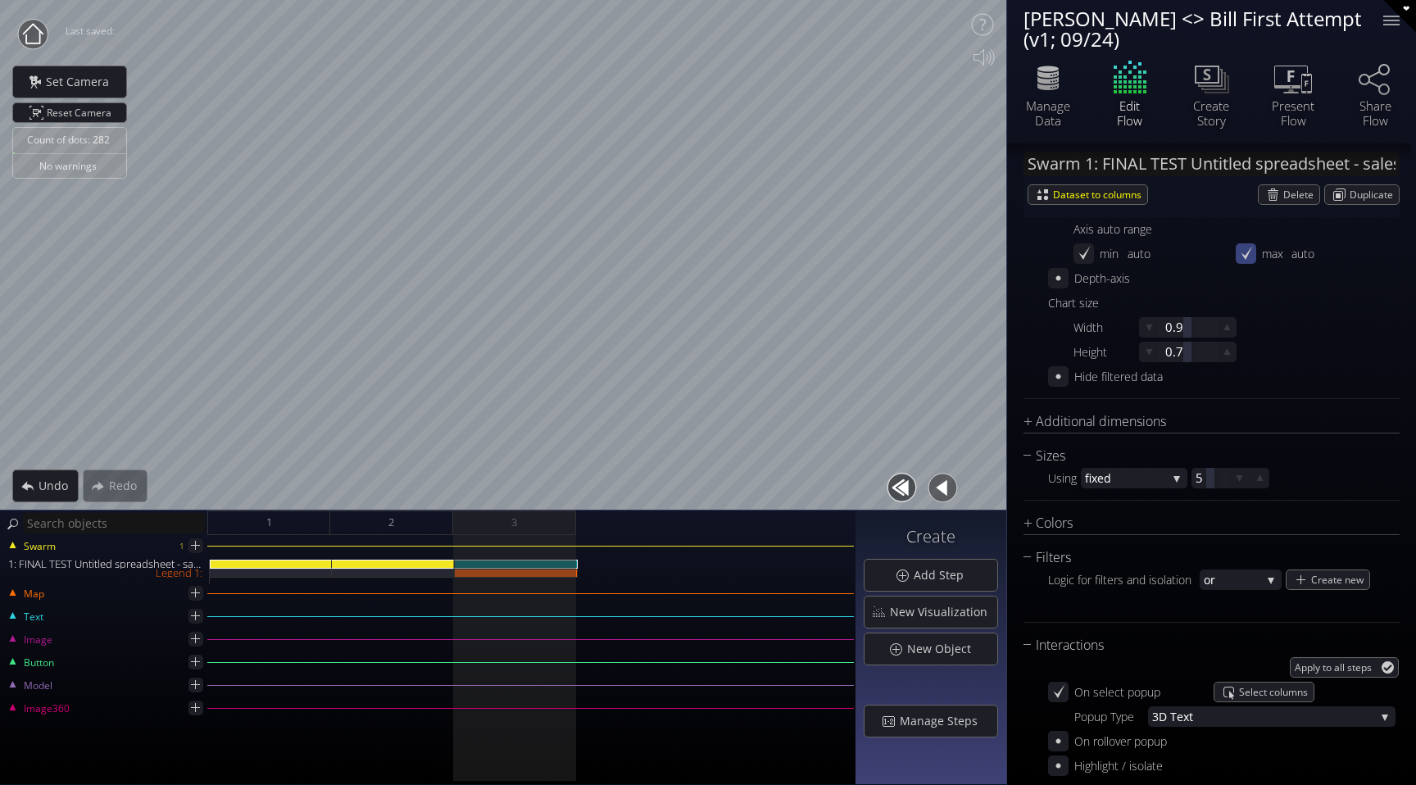
scroll to position [720, 0]
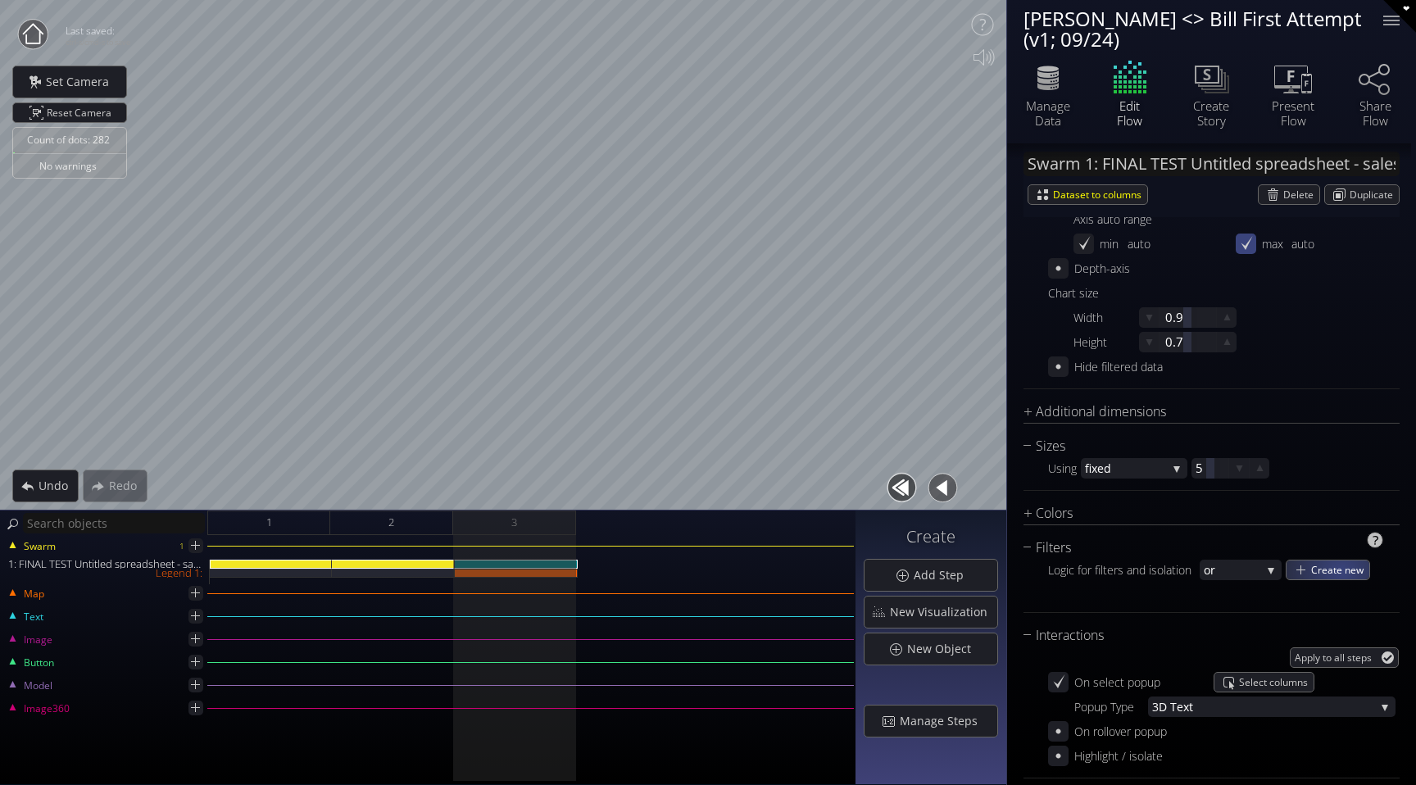
click at [1341, 571] on span "Create new" at bounding box center [1341, 570] width 58 height 19
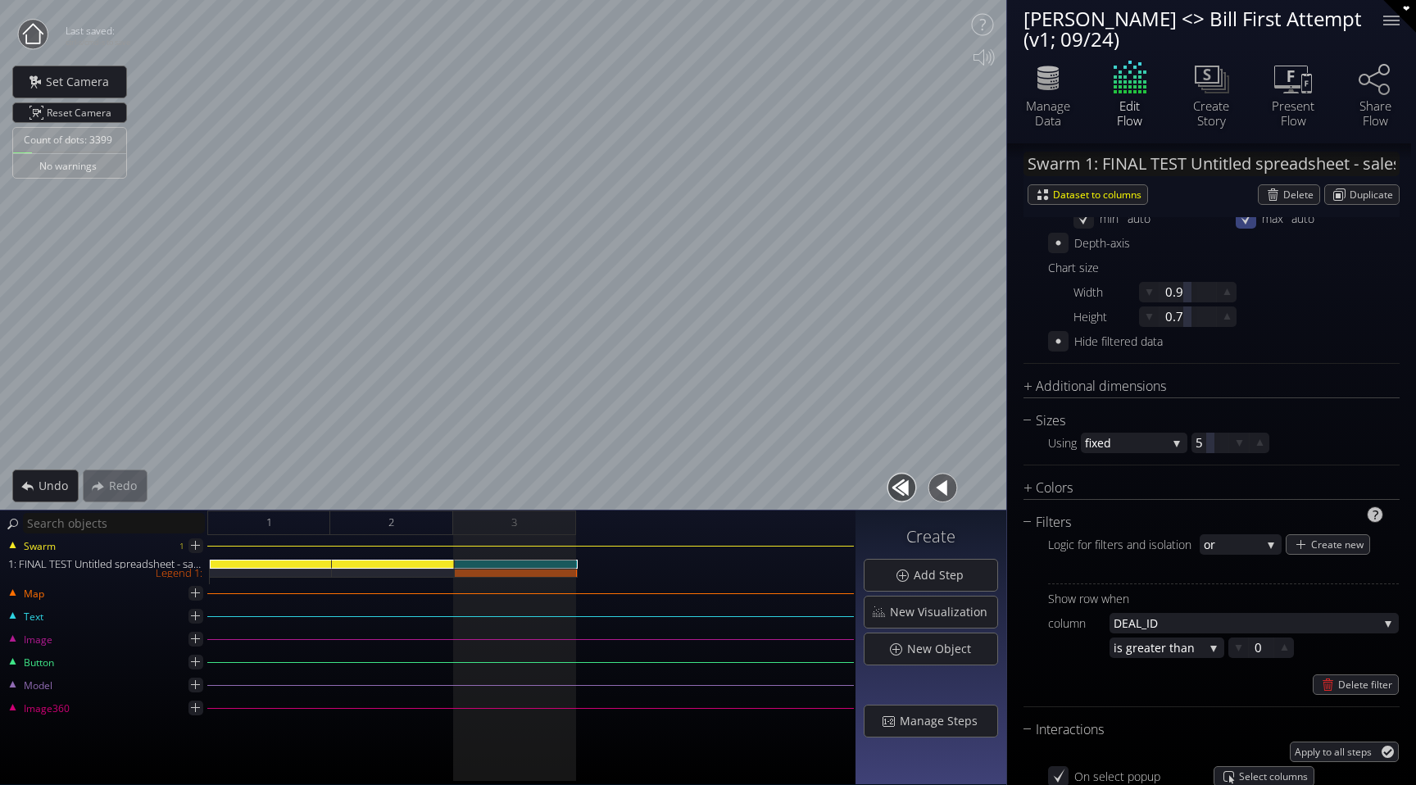
scroll to position [780, 0]
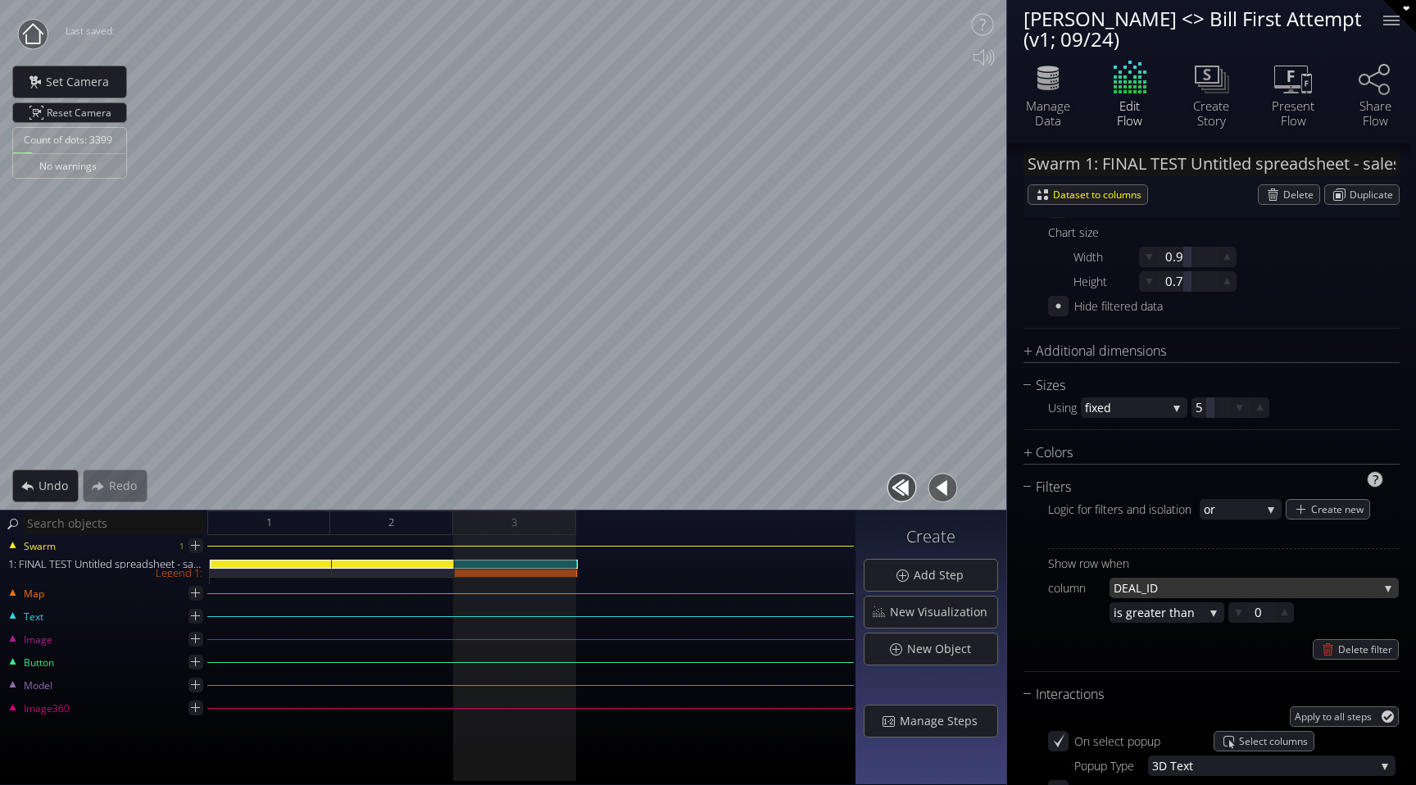
click at [1234, 587] on span "_ID" at bounding box center [1260, 588] width 237 height 20
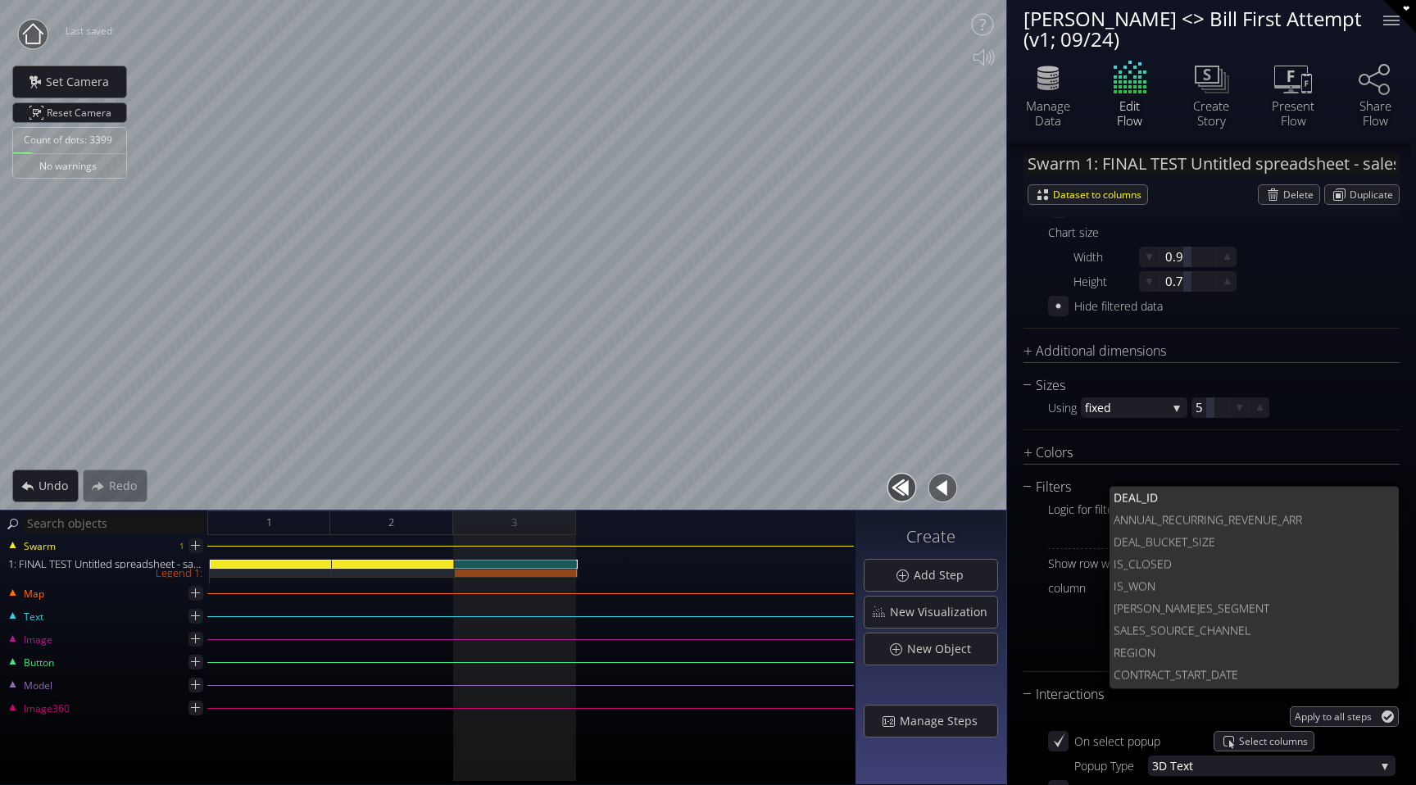
click at [1021, 534] on div "Swarm 1: FINAL TEST Untitled spreadsheet - sales_led_inbound_deals_2025-09-24T1…" at bounding box center [1211, 595] width 409 height 2465
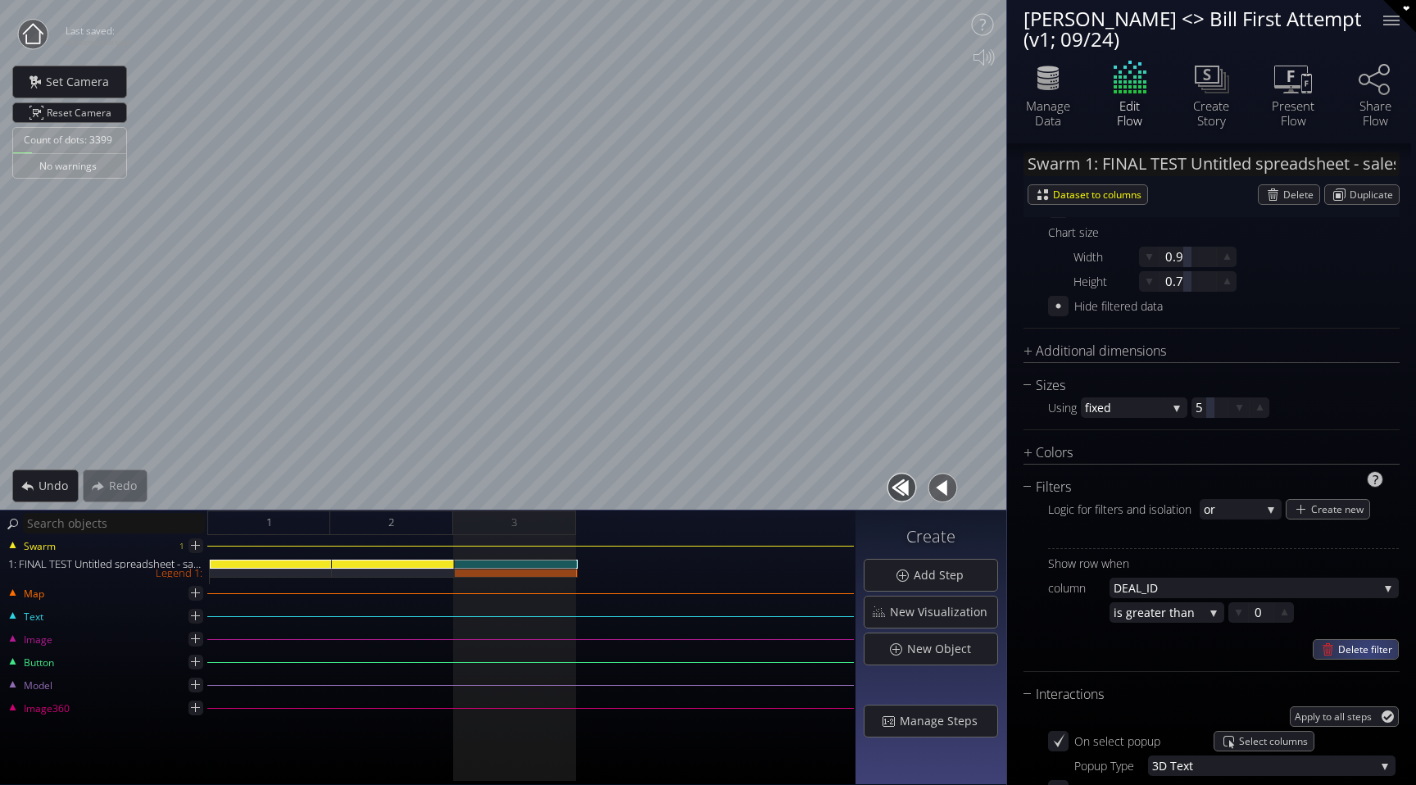
click at [1363, 654] on span "Delete filter" at bounding box center [1369, 649] width 60 height 19
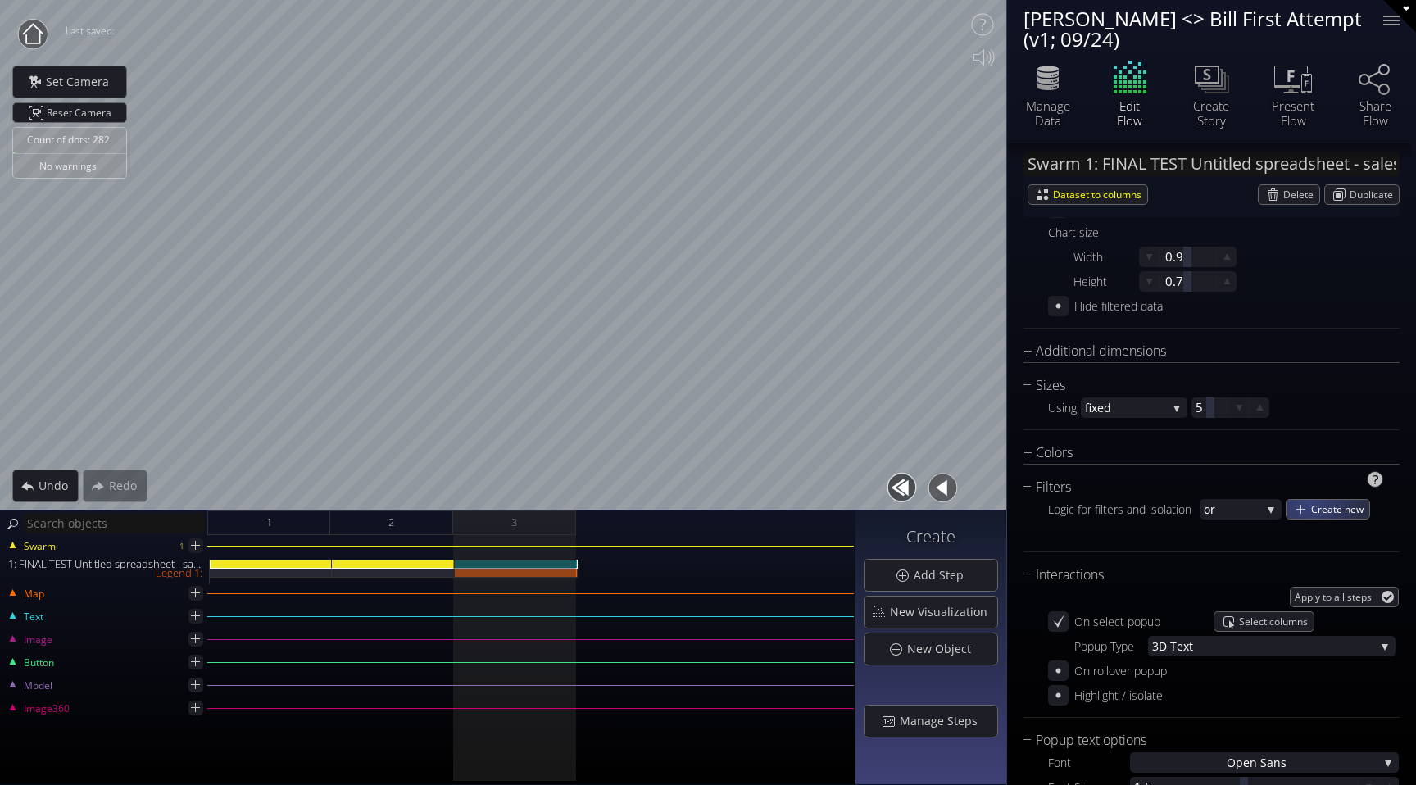
click at [1357, 502] on span "Create new" at bounding box center [1341, 509] width 58 height 19
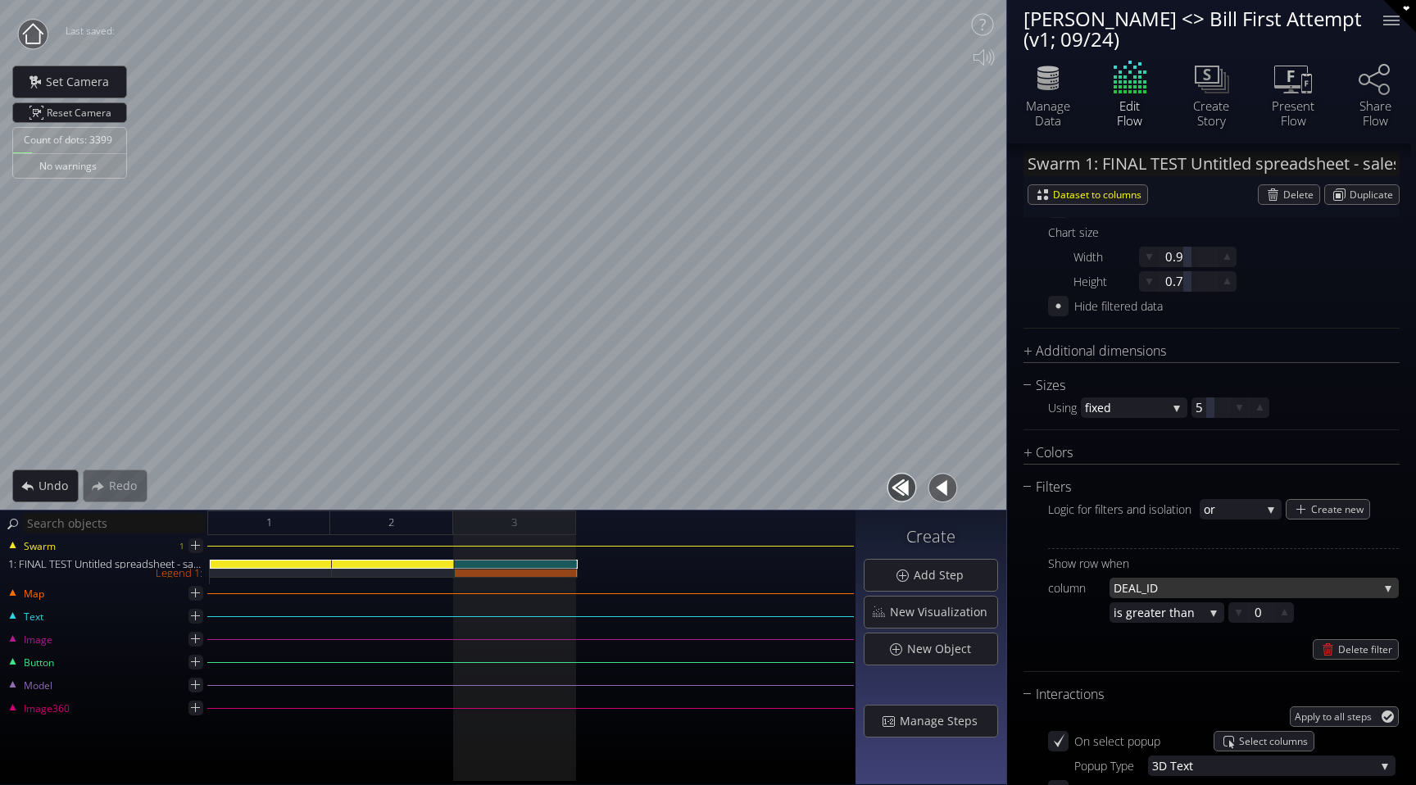
click at [1216, 592] on span "_ID" at bounding box center [1260, 588] width 237 height 20
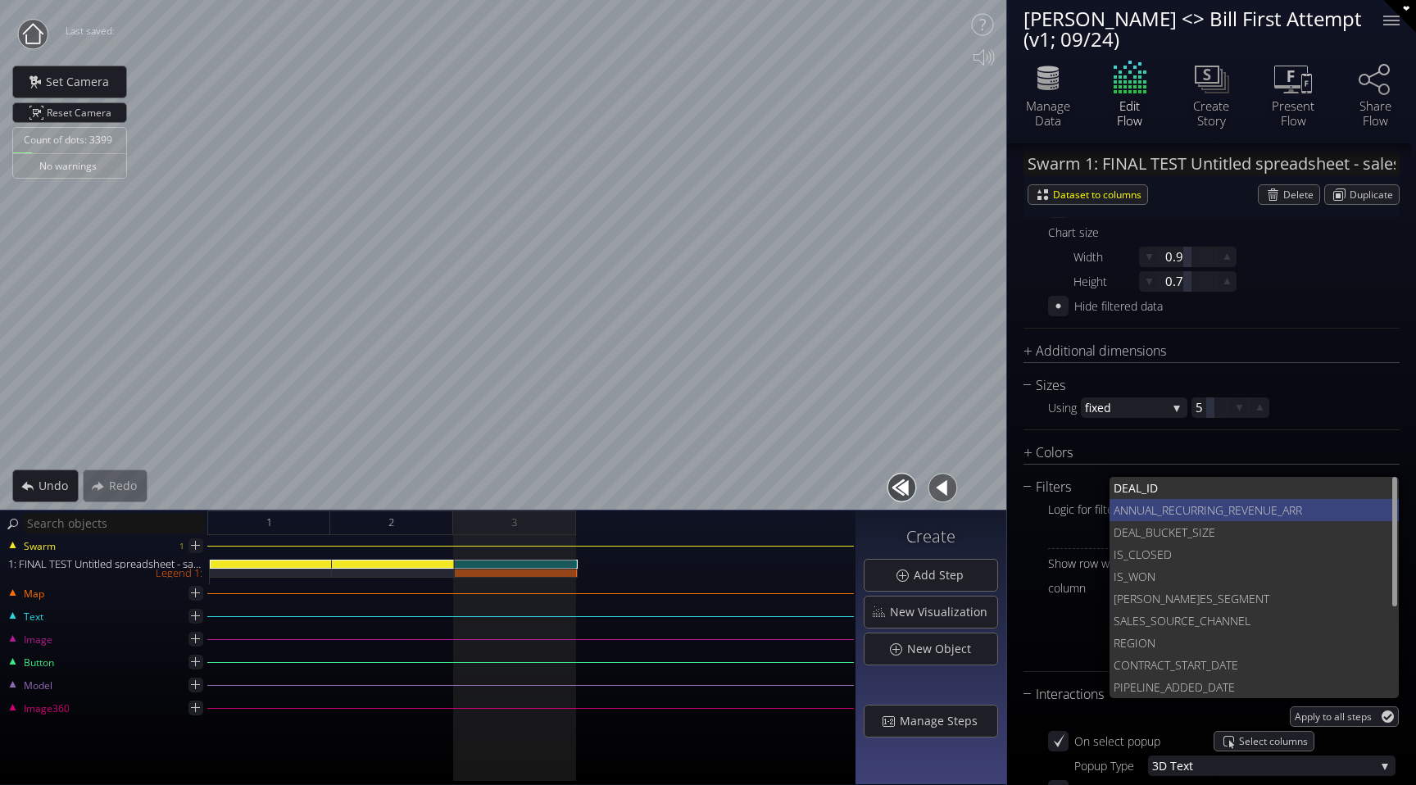
click at [1205, 501] on span "ANNUAL_RECURRING_R" at bounding box center [1174, 510] width 121 height 22
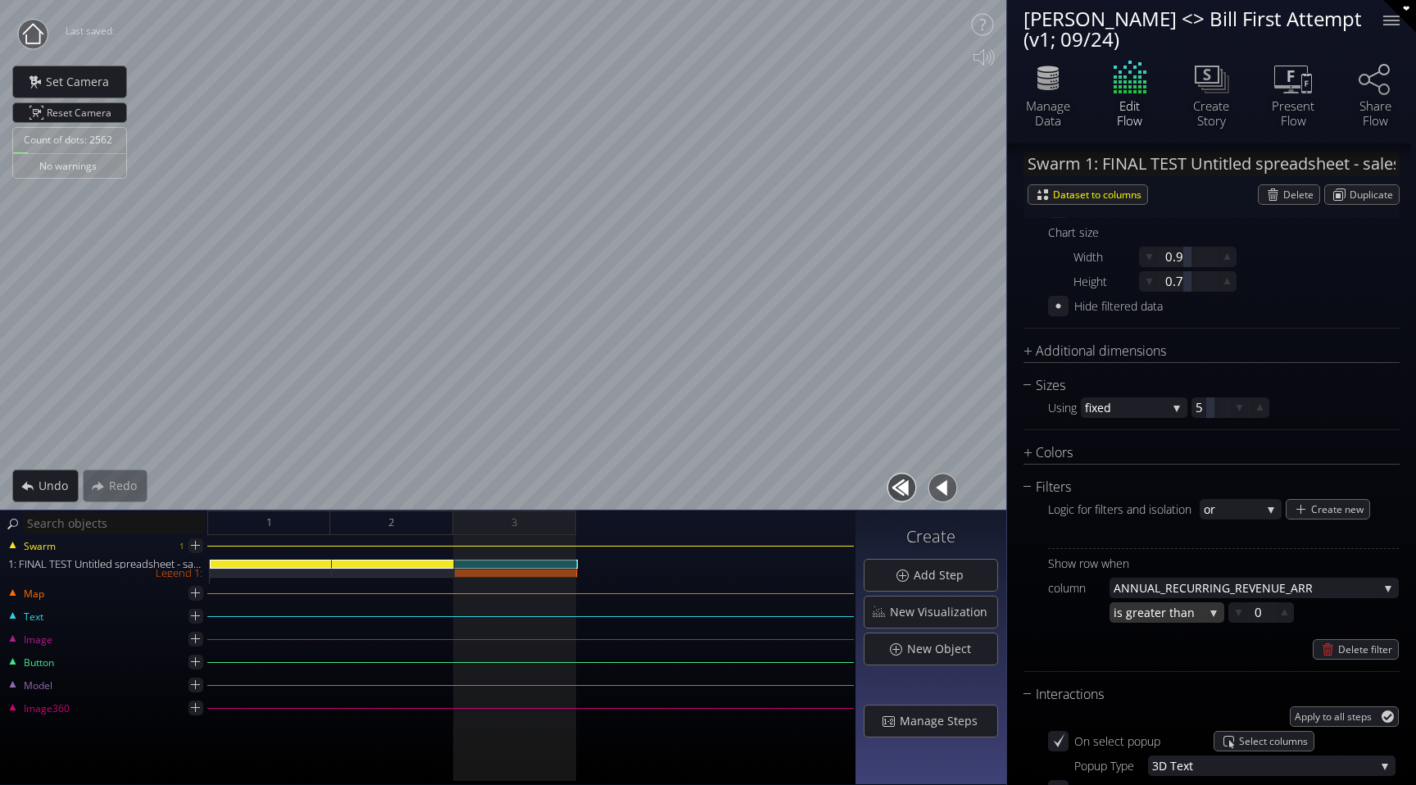
click at [1169, 604] on span "eater than" at bounding box center [1171, 612] width 66 height 20
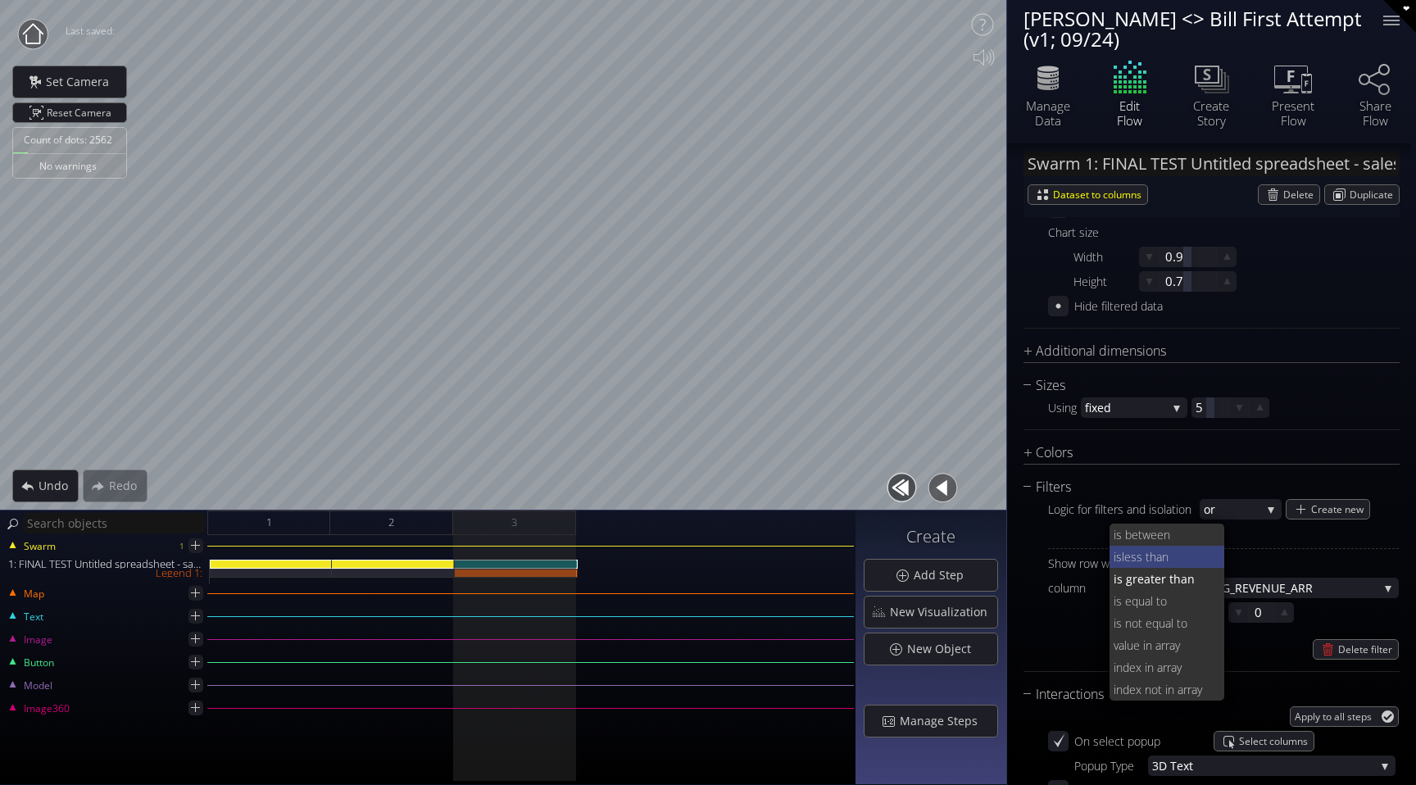
click at [1179, 556] on span "less than" at bounding box center [1167, 557] width 90 height 22
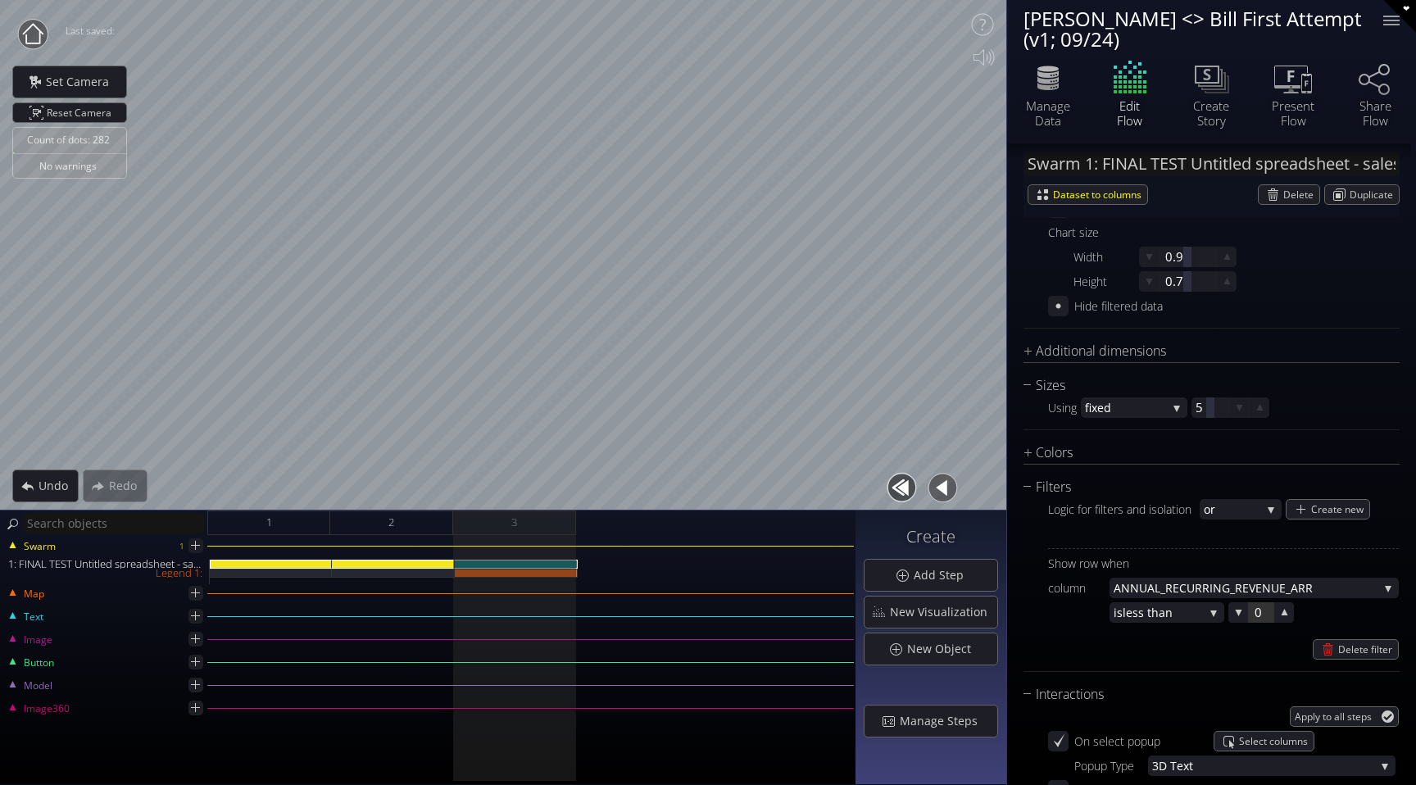
click at [1264, 609] on div at bounding box center [1261, 612] width 25 height 20
type input "50000"
click at [1048, 627] on div "Show row when column ANNUAL_RECURRING_R EVENUE_ARR DEAL _ID ANNUAL_RECURRING_R …" at bounding box center [1223, 603] width 351 height 111
click at [1220, 513] on span "or" at bounding box center [1232, 509] width 57 height 20
click at [1225, 519] on span "and" at bounding box center [1237, 520] width 66 height 22
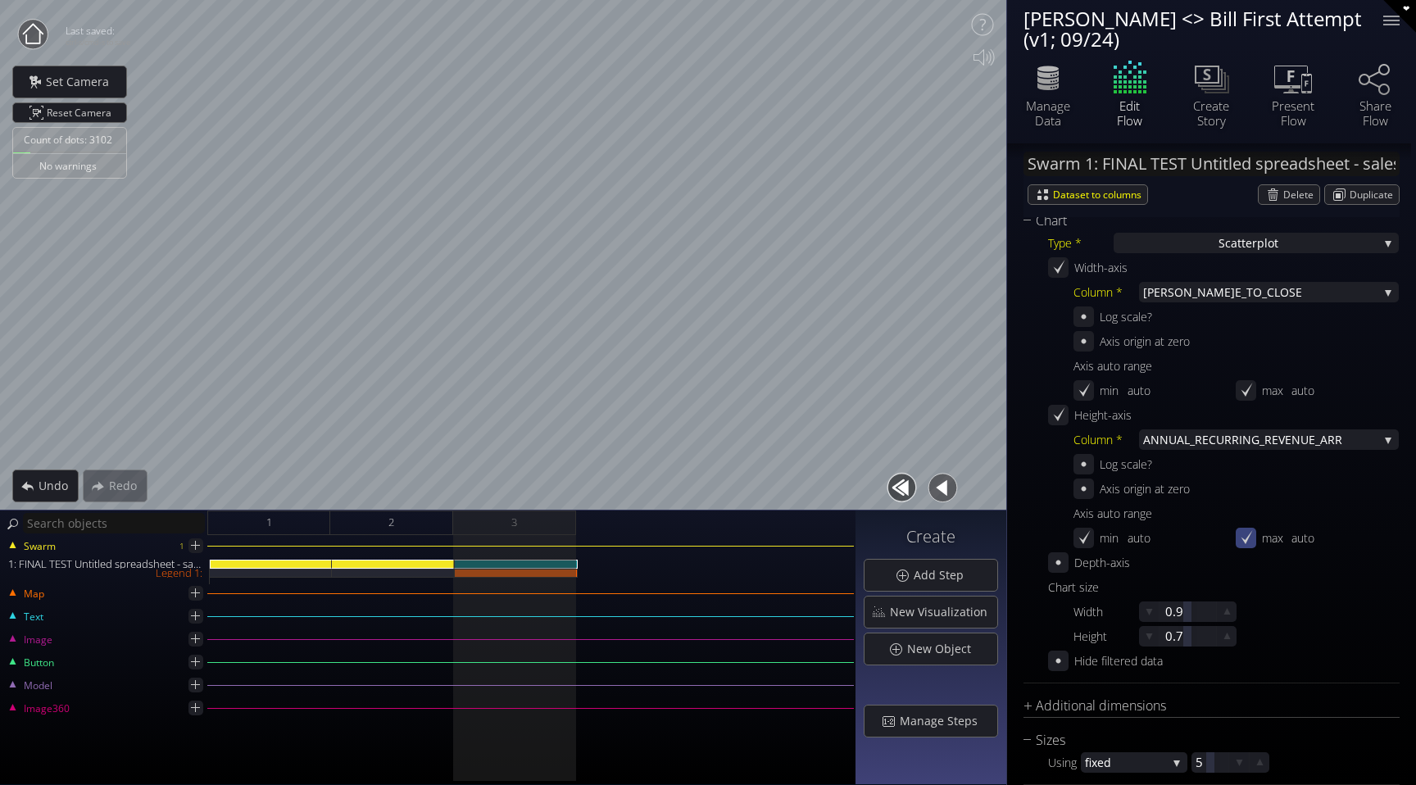
scroll to position [489, 0]
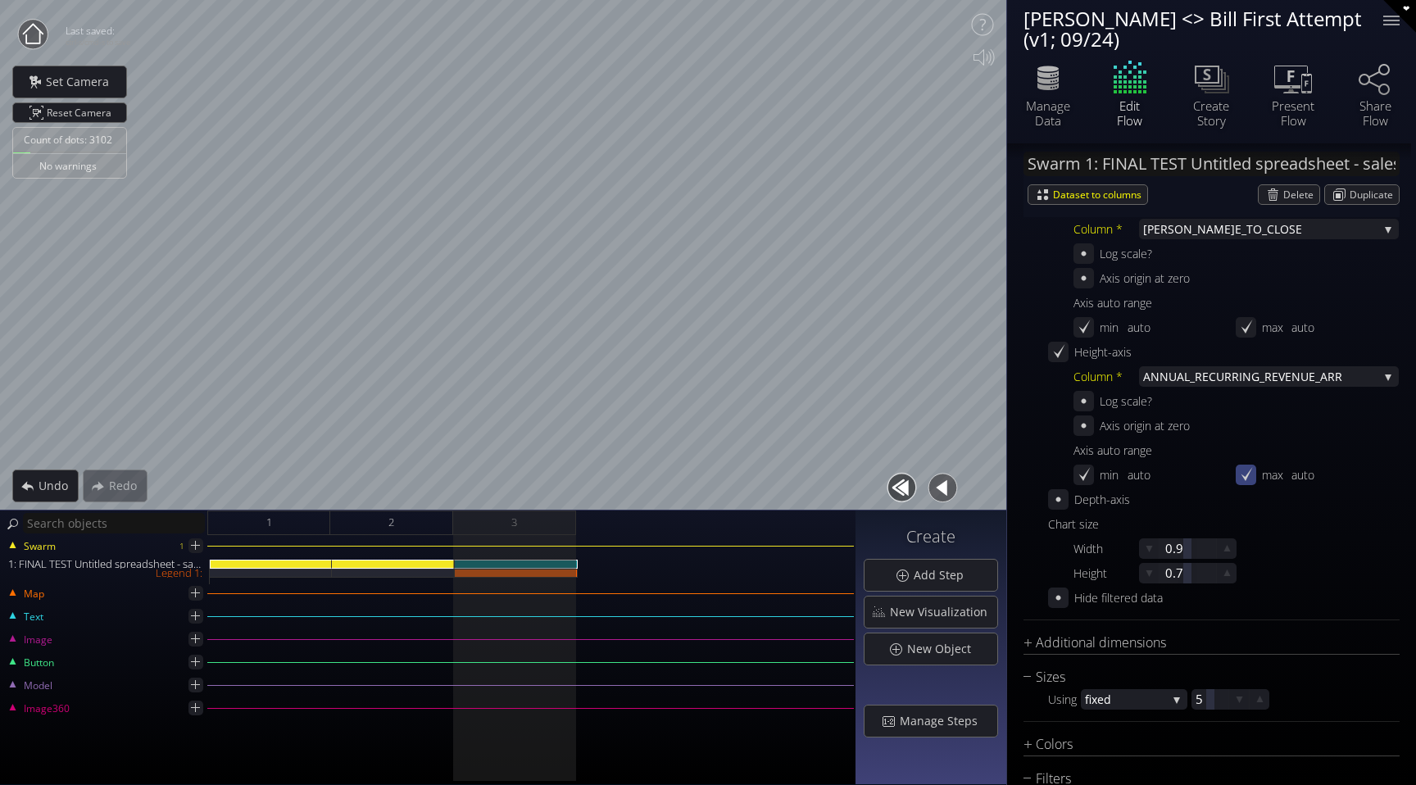
click at [1246, 474] on icon at bounding box center [1247, 475] width 16 height 16
click at [1314, 473] on div at bounding box center [1325, 475] width 67 height 20
click at [1314, 473] on input "337200" at bounding box center [1350, 475] width 108 height 20
type input "55000"
click at [928, 650] on span "New Object" at bounding box center [944, 649] width 75 height 16
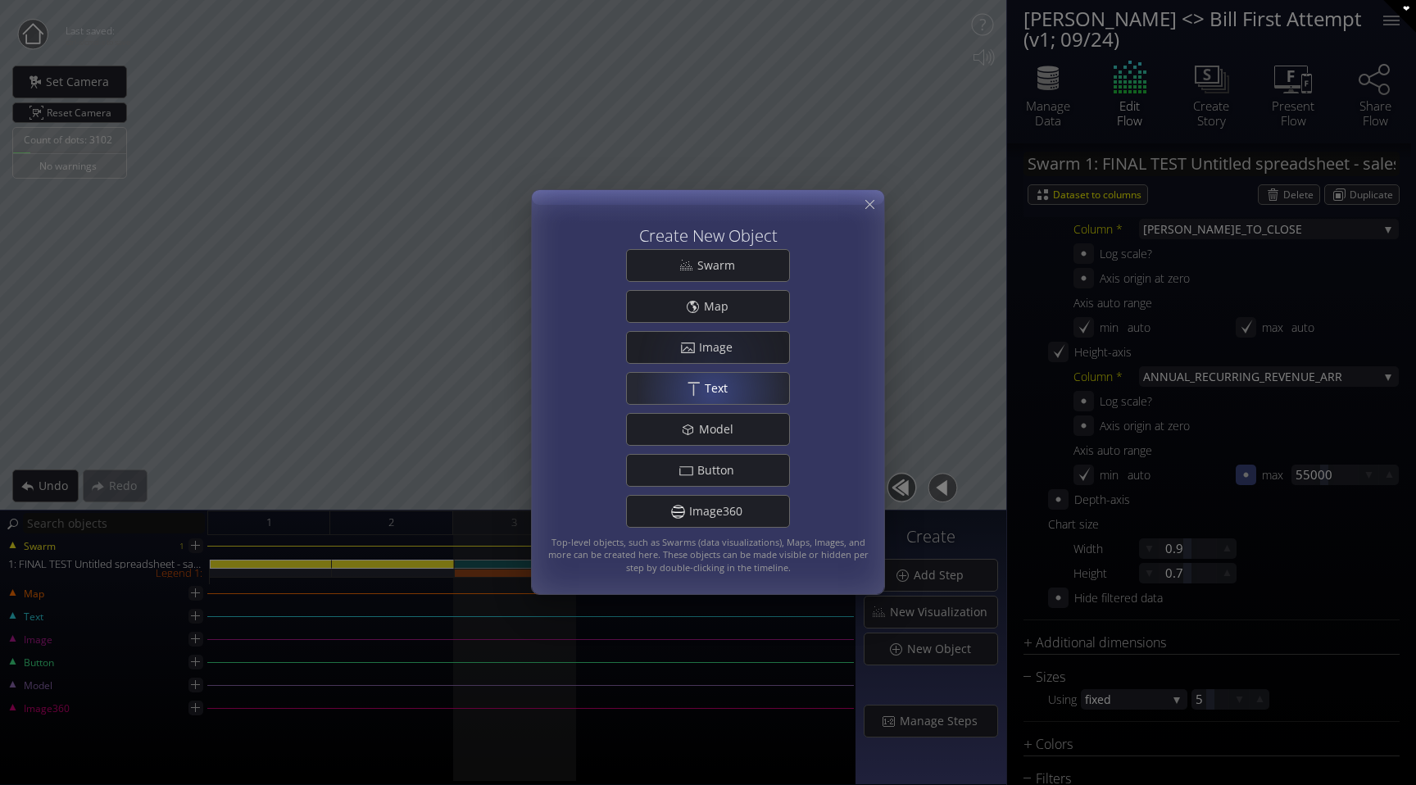
click at [714, 394] on span "Text" at bounding box center [721, 388] width 34 height 16
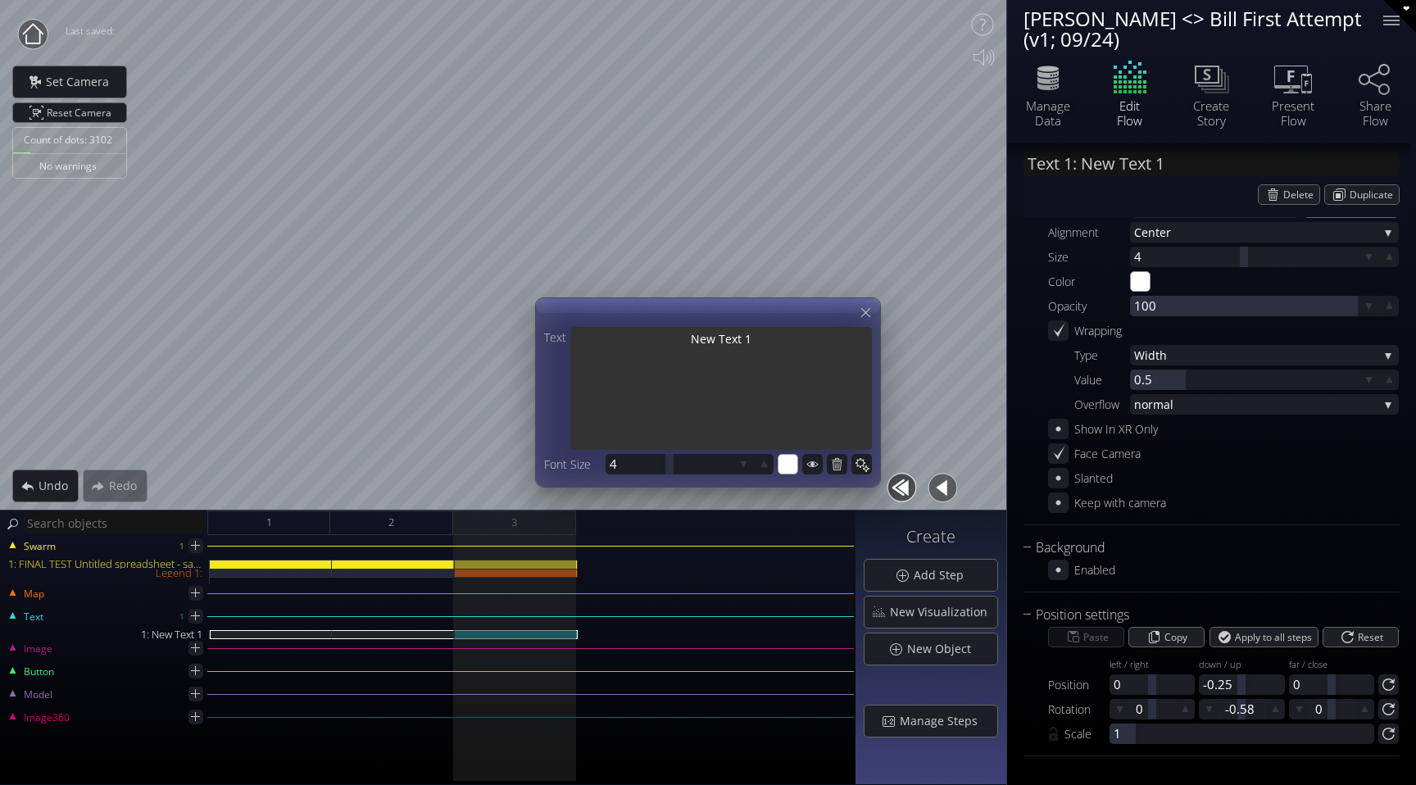
click at [621, 355] on textarea "New Text 1" at bounding box center [722, 390] width 302 height 126
type input "Text 1: L"
type textarea "L"
type input "Text 1: Le"
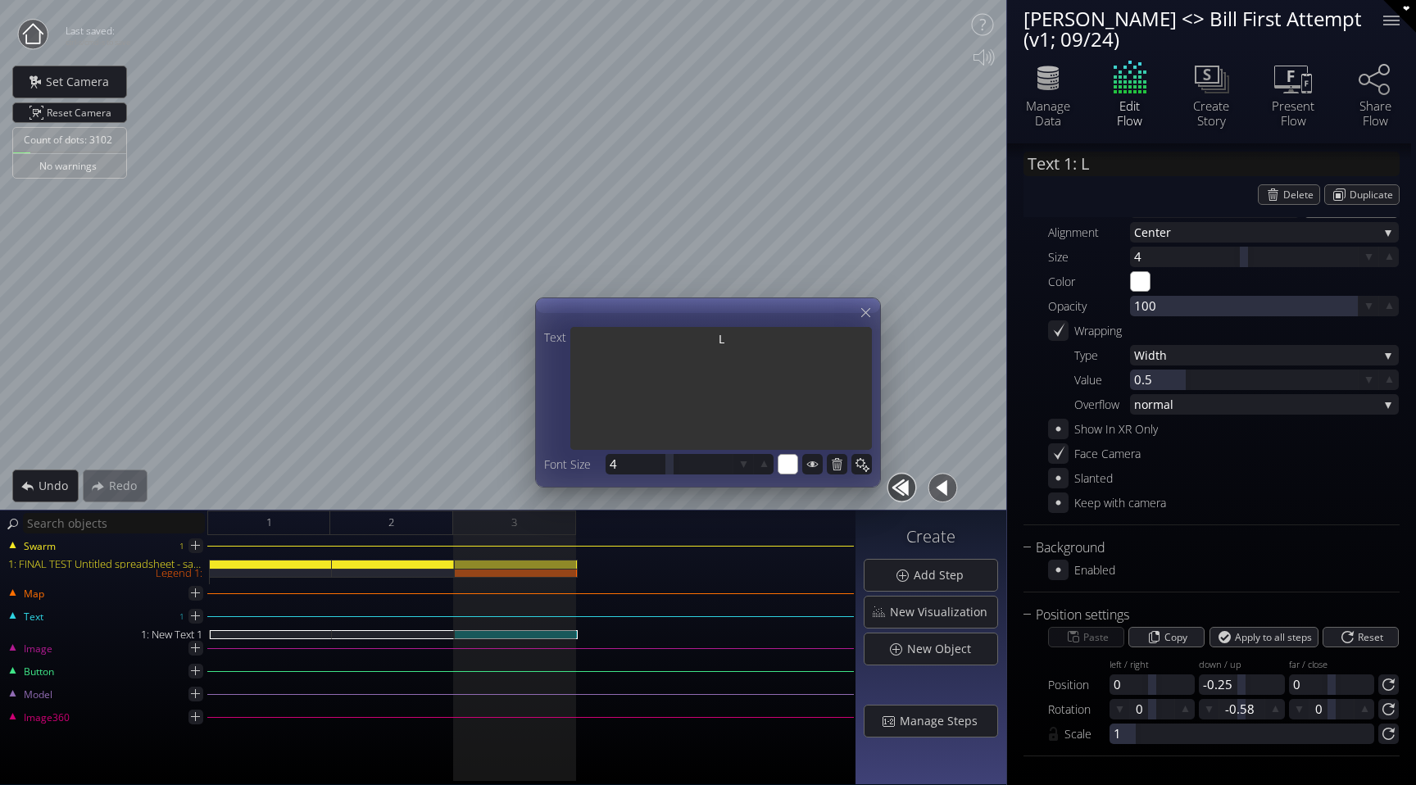
type textarea "Le"
type input "Text 1: Let"
type textarea "Let"
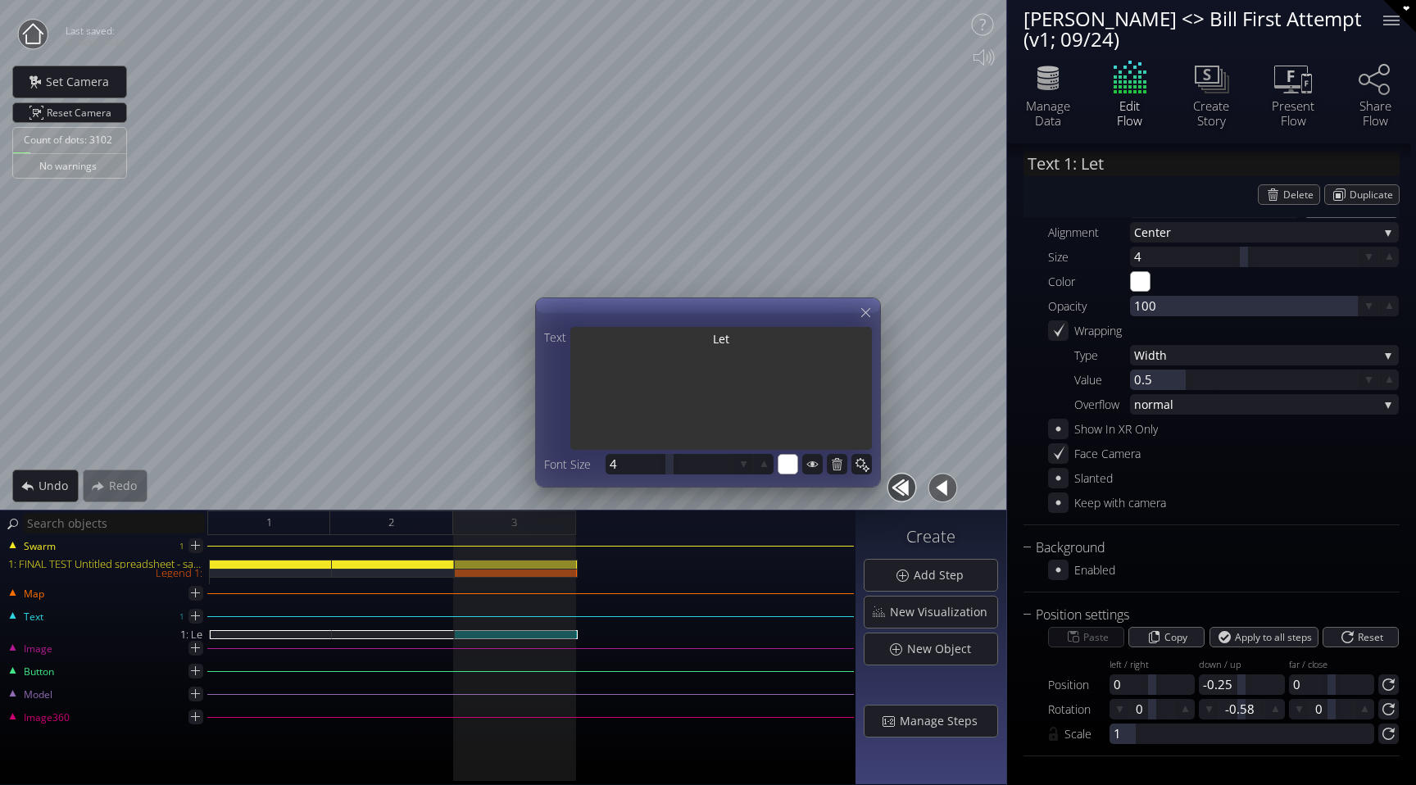
type input "Text 1: Lets"
type textarea "Lets"
type input "Text 1: Lets"
type textarea "Lets"
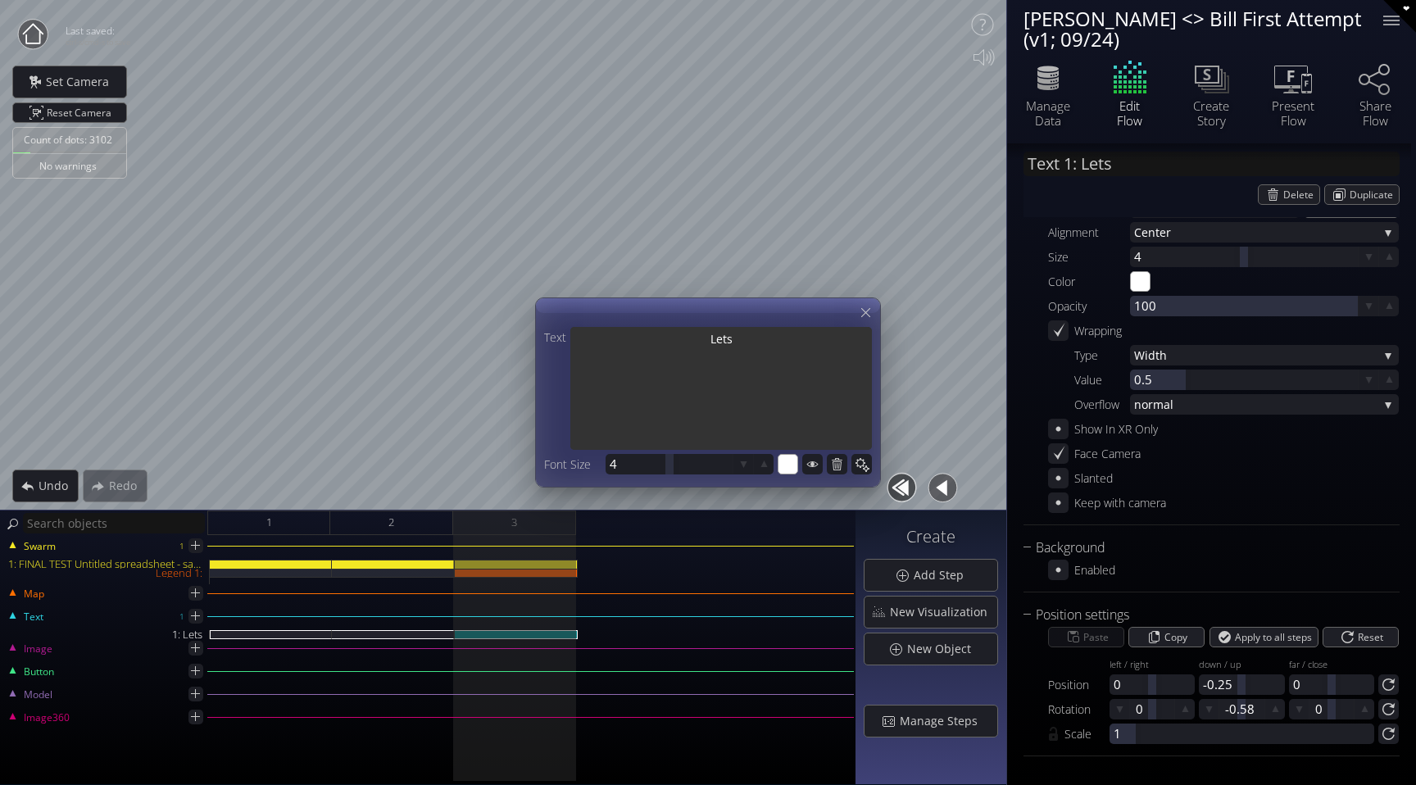
type input "Text 1: Lets Z"
type textarea "Lets Z"
type input "Text 1: Lets Zo"
type textarea "Lets Zo"
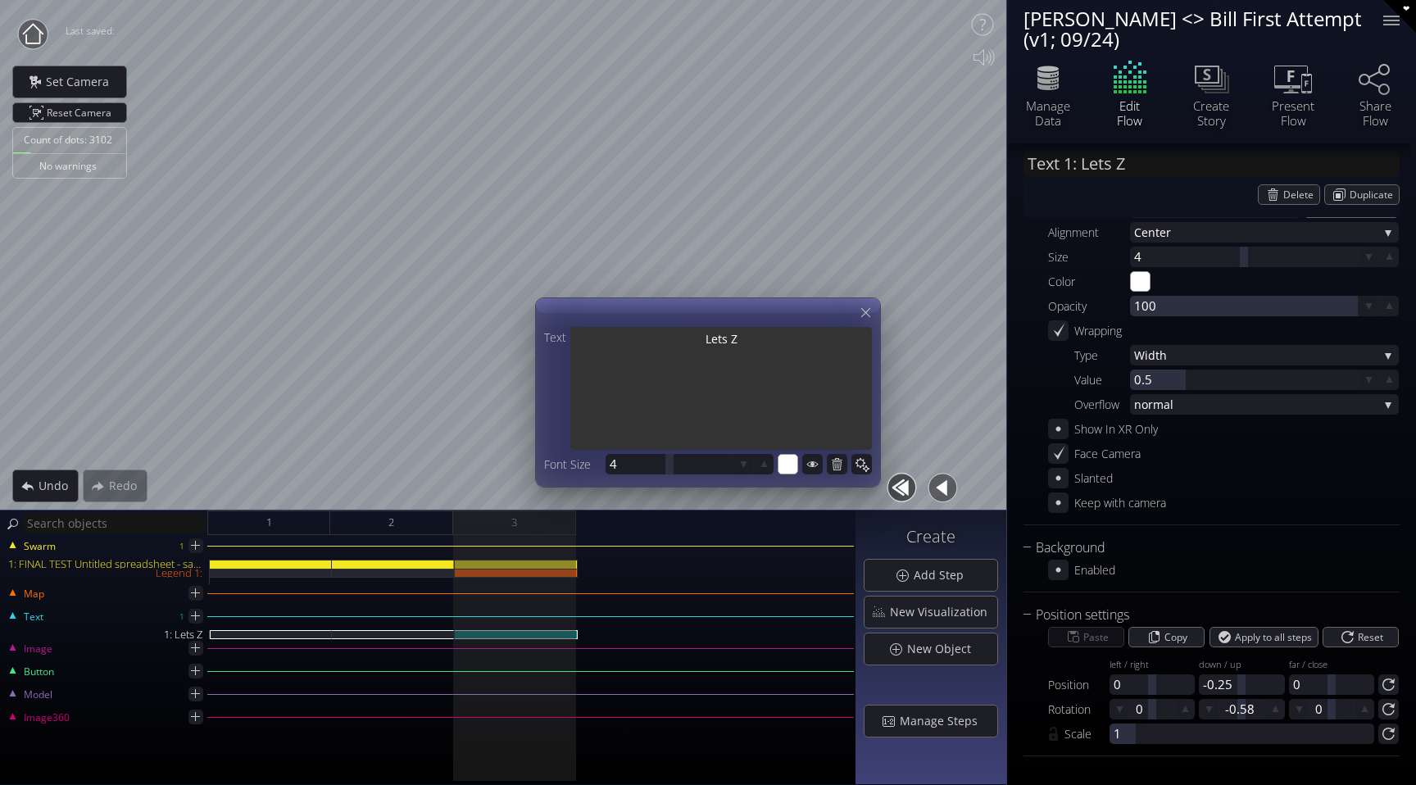
type textarea "Lets Zo"
type input "Text 1: Lets Zoo"
type textarea "Lets Zoo"
type input "Text 1: Lets Zoom"
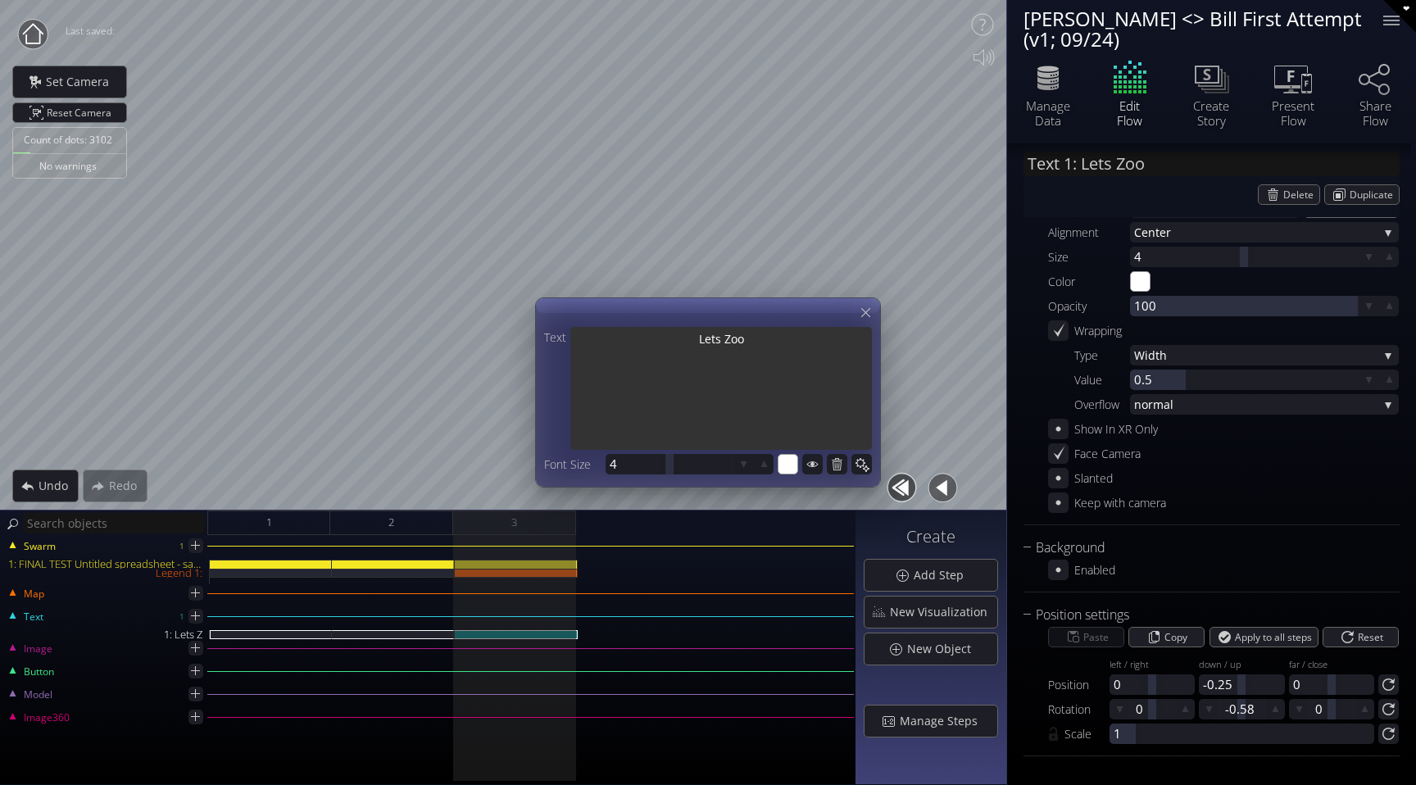
type textarea "Lets Zoom"
type input "Text 1: Lets Zoom"
type textarea "Lets Zoom"
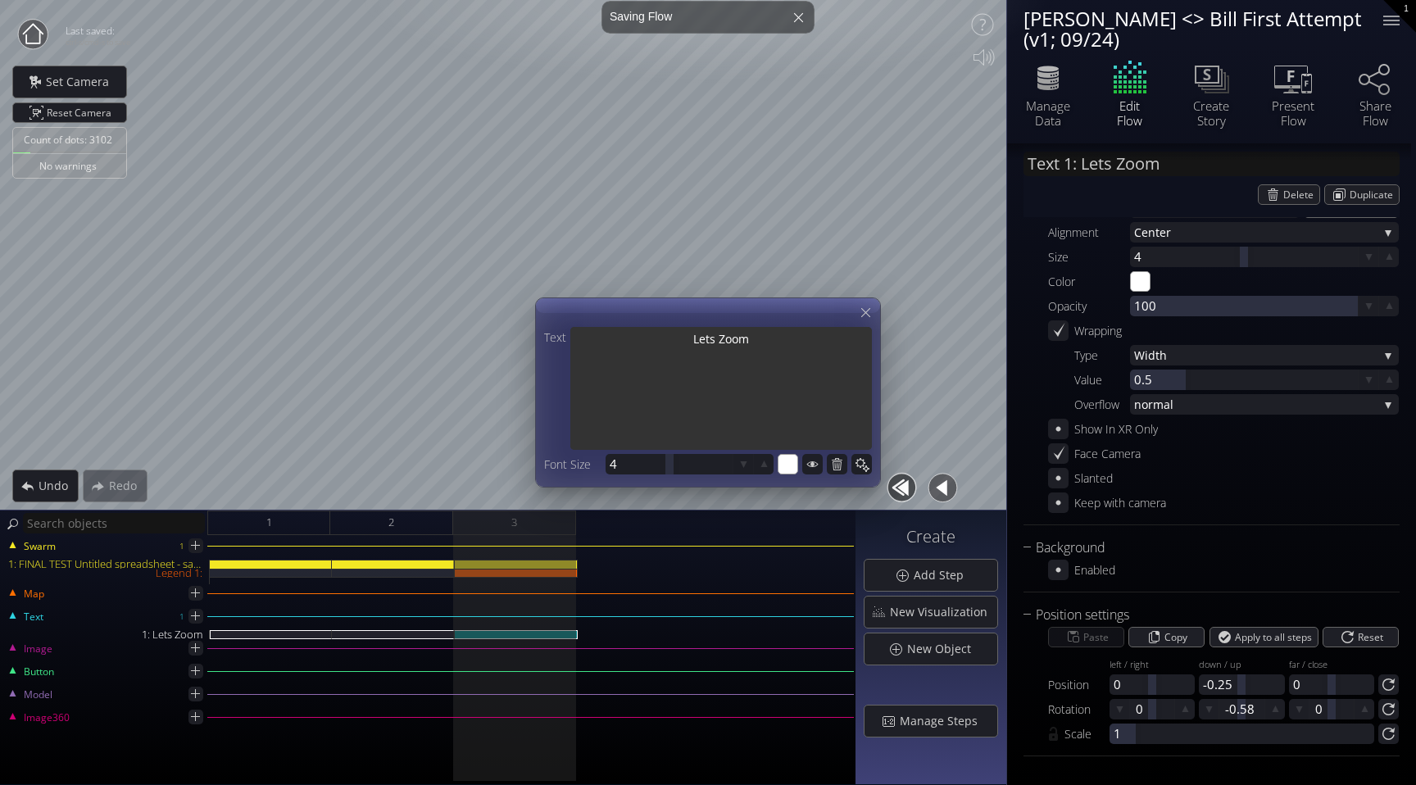
type input "Text 1: Lets Zoom i"
type textarea "Lets Zoom i"
type input "Text 1: Lets Zoom in"
type textarea "Lets Zoom in"
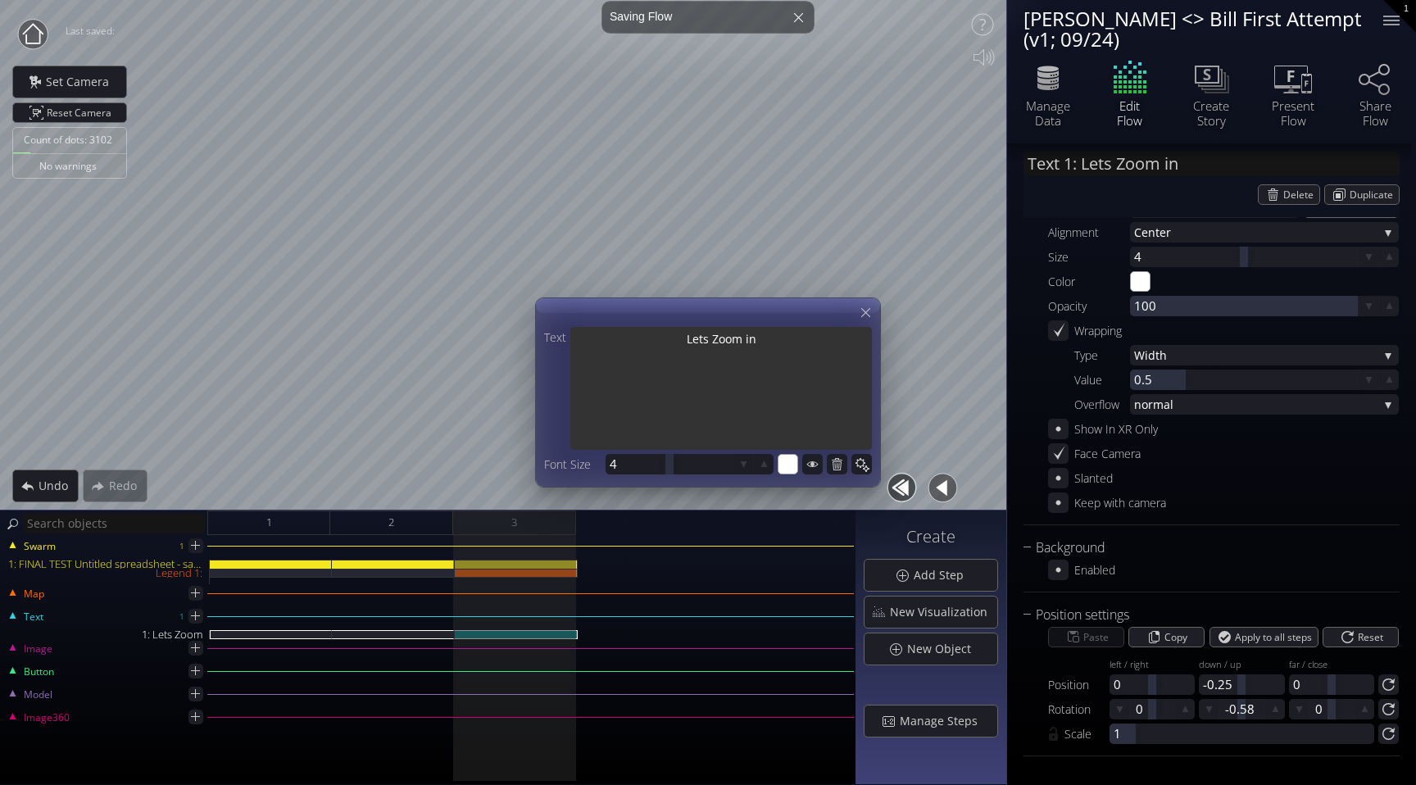
type textarea "Lets Zoom in"
type input "Text 1: Lets Zoom in"
type textarea "Lets Zoom in"
type input "Text 1: Lets Zoom in o"
type textarea "Lets Zoom in o"
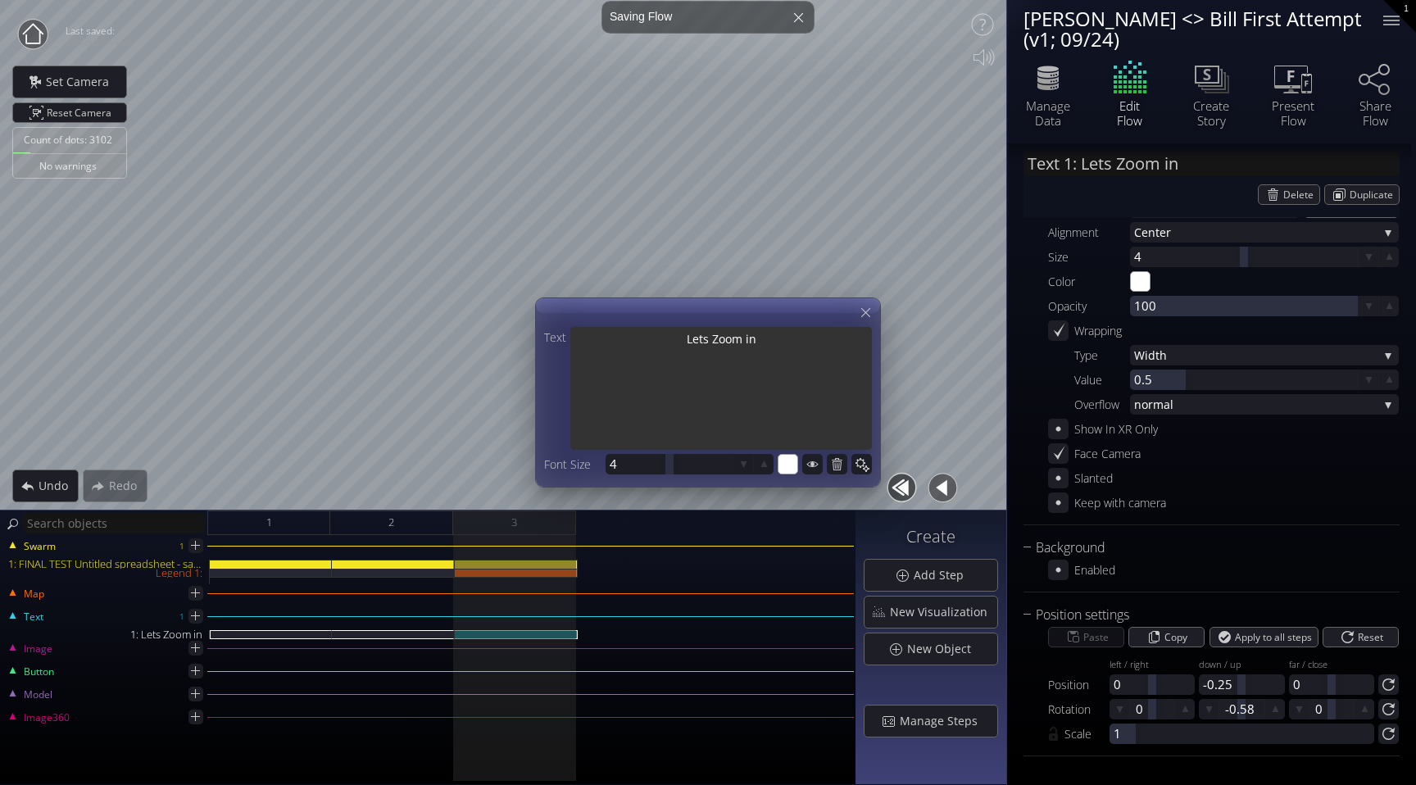
type textarea "Lets Zoom in o"
type input "Text 1: Lets Zoom in on"
type textarea "Lets Zoom in on"
type input "Text 1: Lets Zoom in on"
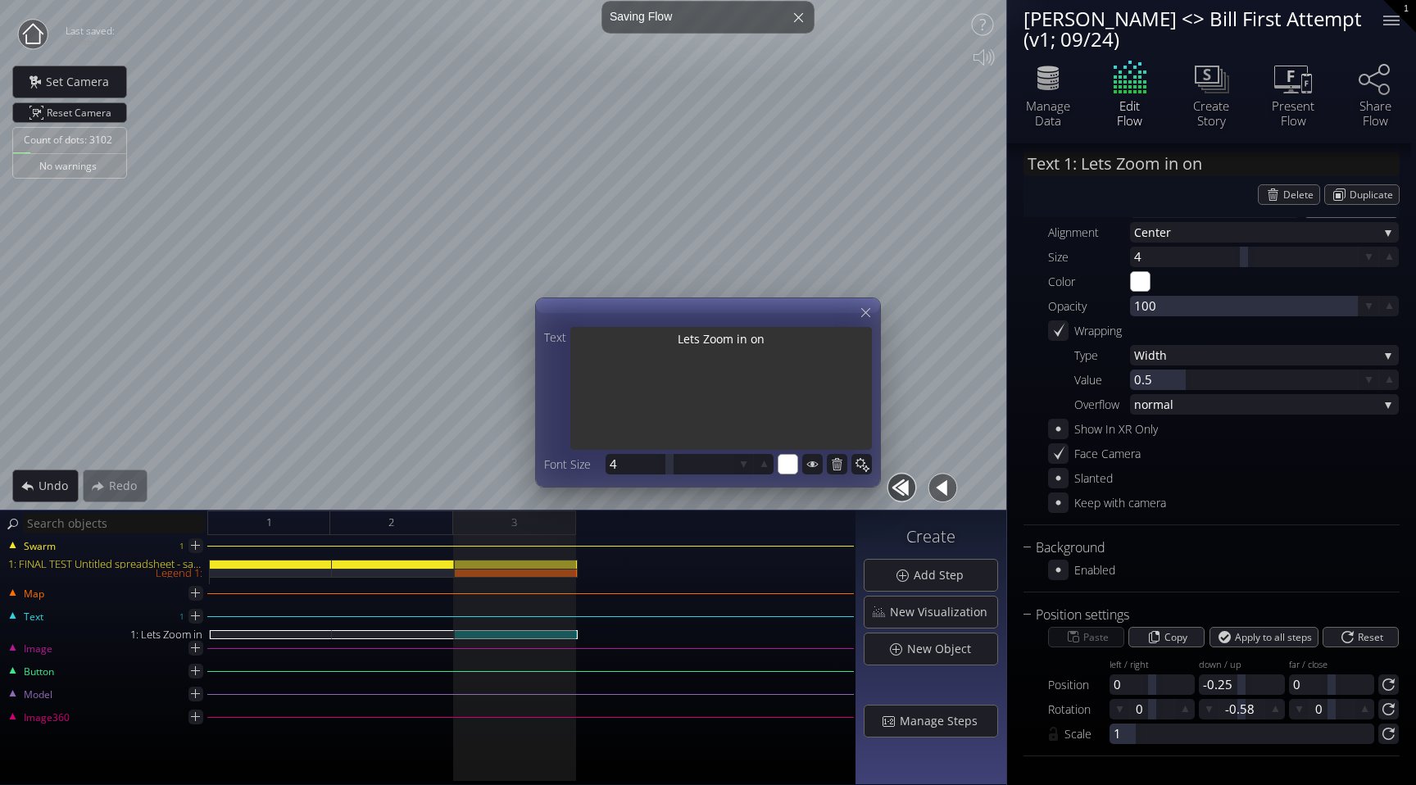
type textarea "Lets Zoom in on"
type input "Text 1: Lets Zoom in on <"
type textarea "Lets Zoom in on <"
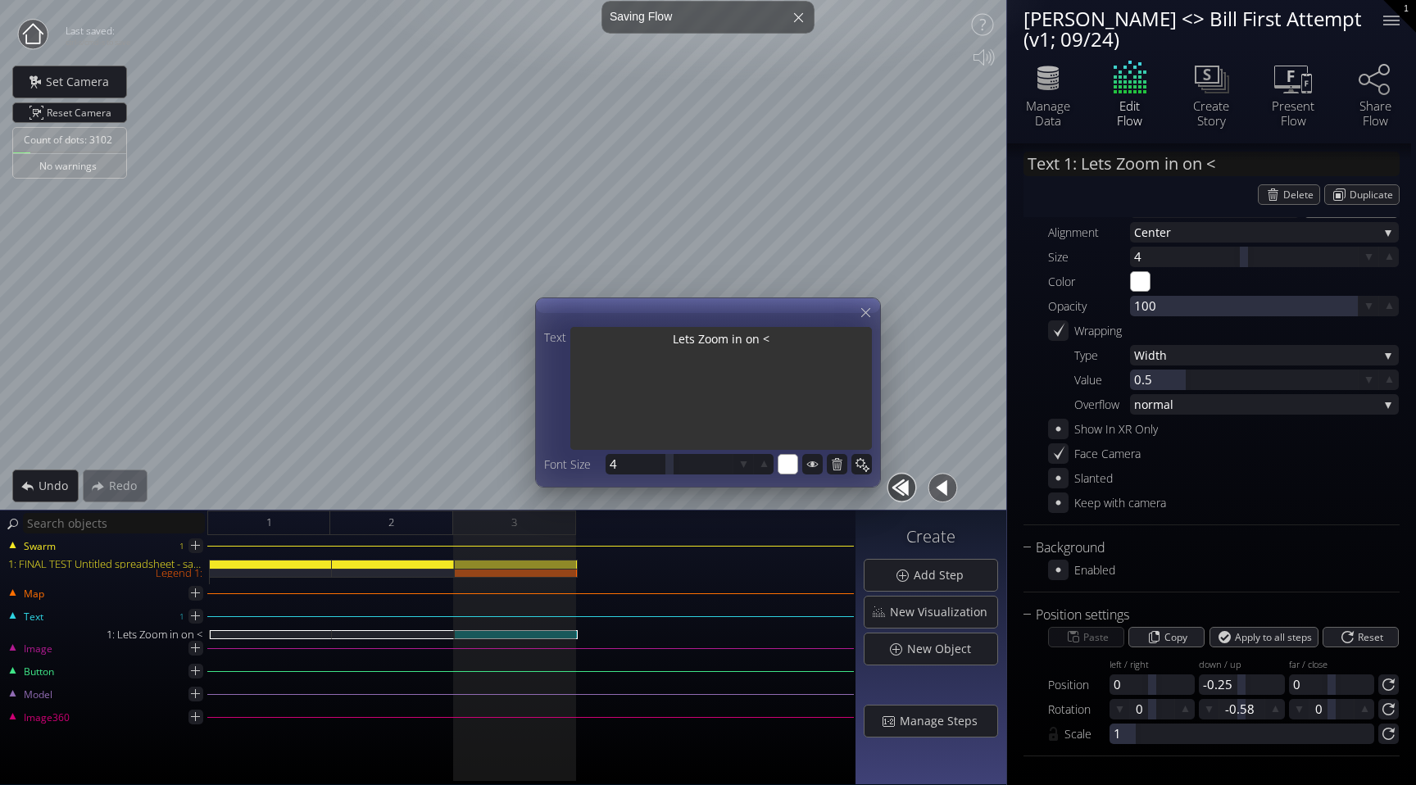
type input "Text 1: Lets Zoom in on <"
type textarea "Lets Zoom in on <"
type input "Text 1: Lets Zoom in on < $"
type textarea "Lets Zoom in on < $"
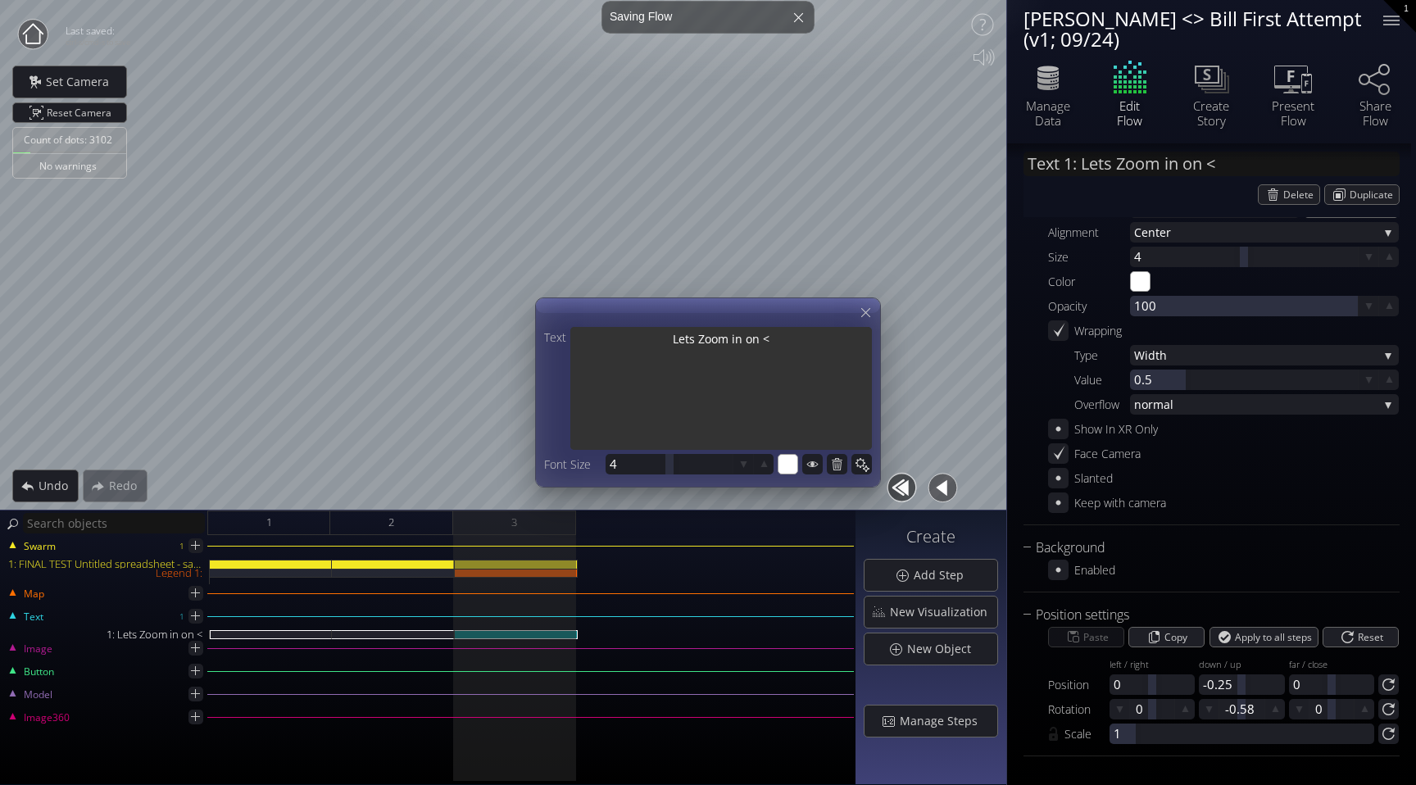
type textarea "Lets Zoom in on < $"
type input "Text 1: Lets Zoom in on < $5"
type textarea "Lets Zoom in on < $5"
type input "Text 1: Lets Zoom in on < $50"
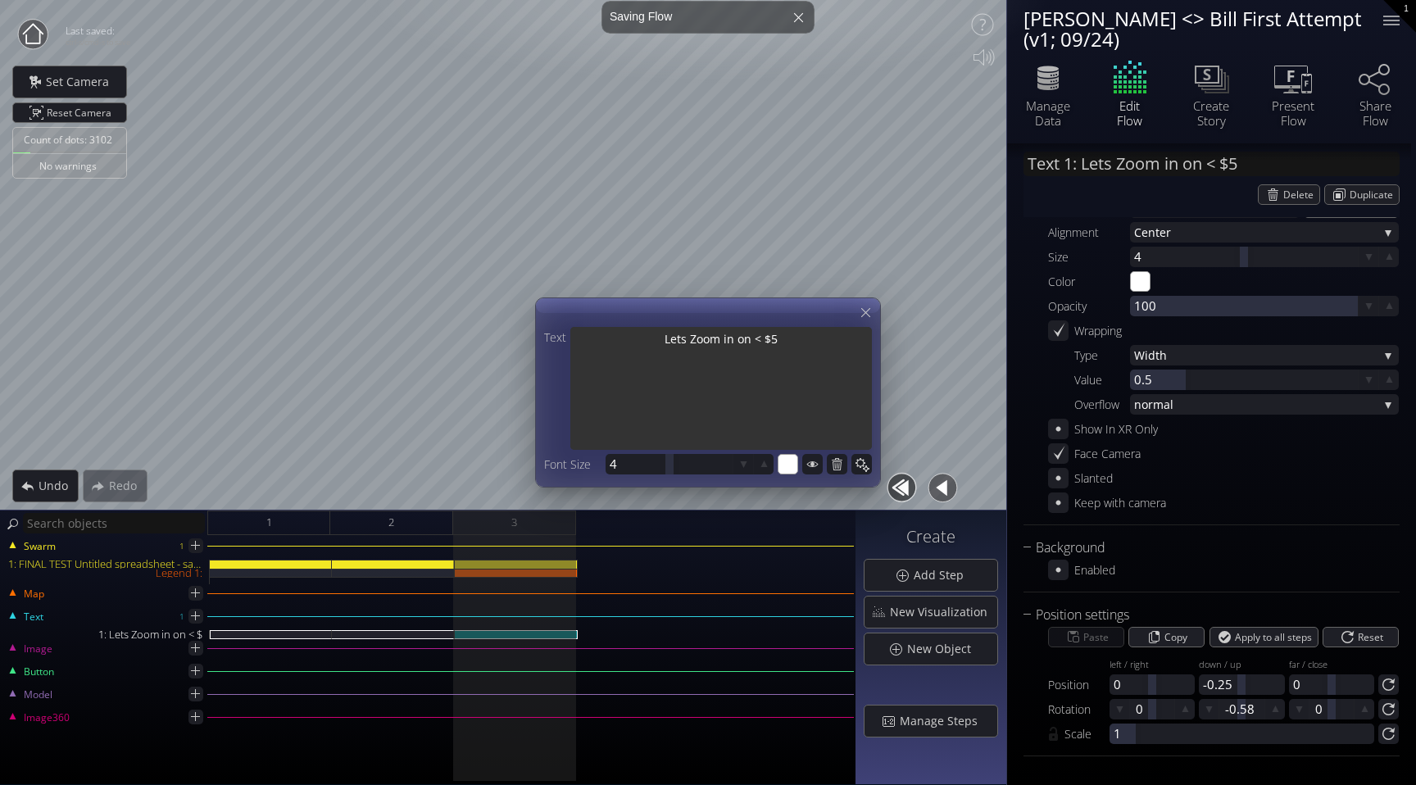
type textarea "Lets Zoom in on < $50"
type input "Text 1: Lets Zoom in on < $50K"
type textarea "Lets Zoom in on < $50K"
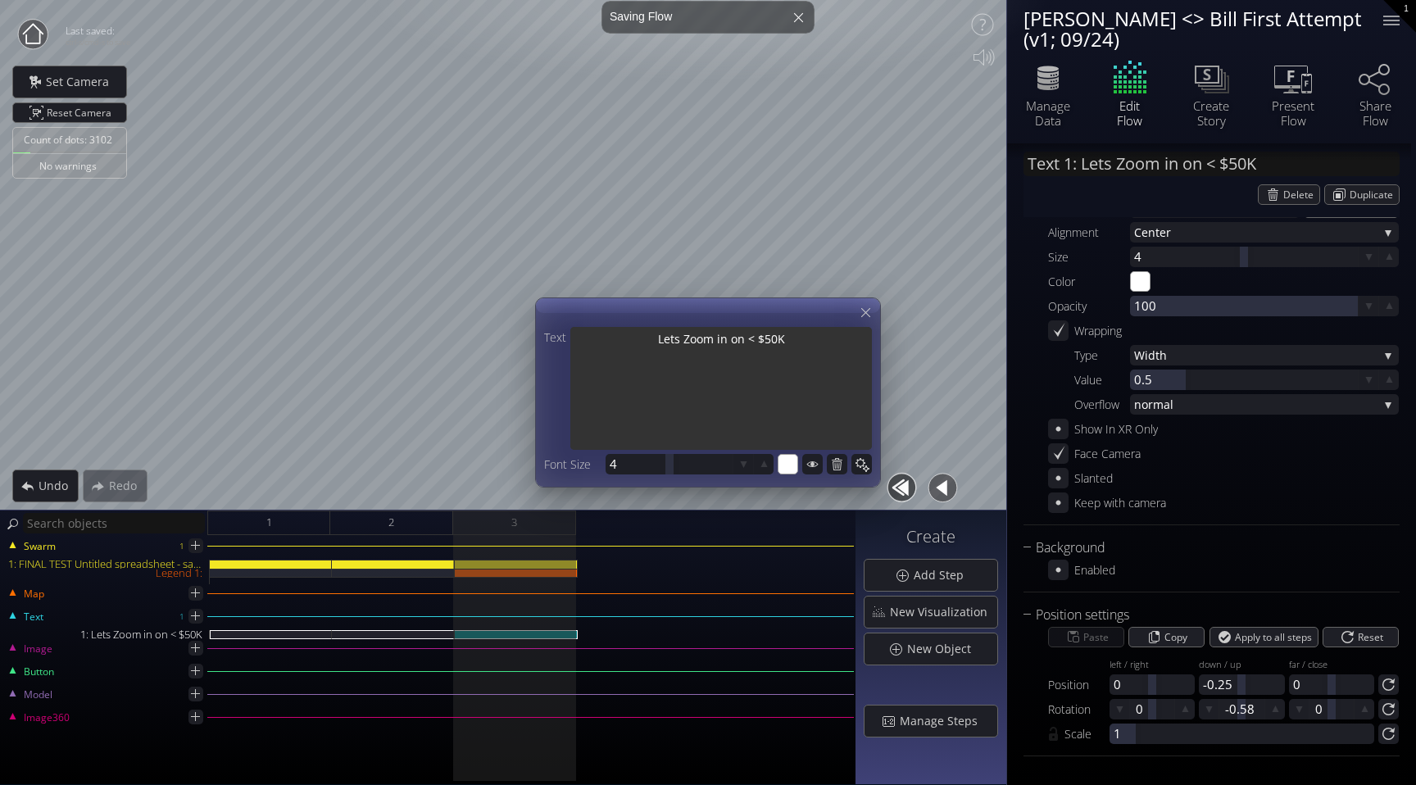
type input "Text 1: Lets Zoom in on < $50K"
type textarea "Lets Zoom in on < $50K"
type input "Text 1: Lets Zoom in on < $50K D"
type textarea "Lets Zoom in on < $50K D"
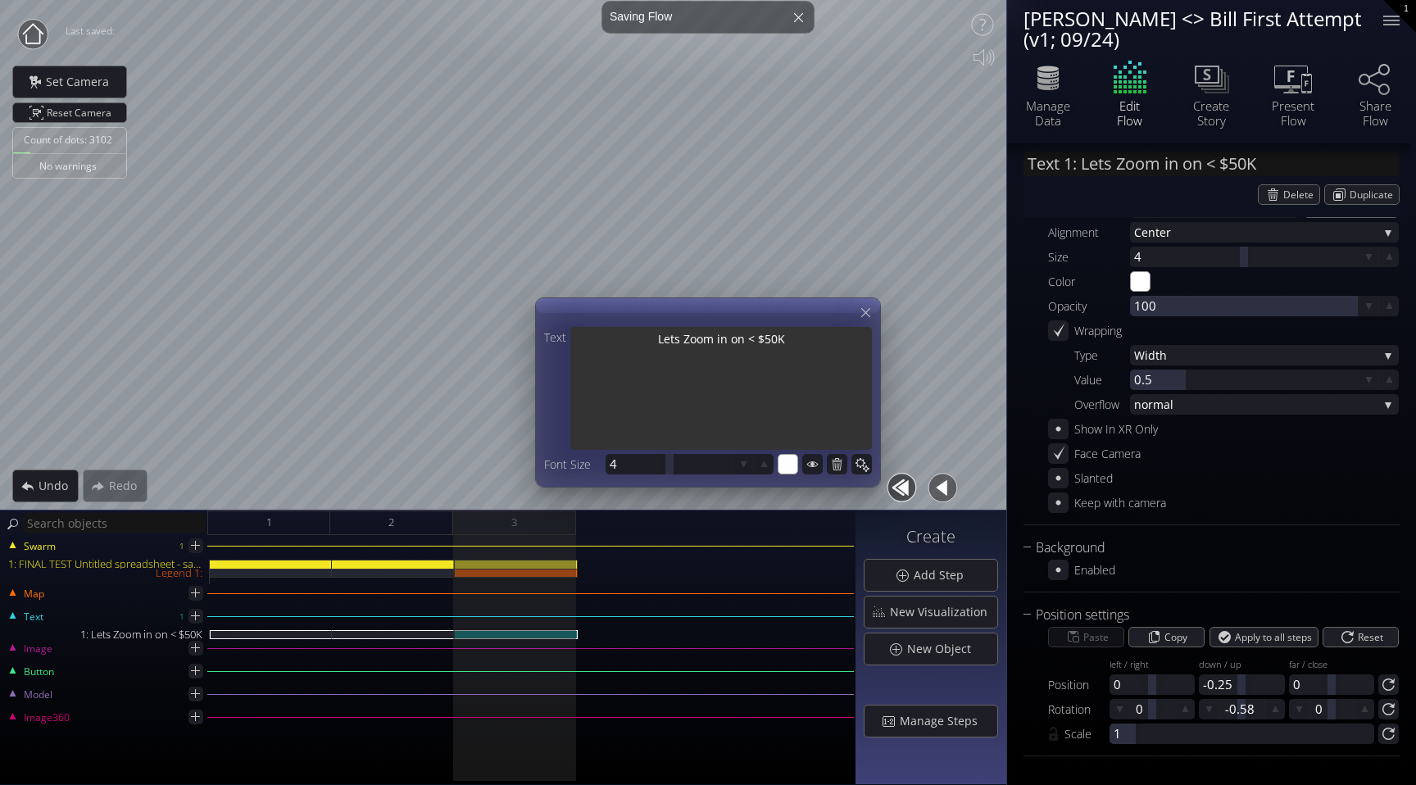
type textarea "Lets Zoom in on < $50K D"
type input "Text 1: Lets Zoom in on < $50K De"
type textarea "Lets Zoom in on < $50K De"
type input "Text 1: Lets Zoom in on < $50K De..."
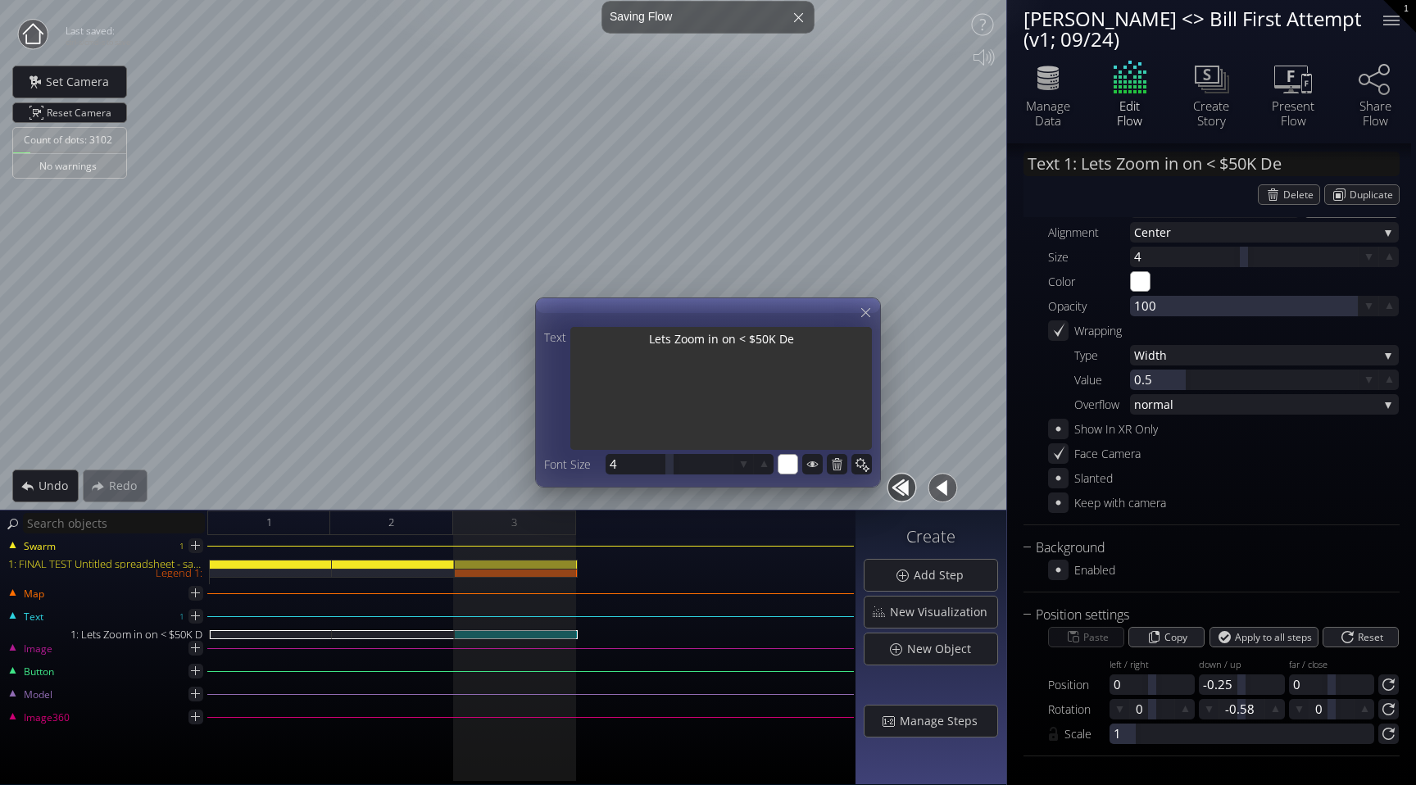
type textarea "Lets Zoom in on < $50K Dea"
type textarea "Lets Zoom in on < $50K Deal"
type textarea "Lets Zoom in on < $50K Deals"
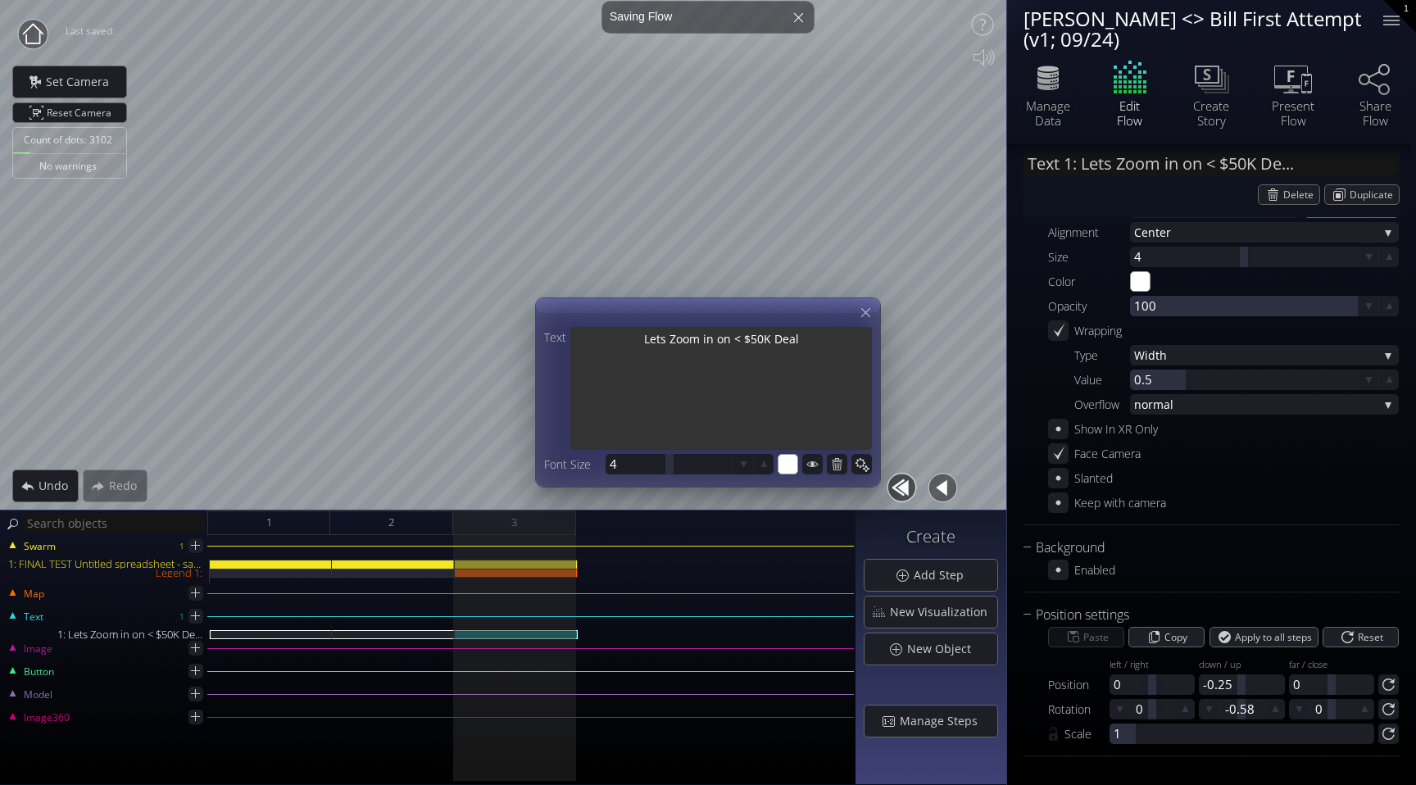
type textarea "Lets Zoom in on < $50K Deals"
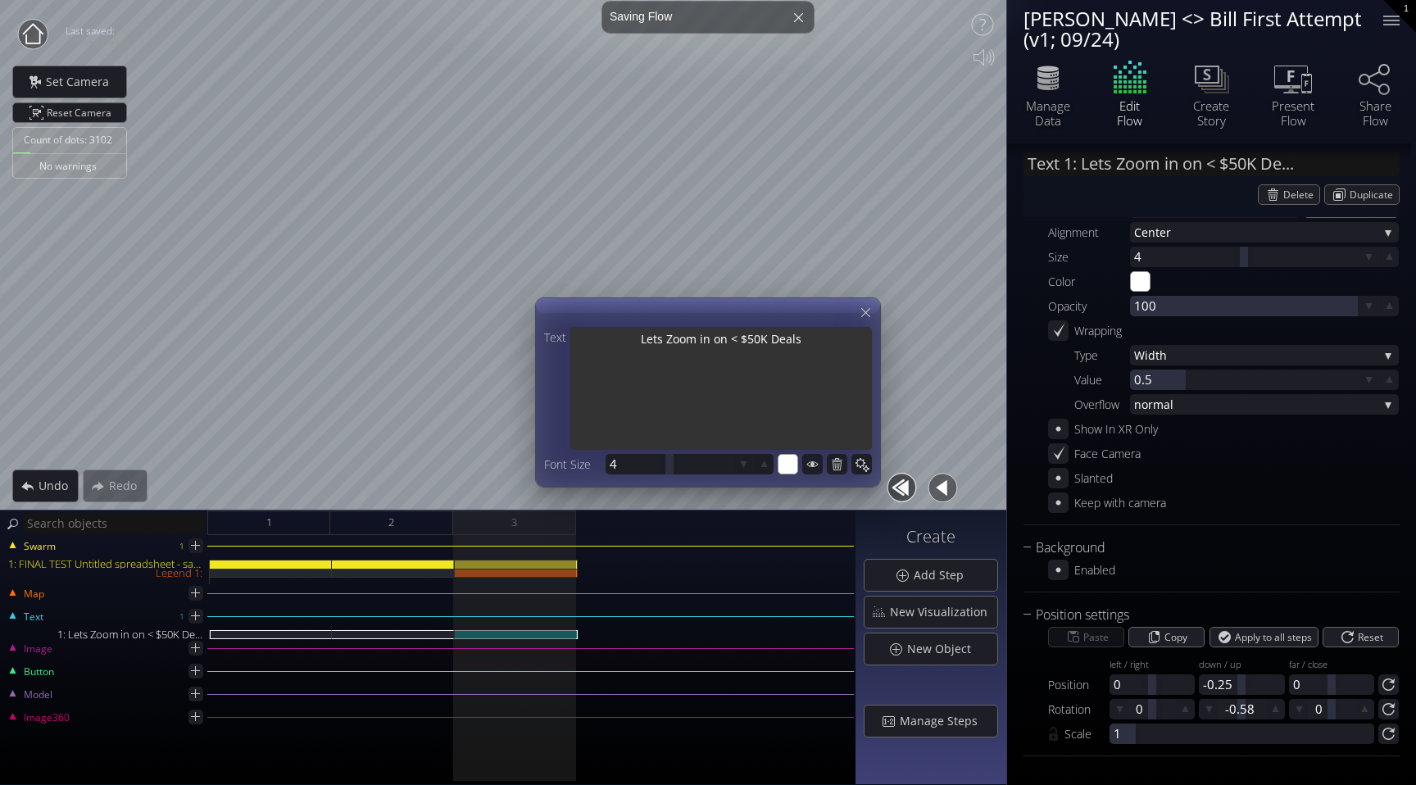
type textarea "Lets Zoom in on < $50K Deals"
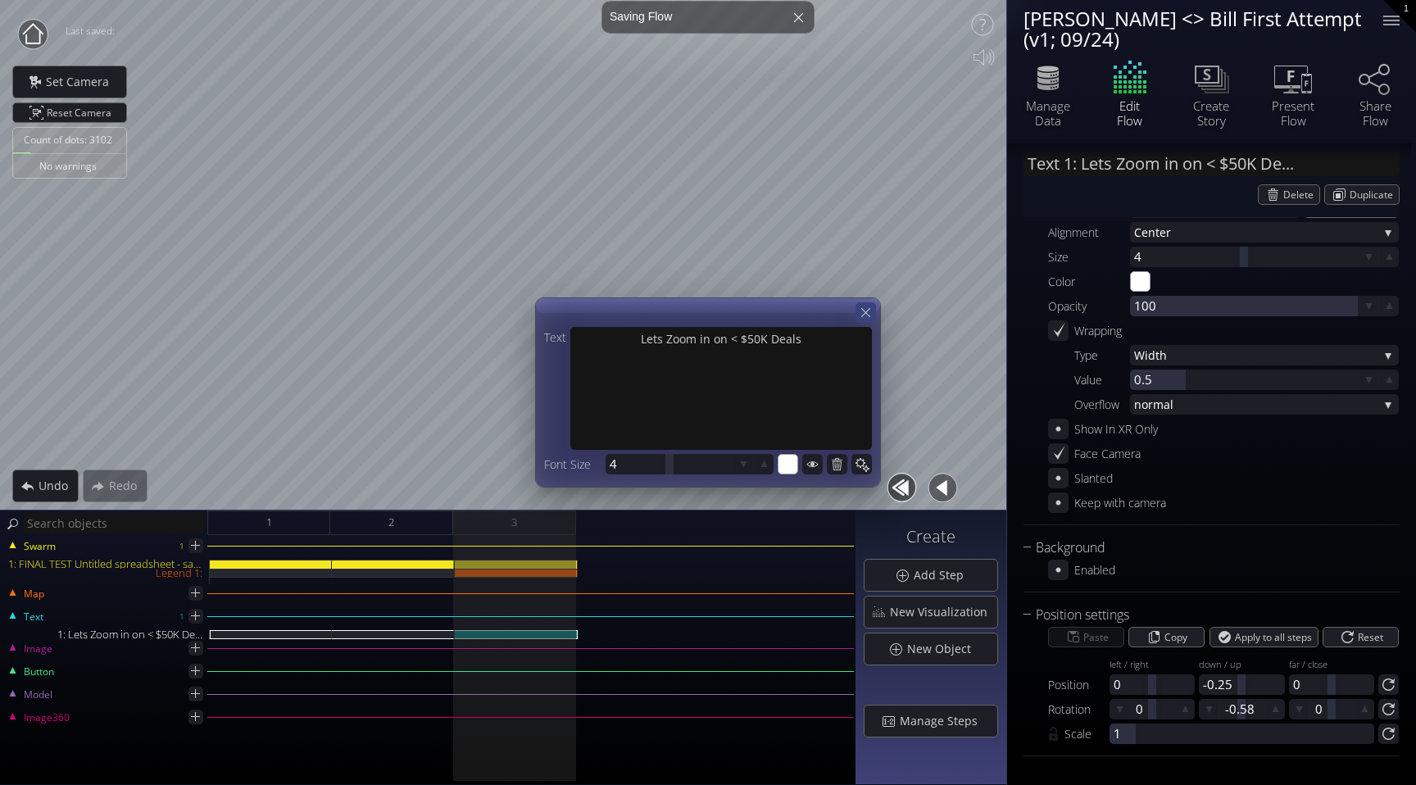
click at [870, 309] on icon at bounding box center [866, 313] width 16 height 16
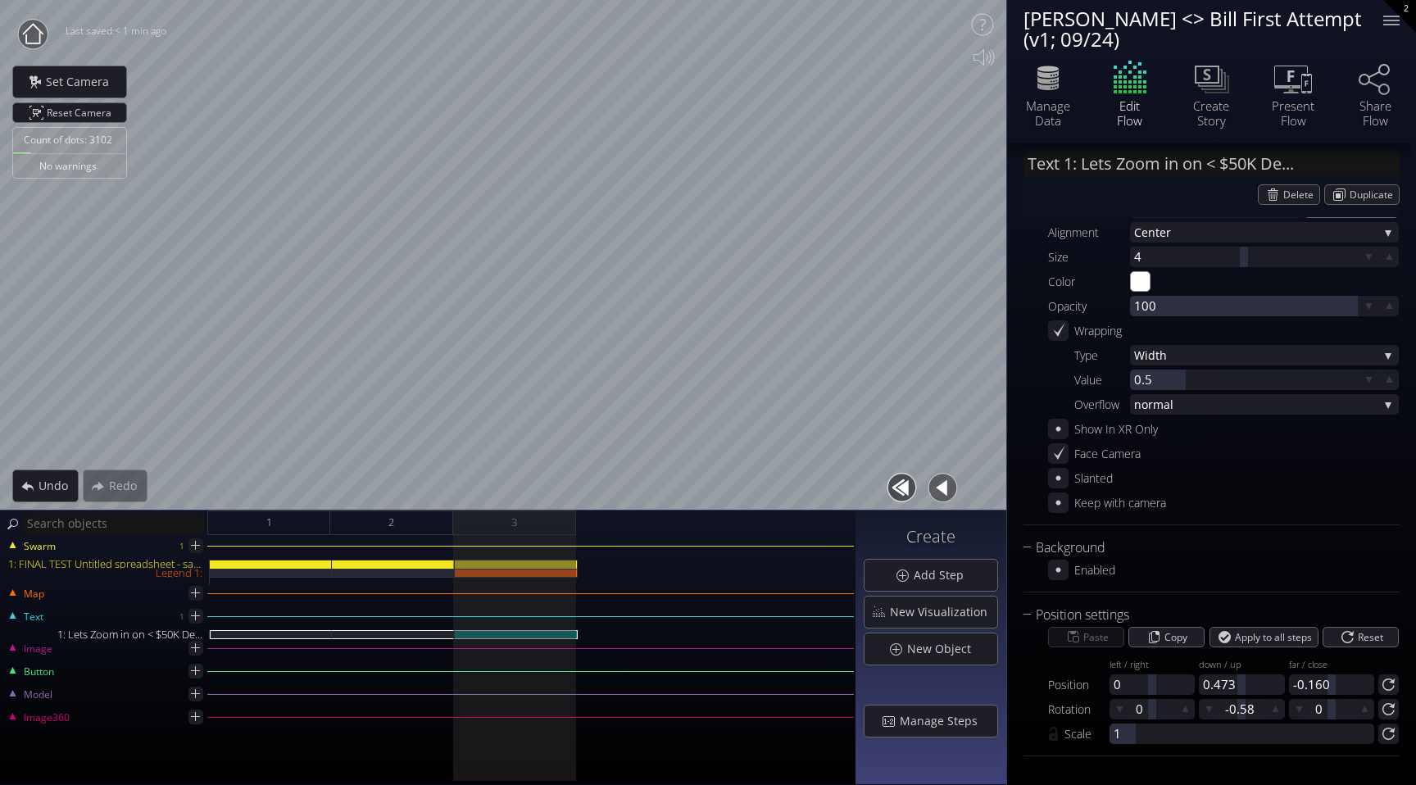
scroll to position [0, 0]
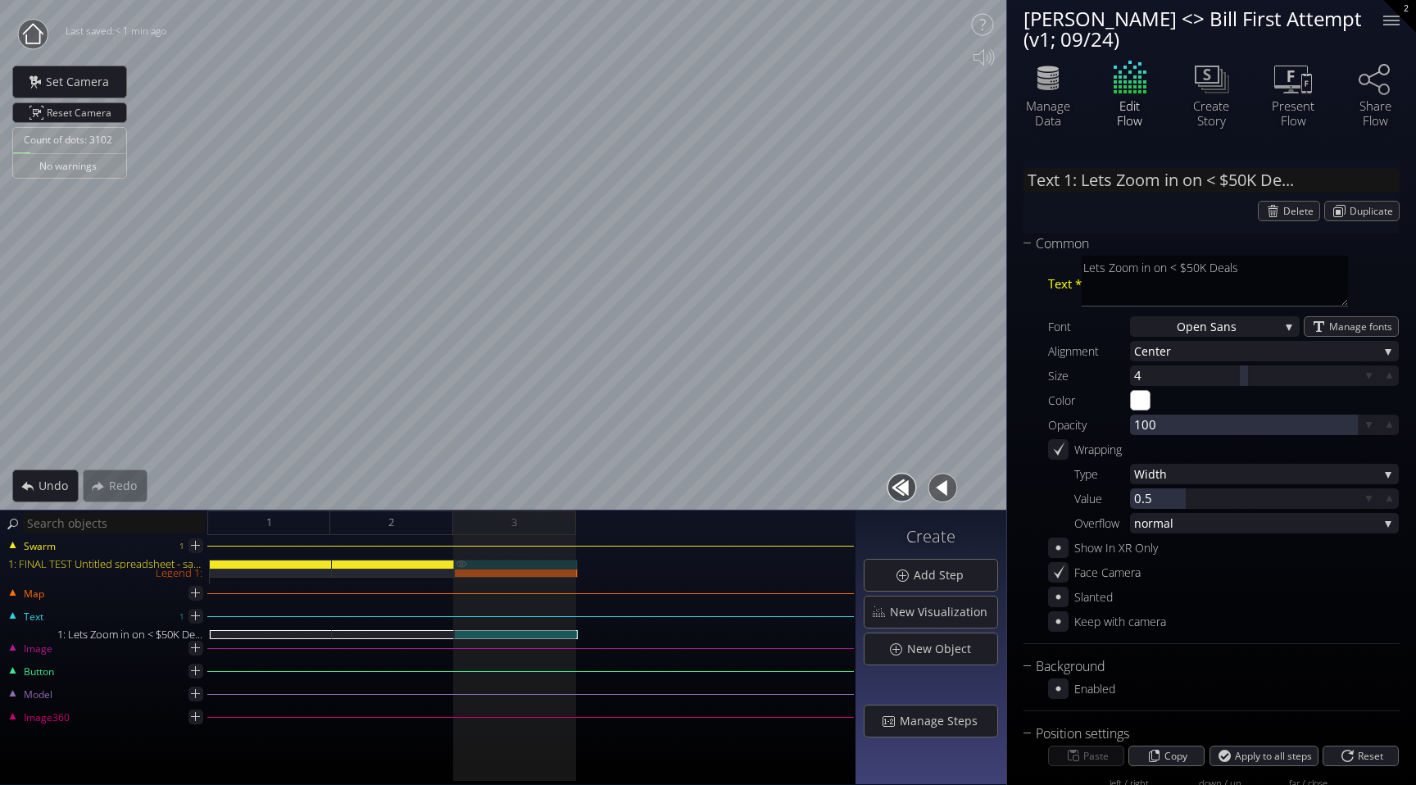
click at [541, 566] on div "1: FINAL TEST Untitled spreadsheet - sales_led_inbound_deals_2025-09-24T1305 (1…" at bounding box center [516, 564] width 123 height 9
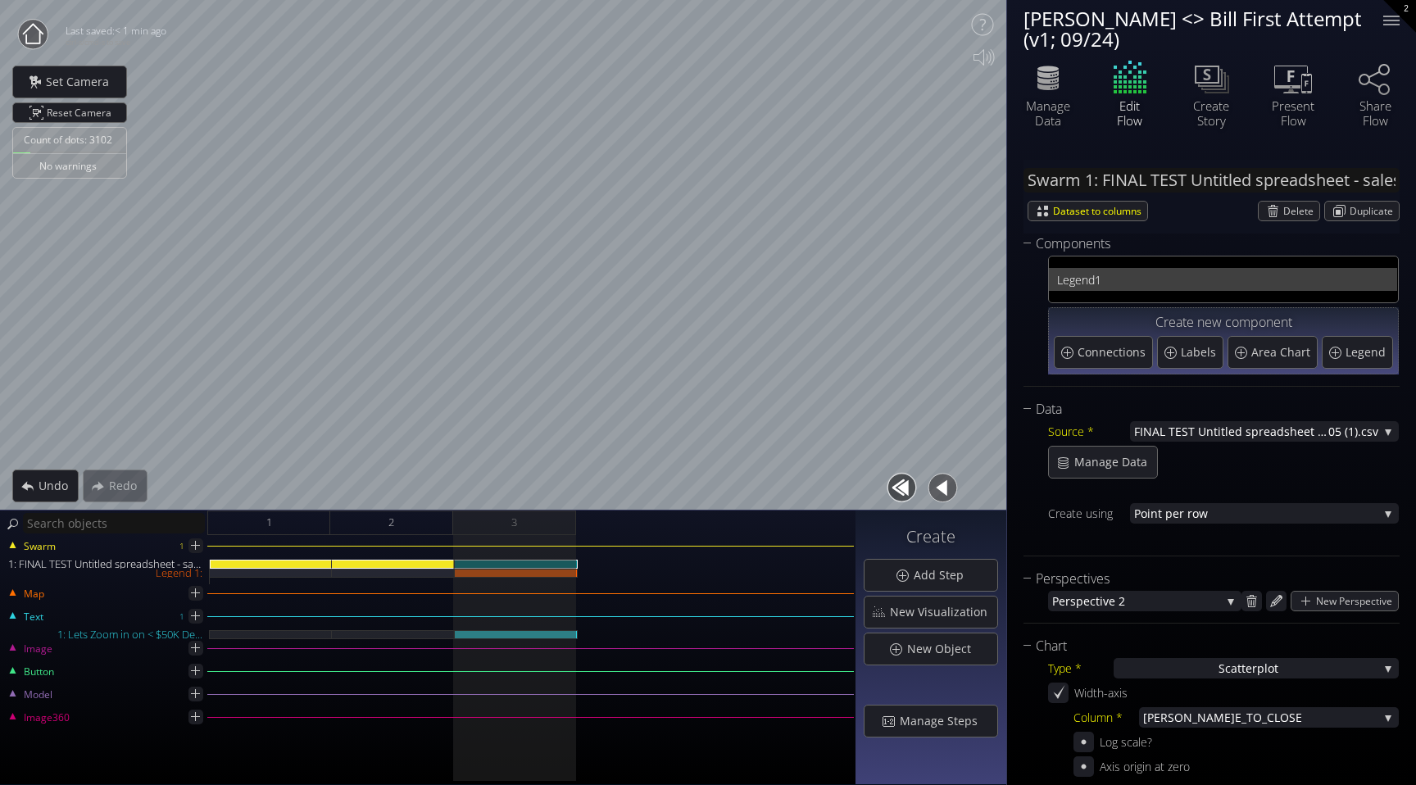
click at [1157, 275] on span "1" at bounding box center [1242, 280] width 294 height 20
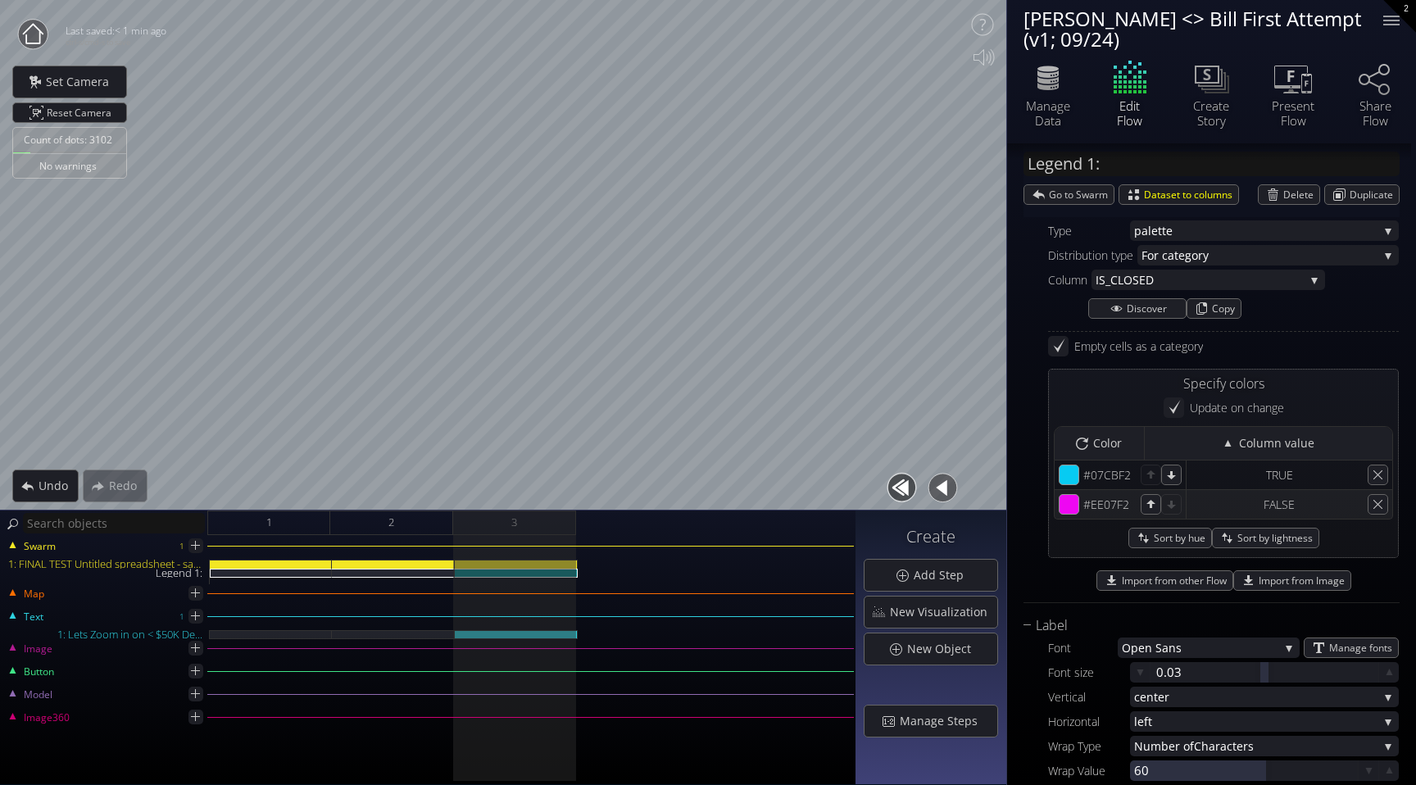
scroll to position [382, 0]
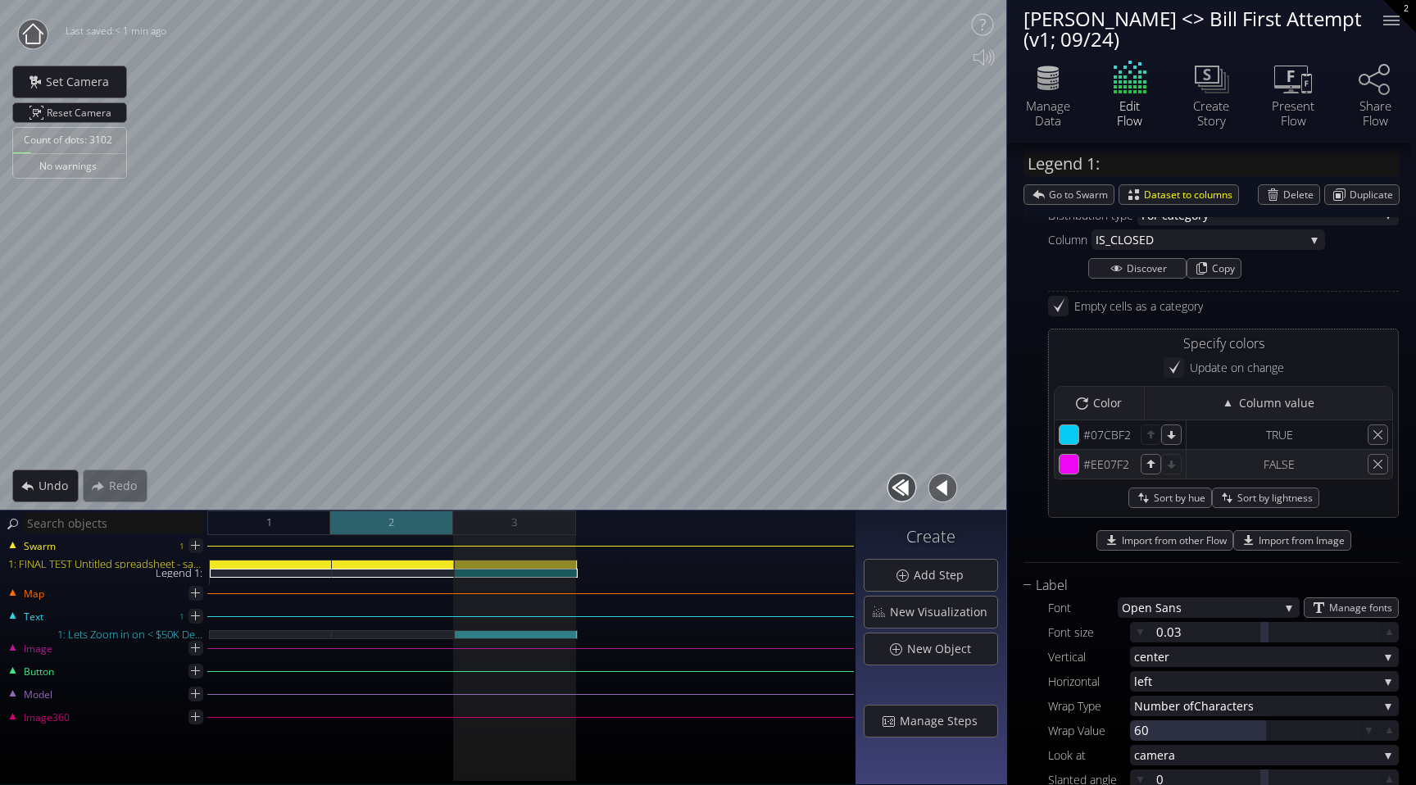
click at [409, 527] on div "2" at bounding box center [391, 523] width 123 height 25
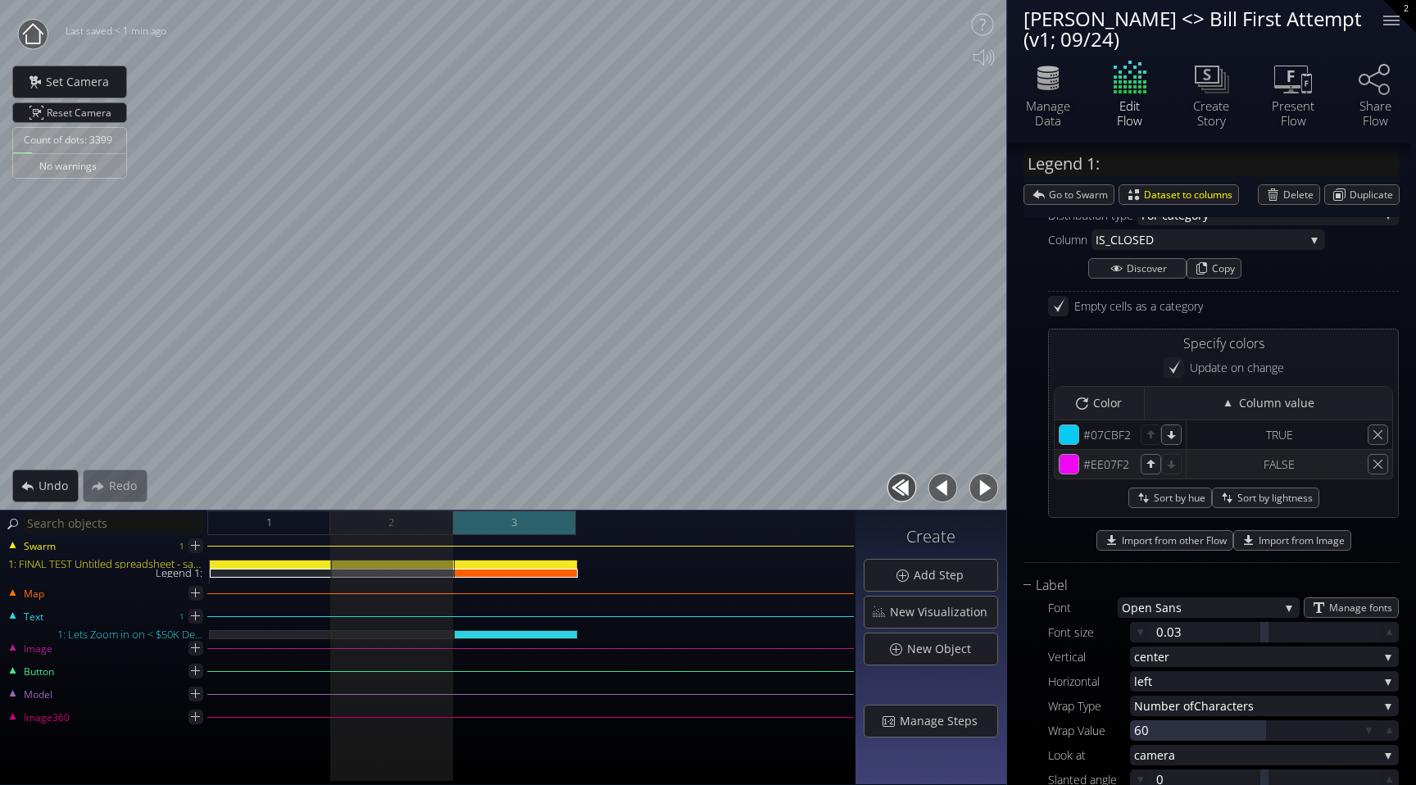
click at [545, 518] on div "3" at bounding box center [514, 523] width 123 height 25
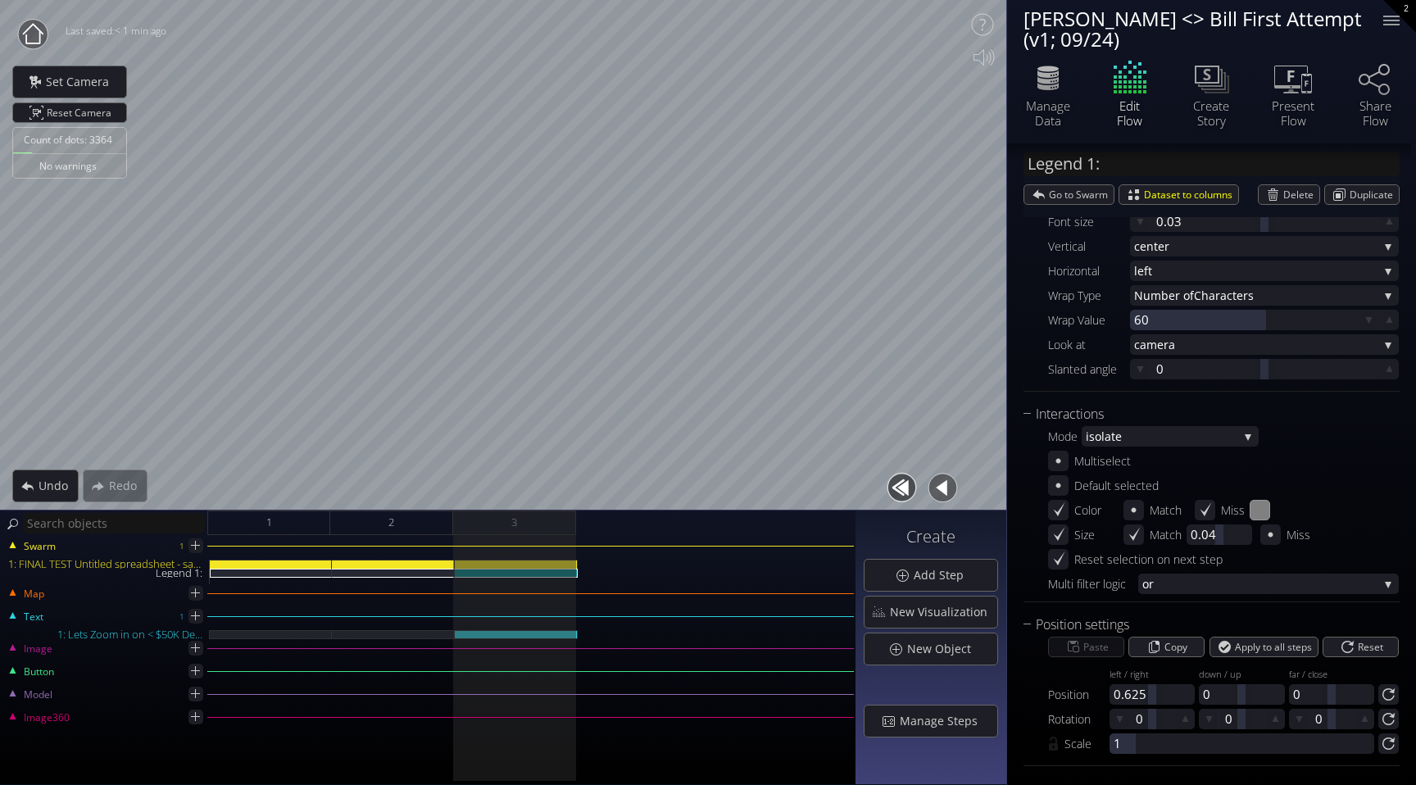
scroll to position [793, 0]
click at [381, 528] on div "2" at bounding box center [391, 523] width 123 height 25
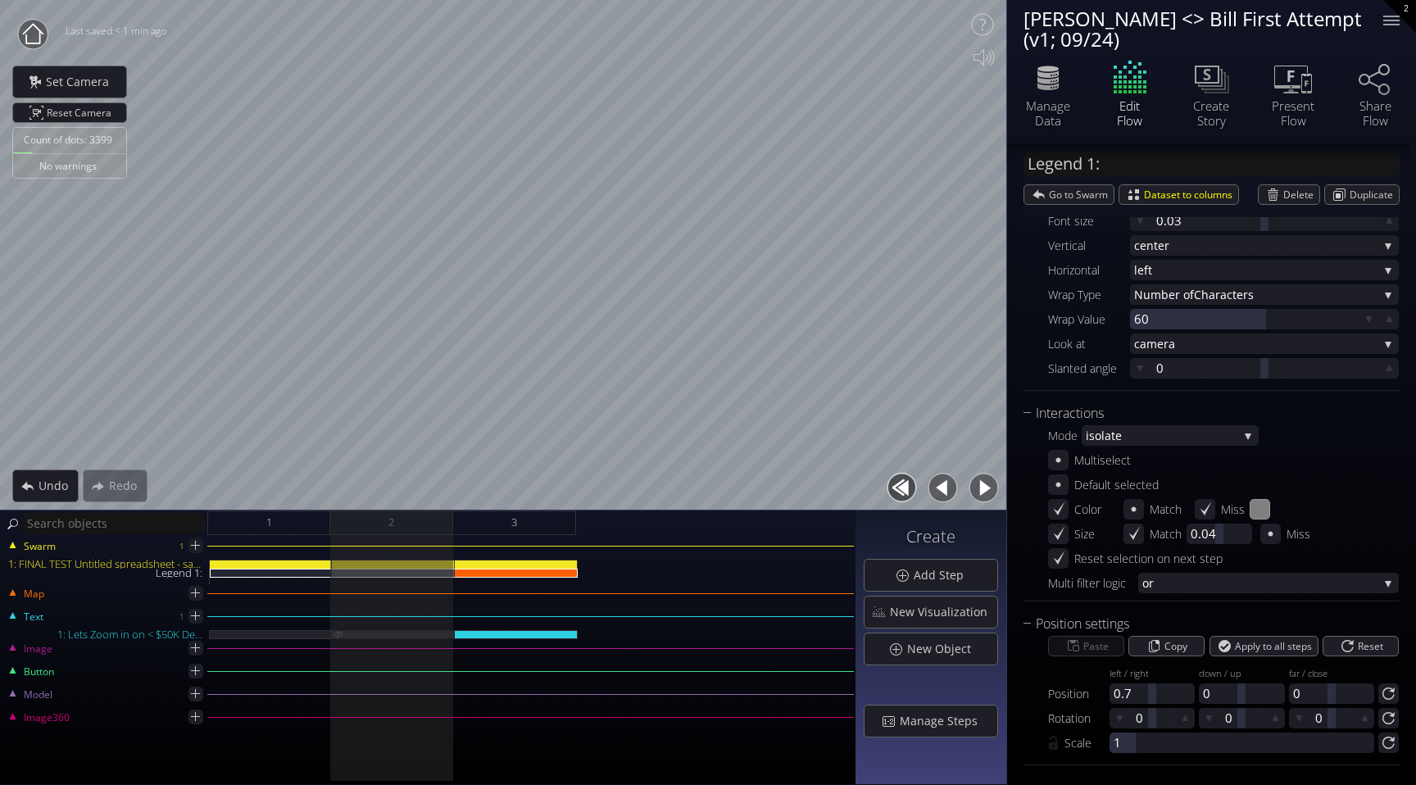
click at [349, 635] on div "1: Lets Zoom in on < $50K De..." at bounding box center [393, 634] width 123 height 9
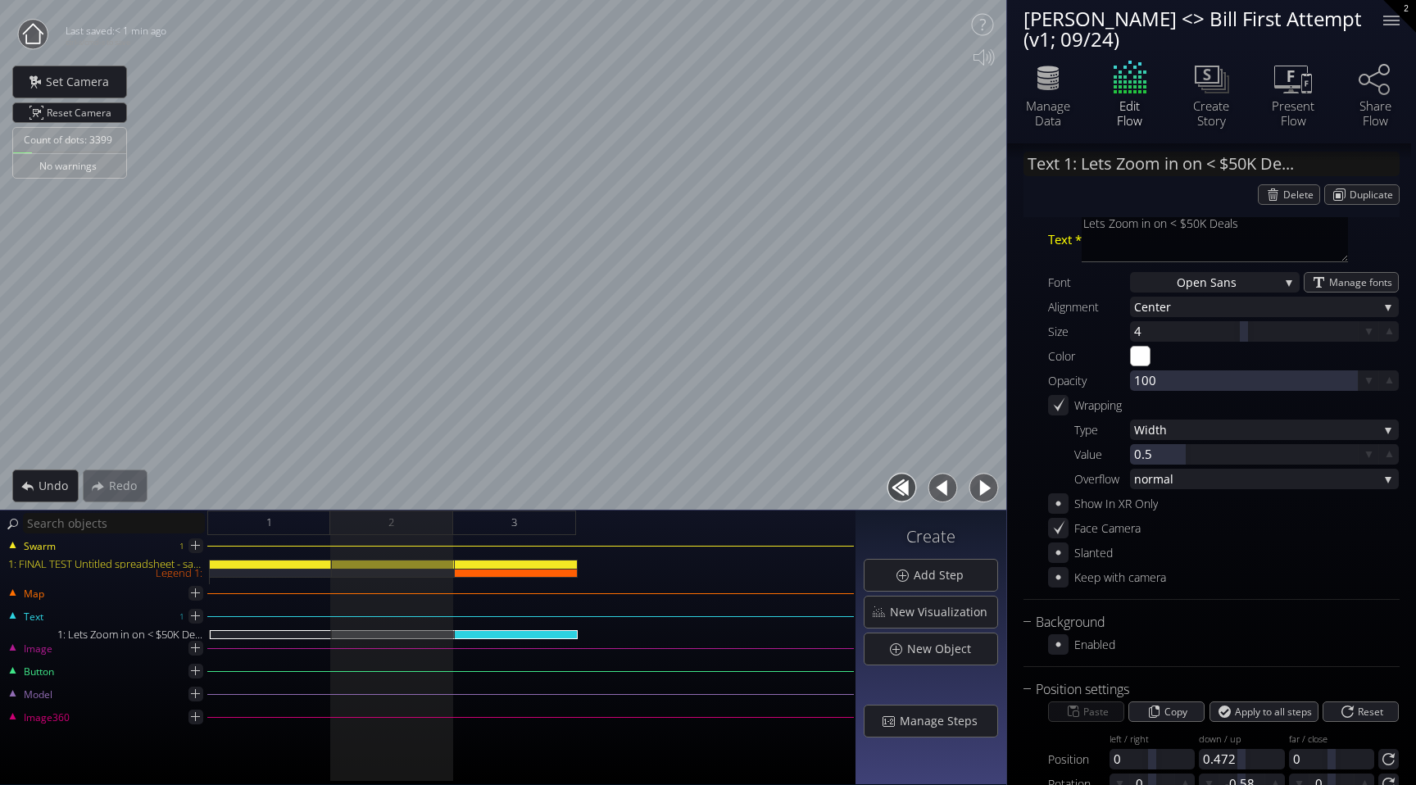
scroll to position [5, 0]
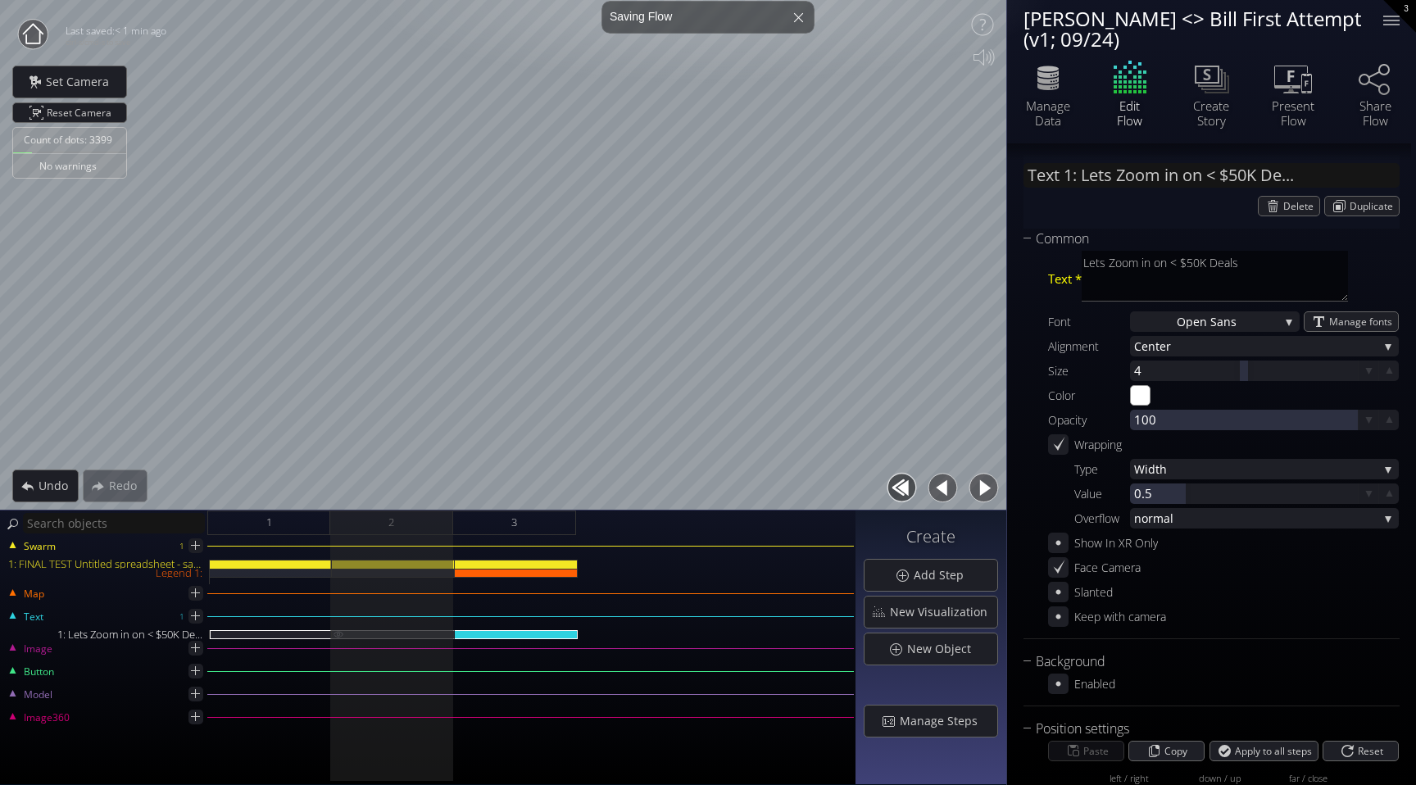
click at [337, 634] on img at bounding box center [338, 633] width 13 height 7
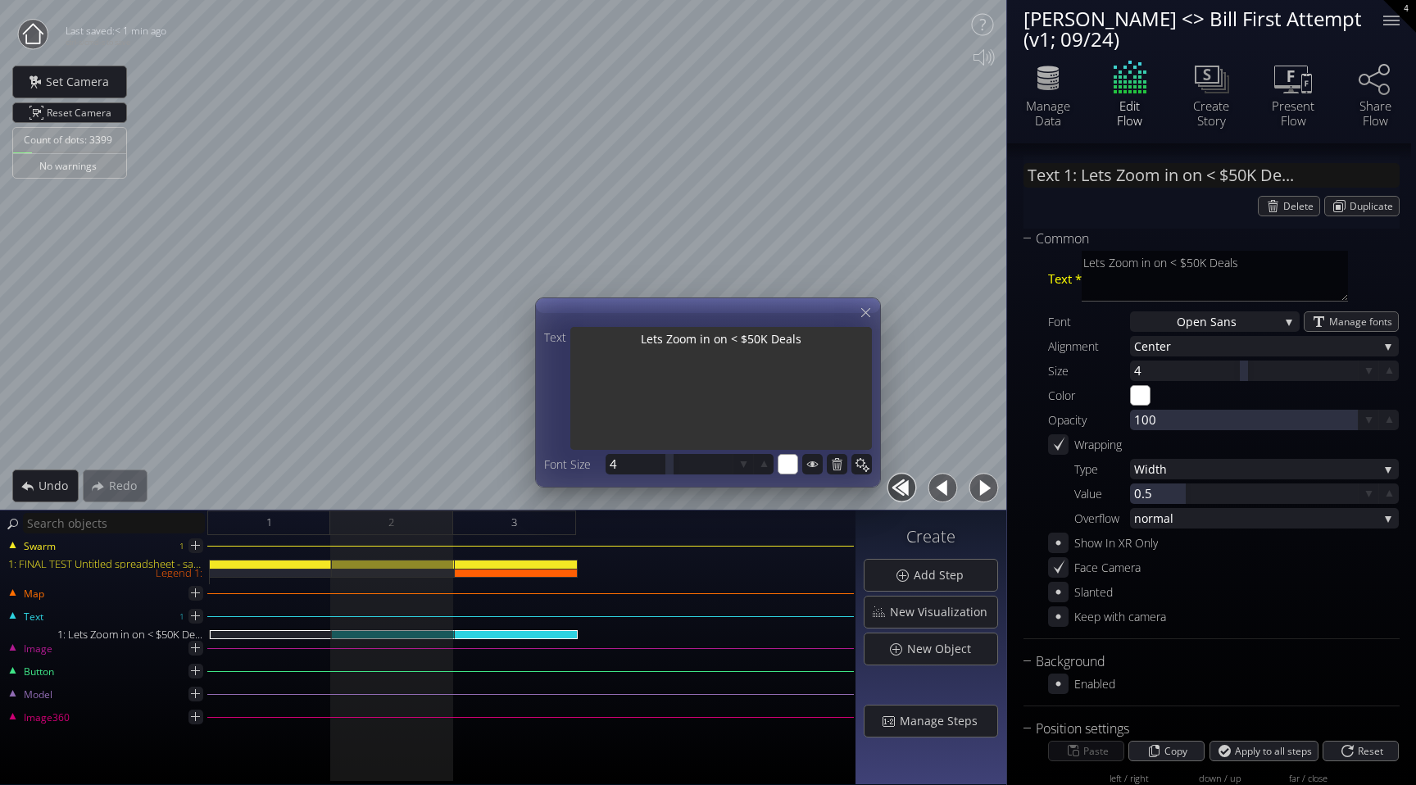
click at [715, 336] on textarea "Lets Zoom in on < $50K Deals" at bounding box center [722, 390] width 302 height 126
type input "Text 1: T"
type textarea "T"
type input "Text 1: Th"
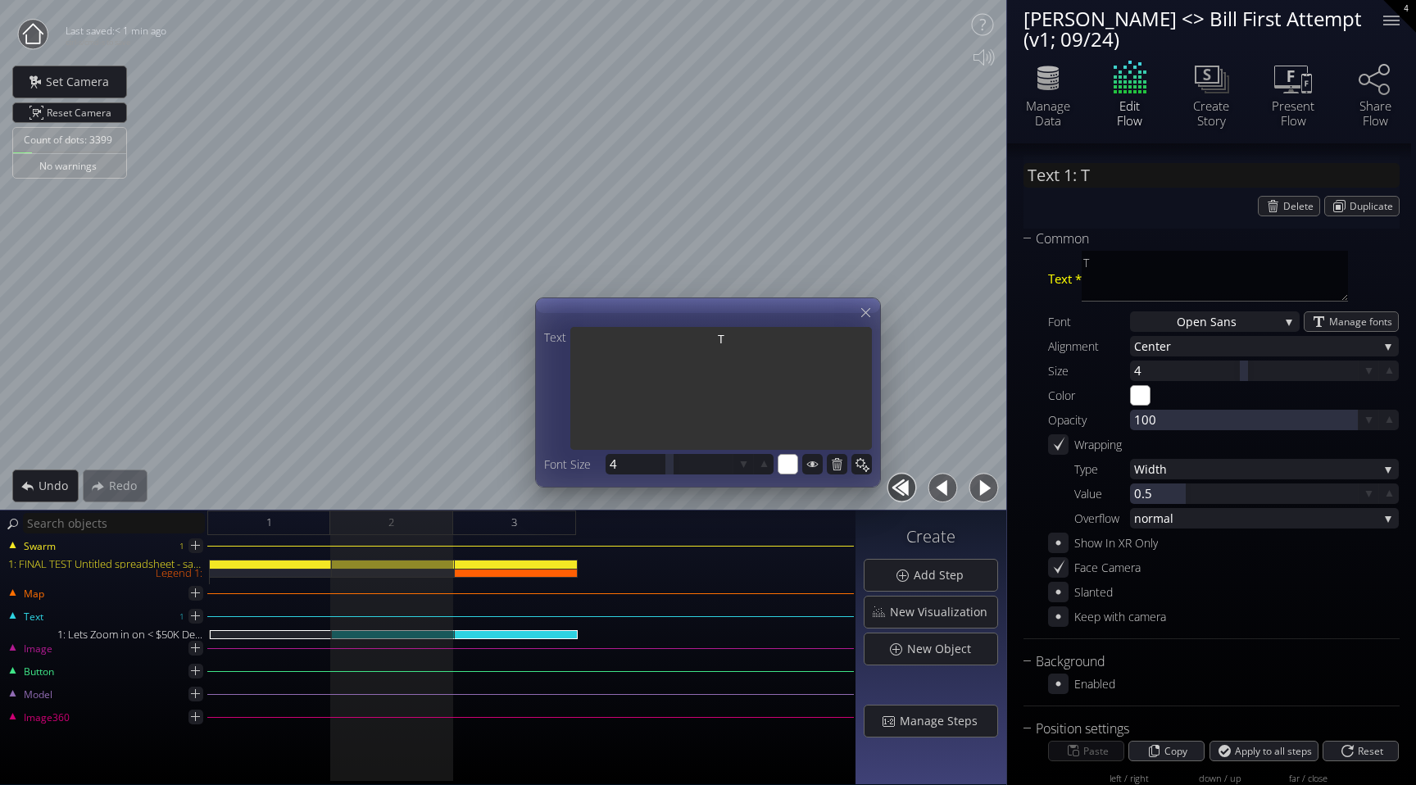
type textarea "Th"
type input "Text 1: Thi"
type textarea "Thi"
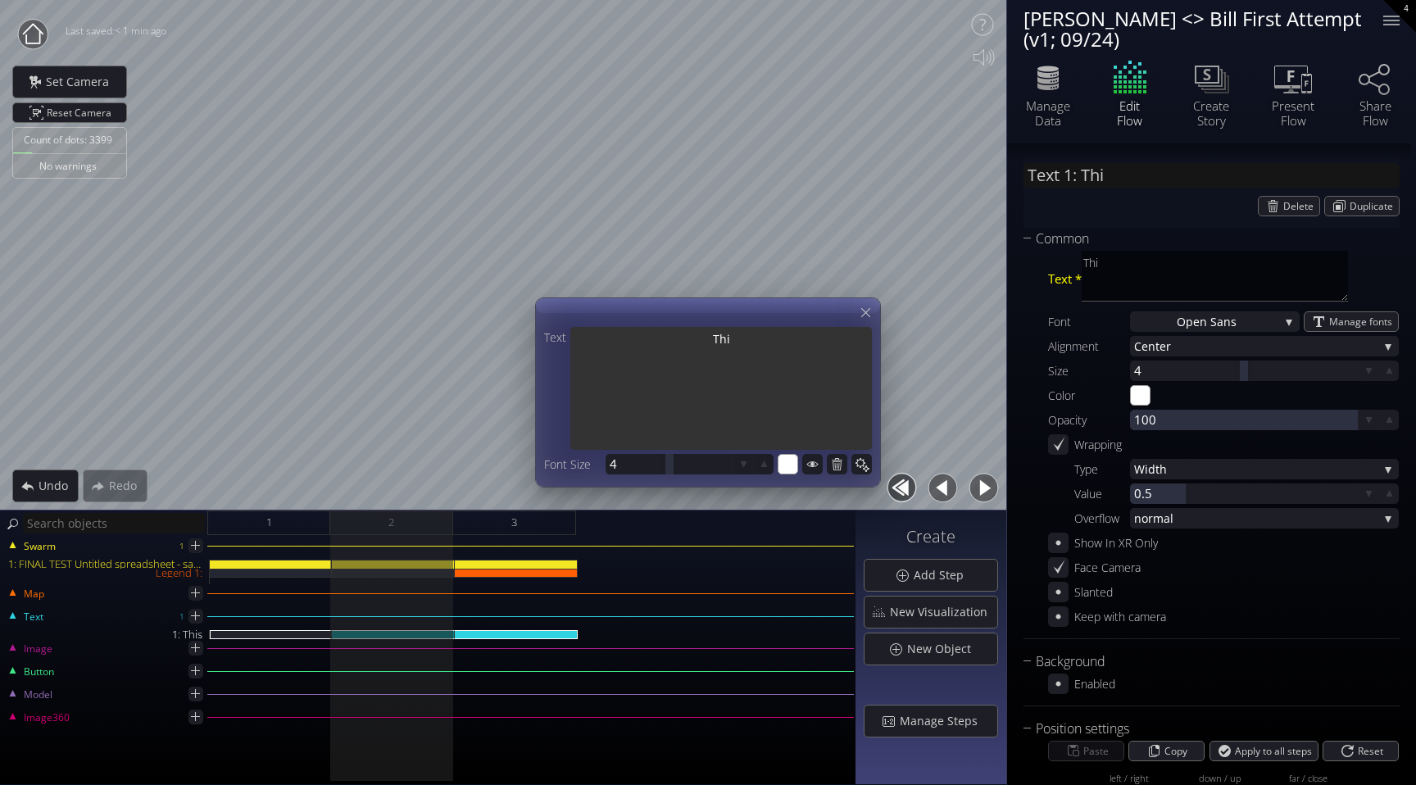
type input "Text 1: This"
type textarea "This"
type input "Text 1: This"
type textarea "This"
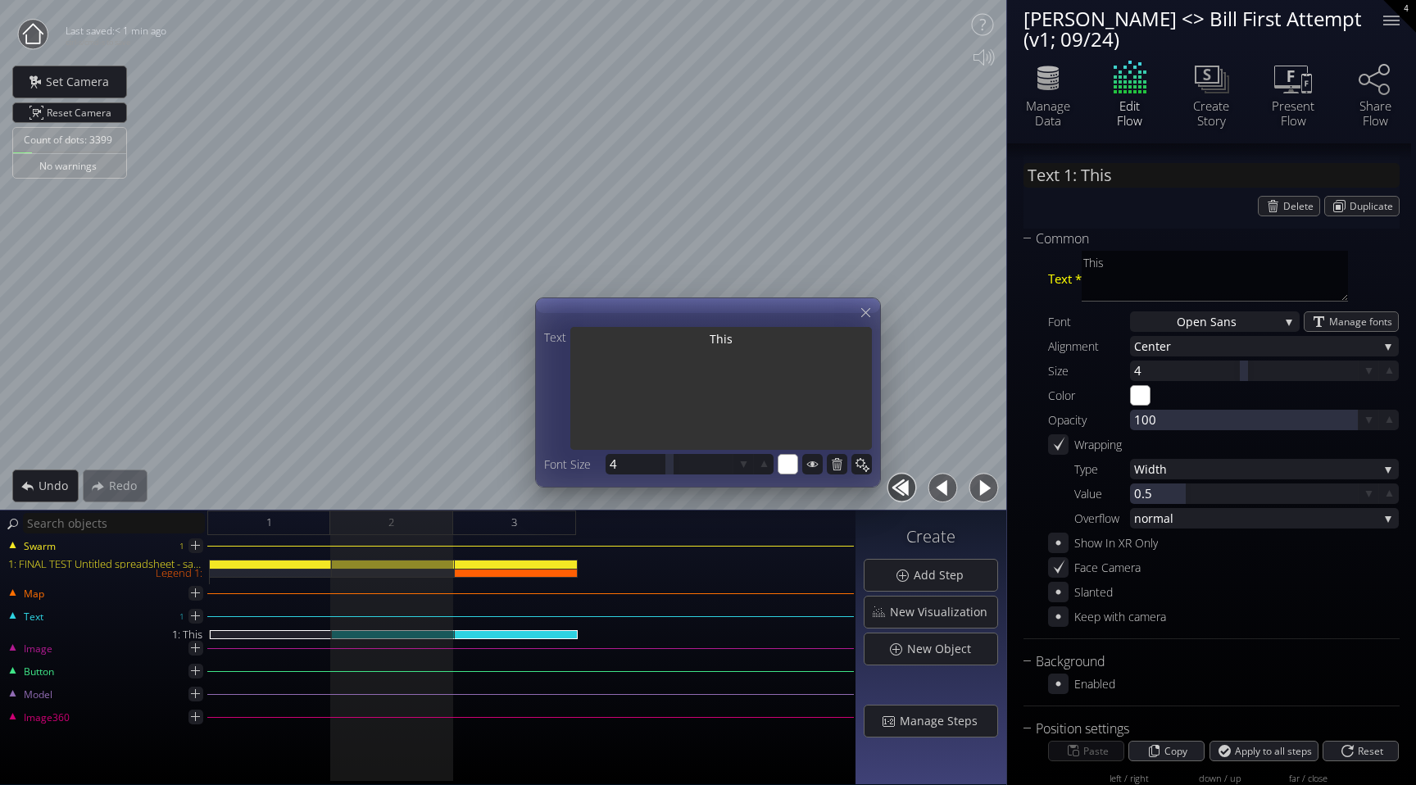
type textarea "This"
type input "Text 1: This"
type textarea "This"
type input "Text 1: This"
type textarea "This"
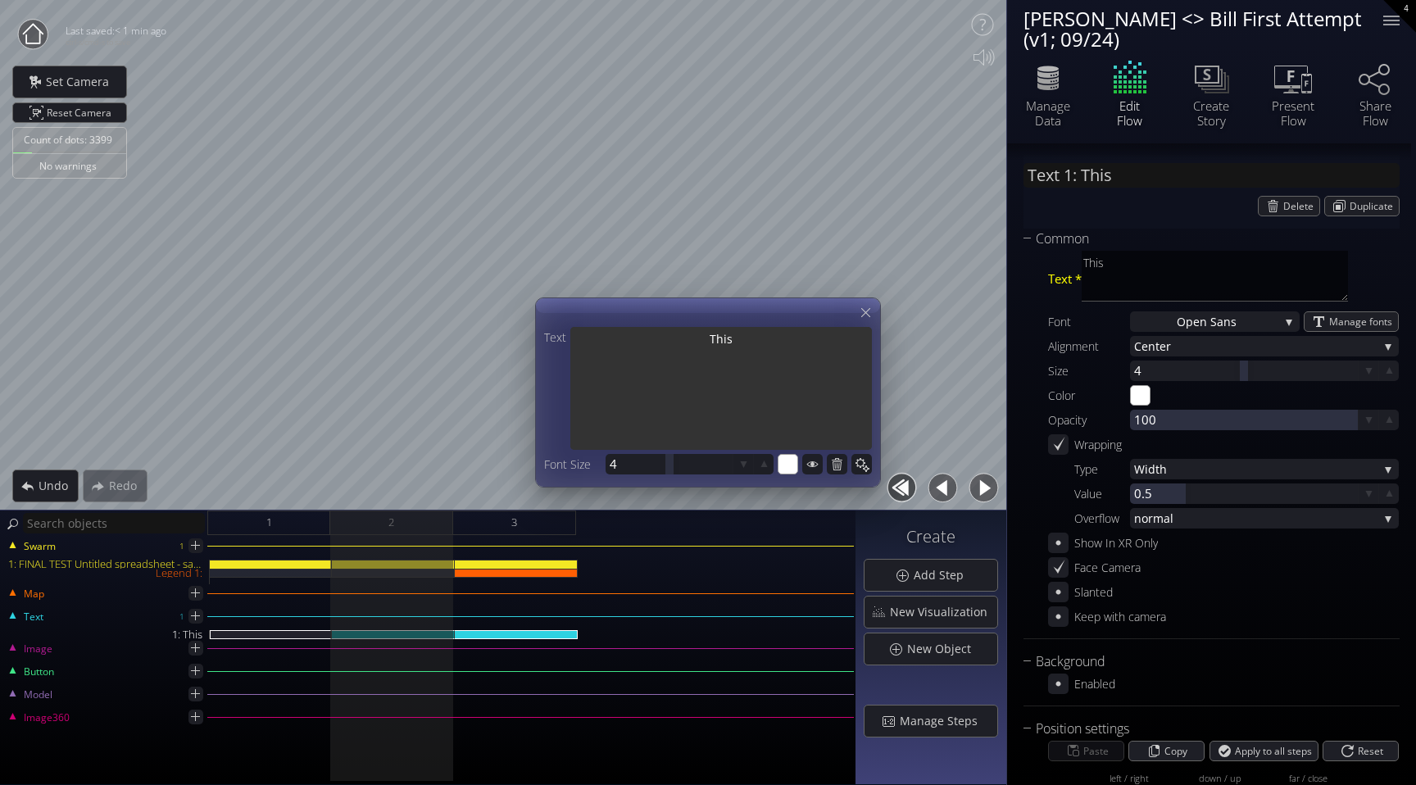
type textarea "This"
type input "Text 1: This"
type textarea "This"
type input "Text 1: This"
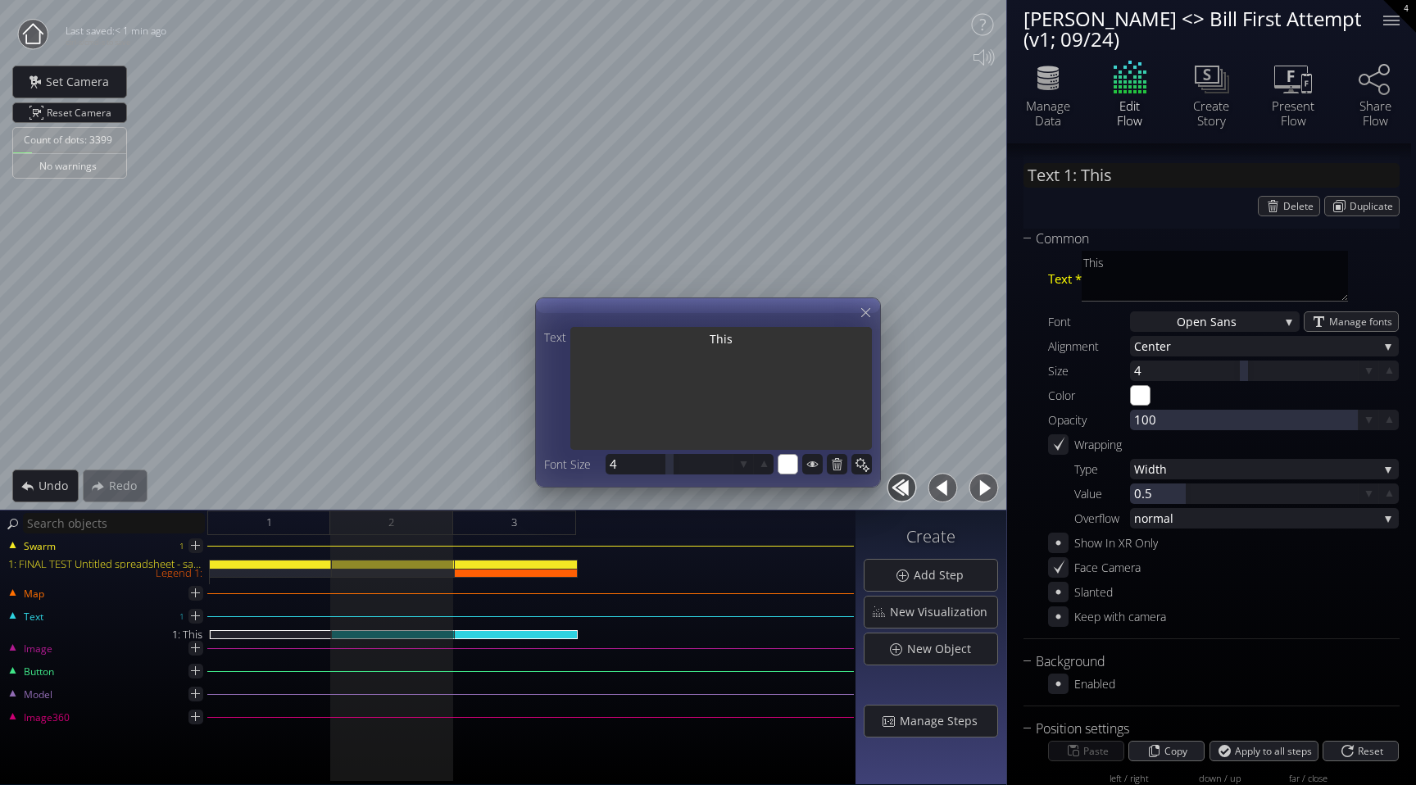
type textarea "This"
type input "Text 1: This i"
type textarea "This i"
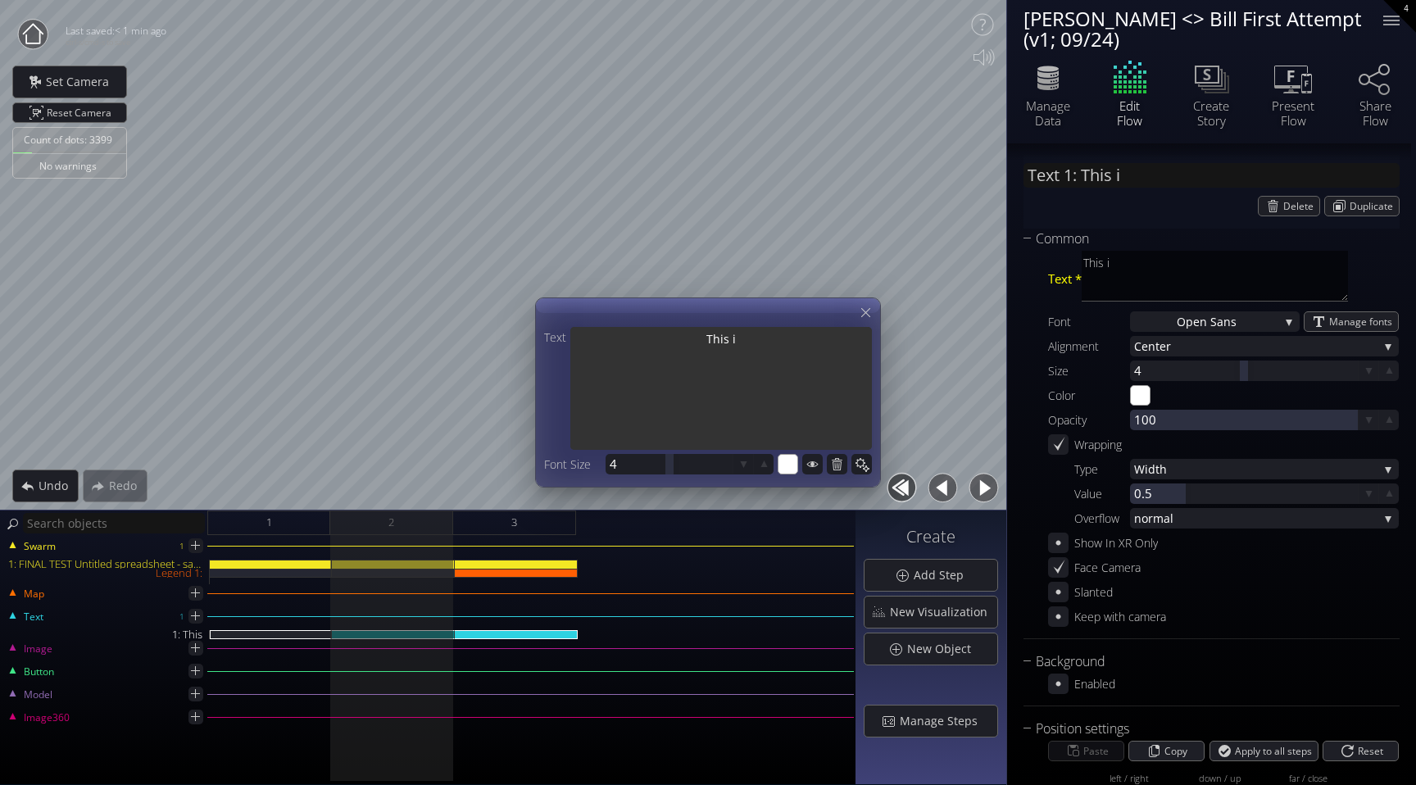
type input "Text 1: This is"
type textarea "This is"
type input "Text 1: This is"
type textarea "This is"
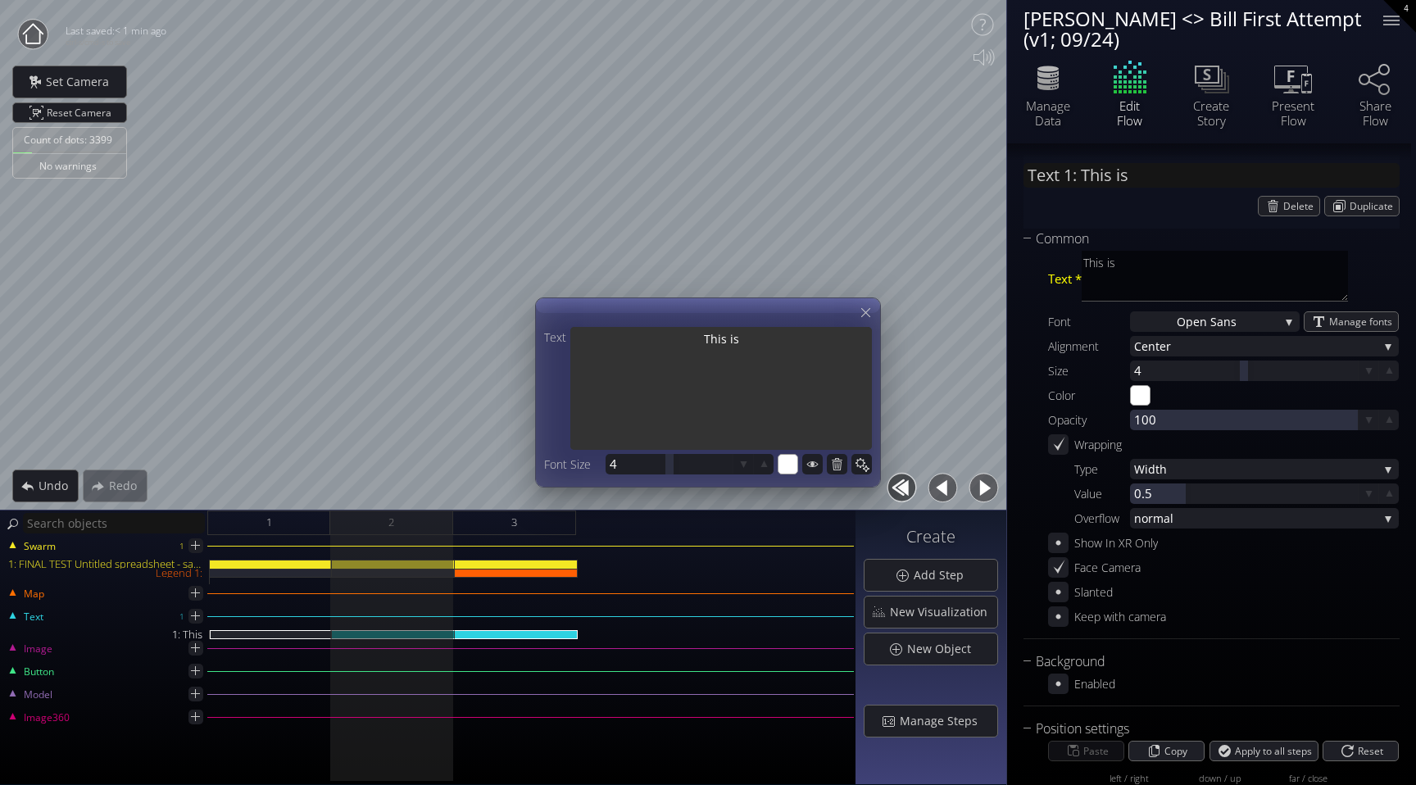
type textarea "This is"
type input "Text 1: This is a"
type textarea "This is a"
type input "Text 1: This is al"
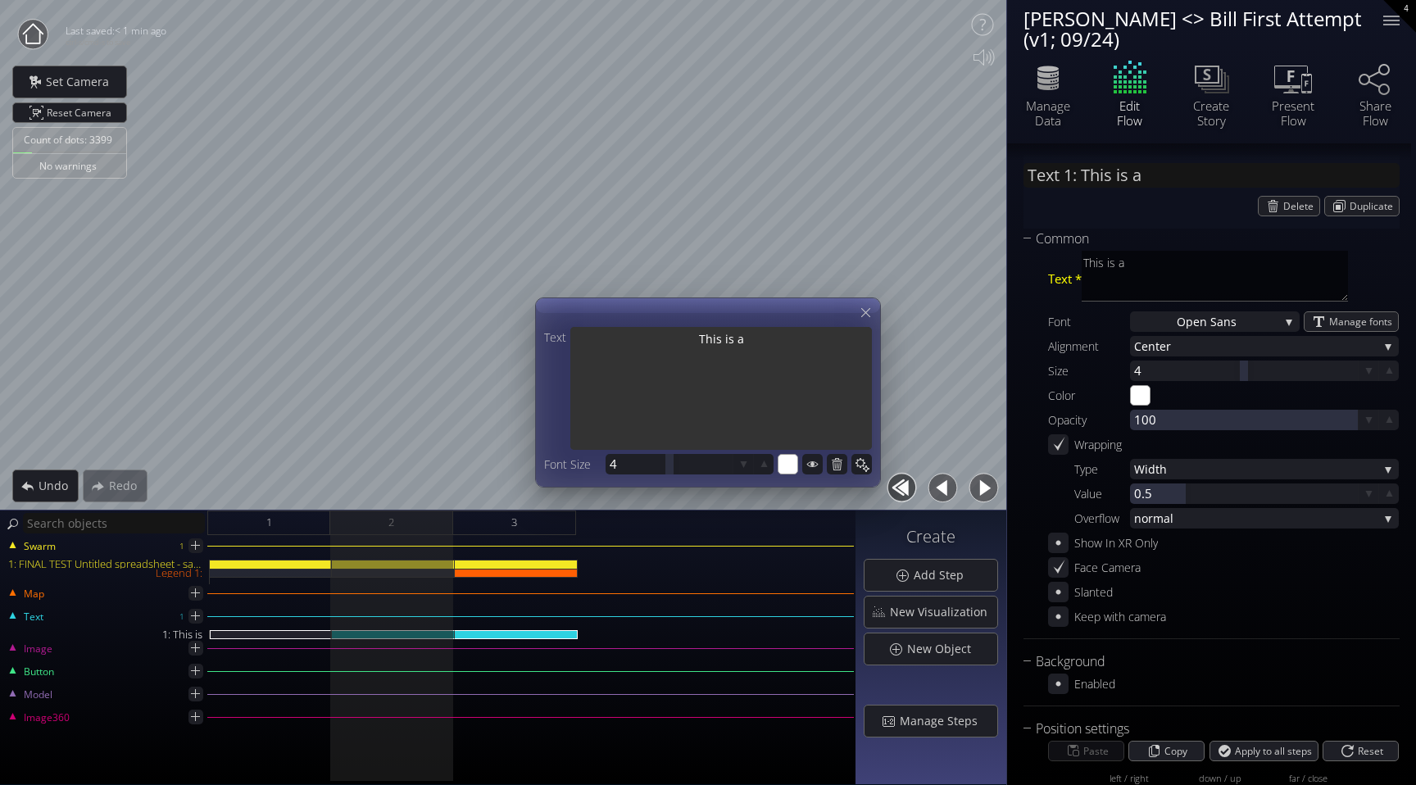
type textarea "This is al"
type input "Text 1: This is all"
type textarea "This is all"
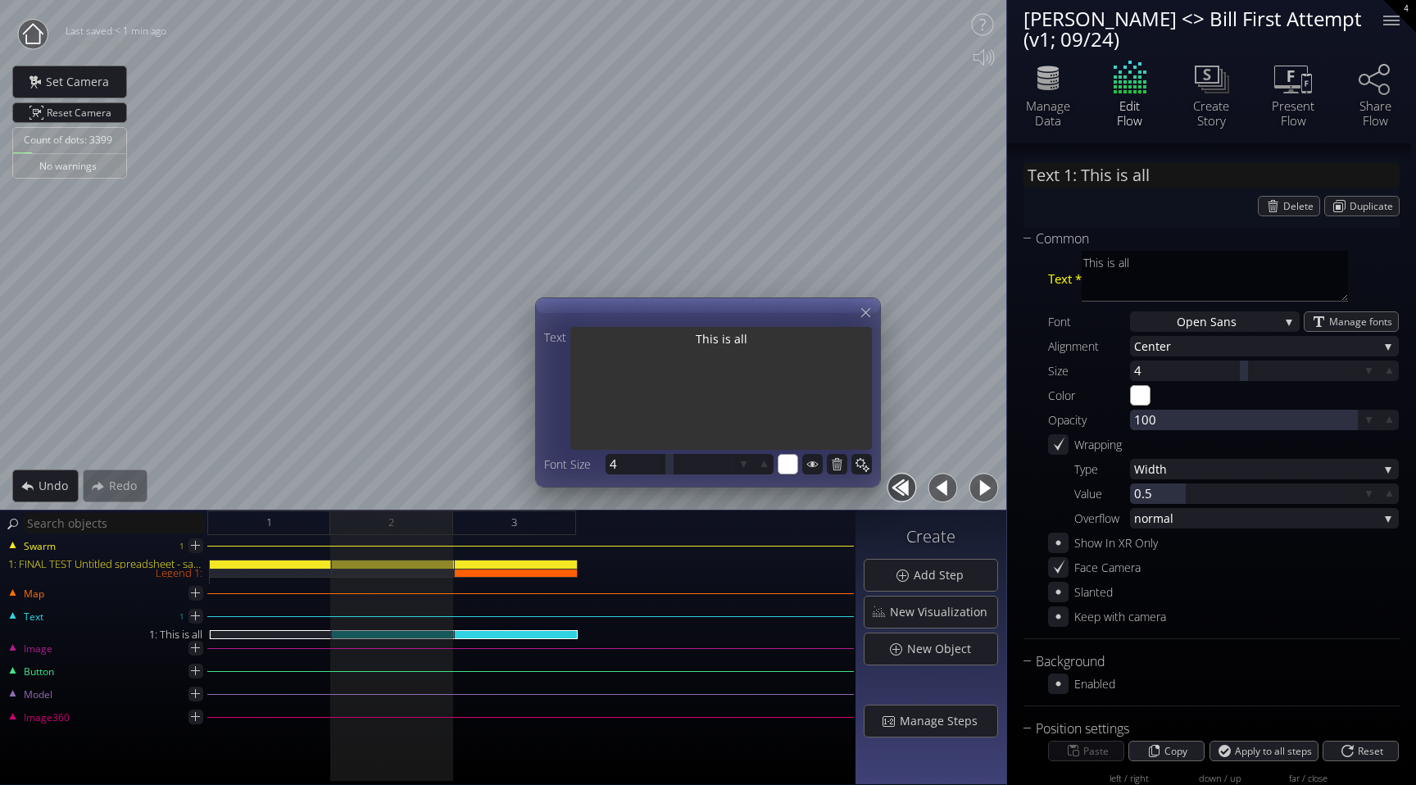
type input "Text 1: This is all"
type textarea "This is all"
type input "Text 1: This is all D"
type textarea "This is all D"
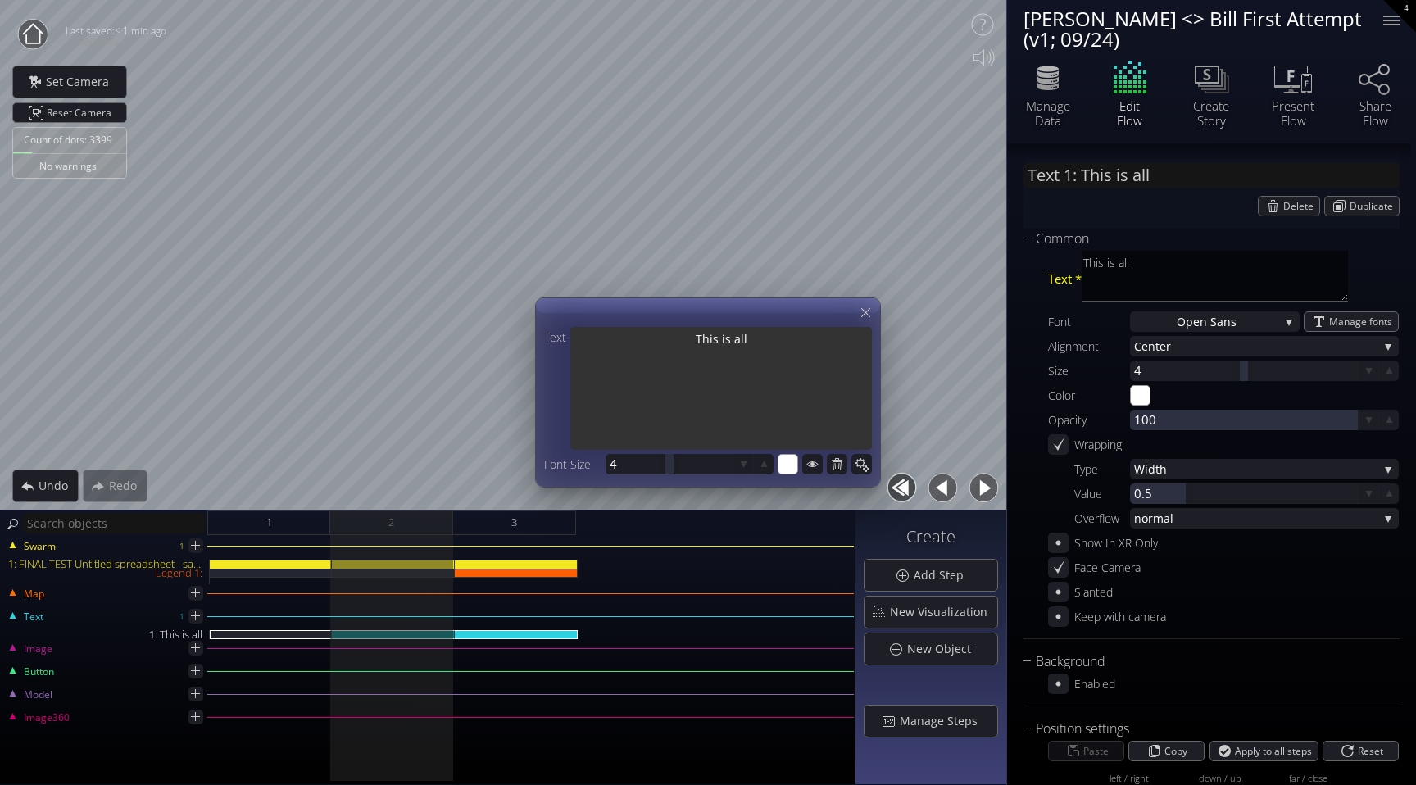
type textarea "This is all D"
type input "Text 1: This is all Dr"
type textarea "This is all Dr"
type input "Text 1: This is all Dra"
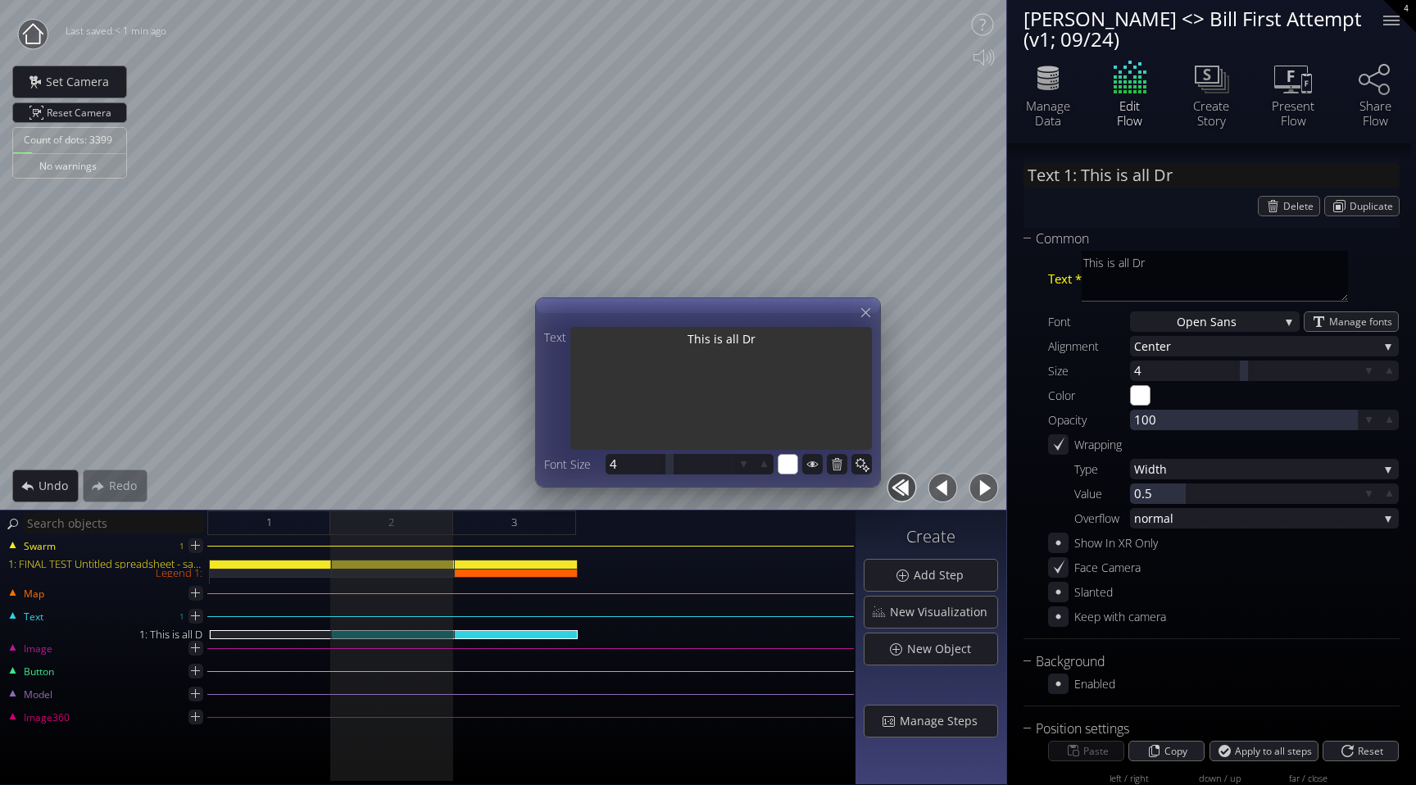
type textarea "This is all Dra"
type input "Text 1: This is all Dral"
type textarea "This is all Dral"
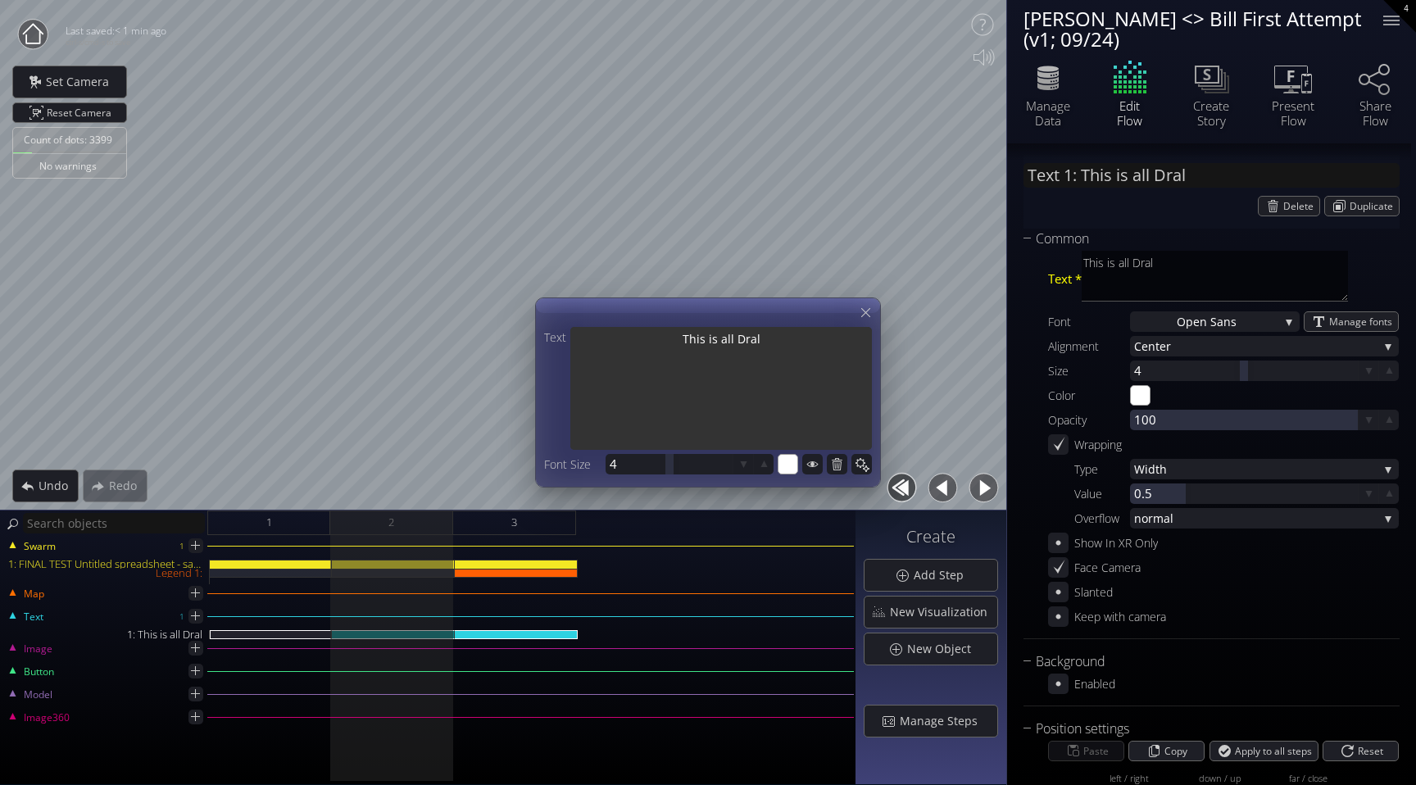
type input "Text 1: This is all Drals"
type textarea "This is all Drals"
type input "Text 1: This is all Drals"
type textarea "This is all Drals"
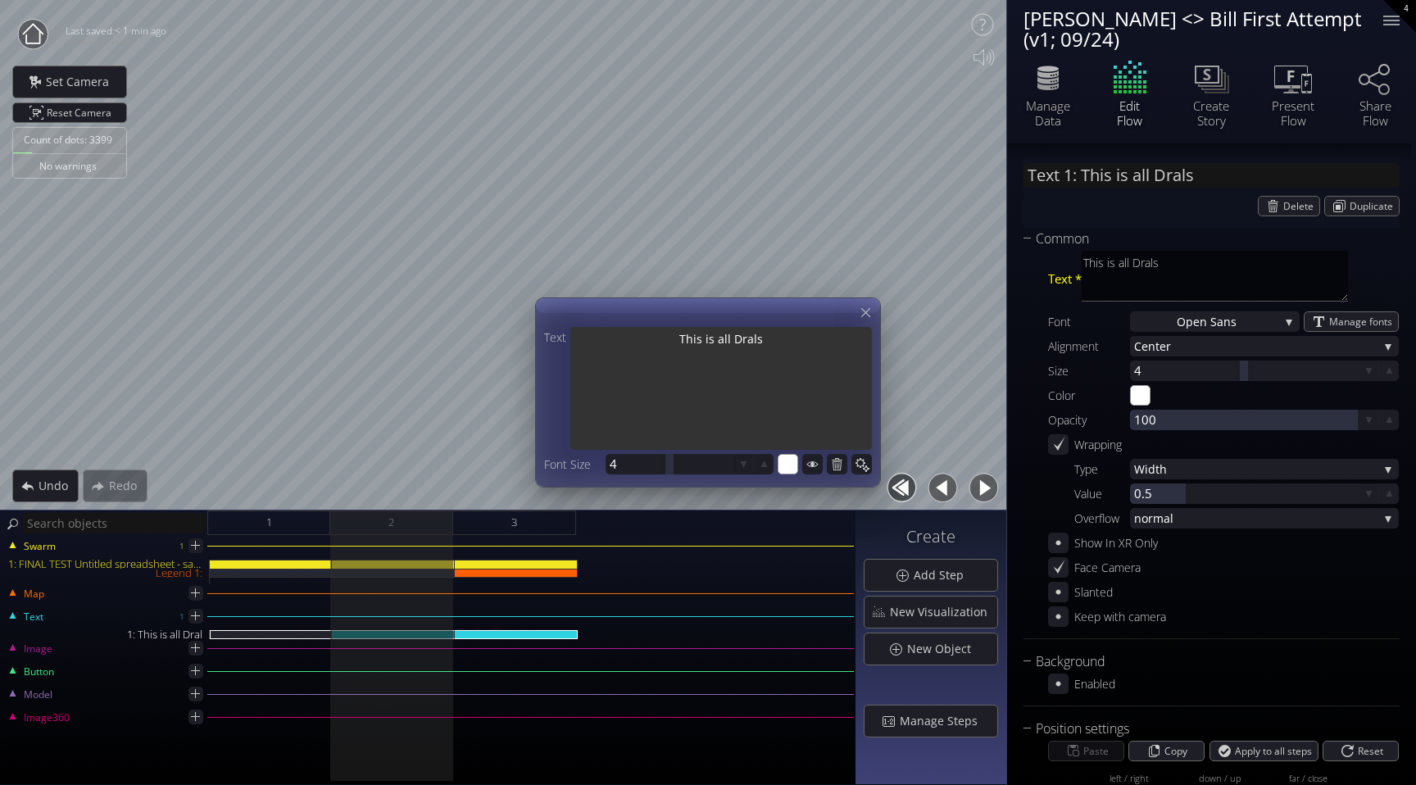
type textarea "This is all Drals"
type input "Text 1: This is all Drals"
type textarea "This is all Drals"
type input "Text 1: This is all Drals"
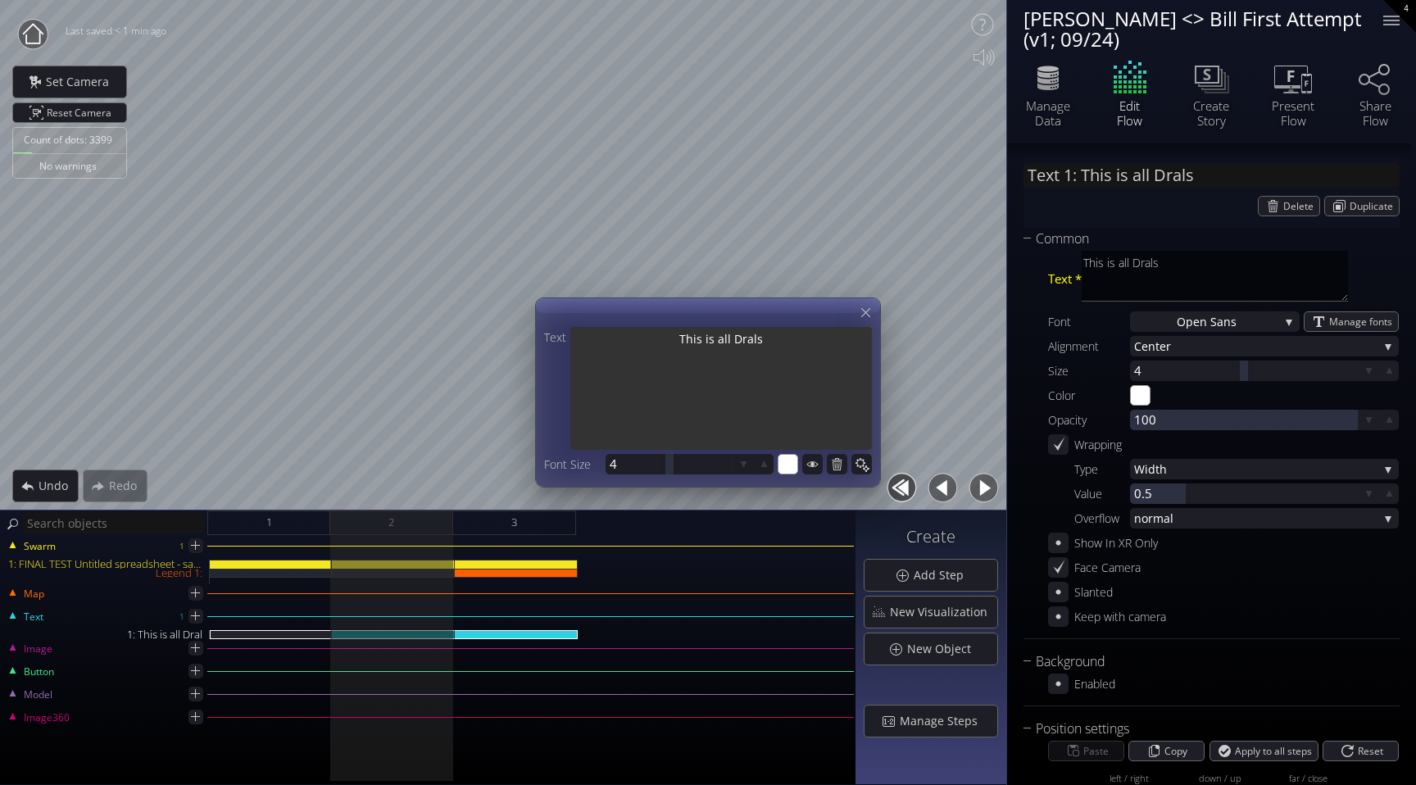
type textarea "This is all Drals"
type input "Text 1: This is all Drals"
type textarea "This is all Drals"
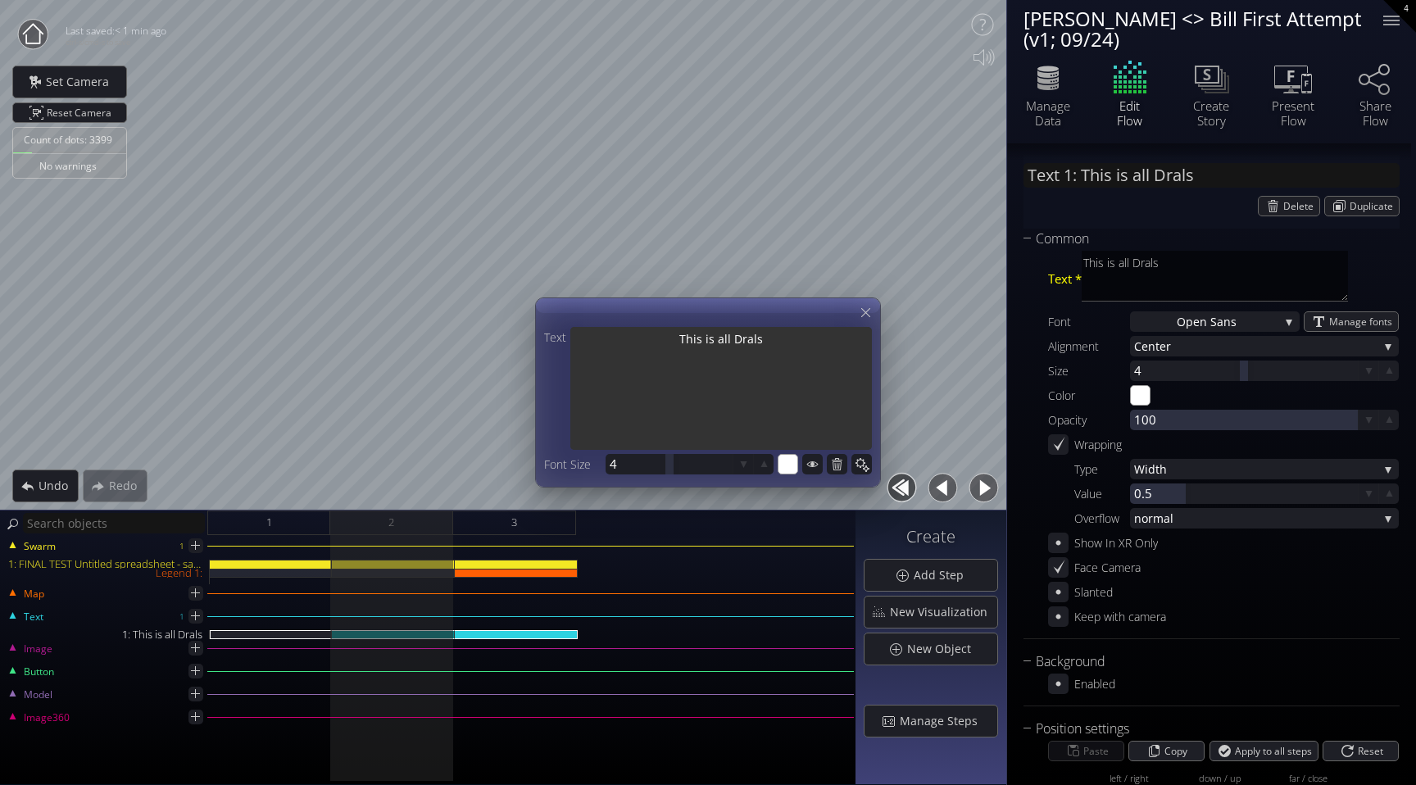
type input "Text 1: This is all Dral"
type textarea "This is all Dral"
type input "Text 1: This is all Dra"
type textarea "This is all Dra"
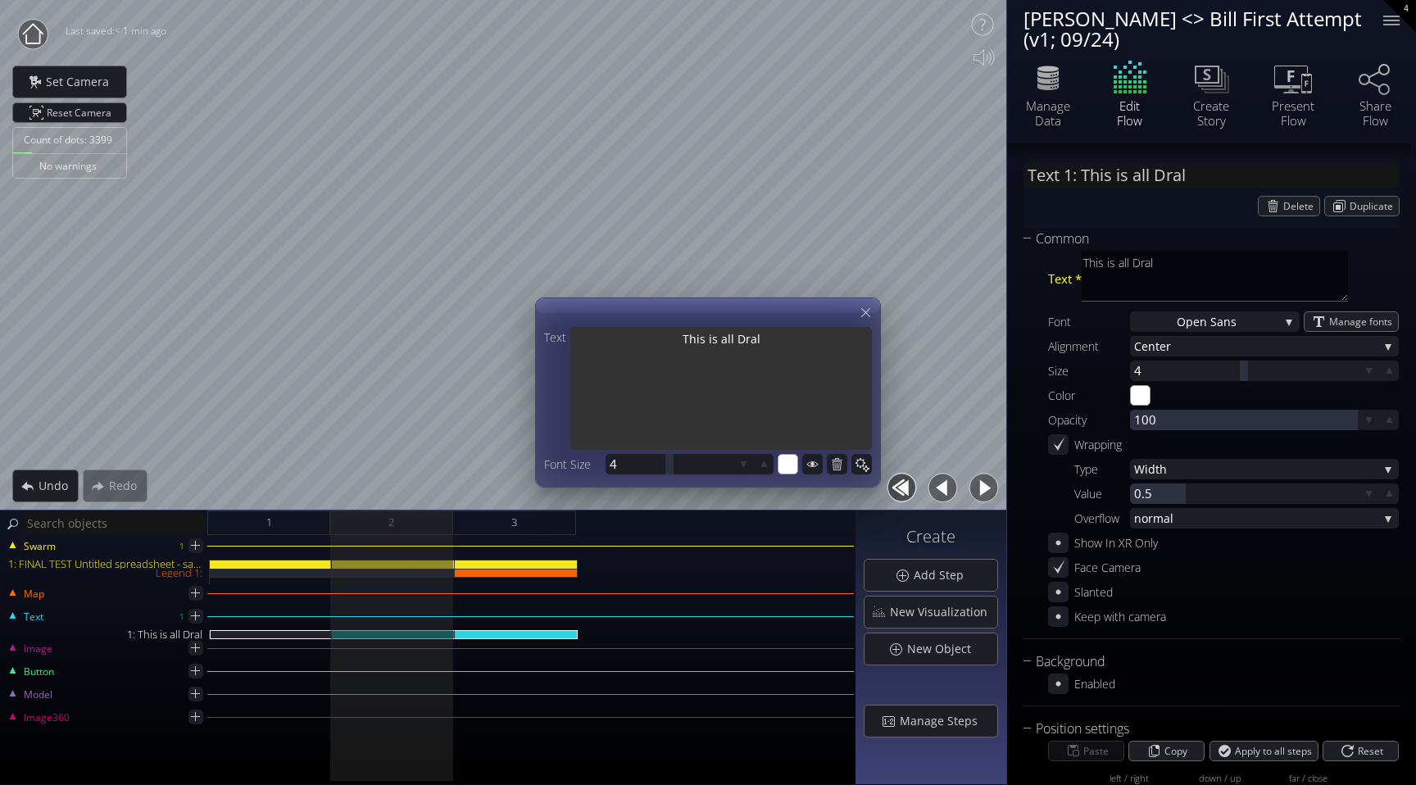
type textarea "This is all Dra"
type input "Text 1: This is all Dr"
type textarea "This is all Dr"
type input "Text 1: This is all D"
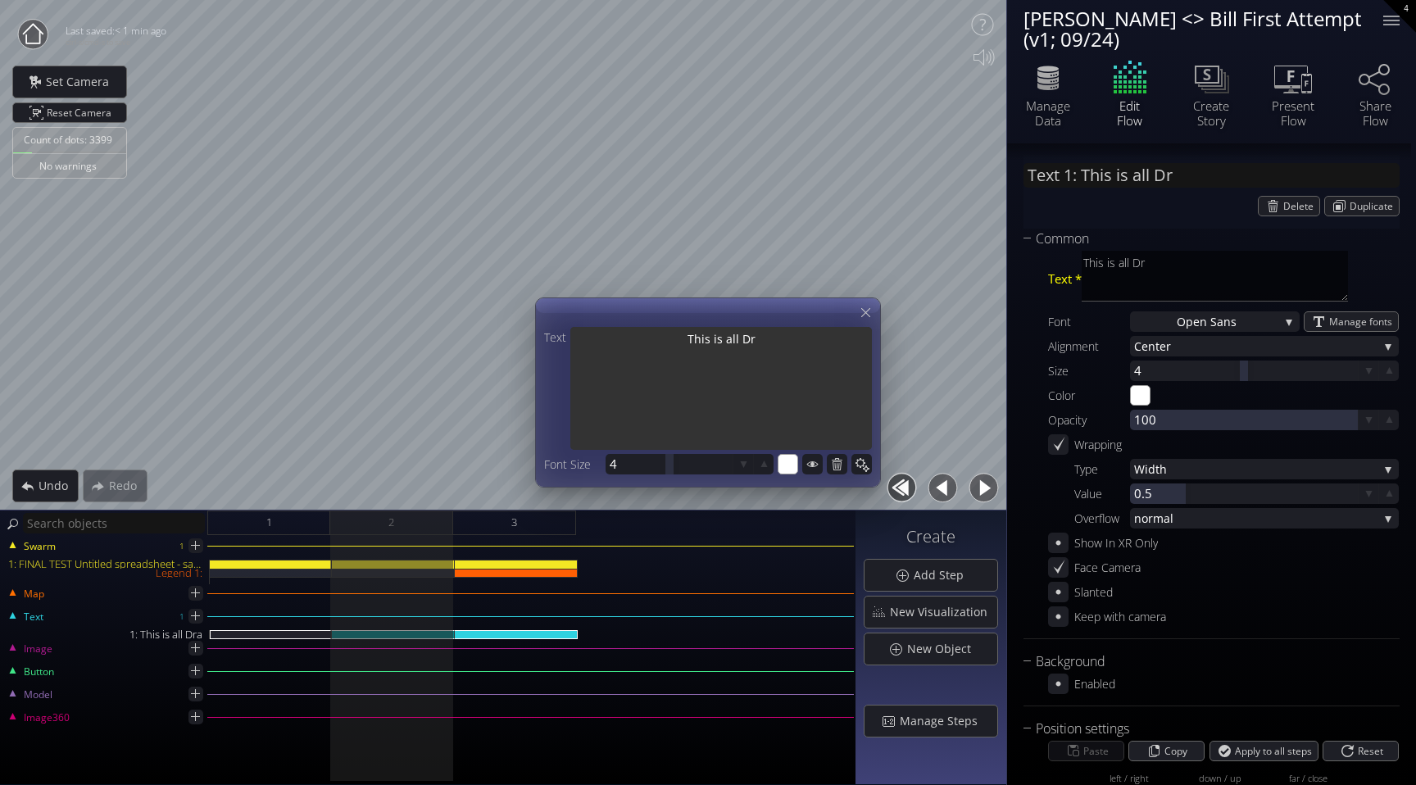
type textarea "This is all D"
type input "Text 1: This is all De"
type textarea "This is all De"
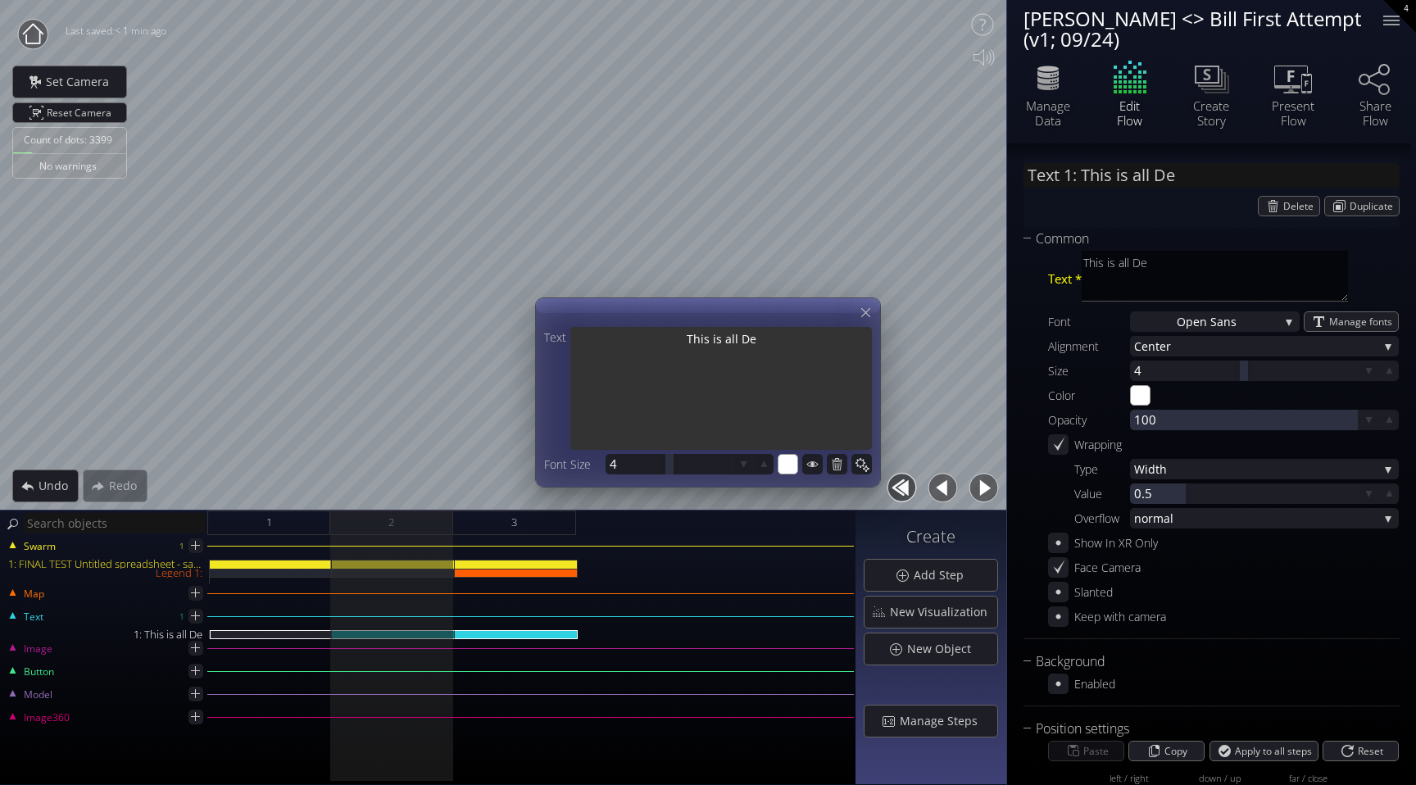
type input "Text 1: This is all [DEMOGRAPHIC_DATA]"
type textarea "This is all [DEMOGRAPHIC_DATA]"
type input "Text 1: This is all Deal"
type textarea "This is all Deal"
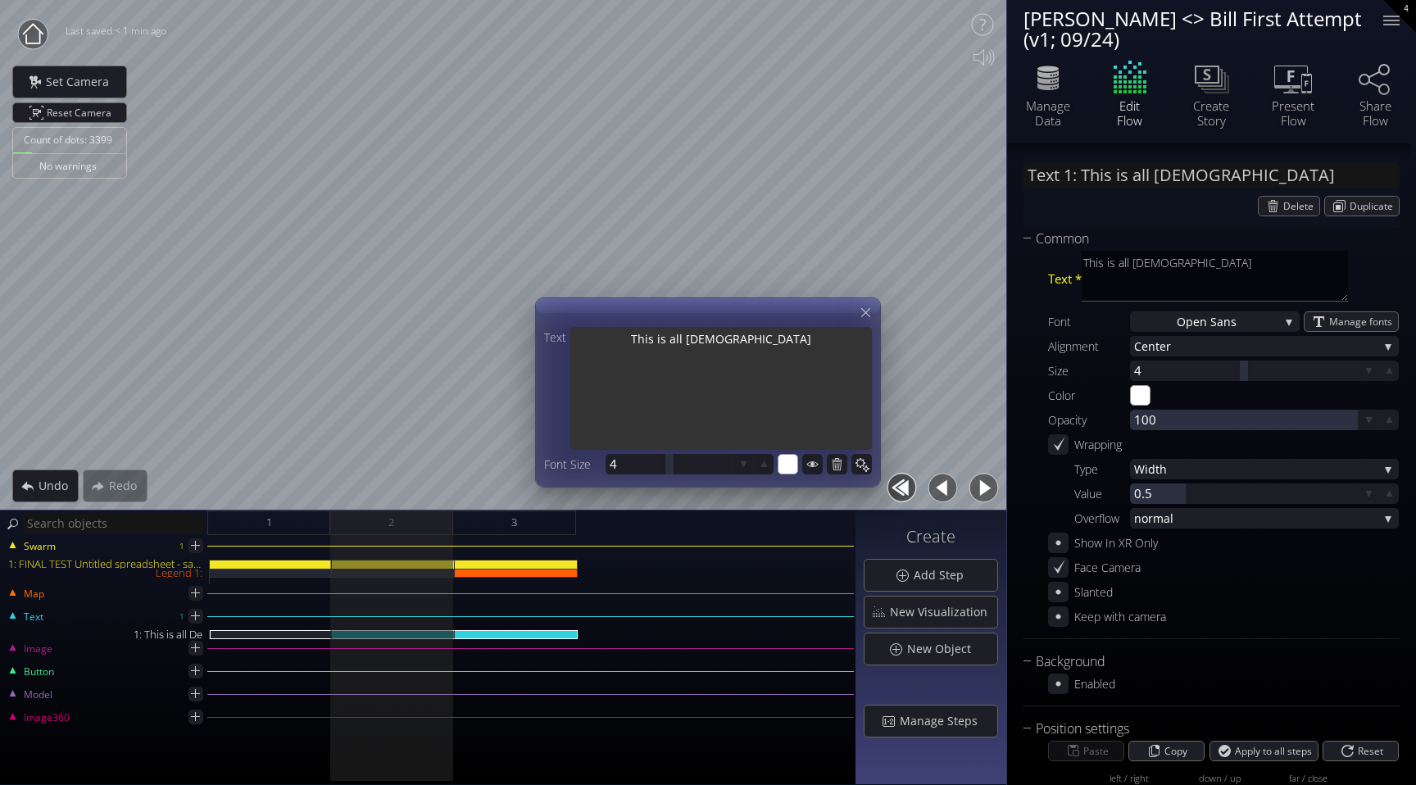
type textarea "This is all Deal"
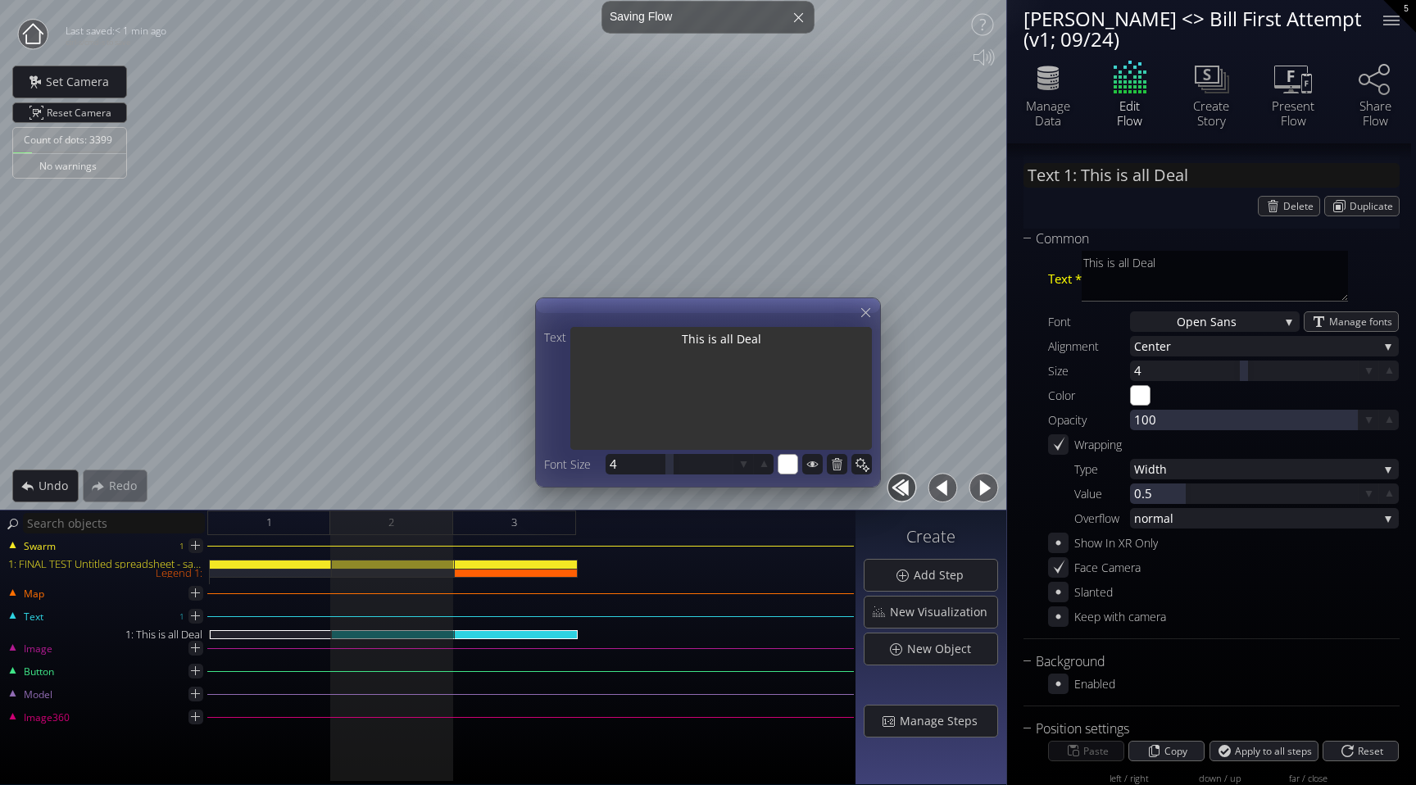
type input "Text 1: This is all Deals"
type textarea "This is all Deals"
type input "Text 1: This is all Deals"
type textarea "This is all Deals"
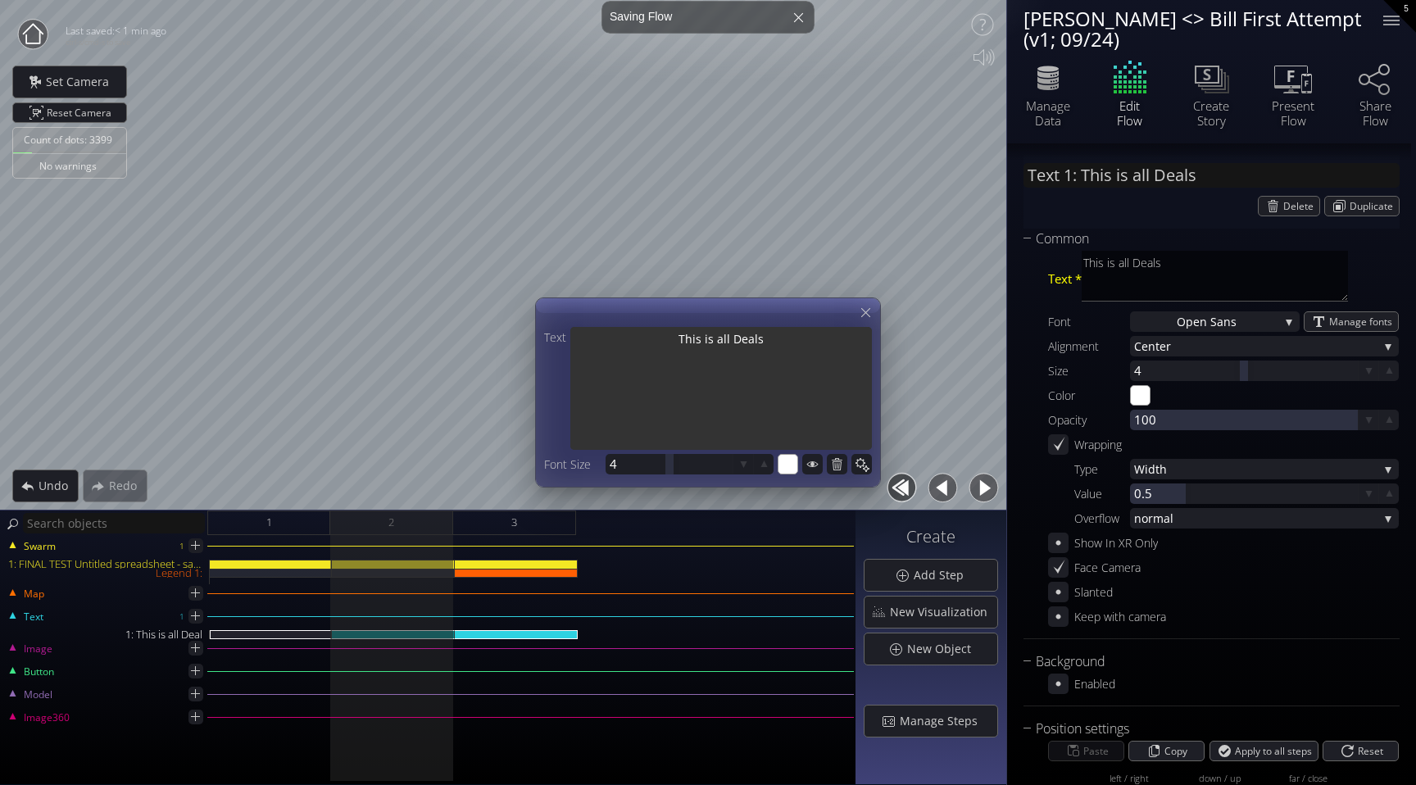
type textarea "This is all Deals"
type input "Text 1: This is all Deals"
type textarea "This is all Deals"
type input "Text 1: This is all Deals"
type textarea "This is all Deals"
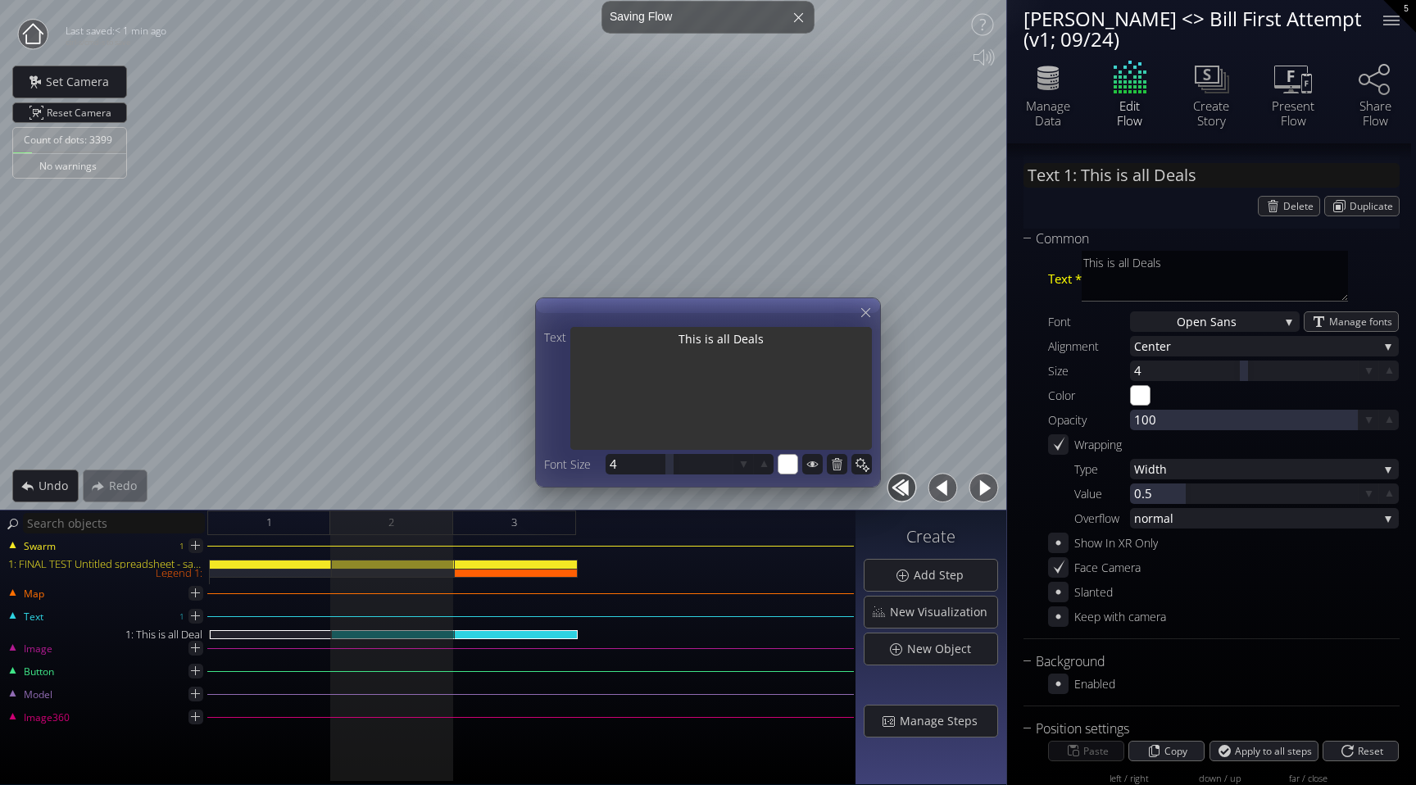
type textarea "This is all Deals"
type input "Text 1: This is all Deals"
type textarea "This is all Deals"
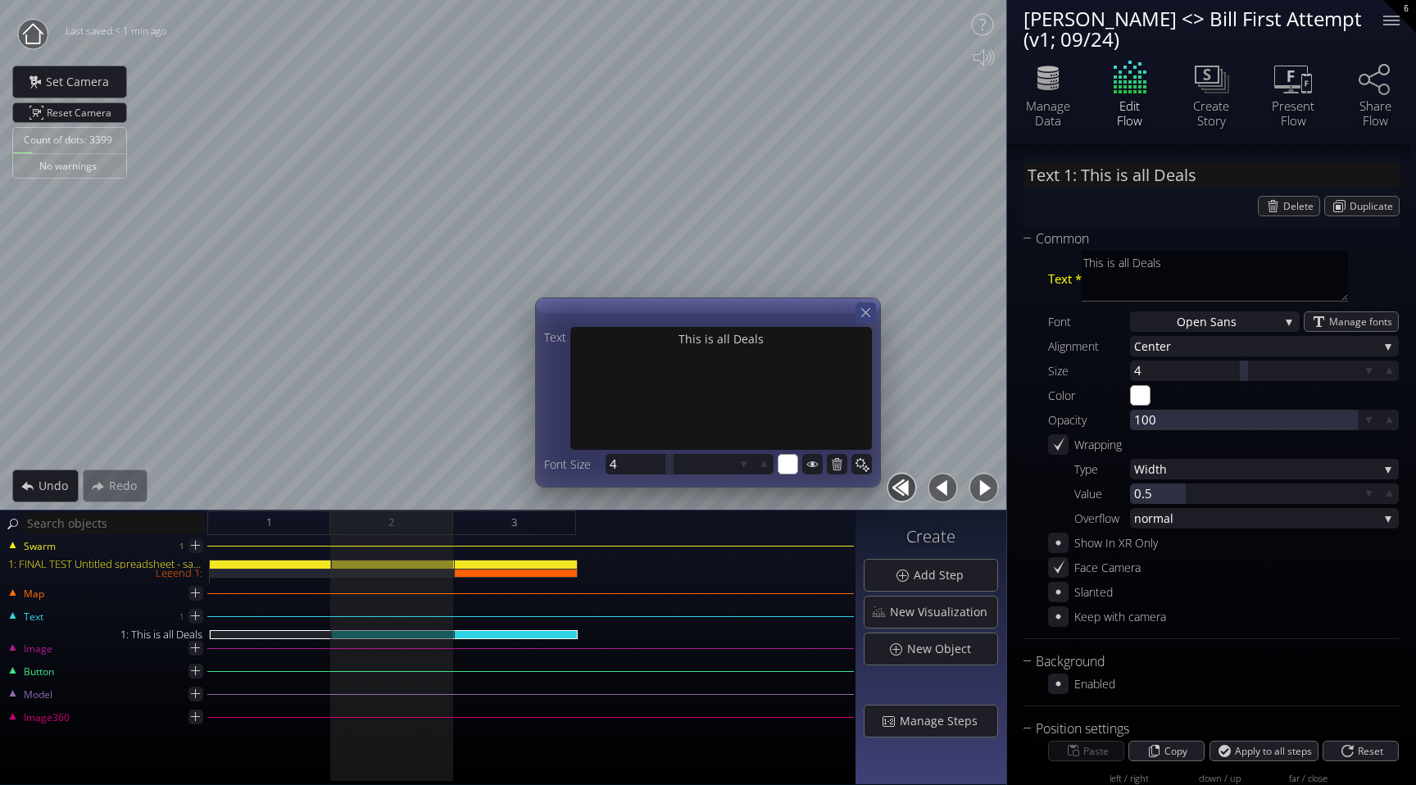
click at [867, 308] on icon at bounding box center [866, 313] width 16 height 16
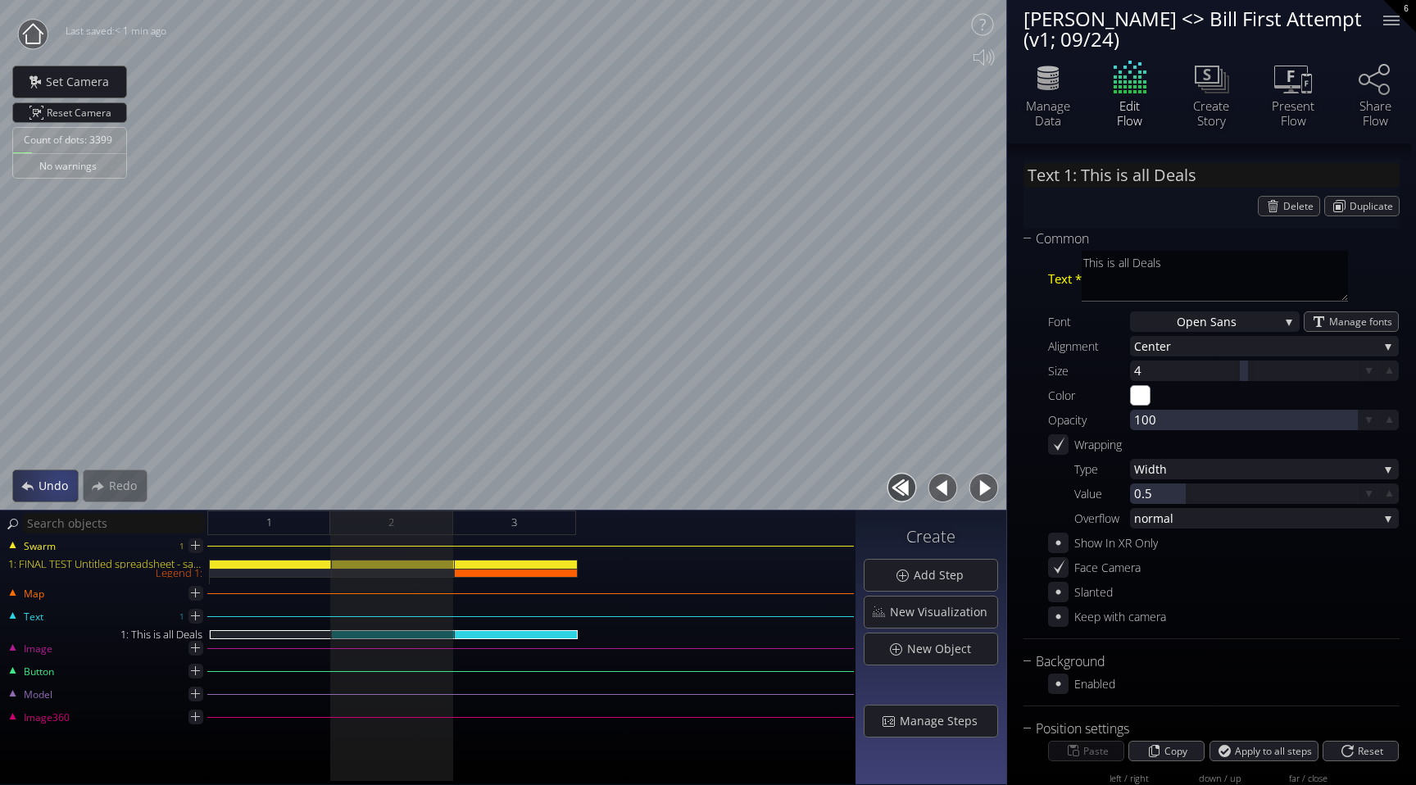
click at [57, 484] on span "Undo" at bounding box center [58, 486] width 40 height 16
click at [49, 484] on span "Undo" at bounding box center [58, 486] width 40 height 16
type input "Text 1: This is all Deals"
type textarea "This is all Deals"
click at [49, 484] on span "Undo" at bounding box center [58, 486] width 40 height 16
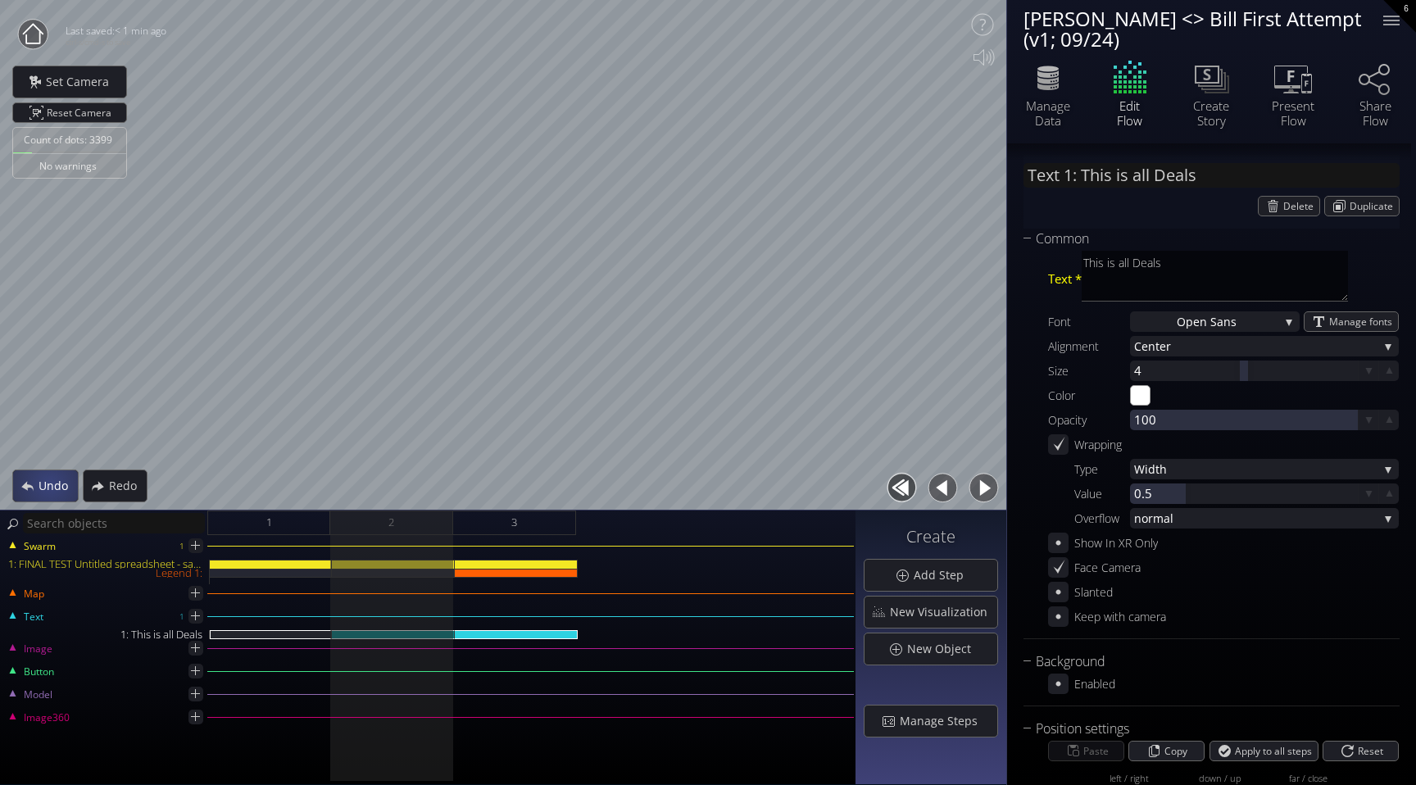
click at [49, 484] on span "Undo" at bounding box center [58, 486] width 40 height 16
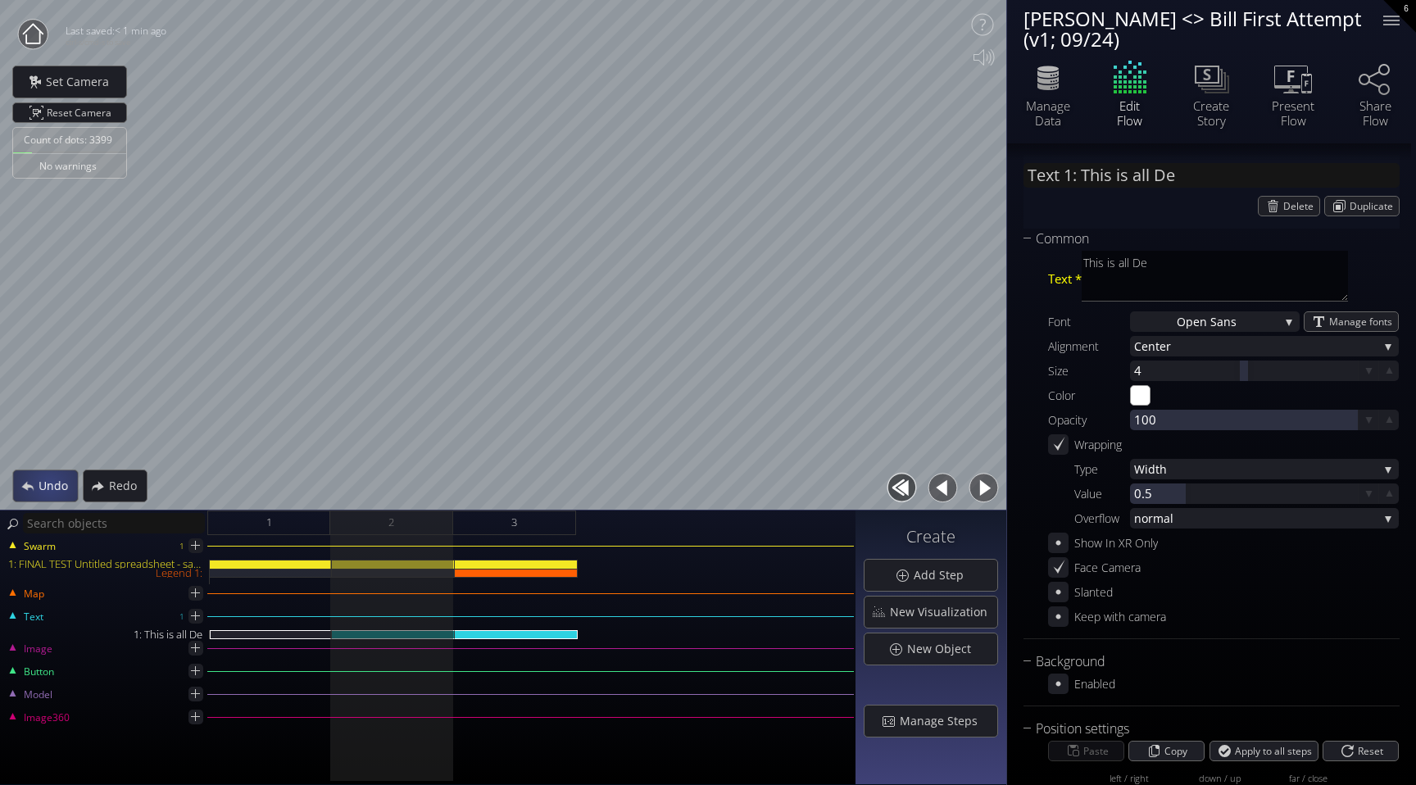
click at [49, 484] on span "Undo" at bounding box center [57, 486] width 39 height 16
click at [49, 484] on span "Undo" at bounding box center [58, 486] width 40 height 16
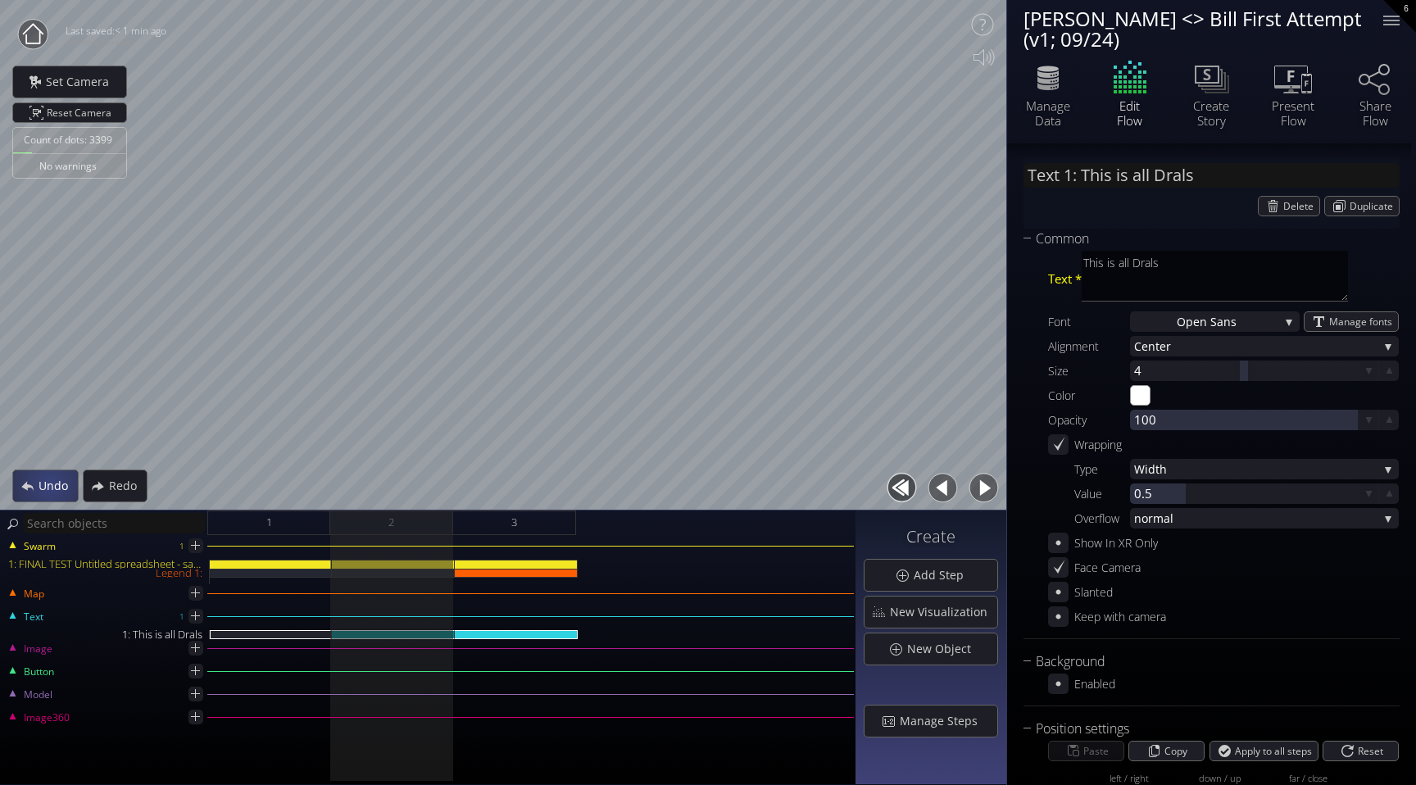
click at [49, 484] on span "Undo" at bounding box center [58, 486] width 40 height 16
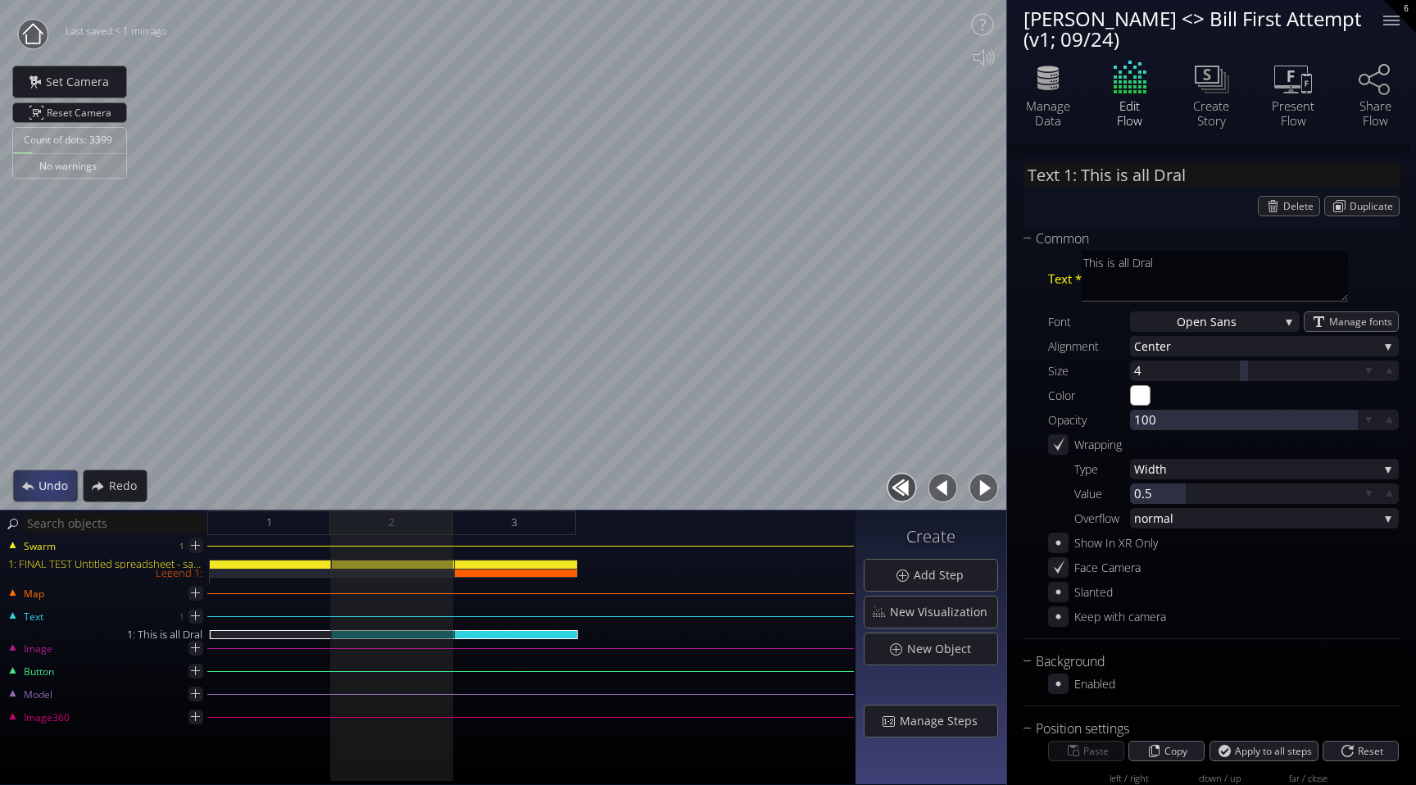
click at [49, 484] on span "Undo" at bounding box center [57, 486] width 39 height 16
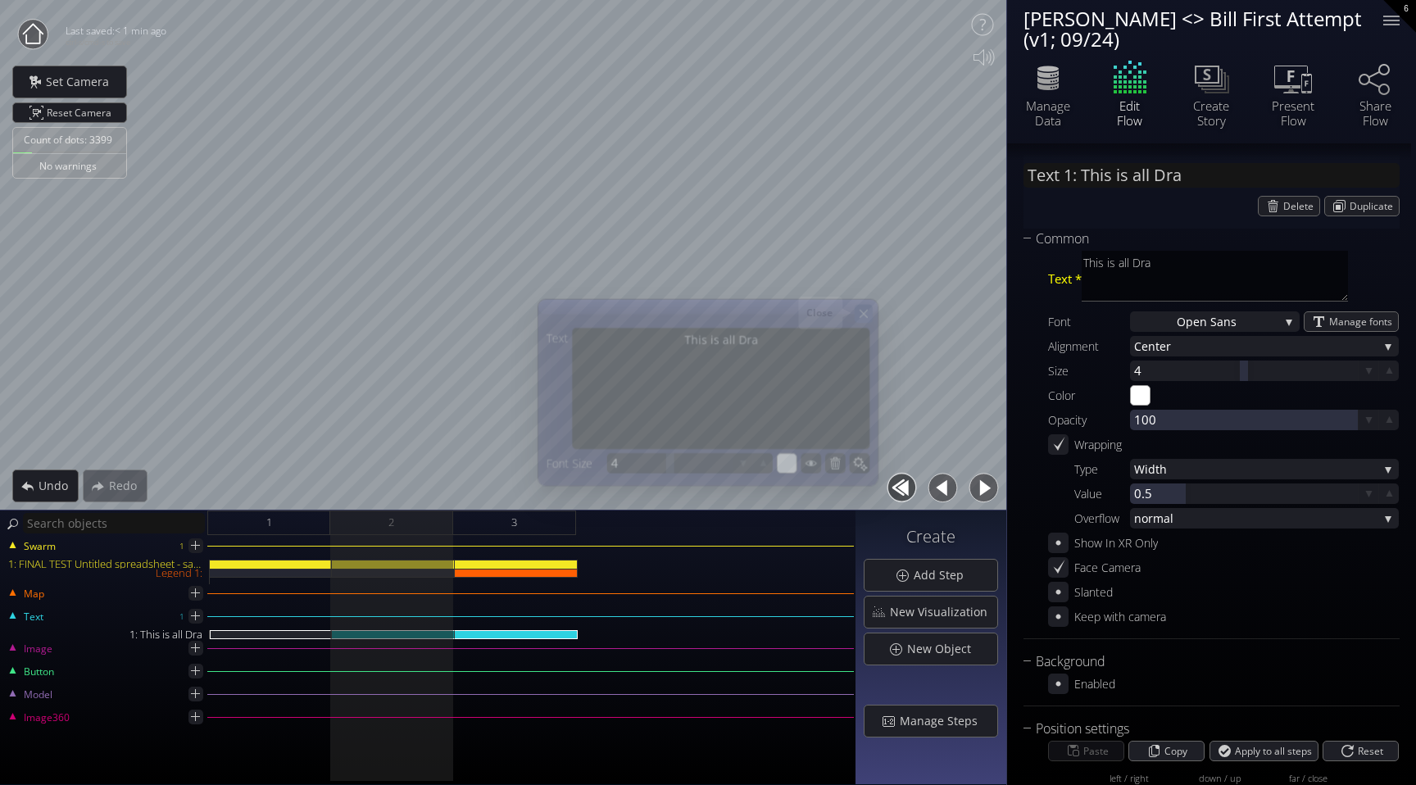
click at [869, 311] on icon at bounding box center [864, 314] width 14 height 14
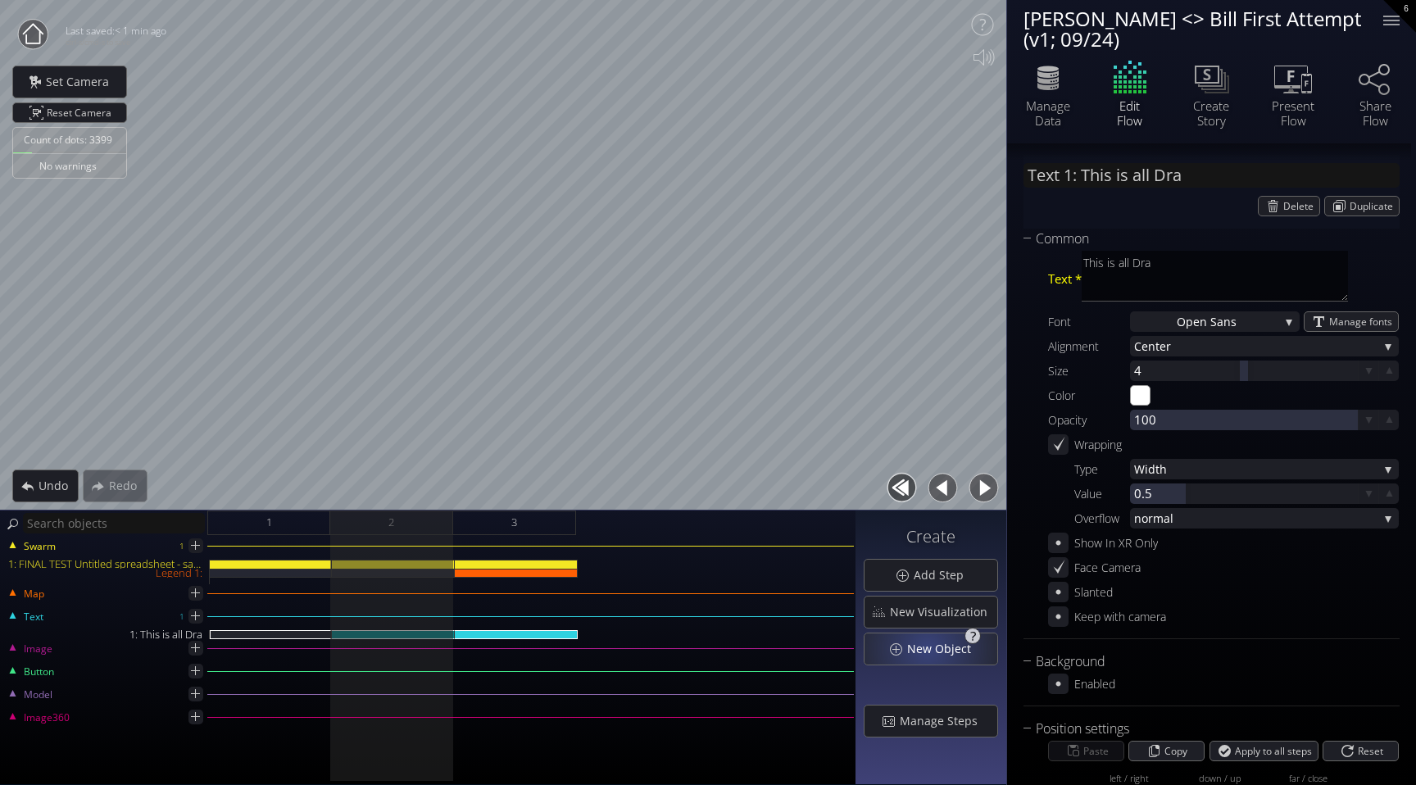
click at [931, 648] on span "New Object" at bounding box center [944, 649] width 75 height 16
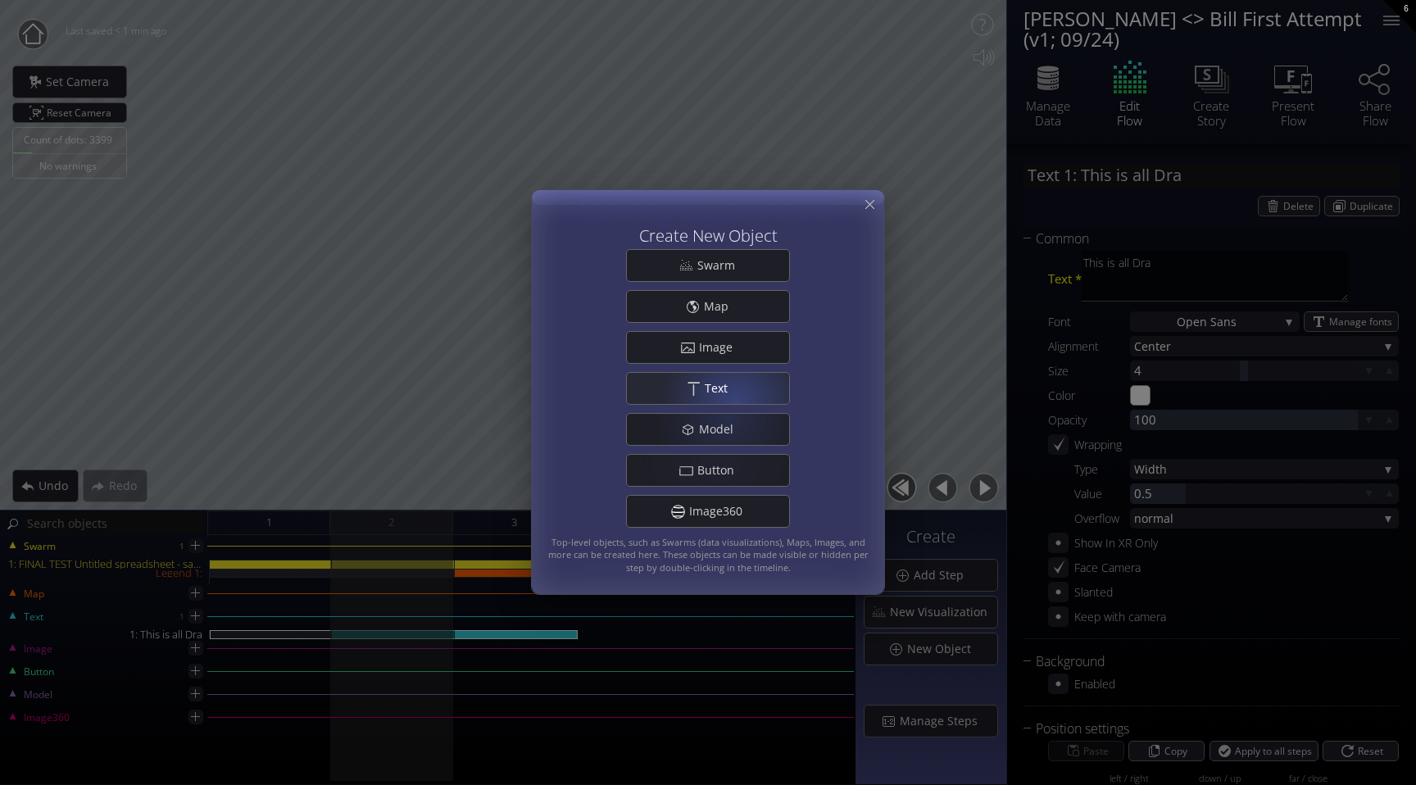
click at [739, 394] on div ".st0{fill:#FFFFFF;} Text" at bounding box center [708, 388] width 162 height 31
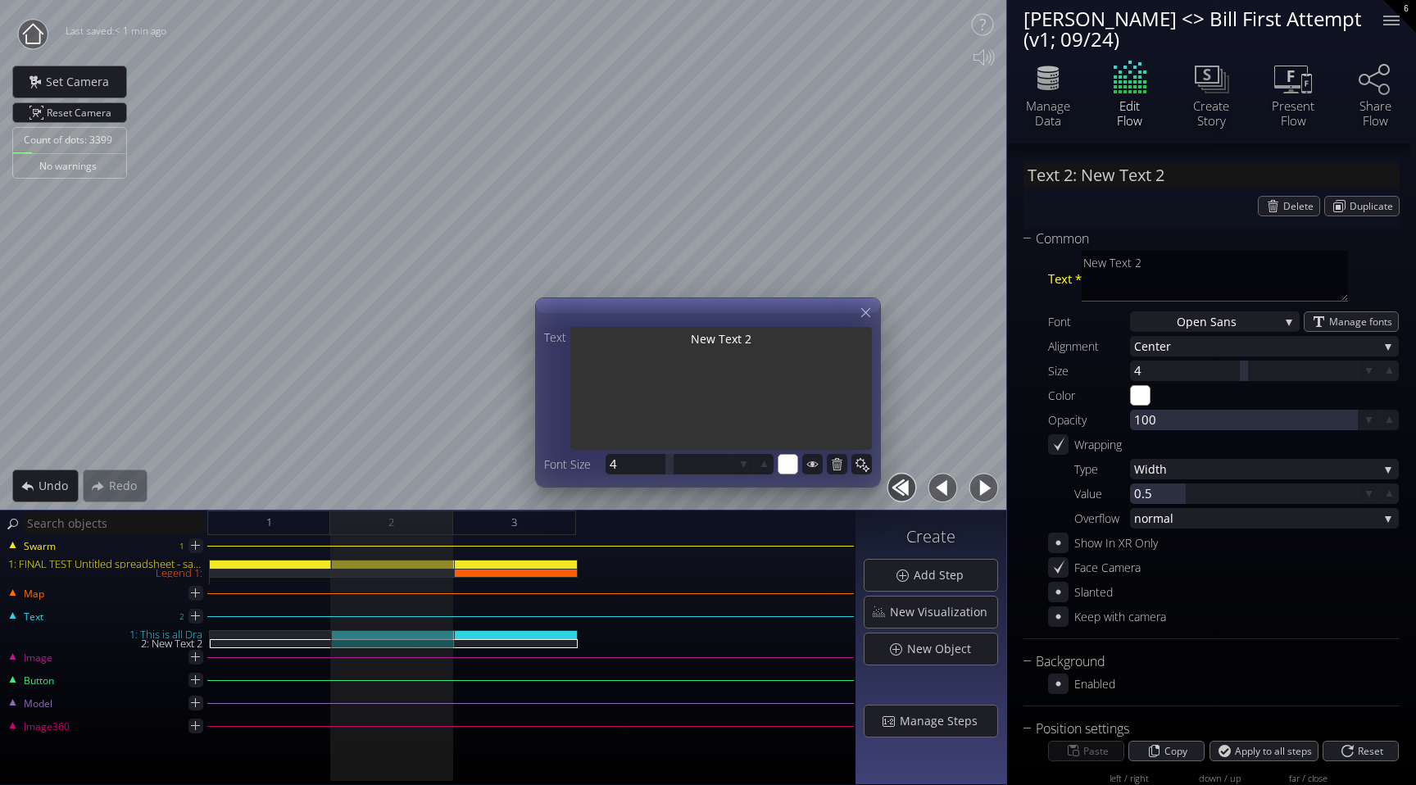
click at [762, 348] on textarea "New Text 2" at bounding box center [722, 390] width 302 height 126
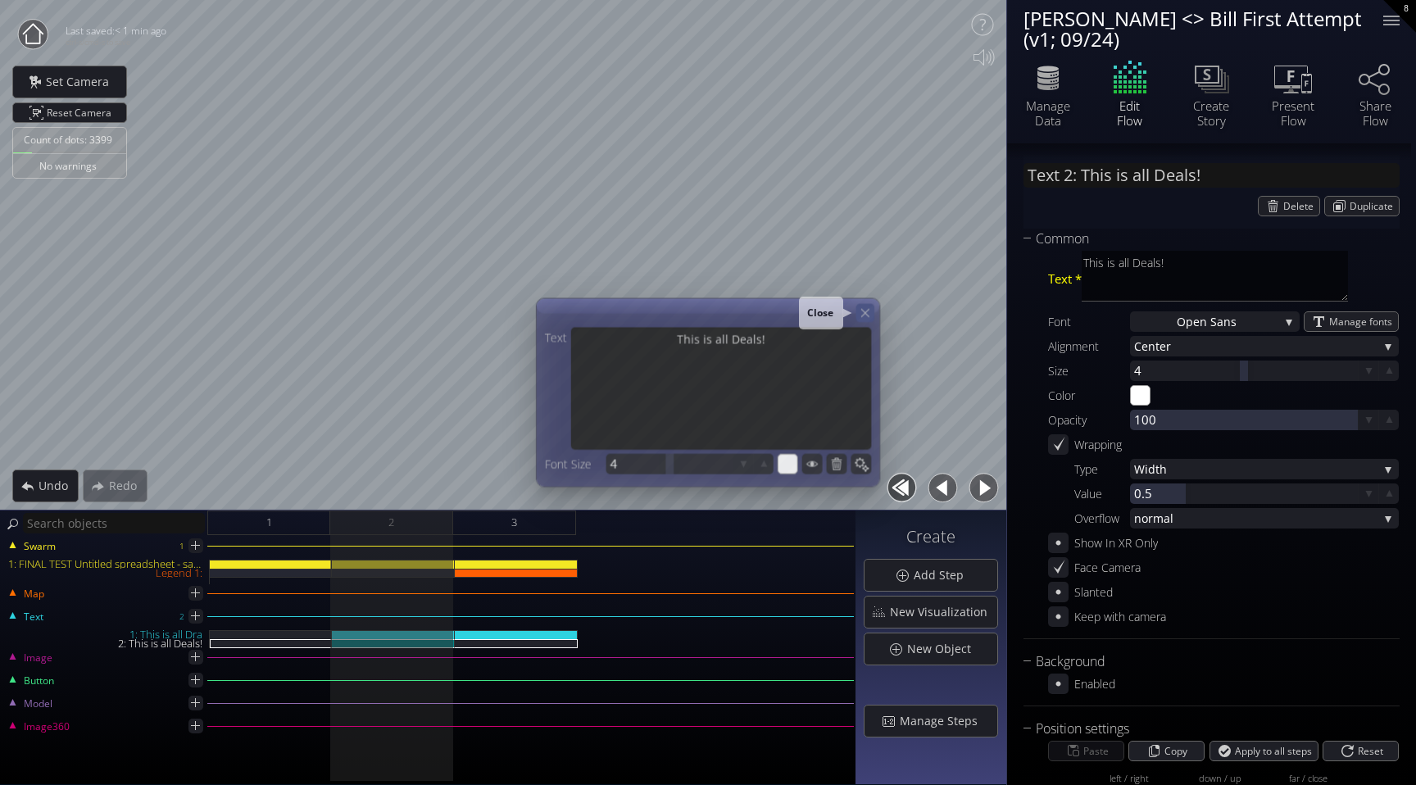
click at [863, 310] on icon at bounding box center [865, 313] width 14 height 14
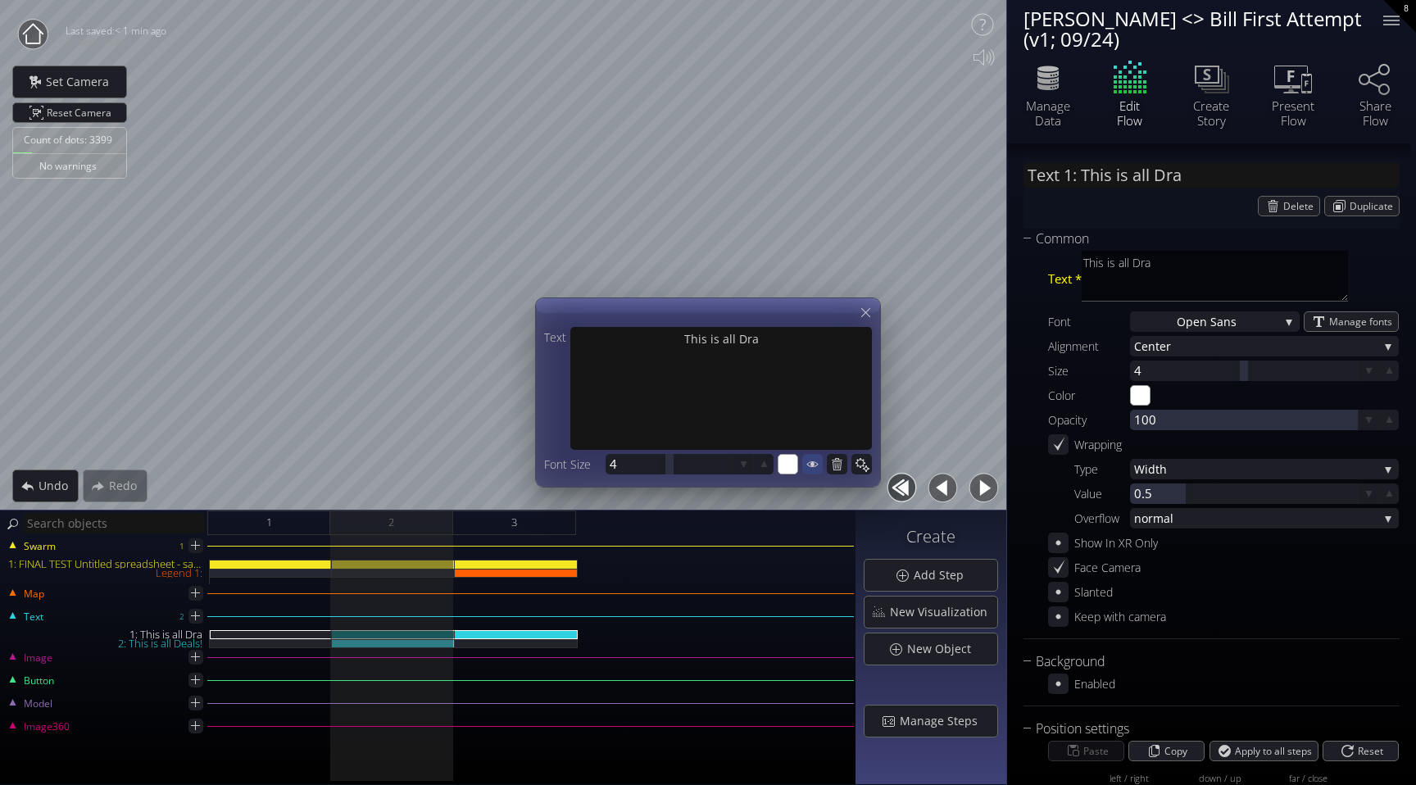
click at [813, 466] on icon at bounding box center [812, 464] width 11 height 6
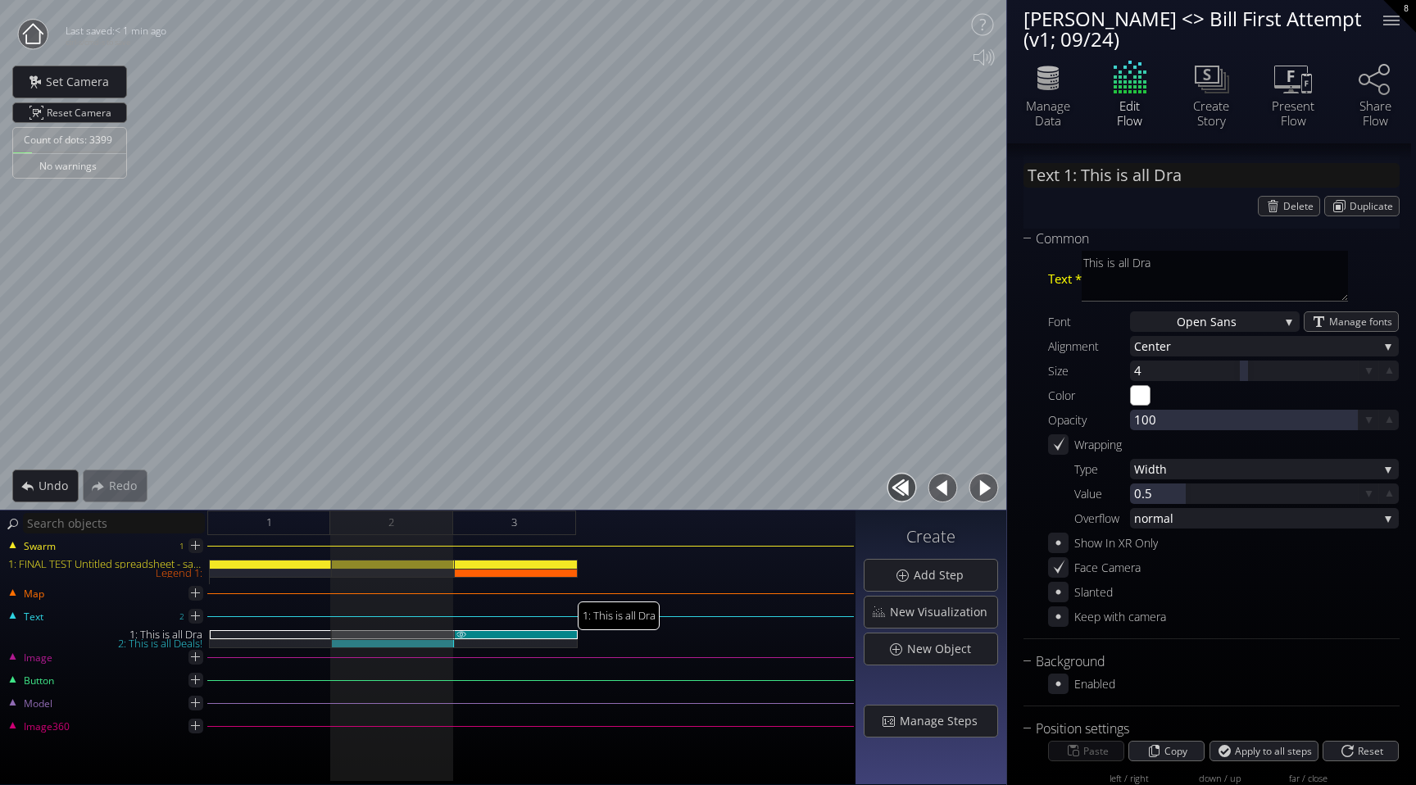
click at [550, 634] on div "1: This is all Dra" at bounding box center [516, 634] width 123 height 9
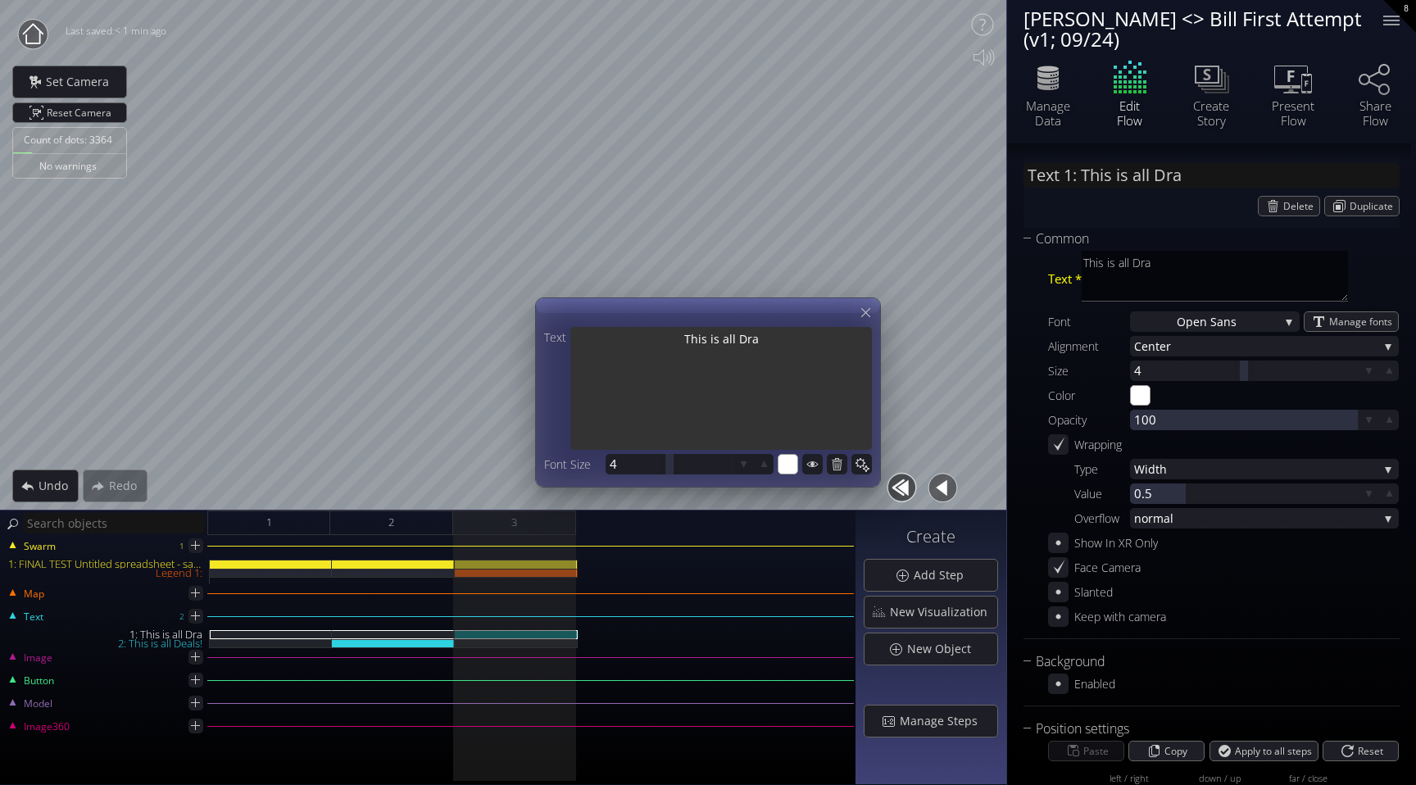
click at [780, 366] on textarea "This is all Dra" at bounding box center [722, 390] width 302 height 126
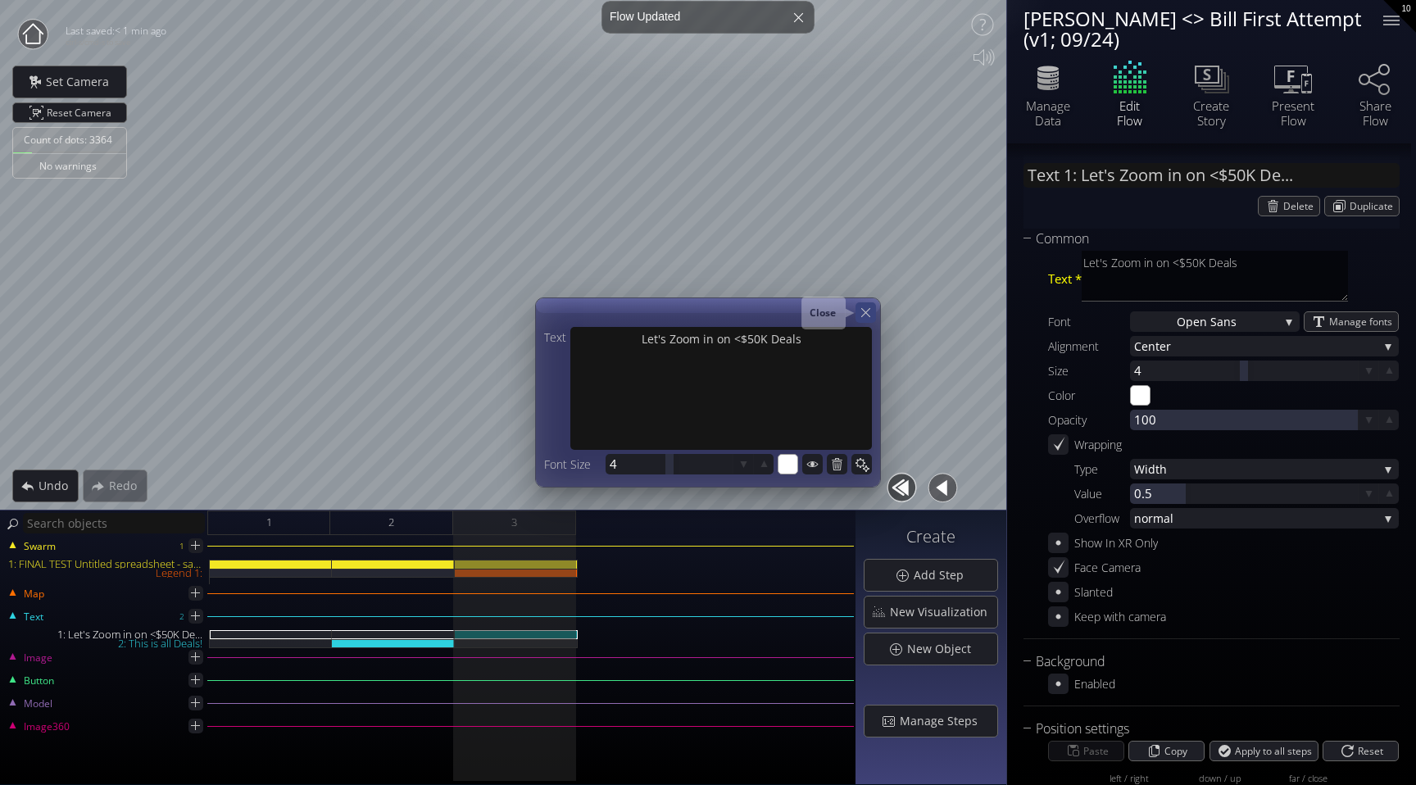
click at [870, 309] on icon at bounding box center [866, 313] width 16 height 16
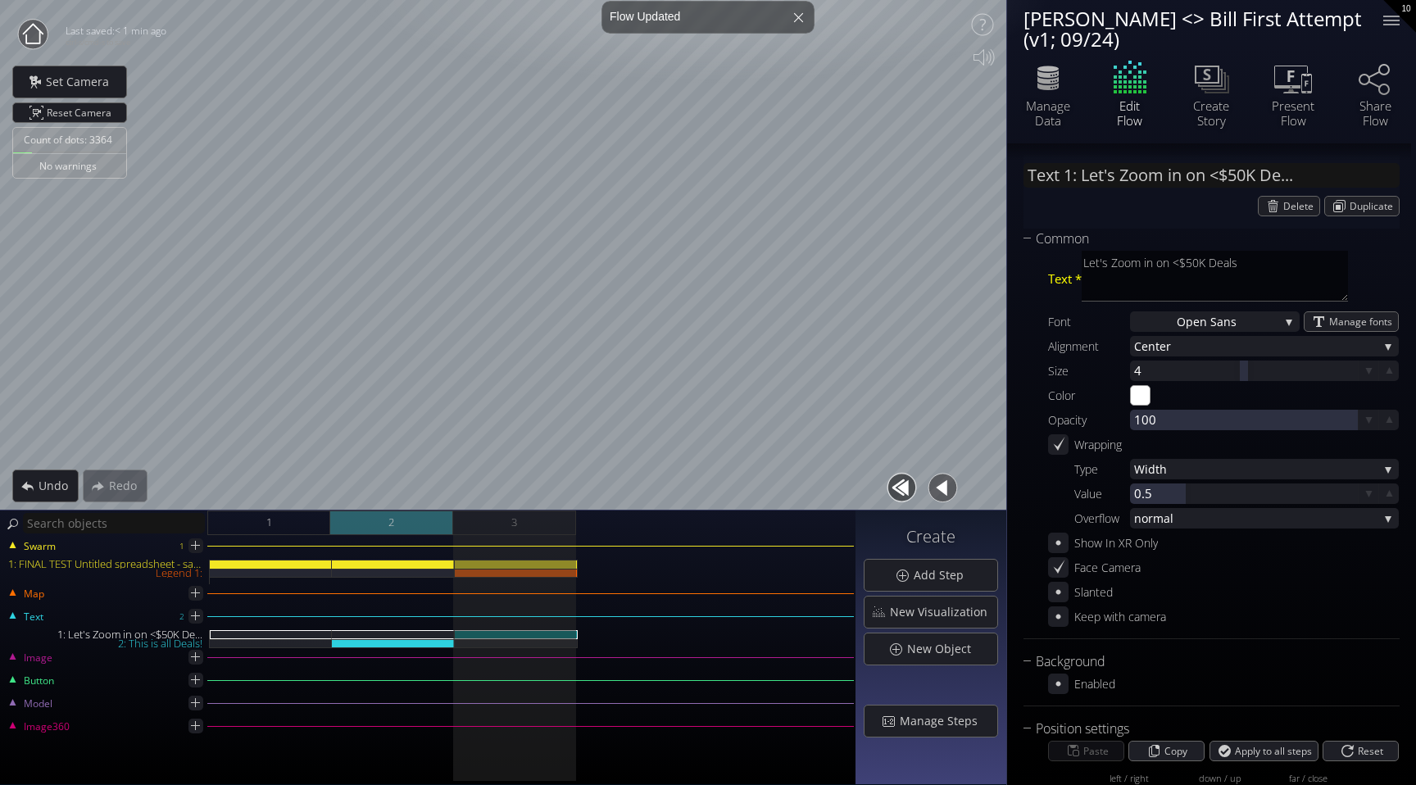
click at [418, 526] on div "2" at bounding box center [391, 523] width 123 height 25
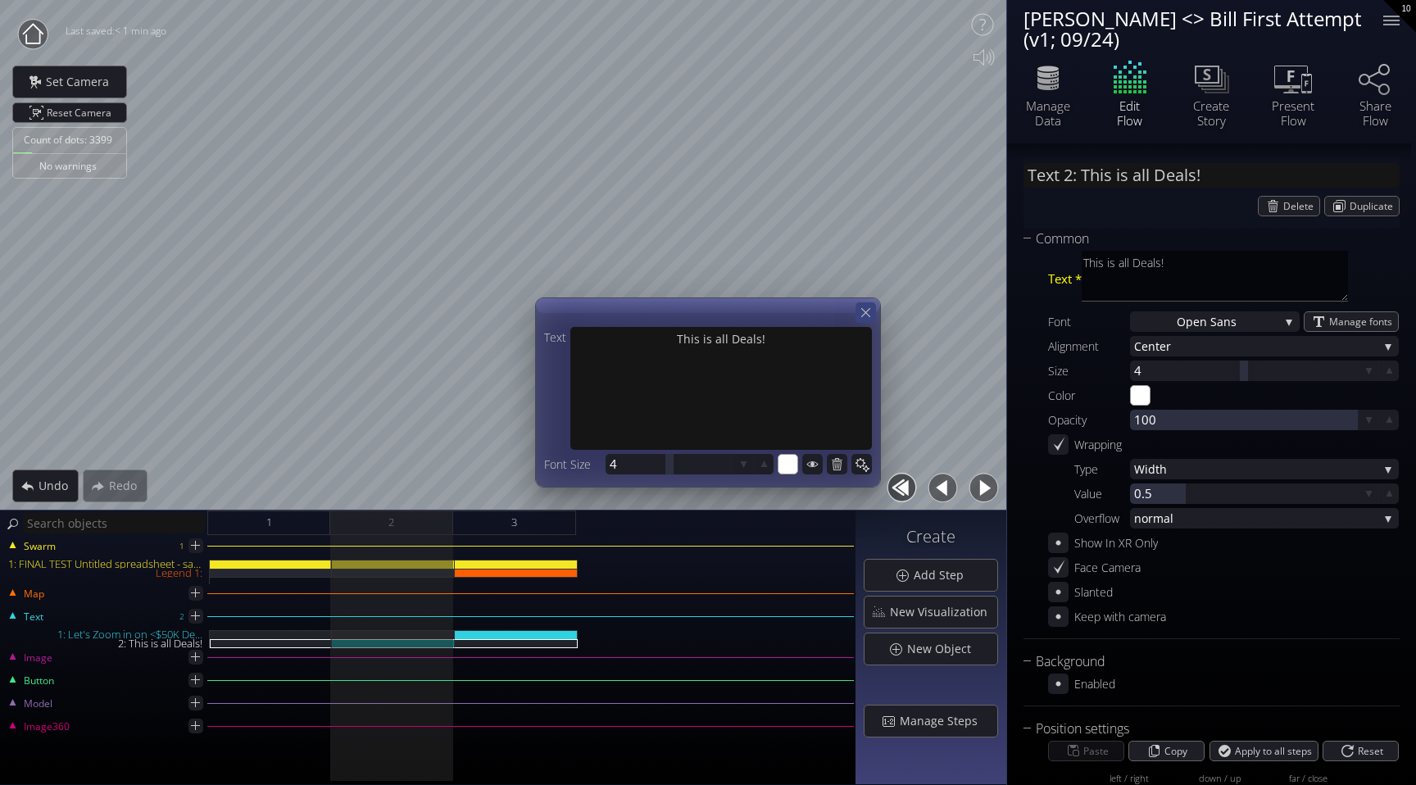
click at [871, 312] on icon at bounding box center [866, 313] width 16 height 16
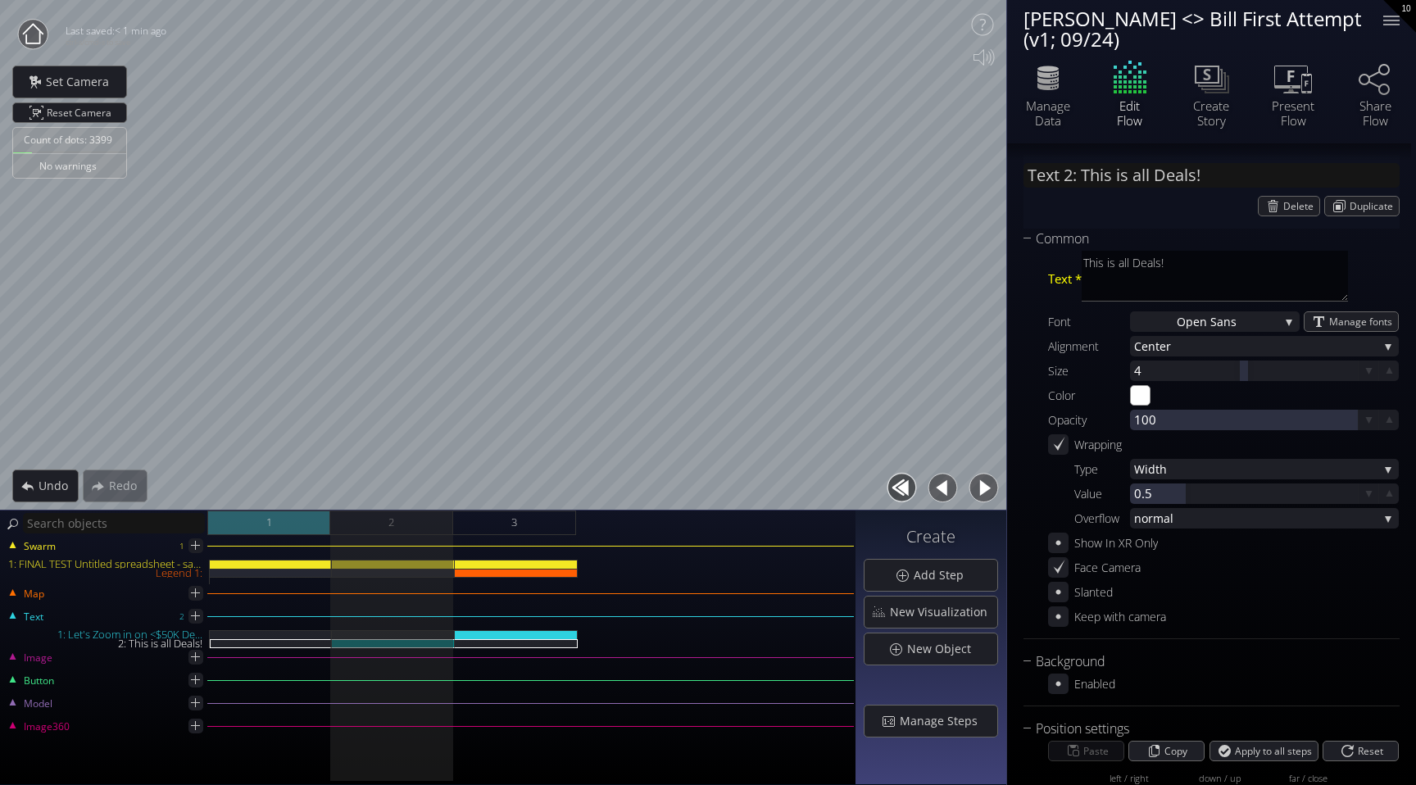
click at [268, 533] on div "1" at bounding box center [268, 523] width 123 height 25
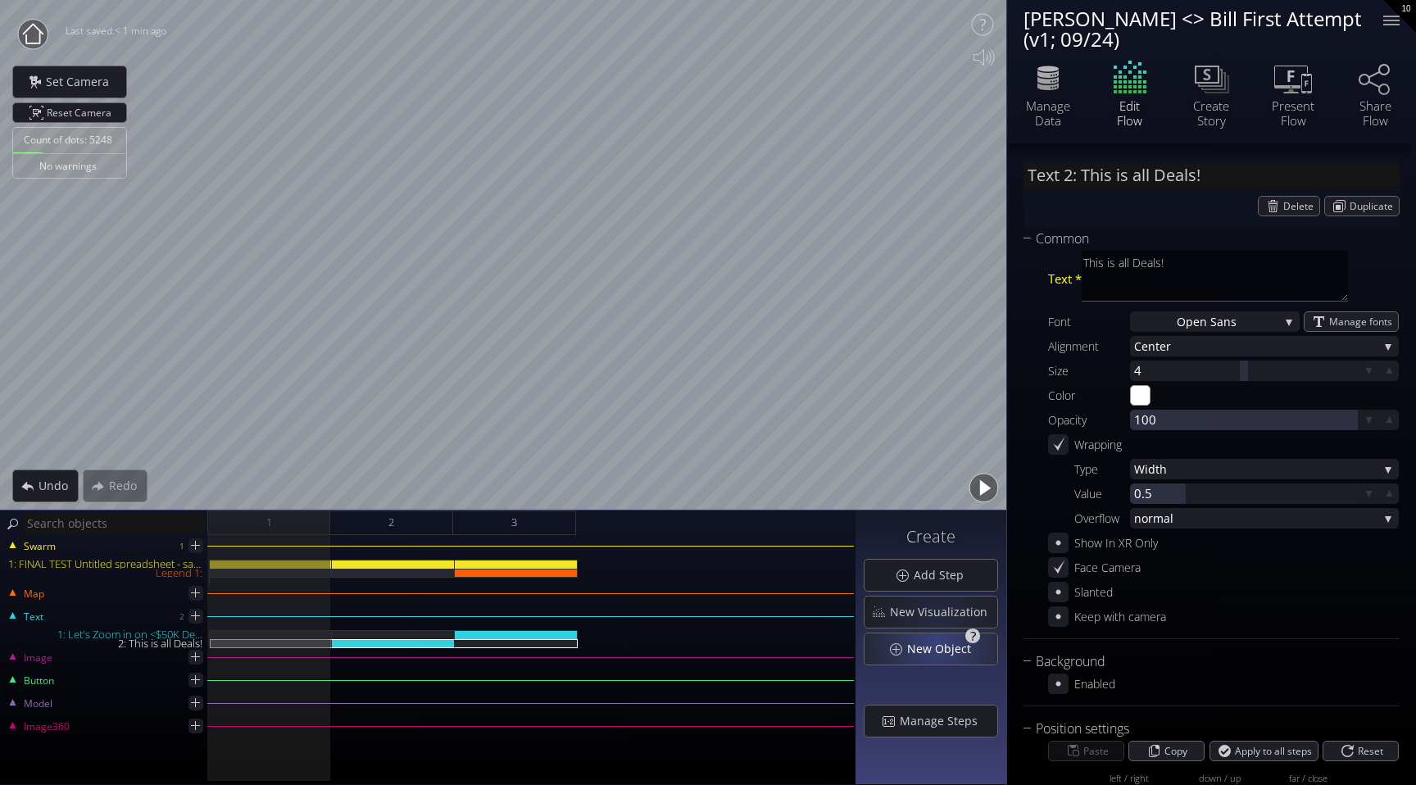
click at [942, 642] on span "New Object" at bounding box center [944, 649] width 75 height 16
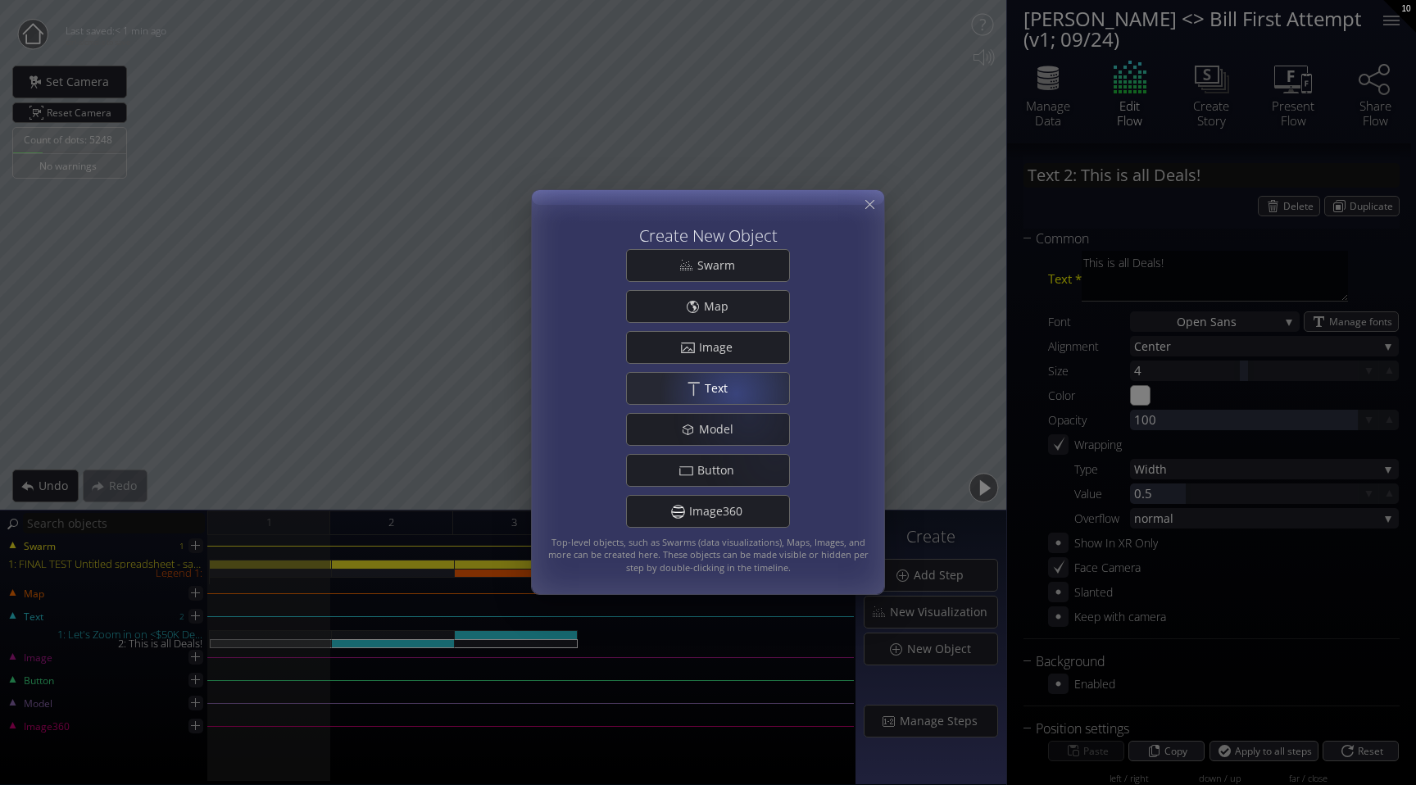
click at [729, 385] on span "Text" at bounding box center [721, 388] width 34 height 16
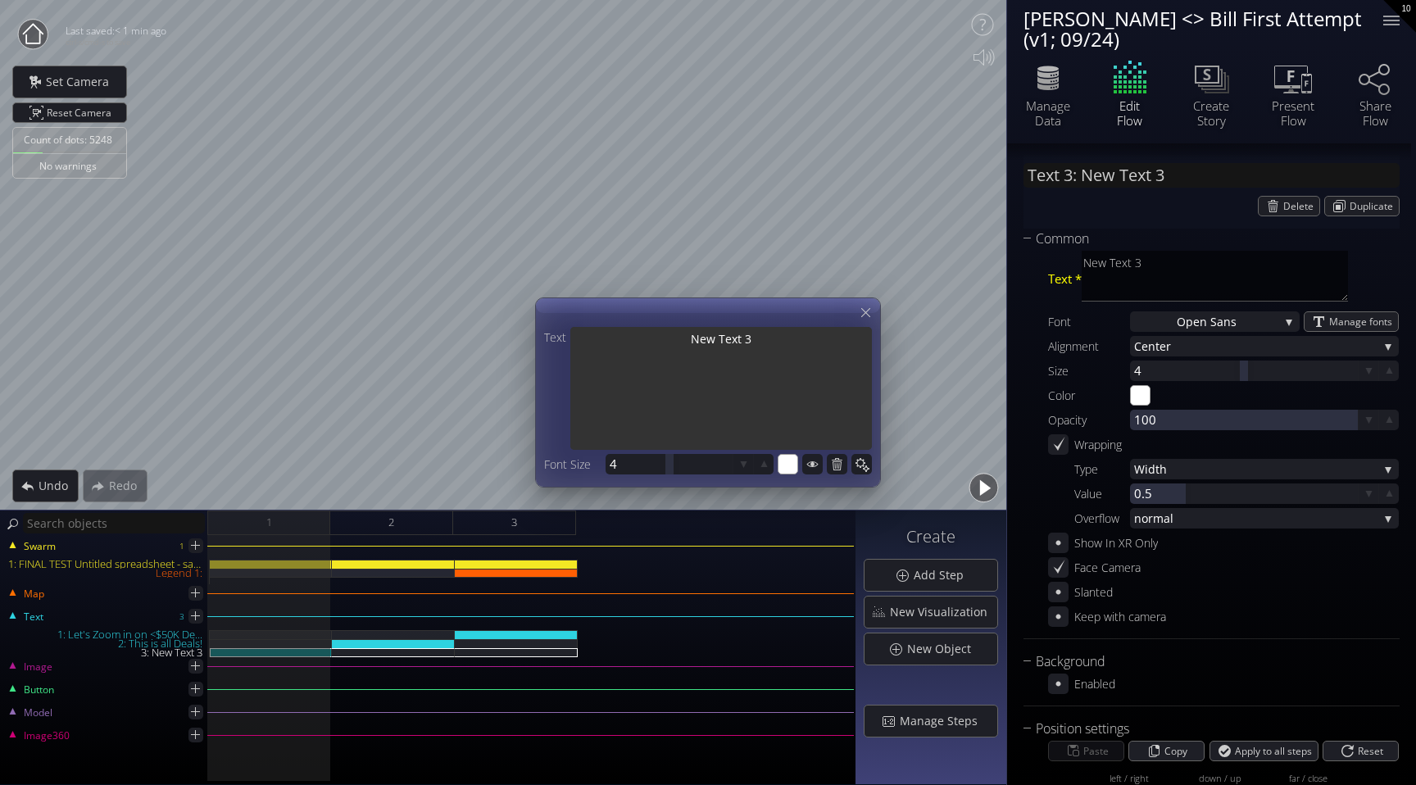
click at [729, 371] on textarea "New Text 3" at bounding box center [722, 390] width 302 height 126
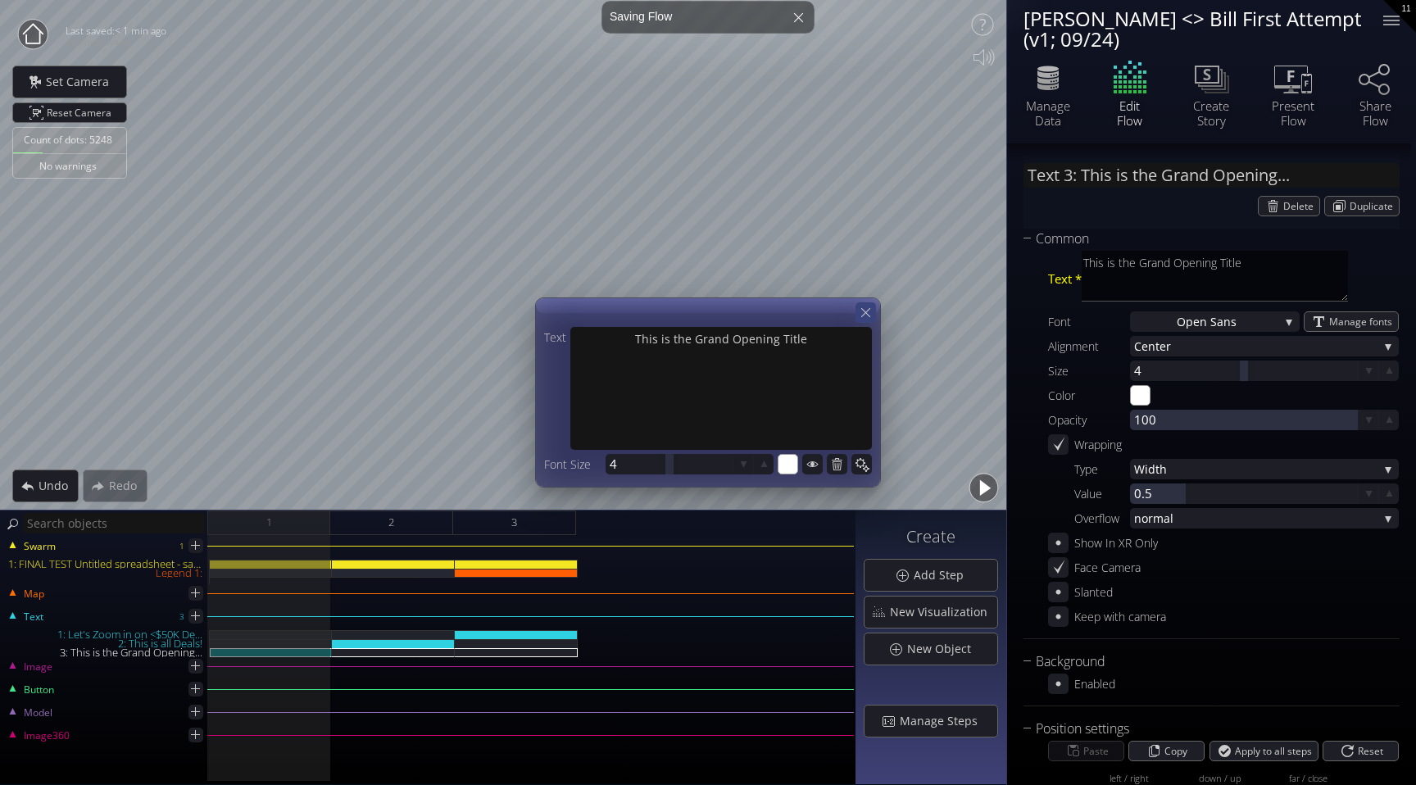
click at [868, 306] on icon at bounding box center [866, 313] width 16 height 16
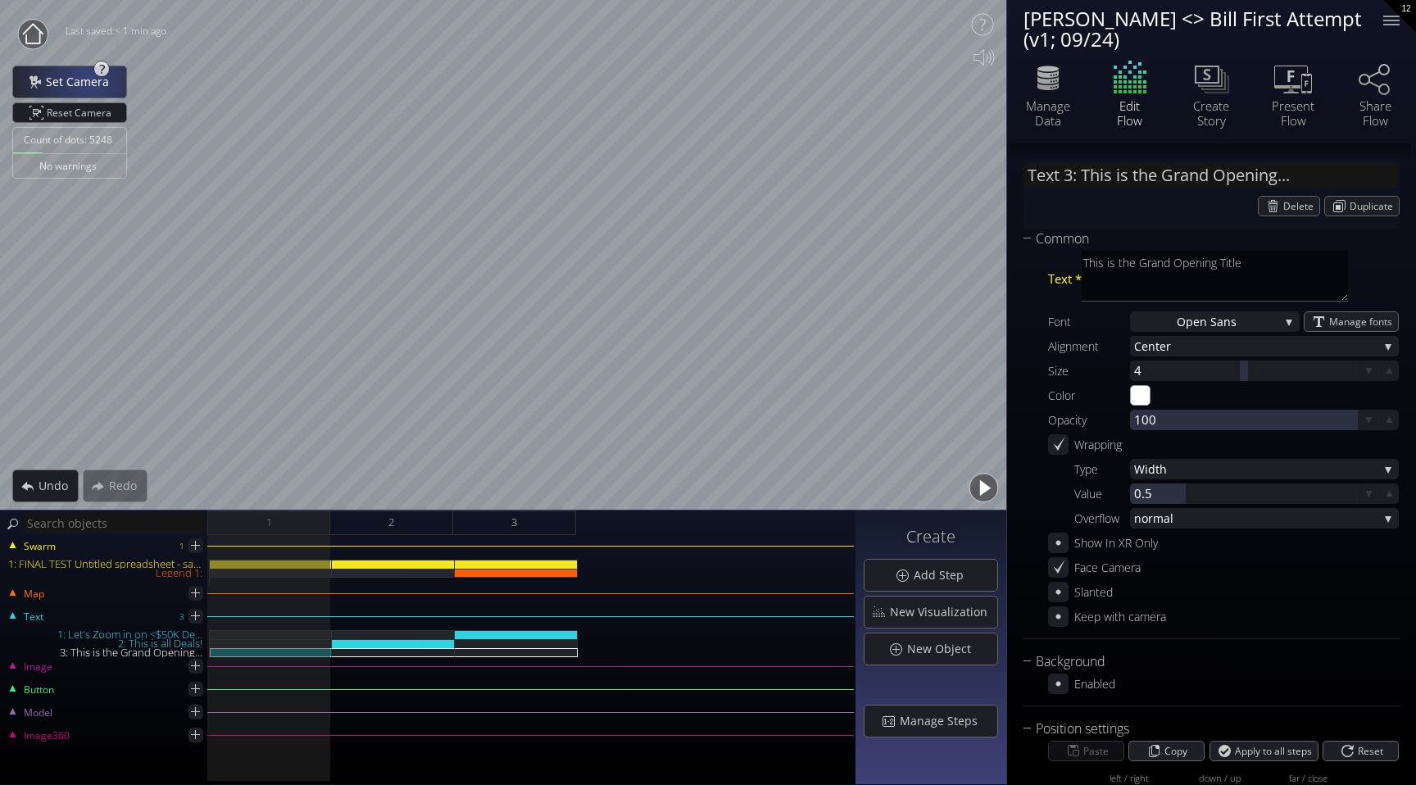
click at [88, 78] on span "Set Camera" at bounding box center [82, 82] width 74 height 16
click at [364, 516] on div "2" at bounding box center [391, 523] width 123 height 25
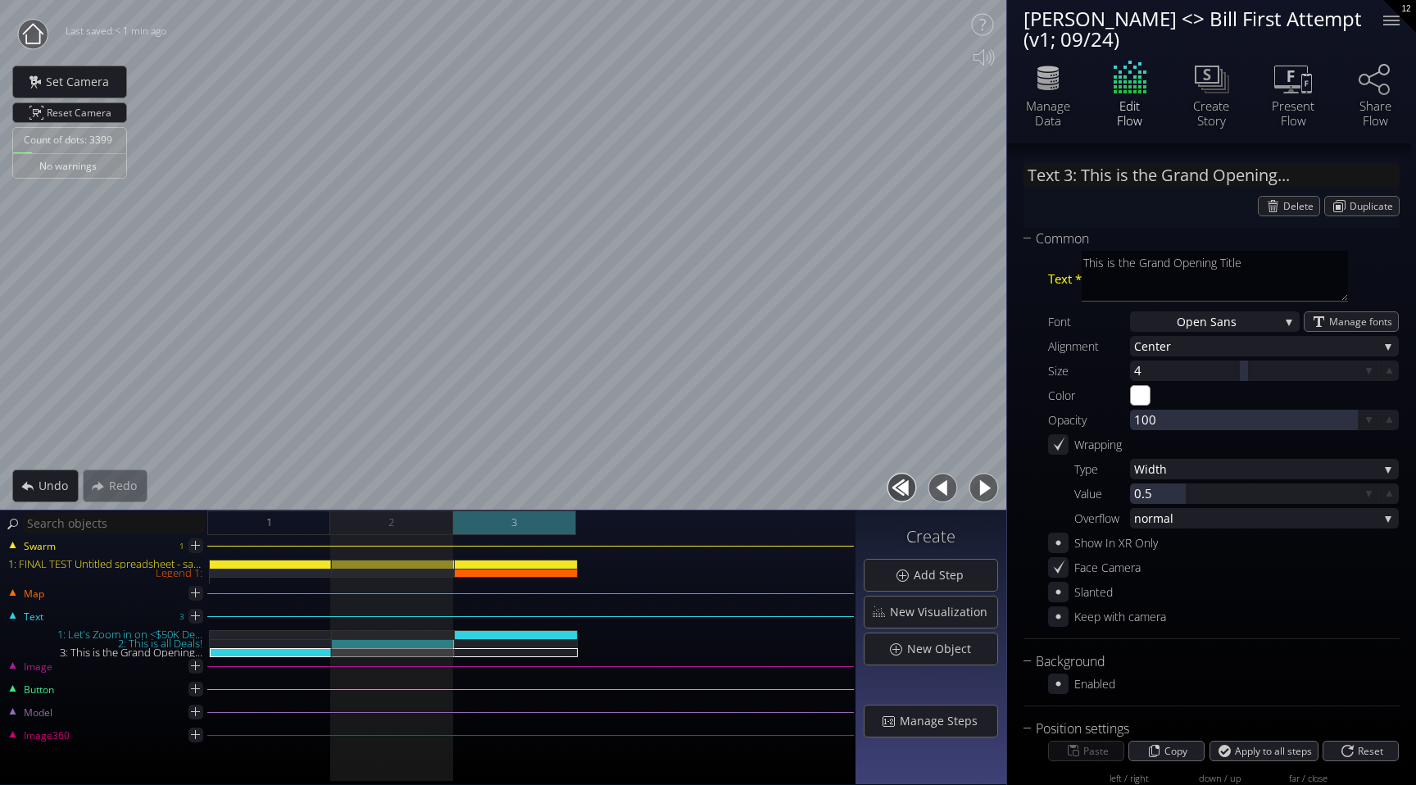
click at [507, 520] on div "3" at bounding box center [514, 523] width 123 height 25
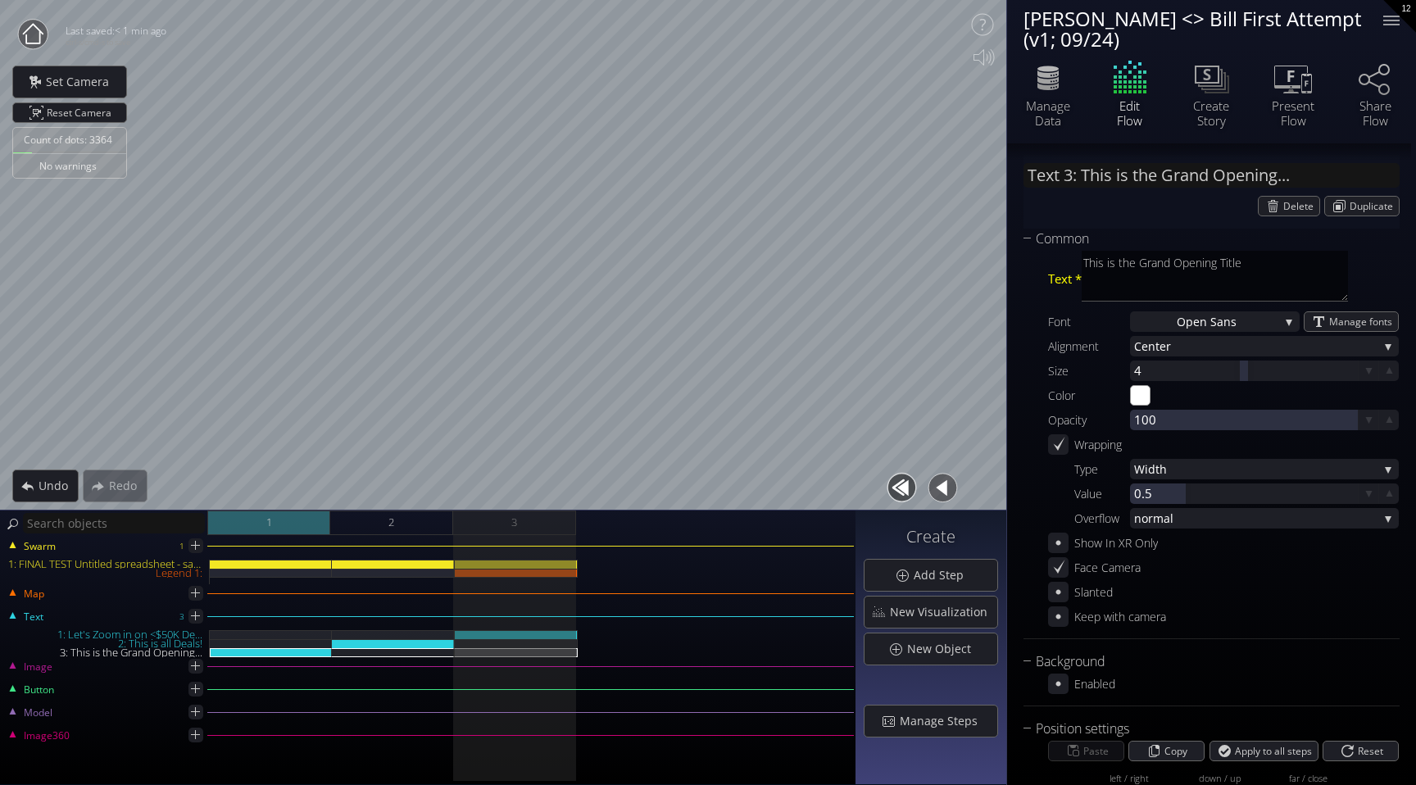
click at [285, 525] on div "1" at bounding box center [268, 523] width 123 height 25
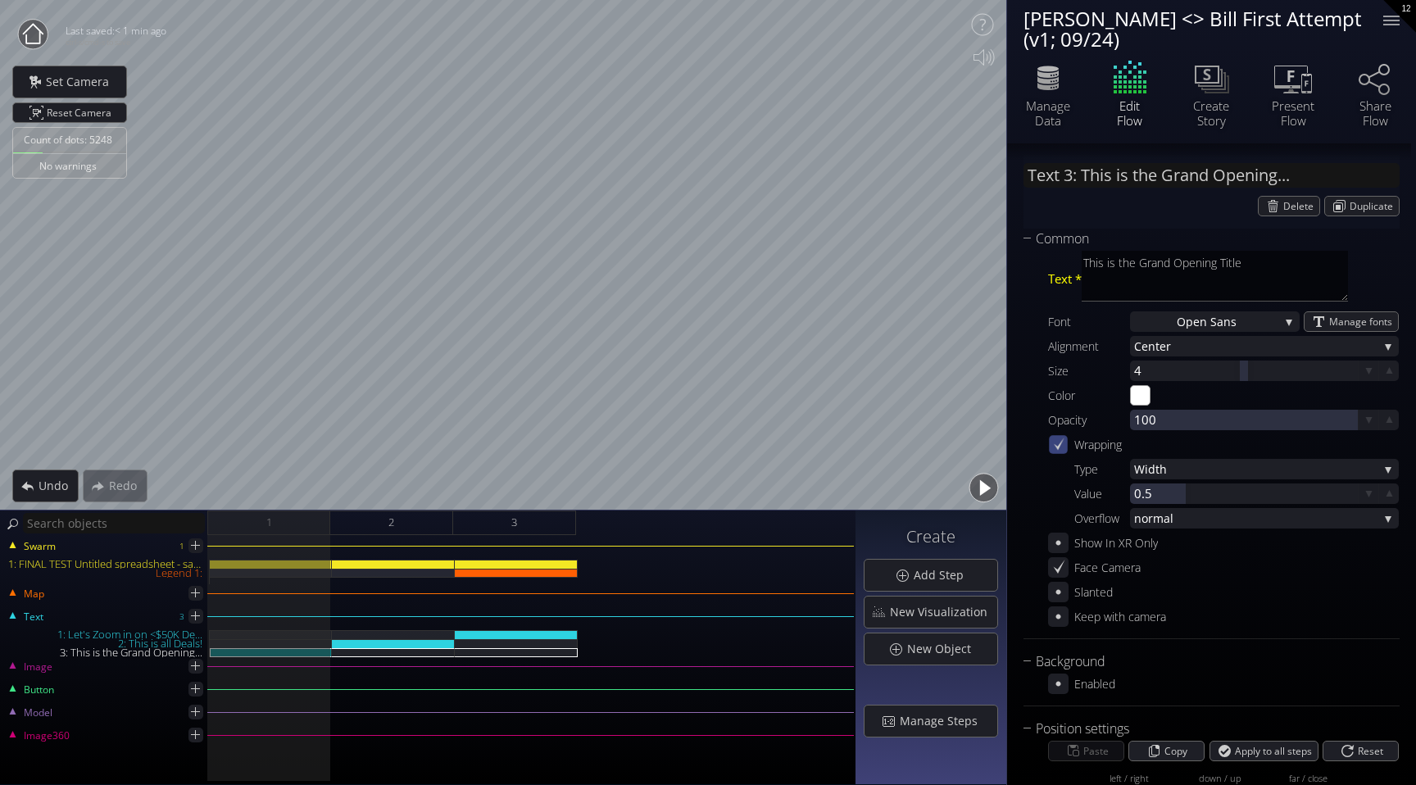
click at [1058, 448] on icon at bounding box center [1059, 444] width 11 height 12
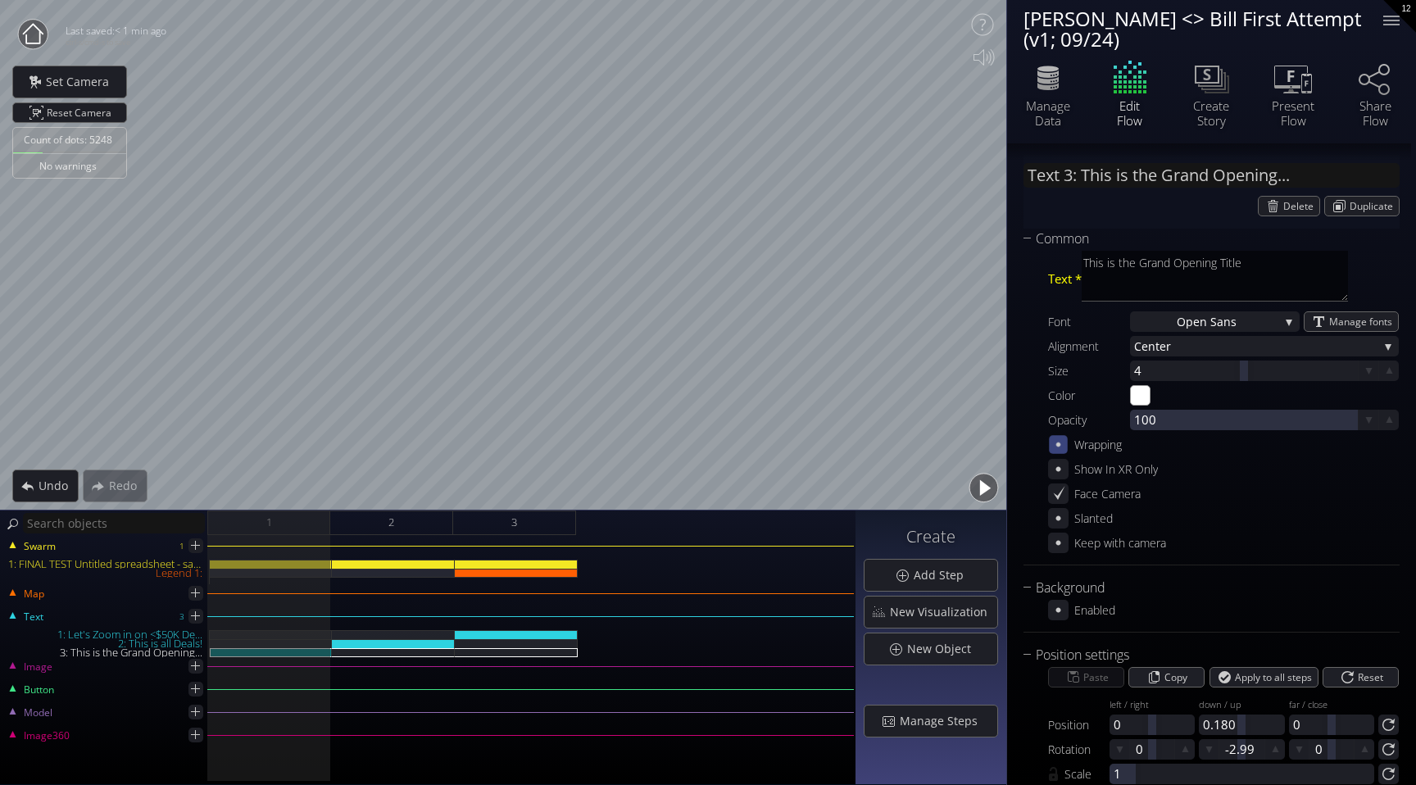
click at [1058, 448] on icon at bounding box center [1059, 445] width 14 height 14
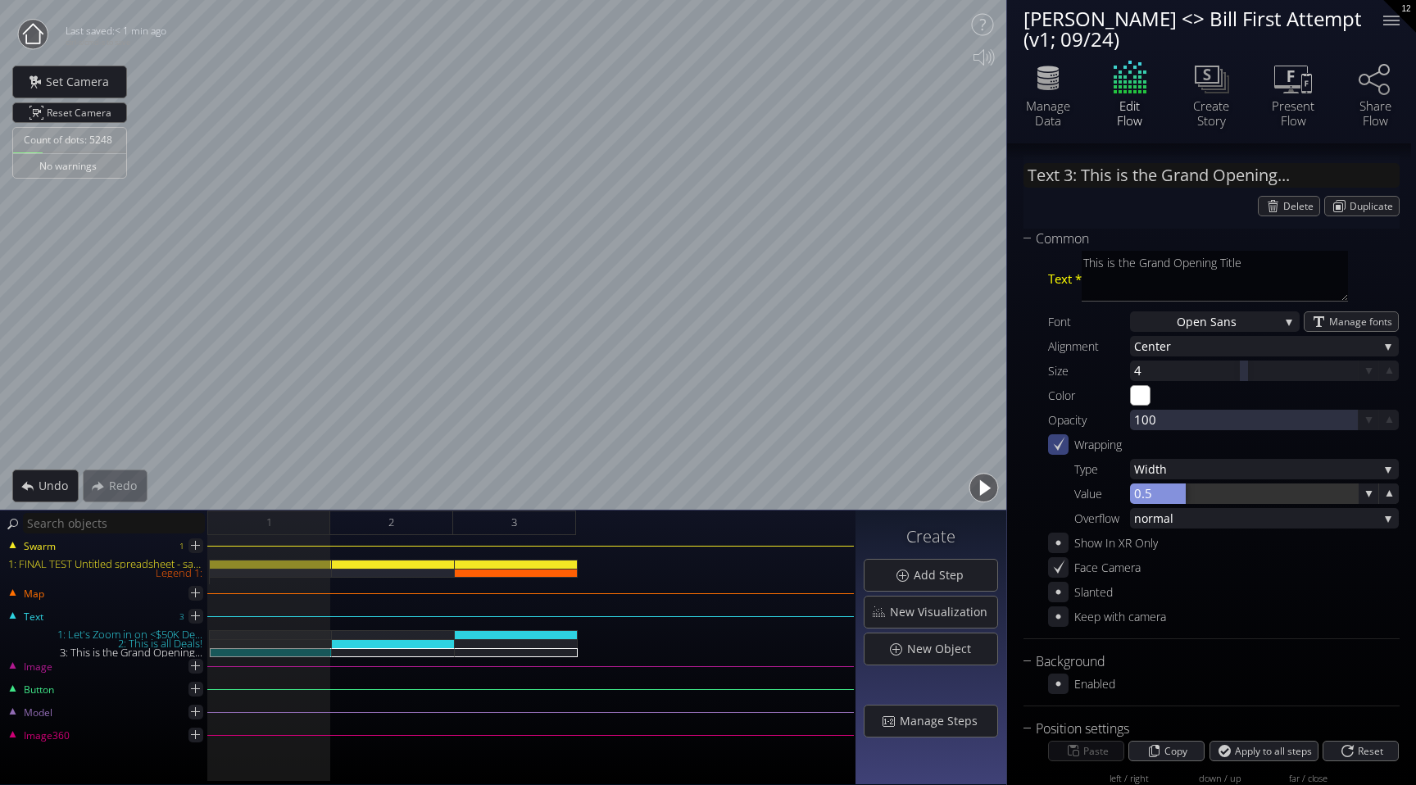
click at [1193, 498] on div at bounding box center [1244, 494] width 228 height 20
click at [1181, 498] on input "0.5" at bounding box center [1268, 494] width 269 height 20
click at [1032, 461] on div "Text * This is the Grand Opening Title Font Open San s Open San s Open Sans Lig…" at bounding box center [1212, 438] width 376 height 378
click at [420, 522] on div "2" at bounding box center [391, 523] width 123 height 25
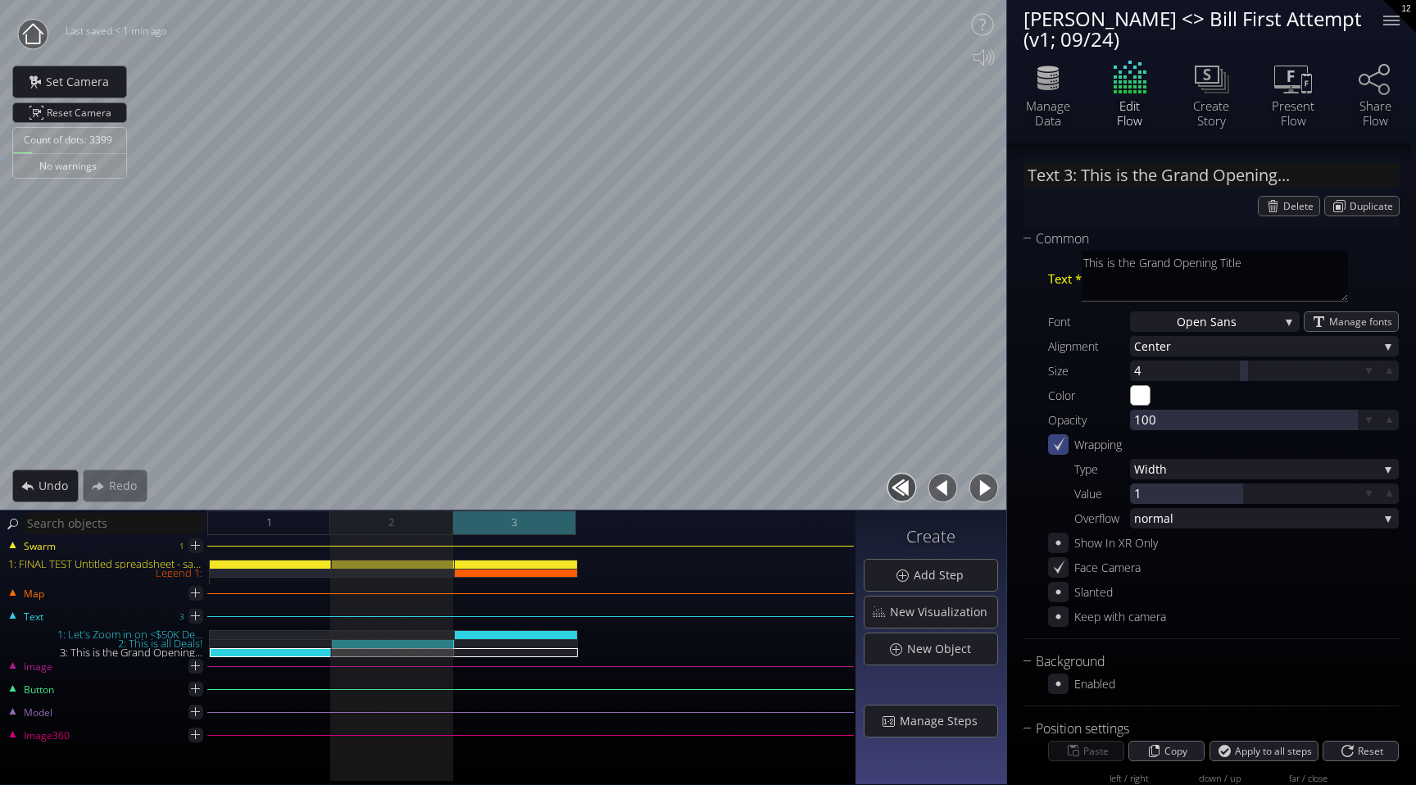
click at [544, 524] on div "3" at bounding box center [514, 523] width 123 height 25
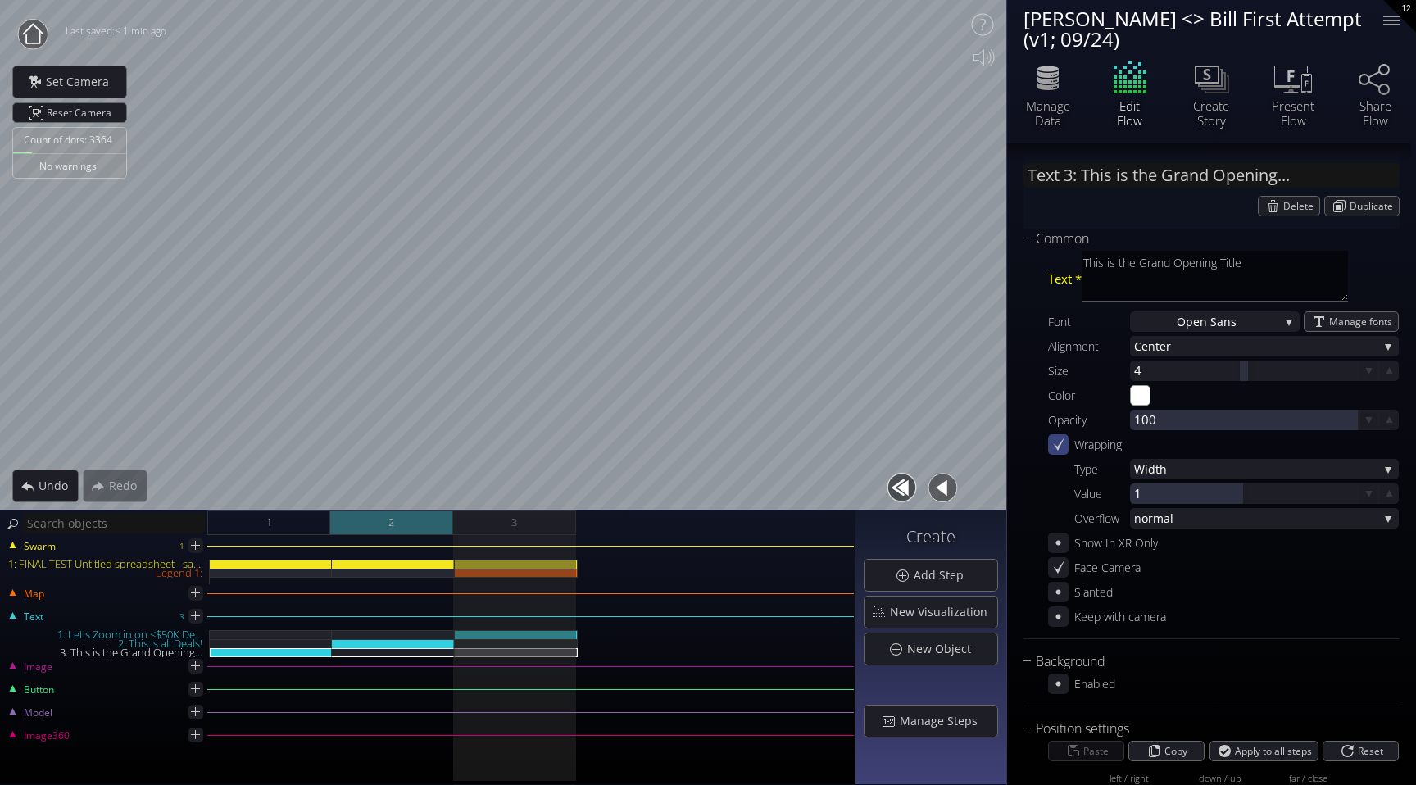
click at [413, 529] on div "2" at bounding box center [391, 523] width 123 height 25
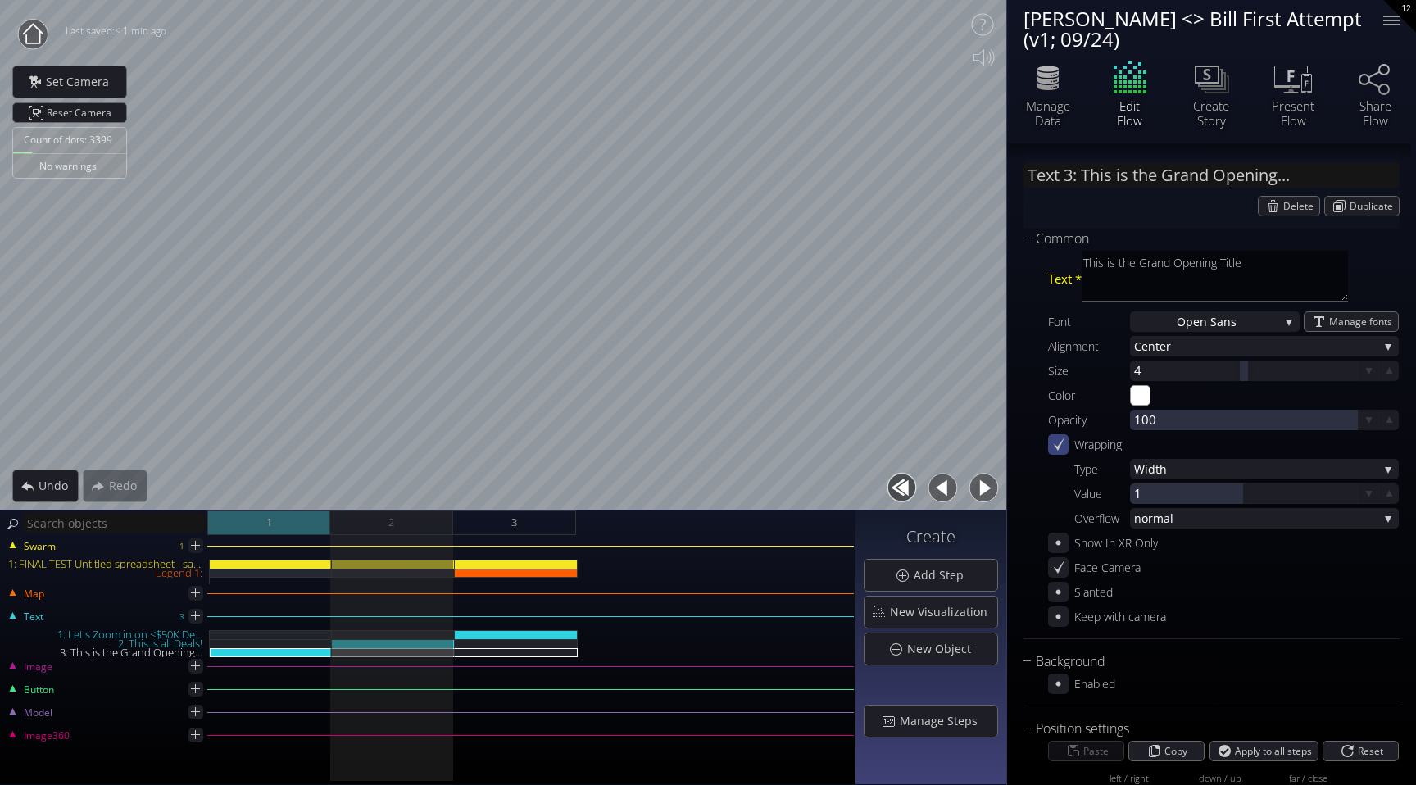
click at [301, 525] on div "1" at bounding box center [268, 523] width 123 height 25
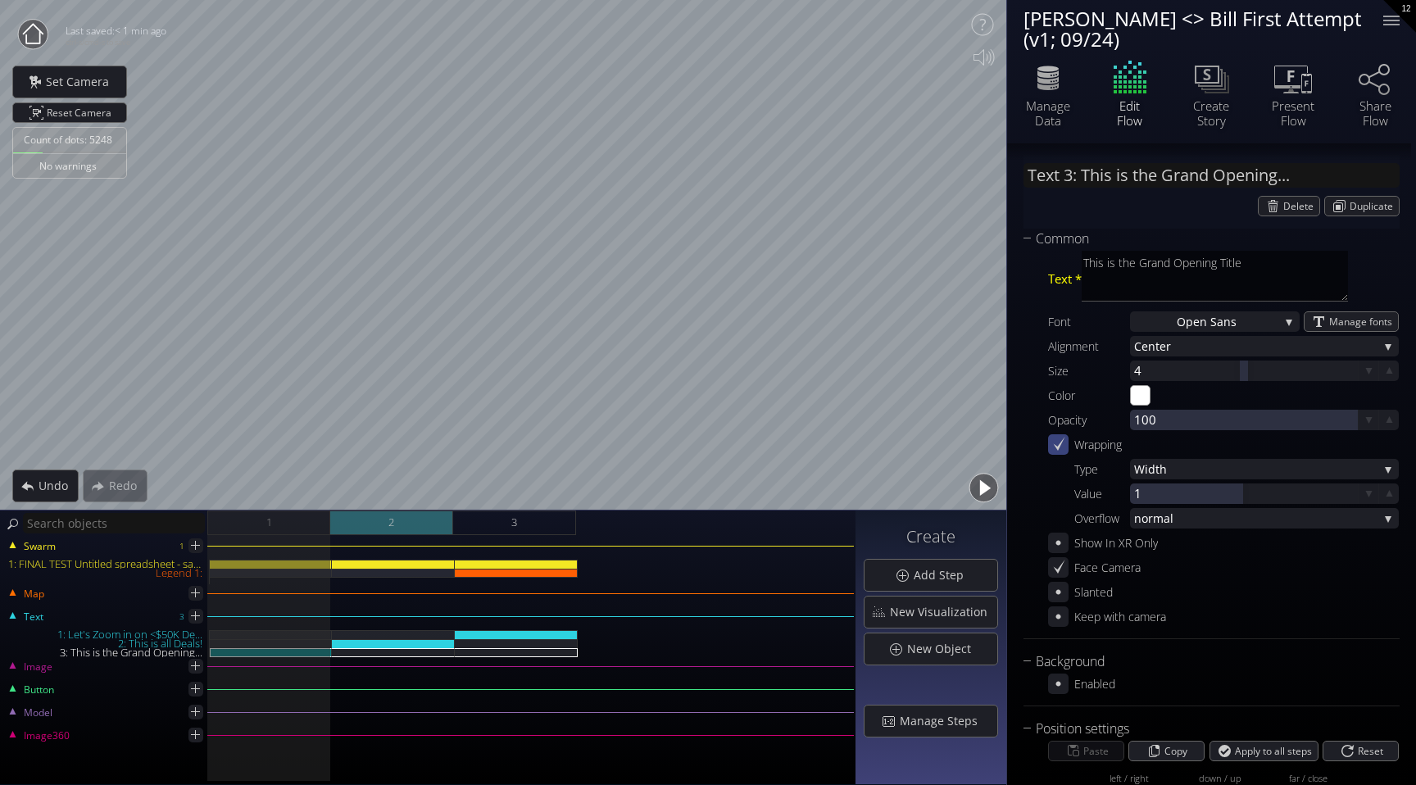
click at [383, 524] on div "2" at bounding box center [391, 523] width 123 height 25
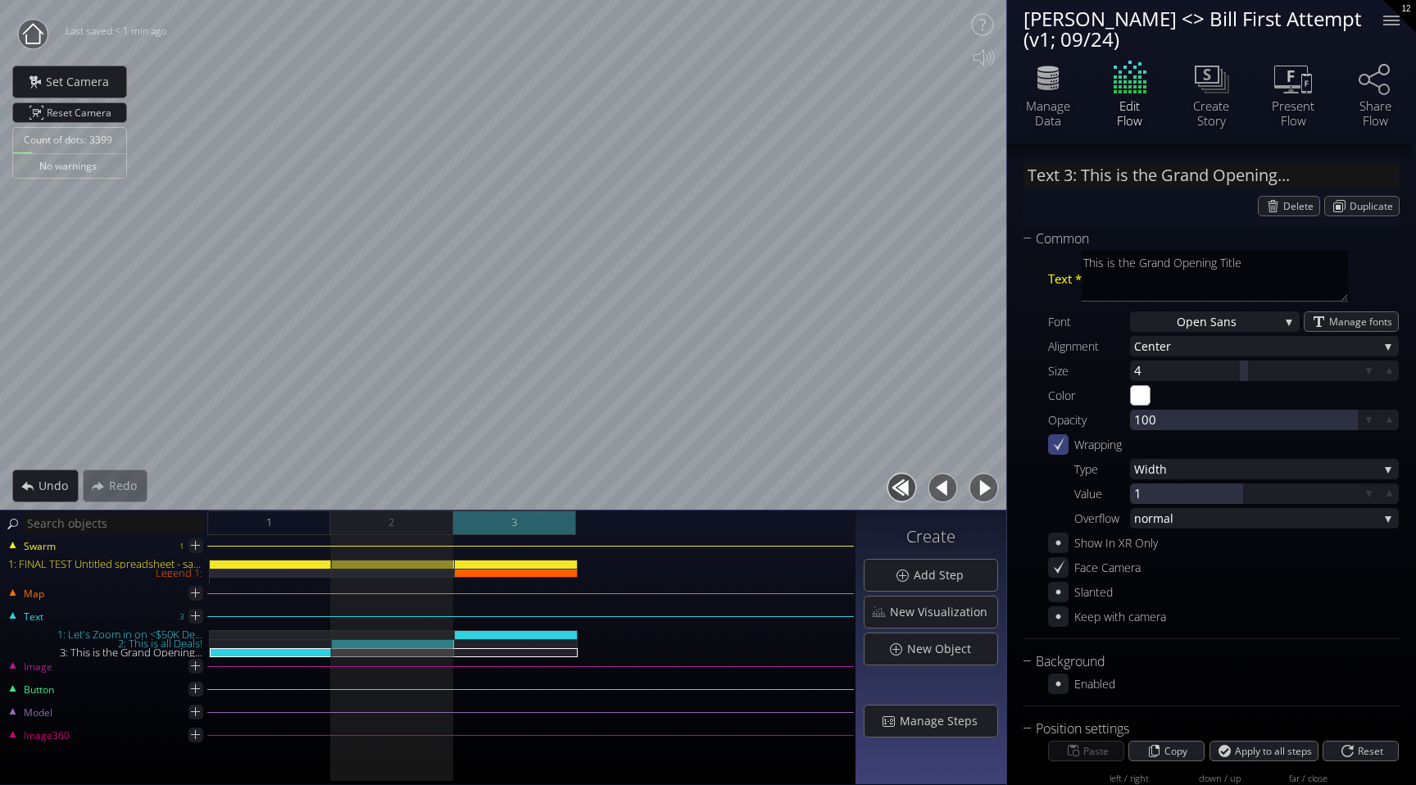
click at [518, 517] on div "3" at bounding box center [514, 523] width 123 height 25
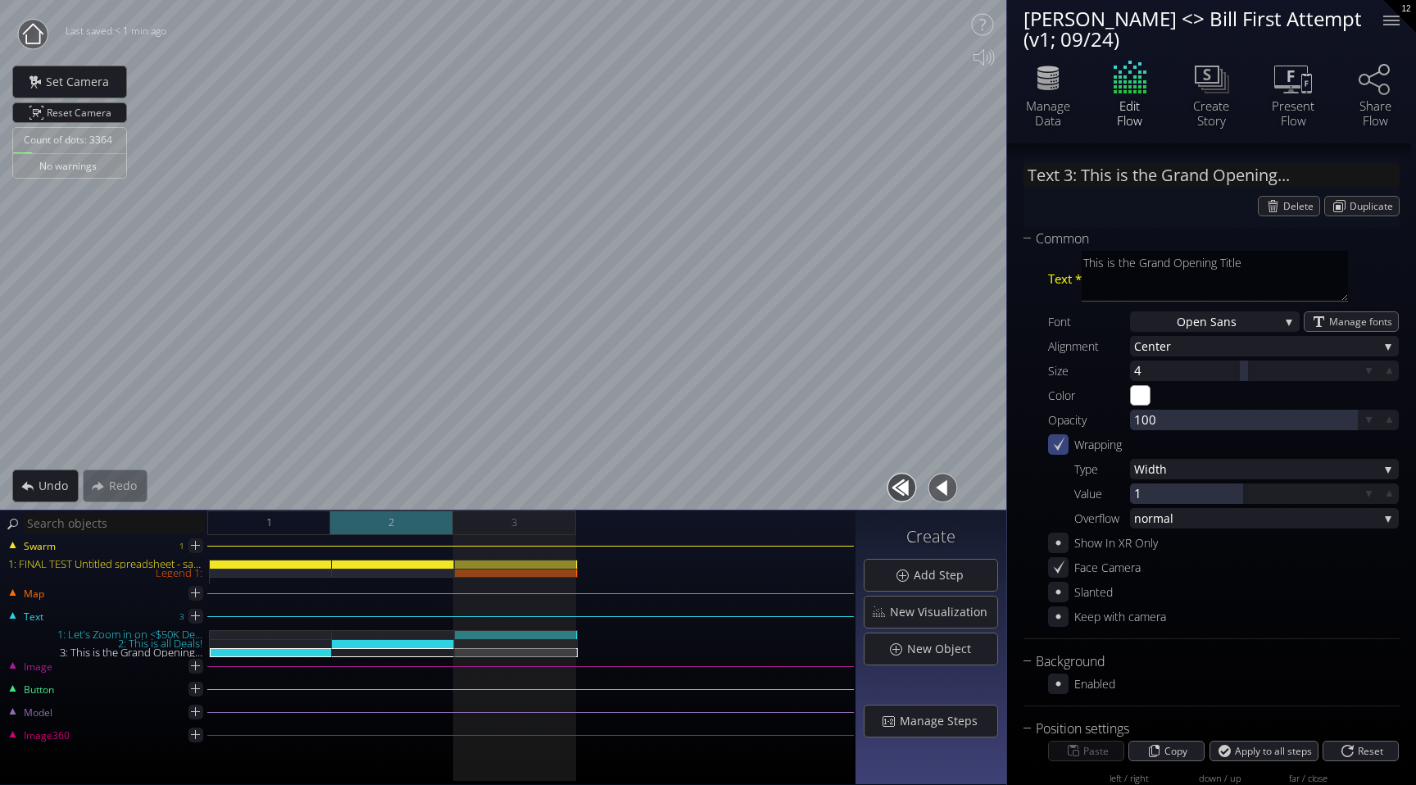
click at [414, 524] on div "2" at bounding box center [391, 523] width 123 height 25
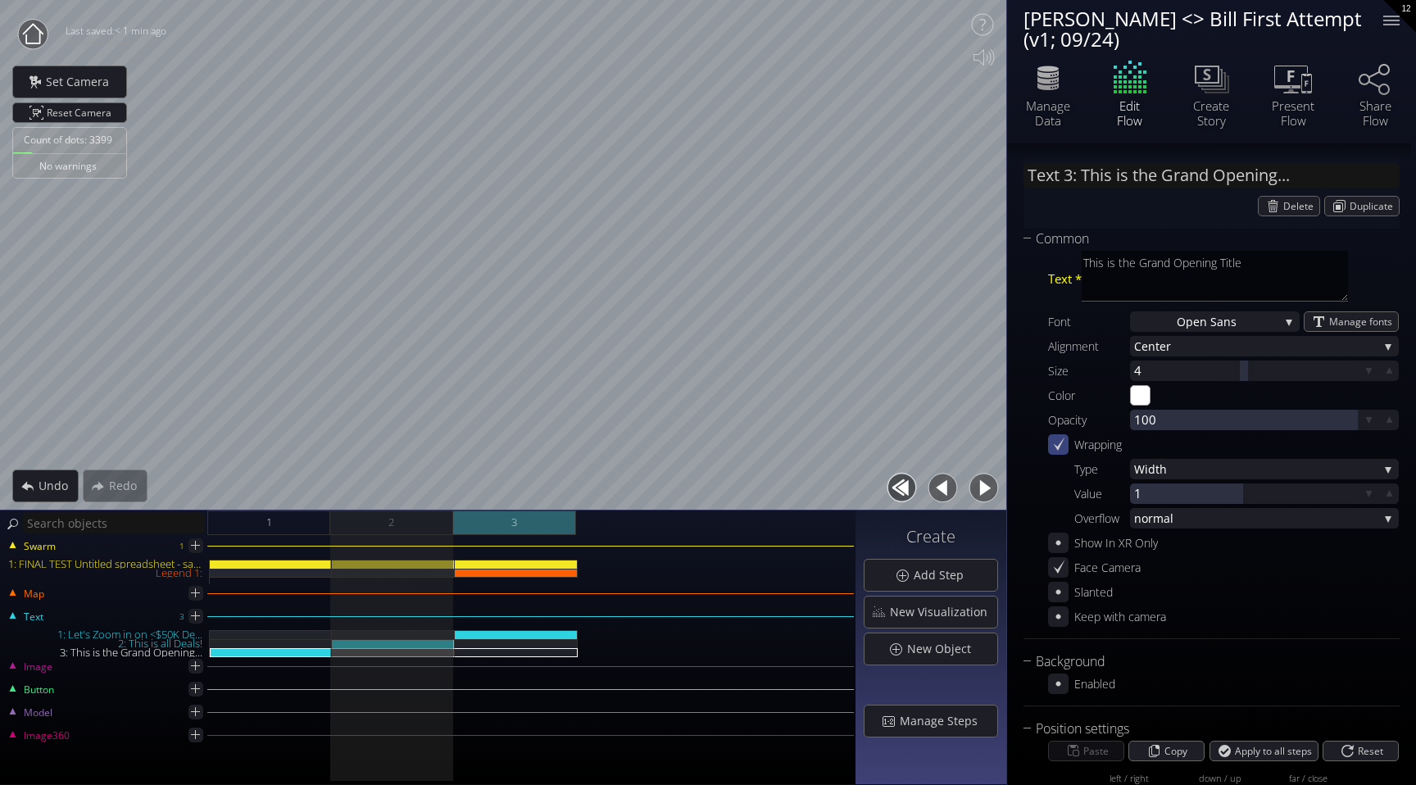
click at [490, 530] on div "3" at bounding box center [514, 523] width 123 height 25
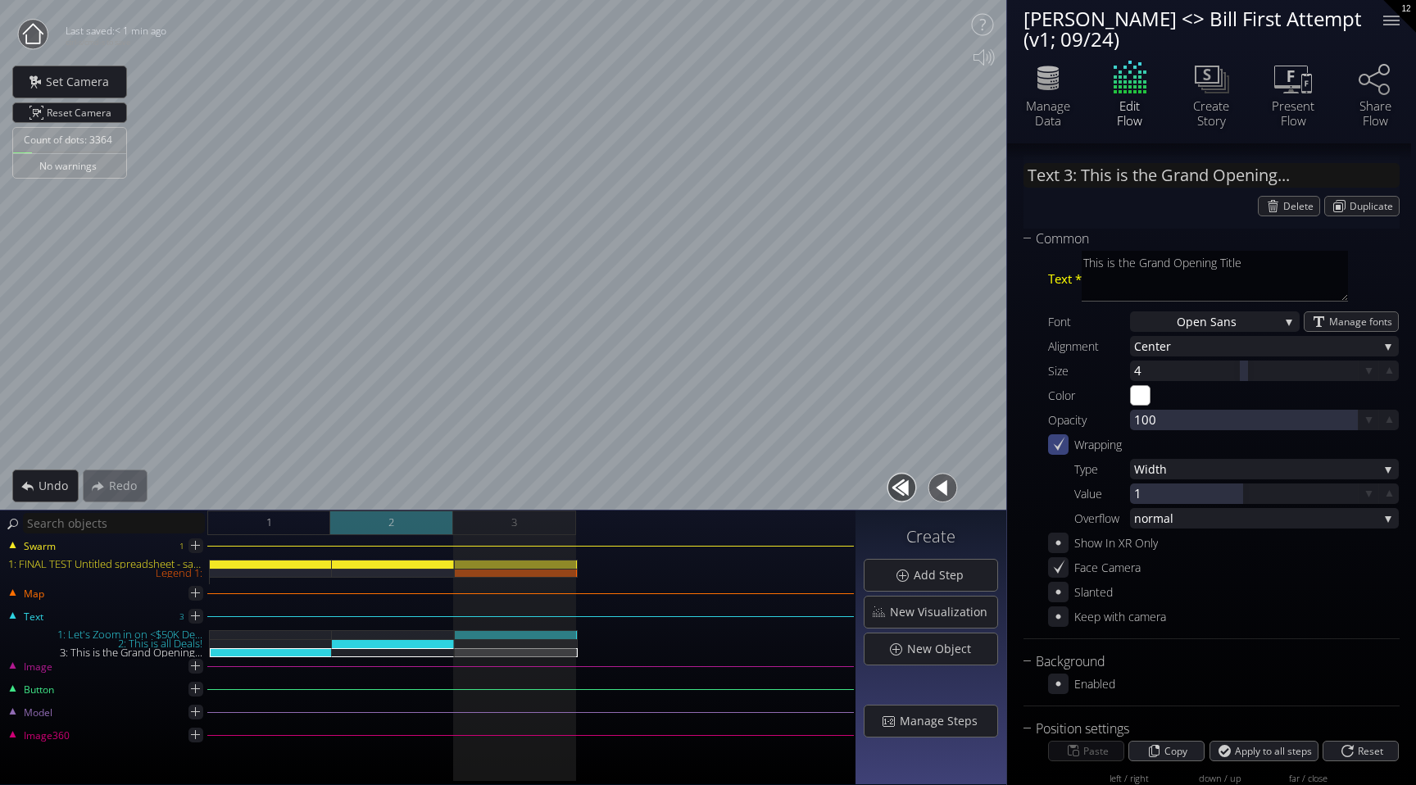
click at [421, 525] on div "2" at bounding box center [391, 523] width 123 height 25
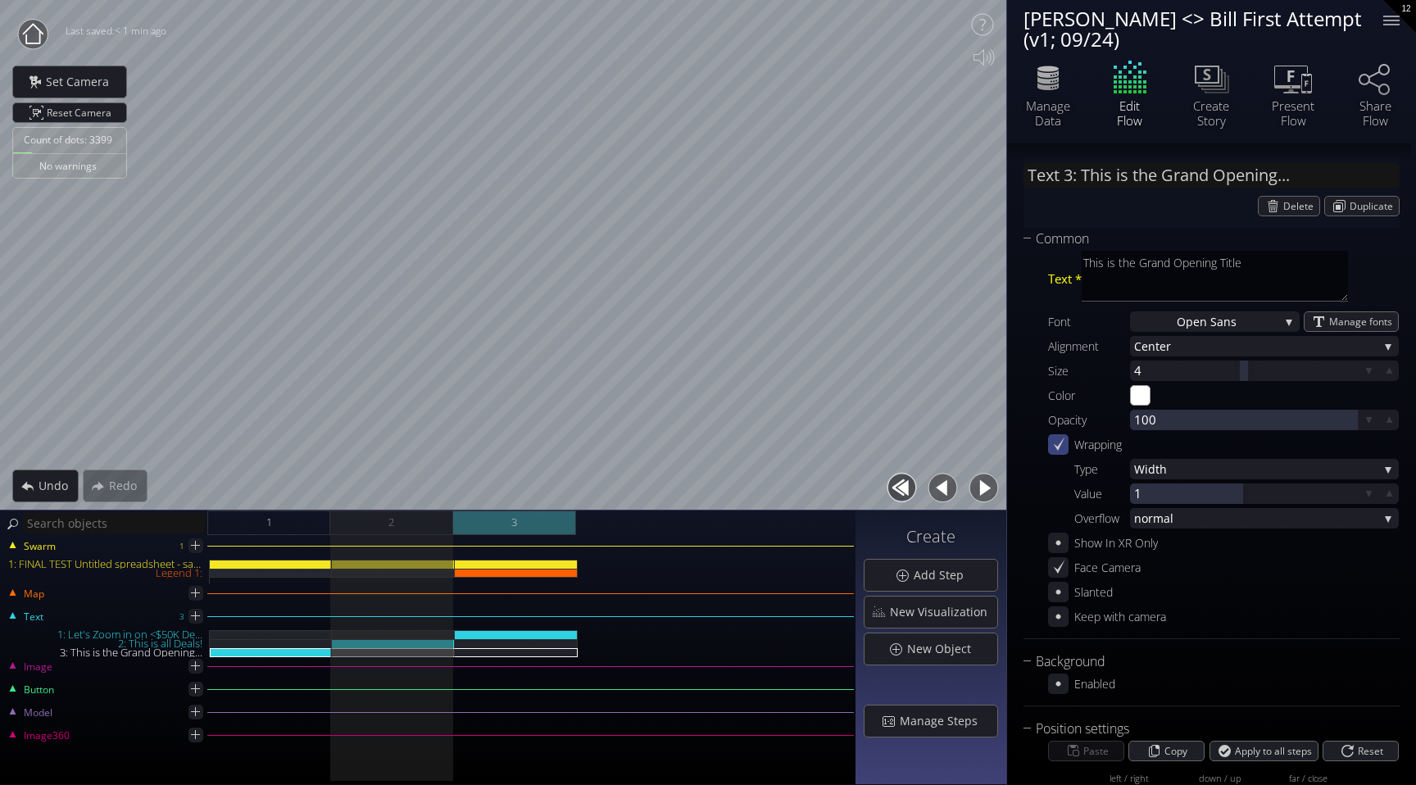
click at [467, 525] on div "3" at bounding box center [514, 523] width 123 height 25
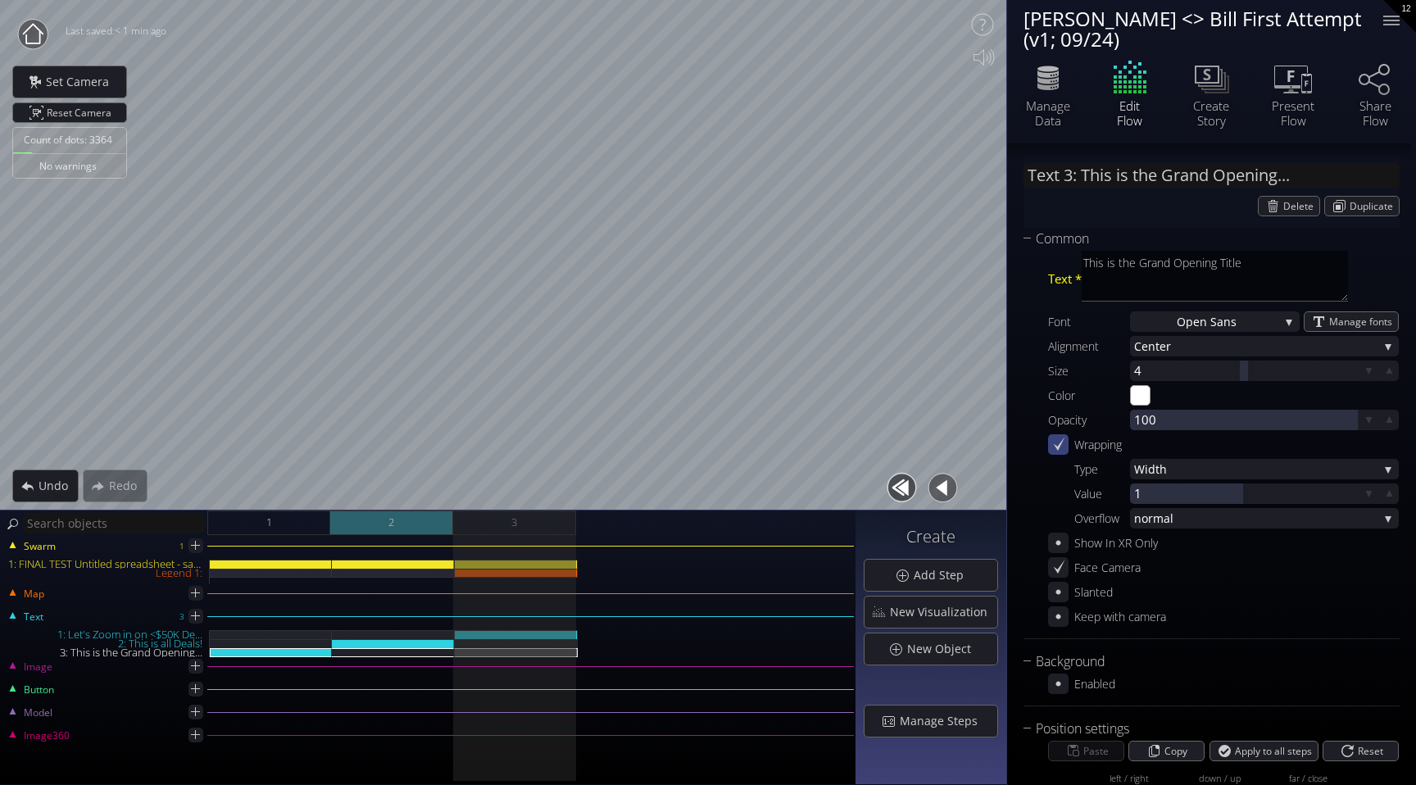
click at [416, 524] on div "2" at bounding box center [391, 523] width 123 height 25
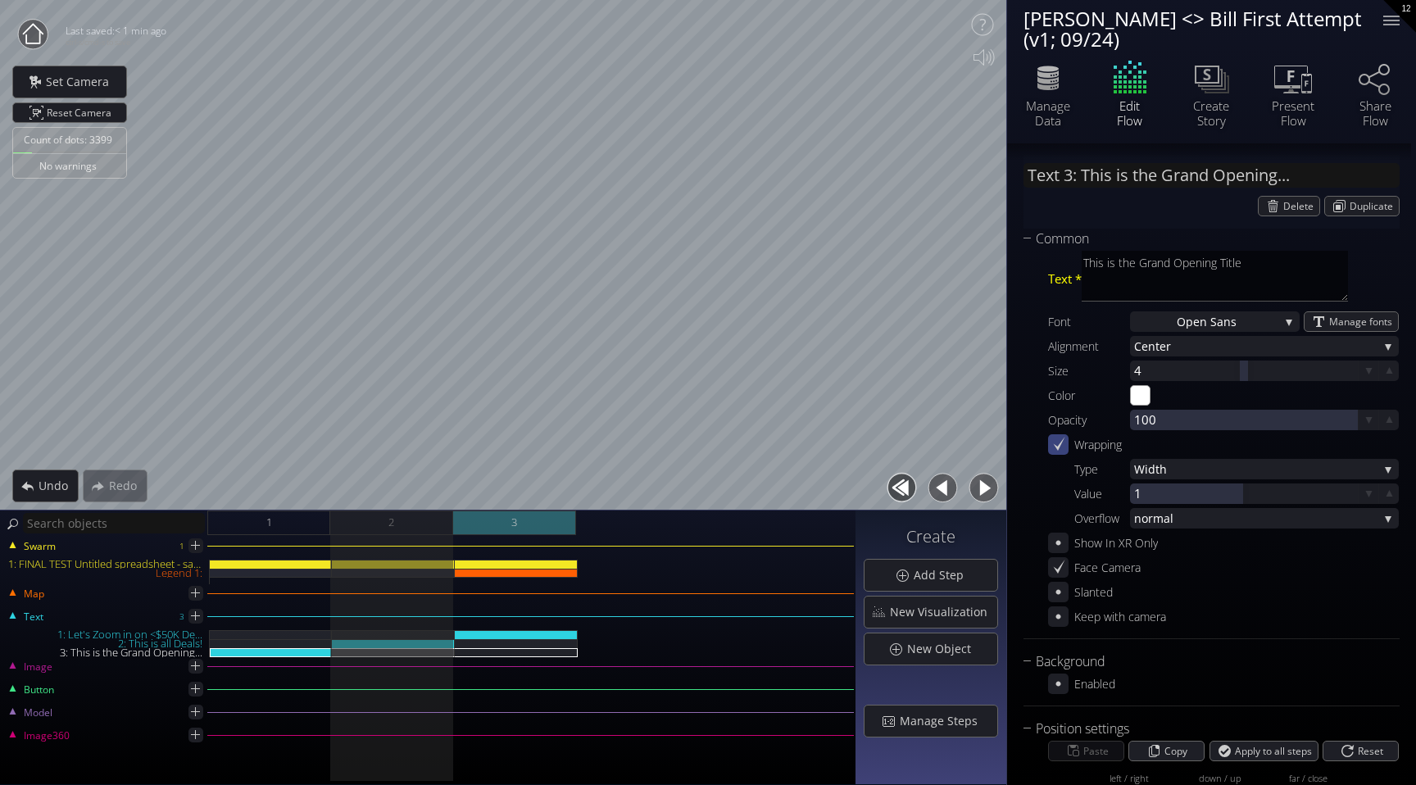
click at [531, 525] on div "3" at bounding box center [514, 523] width 123 height 25
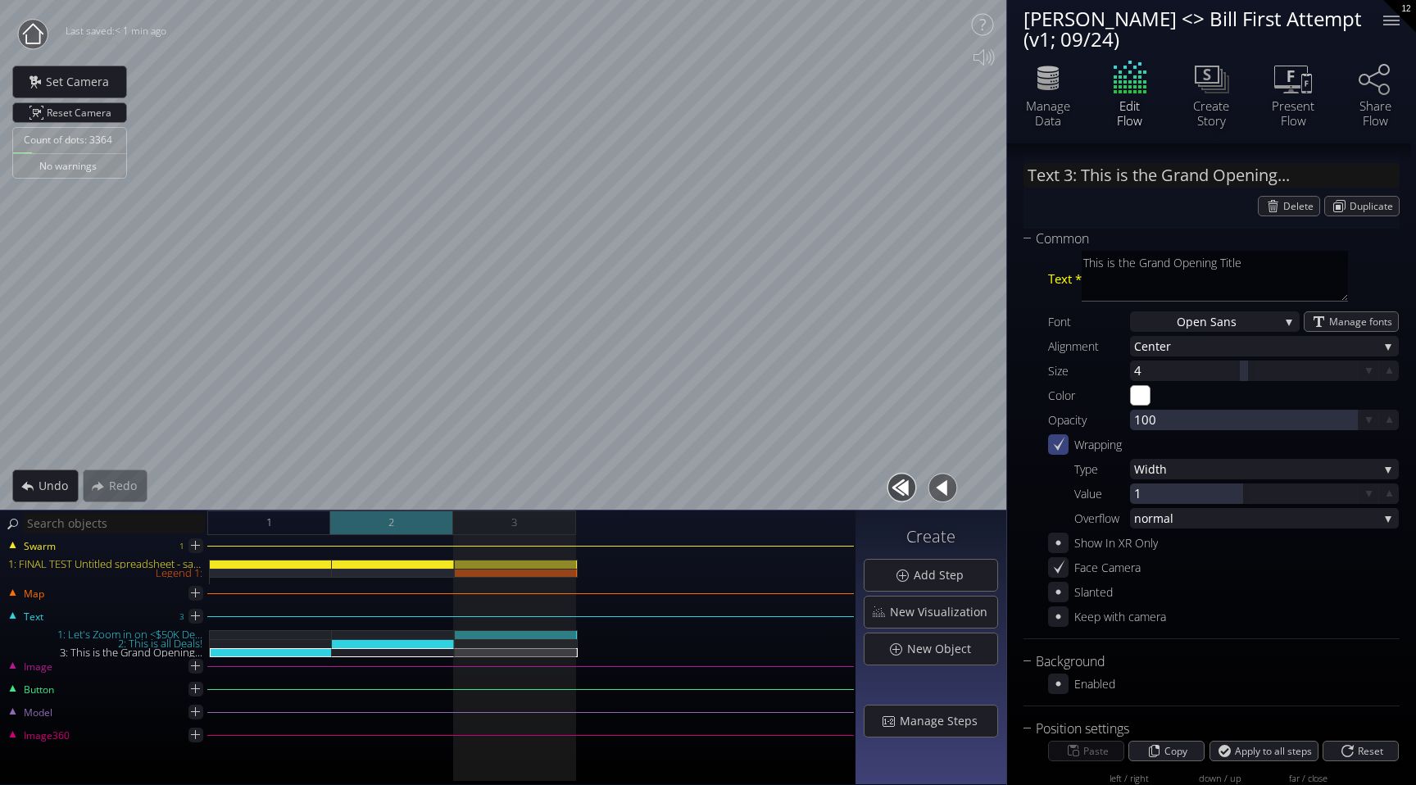
click at [423, 517] on div "2" at bounding box center [391, 523] width 123 height 25
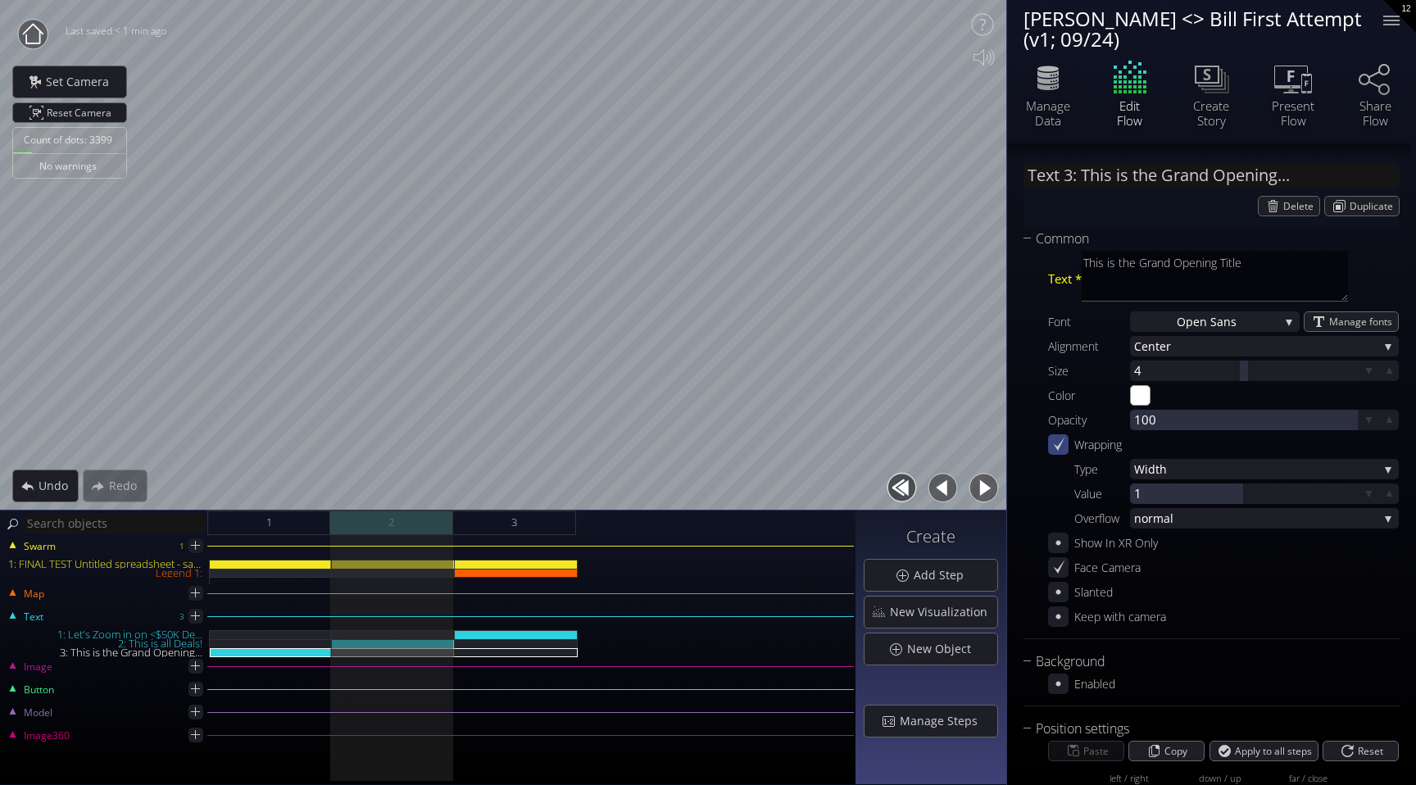
click at [425, 524] on div "2" at bounding box center [391, 523] width 123 height 25
click at [302, 521] on div "1" at bounding box center [268, 523] width 123 height 25
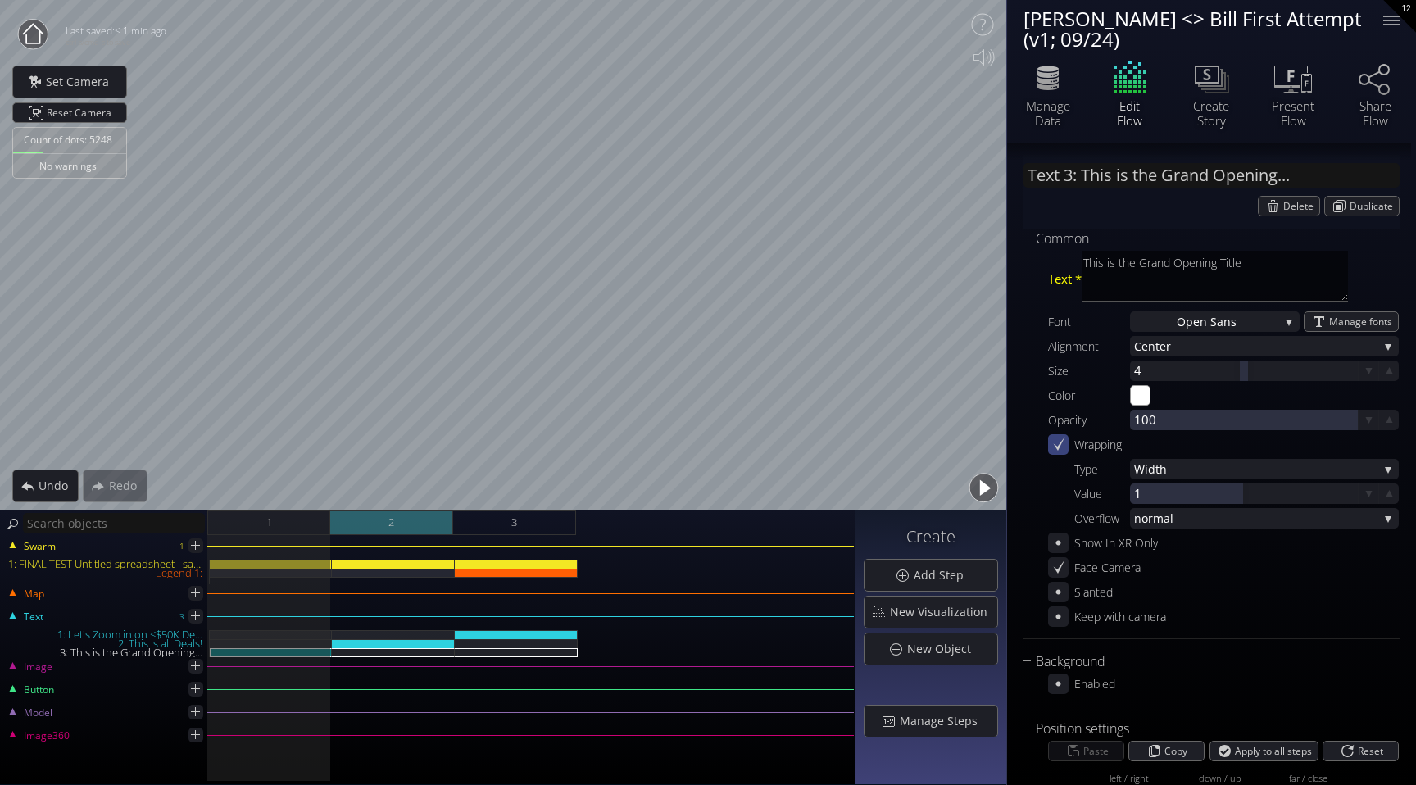
click at [378, 521] on div "2" at bounding box center [391, 523] width 123 height 25
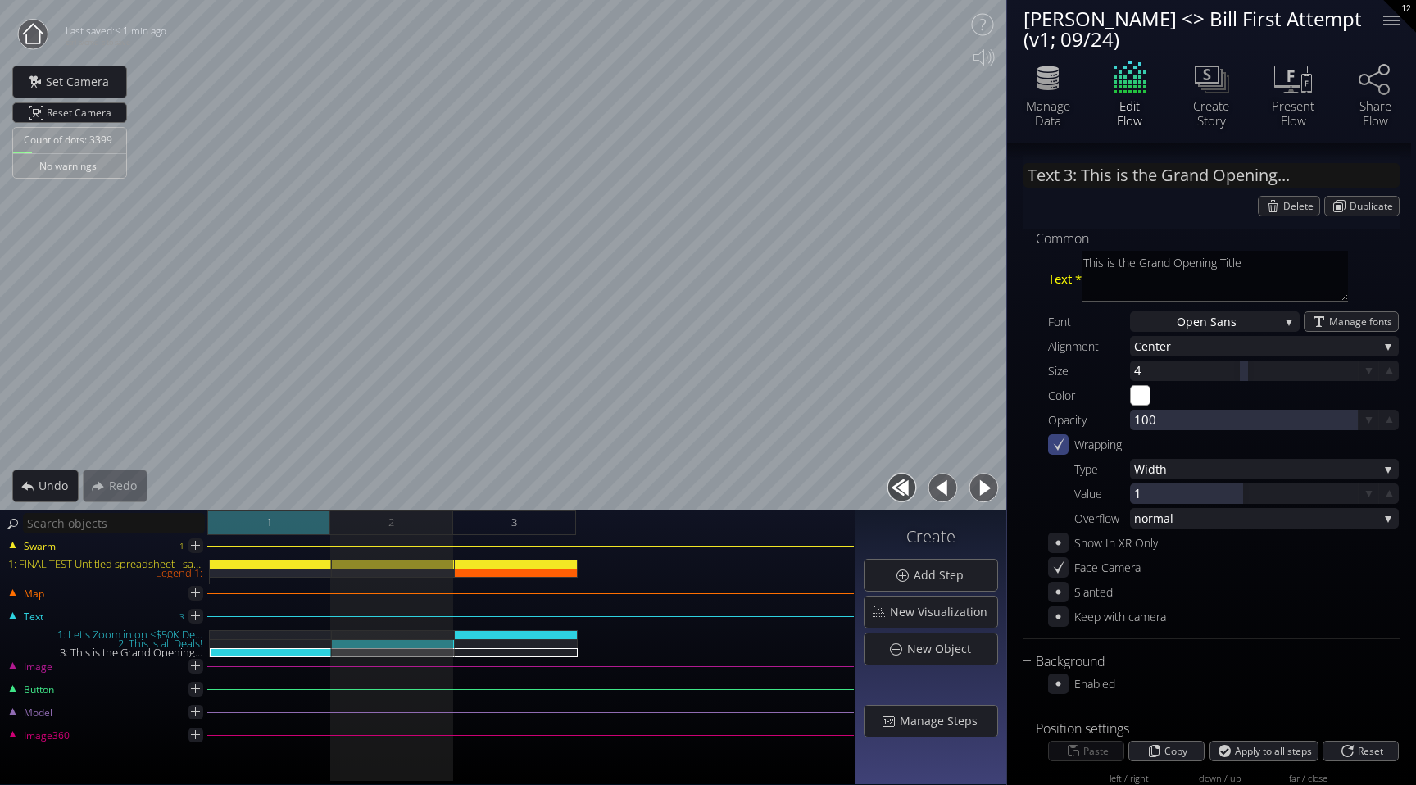
click at [313, 530] on div "1" at bounding box center [268, 523] width 123 height 25
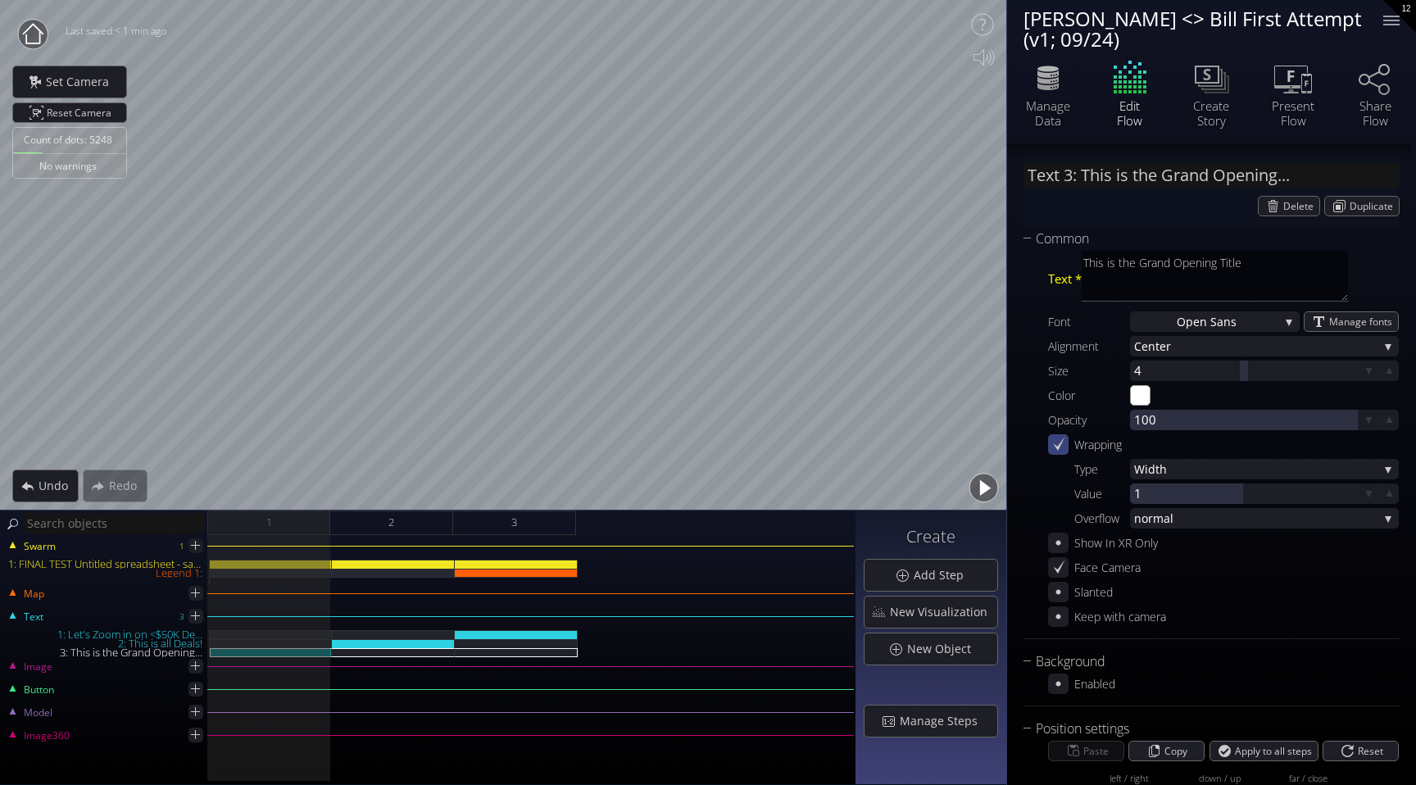
click at [988, 484] on button "button" at bounding box center [984, 488] width 37 height 37
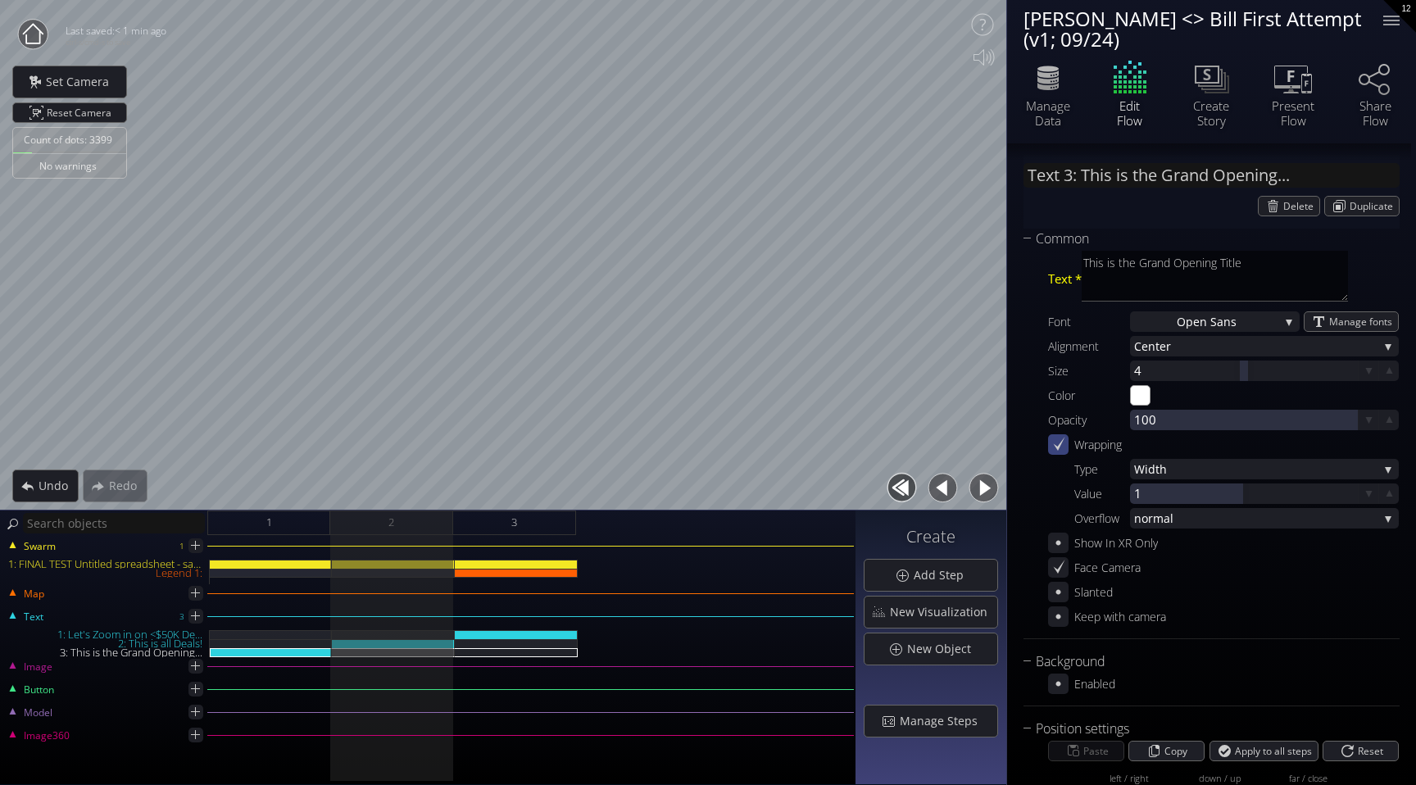
click at [941, 493] on button "button" at bounding box center [943, 488] width 37 height 37
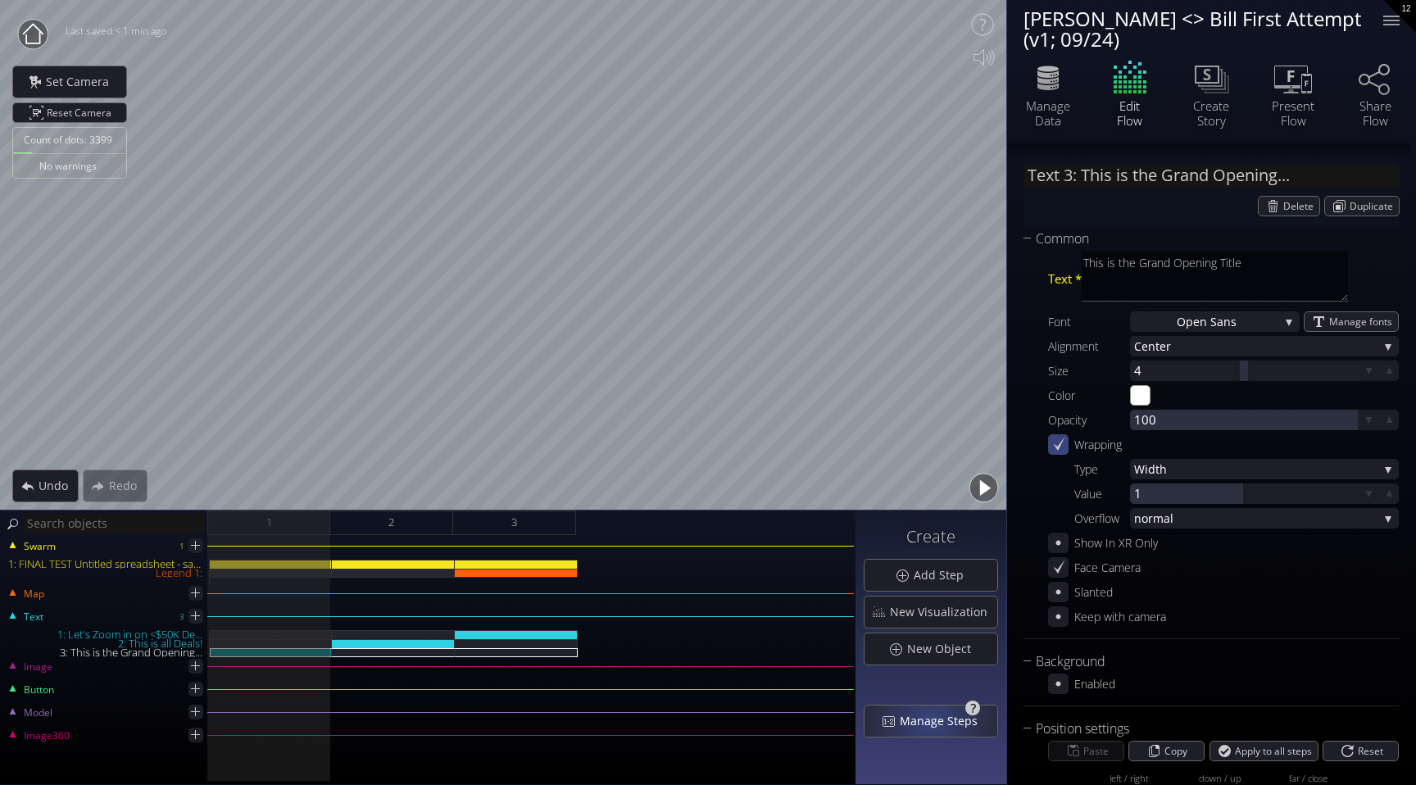
click at [934, 728] on span "Manage Steps" at bounding box center [943, 721] width 89 height 16
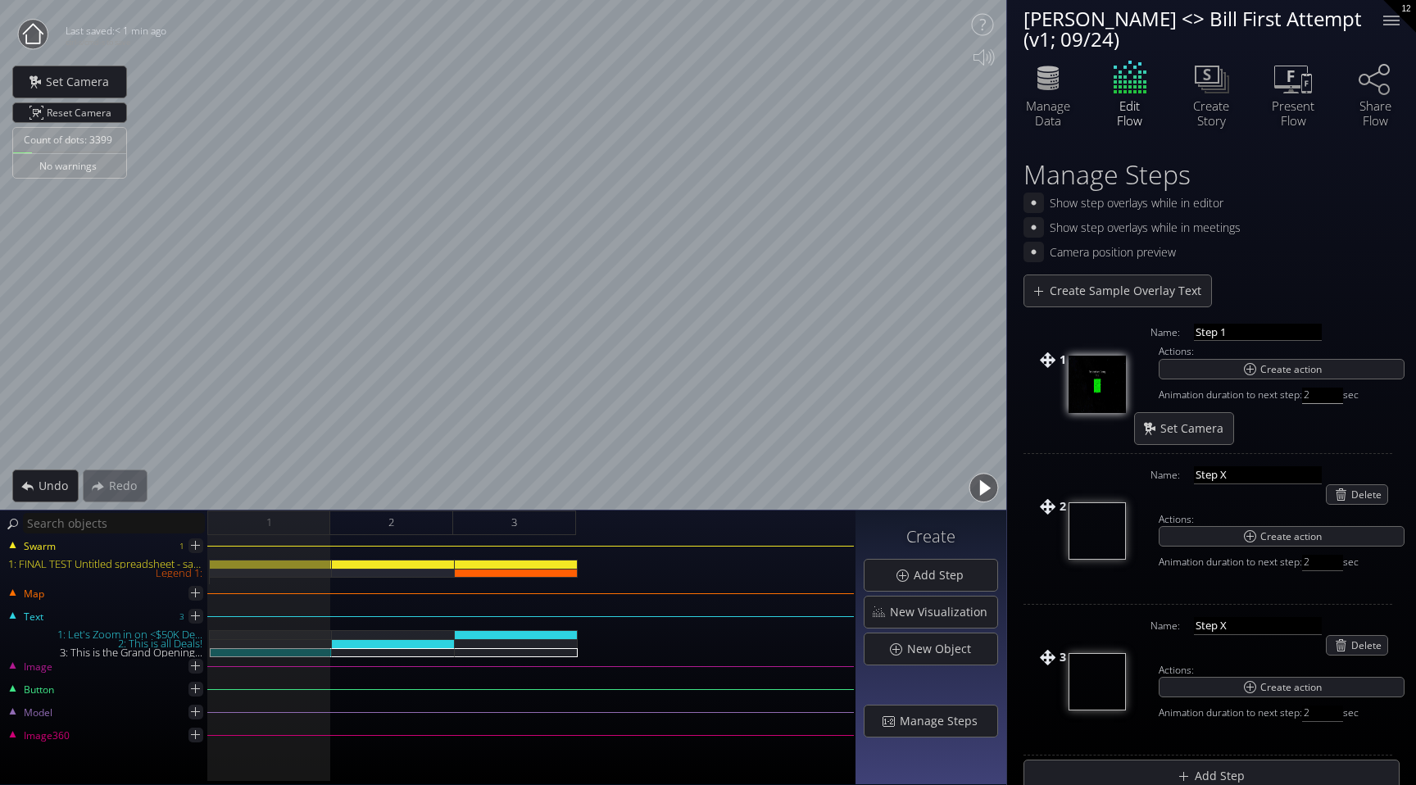
click at [1320, 399] on input "2" at bounding box center [1323, 396] width 41 height 16
click at [1366, 251] on div "Camera position preview" at bounding box center [1212, 252] width 376 height 20
click at [984, 484] on button "button" at bounding box center [984, 488] width 37 height 37
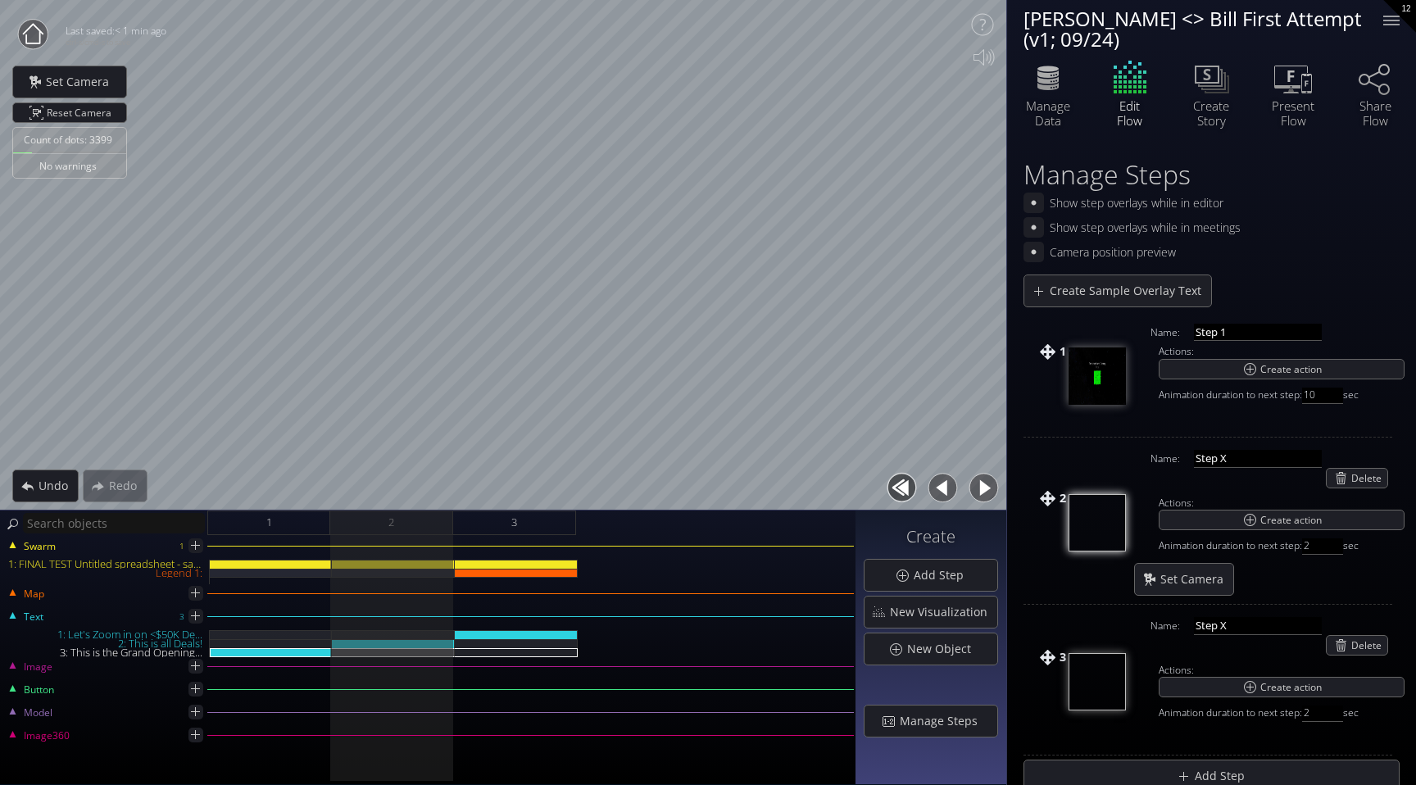
click at [907, 488] on button "button" at bounding box center [902, 488] width 37 height 37
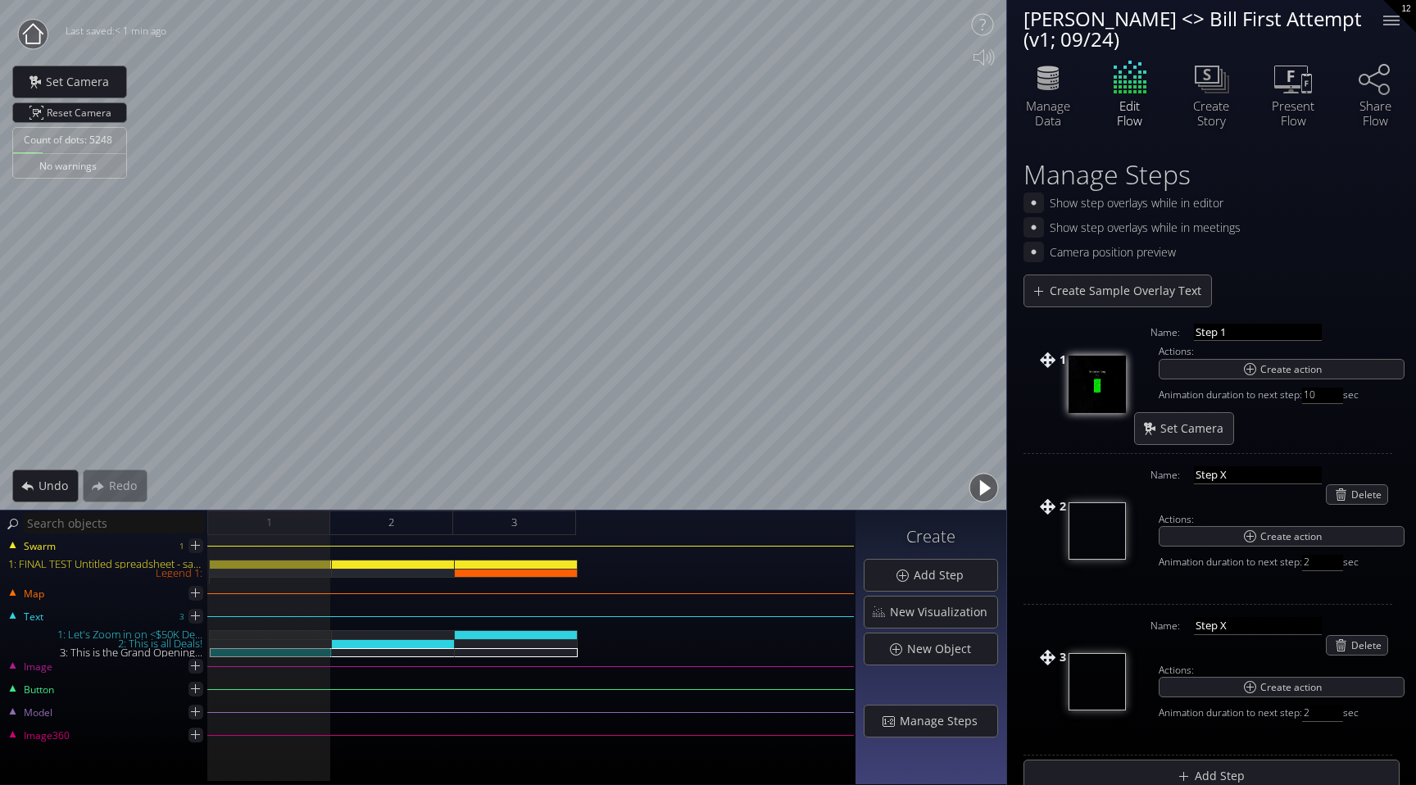
click at [975, 487] on button "button" at bounding box center [984, 488] width 37 height 37
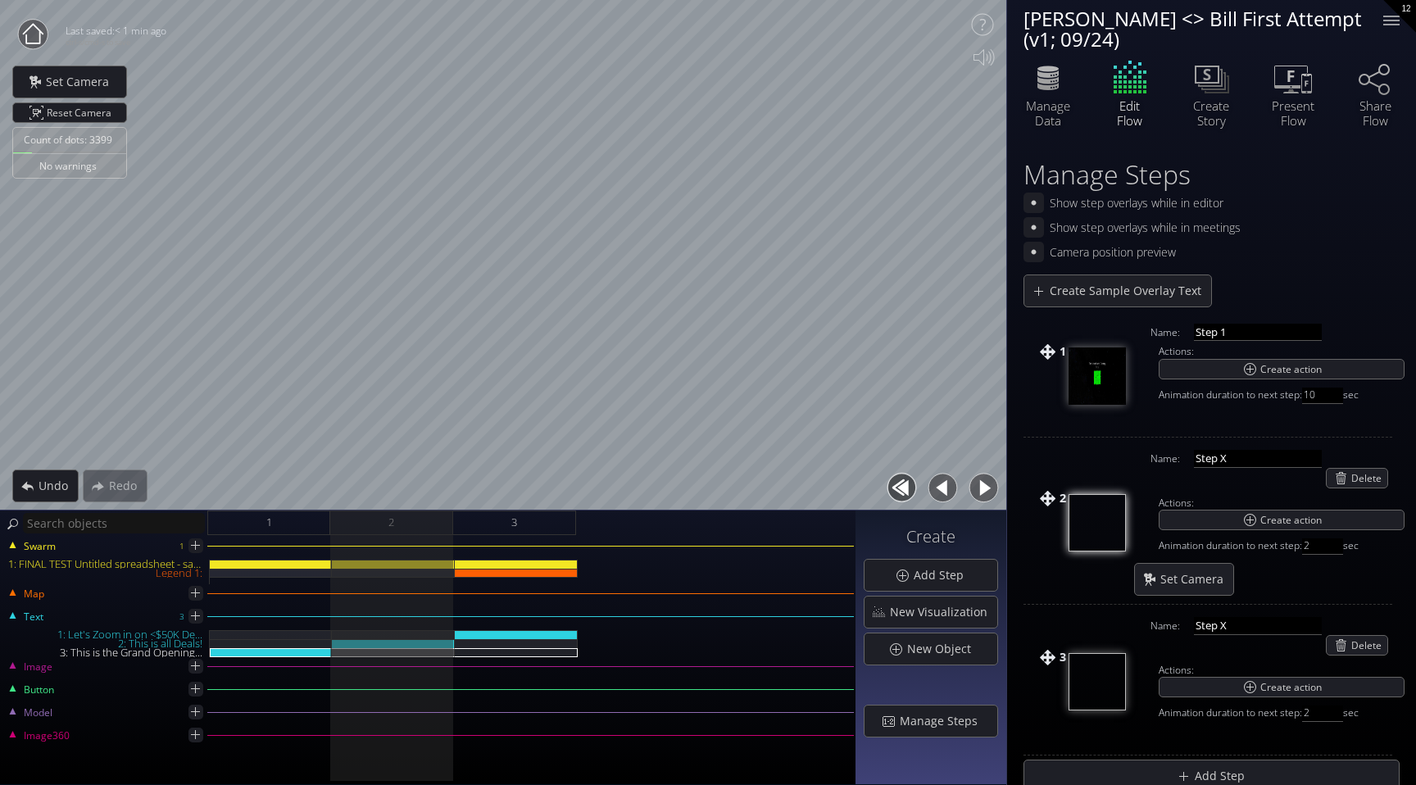
click at [983, 484] on button "button" at bounding box center [984, 488] width 37 height 37
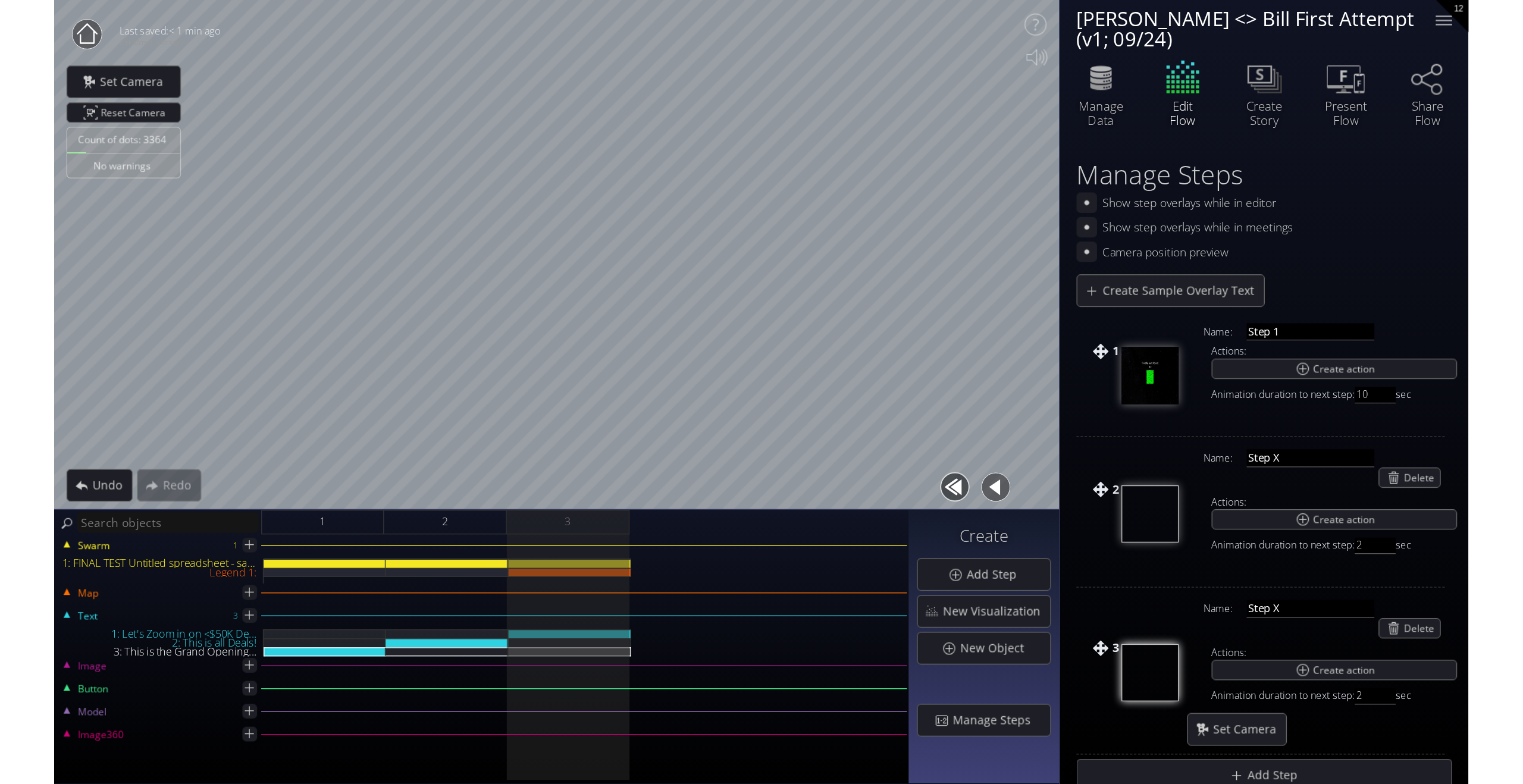
scroll to position [17, 0]
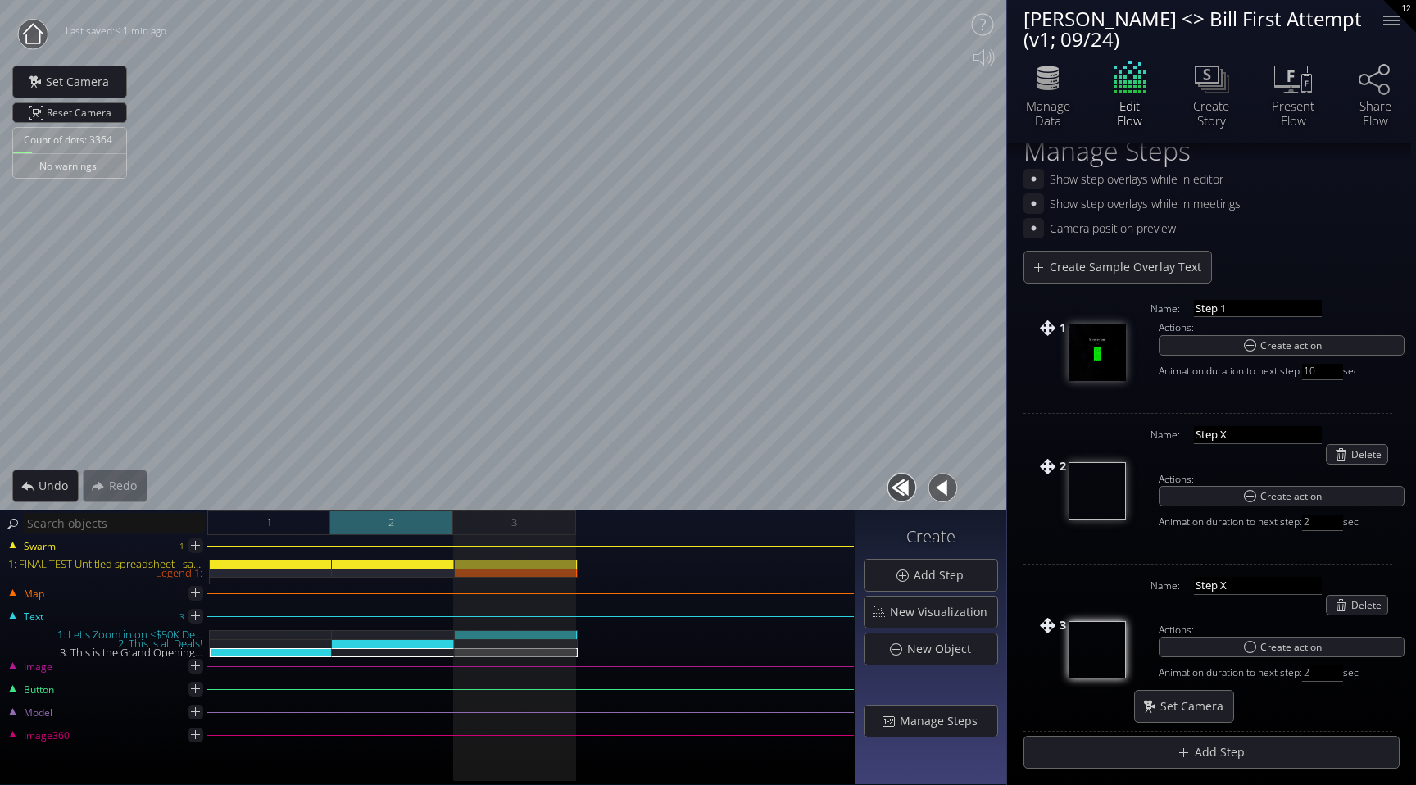
click at [407, 527] on div "2" at bounding box center [391, 523] width 123 height 25
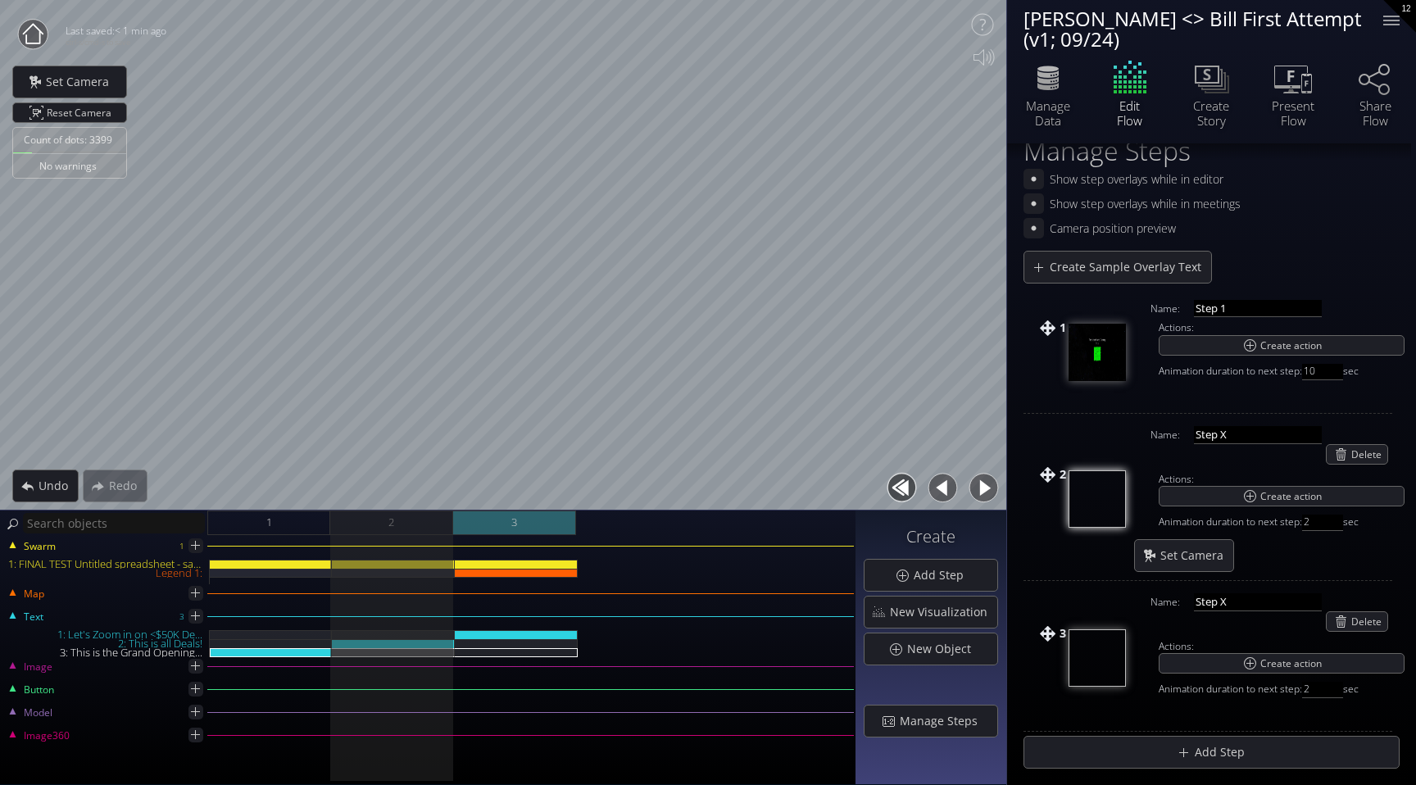
click at [534, 521] on div "3" at bounding box center [514, 523] width 123 height 25
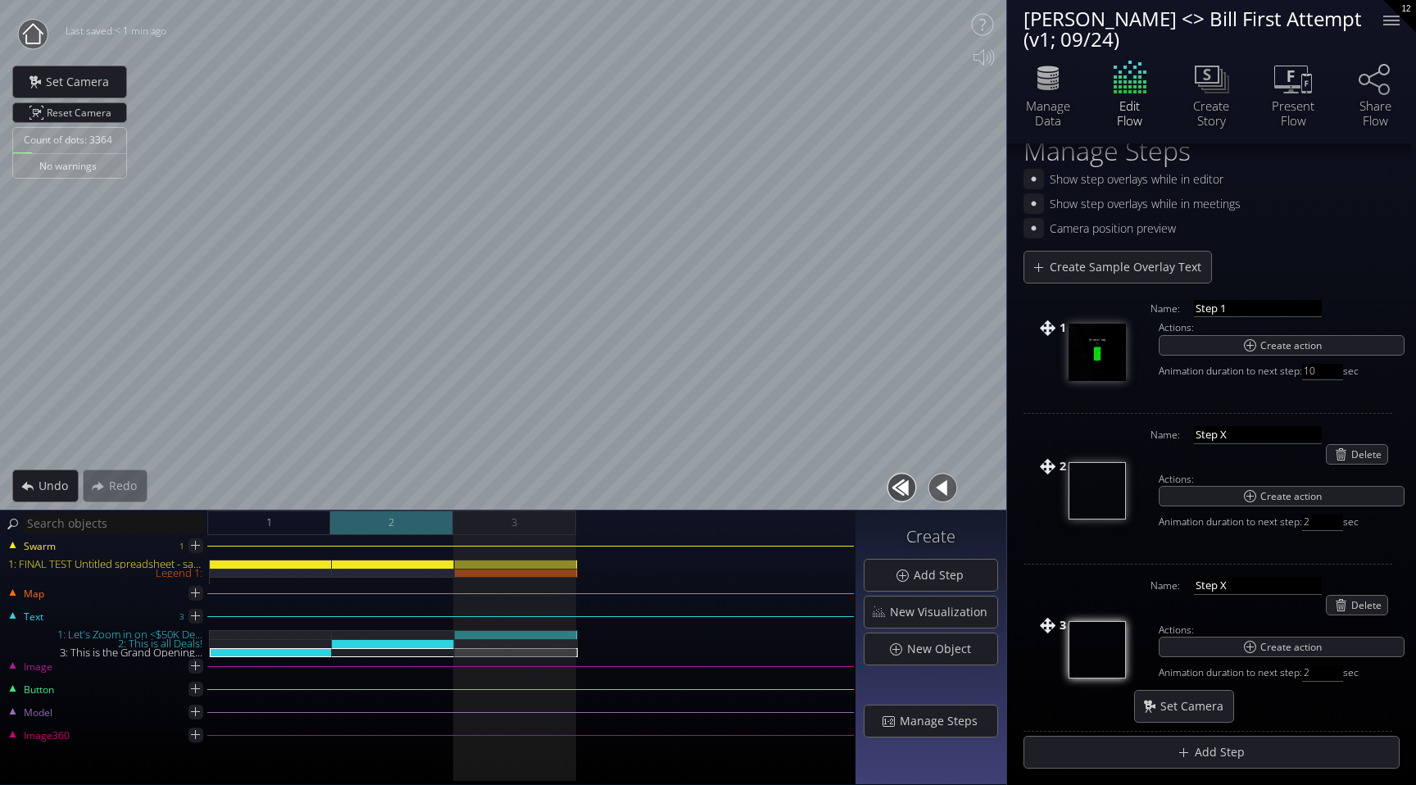
click at [428, 526] on div "2" at bounding box center [391, 523] width 123 height 25
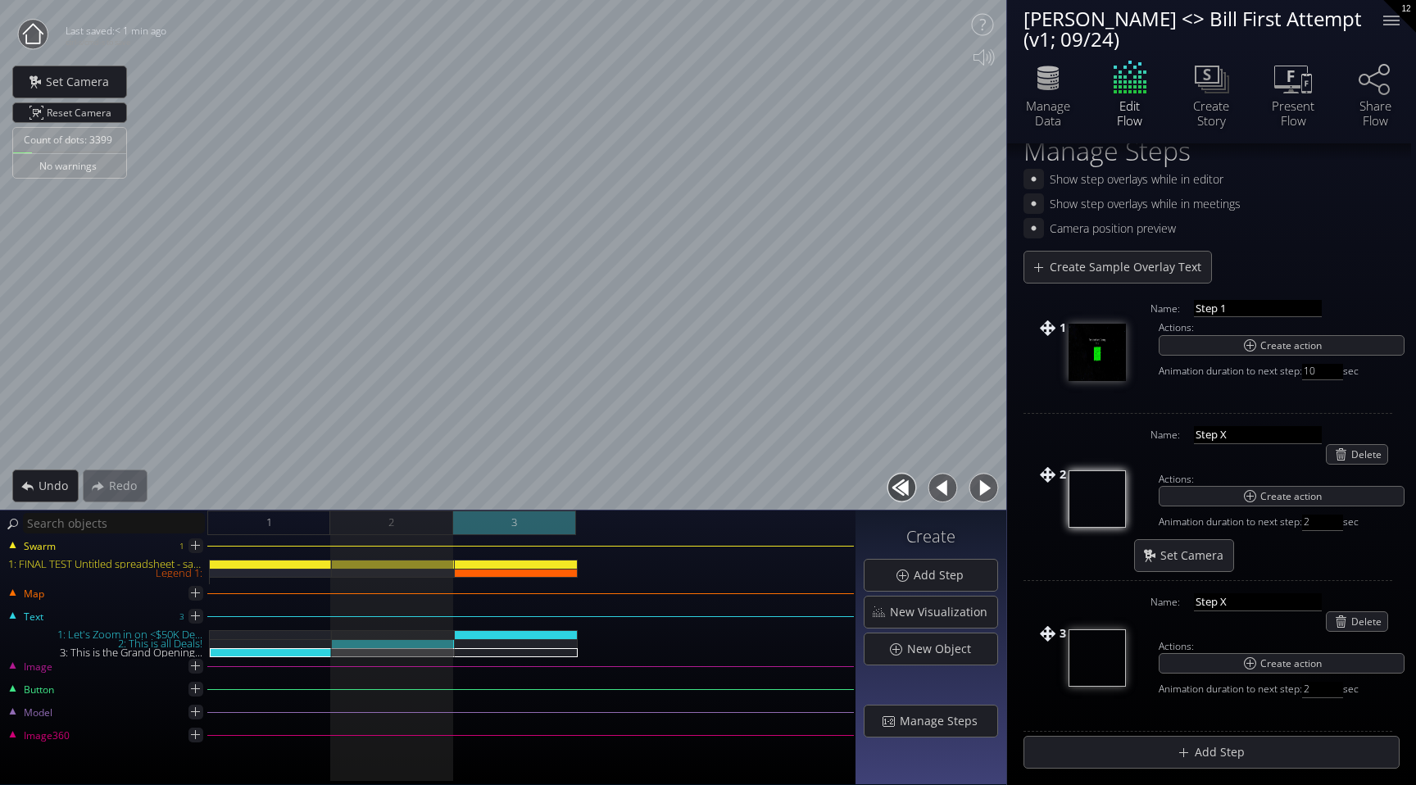
click at [518, 524] on div "3" at bounding box center [514, 523] width 123 height 25
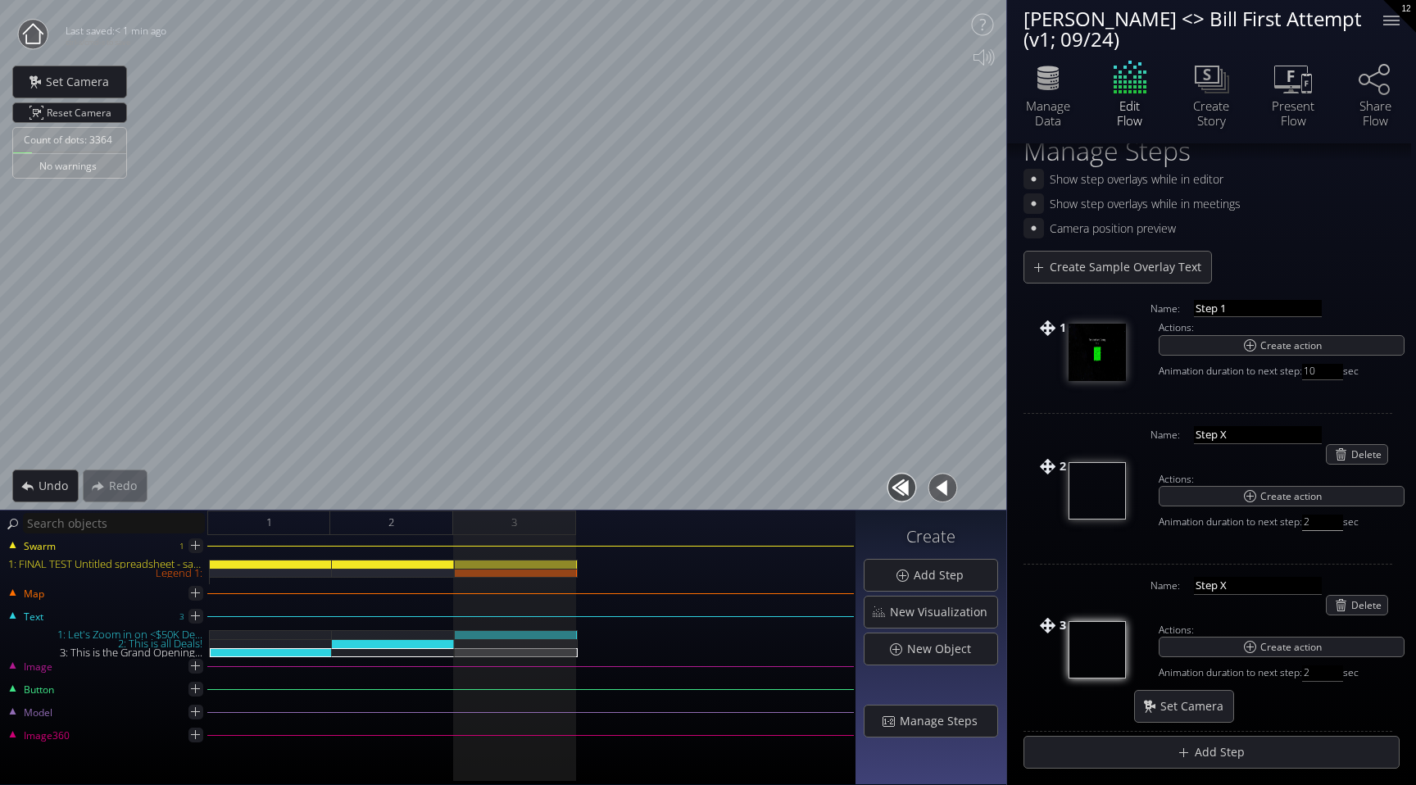
click at [1324, 521] on input "2" at bounding box center [1323, 523] width 41 height 16
click at [392, 533] on div "2" at bounding box center [391, 523] width 123 height 25
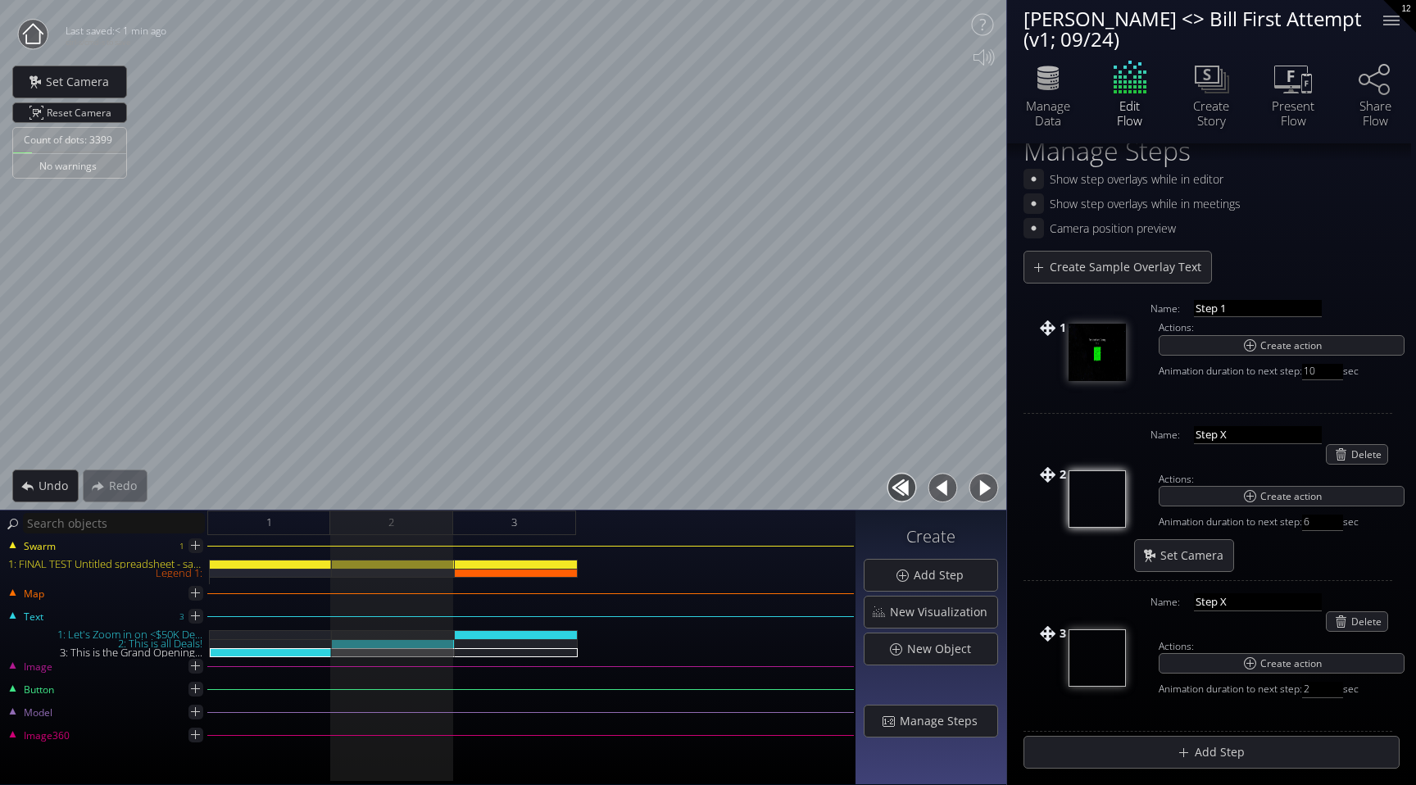
click at [981, 489] on button "button" at bounding box center [984, 488] width 37 height 37
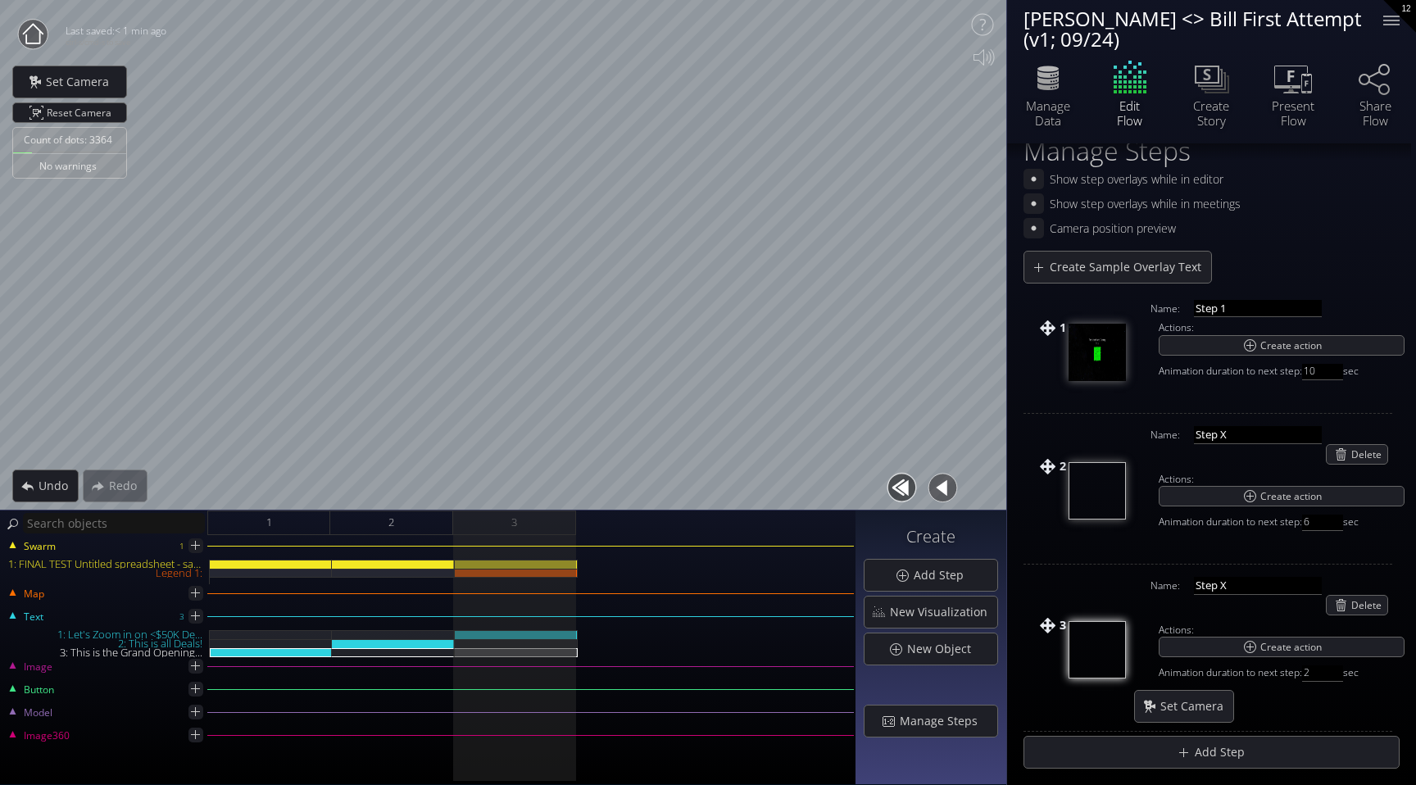
click at [940, 492] on button "button" at bounding box center [943, 488] width 37 height 37
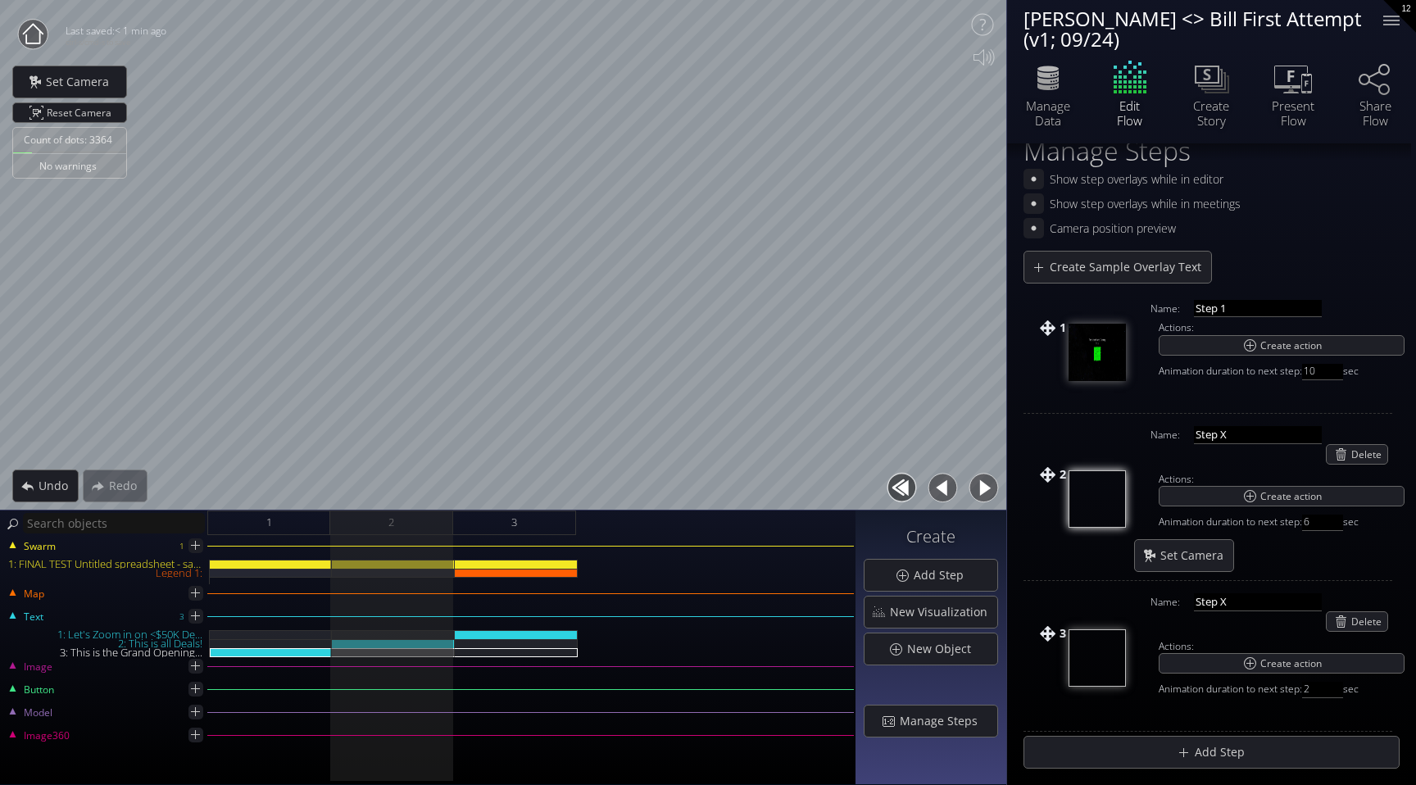
click at [983, 489] on button "button" at bounding box center [984, 488] width 37 height 37
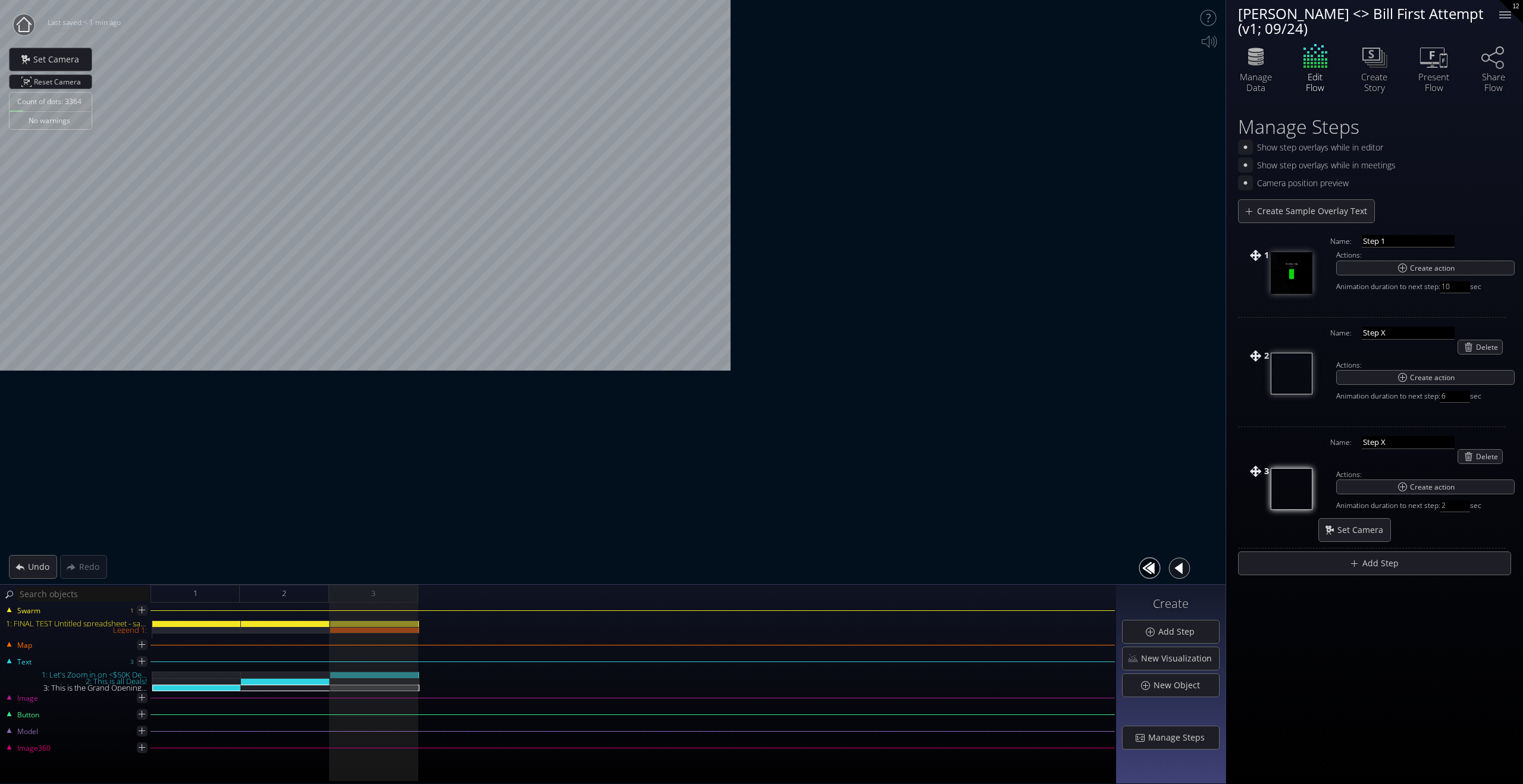
scroll to position [0, 0]
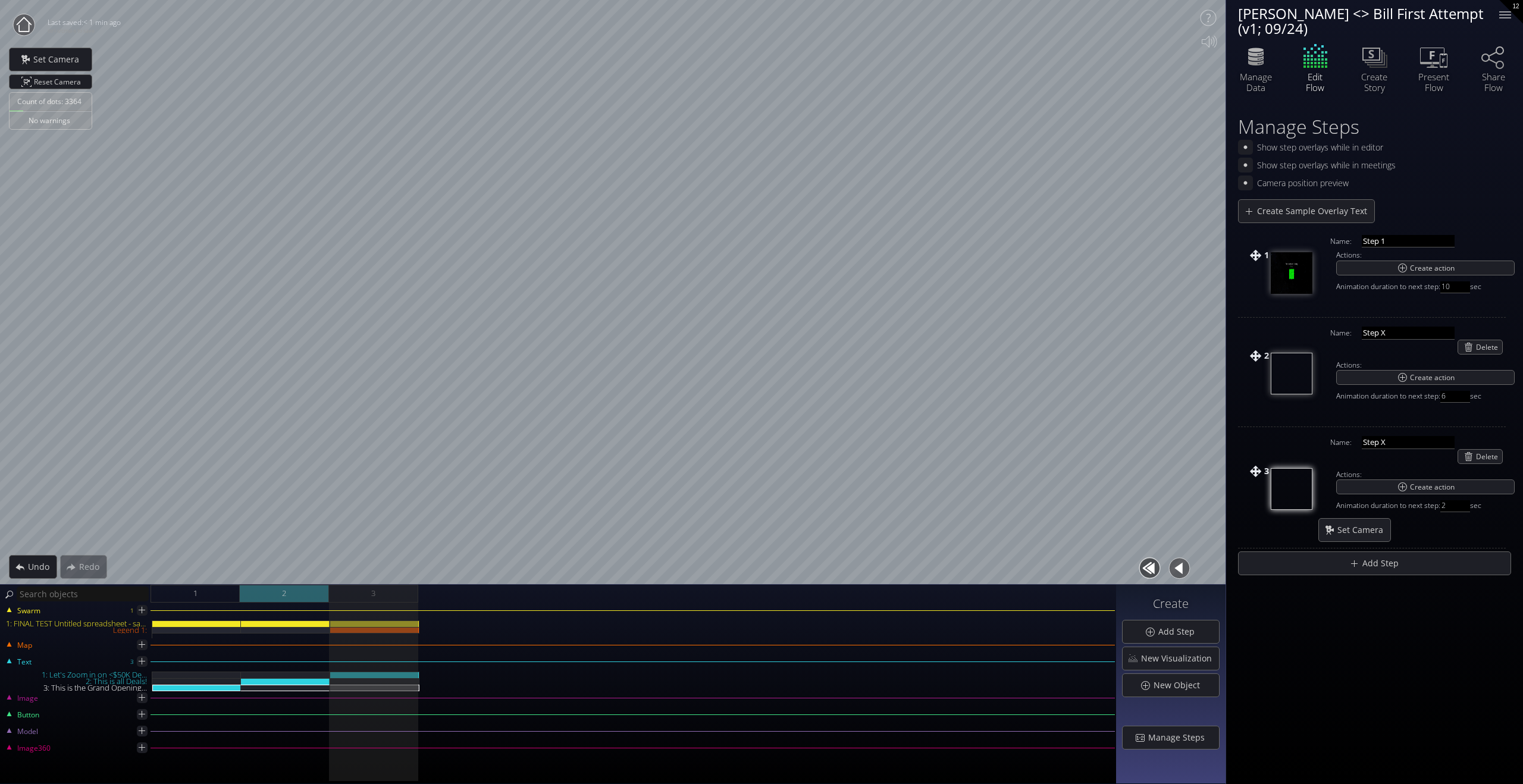
click at [272, 569] on div "2" at bounding box center [284, 594] width 89 height 18
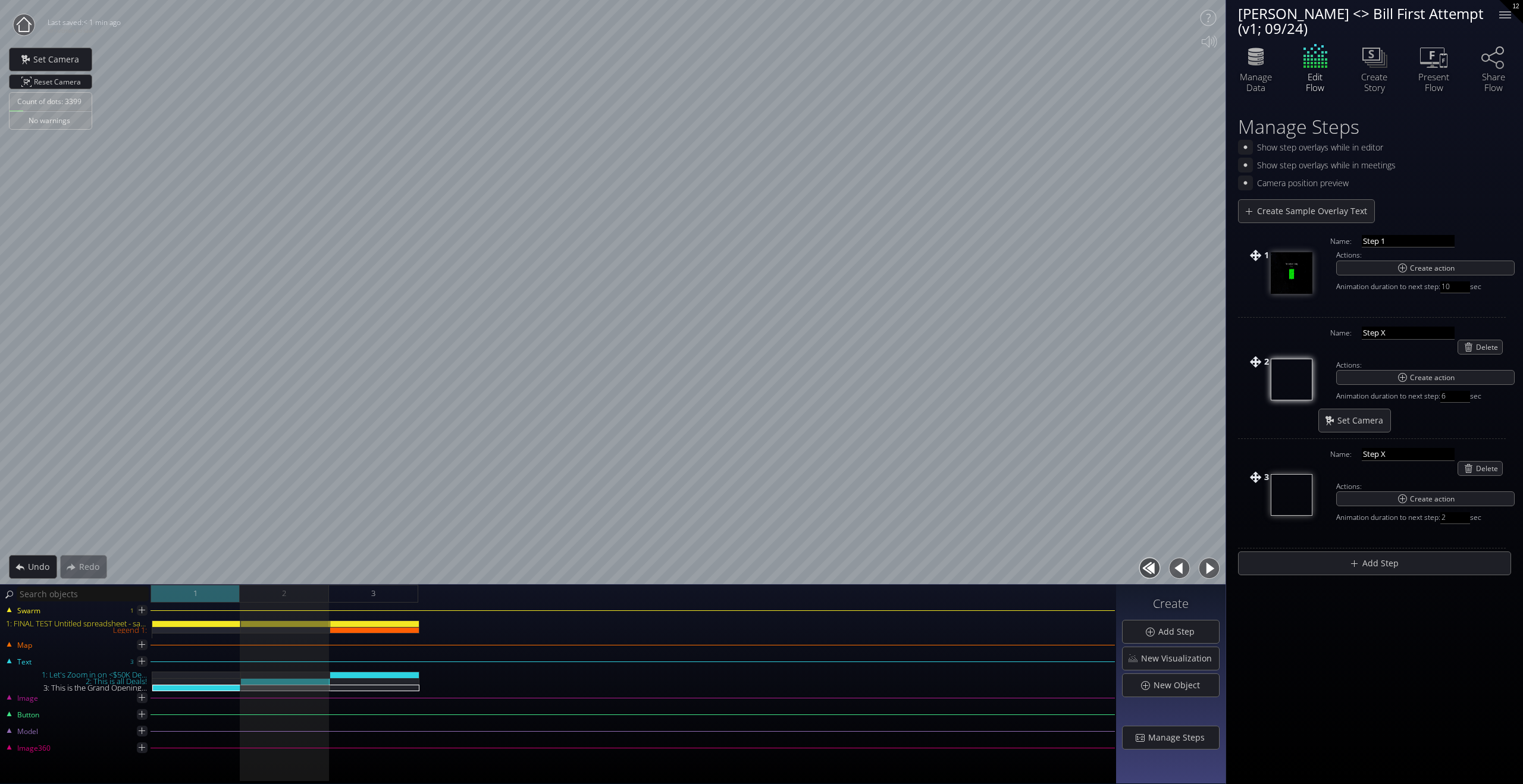
click at [202, 569] on div "1" at bounding box center [195, 594] width 89 height 18
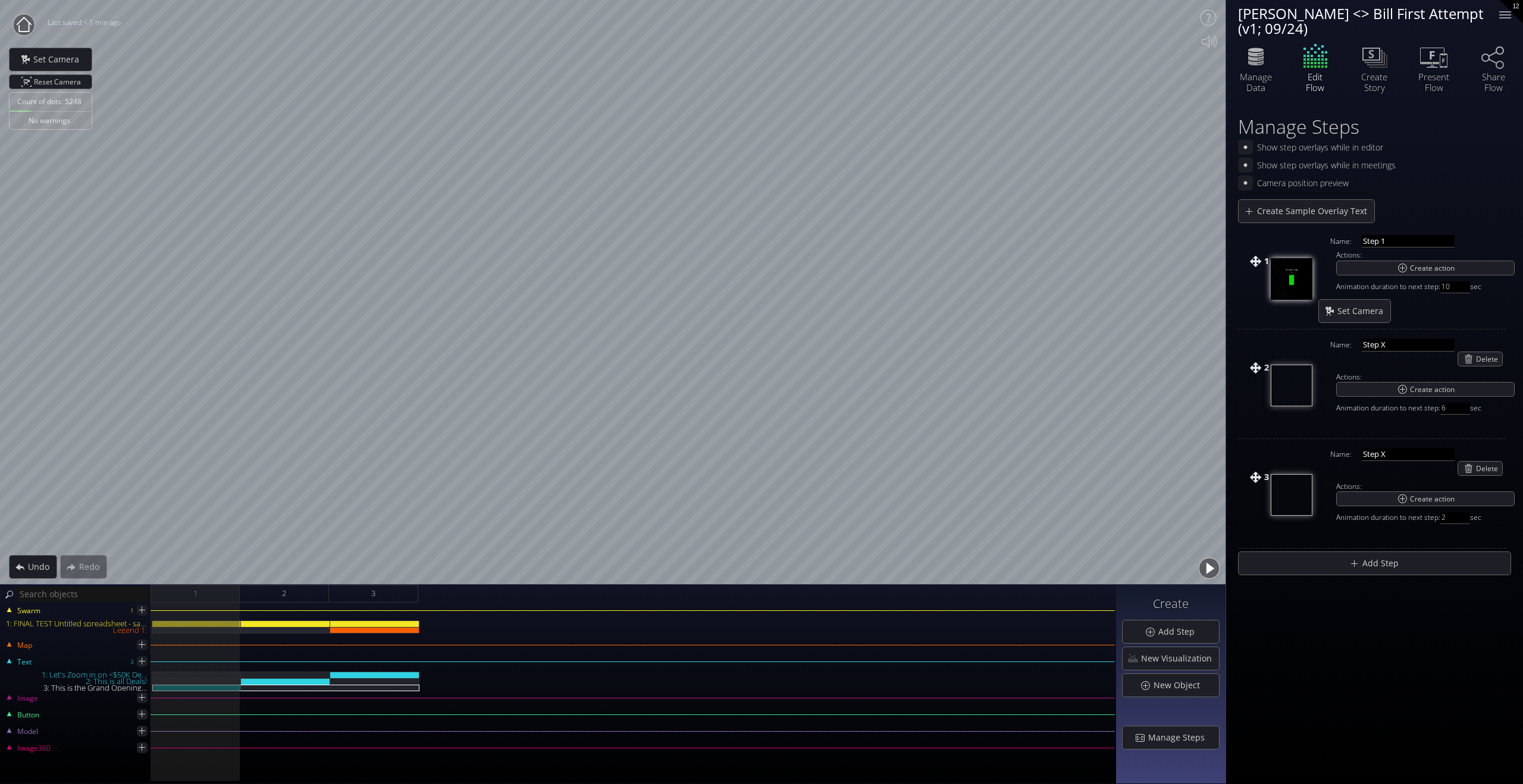
click at [1028, 568] on button "button" at bounding box center [1209, 568] width 27 height 27
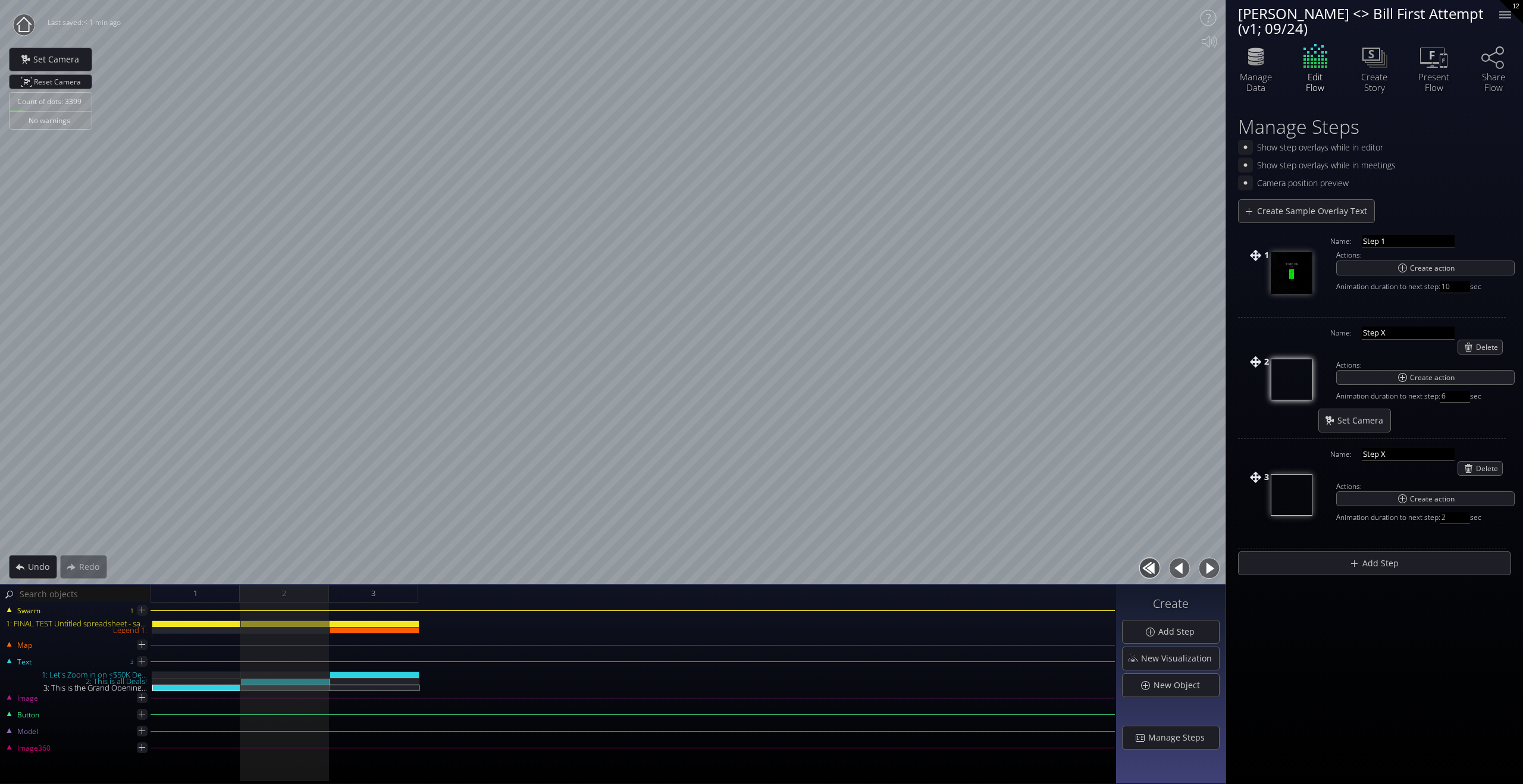
click at [1028, 147] on div "Show step overlays while in editor" at bounding box center [1320, 147] width 126 height 15
click at [1028, 568] on button "button" at bounding box center [1209, 568] width 27 height 27
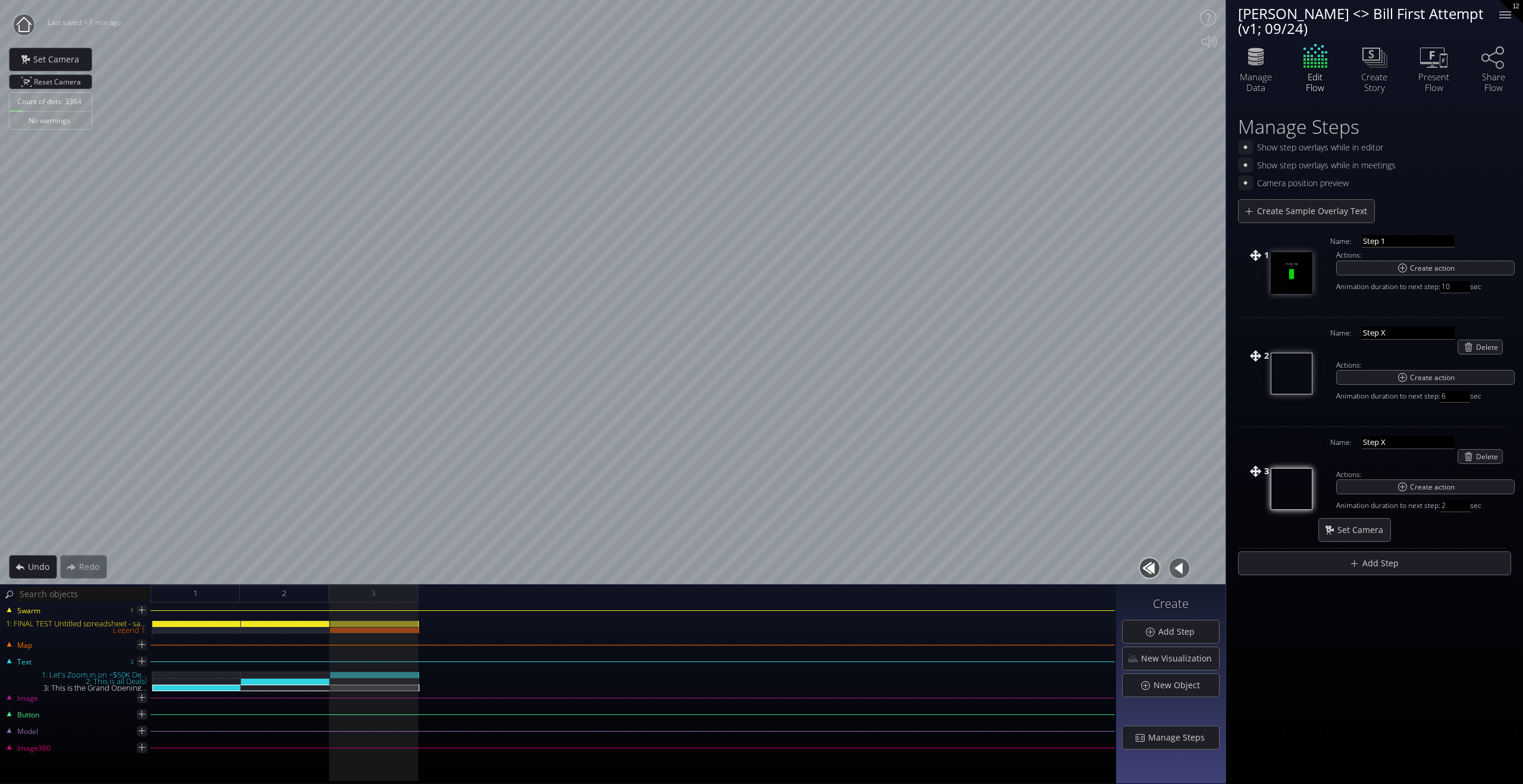
click at [1028, 568] on button "button" at bounding box center [1180, 568] width 27 height 27
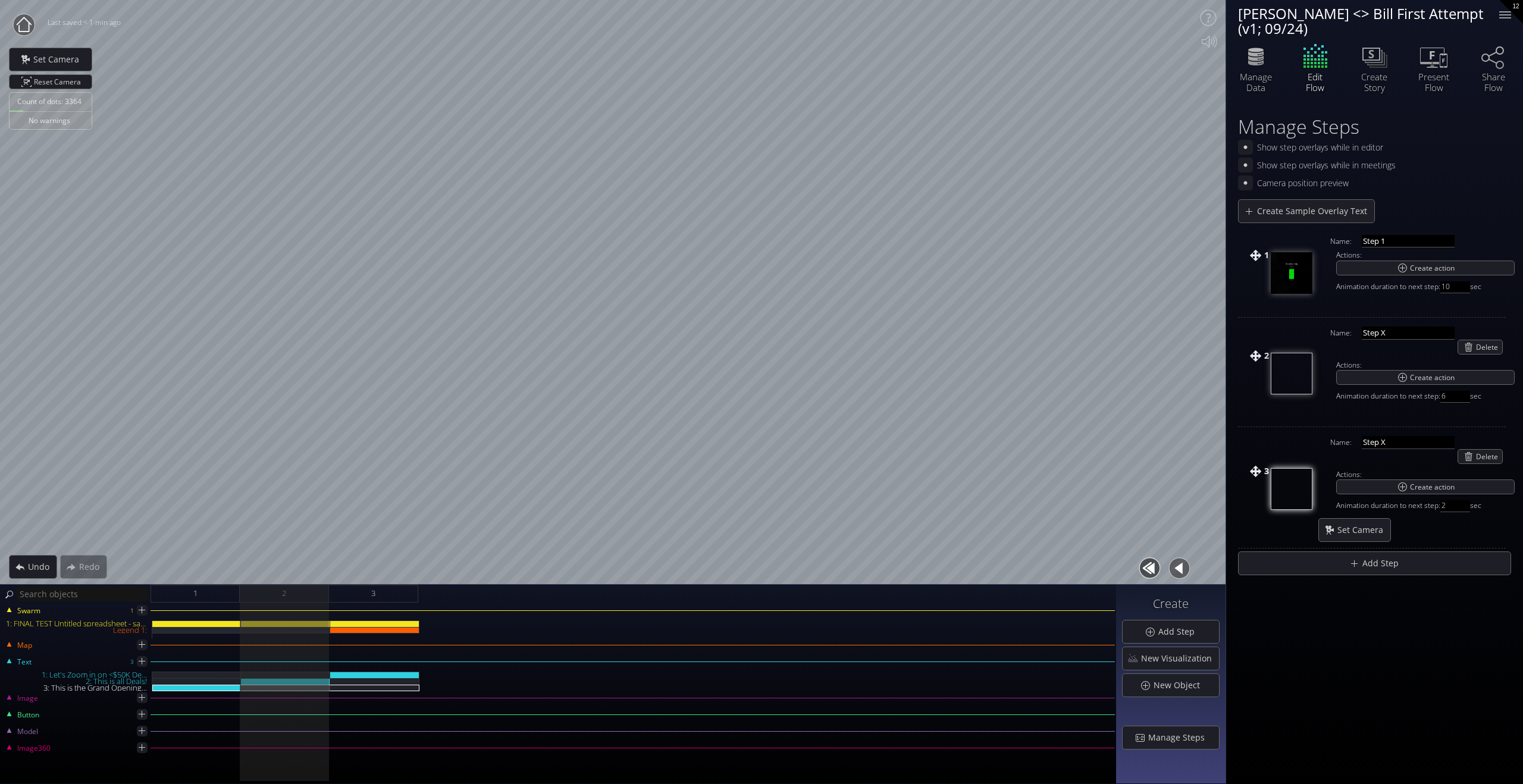
click at [1028, 568] on button "button" at bounding box center [1180, 568] width 27 height 27
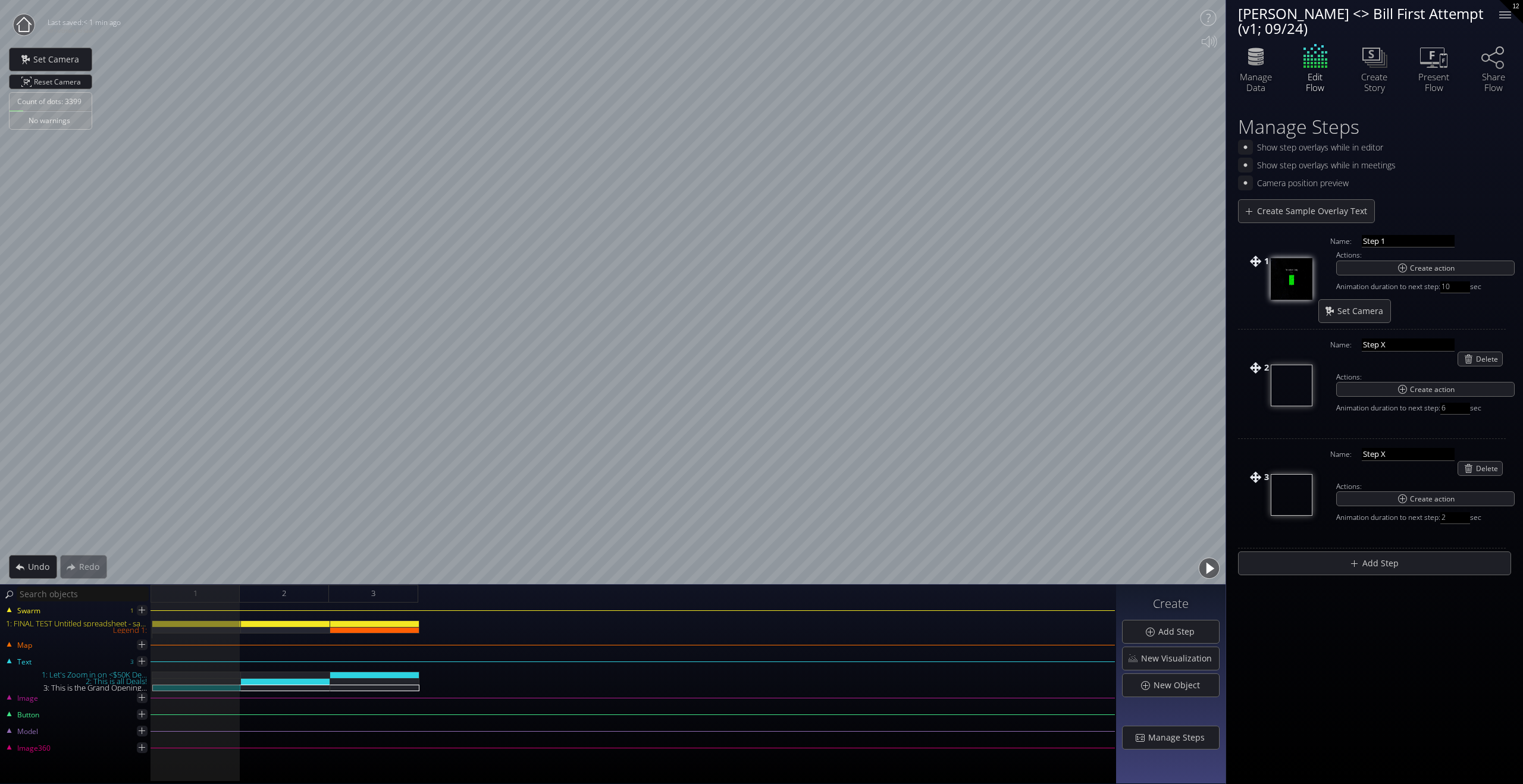
click at [1028, 569] on button "button" at bounding box center [1209, 568] width 27 height 27
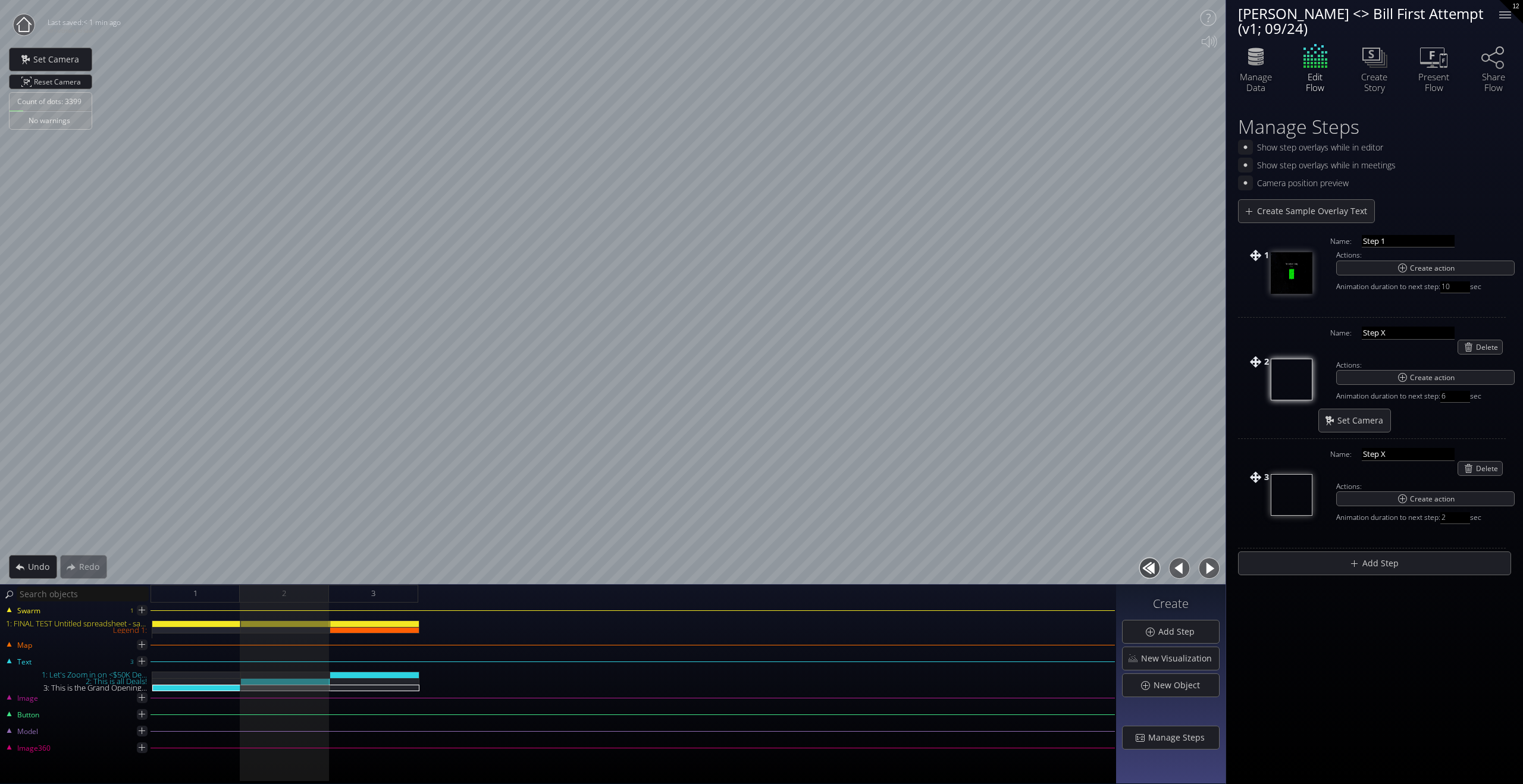
click at [1028, 568] on button "button" at bounding box center [1209, 568] width 27 height 27
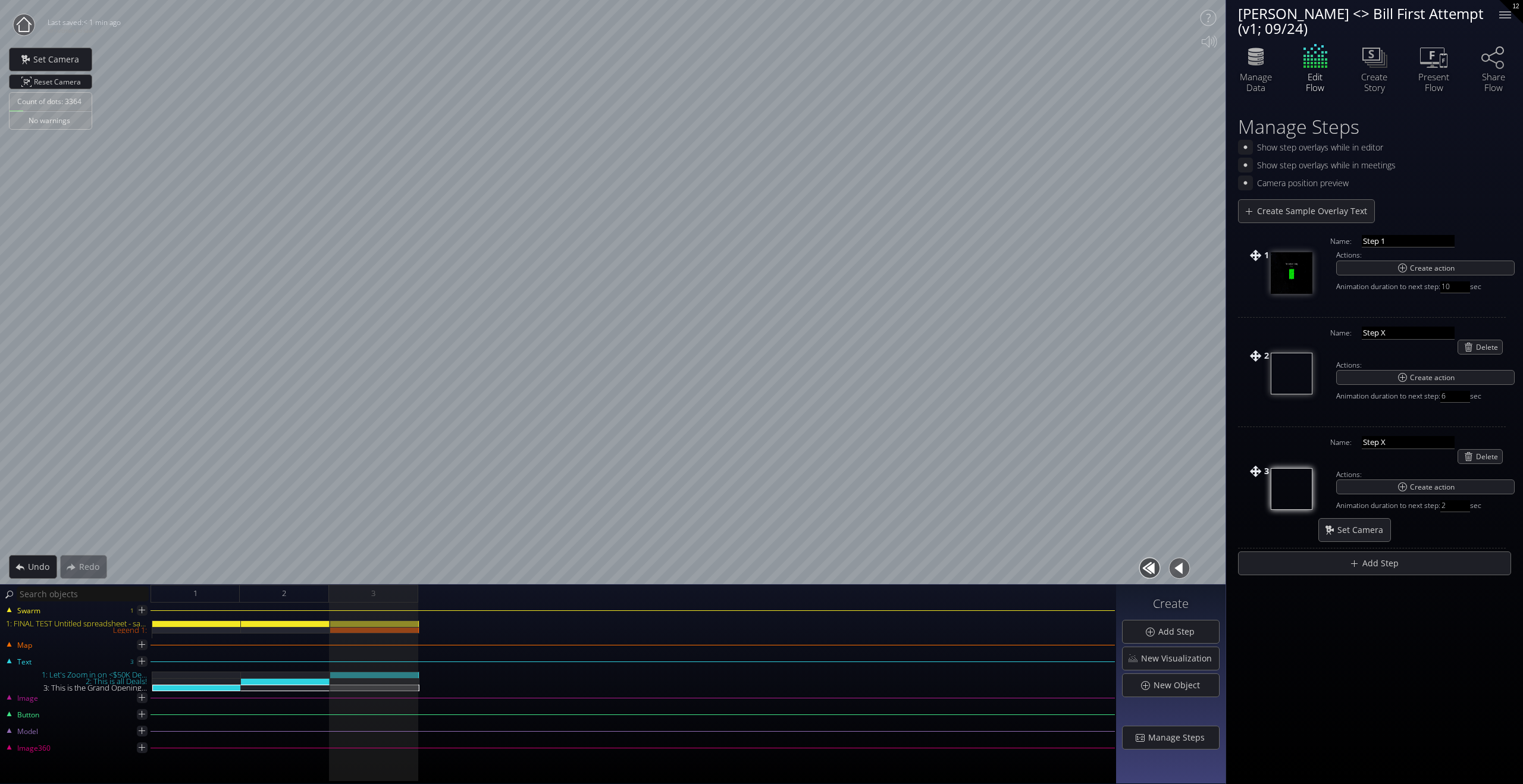
click at [1028, 564] on button "button" at bounding box center [1150, 568] width 27 height 27
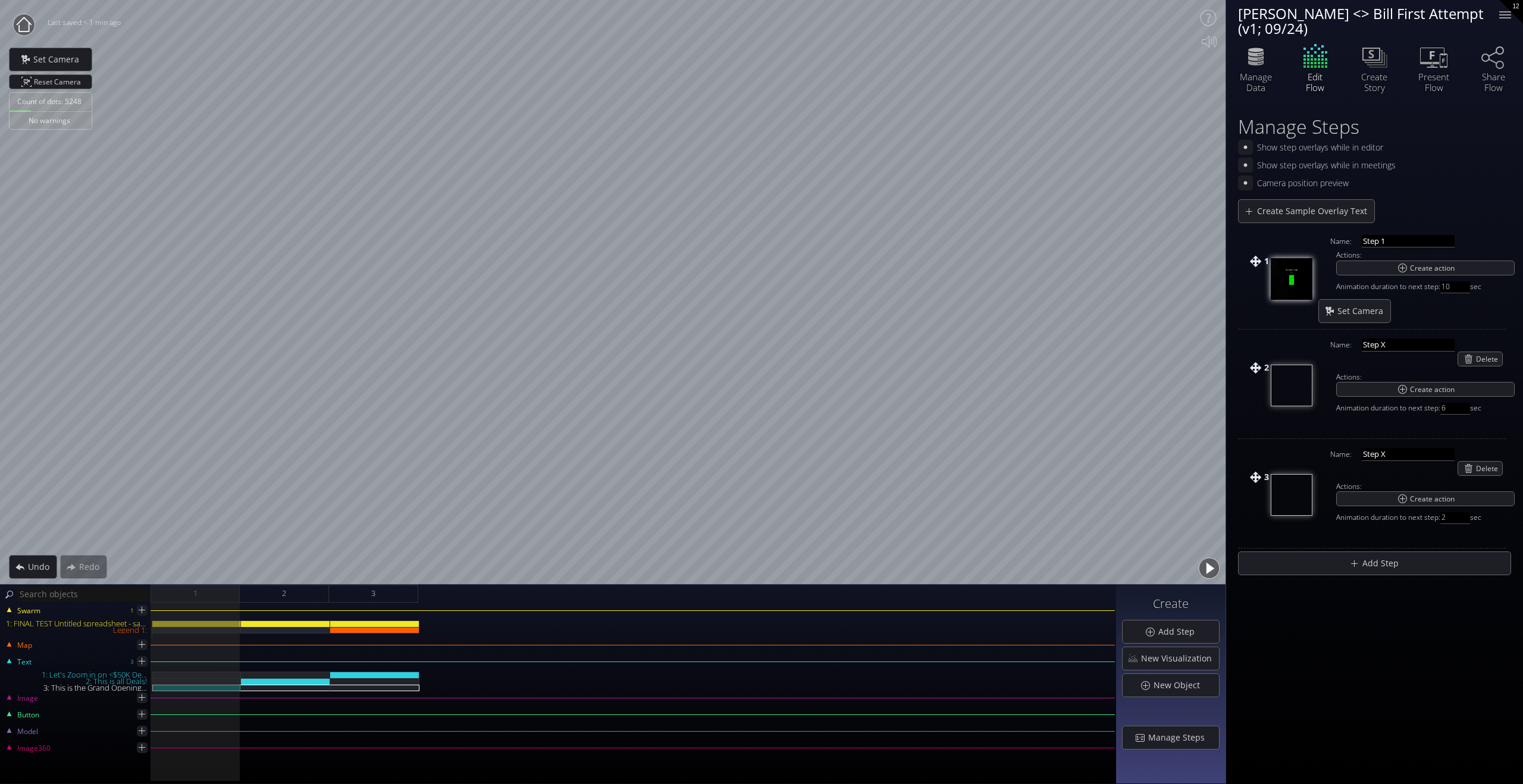
click at [1028, 563] on button "button" at bounding box center [1209, 568] width 27 height 27
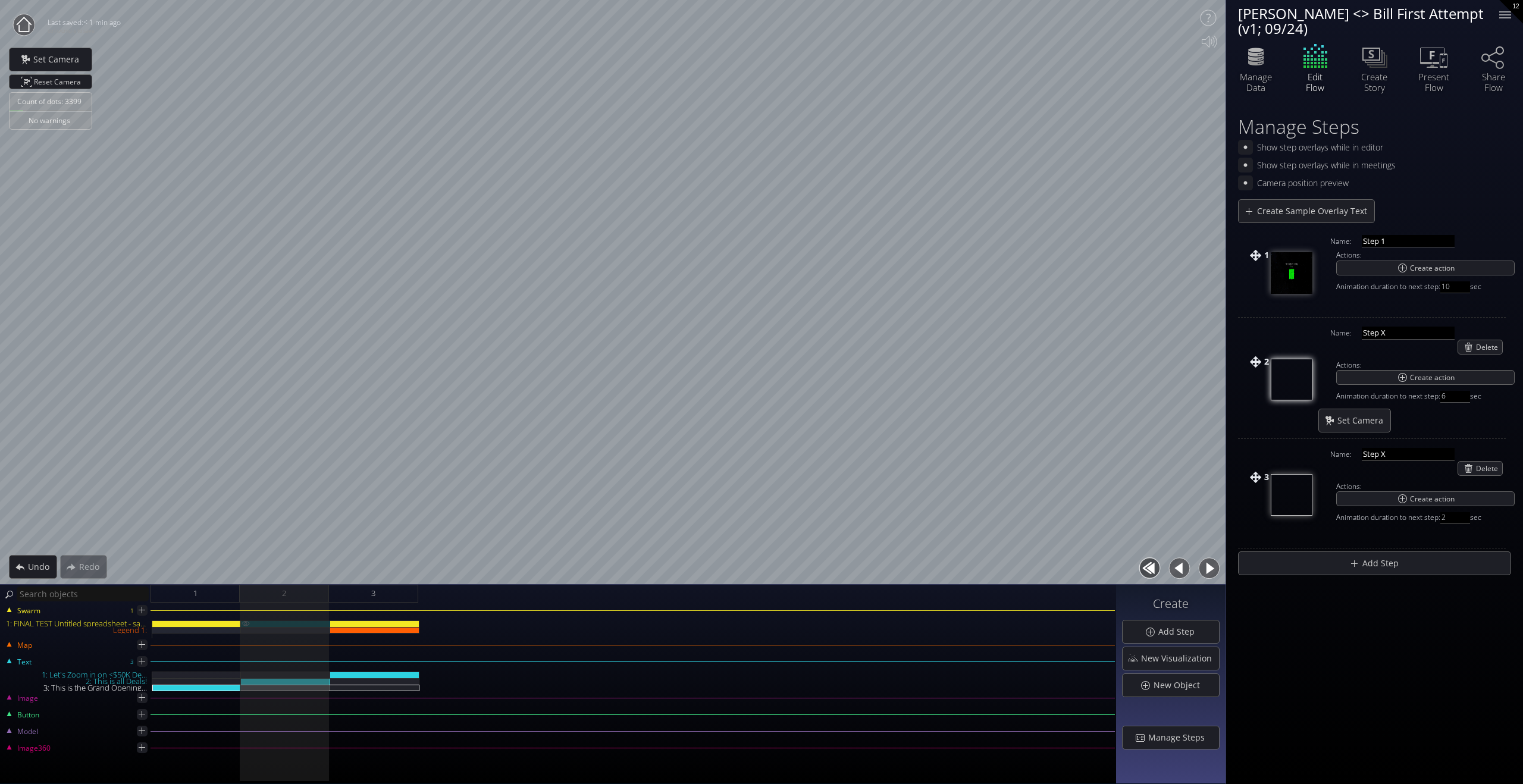
click at [305, 569] on div "1: FINAL TEST Untitled spreadsheet - sales_led_inbound_deals_2025-09-24T1305 (1…" at bounding box center [285, 624] width 89 height 7
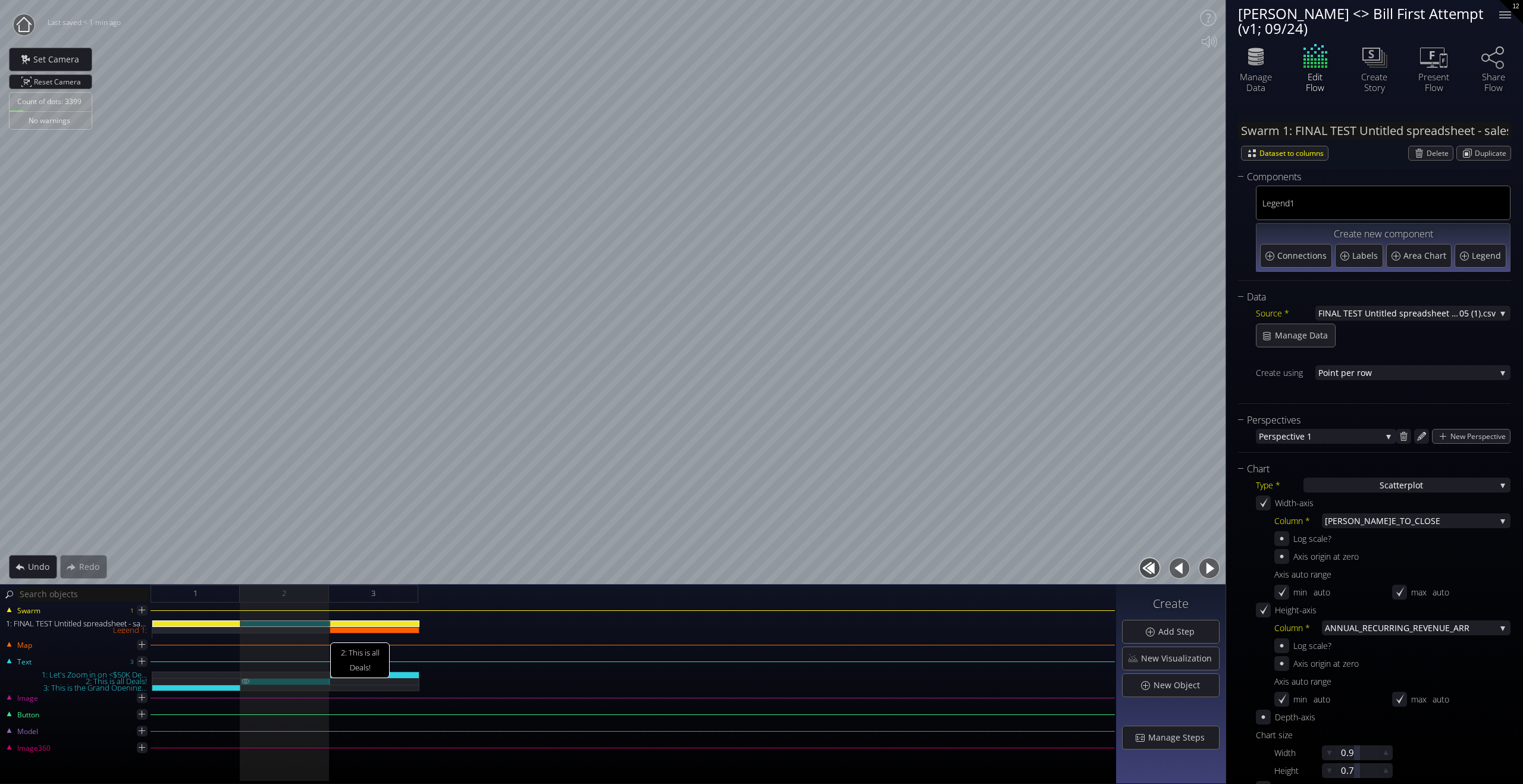
click at [299, 569] on div "2: This is all Deals!" at bounding box center [285, 681] width 89 height 7
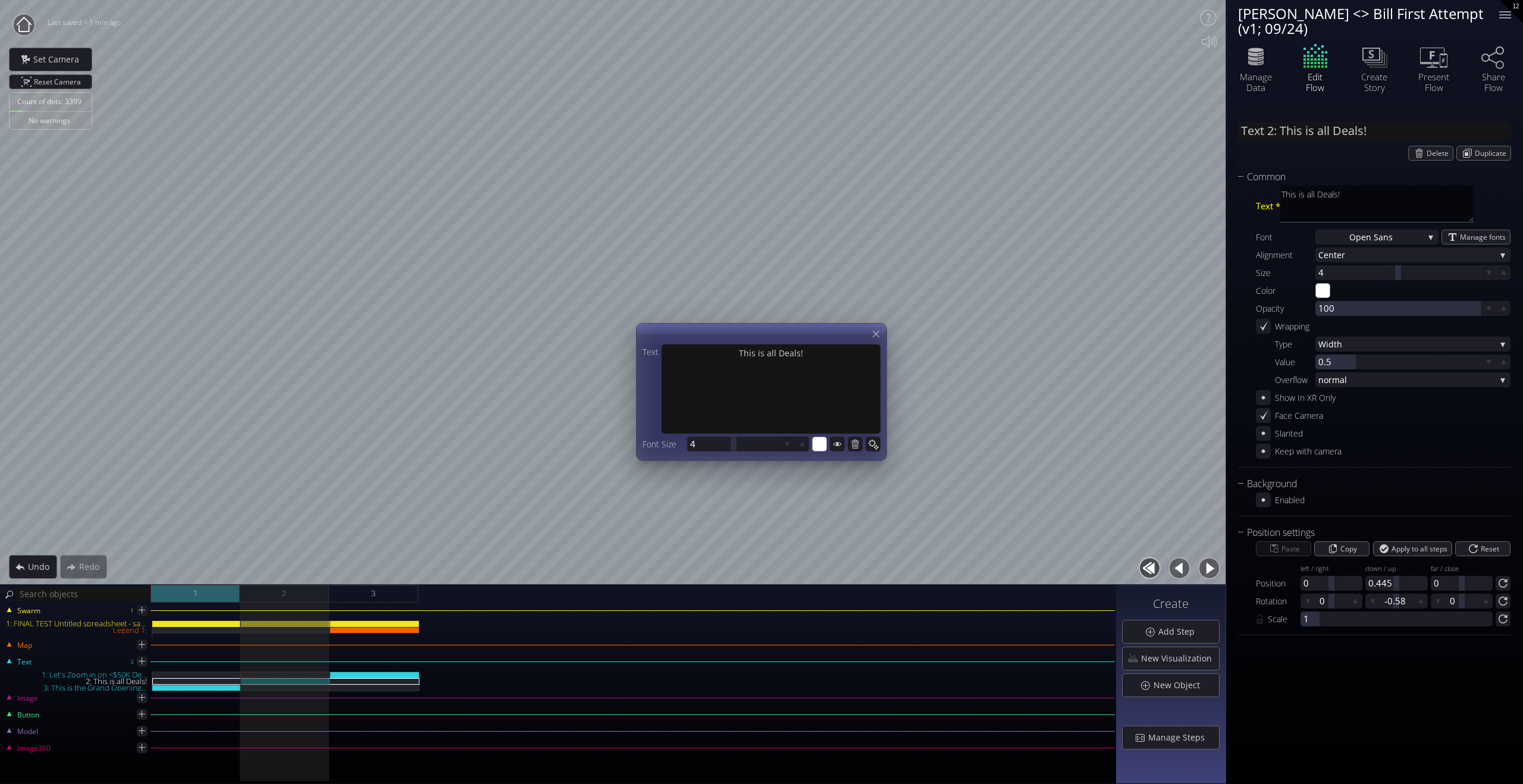
click at [209, 569] on div "1" at bounding box center [195, 594] width 89 height 18
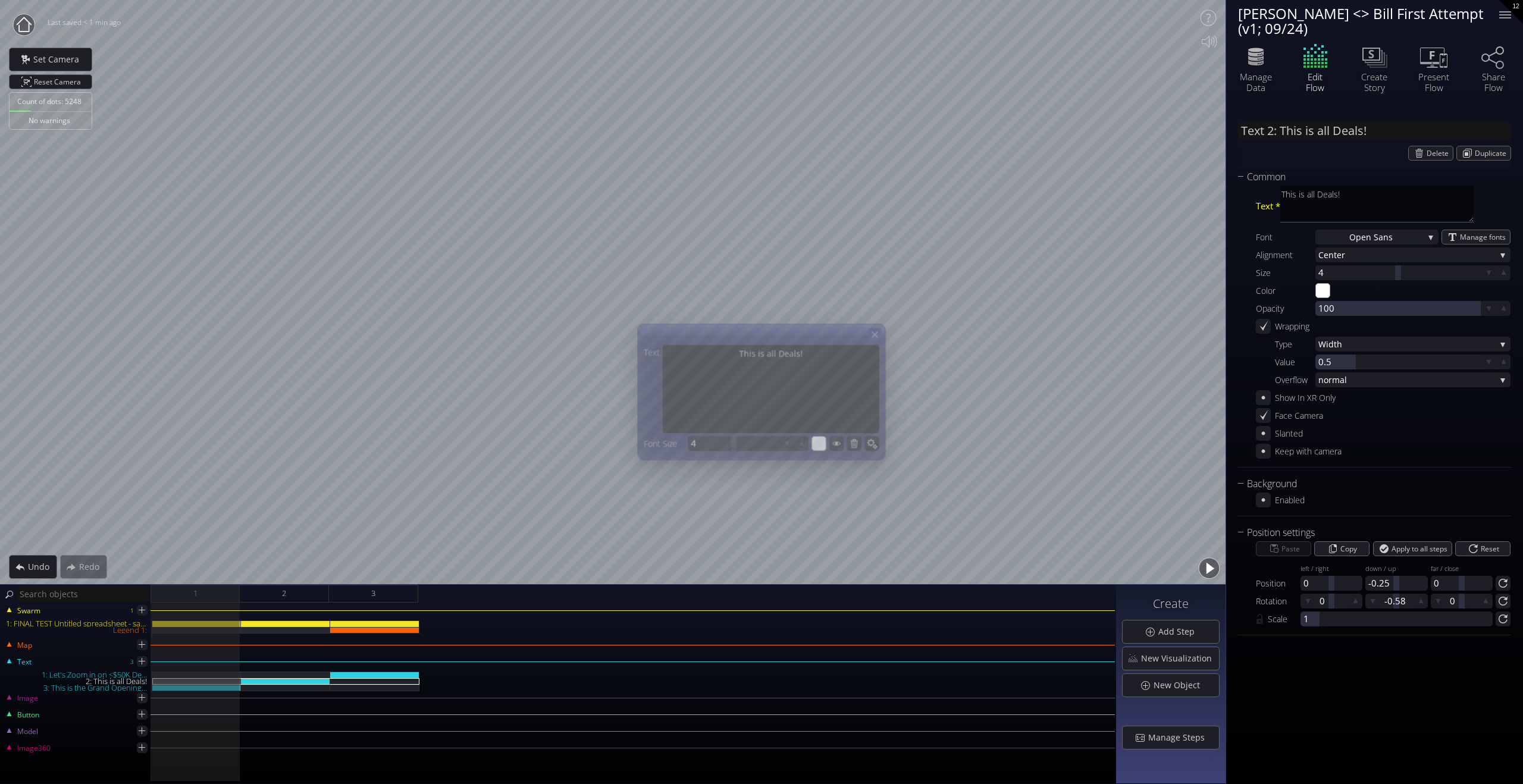
click at [877, 333] on icon at bounding box center [875, 335] width 10 height 10
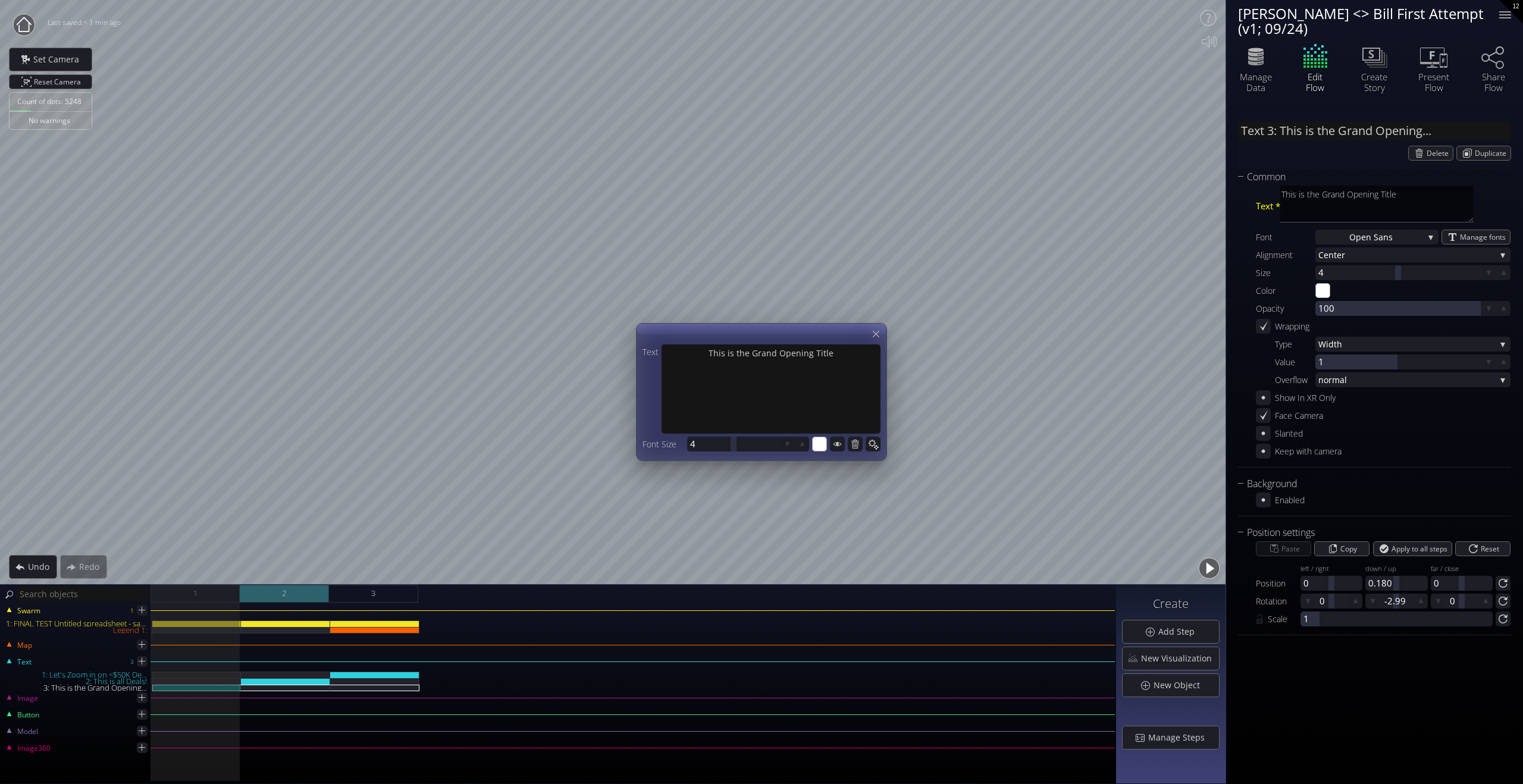
click at [292, 569] on div "2" at bounding box center [284, 594] width 89 height 18
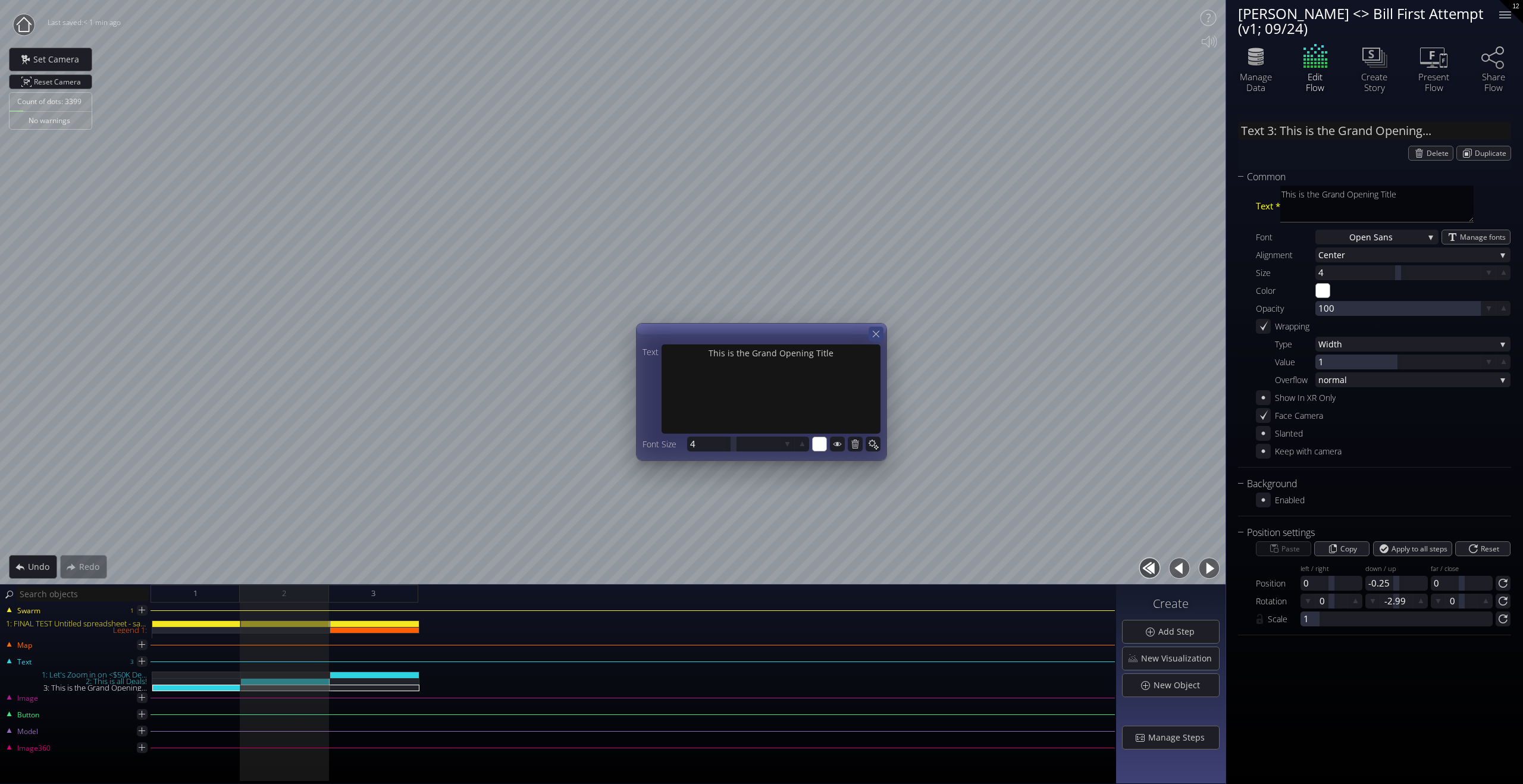
click at [878, 335] on icon at bounding box center [876, 334] width 12 height 12
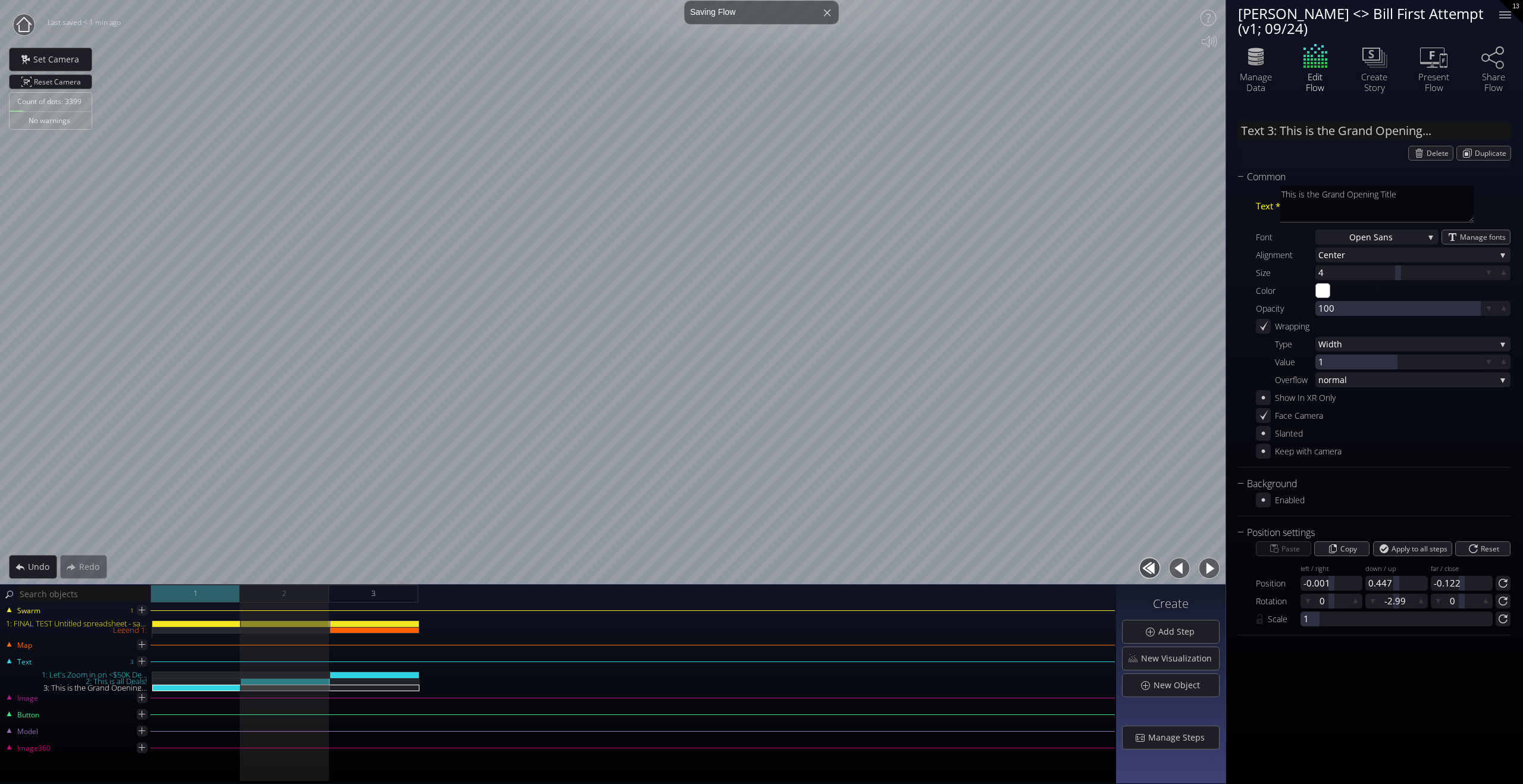
click at [201, 569] on div "1" at bounding box center [195, 594] width 89 height 18
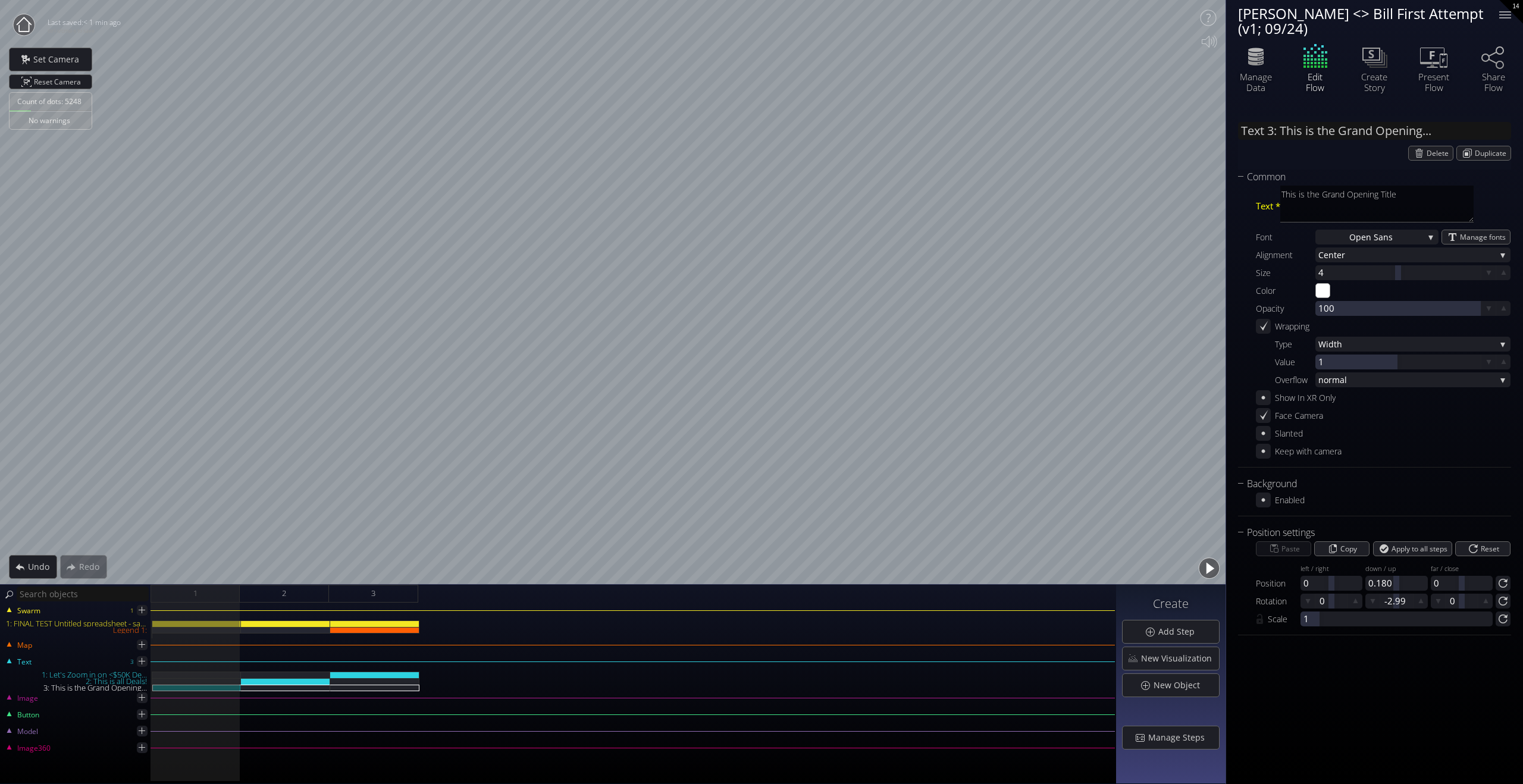
click at [1028, 569] on button "button" at bounding box center [1209, 568] width 27 height 27
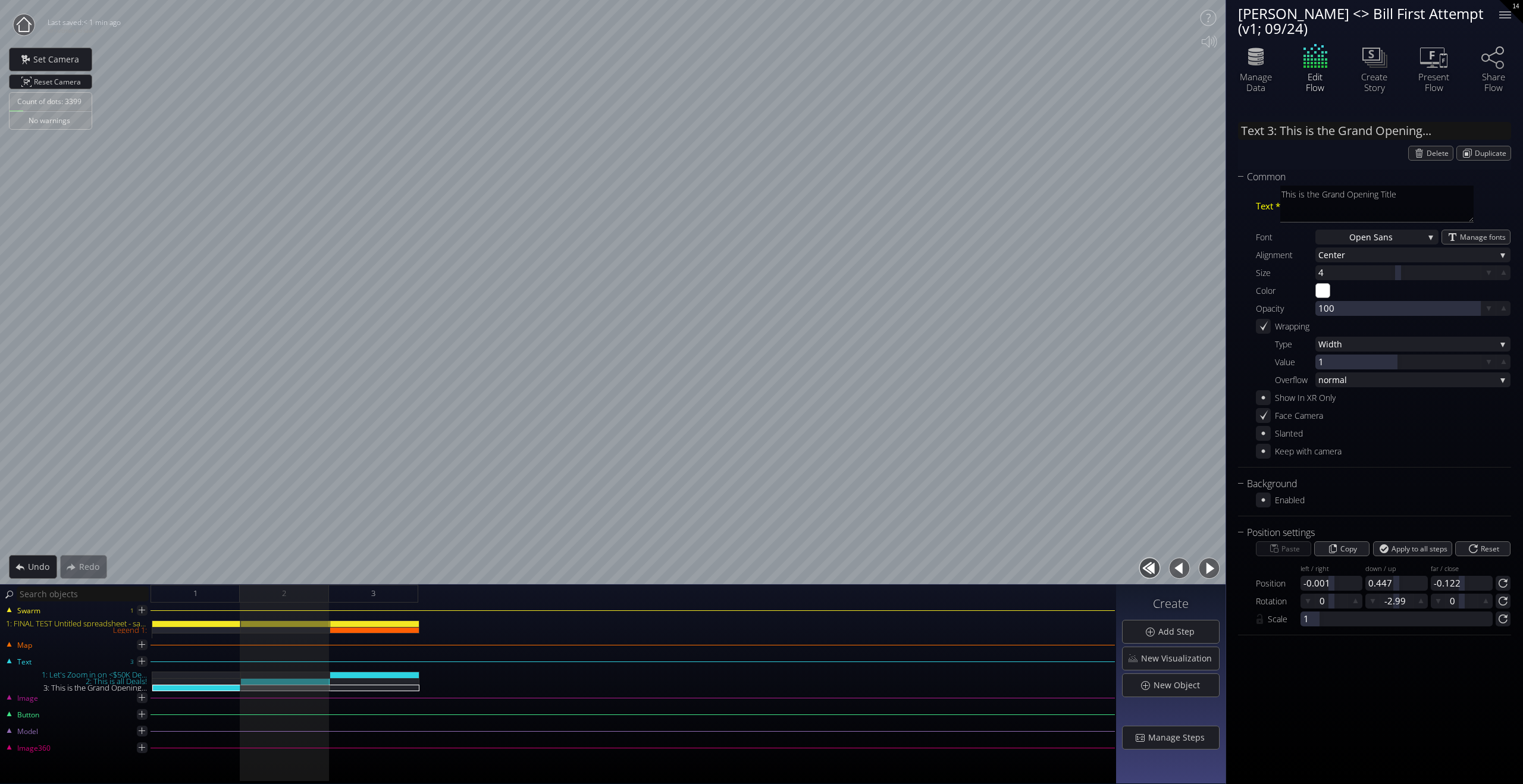
click at [1028, 569] on button "button" at bounding box center [1180, 568] width 27 height 27
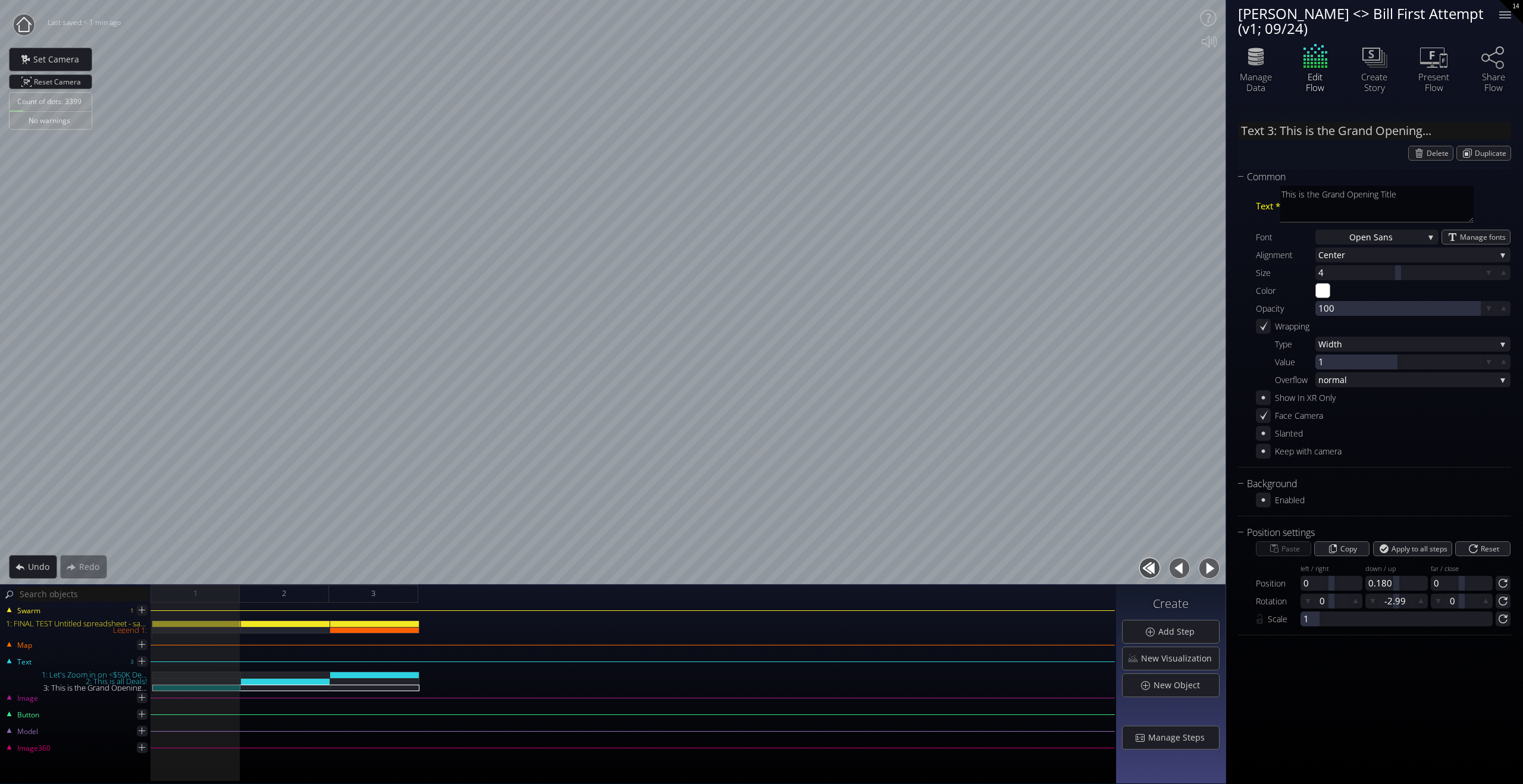
click at [1028, 569] on button "button" at bounding box center [1180, 568] width 27 height 27
click at [1028, 565] on button "button" at bounding box center [1209, 568] width 27 height 27
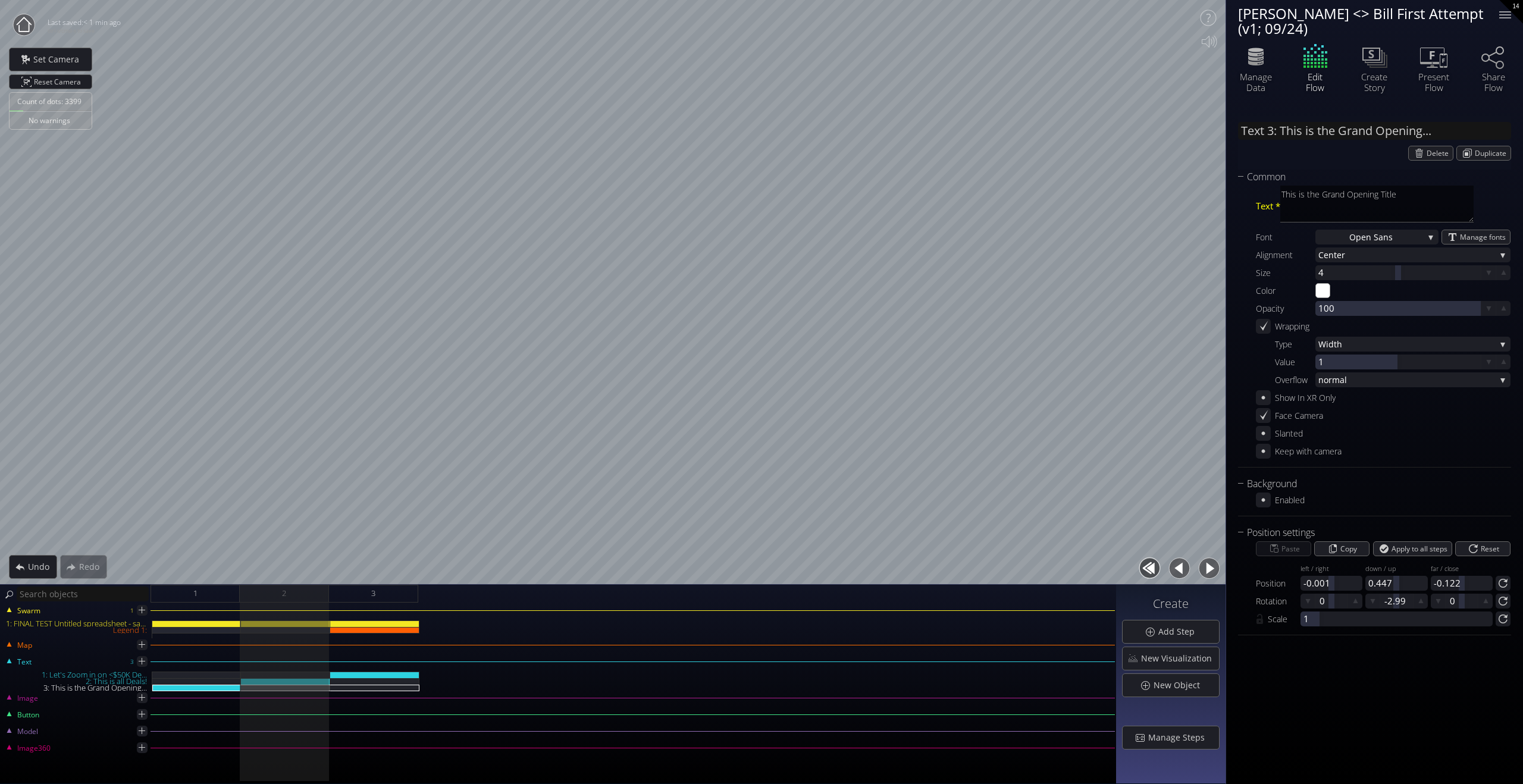
click at [1028, 565] on button "button" at bounding box center [1209, 568] width 27 height 27
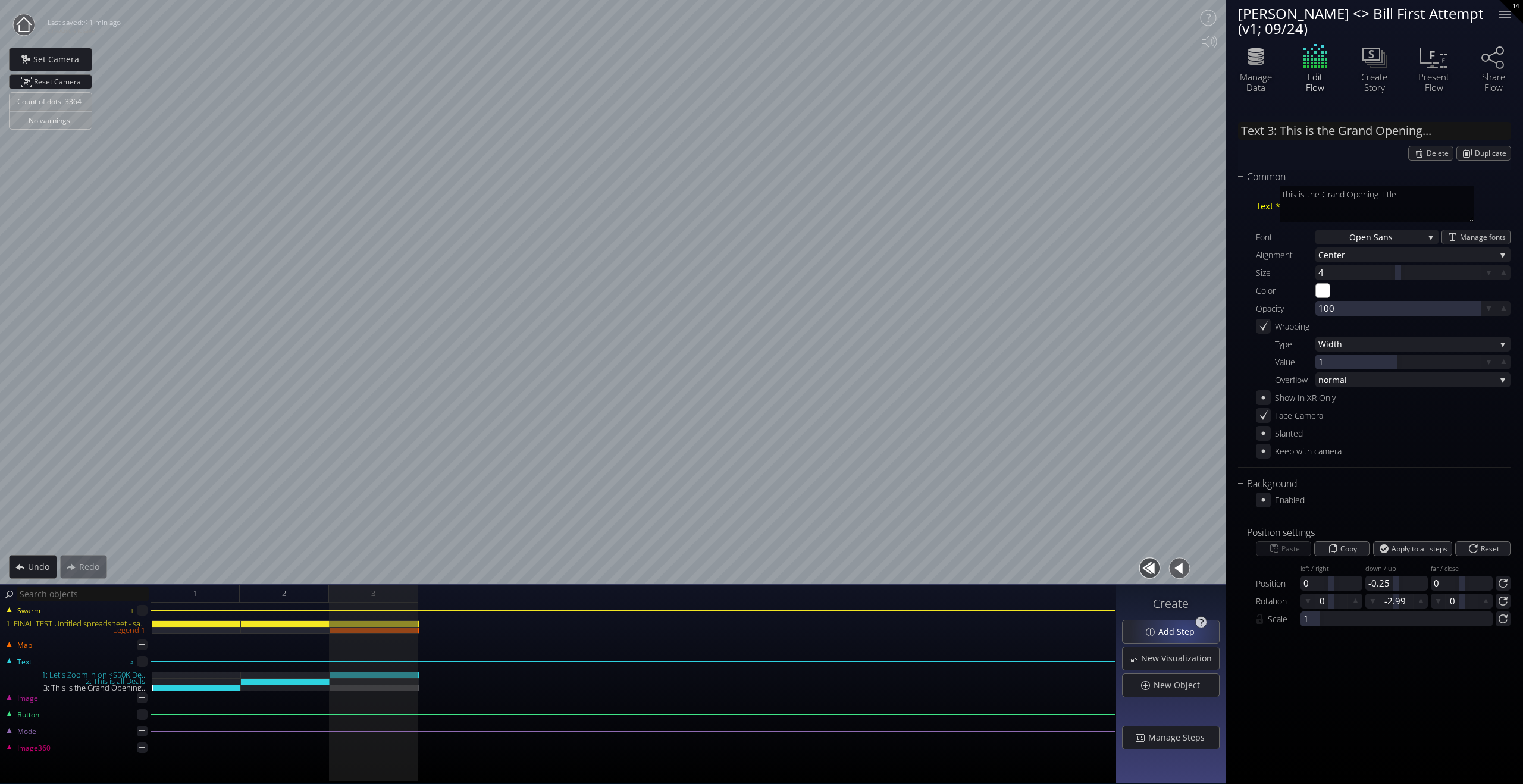
click at [1028, 569] on span "Add Step" at bounding box center [1180, 632] width 44 height 12
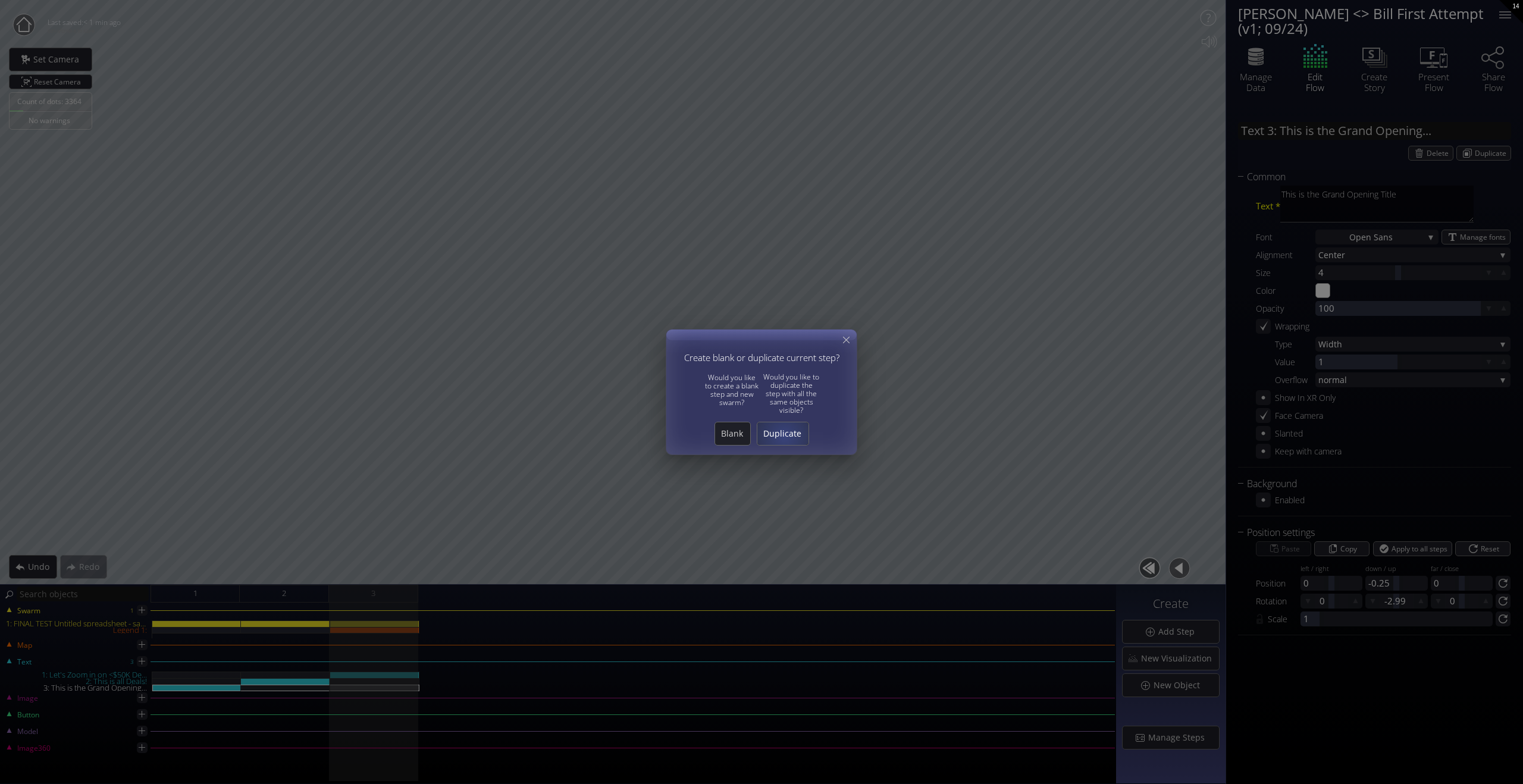
click at [784, 435] on span "Duplicate" at bounding box center [783, 433] width 51 height 12
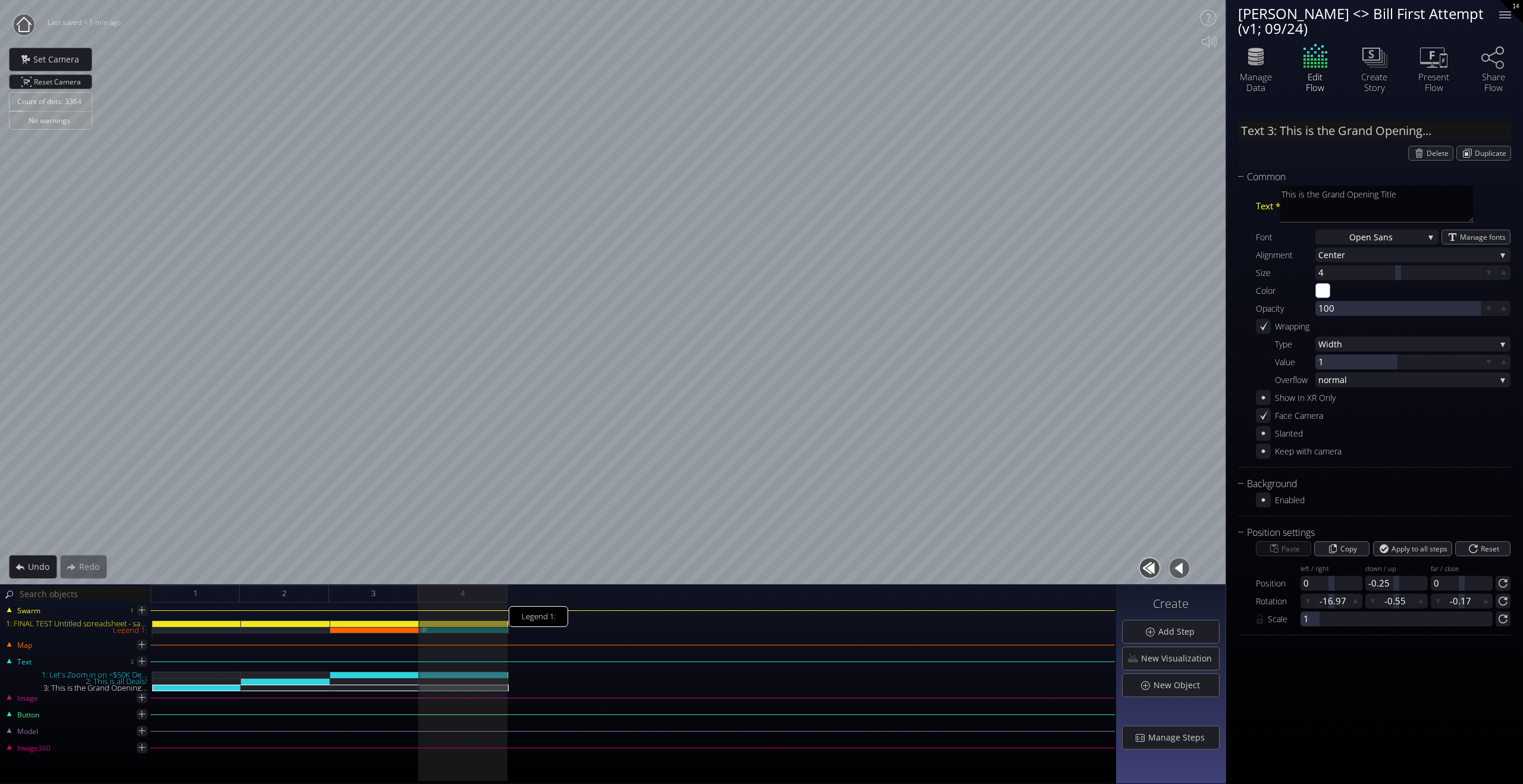
click at [480, 569] on div "Legend 1:" at bounding box center [464, 630] width 89 height 7
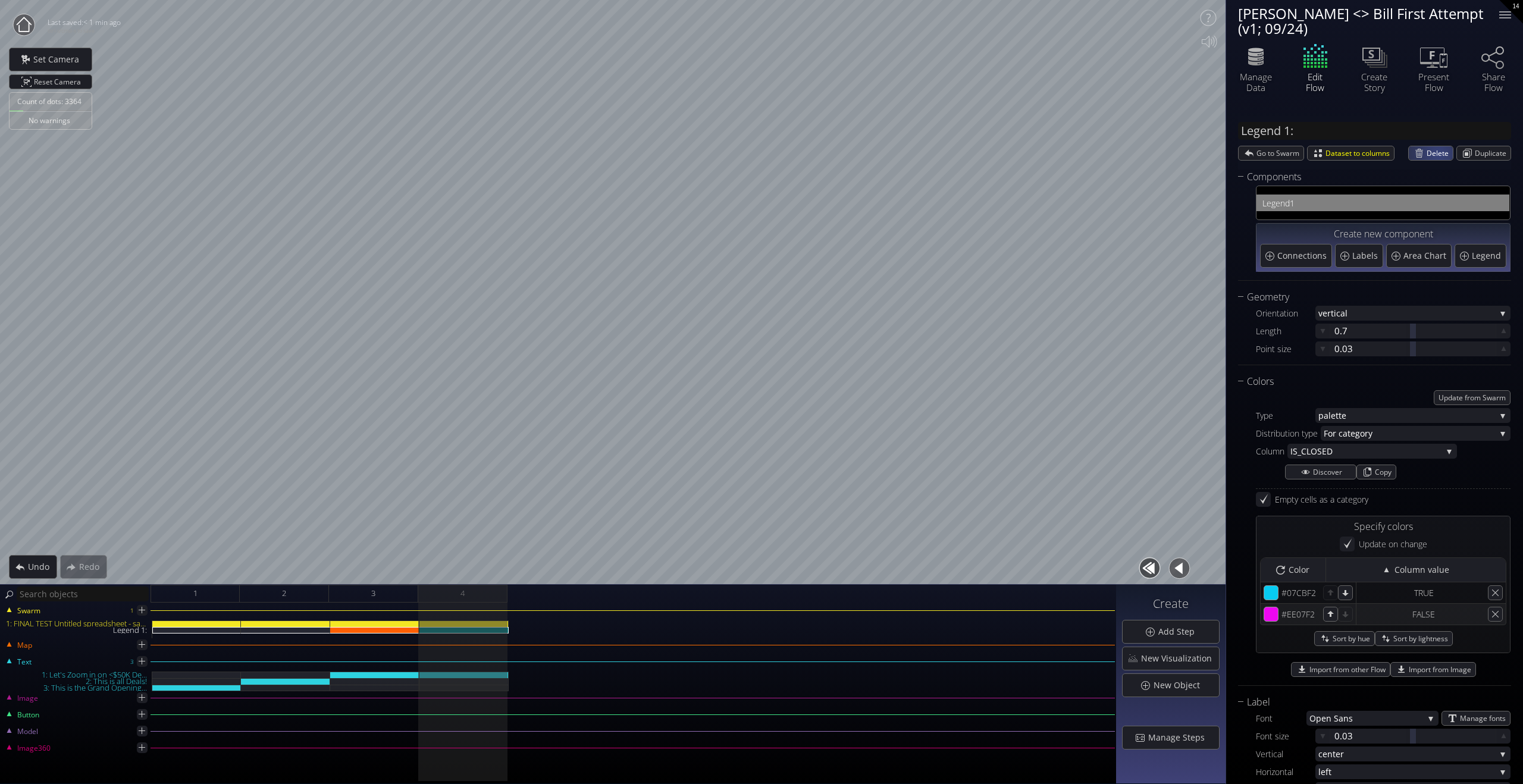
click at [1028, 152] on span "Delete" at bounding box center [1440, 153] width 26 height 14
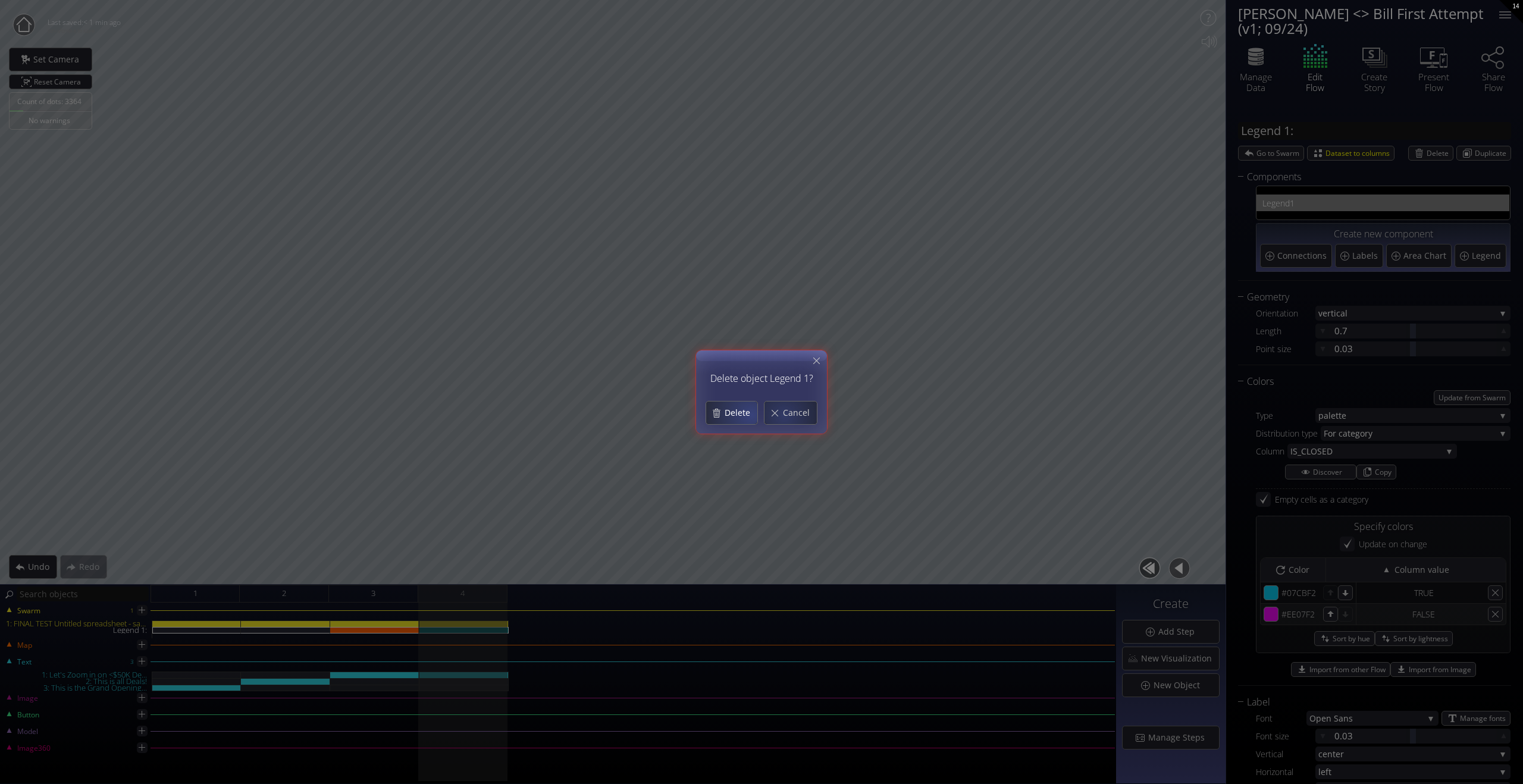
click at [741, 415] on span "Delete" at bounding box center [741, 413] width 33 height 12
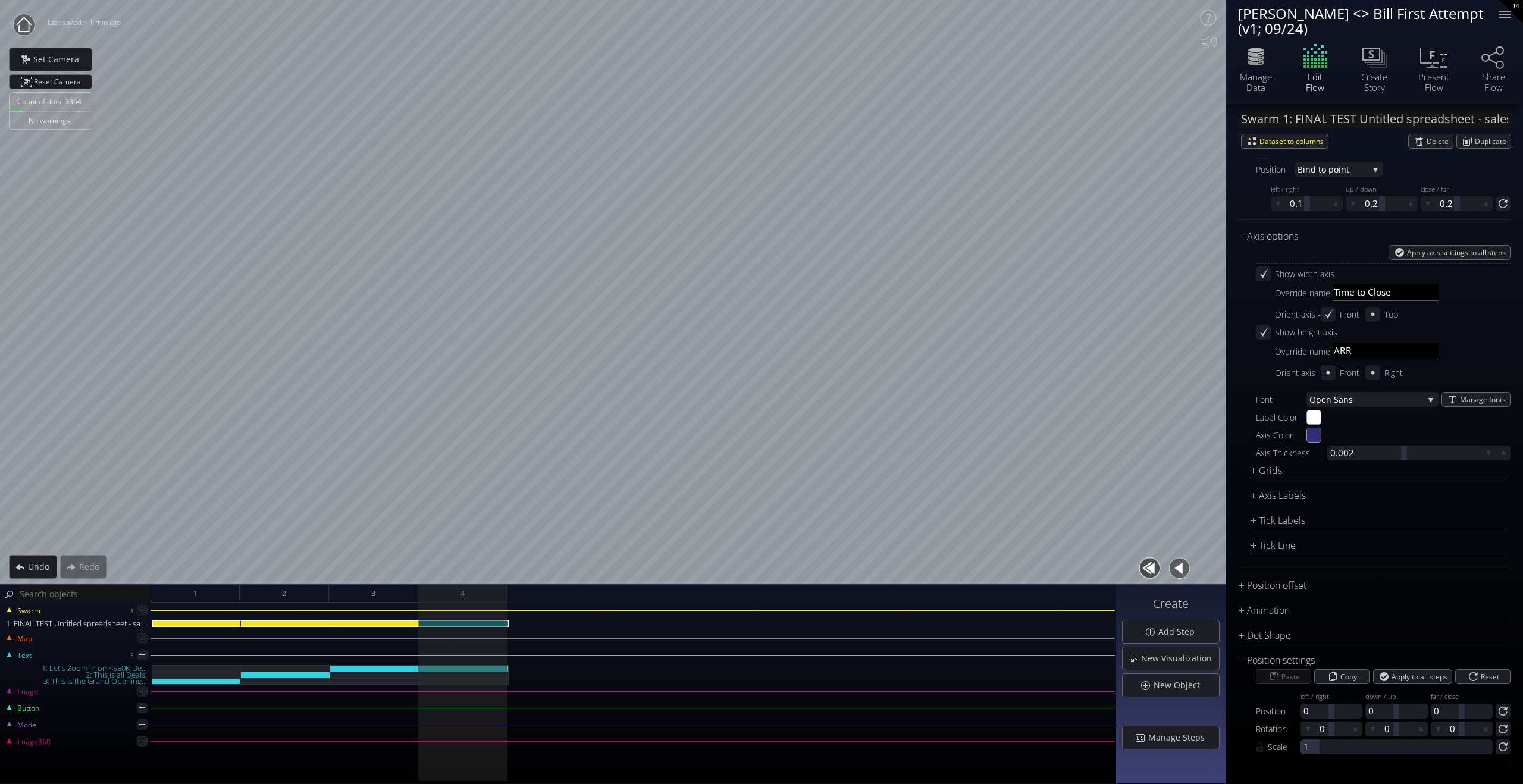
scroll to position [492, 0]
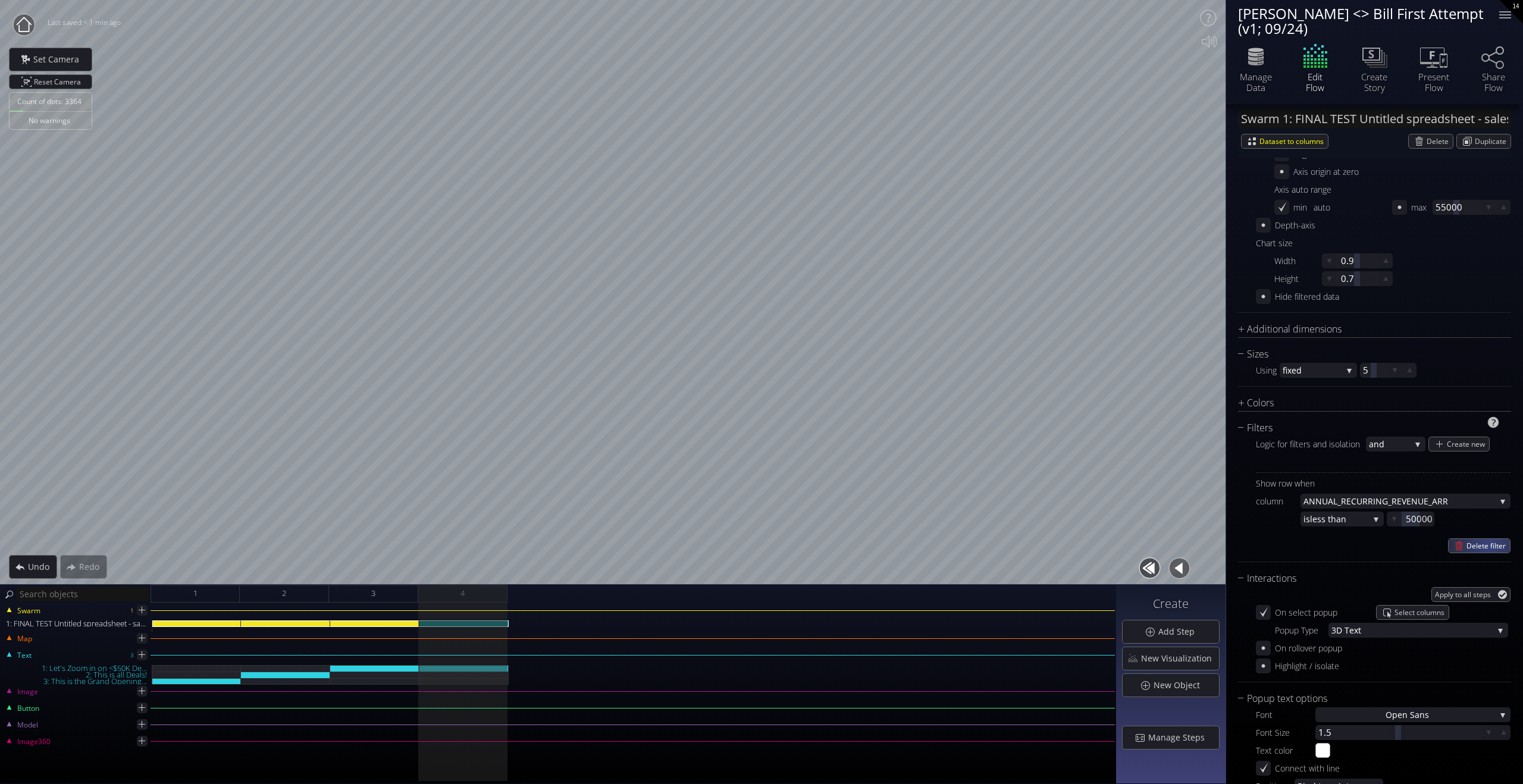
click at [1028, 544] on span "Delete filter" at bounding box center [1489, 546] width 44 height 14
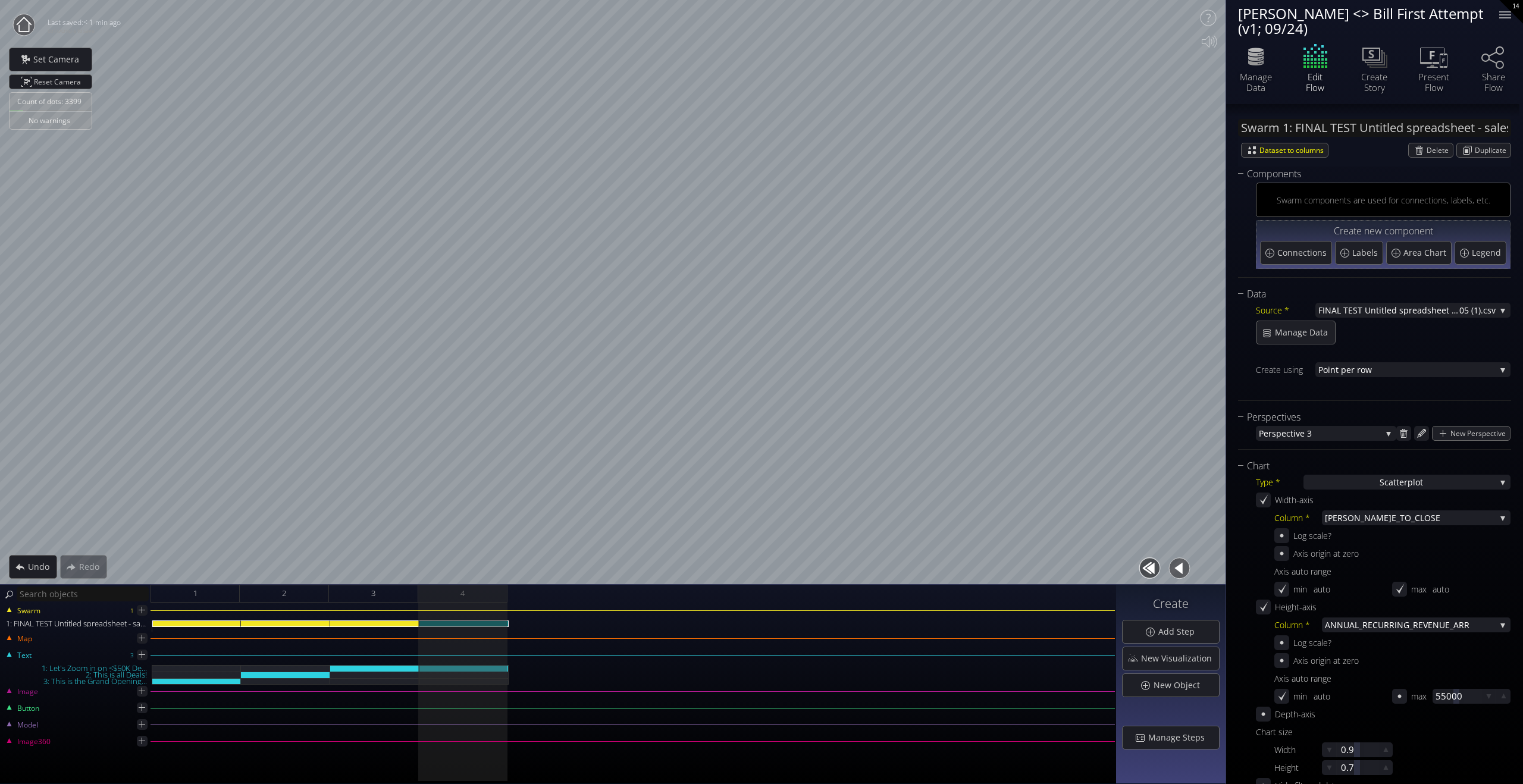
scroll to position [0, 0]
click at [1028, 200] on div "Swarm components are used for connections, labels, etc." at bounding box center [1383, 203] width 213 height 15
click at [398, 569] on div "1: FINAL TEST Untitled spreadsheet - sales_led_inbound_deals_2025-09-24T1305 (1…" at bounding box center [375, 624] width 89 height 7
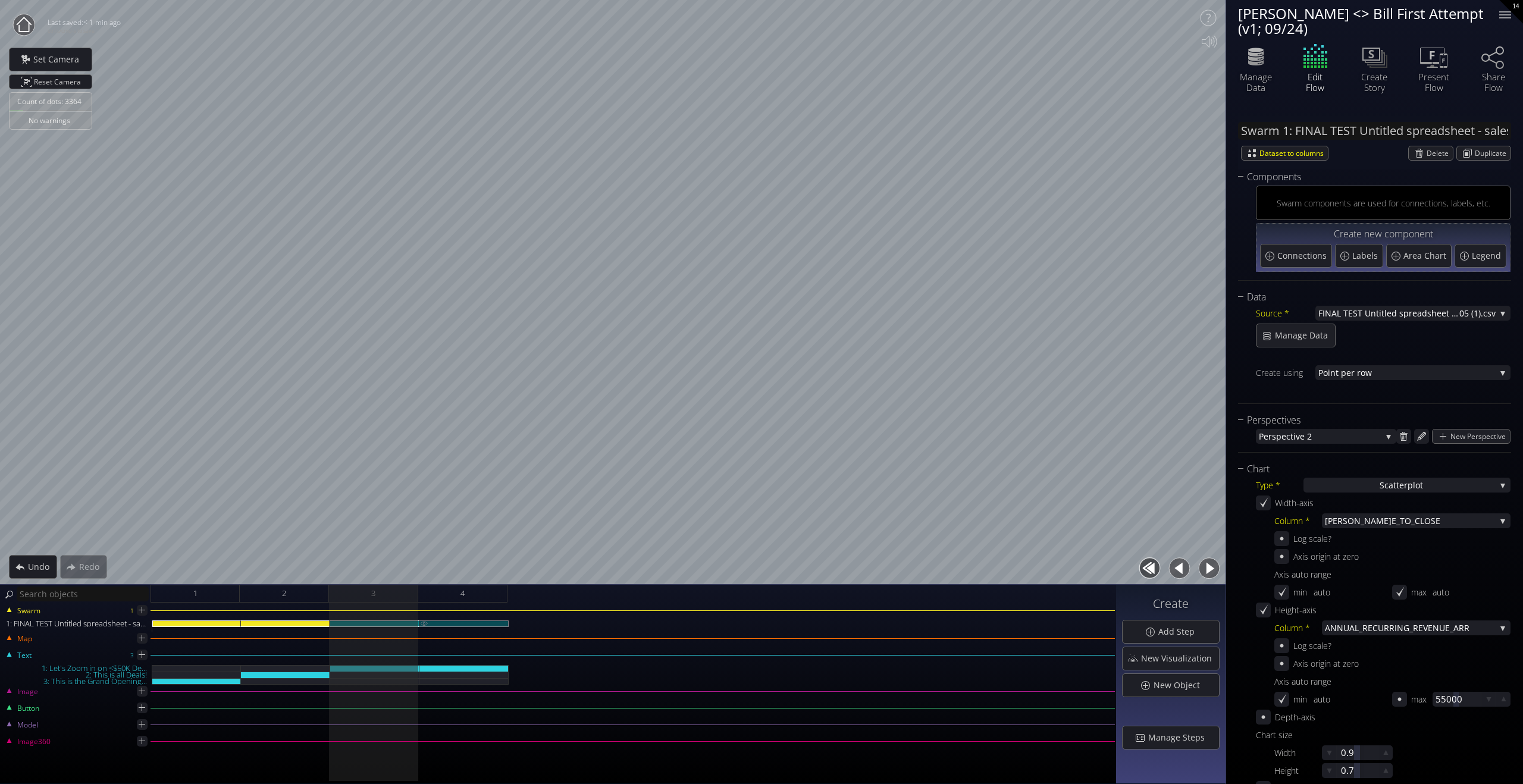
click at [460, 569] on div "1: FINAL TEST Untitled spreadsheet - sales_led_inbound_deals_2025-09-24T1305 (1…" at bounding box center [464, 624] width 89 height 7
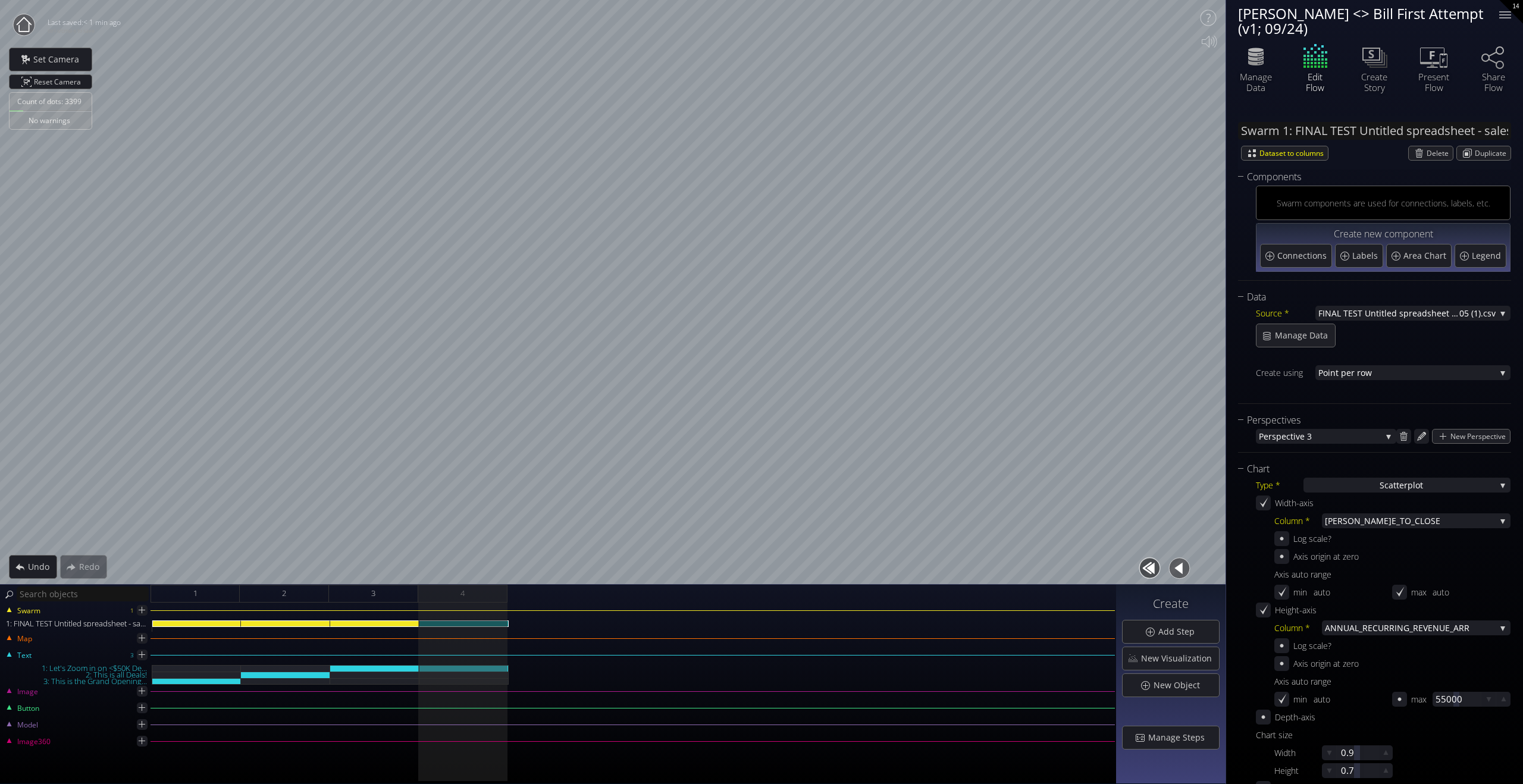
click at [395, 569] on div at bounding box center [375, 626] width 89 height 12
click at [388, 569] on div "1: FINAL TEST Untitled spreadsheet - sales_led_inbound_deals_2025-09-24T1305 (1…" at bounding box center [375, 624] width 89 height 7
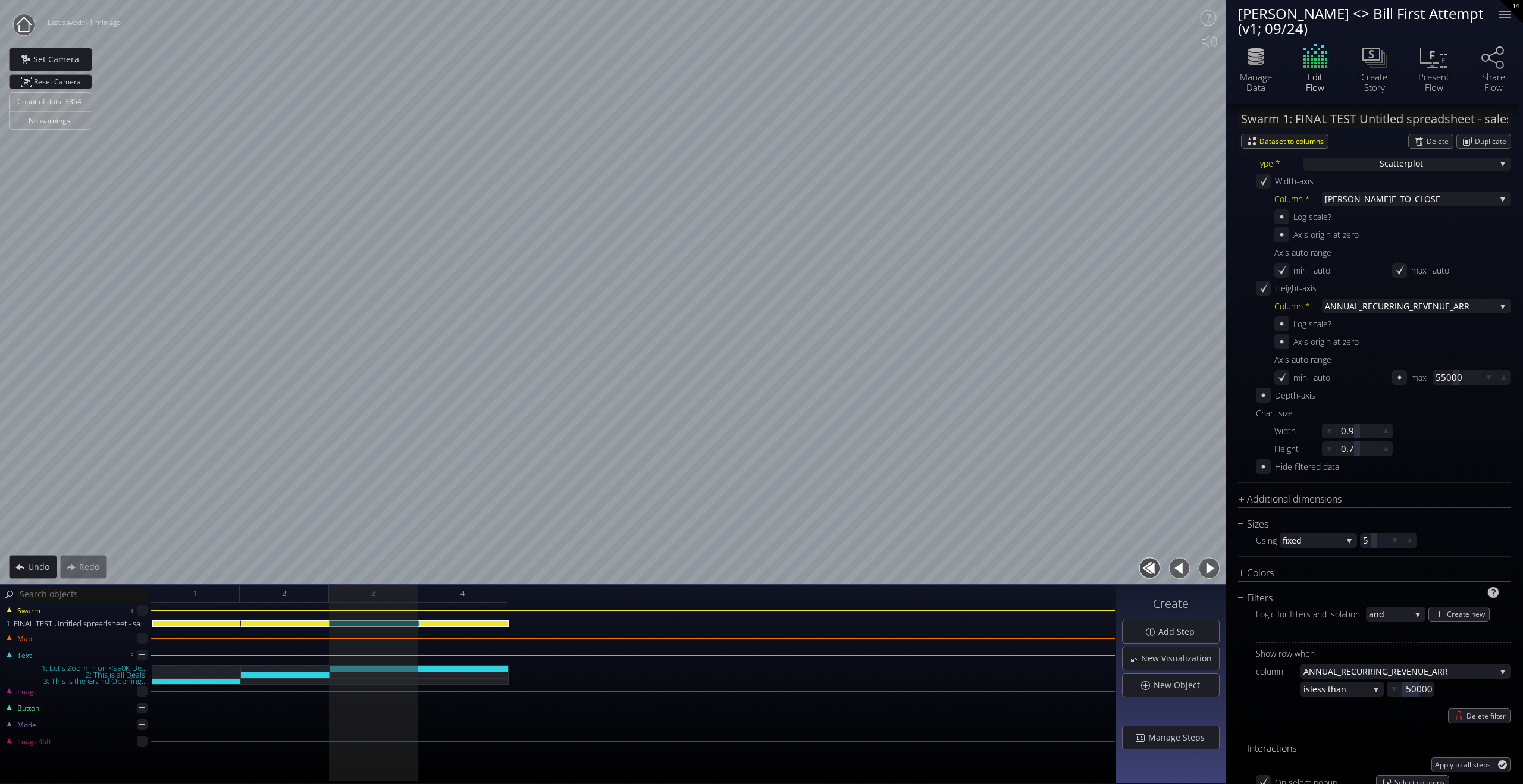
scroll to position [553, 0]
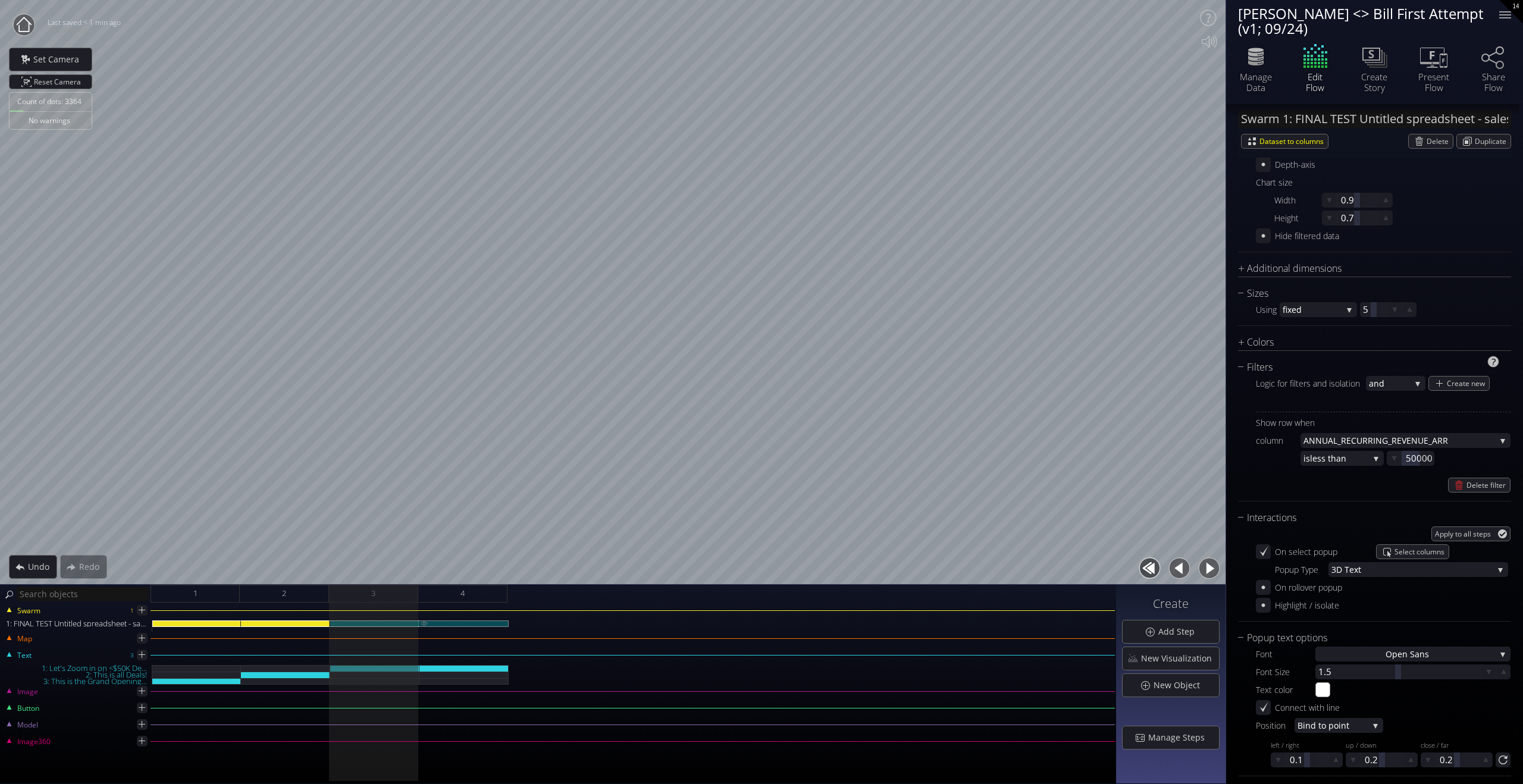
click at [491, 569] on div "1: FINAL TEST Untitled spreadsheet - sales_led_inbound_deals_2025-09-24T1305 (1…" at bounding box center [464, 624] width 89 height 7
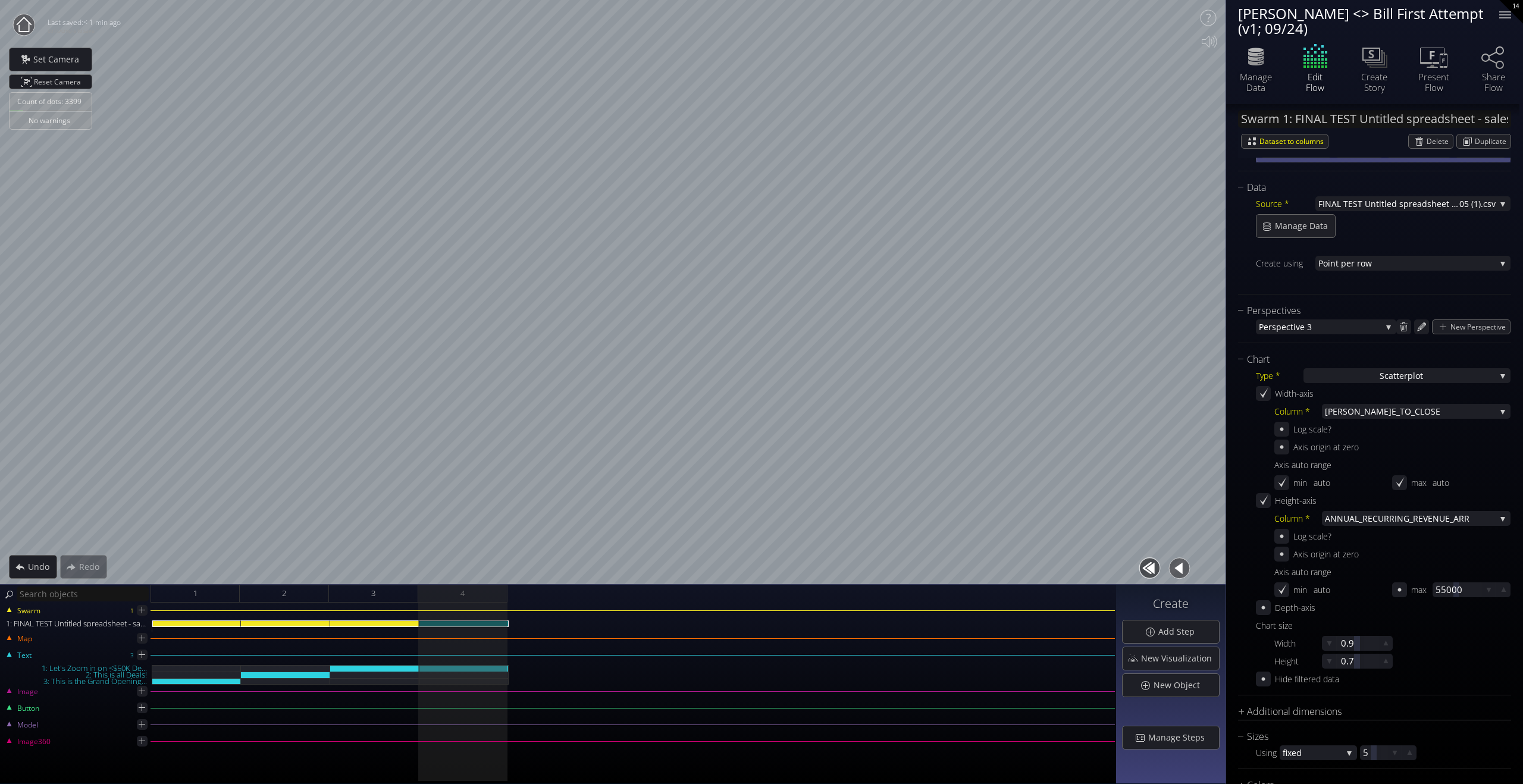
scroll to position [0, 0]
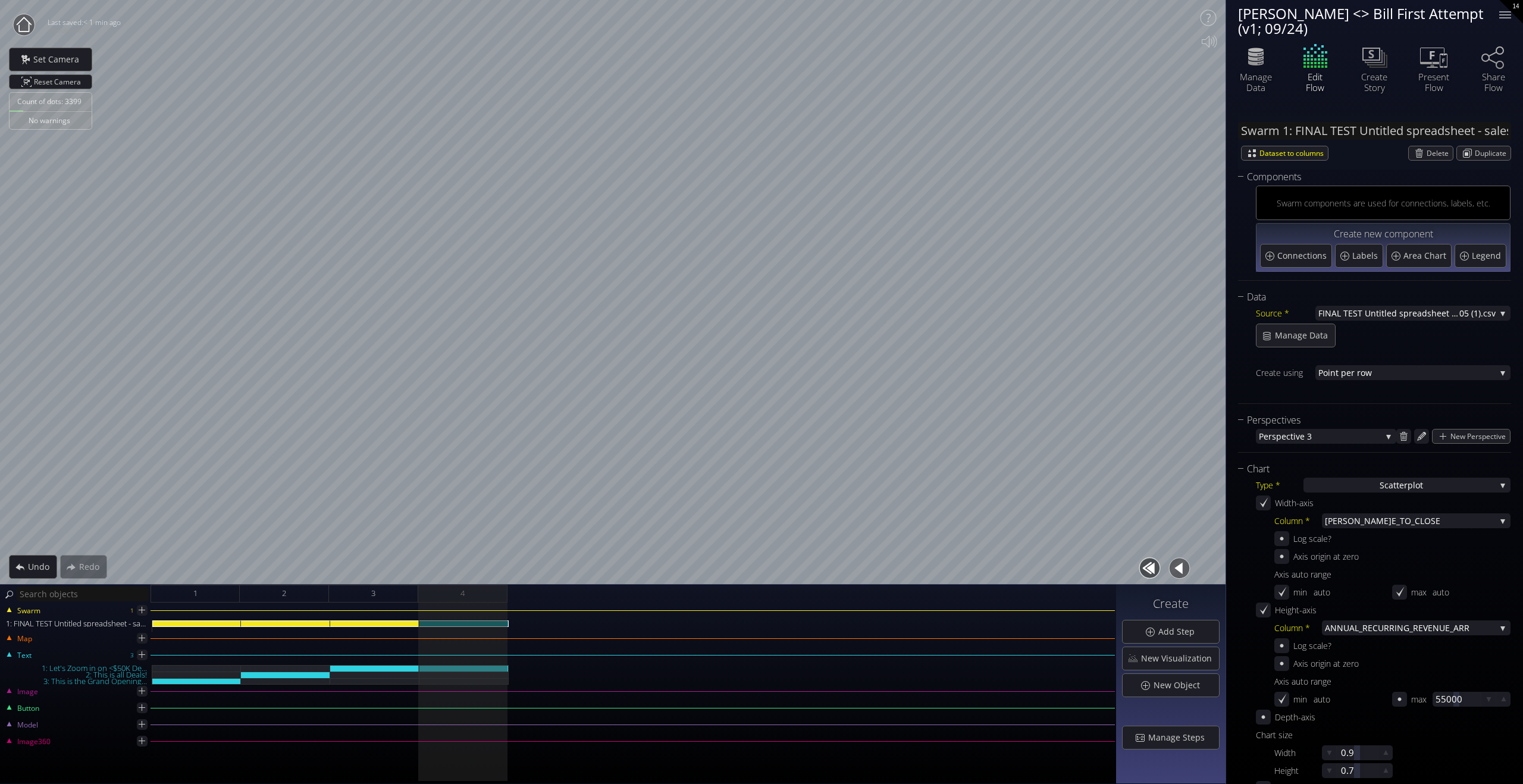
click at [381, 569] on div at bounding box center [375, 626] width 89 height 12
click at [386, 569] on div "1: FINAL TEST Untitled spreadsheet - sales_led_inbound_deals_2025-09-24T1305 (1…" at bounding box center [375, 624] width 89 height 7
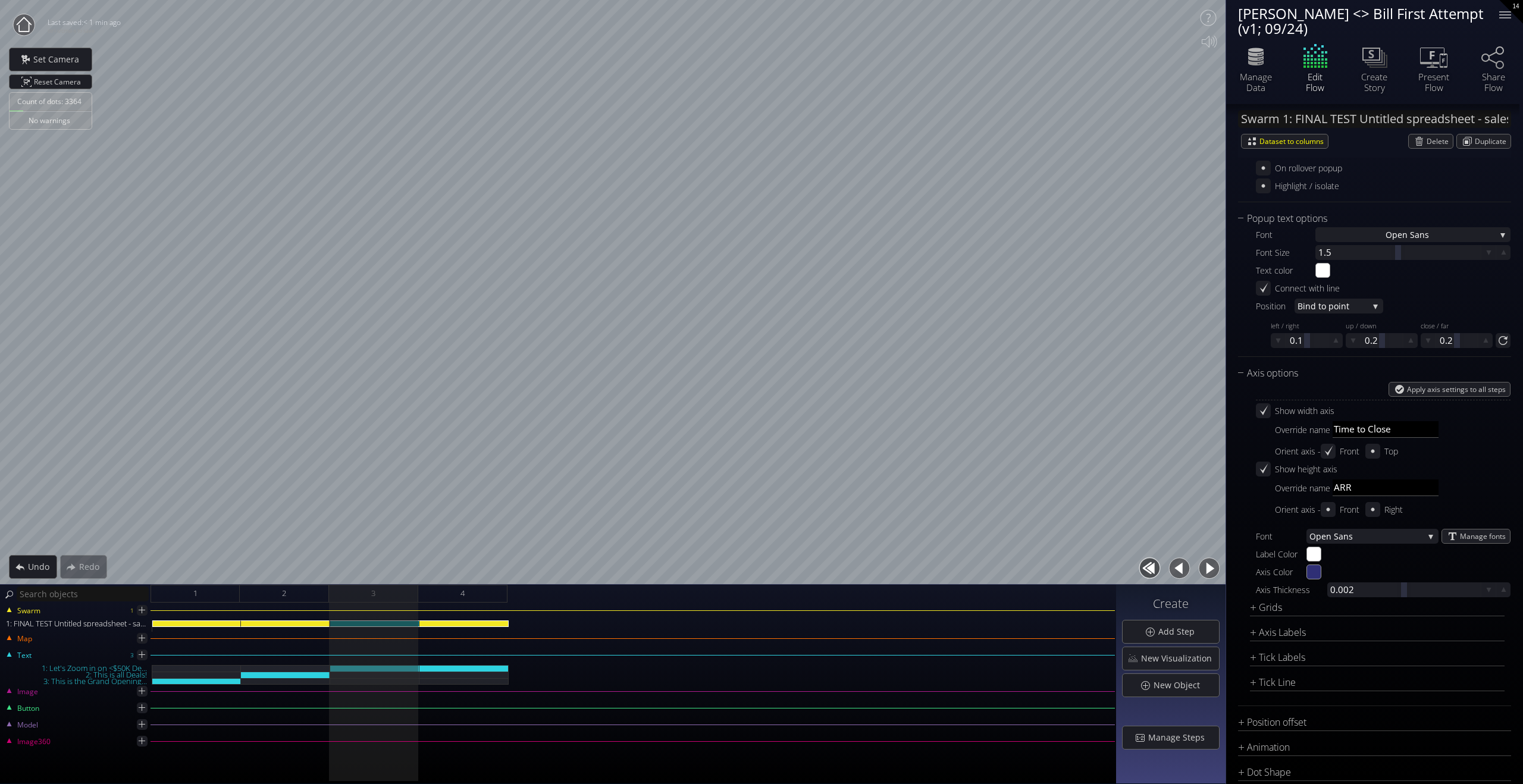
scroll to position [1109, 0]
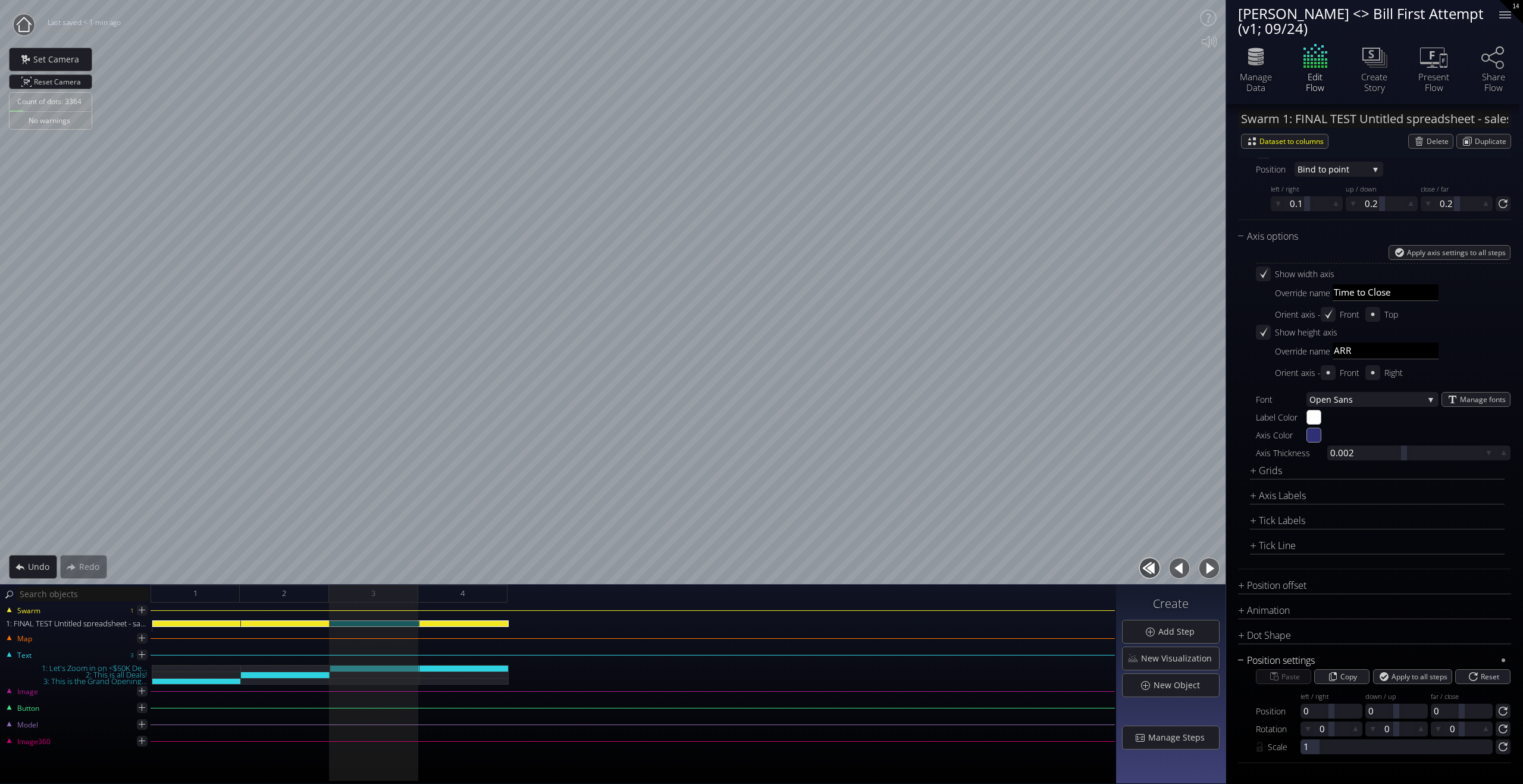
click at [1028, 569] on div "Position settings" at bounding box center [1368, 661] width 258 height 15
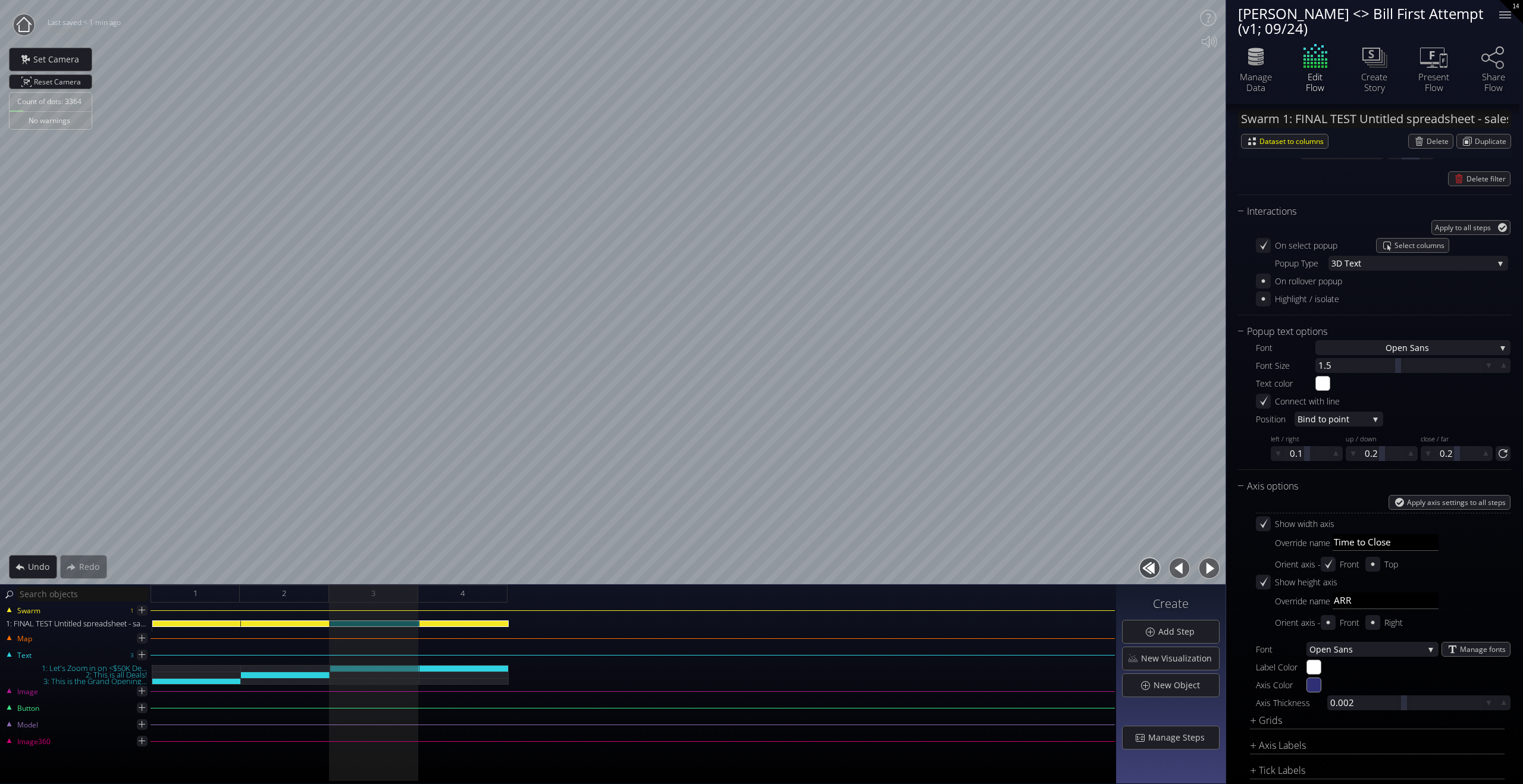
scroll to position [855, 0]
click at [1028, 483] on div "Axis options" at bounding box center [1368, 491] width 258 height 15
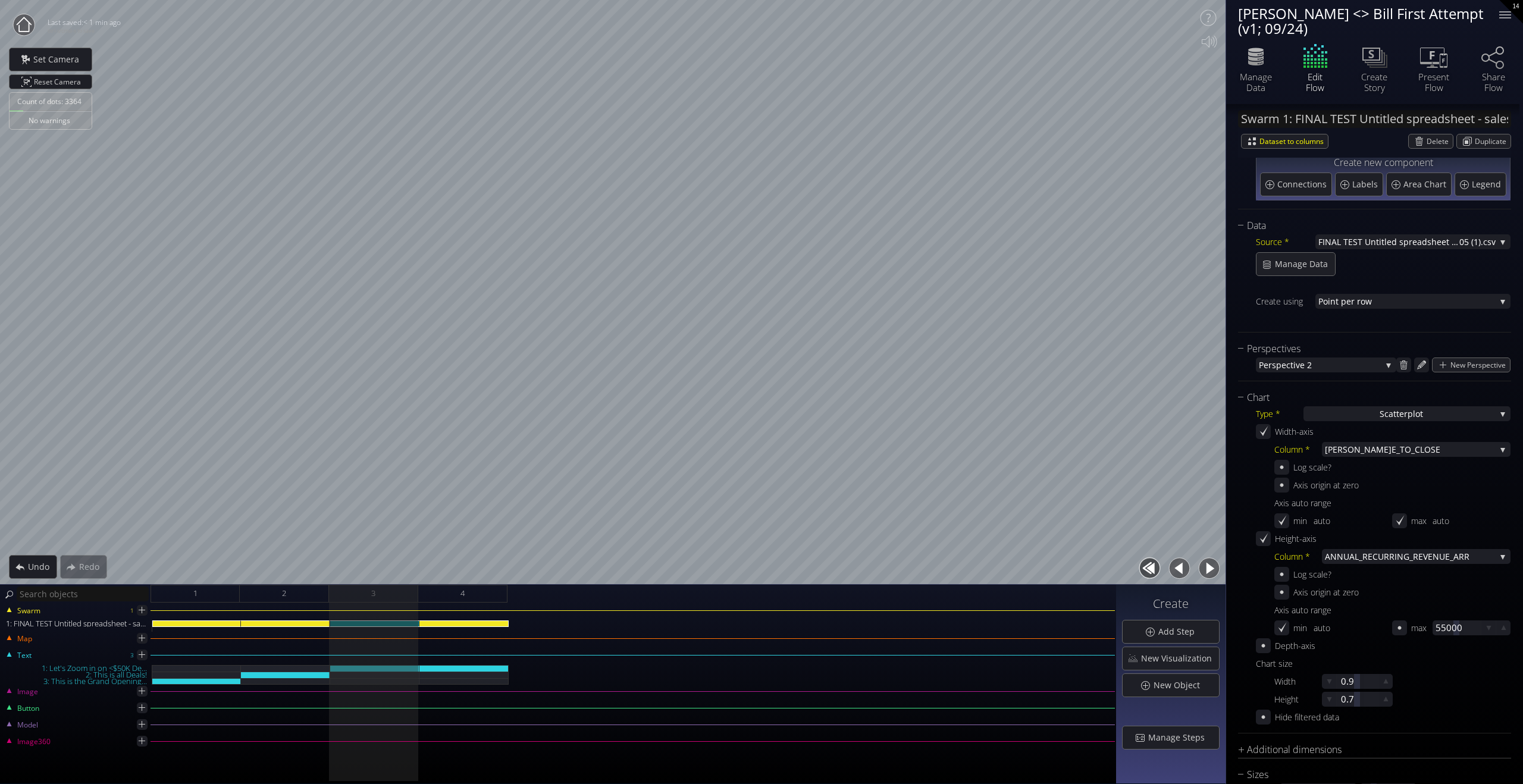
scroll to position [0, 0]
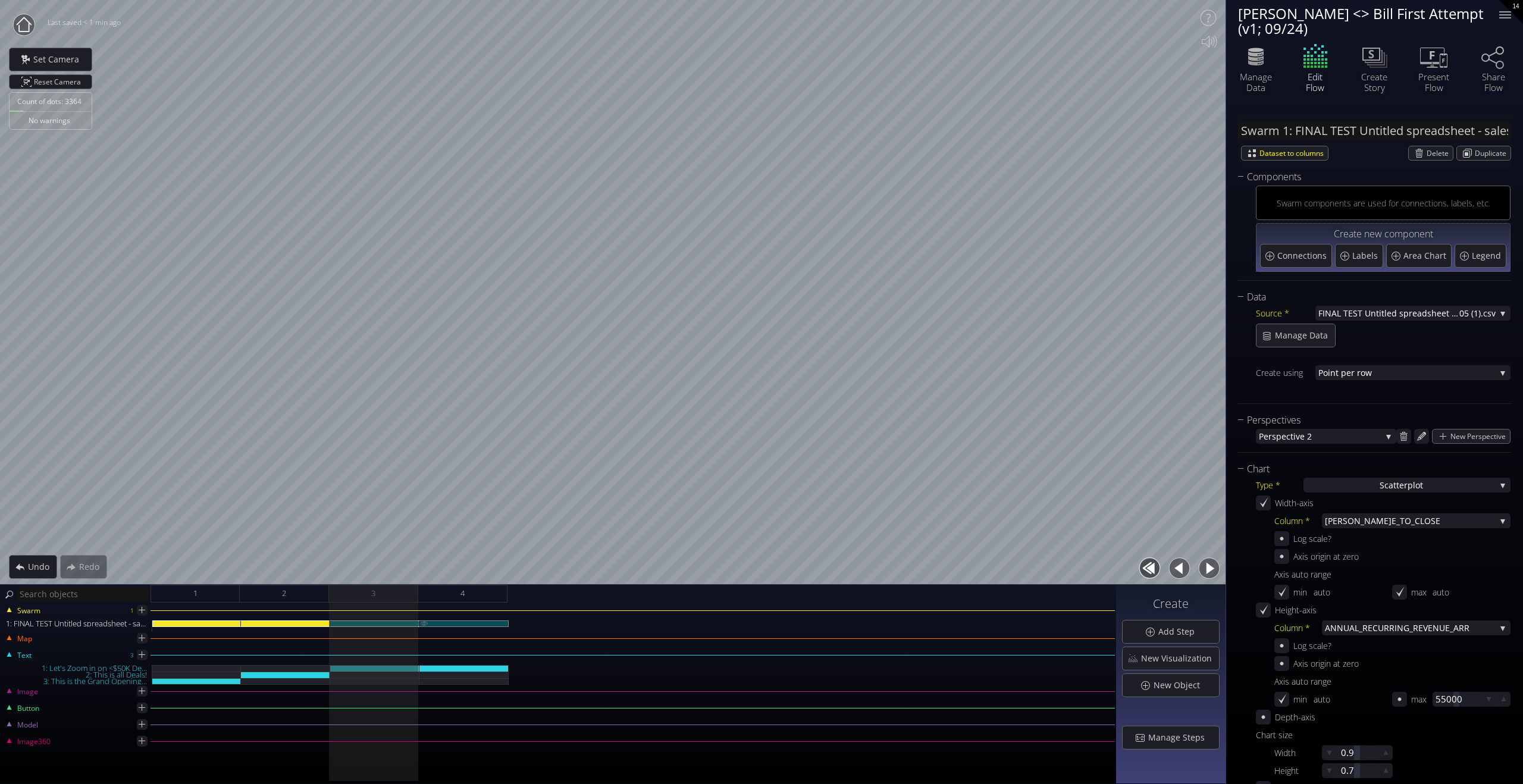
click at [464, 569] on div "1: FINAL TEST Untitled spreadsheet - sales_led_inbound_deals_2025-09-24T1305 (1…" at bounding box center [464, 624] width 89 height 7
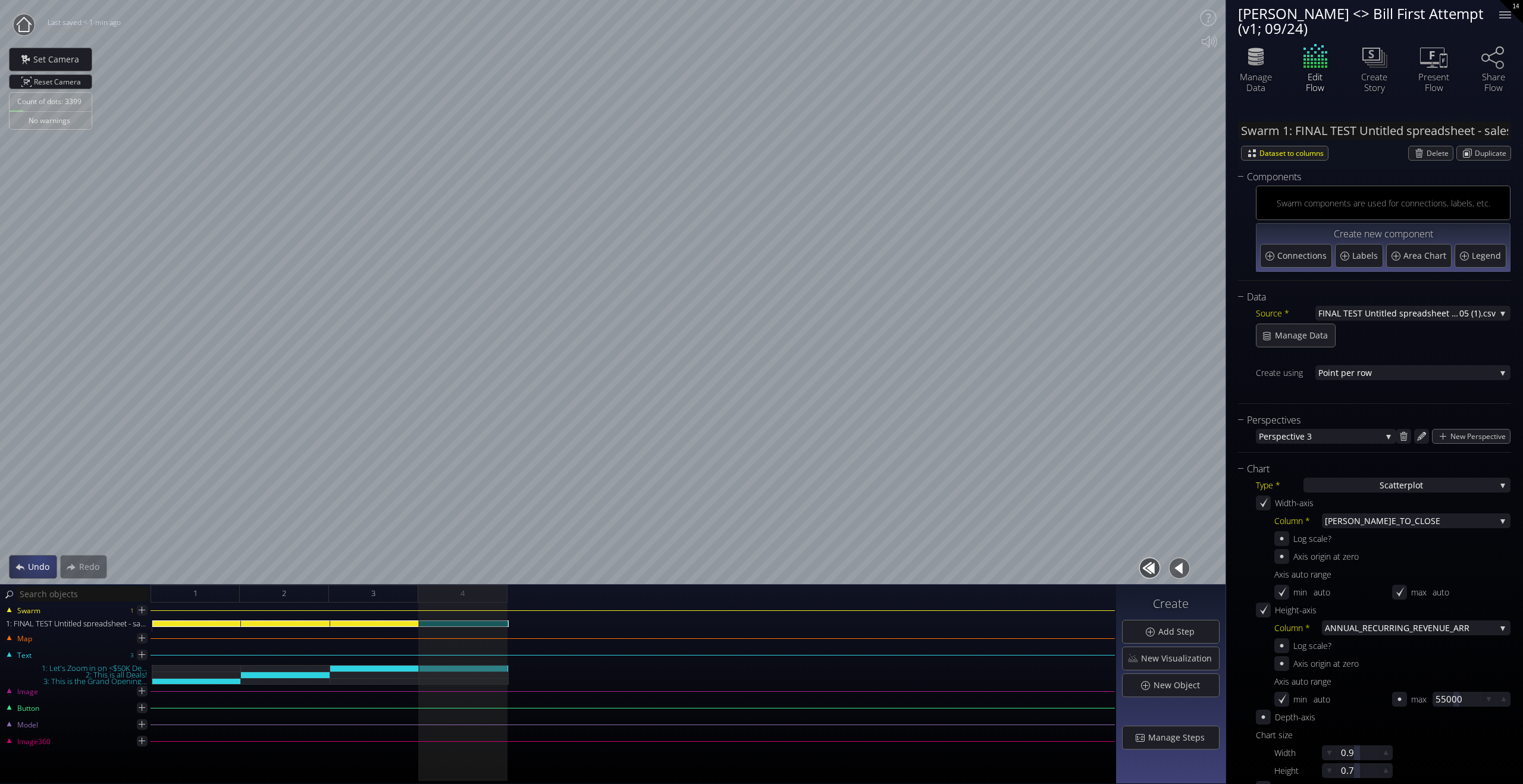
click at [32, 562] on span "Undo" at bounding box center [42, 567] width 29 height 12
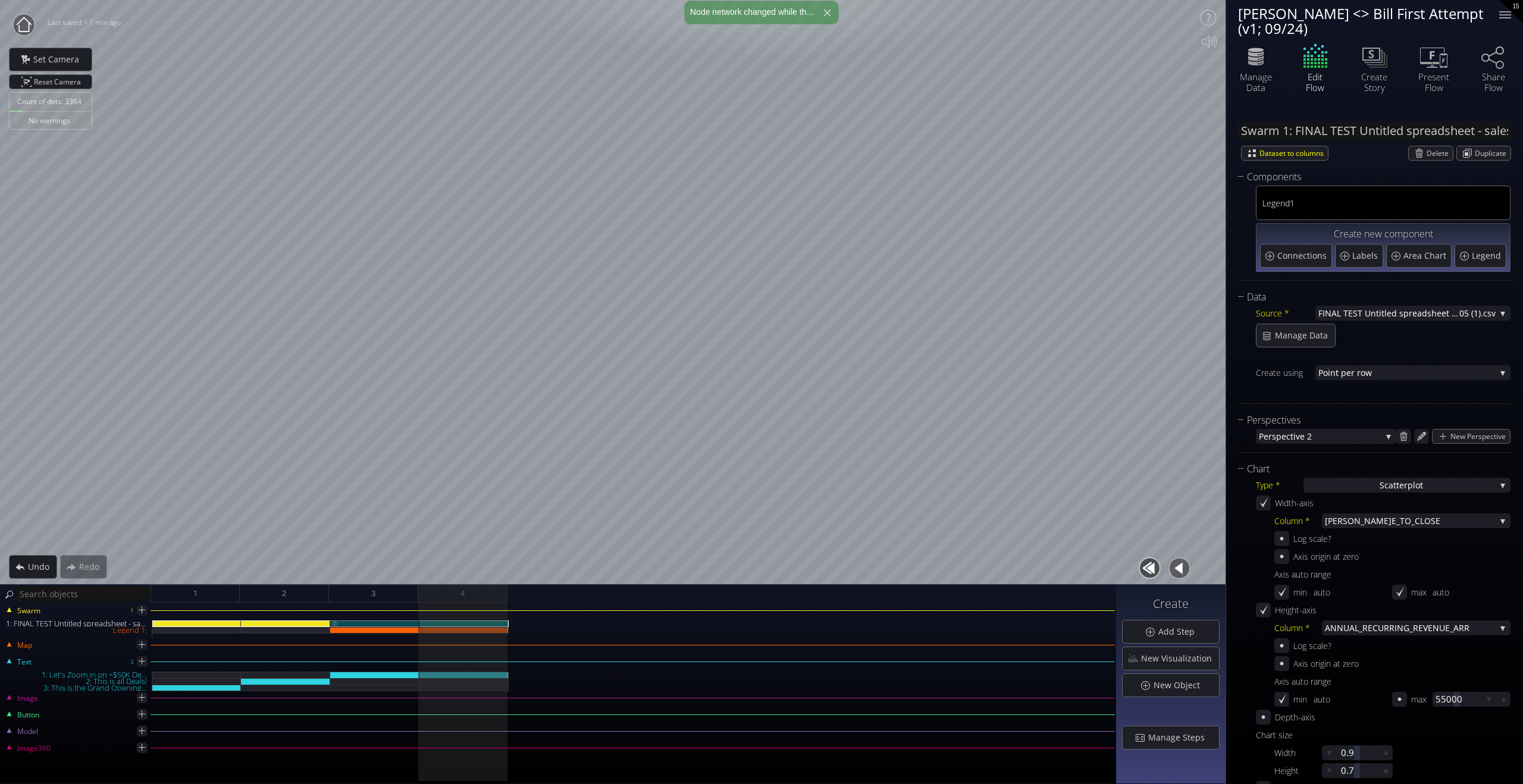
click at [387, 569] on div "1: FINAL TEST Untitled spreadsheet - sales_led_inbound_deals_2025-09-24T1305 (1…" at bounding box center [375, 624] width 89 height 7
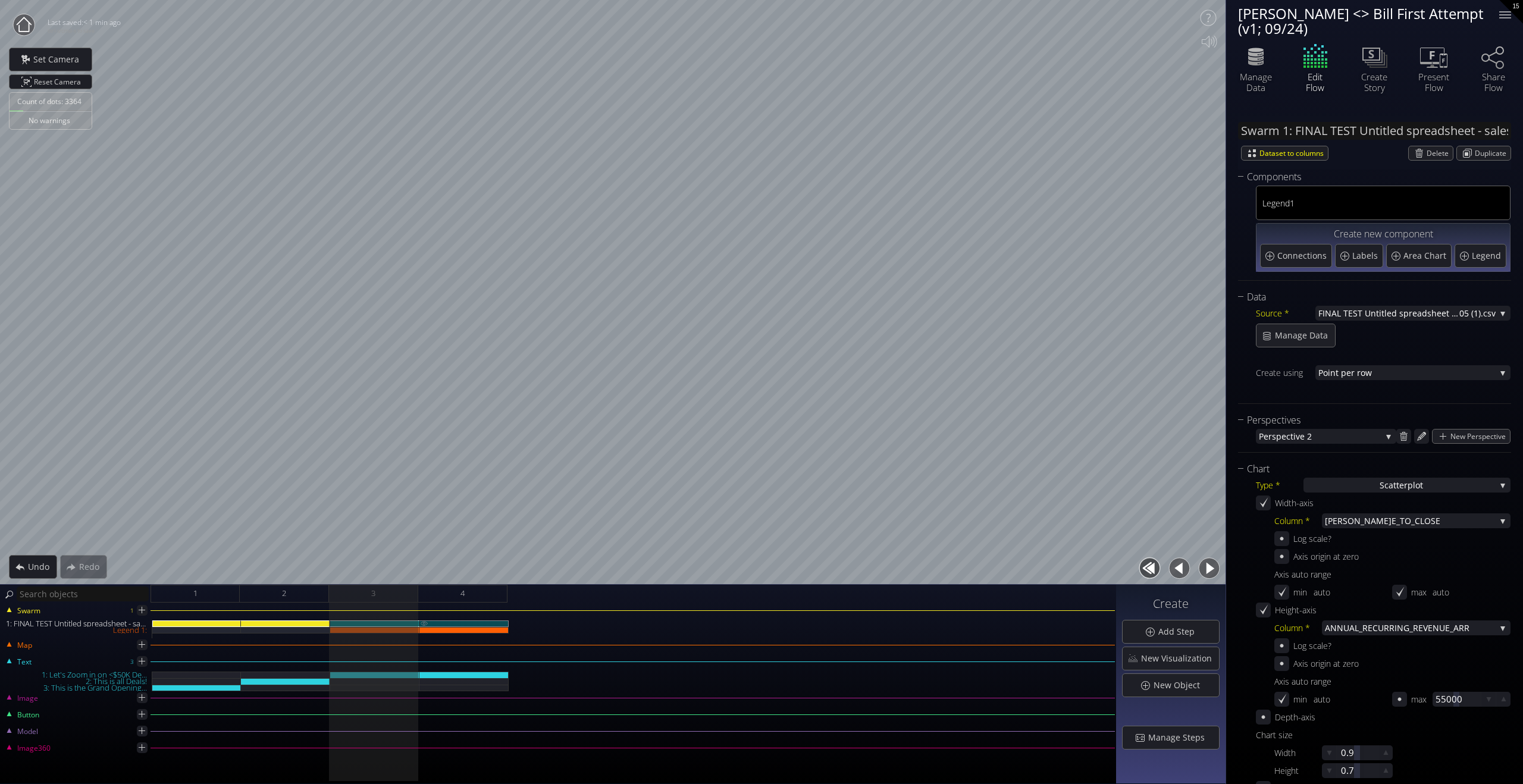
click at [440, 569] on div "1: FINAL TEST Untitled spreadsheet - sales_led_inbound_deals_2025-09-24T1305 (1…" at bounding box center [464, 624] width 89 height 7
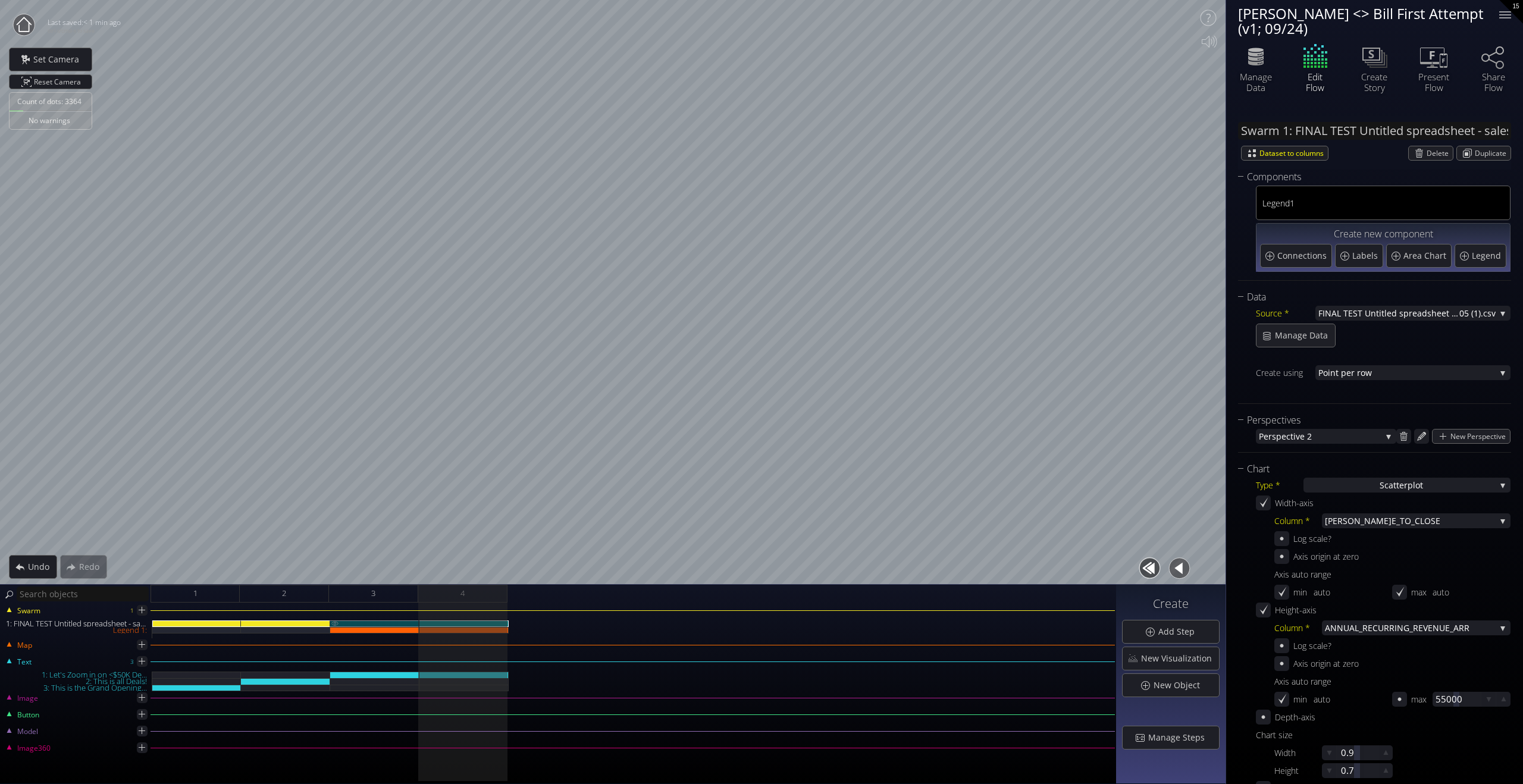
click at [382, 569] on div "1: FINAL TEST Untitled spreadsheet - sales_led_inbound_deals_2025-09-24T1305 (1…" at bounding box center [375, 624] width 89 height 7
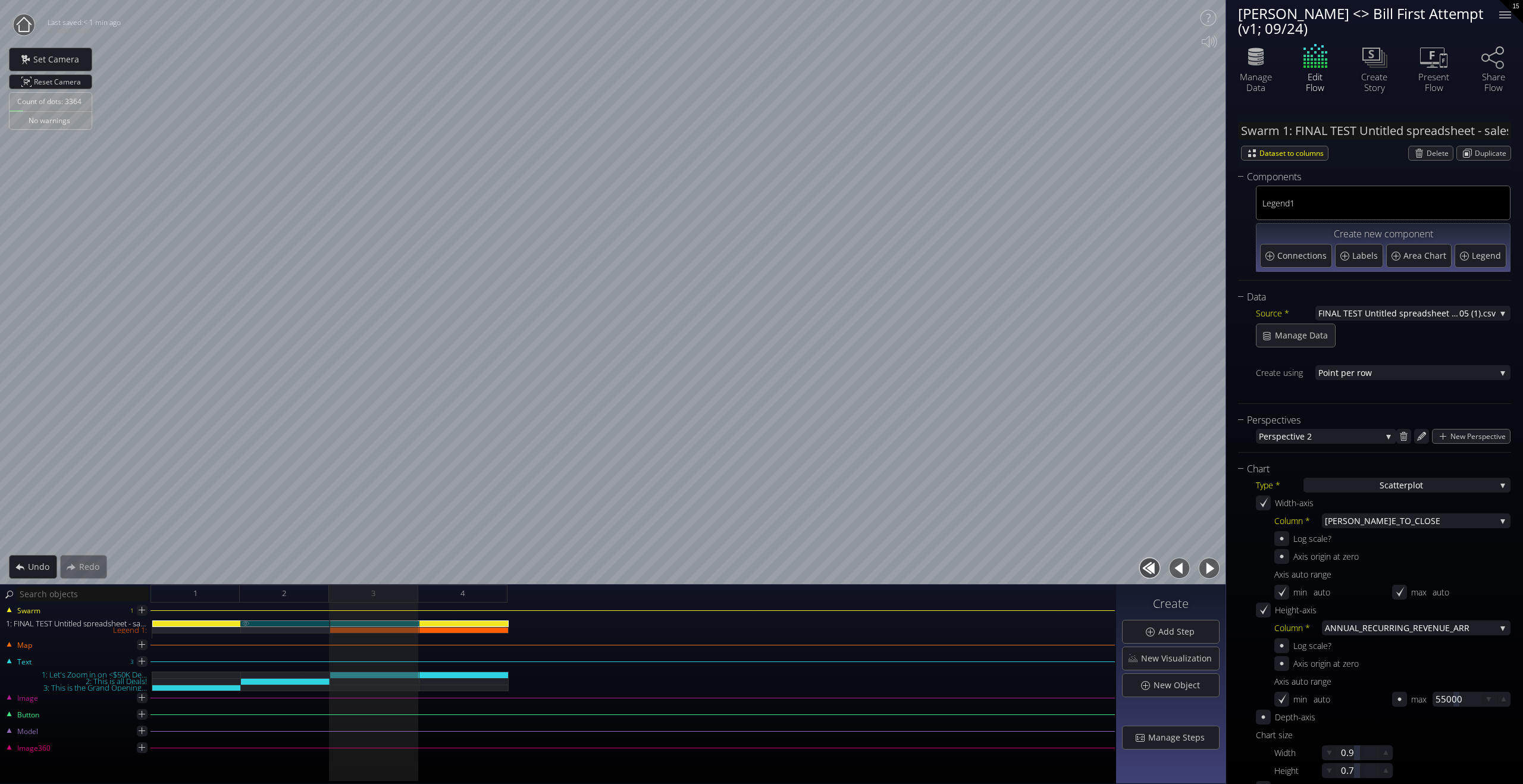
click at [293, 569] on div "1: FINAL TEST Untitled spreadsheet - sales_led_inbound_deals_2025-09-24T1305 (1…" at bounding box center [285, 624] width 89 height 7
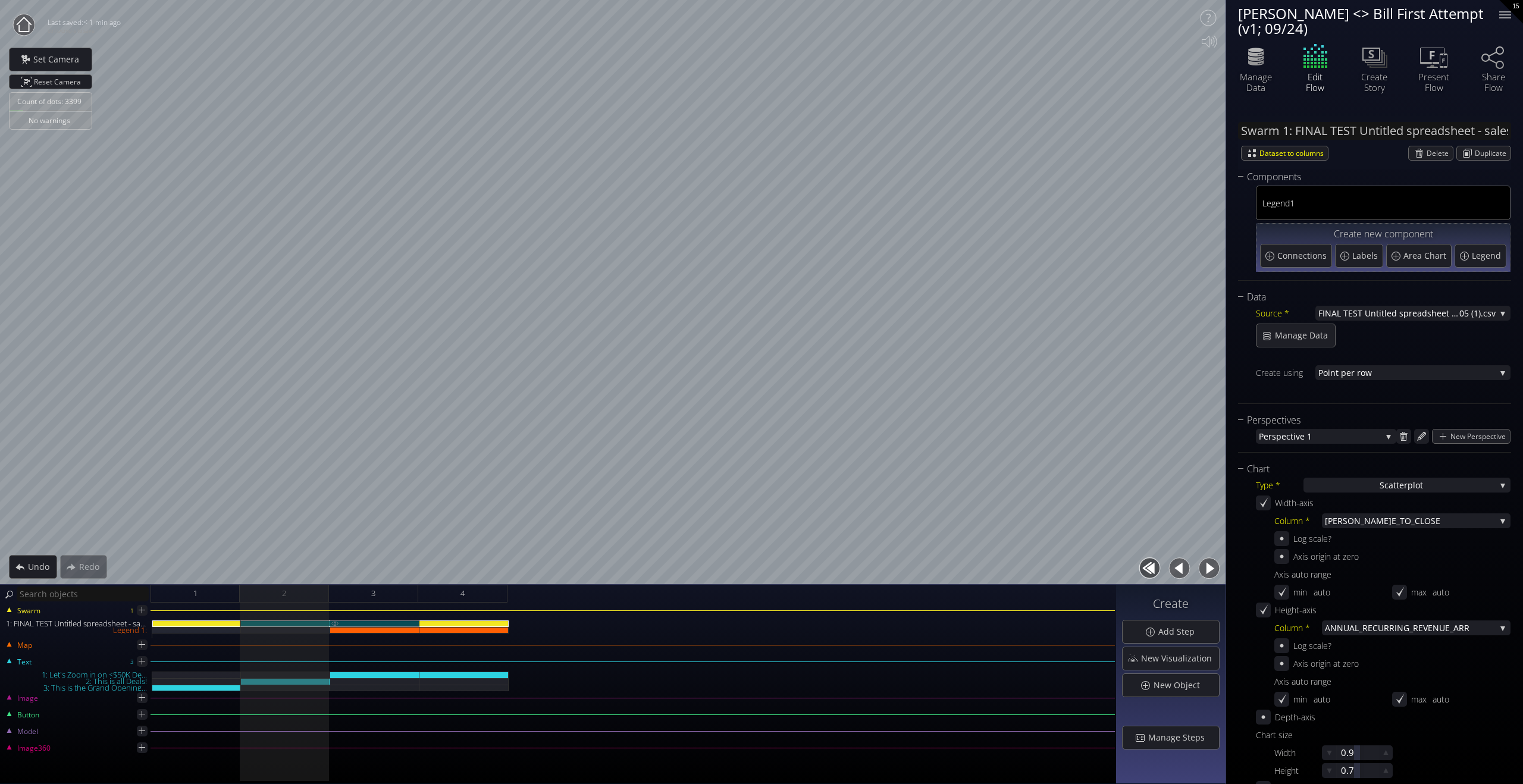
click at [368, 569] on div "1: FINAL TEST Untitled spreadsheet - sales_led_inbound_deals_2025-09-24T1305 (1…" at bounding box center [375, 624] width 89 height 7
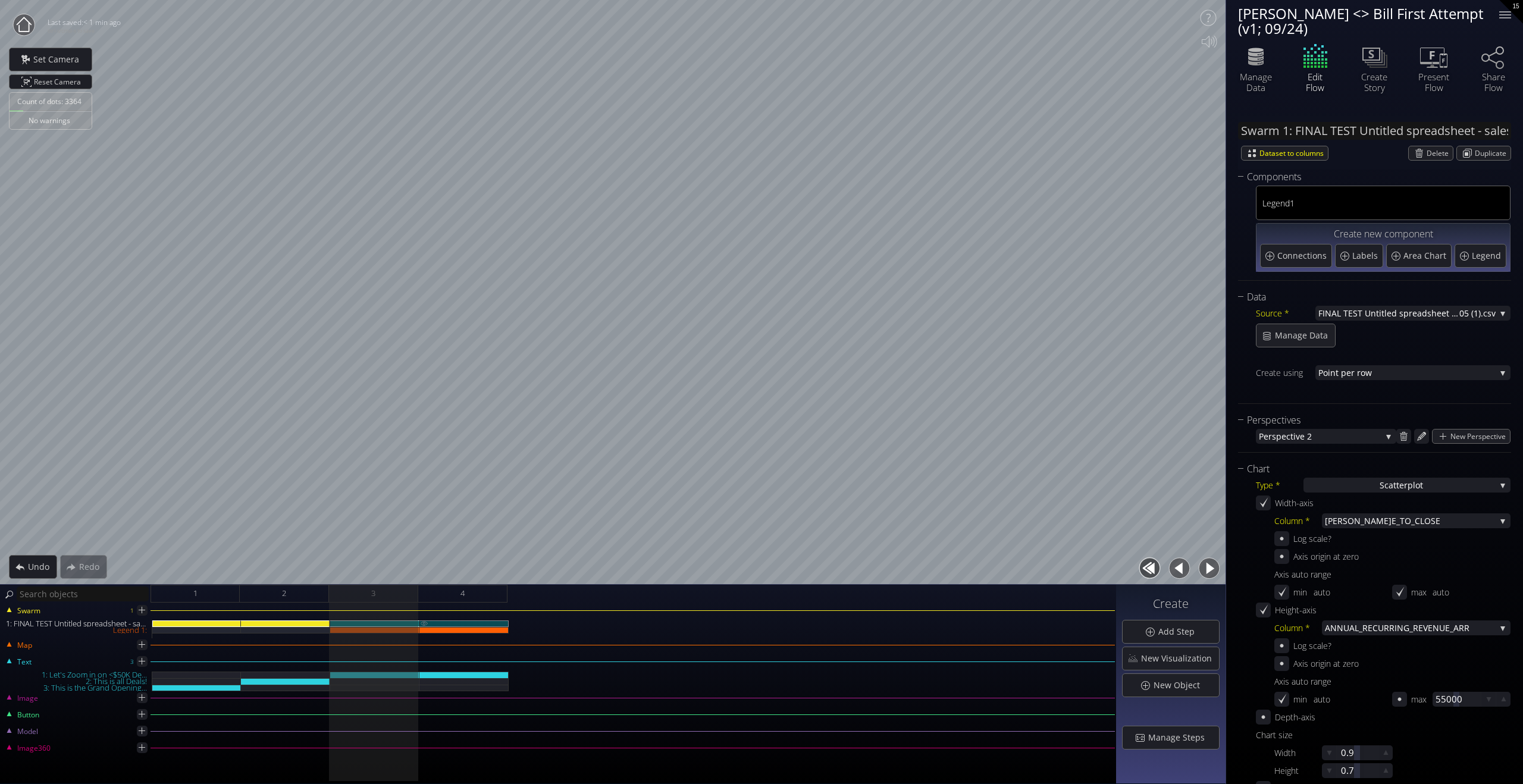
click at [446, 569] on div "1: FINAL TEST Untitled spreadsheet - sales_led_inbound_deals_2025-09-24T1305 (1…" at bounding box center [464, 624] width 89 height 7
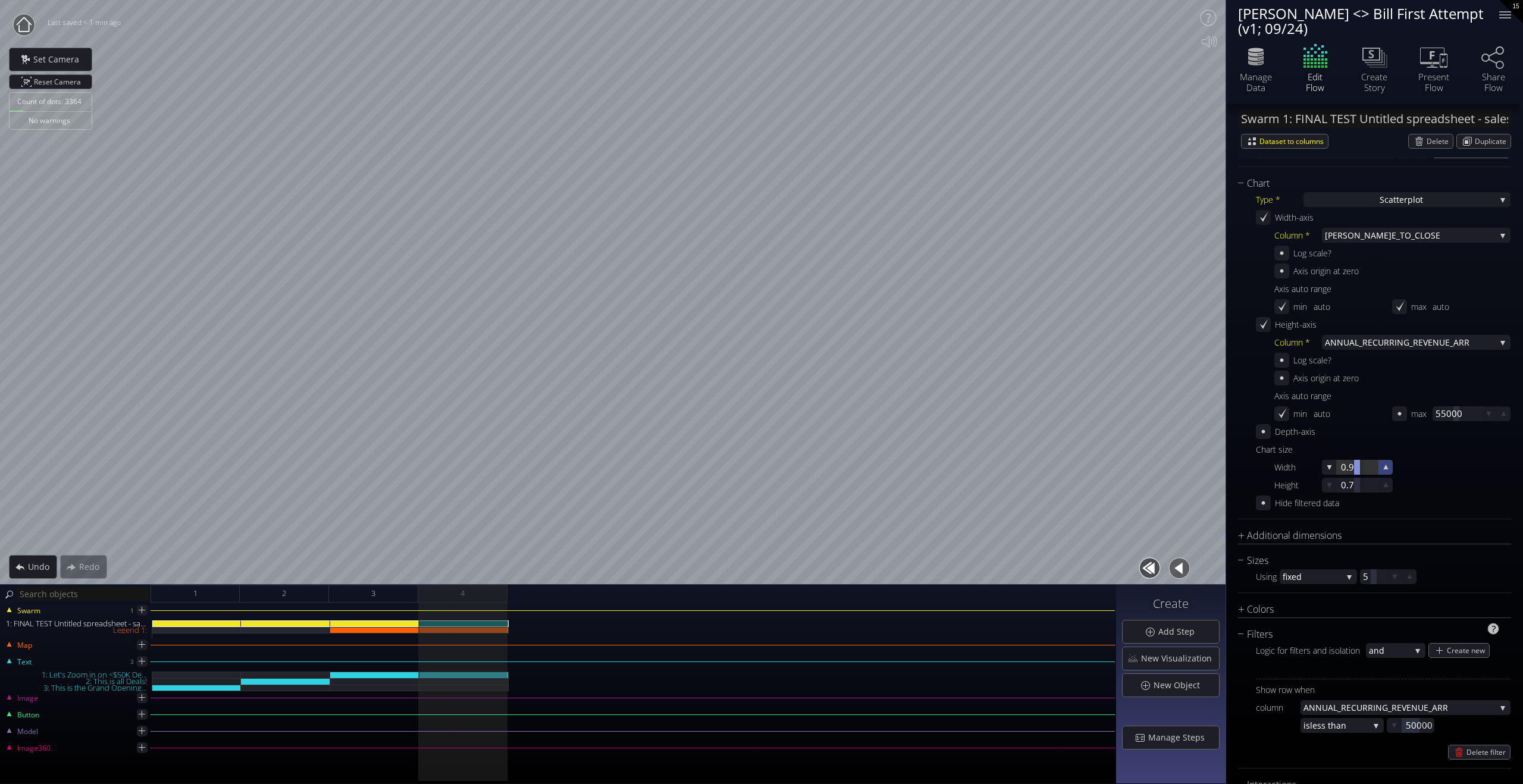
scroll to position [420, 0]
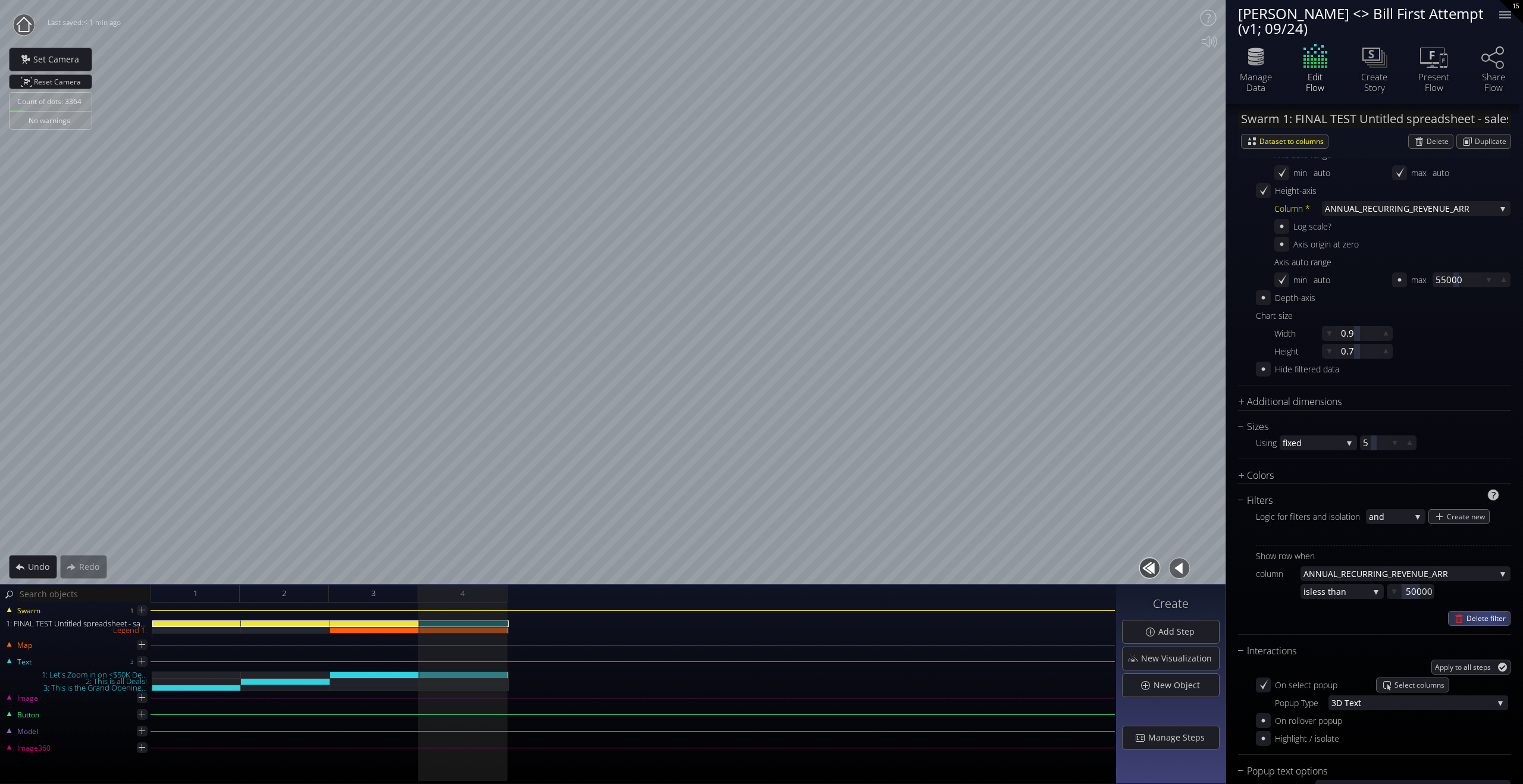
click at [1028, 569] on span "Delete filter" at bounding box center [1489, 618] width 44 height 14
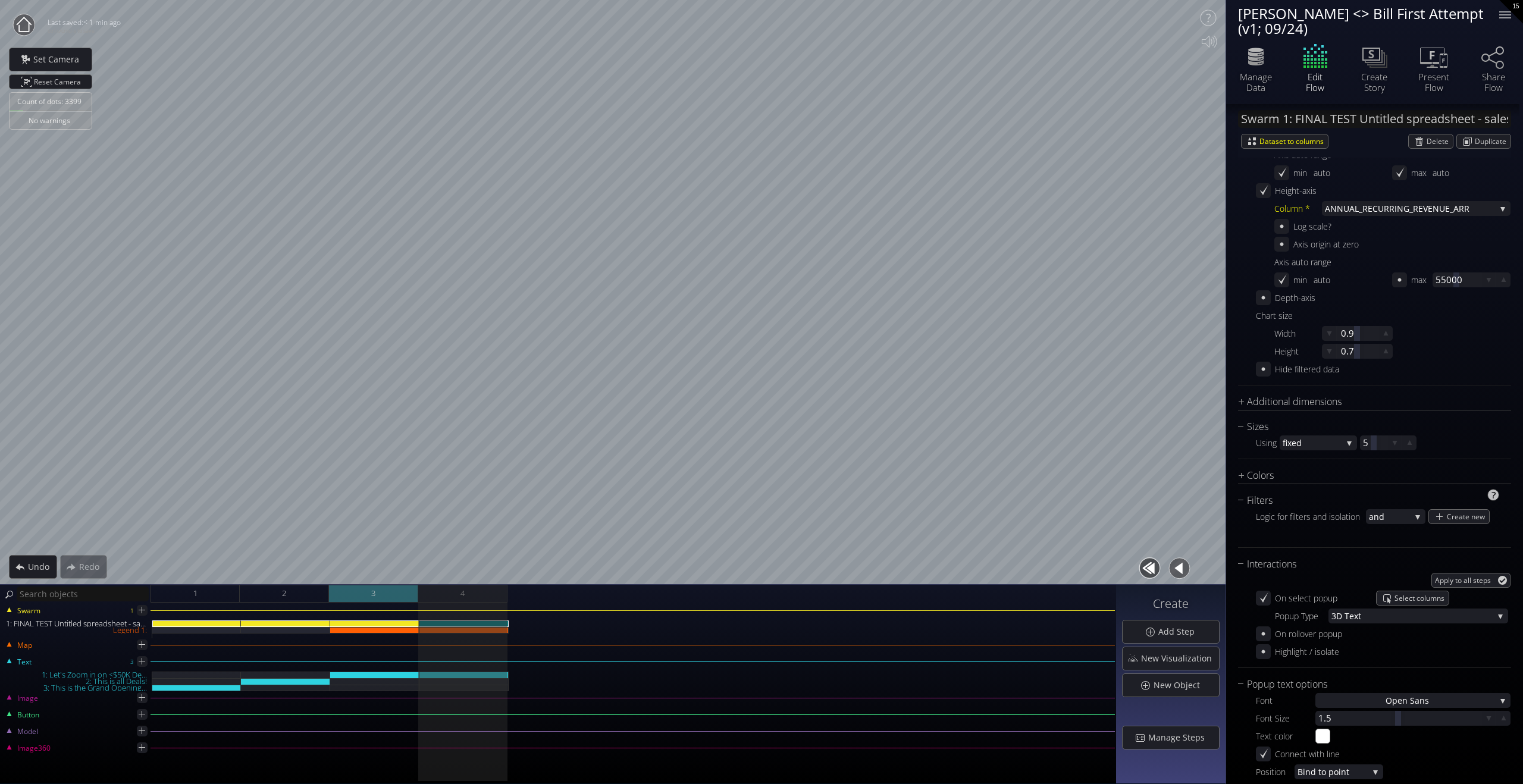
click at [389, 569] on div "3" at bounding box center [373, 594] width 89 height 18
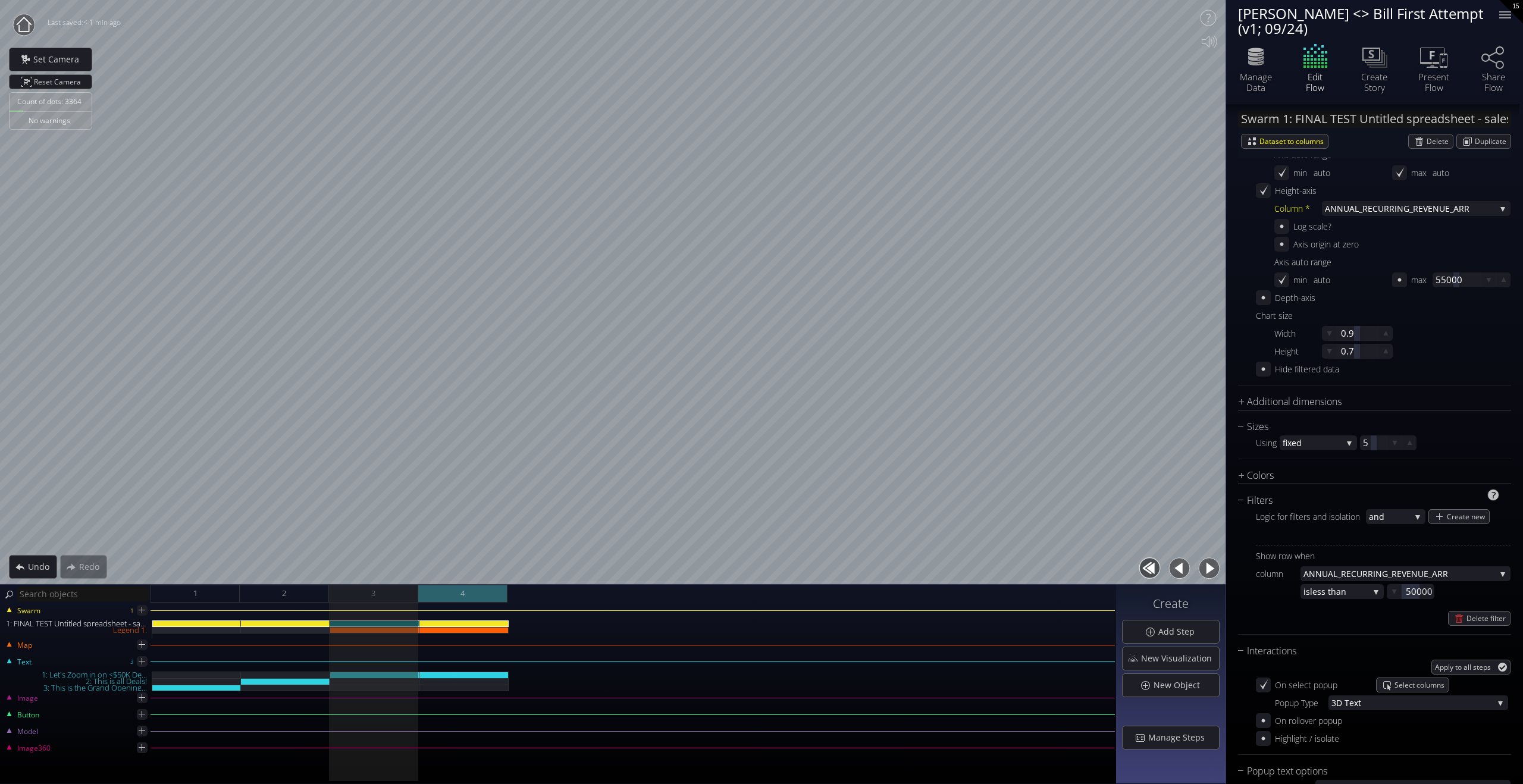
click at [470, 569] on div "4" at bounding box center [462, 594] width 89 height 18
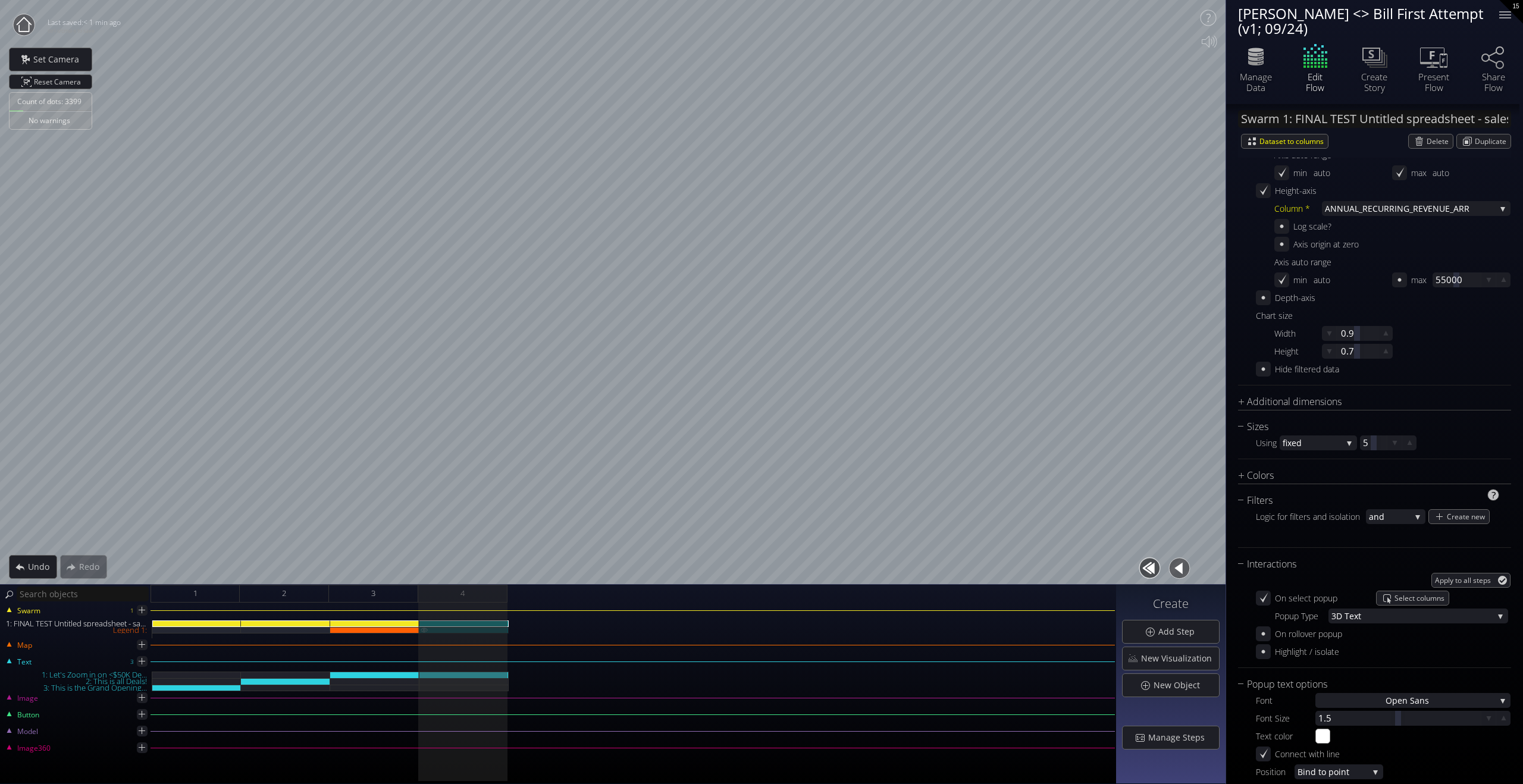
click at [486, 569] on div "Legend 1:" at bounding box center [464, 630] width 89 height 7
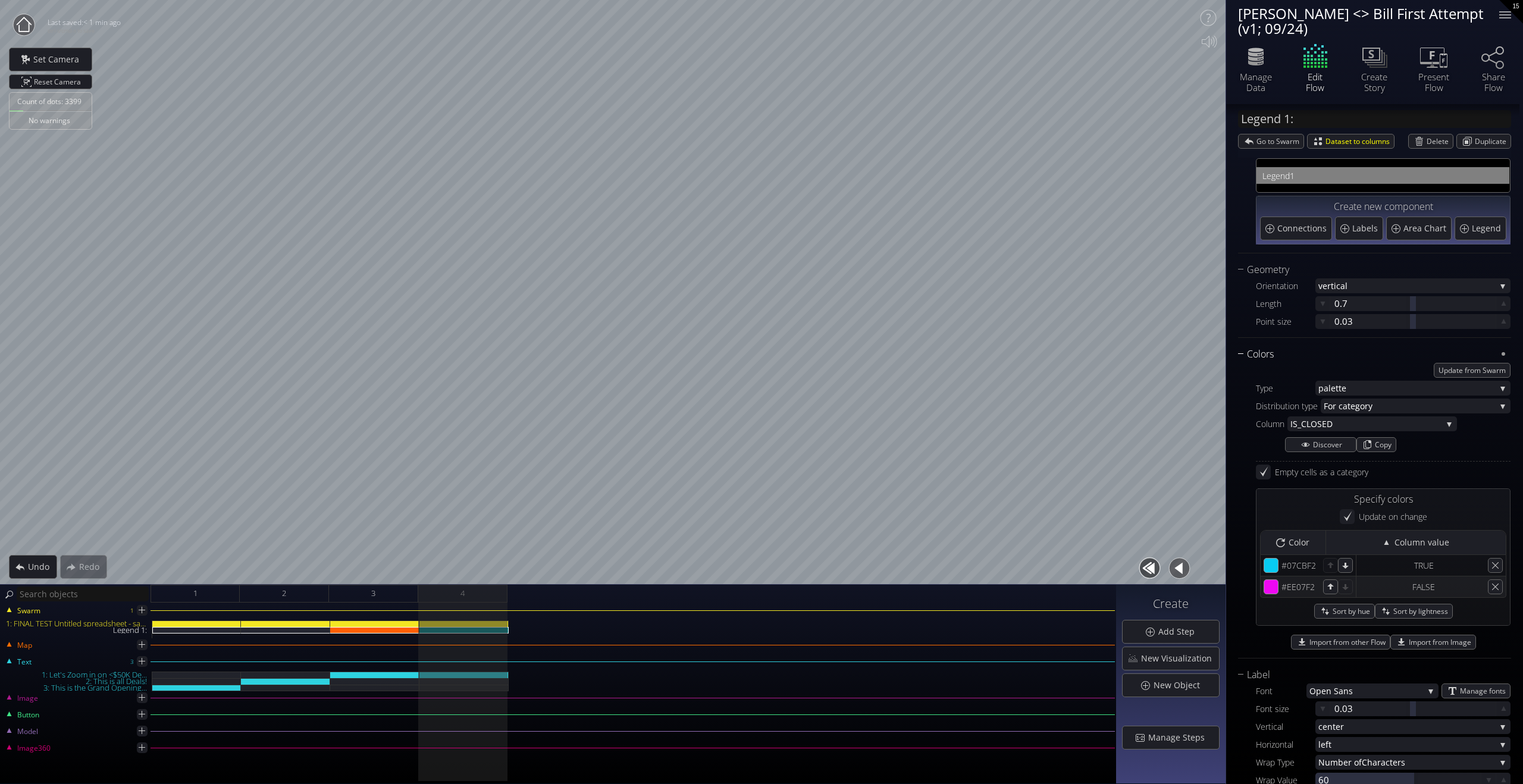
scroll to position [0, 0]
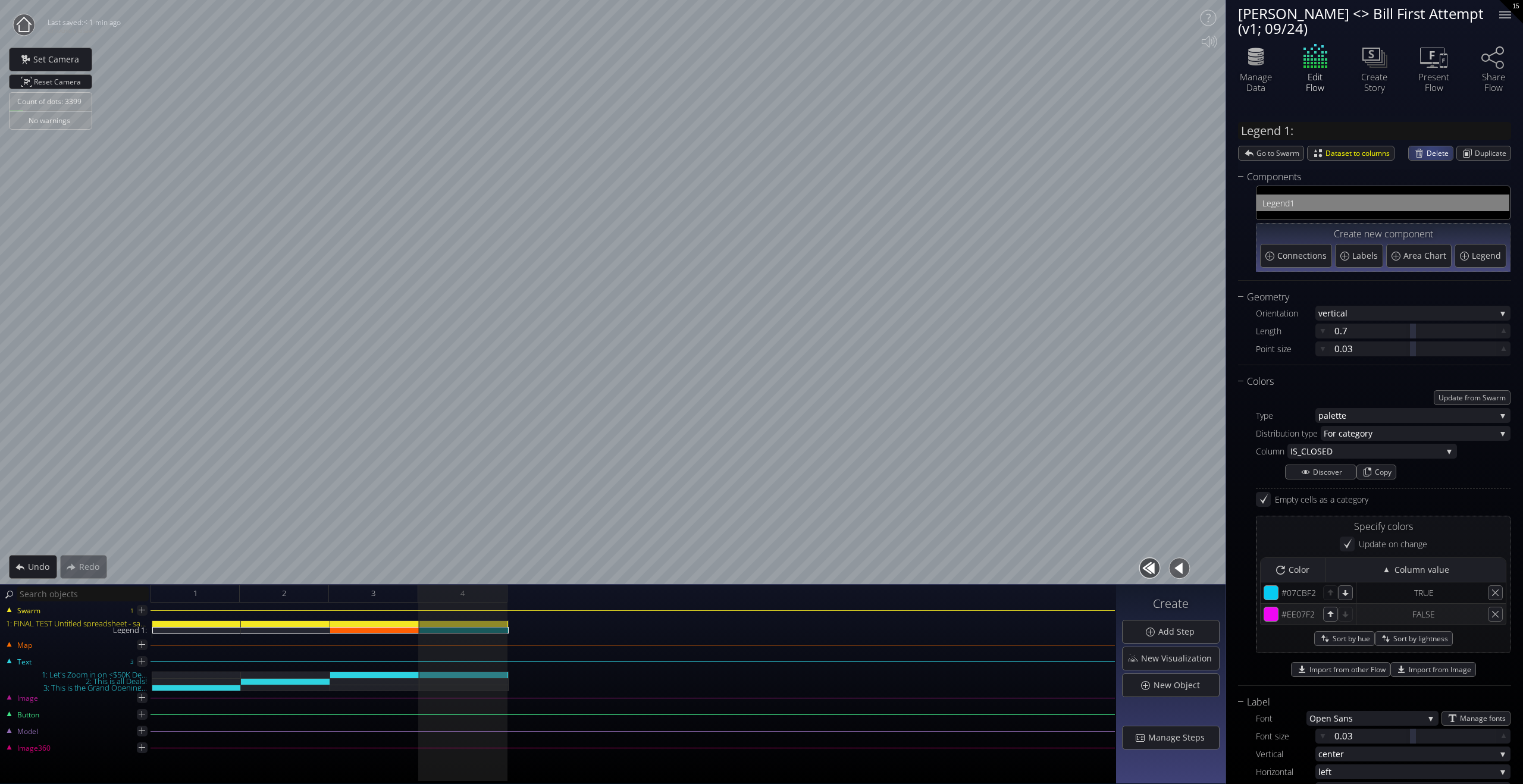
click at [1028, 150] on span "Delete" at bounding box center [1440, 153] width 26 height 14
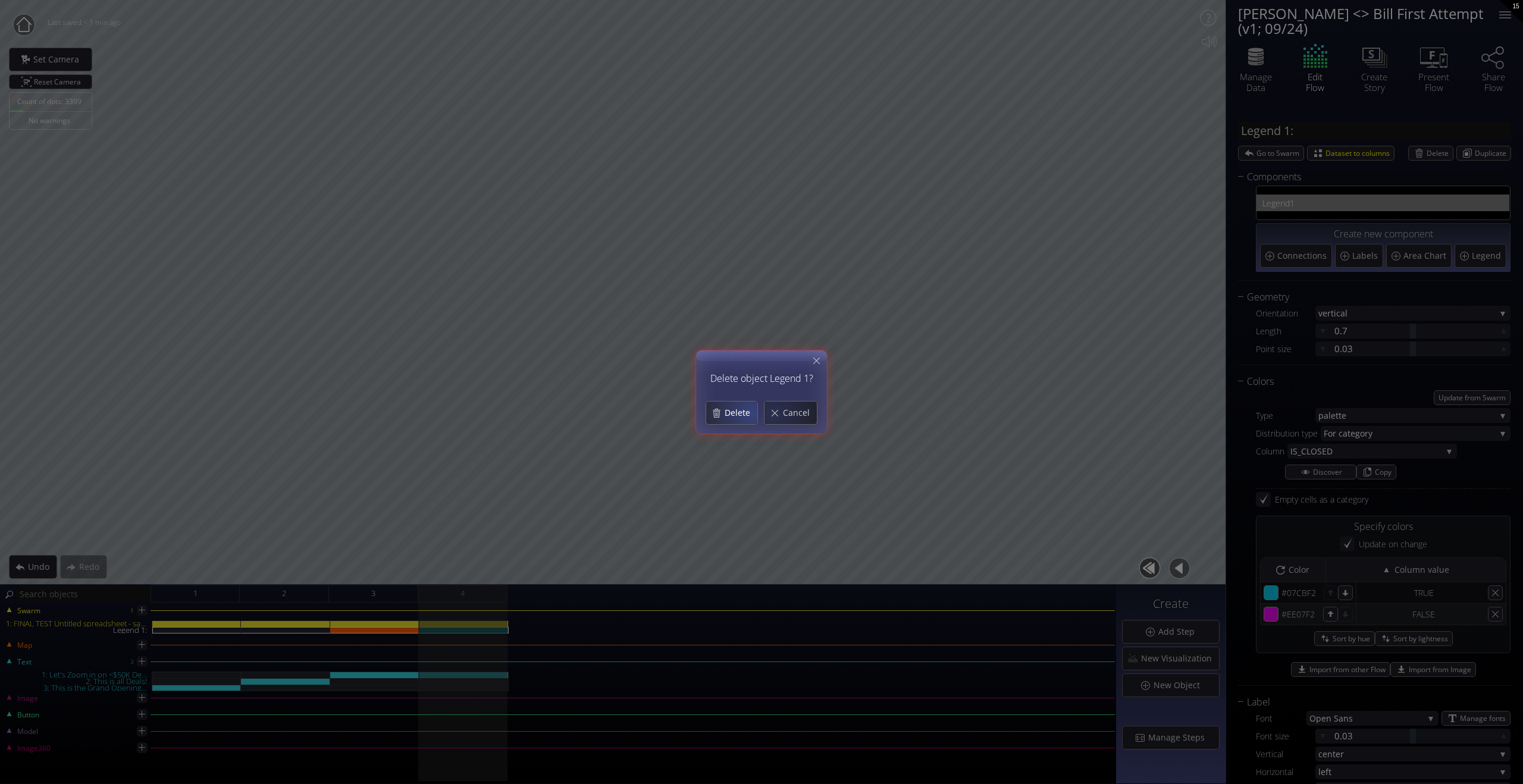
click at [748, 412] on span "Delete" at bounding box center [741, 413] width 33 height 12
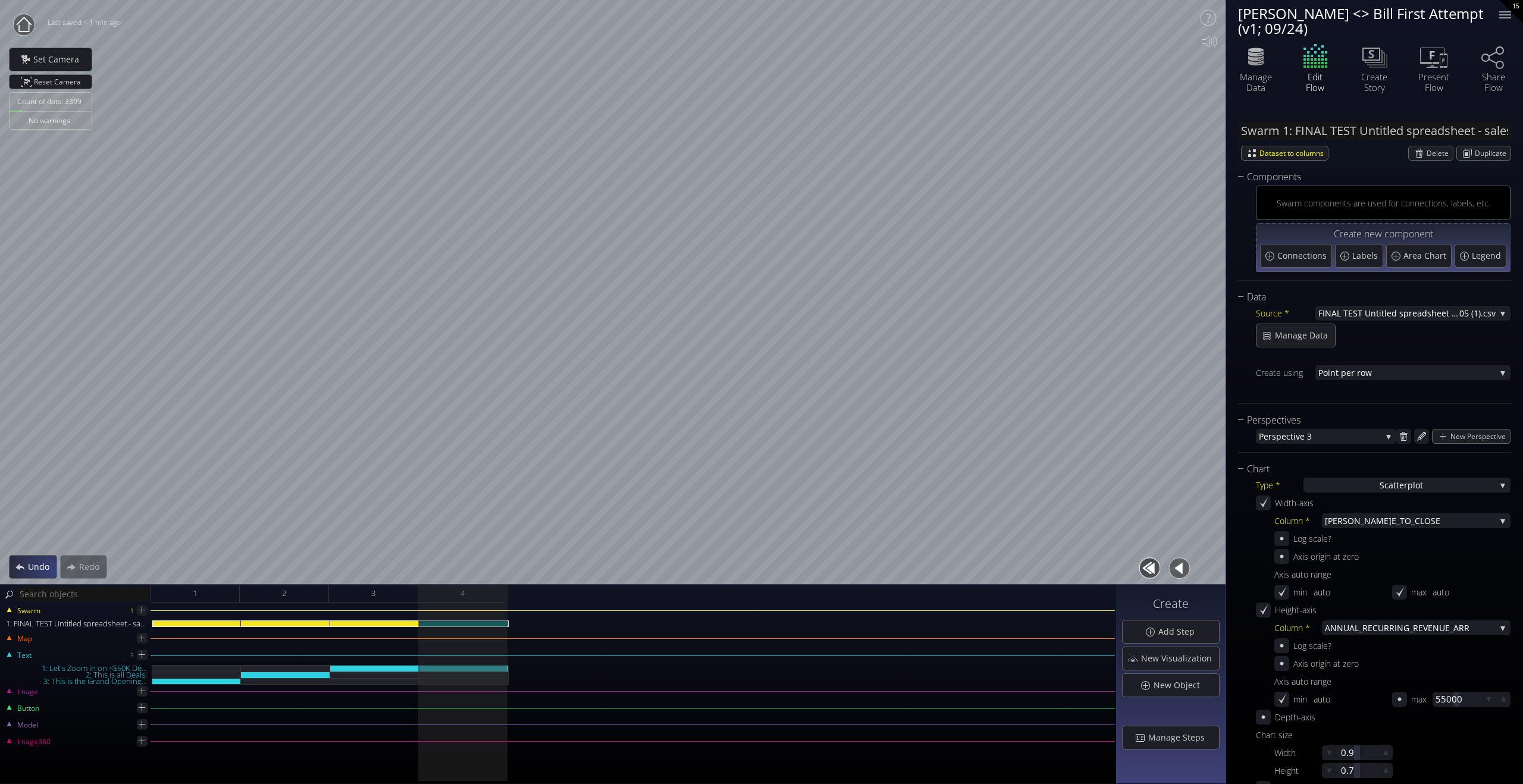
click at [40, 569] on div "Undo" at bounding box center [33, 567] width 47 height 23
click at [44, 569] on span "Undo" at bounding box center [42, 567] width 29 height 12
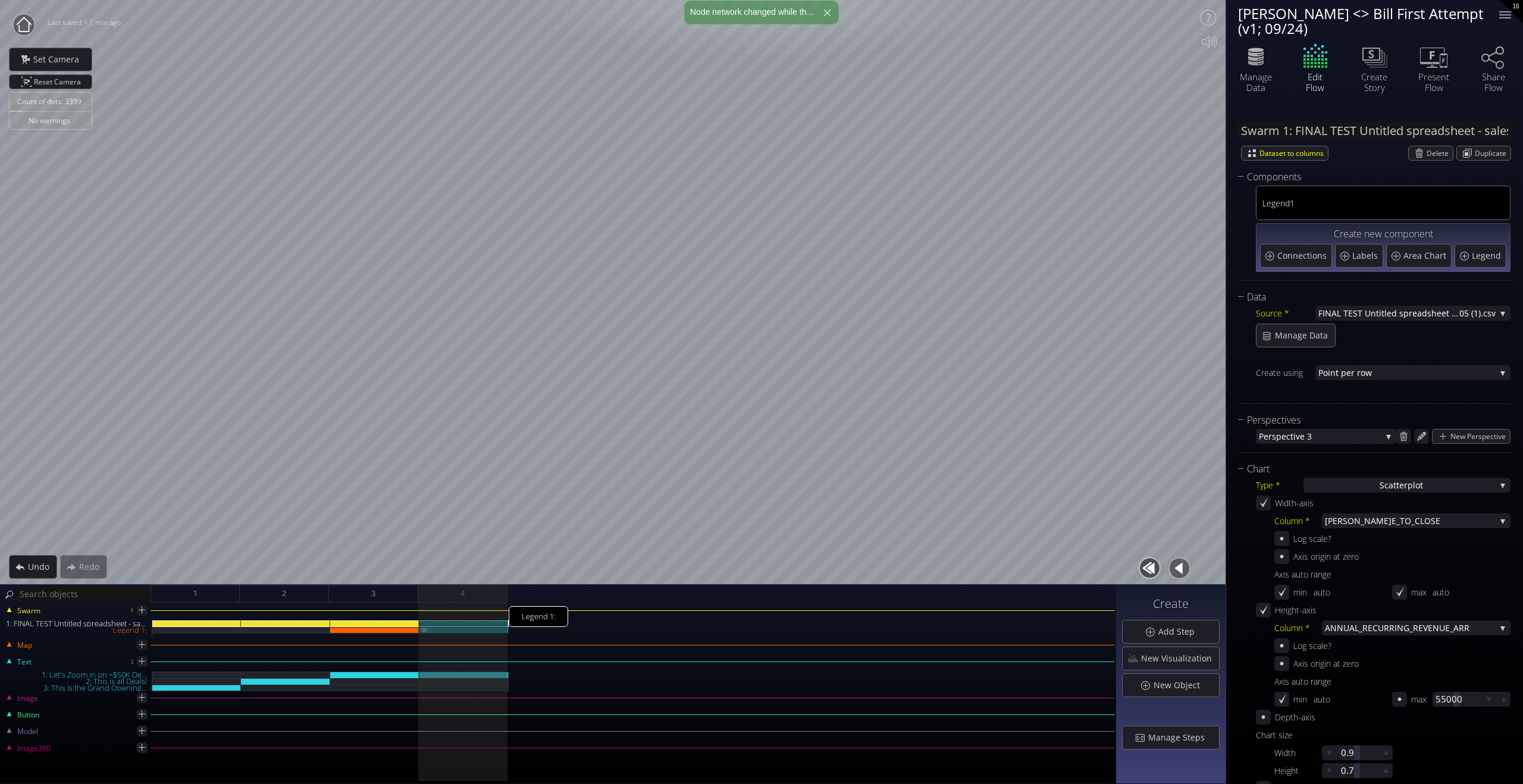
click at [470, 569] on div "Legend 1:" at bounding box center [464, 630] width 89 height 7
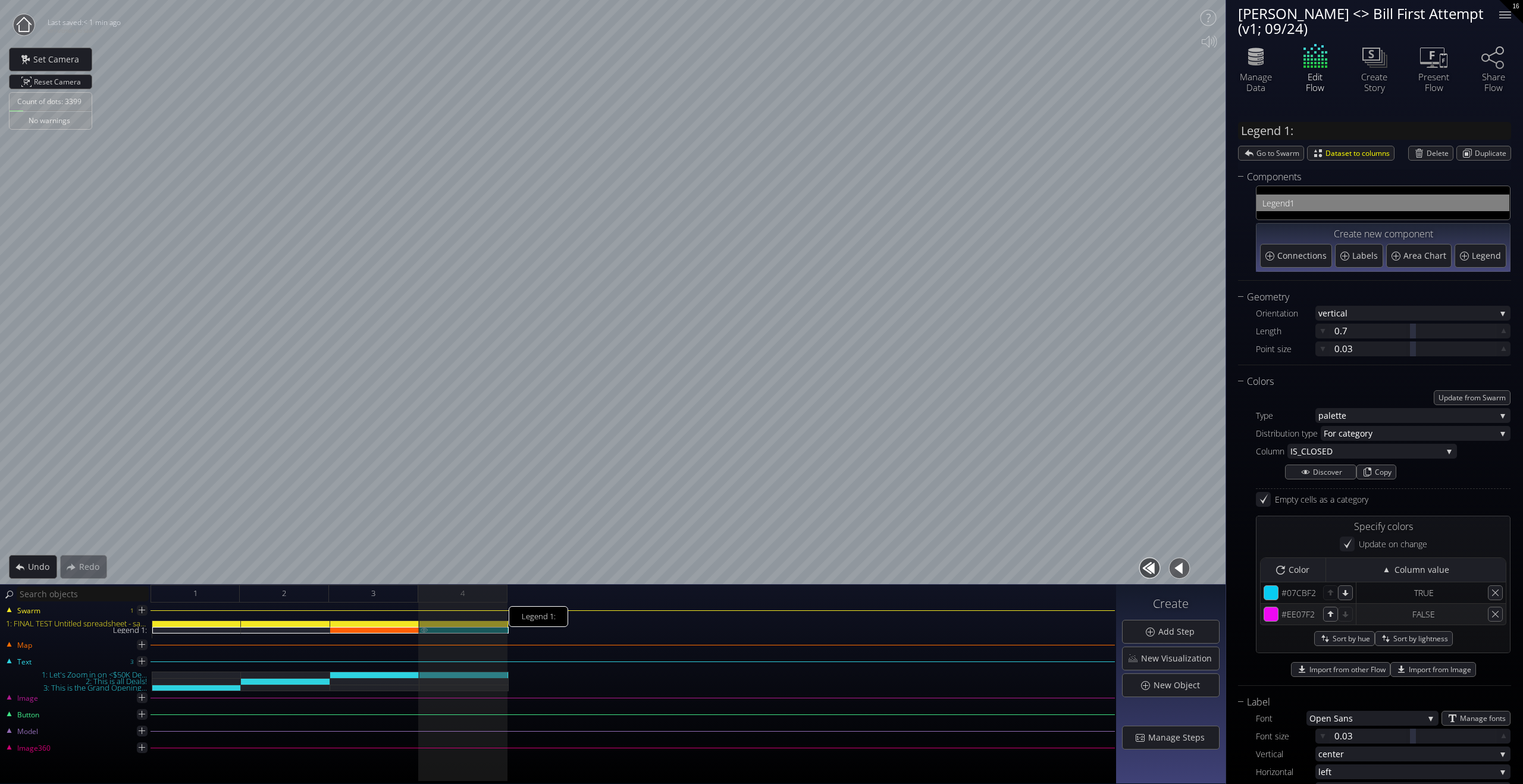
click at [424, 569] on img at bounding box center [424, 629] width 9 height 5
click at [467, 569] on div "Legend 1:" at bounding box center [464, 630] width 89 height 7
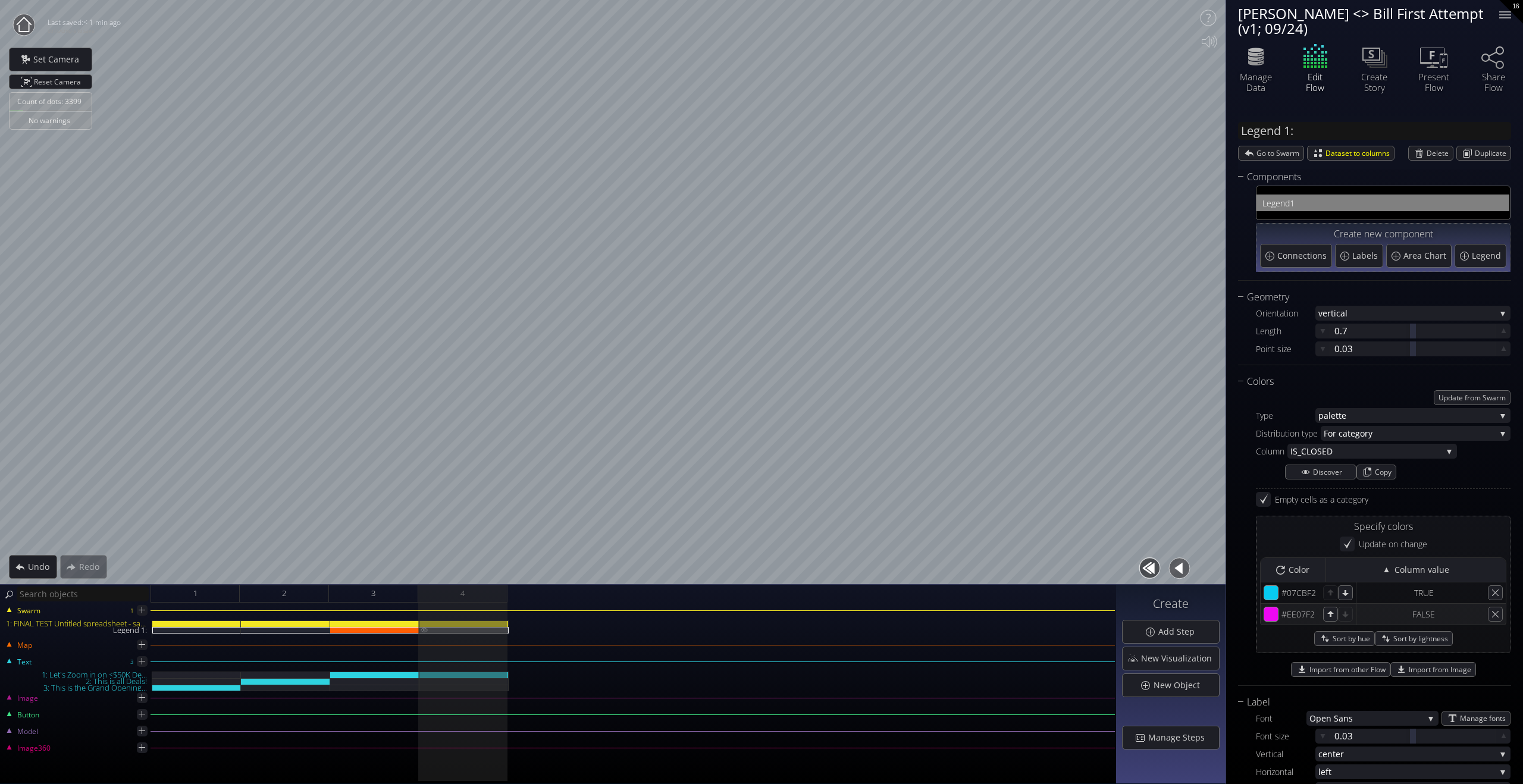
click at [467, 569] on div "Legend 1:" at bounding box center [464, 630] width 89 height 7
click at [1028, 147] on span "Delete" at bounding box center [1440, 153] width 26 height 14
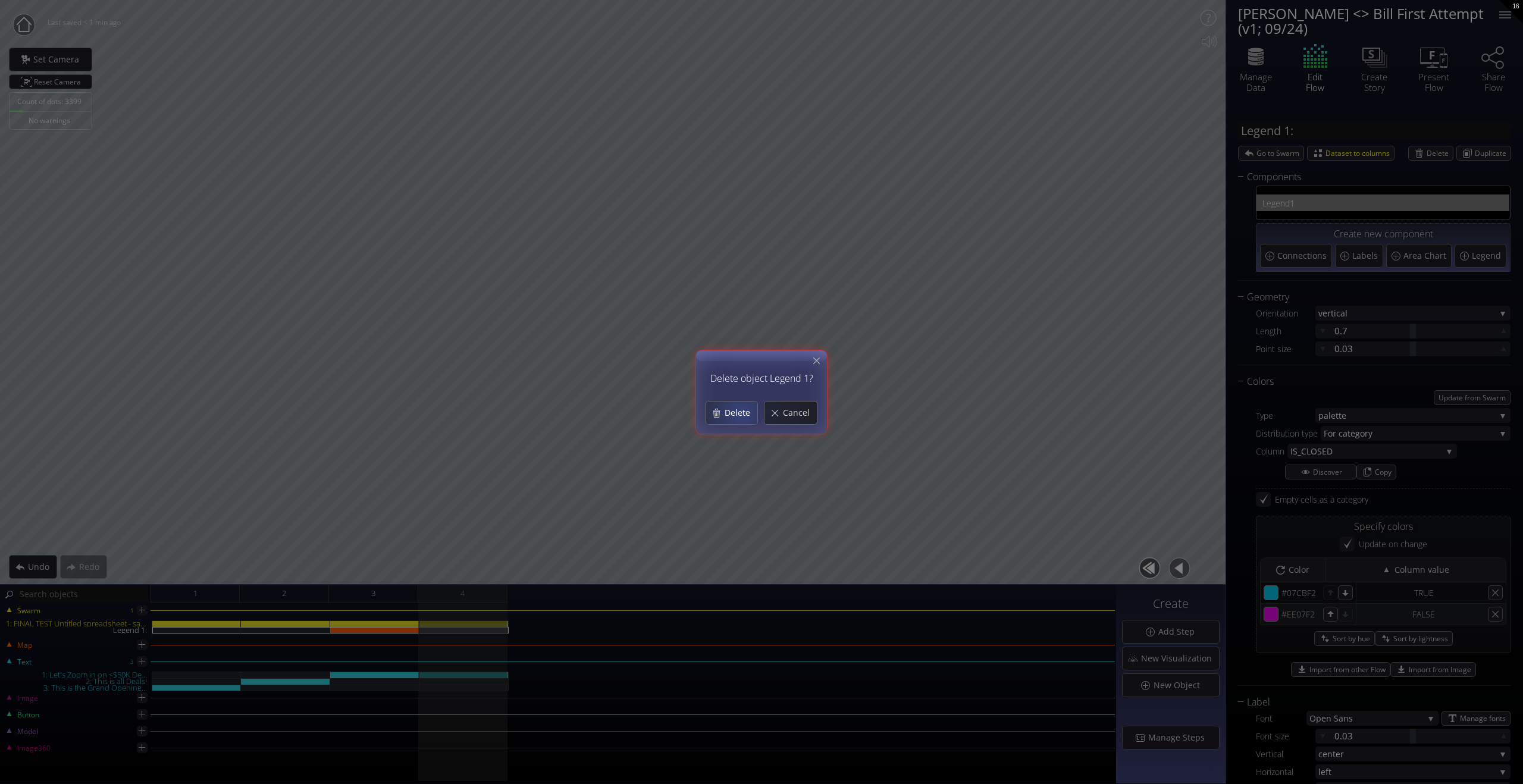
click at [738, 412] on span "Delete" at bounding box center [741, 413] width 33 height 12
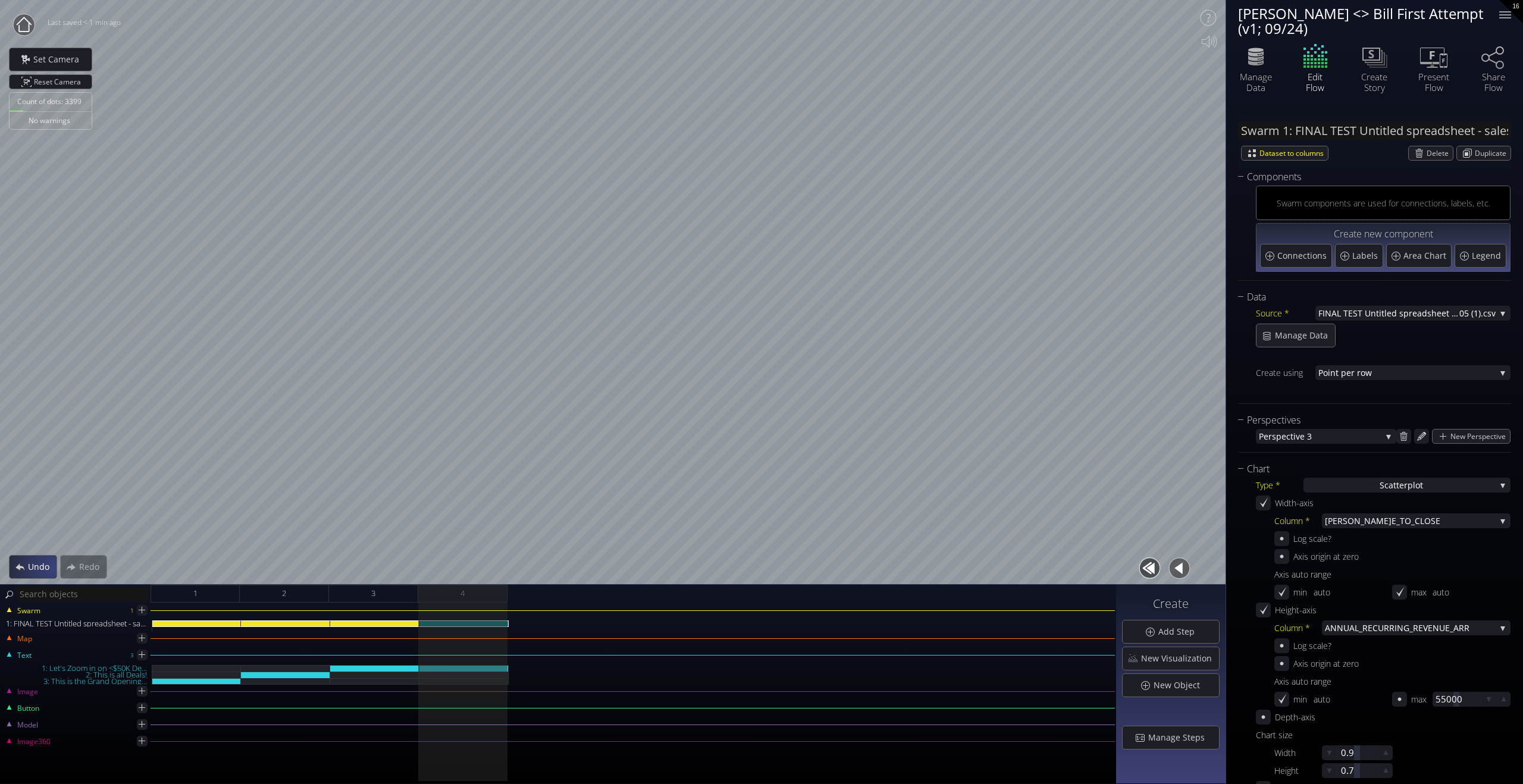
click at [34, 569] on span "Undo" at bounding box center [42, 567] width 29 height 12
click at [369, 569] on div "1: FINAL TEST Untitled spreadsheet - sales_led_inbound_deals_2025-09-24T1305 (1…" at bounding box center [375, 624] width 89 height 7
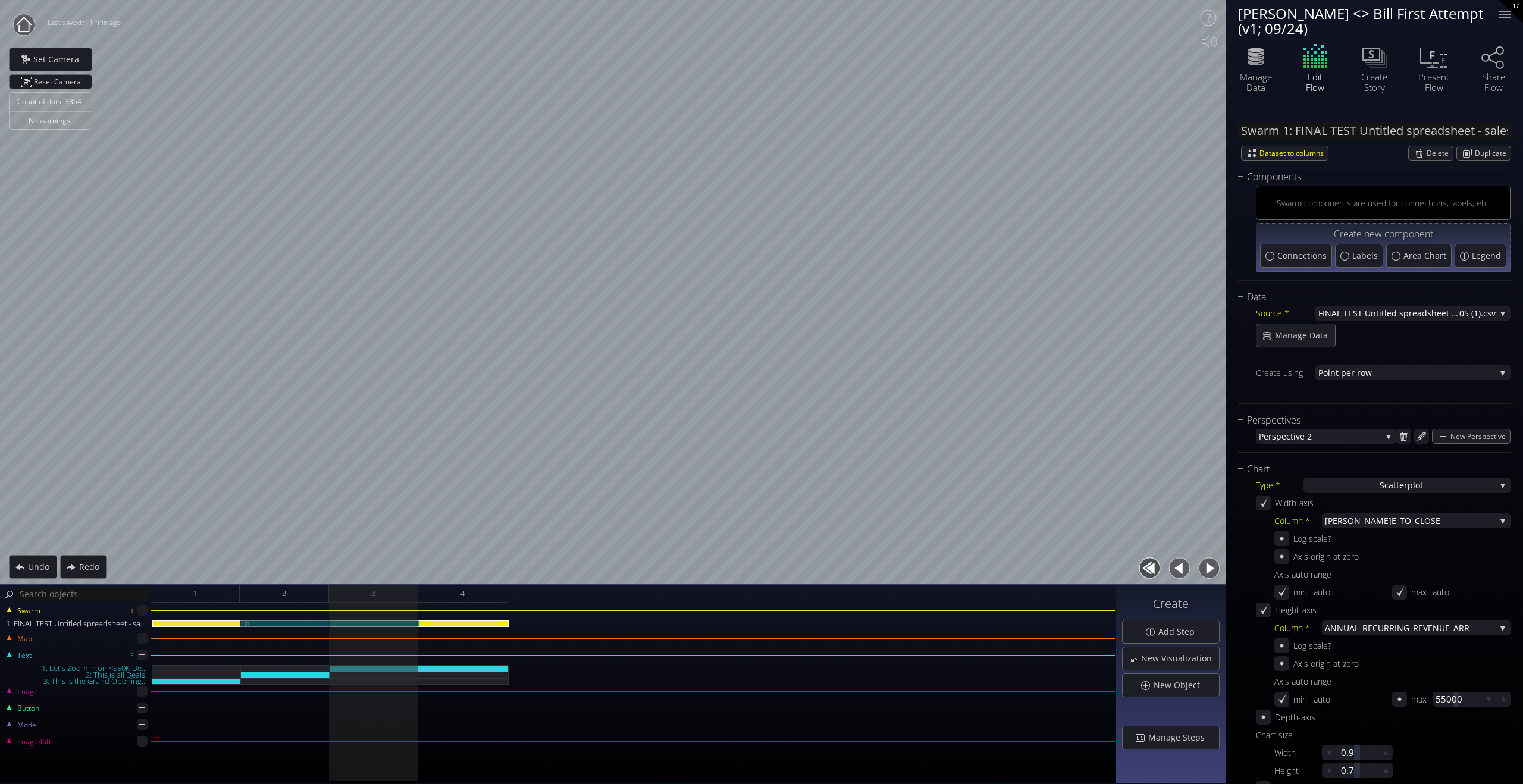
click at [297, 569] on div "1: FINAL TEST Untitled spreadsheet - sales_led_inbound_deals_2025-09-24T1305 (1…" at bounding box center [285, 624] width 89 height 7
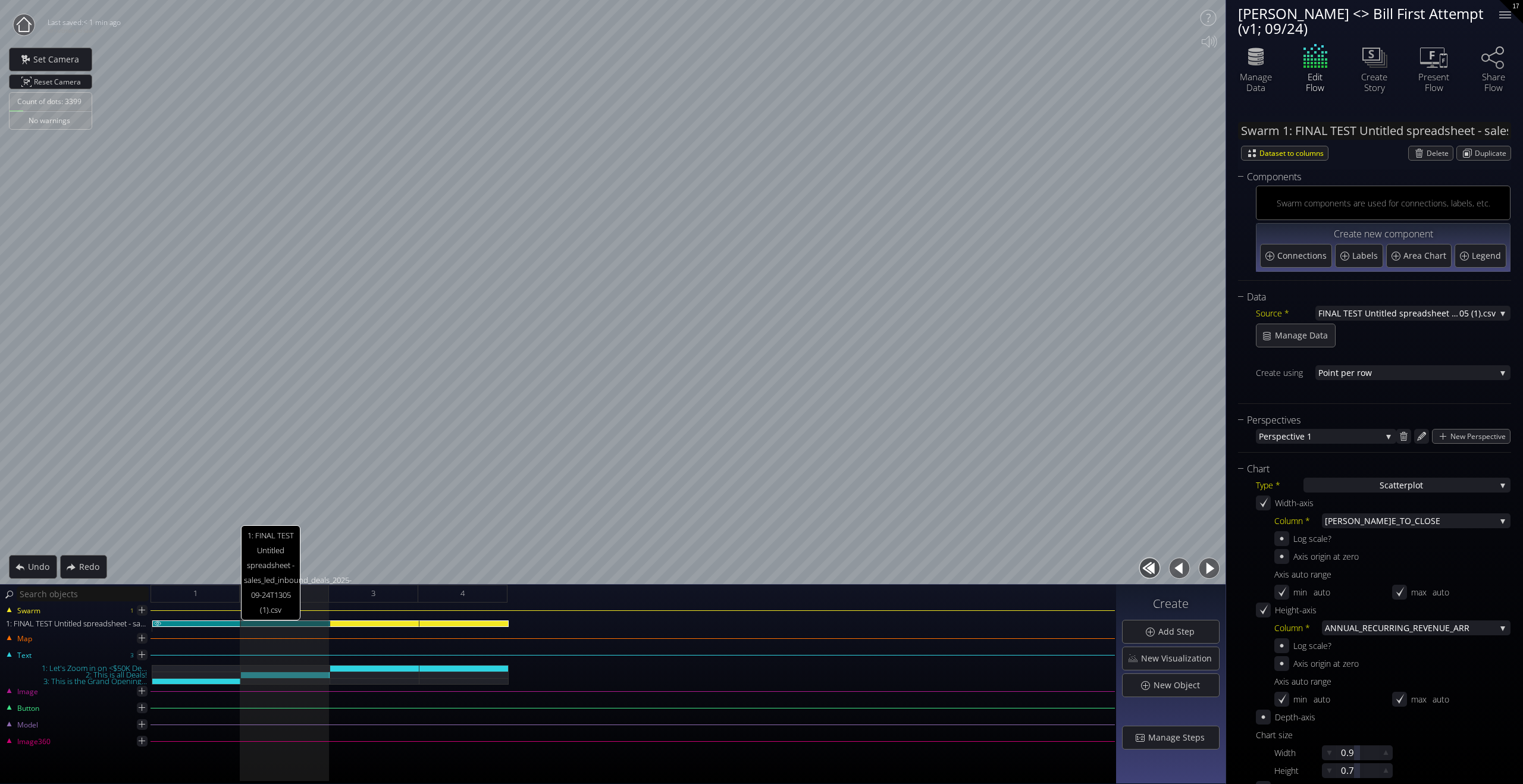
click at [212, 569] on div "1: FINAL TEST Untitled spreadsheet - sales_led_inbound_deals_2025-09-24T1305 (1…" at bounding box center [197, 624] width 89 height 7
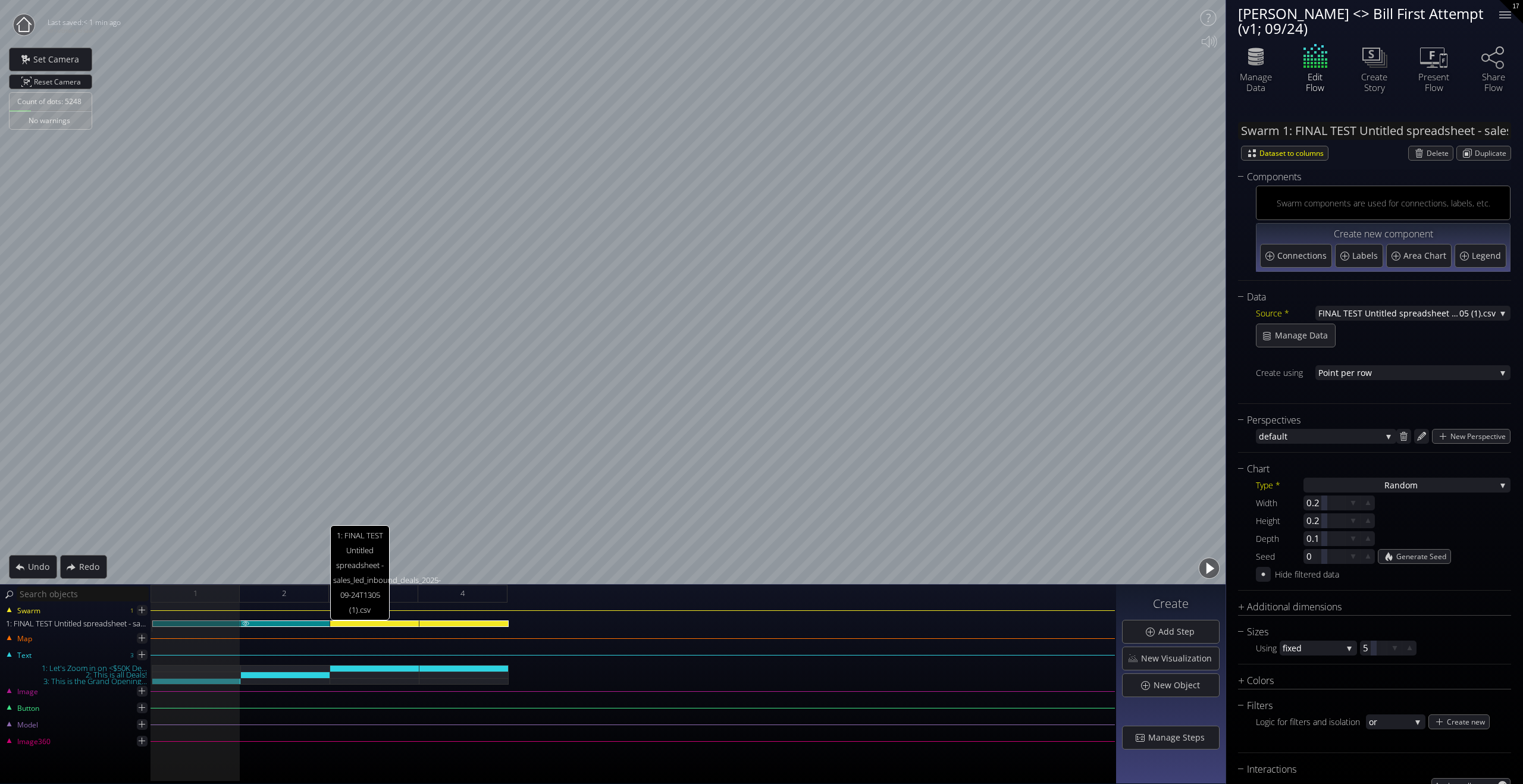
click at [268, 569] on div "1: FINAL TEST Untitled spreadsheet - sales_led_inbound_deals_2025-09-24T1305 (1…" at bounding box center [285, 624] width 89 height 7
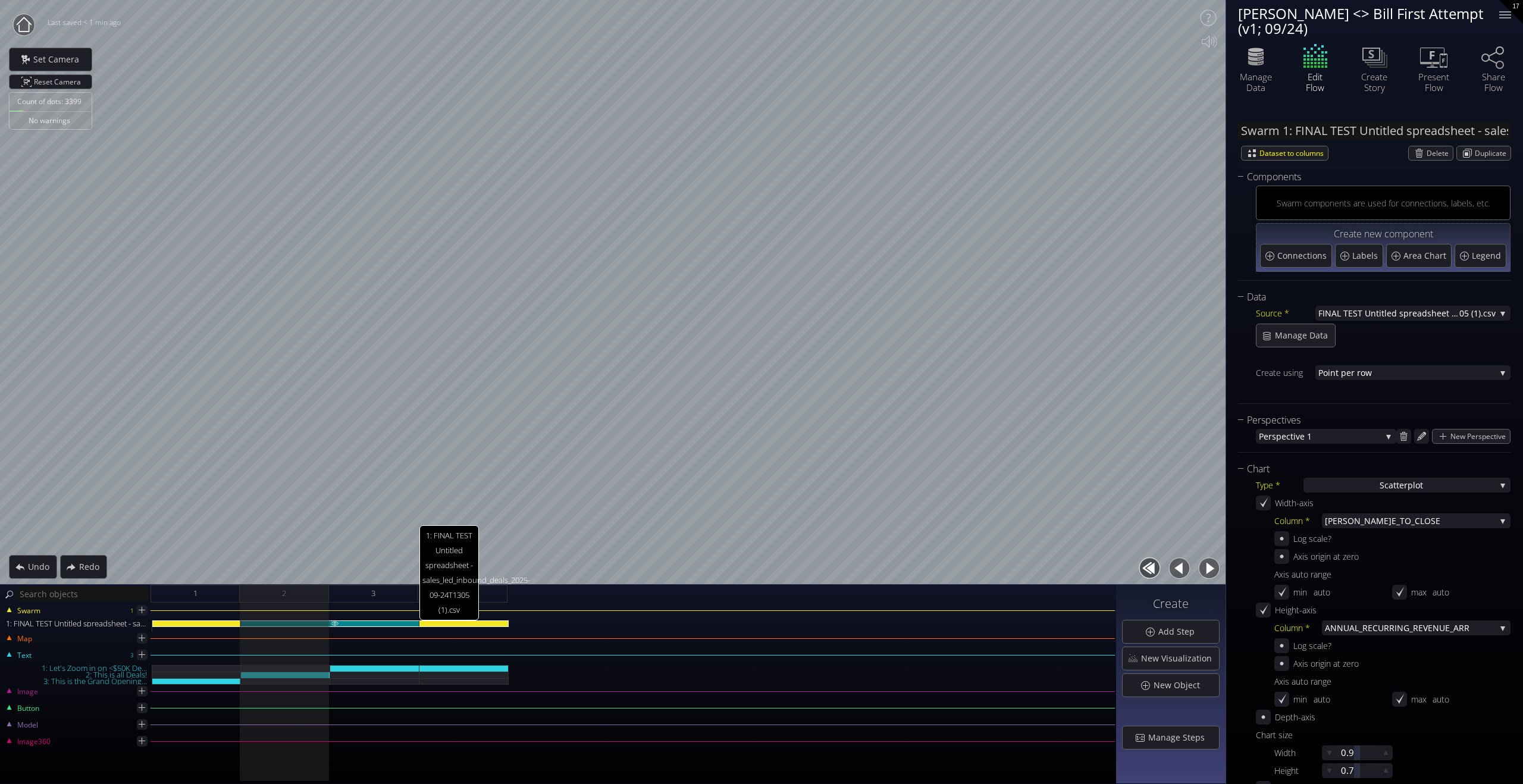
click at [369, 569] on div "1: FINAL TEST Untitled spreadsheet - sales_led_inbound_deals_2025-09-24T1305 (1…" at bounding box center [375, 624] width 89 height 7
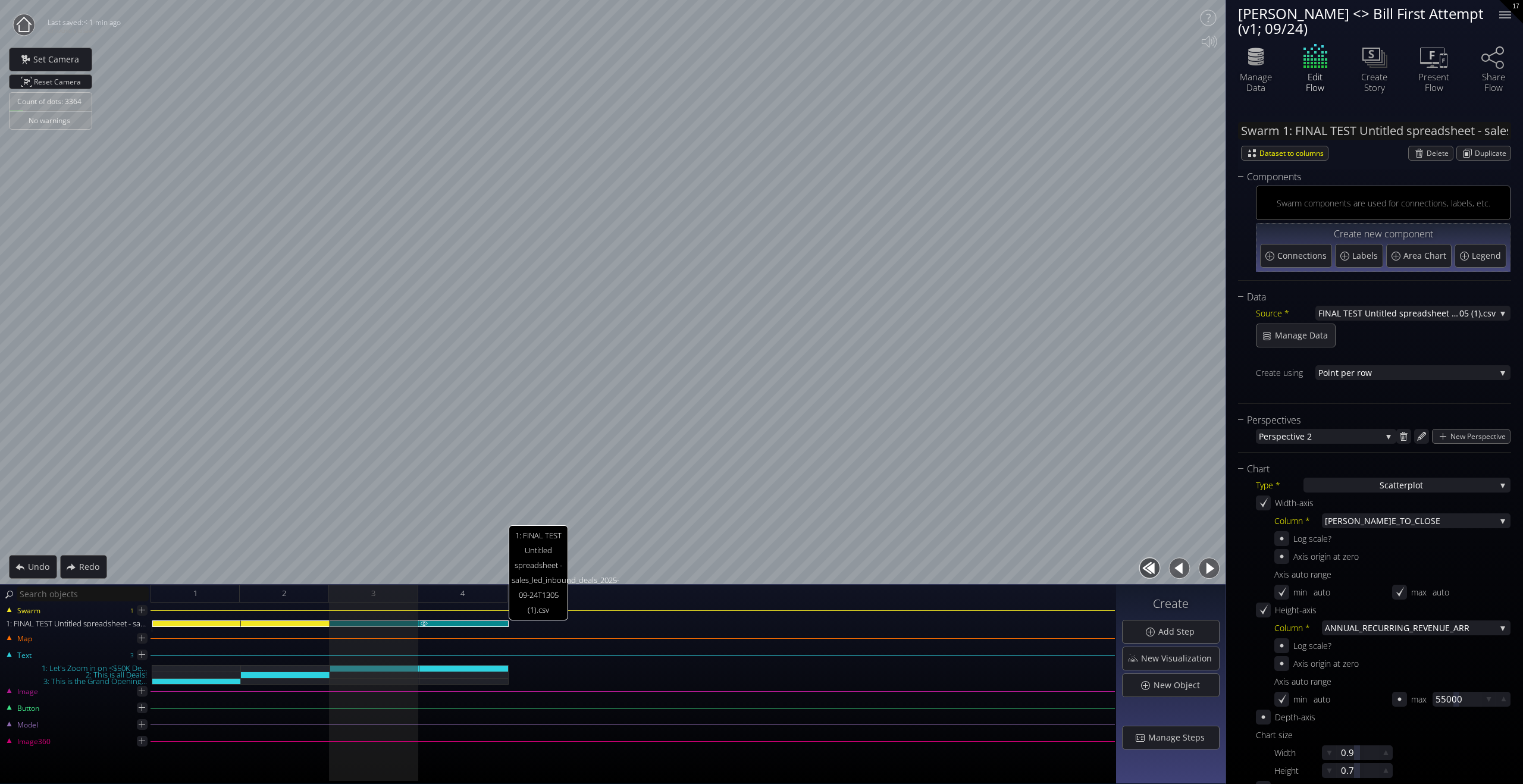
click at [441, 569] on div "1: FINAL TEST Untitled spreadsheet - sales_led_inbound_deals_2025-09-24T1305 (1…" at bounding box center [464, 624] width 89 height 7
